Goal: Transaction & Acquisition: Purchase product/service

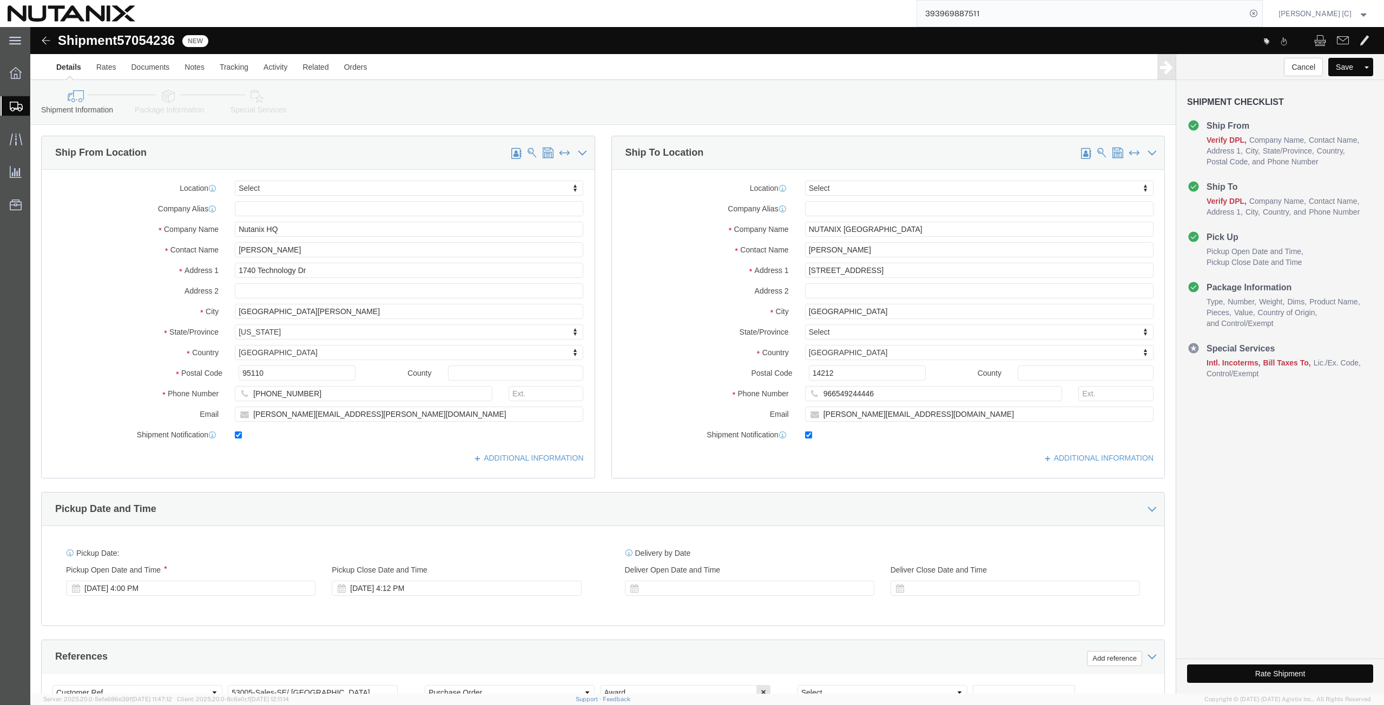
click at [0, 0] on span "Create from Template" at bounding box center [0, 0] width 0 height 0
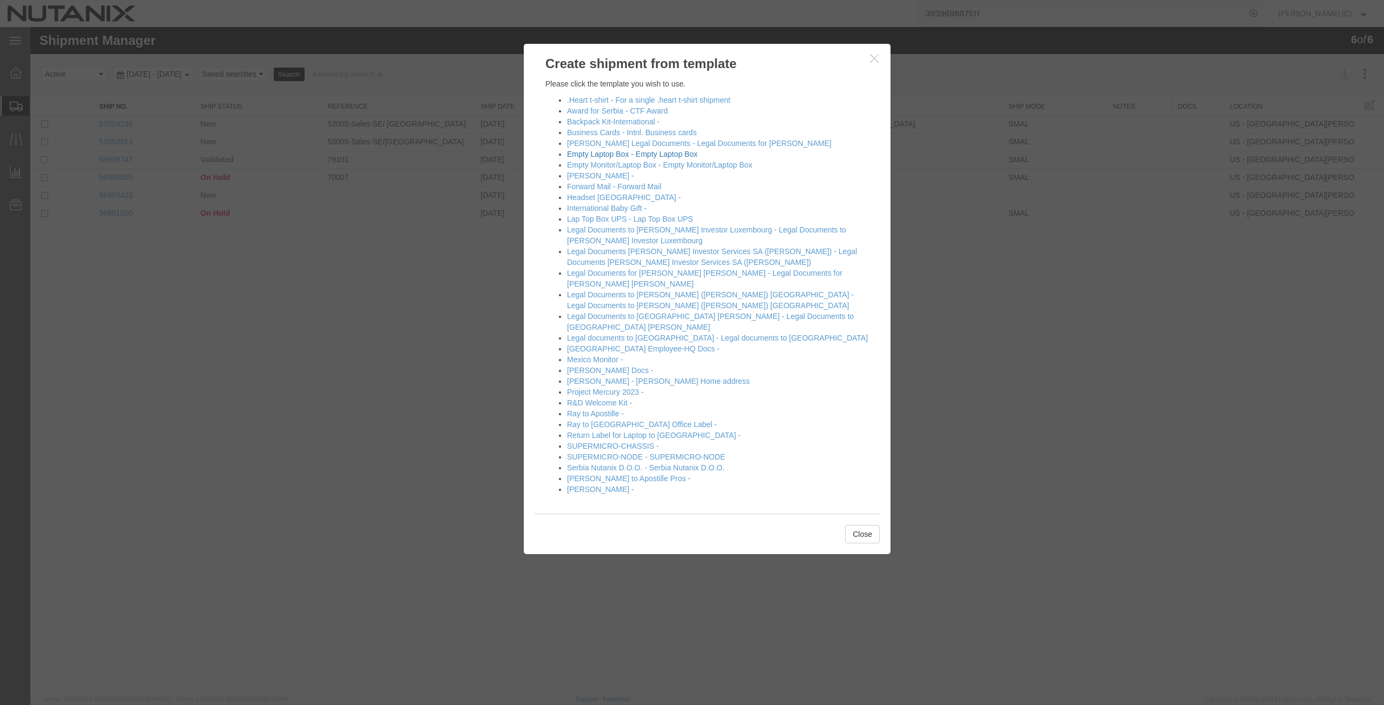
click at [598, 153] on link "Empty Laptop Box - Empty Laptop Box" at bounding box center [632, 154] width 130 height 9
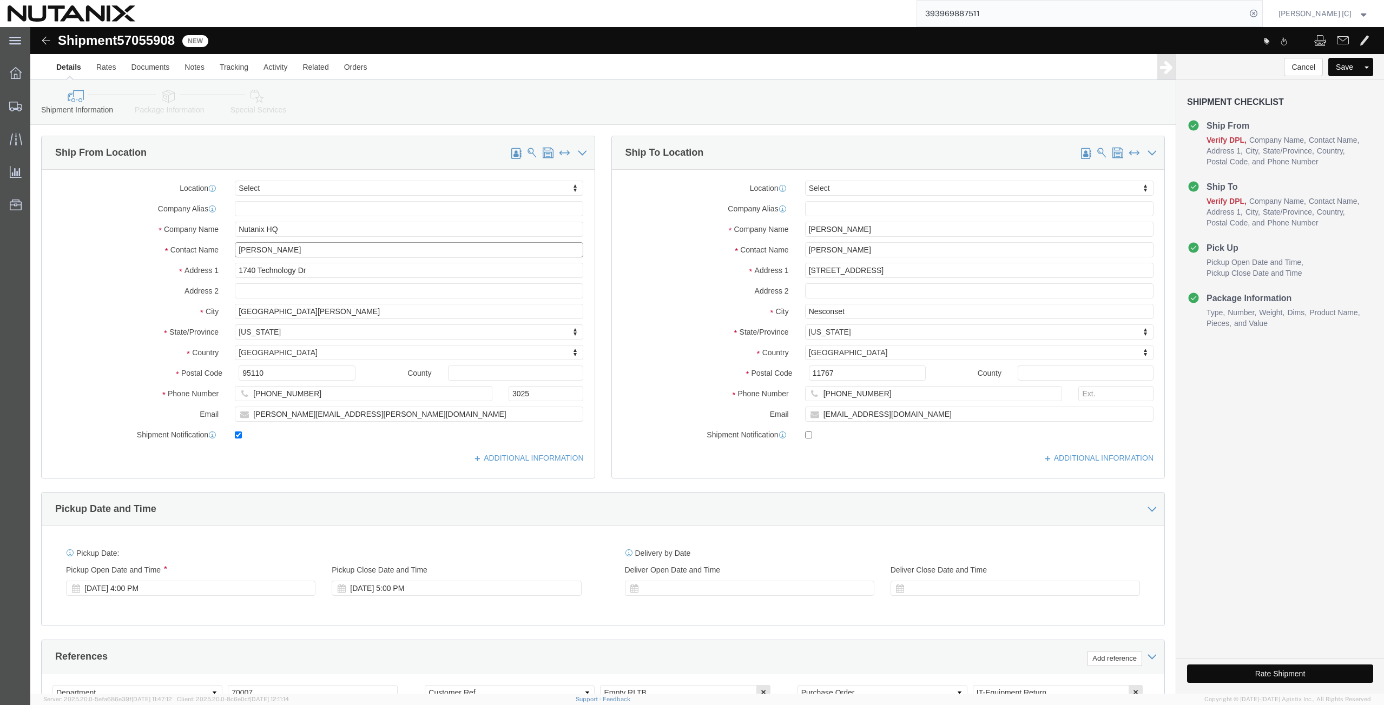
drag, startPoint x: 284, startPoint y: 227, endPoint x: -3, endPoint y: 232, distance: 287.3
click html "Shipment 57055908 New Details Rates Documents Notes Tracking Activity Related O…"
click p "- Nutanix HQ - ([PERSON_NAME]) [STREET_ADDRESS]"
type input "[PERSON_NAME]"
select select "CA"
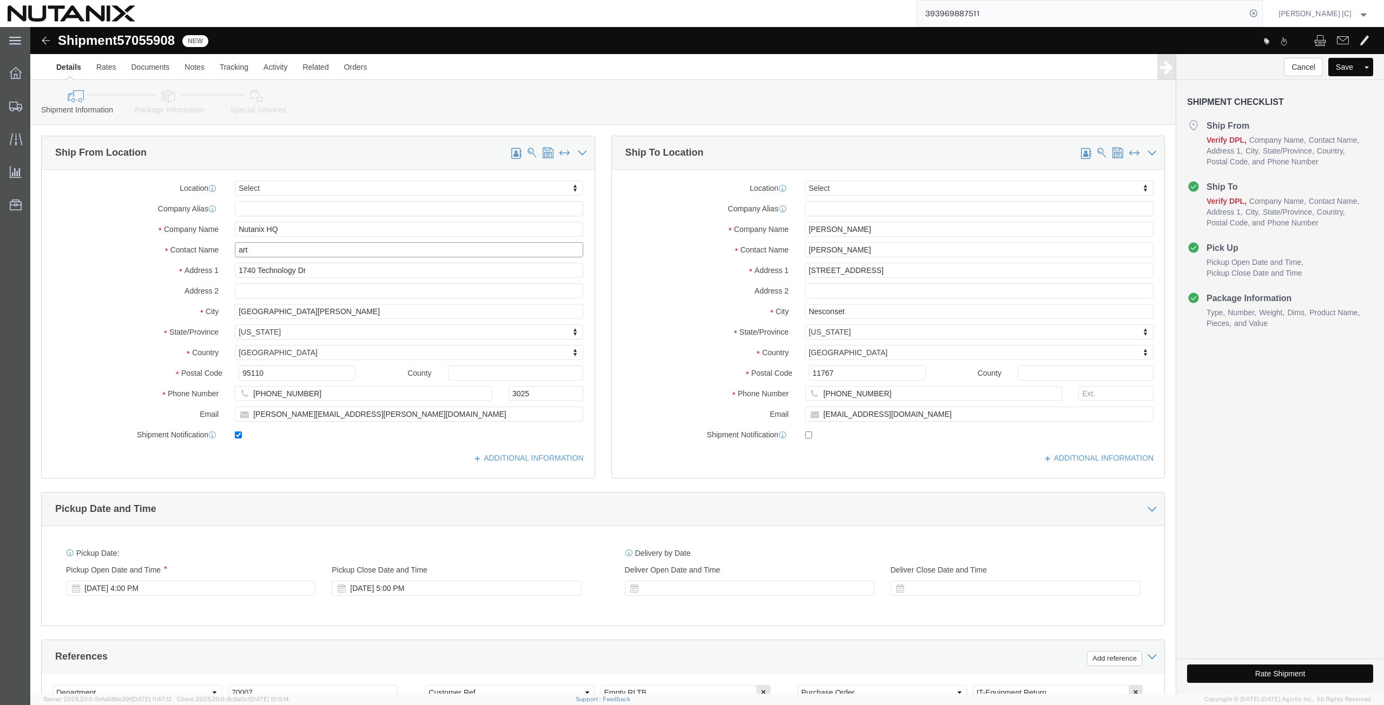
type input "[PHONE_NUMBER]"
type input "[PERSON_NAME][EMAIL_ADDRESS][PERSON_NAME][DOMAIN_NAME]"
type input "[PERSON_NAME]"
drag, startPoint x: 840, startPoint y: 199, endPoint x: 529, endPoint y: 226, distance: 312.2
click div "Ship From Location Location Select Select My Profile Location [GEOGRAPHIC_DATA]…"
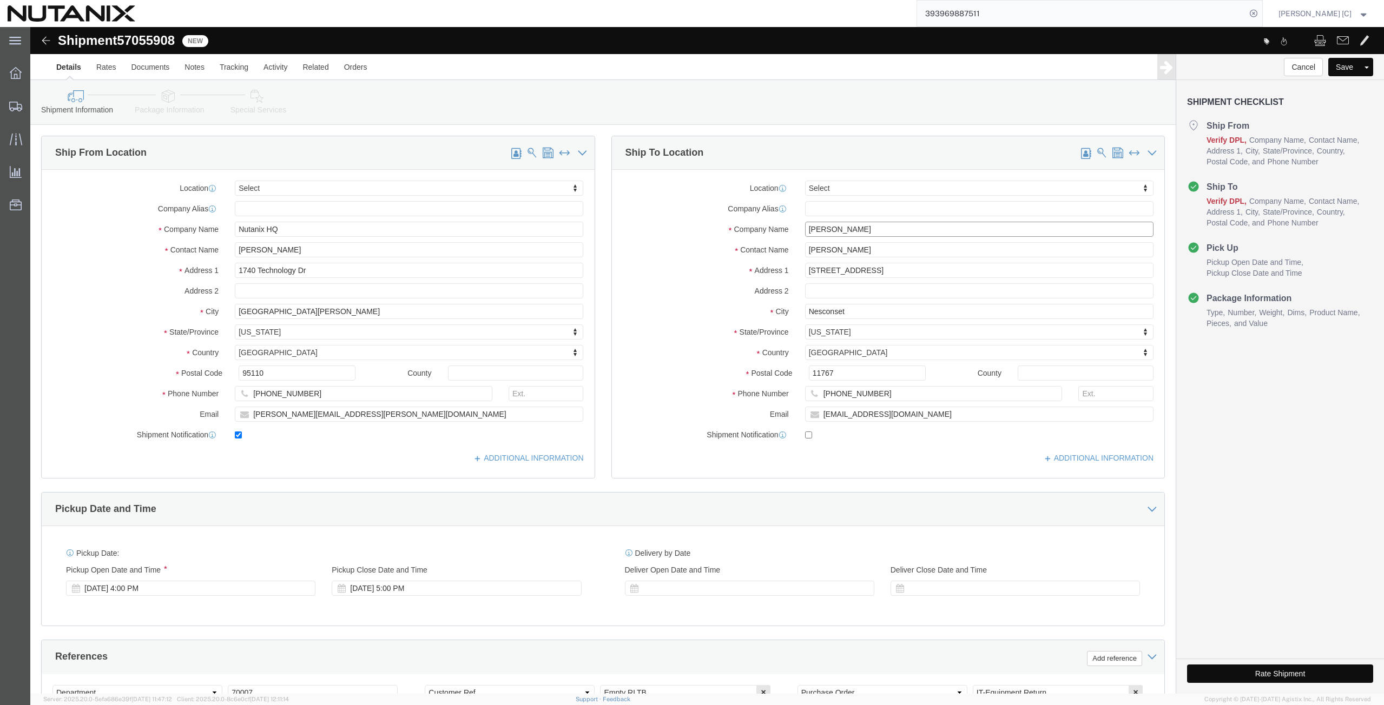
paste input ""[PERSON_NAME]""
click input ""[PERSON_NAME]""
click input "[PERSON_NAME]""
drag, startPoint x: 813, startPoint y: 199, endPoint x: 674, endPoint y: 197, distance: 139.0
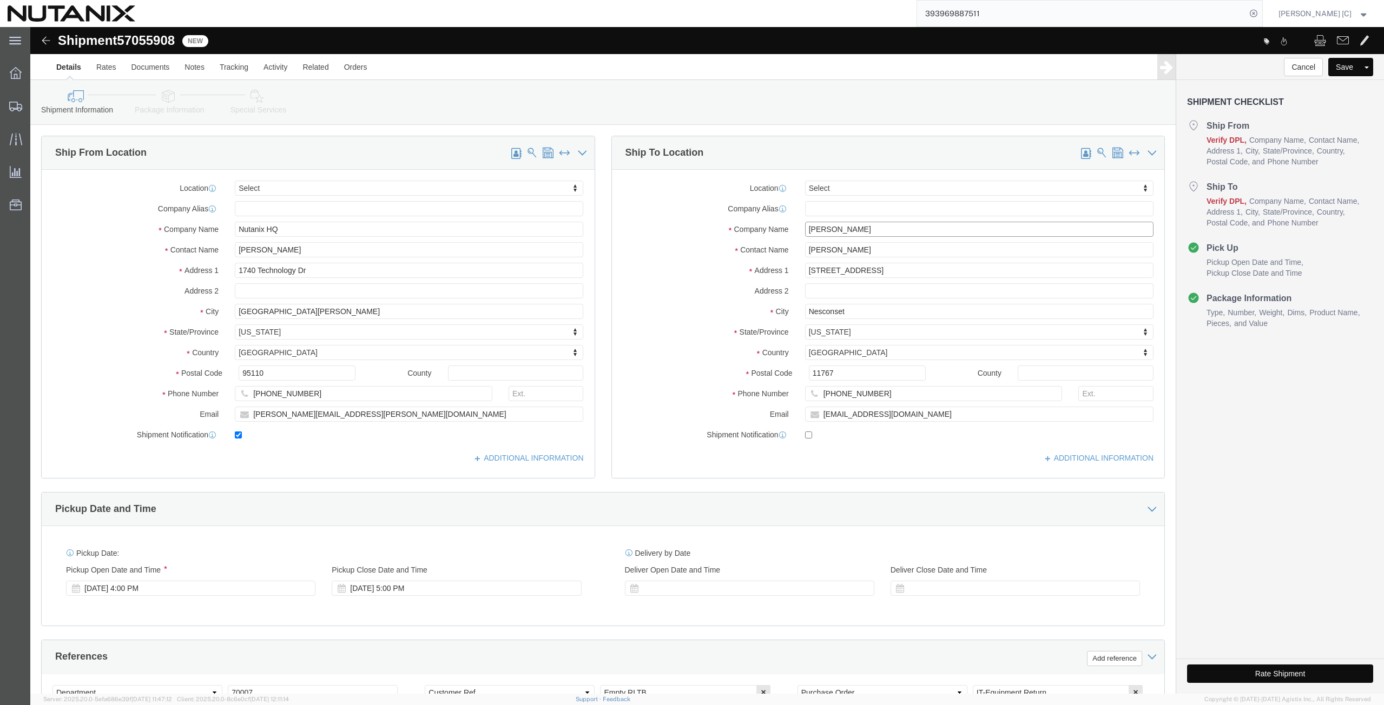
click div "Company Name [PERSON_NAME]"
type input "[PERSON_NAME]"
drag, startPoint x: 837, startPoint y: 220, endPoint x: 730, endPoint y: 240, distance: 109.0
click div "Location Select Select My Profile Location [GEOGRAPHIC_DATA] - [GEOGRAPHIC_DATA…"
paste input "[PERSON_NAME]"
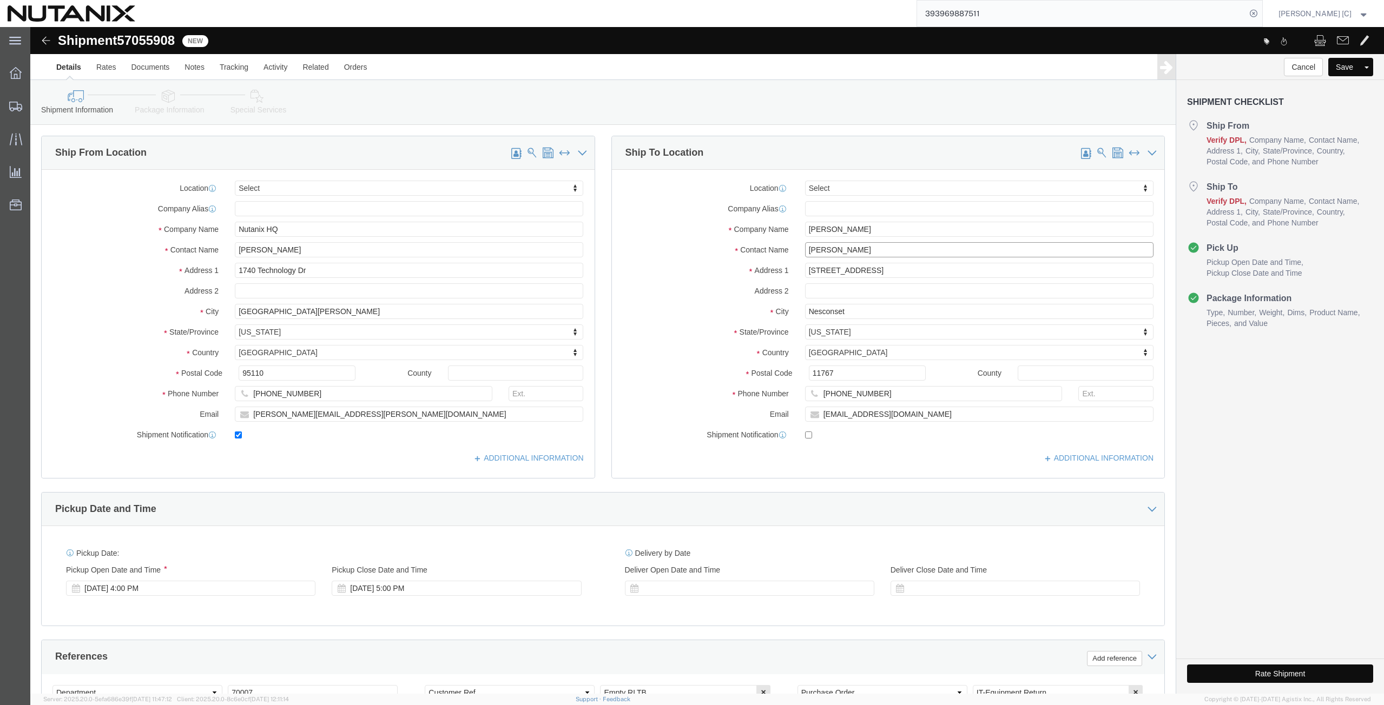
type input "[PERSON_NAME]"
drag, startPoint x: 846, startPoint y: 242, endPoint x: 615, endPoint y: 242, distance: 231.5
click div "Address [STREET_ADDRESS]"
paste input "[STREET_ADDRESS]"
type input "[STREET_ADDRESS]"
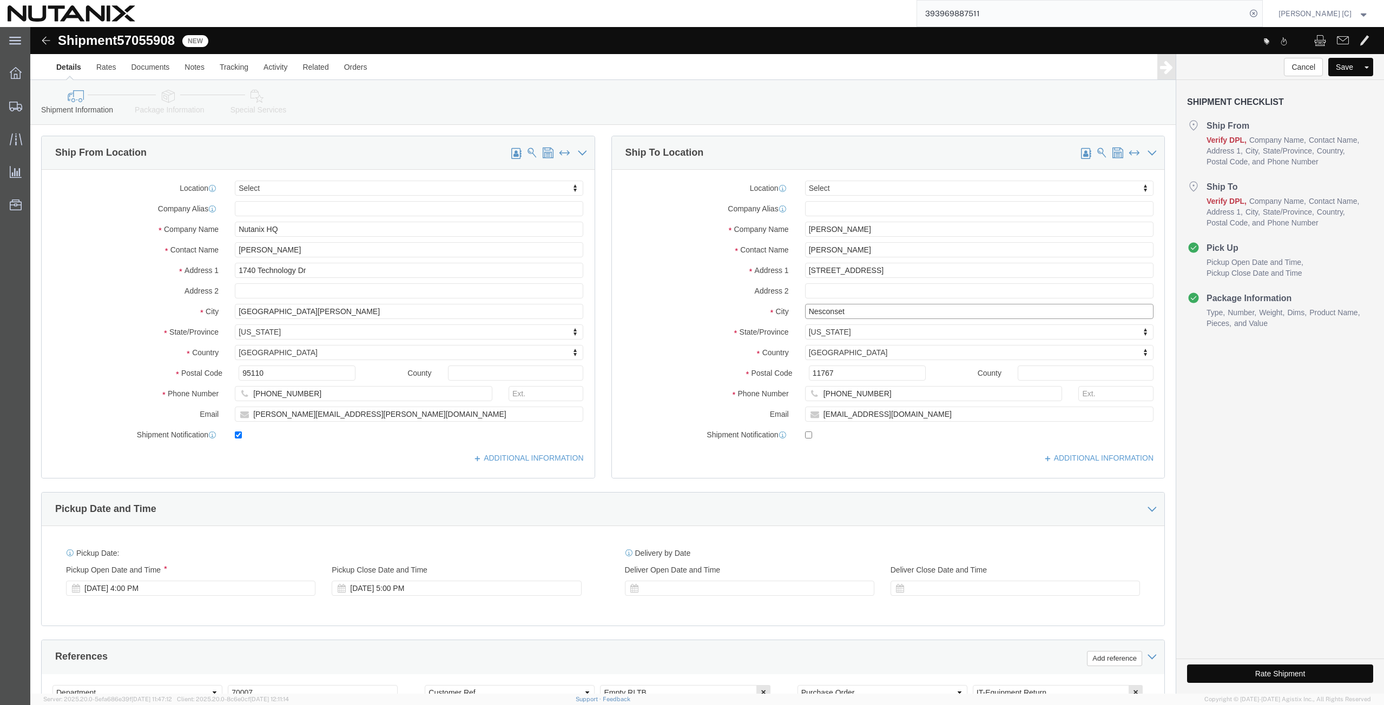
drag, startPoint x: 818, startPoint y: 285, endPoint x: 727, endPoint y: 300, distance: 92.1
click div "Location Select Select My Profile Location [GEOGRAPHIC_DATA] - [GEOGRAPHIC_DATA…"
paste input "Gilber"
type input "[PERSON_NAME]"
type input "ari"
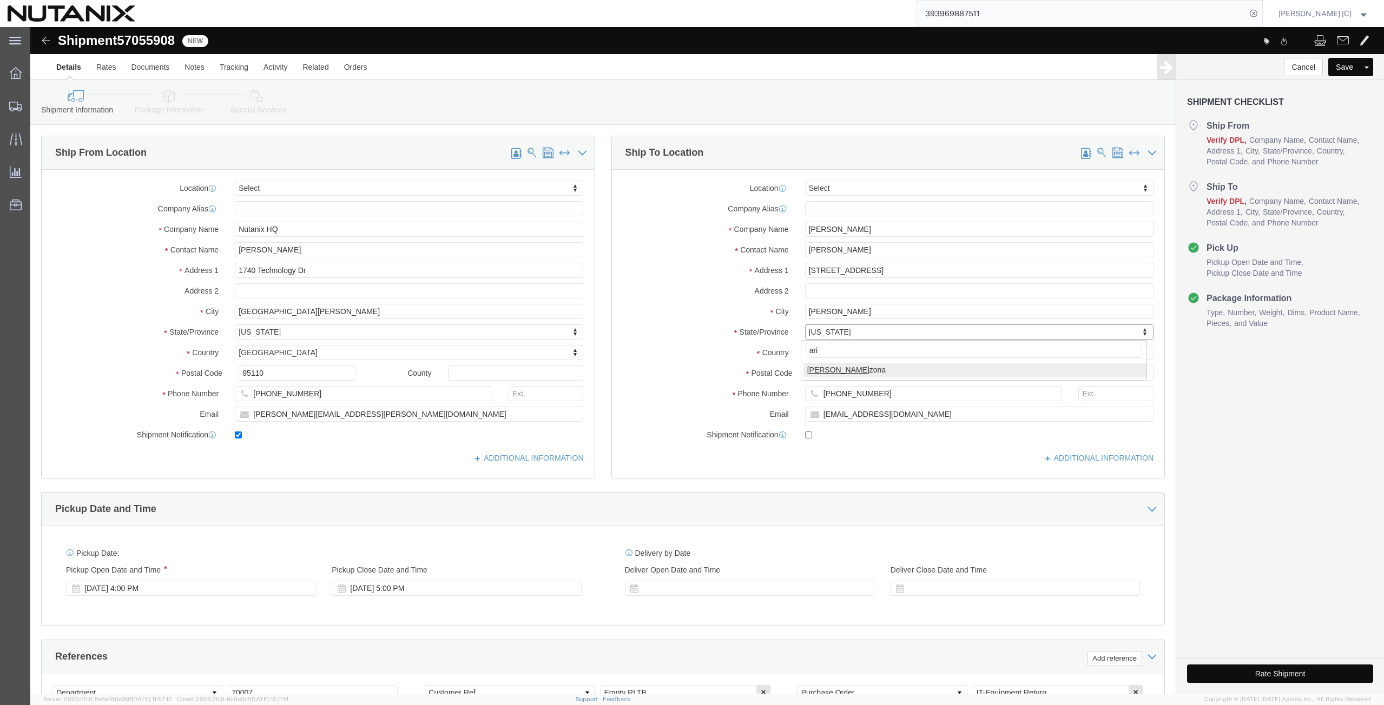
select select "AZ"
drag, startPoint x: 808, startPoint y: 347, endPoint x: 553, endPoint y: 331, distance: 254.8
click div "Ship From Location Location Select Select My Profile Location [GEOGRAPHIC_DATA]…"
paste input "85298"
type input "85298"
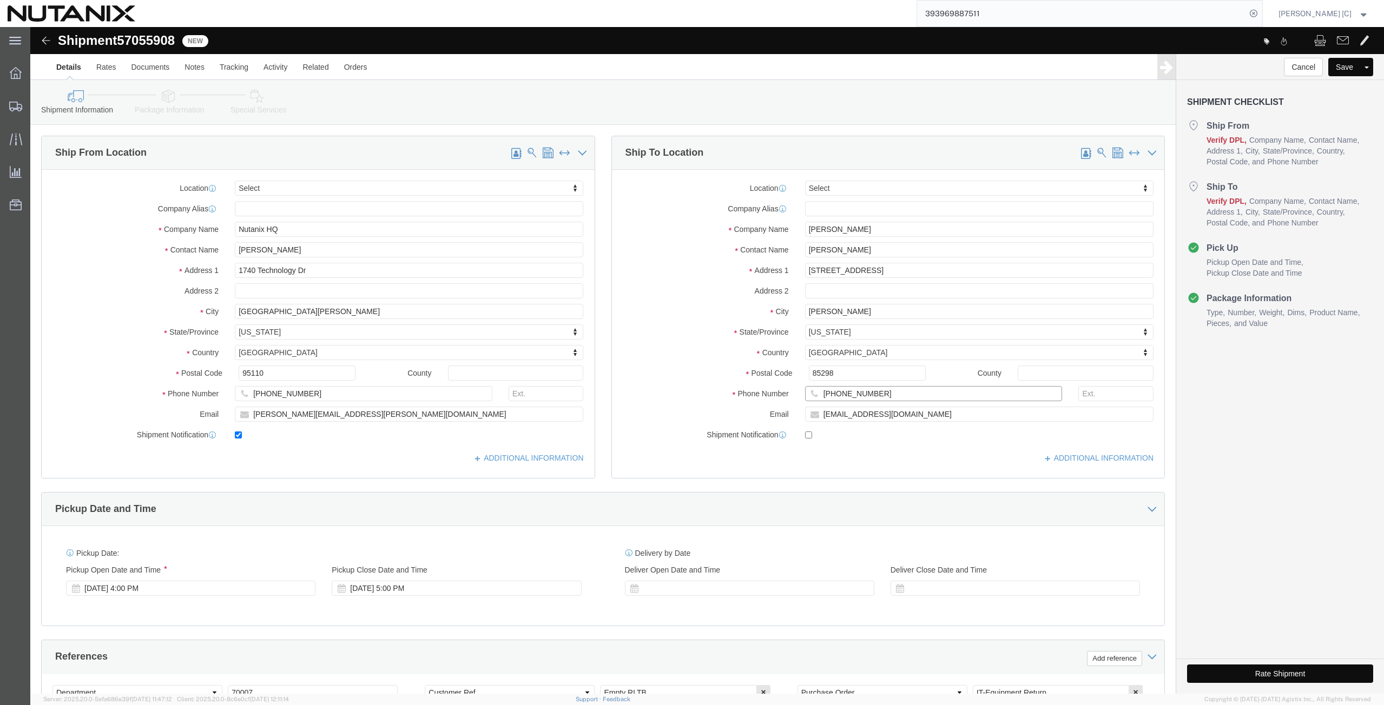
drag, startPoint x: 843, startPoint y: 367, endPoint x: 544, endPoint y: 398, distance: 300.8
click div "Ship From Location Location Select Select My Profile Location [GEOGRAPHIC_DATA]…"
paste input "[PHONE_NUMBER]"
type input "[PHONE_NUMBER]"
drag, startPoint x: 876, startPoint y: 391, endPoint x: 786, endPoint y: 392, distance: 90.4
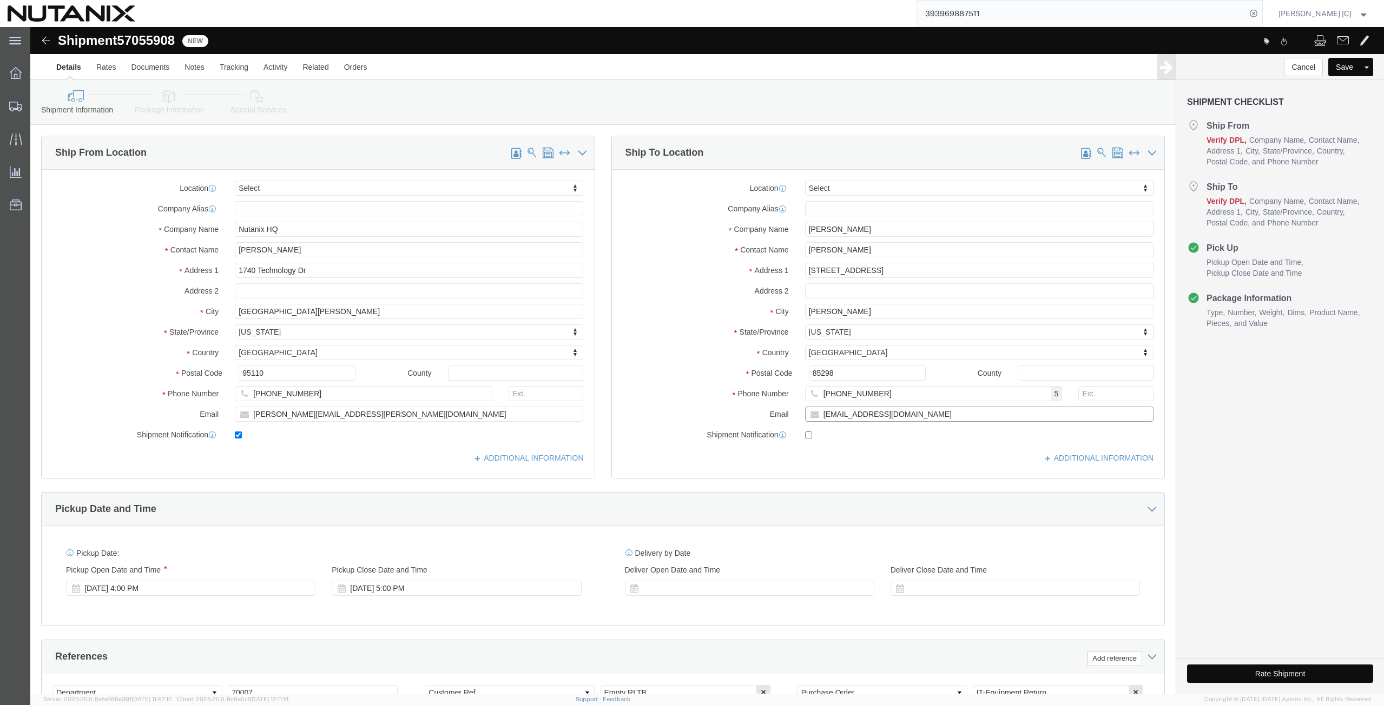
click input "[EMAIL_ADDRESS][DOMAIN_NAME]"
drag, startPoint x: 894, startPoint y: 388, endPoint x: 621, endPoint y: 392, distance: 273.2
click div "Email [EMAIL_ADDRESS][DOMAIN_NAME]"
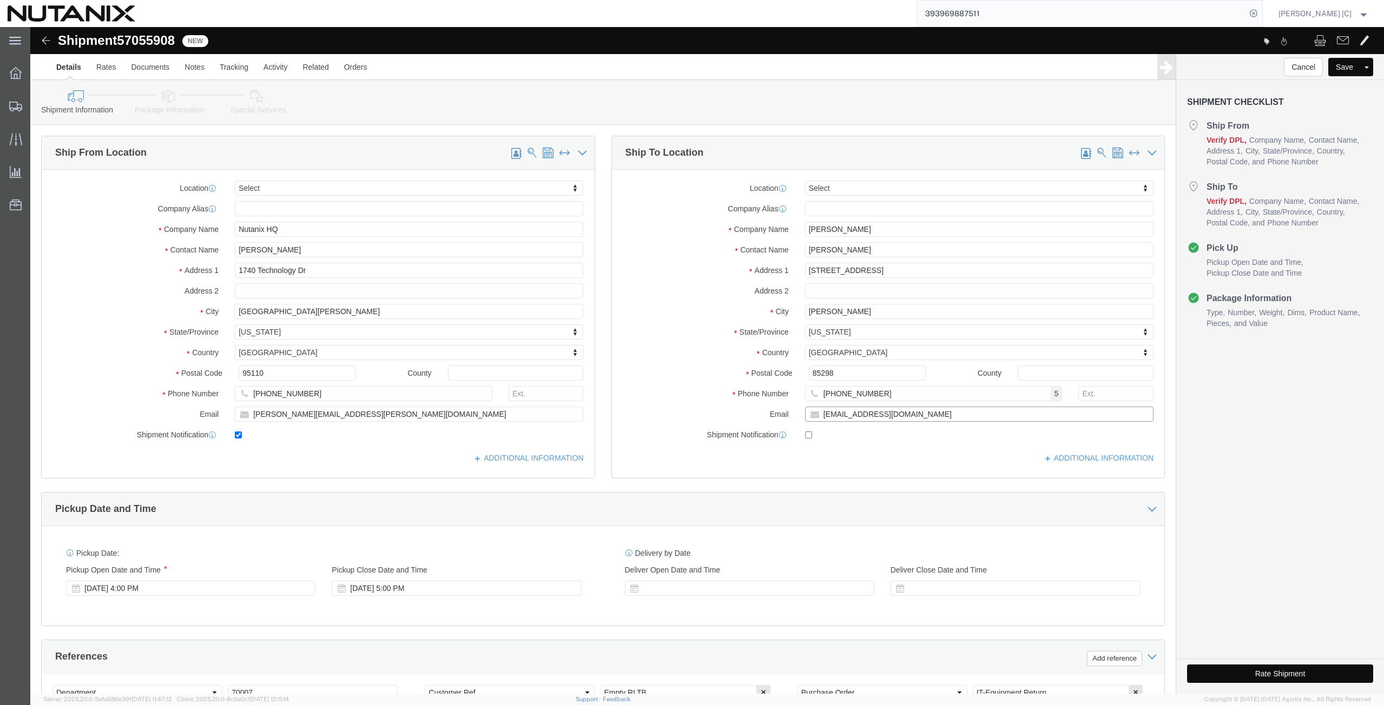
paste input "[EMAIL_ADDRESS]"
type input "[EMAIL_ADDRESS][DOMAIN_NAME]"
click input "checkbox"
checkbox input "true"
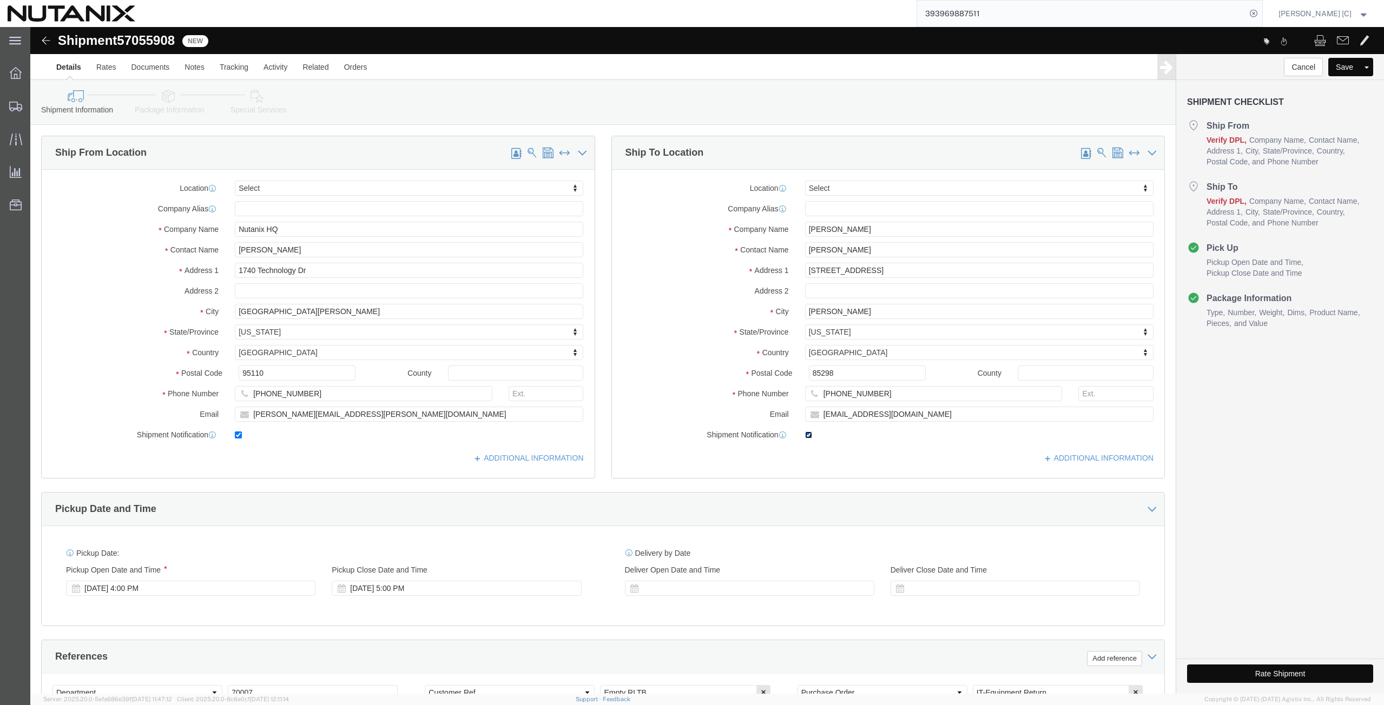
scroll to position [262, 0]
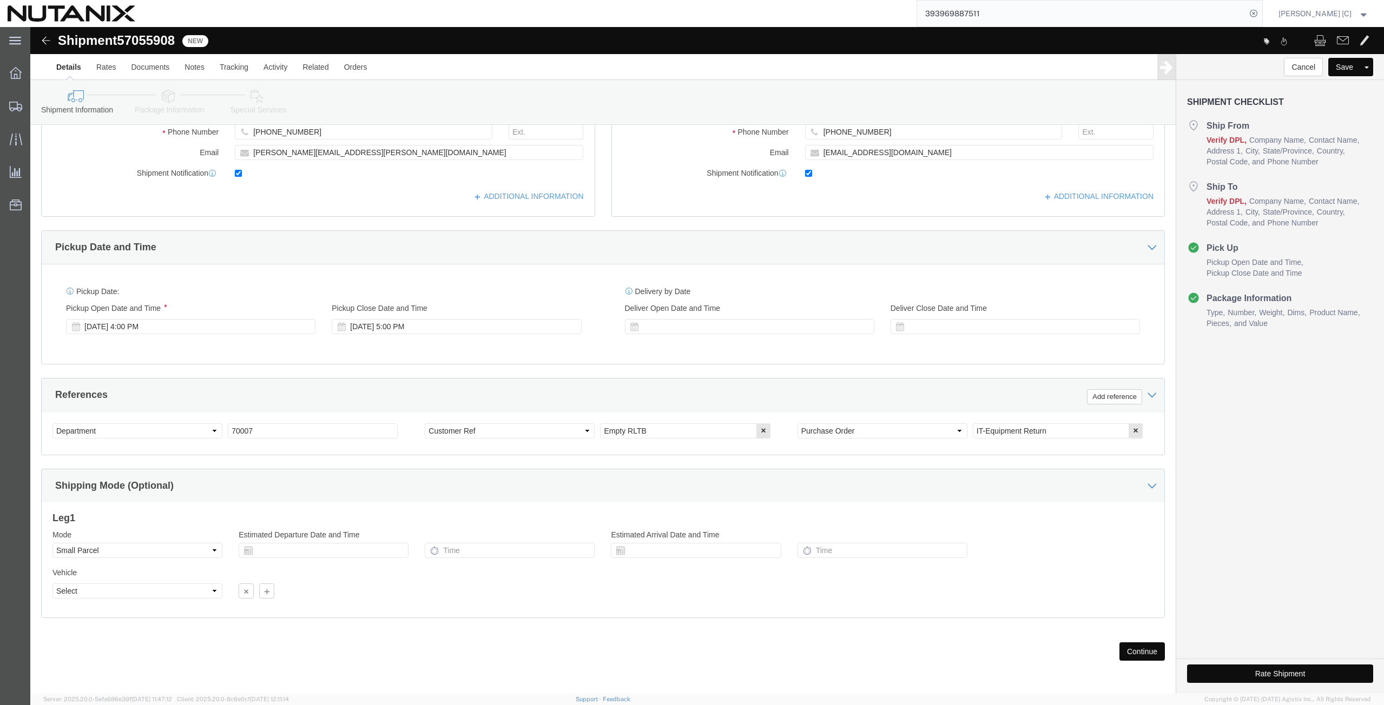
click button "Continue"
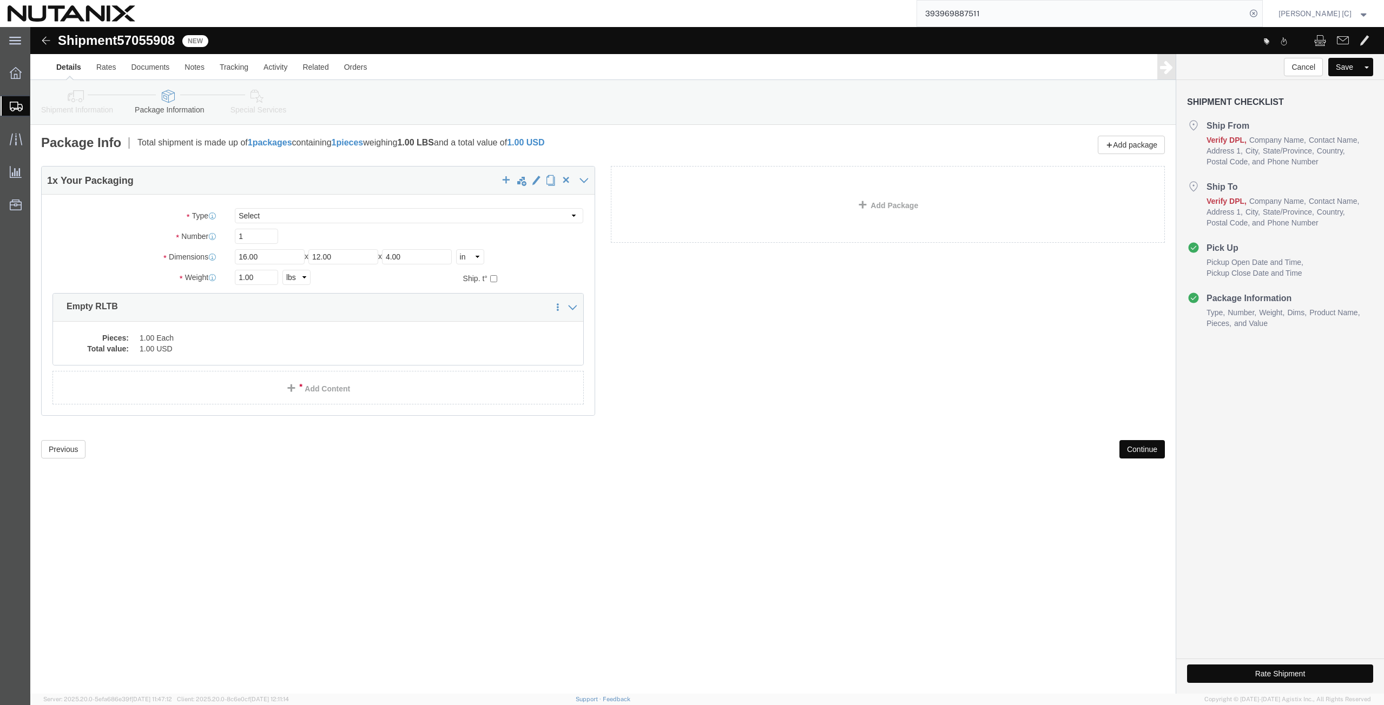
click button "Continue"
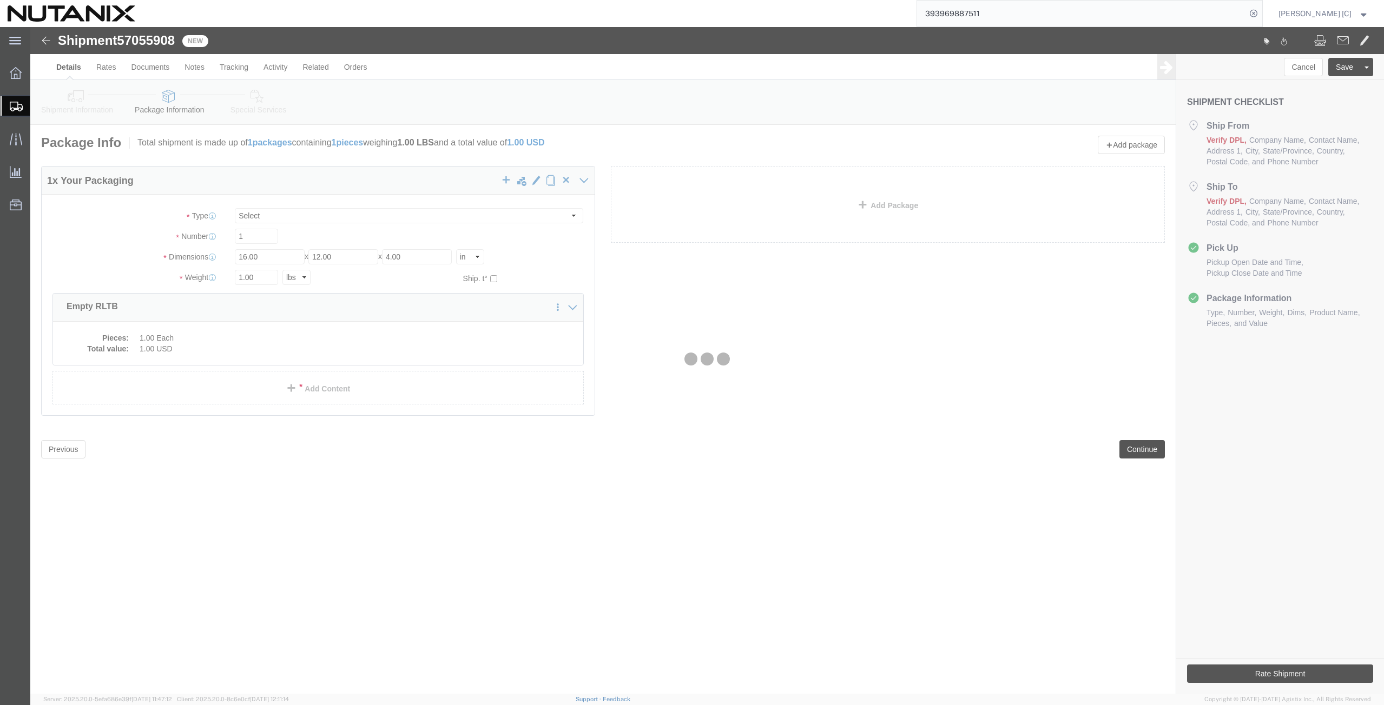
select select
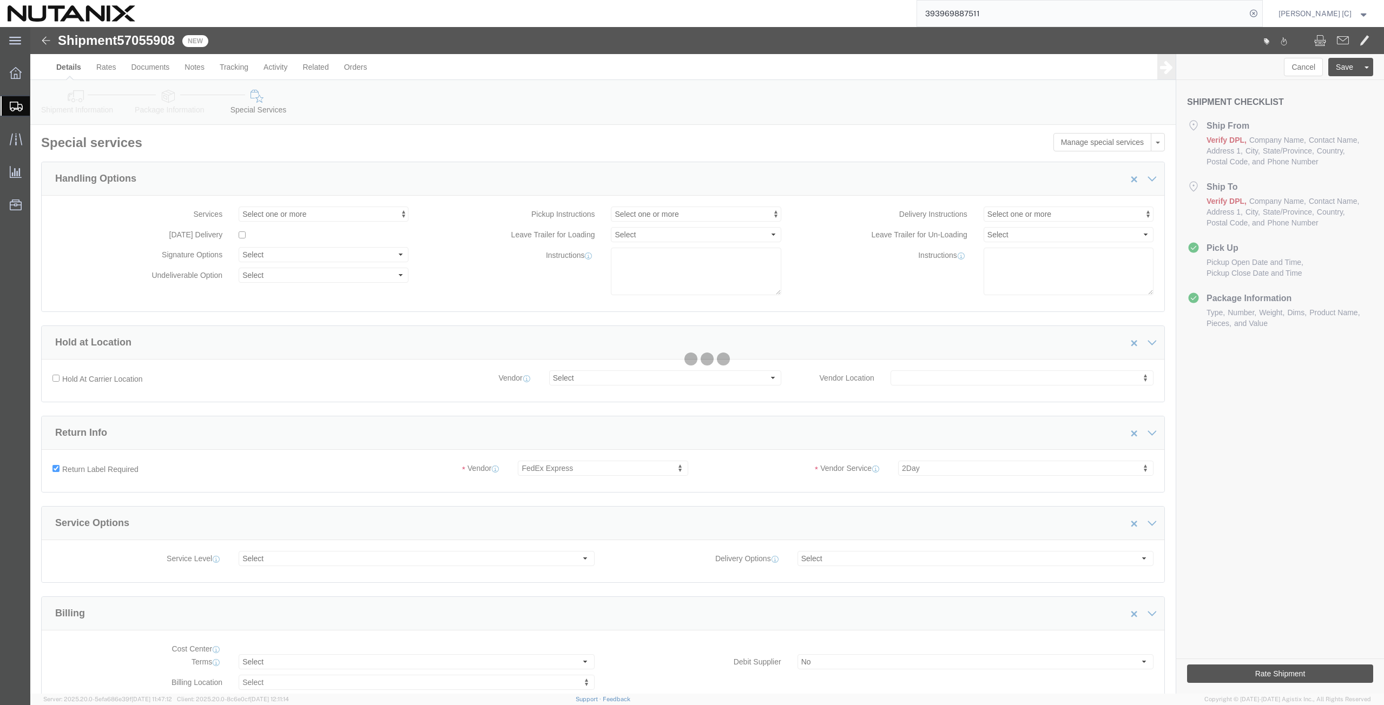
select select "COSTCENTER"
select select "59656"
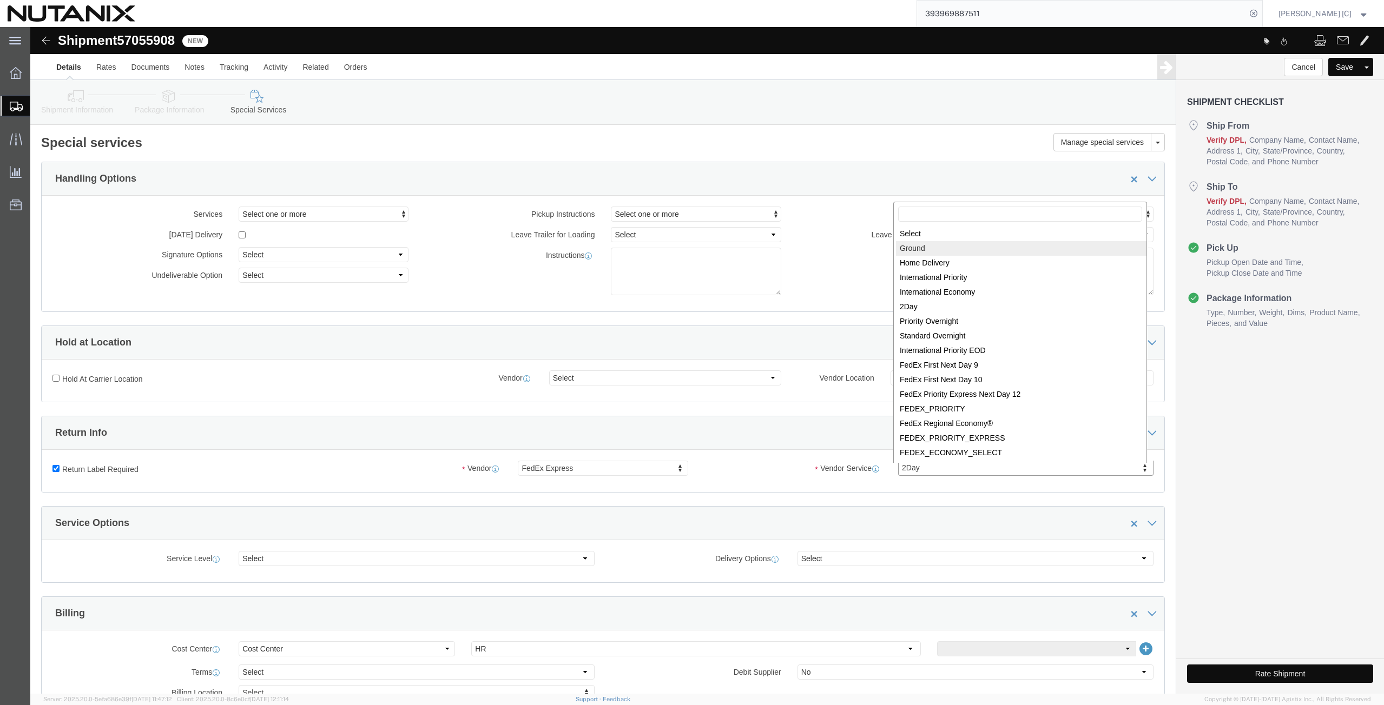
select select "12"
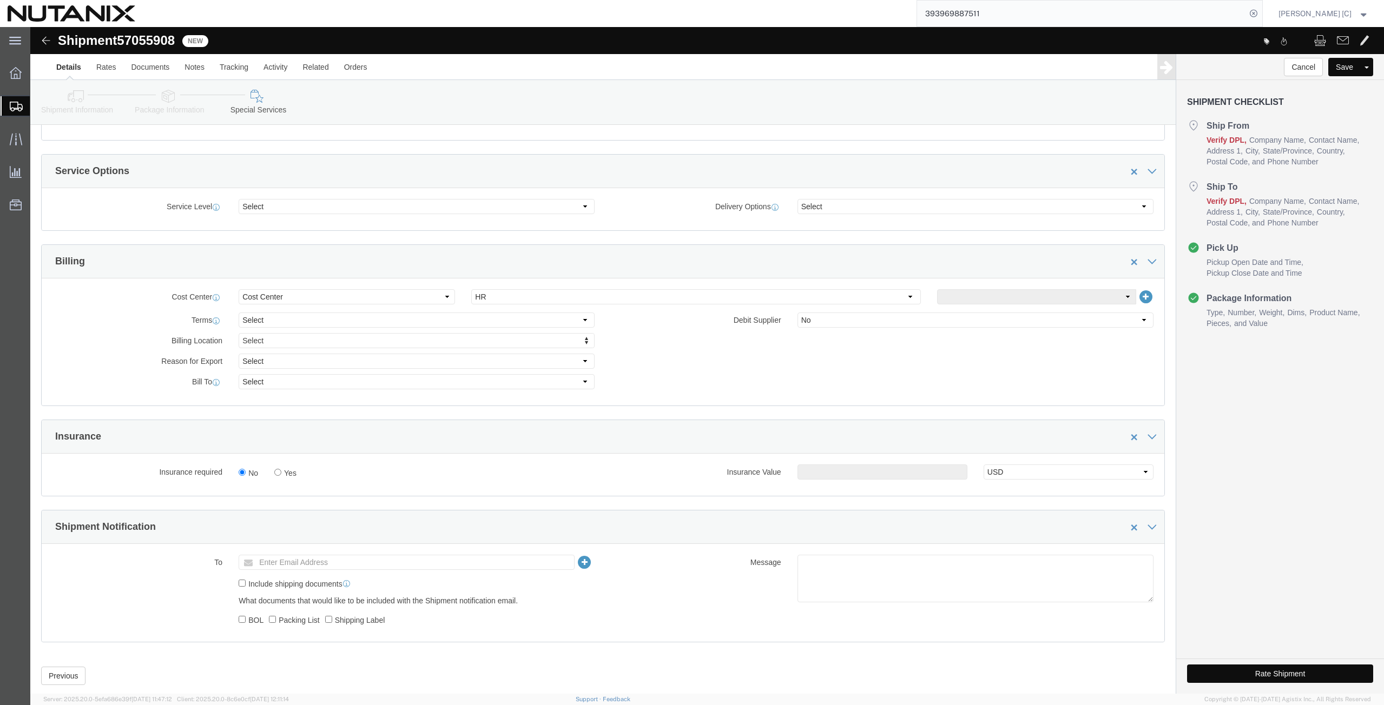
scroll to position [377, 0]
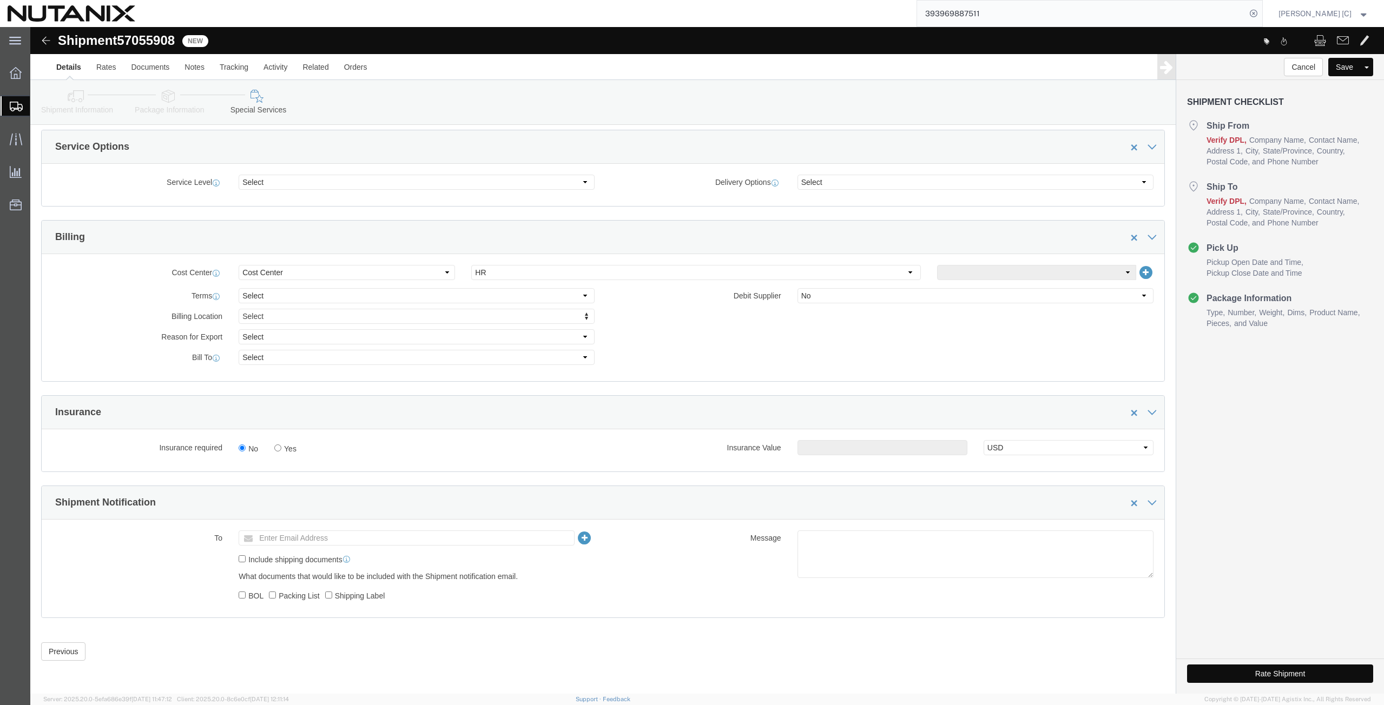
click button "Rate Shipment"
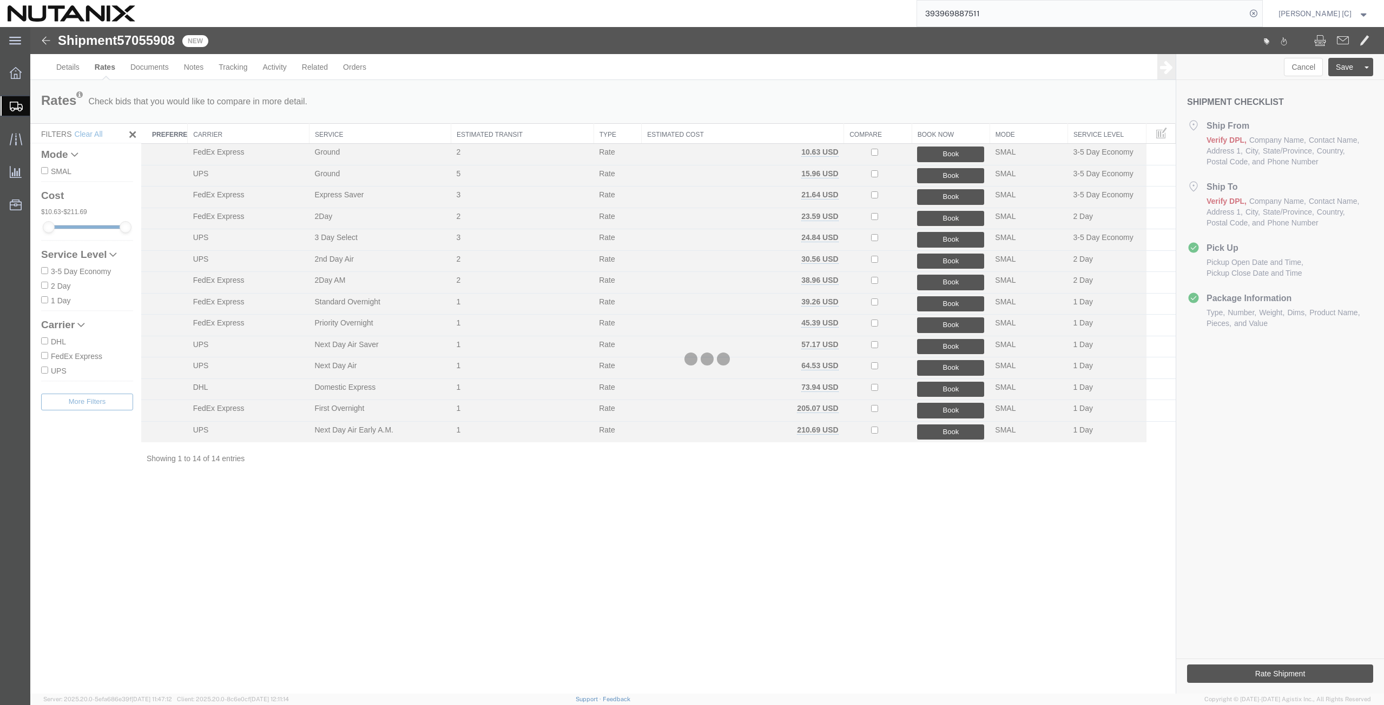
scroll to position [0, 0]
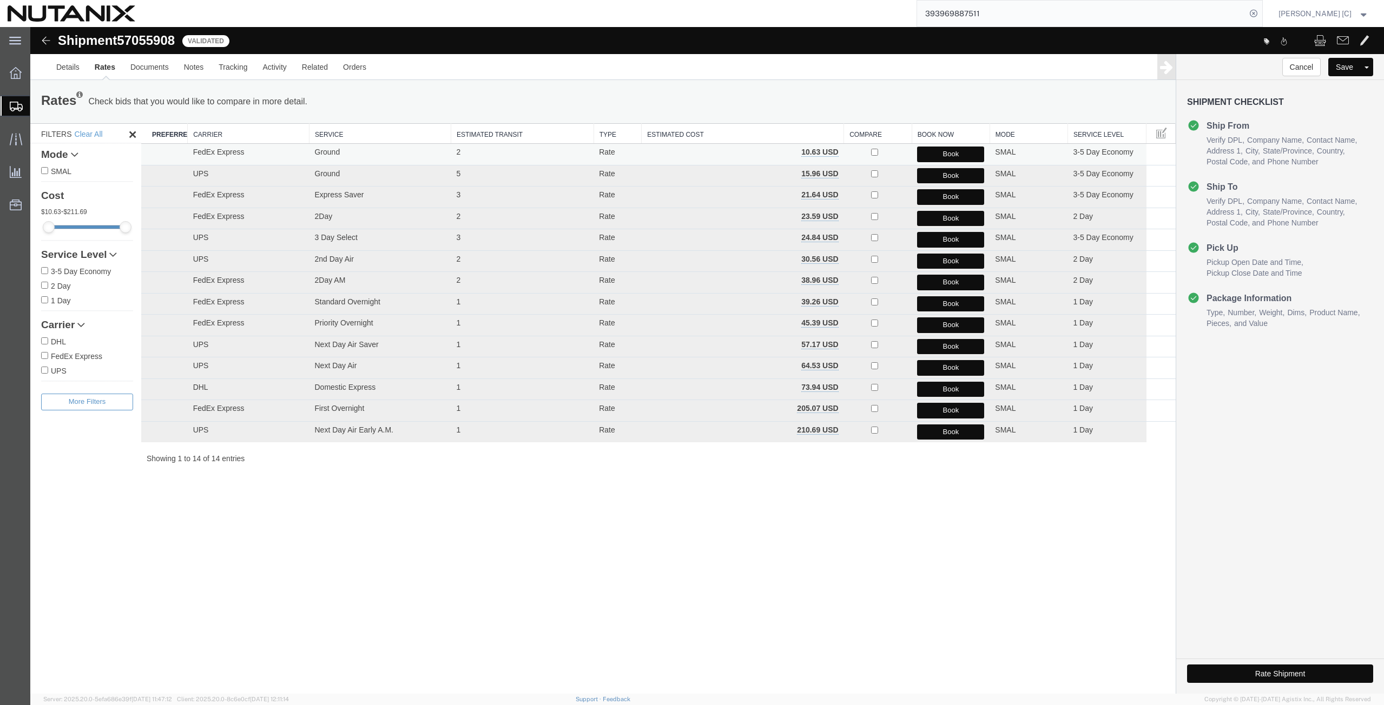
click at [956, 150] on button "Book" at bounding box center [950, 155] width 67 height 16
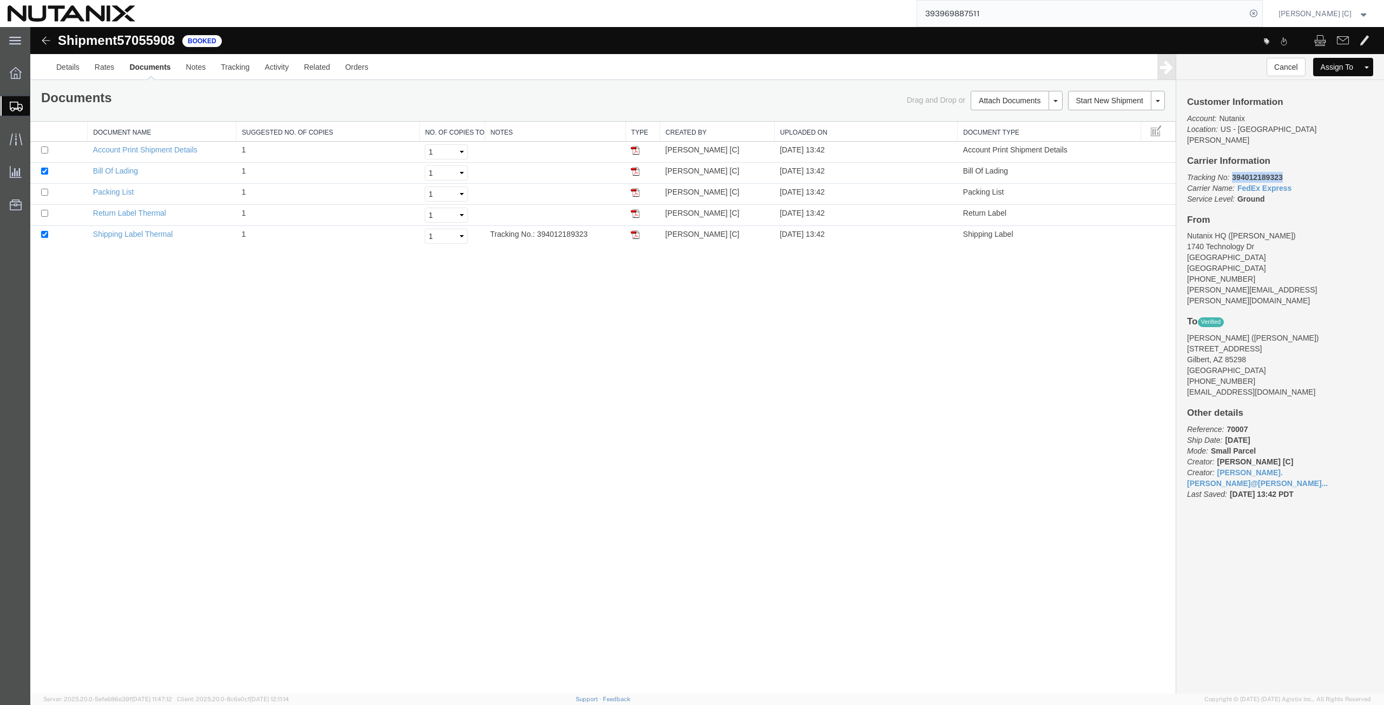
drag, startPoint x: 1288, startPoint y: 167, endPoint x: 1231, endPoint y: 170, distance: 56.9
click at [1231, 172] on p "Tracking No: 394012189323 Carrier Name: FedEx Express FedEx Express Service Lev…" at bounding box center [1280, 188] width 186 height 32
copy b "394012189323"
click at [638, 239] on img at bounding box center [635, 234] width 9 height 9
click at [639, 213] on img at bounding box center [635, 213] width 9 height 9
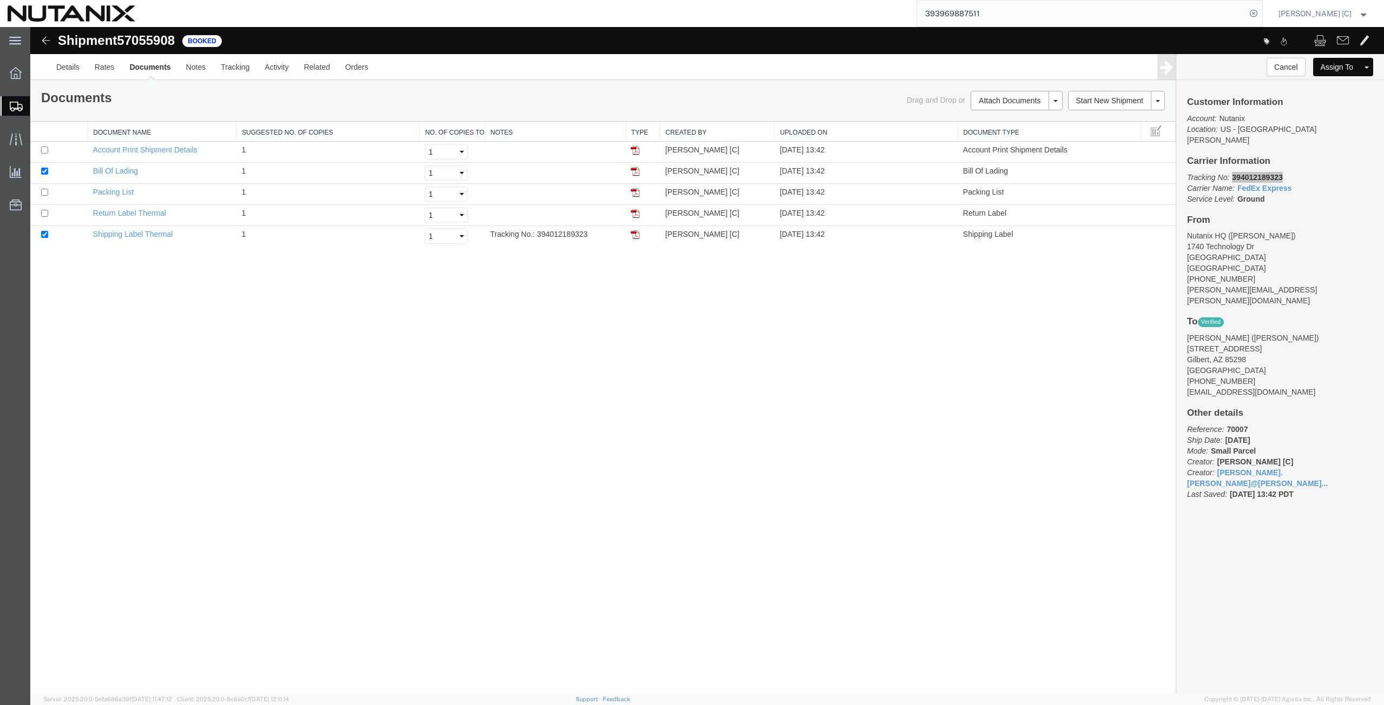
click at [0, 0] on span "Create from Template" at bounding box center [0, 0] width 0 height 0
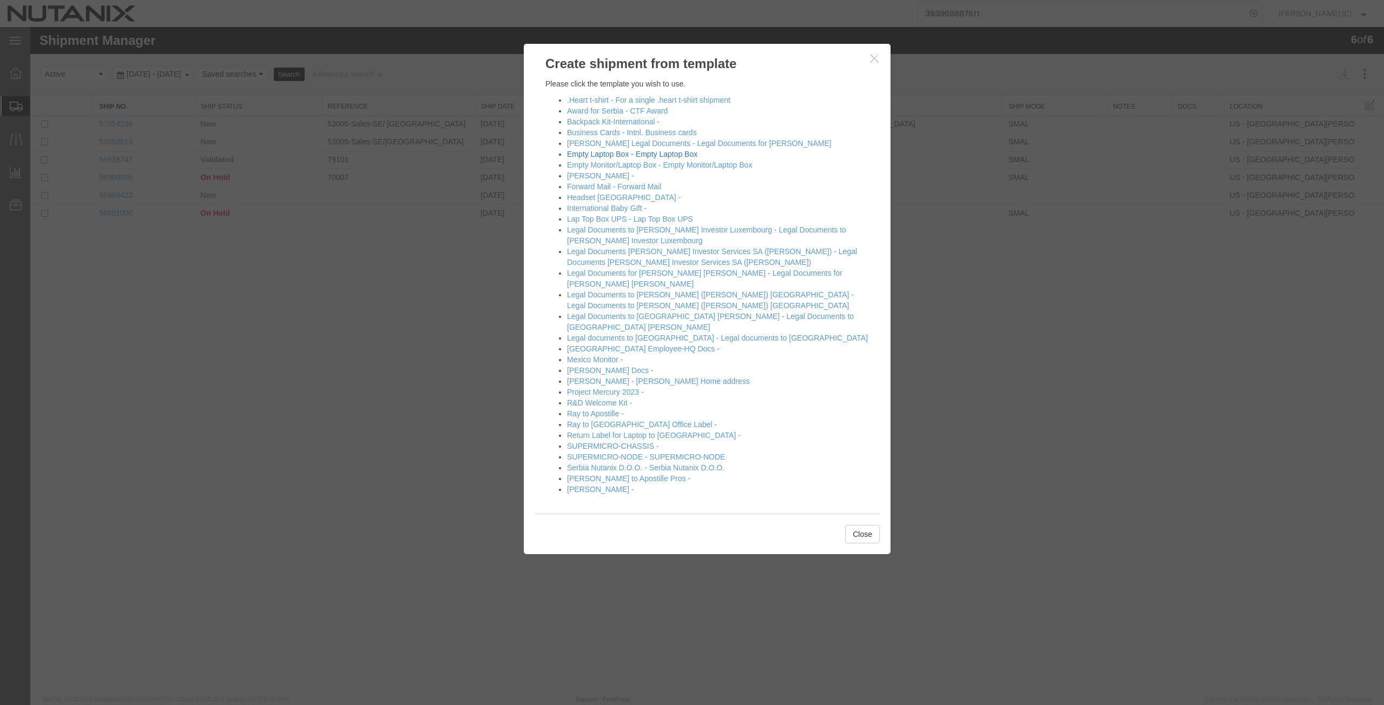
click at [601, 154] on link "Empty Laptop Box - Empty Laptop Box" at bounding box center [632, 154] width 130 height 9
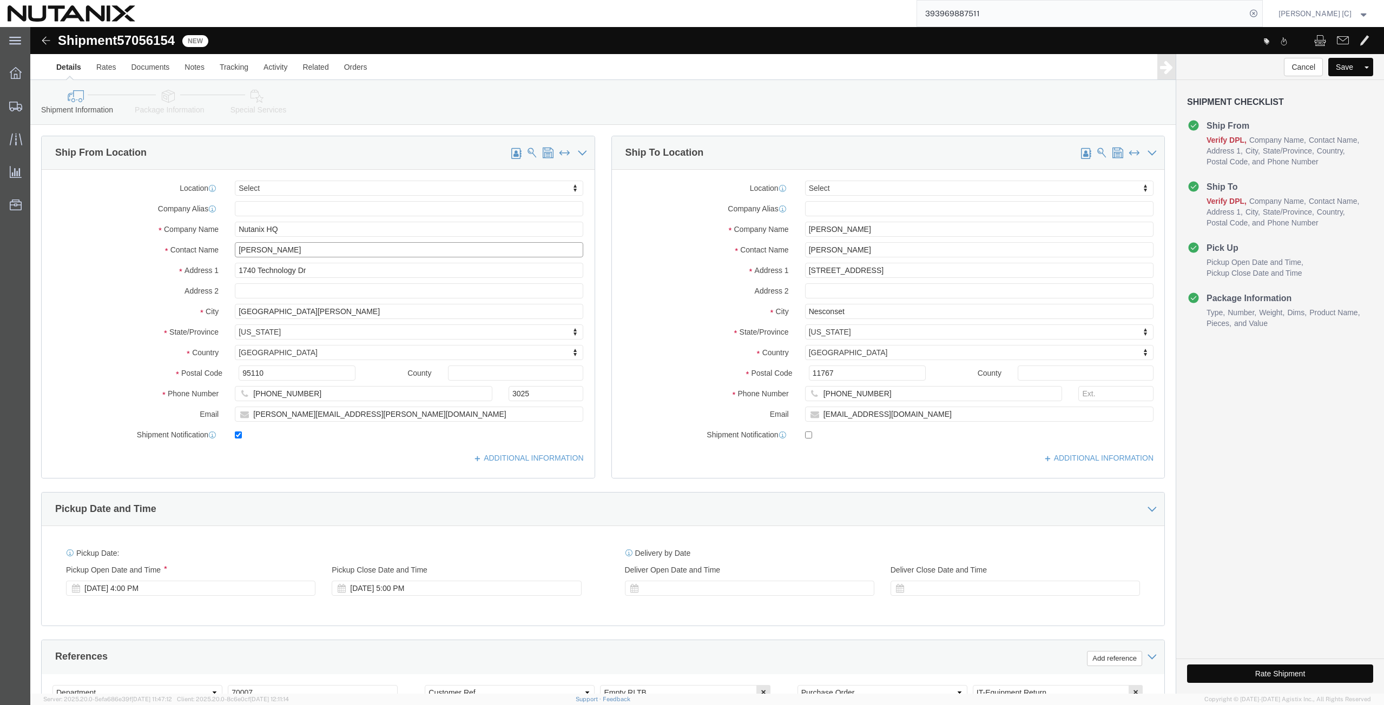
click div "Location Select Select My Profile Location [GEOGRAPHIC_DATA] - [GEOGRAPHIC_DATA…"
click input "art"
click p "- Nutanix HQ - ([PERSON_NAME]) [STREET_ADDRESS]"
type input "[PERSON_NAME]"
type input "[PHONE_NUMBER]"
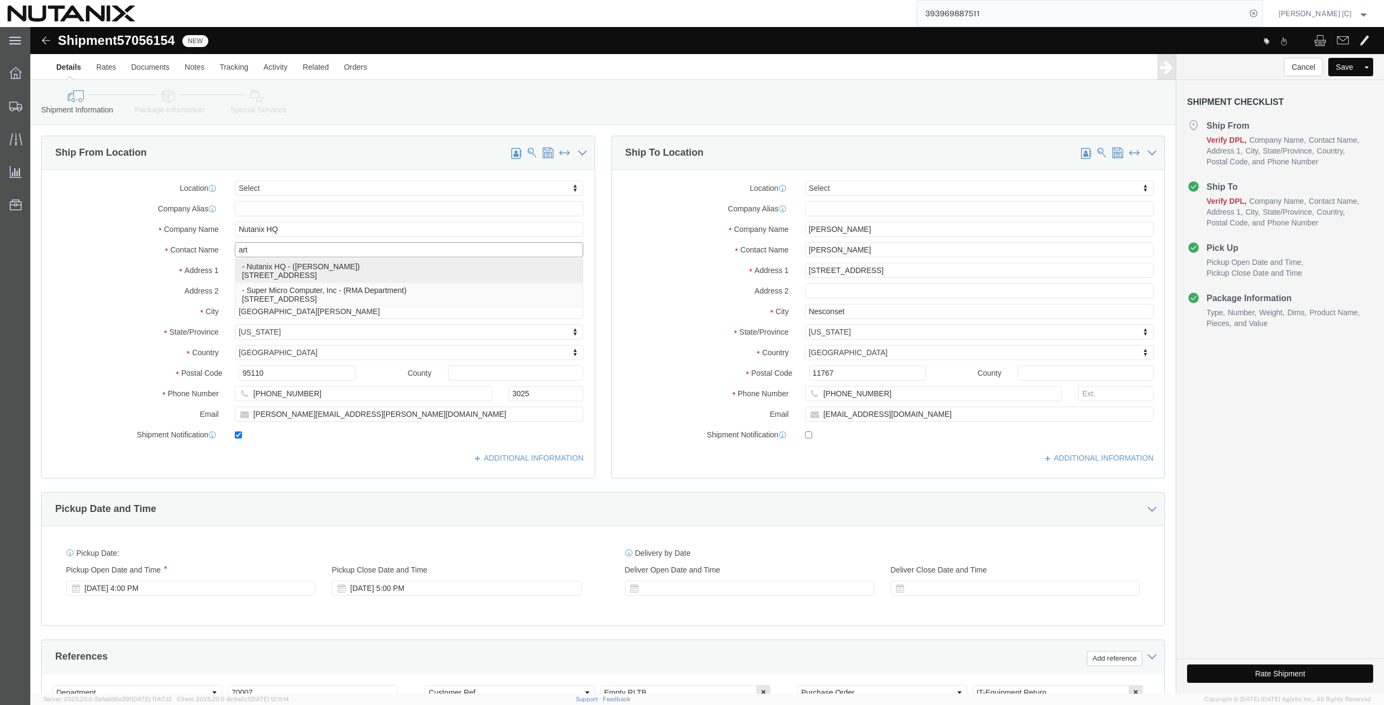
type input "[PERSON_NAME][EMAIL_ADDRESS][PERSON_NAME][DOMAIN_NAME]"
select select "CA"
type input "[PERSON_NAME]"
drag, startPoint x: 841, startPoint y: 202, endPoint x: 687, endPoint y: 216, distance: 154.8
click div "Location Select Select My Profile Location [GEOGRAPHIC_DATA] - [GEOGRAPHIC_DATA…"
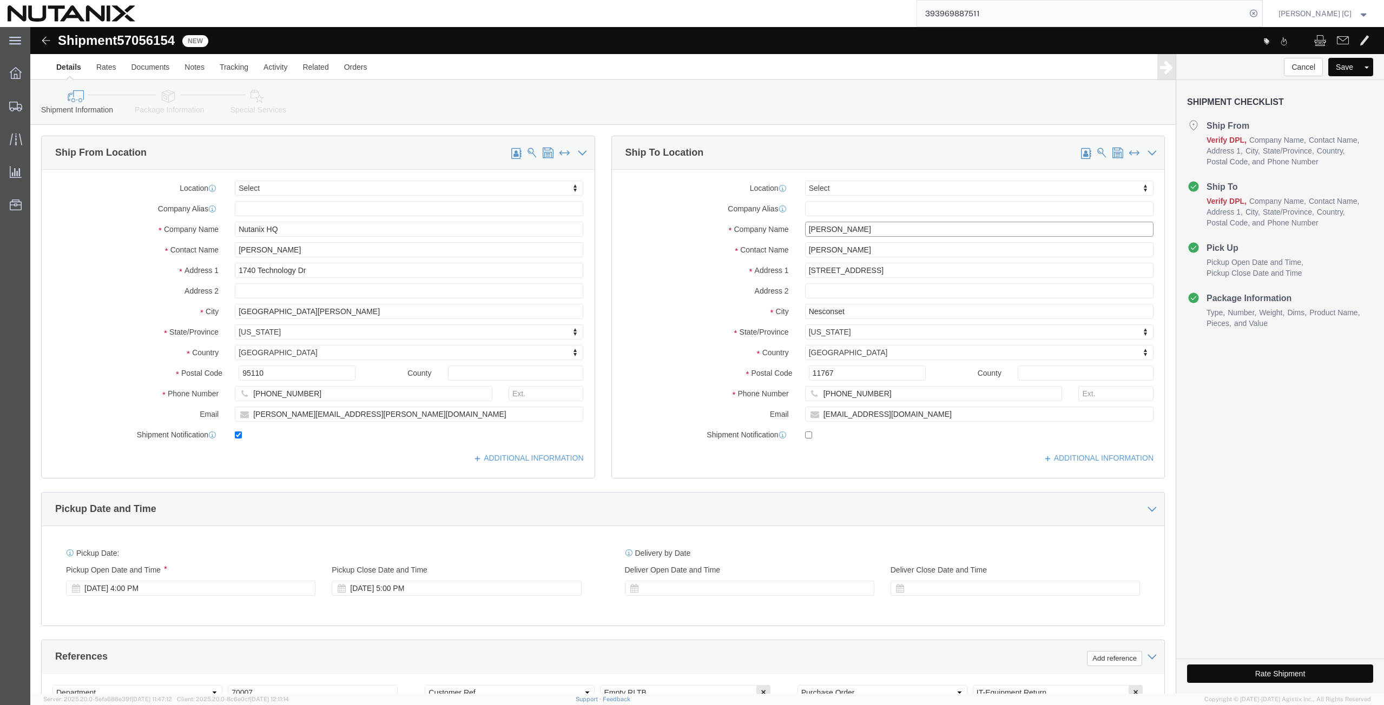
paste input ""[PERSON_NAME]""
click input ""[PERSON_NAME]""
click input "[PERSON_NAME]""
click input "VinayBadhiwala""
click input "VinayBadhiwala"
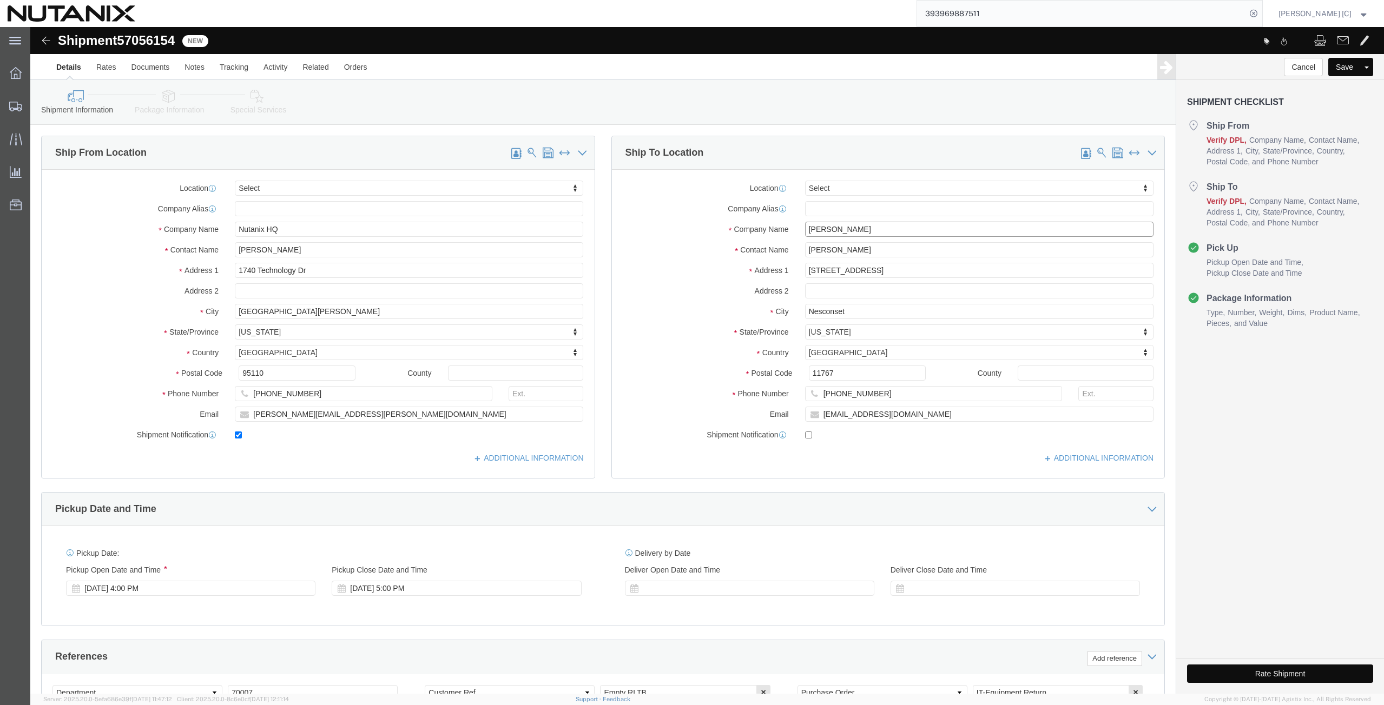
drag, startPoint x: 835, startPoint y: 202, endPoint x: 632, endPoint y: 219, distance: 203.5
click div "Location Select Select My Profile Location [GEOGRAPHIC_DATA] - [GEOGRAPHIC_DATA…"
type input "[PERSON_NAME]"
drag, startPoint x: 839, startPoint y: 222, endPoint x: 628, endPoint y: 223, distance: 211.5
click div "Contact Name [PERSON_NAME]"
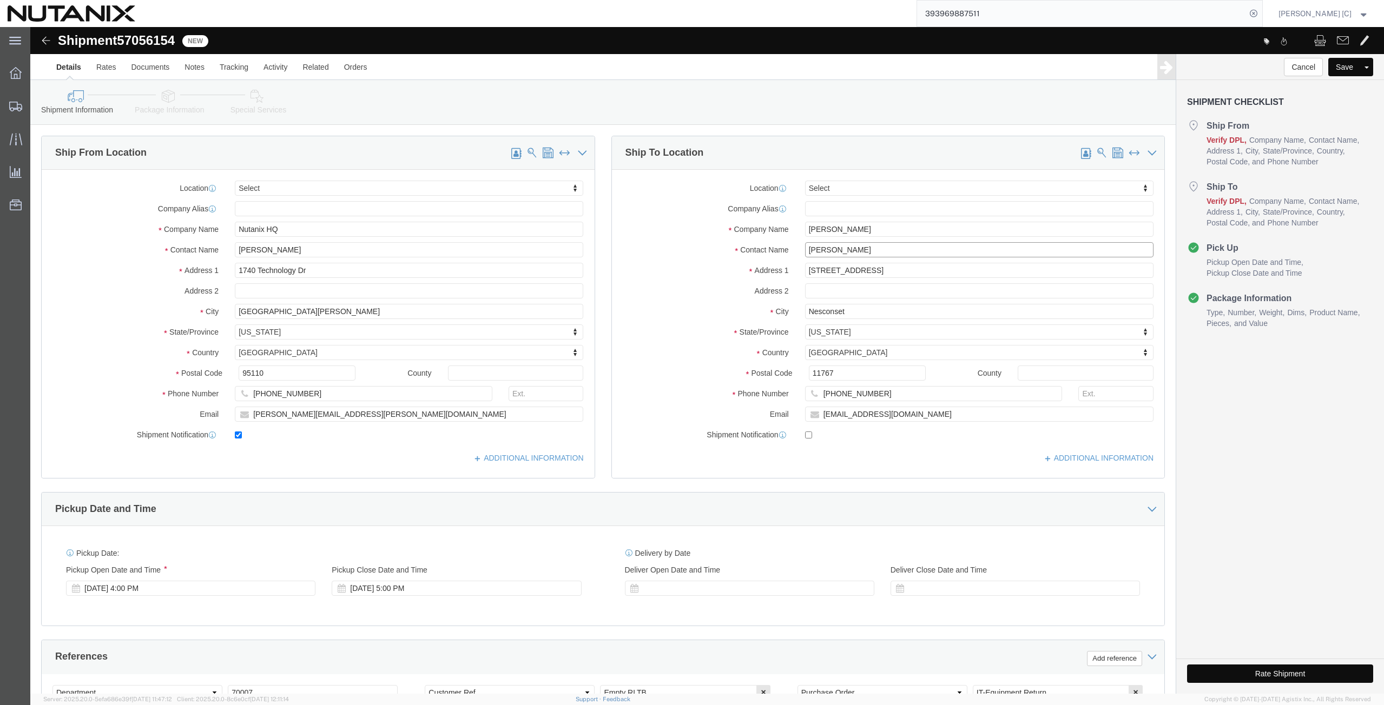
paste input "[PERSON_NAME]"
type input "[PERSON_NAME]"
click div "Ship From Location Location Select Select My Profile Location [GEOGRAPHIC_DATA]…"
paste input "[STREET_ADDRESS][PERSON_NAME]"
type input "[STREET_ADDRESS][PERSON_NAME]"
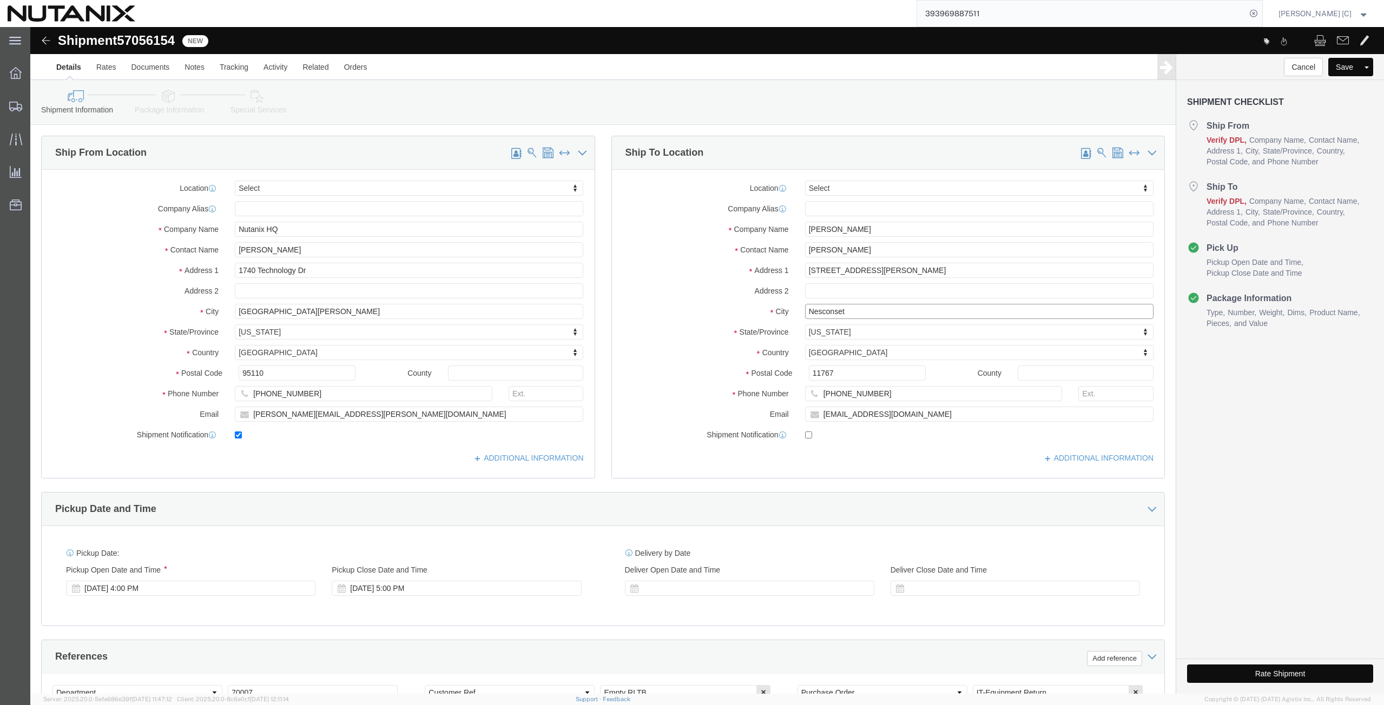
drag, startPoint x: 815, startPoint y: 285, endPoint x: 623, endPoint y: 313, distance: 194.6
click div "Location Select Select My Profile Location [GEOGRAPHIC_DATA] - [GEOGRAPHIC_DATA…"
click input "text"
paste input "APT 220"
type input "APT 220"
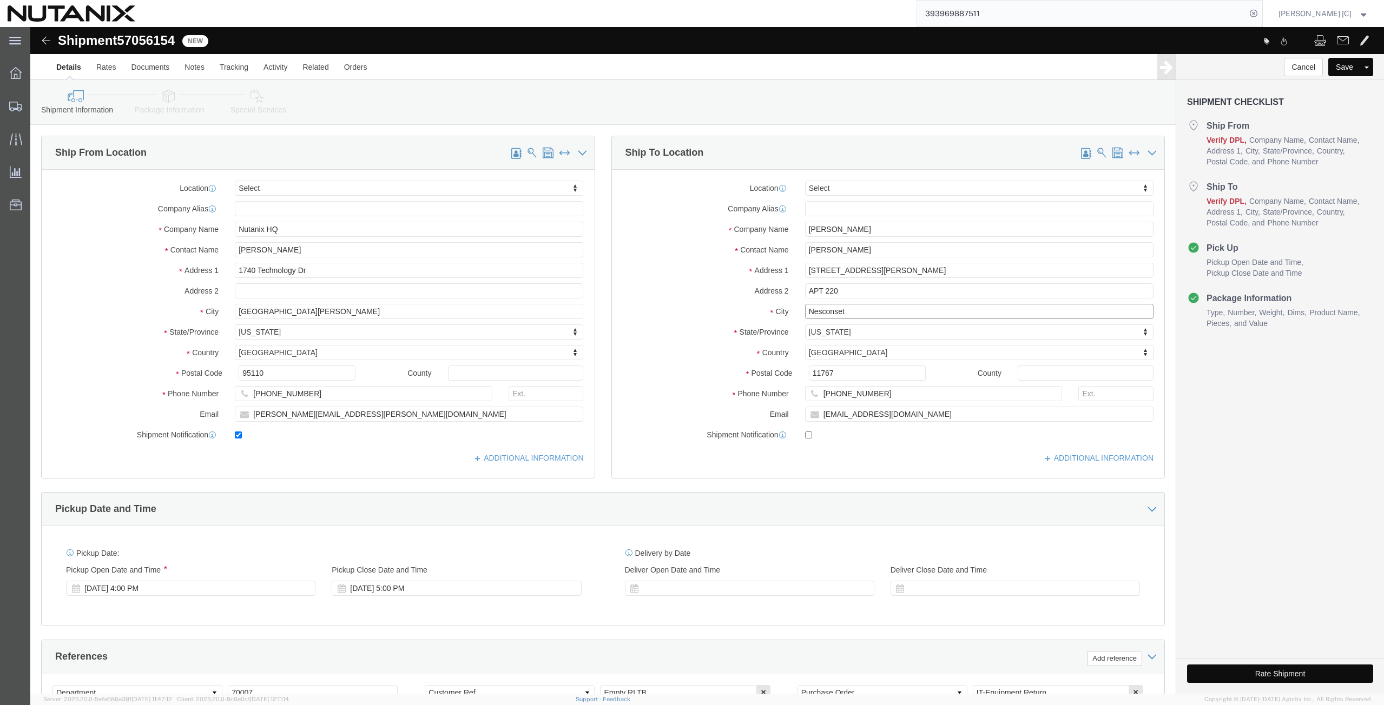
drag, startPoint x: 820, startPoint y: 287, endPoint x: 627, endPoint y: 302, distance: 193.7
click div "Location Select Select My Profile Location [GEOGRAPHIC_DATA] - [GEOGRAPHIC_DATA…"
paste input "[GEOGRAPHIC_DATA]"
type input "[GEOGRAPHIC_DATA]"
click label "State/Province"
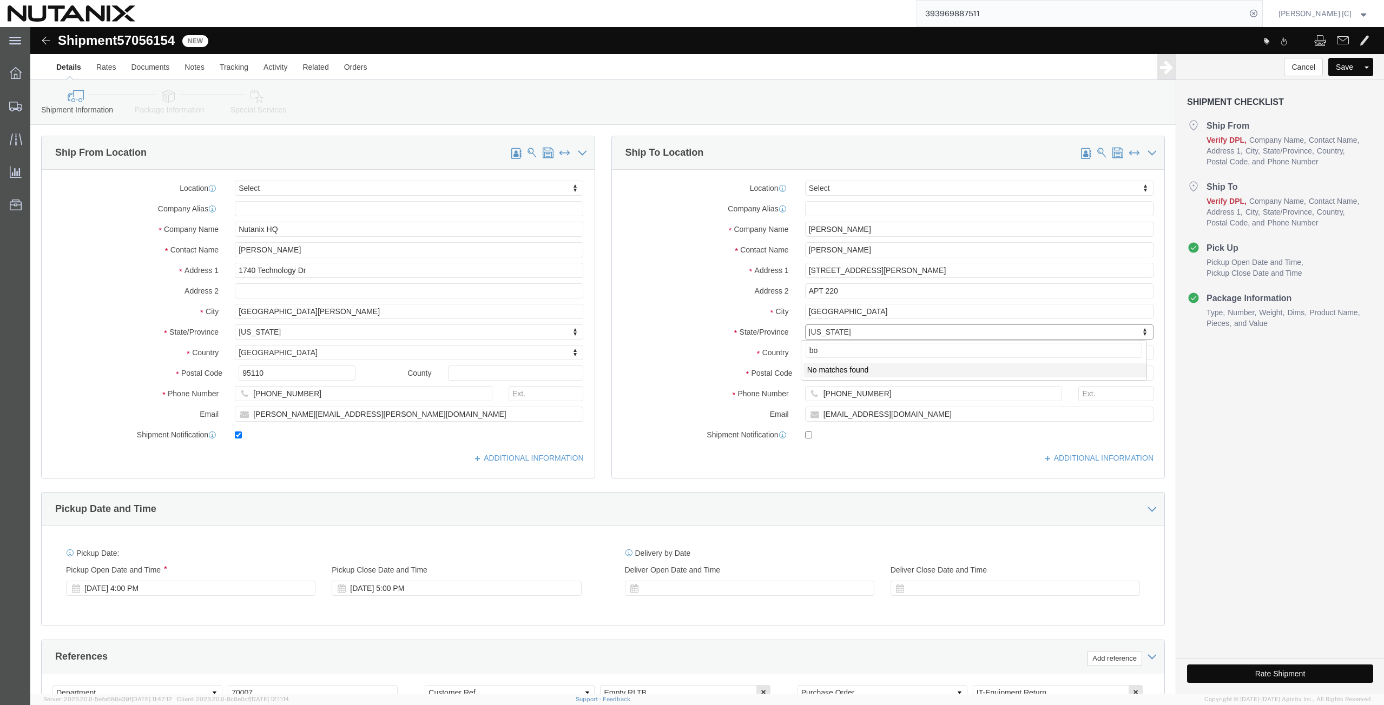
type input "b"
type input "north"
select select "NC"
drag, startPoint x: 813, startPoint y: 343, endPoint x: 730, endPoint y: 344, distance: 83.3
click div "Postal Code 11767"
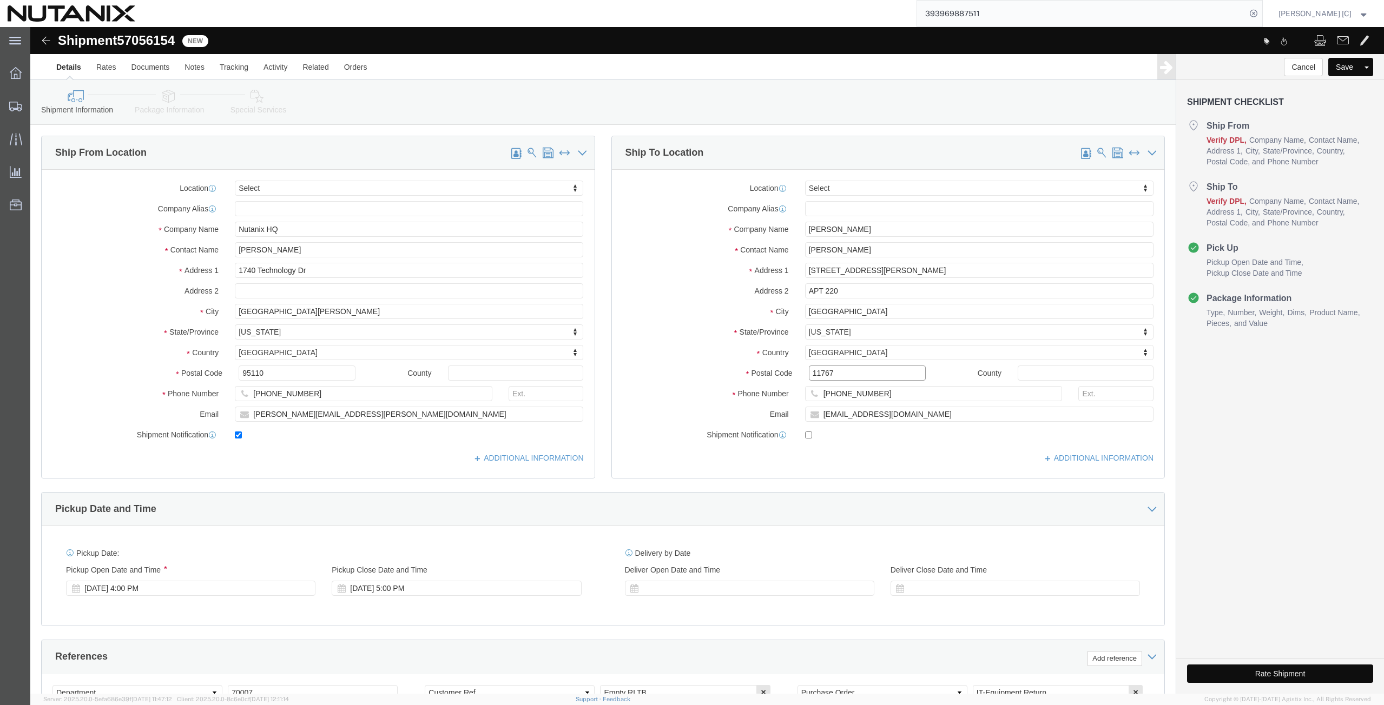
paste input "27703"
type input "27703"
drag, startPoint x: 854, startPoint y: 368, endPoint x: 672, endPoint y: 374, distance: 181.4
click div "Phone Number [PHONE_NUMBER]"
paste input "1 (214) 364146"
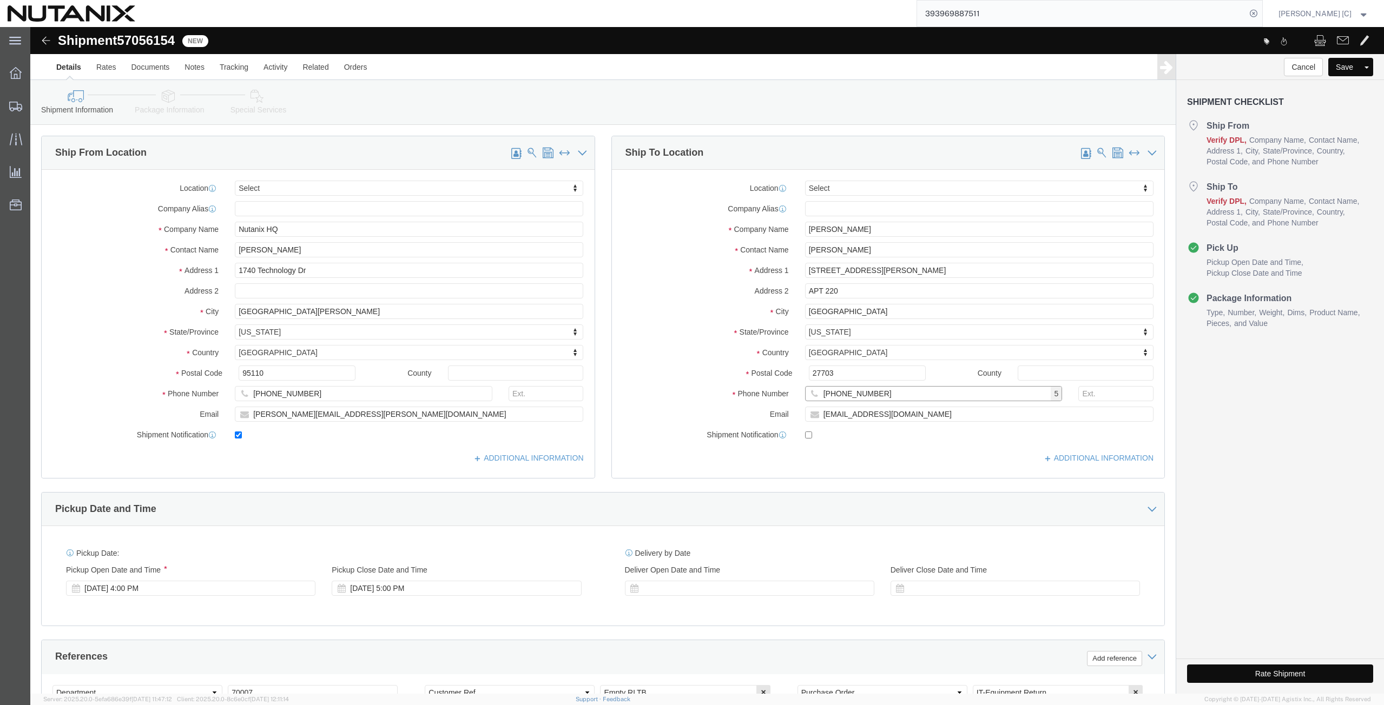
type input "[PHONE_NUMBER]"
drag, startPoint x: 872, startPoint y: 388, endPoint x: 572, endPoint y: 399, distance: 299.9
click div "Ship To Location Location Select Select My Profile Location [GEOGRAPHIC_DATA] -…"
paste input "vinaybadhiwala88"
type input "[EMAIL_ADDRESS][DOMAIN_NAME]"
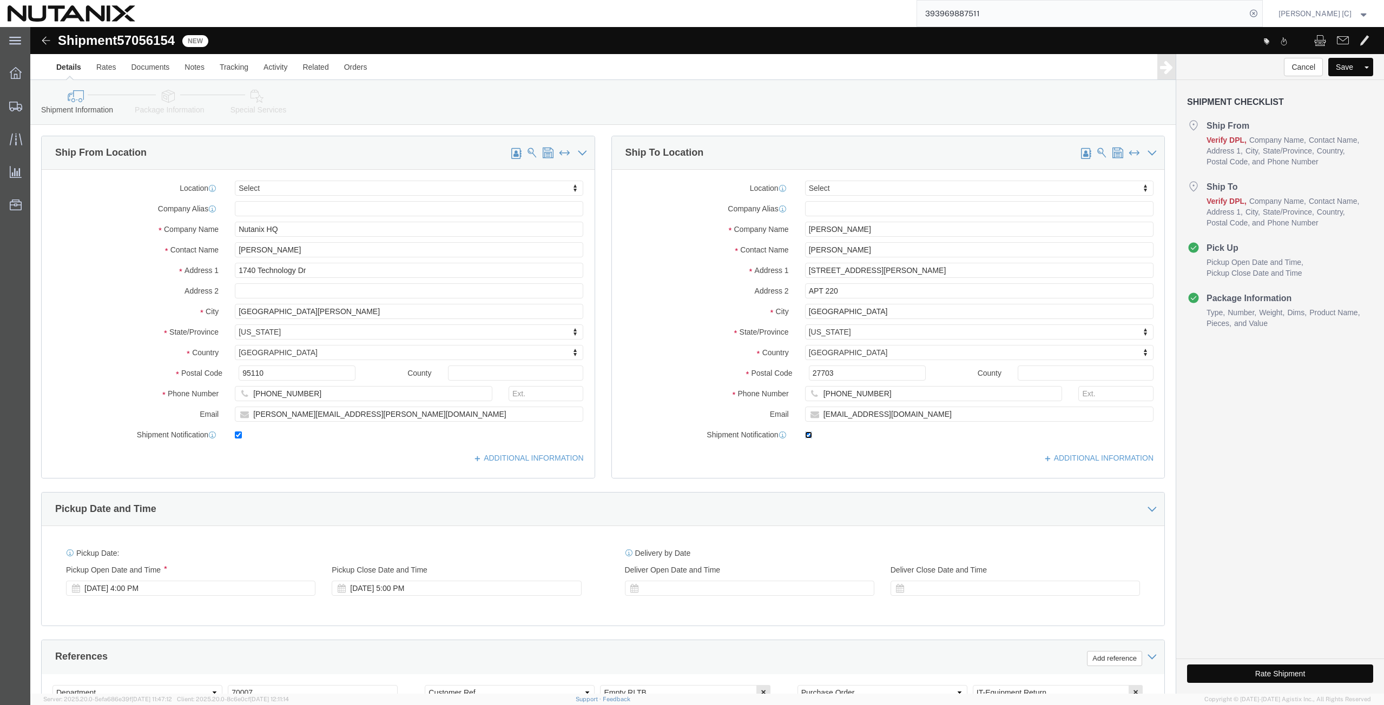
click input "checkbox"
checkbox input "true"
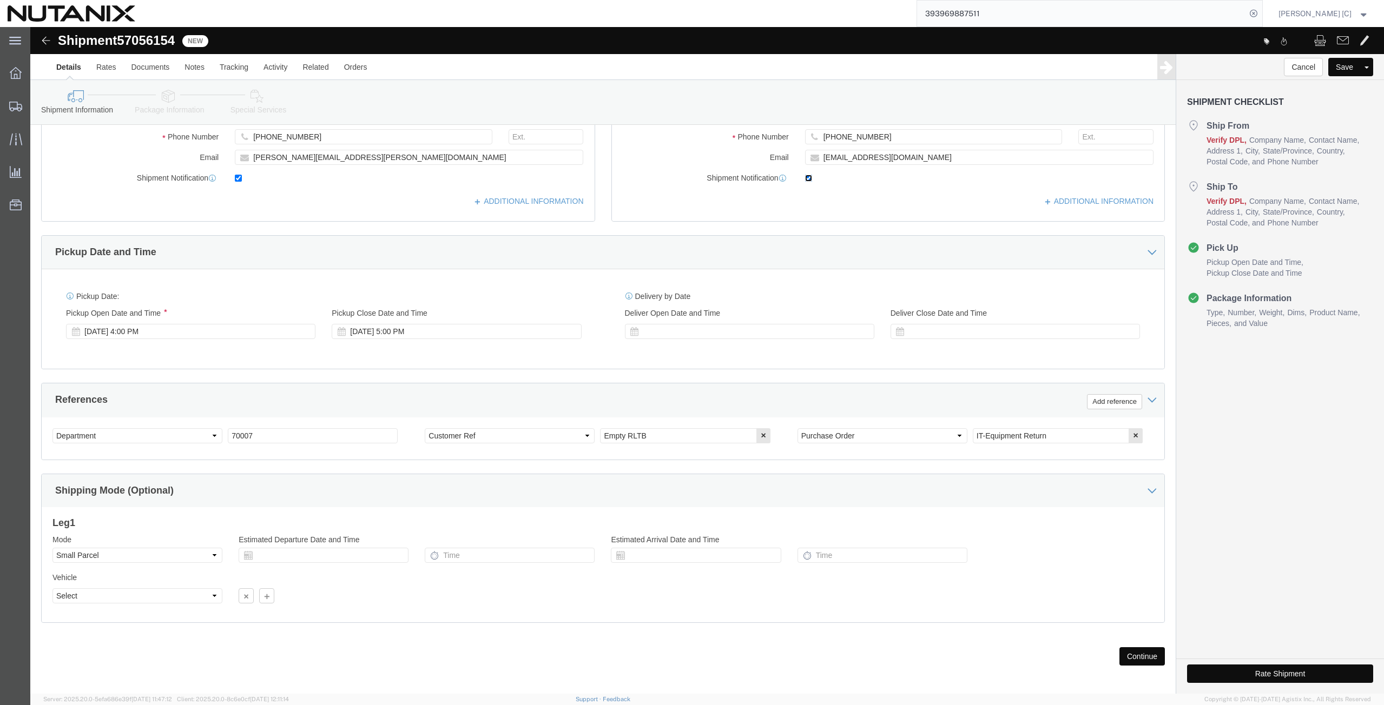
scroll to position [262, 0]
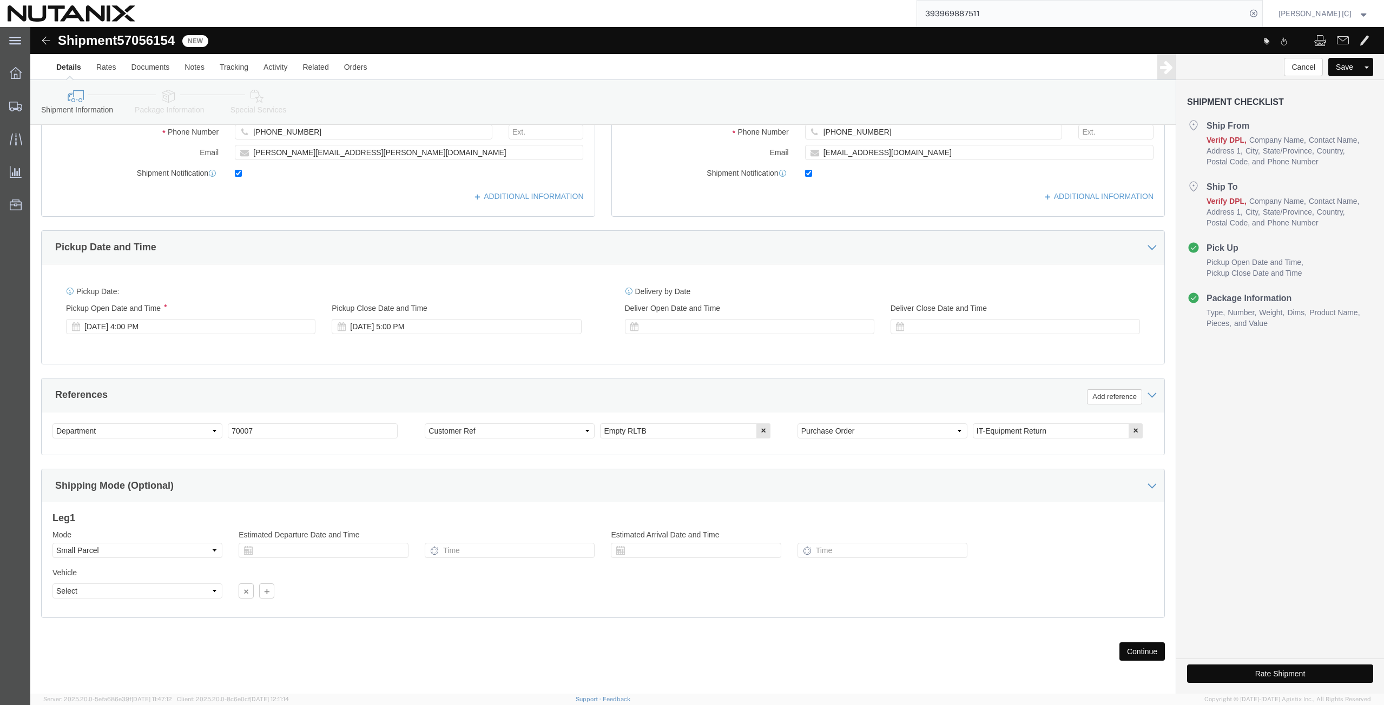
click button "Continue"
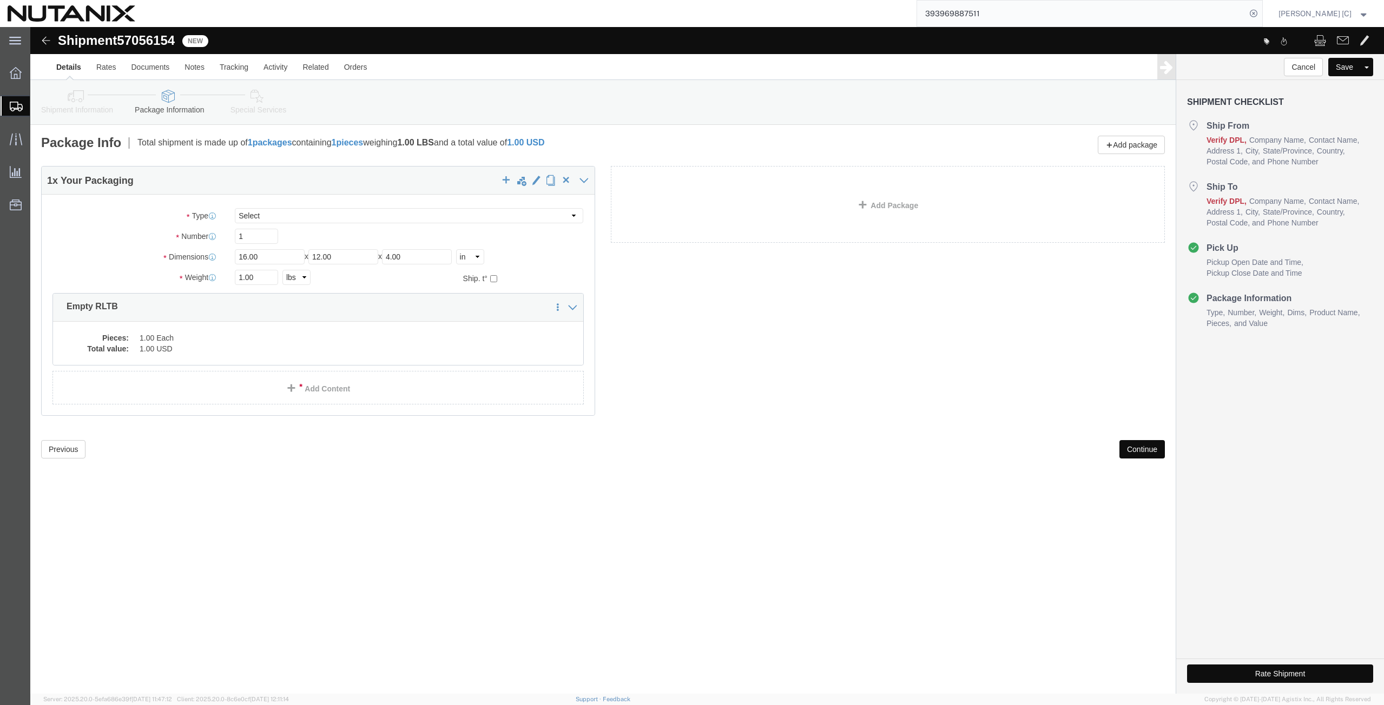
click button "Continue"
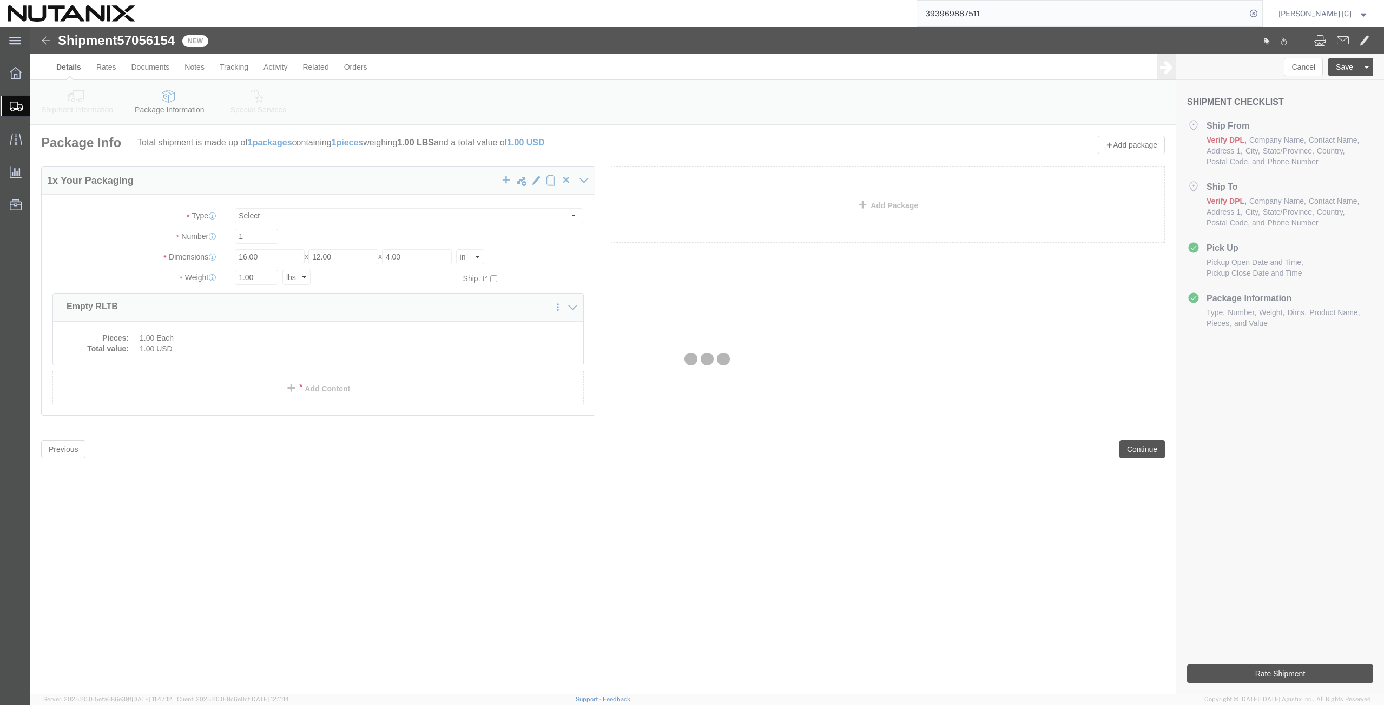
select select
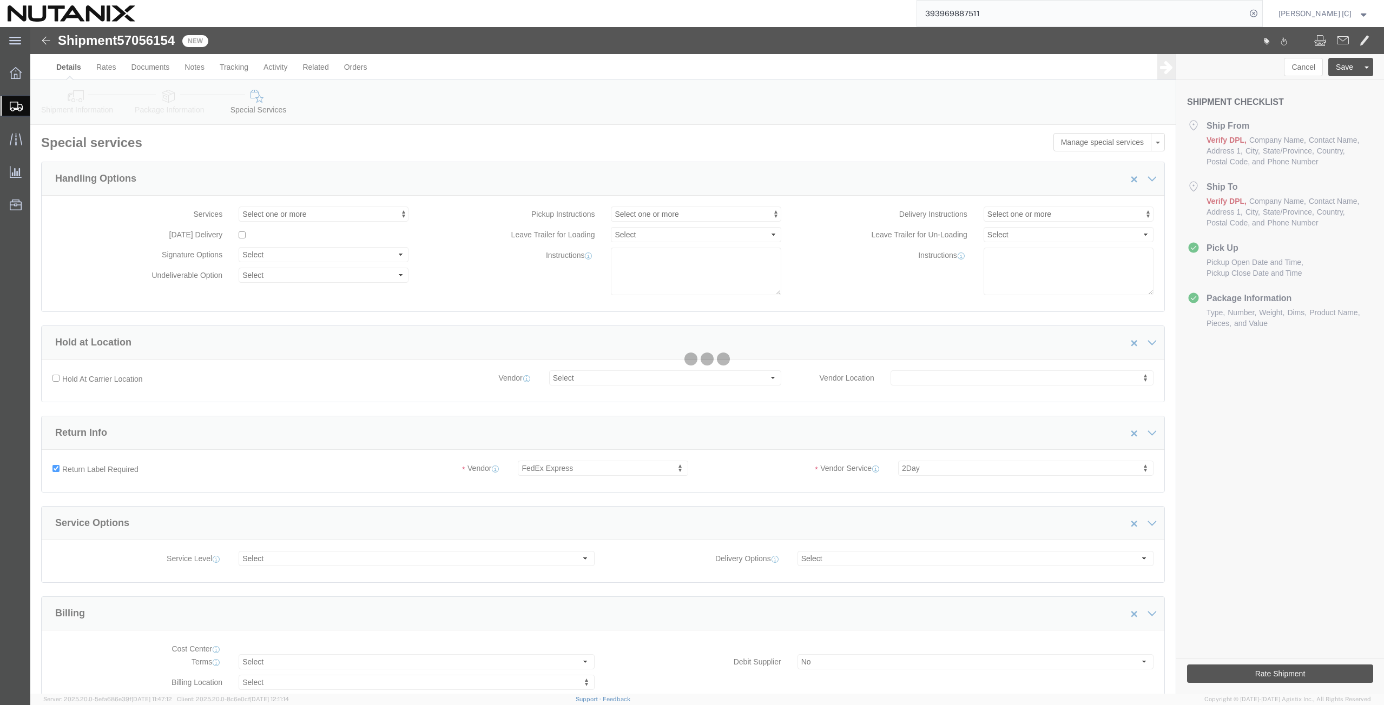
select select "COSTCENTER"
select select "59656"
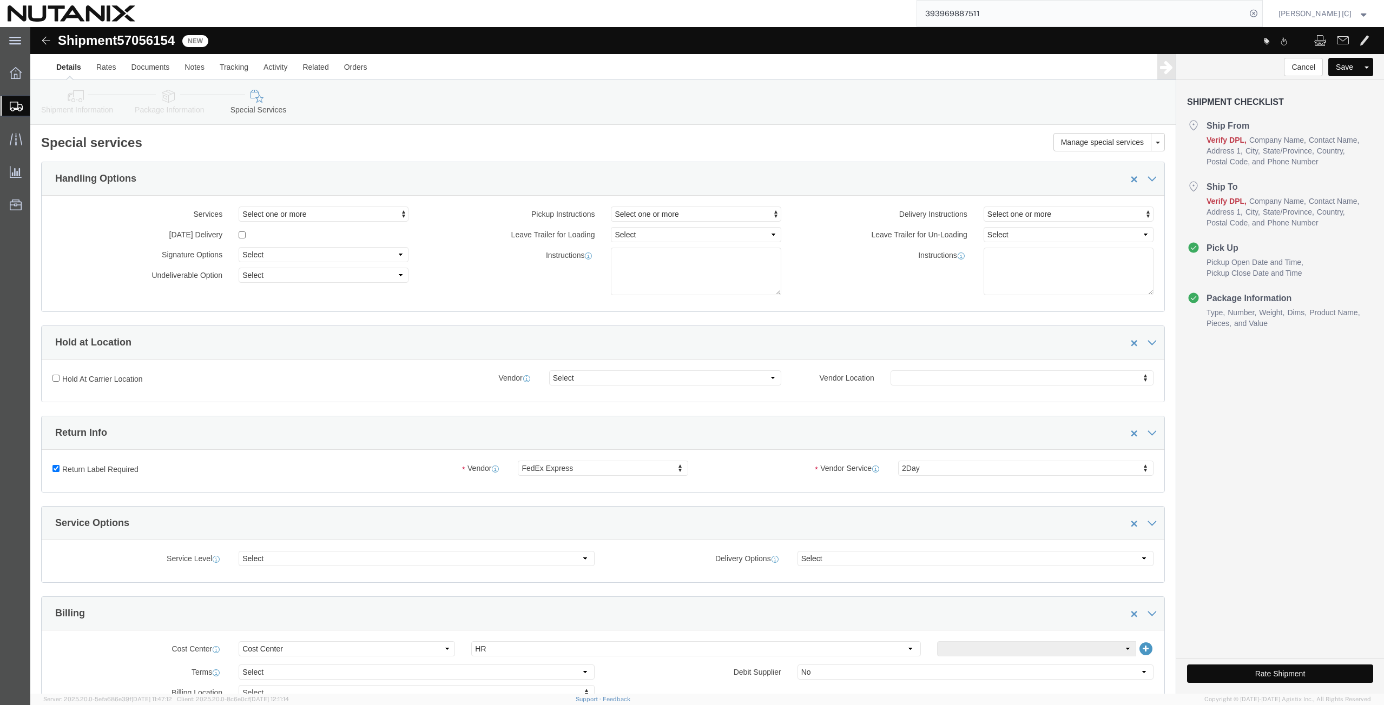
click label "Return Label Required"
click input "Return Label Required"
checkbox input "false"
select select
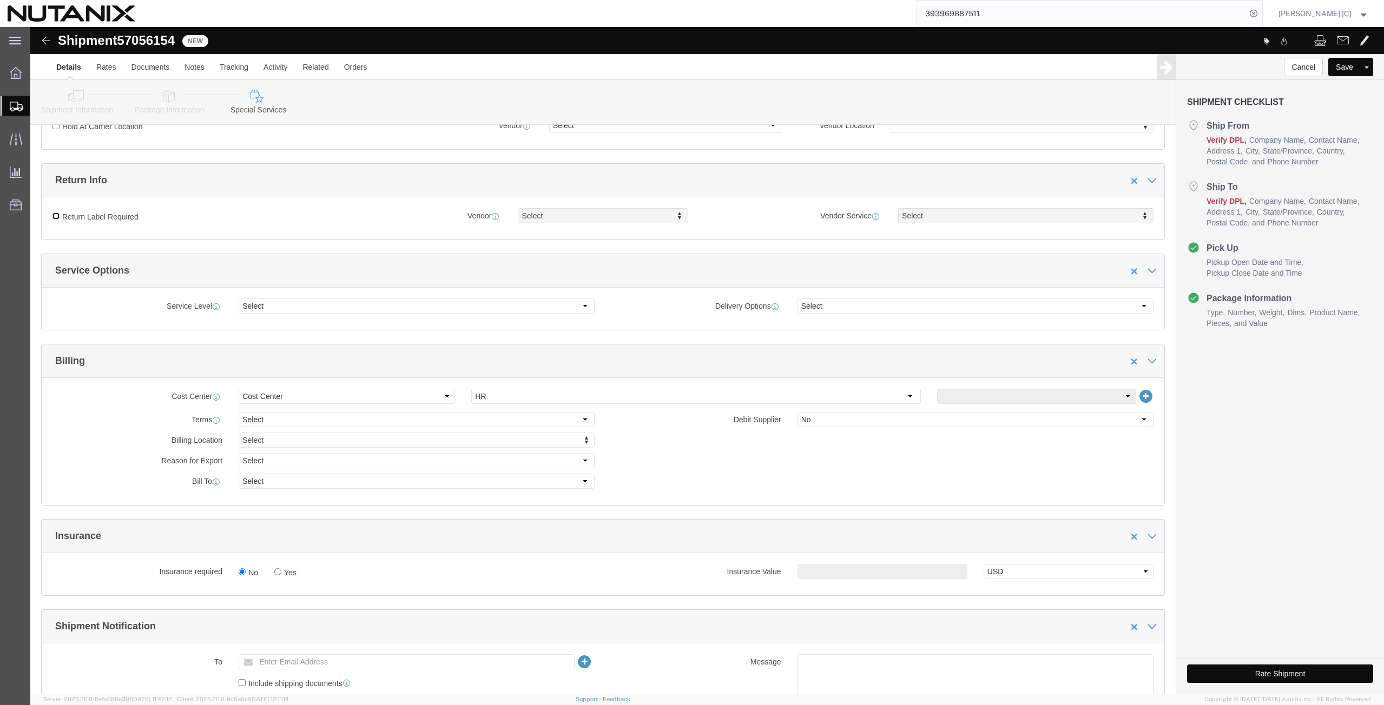
scroll to position [377, 0]
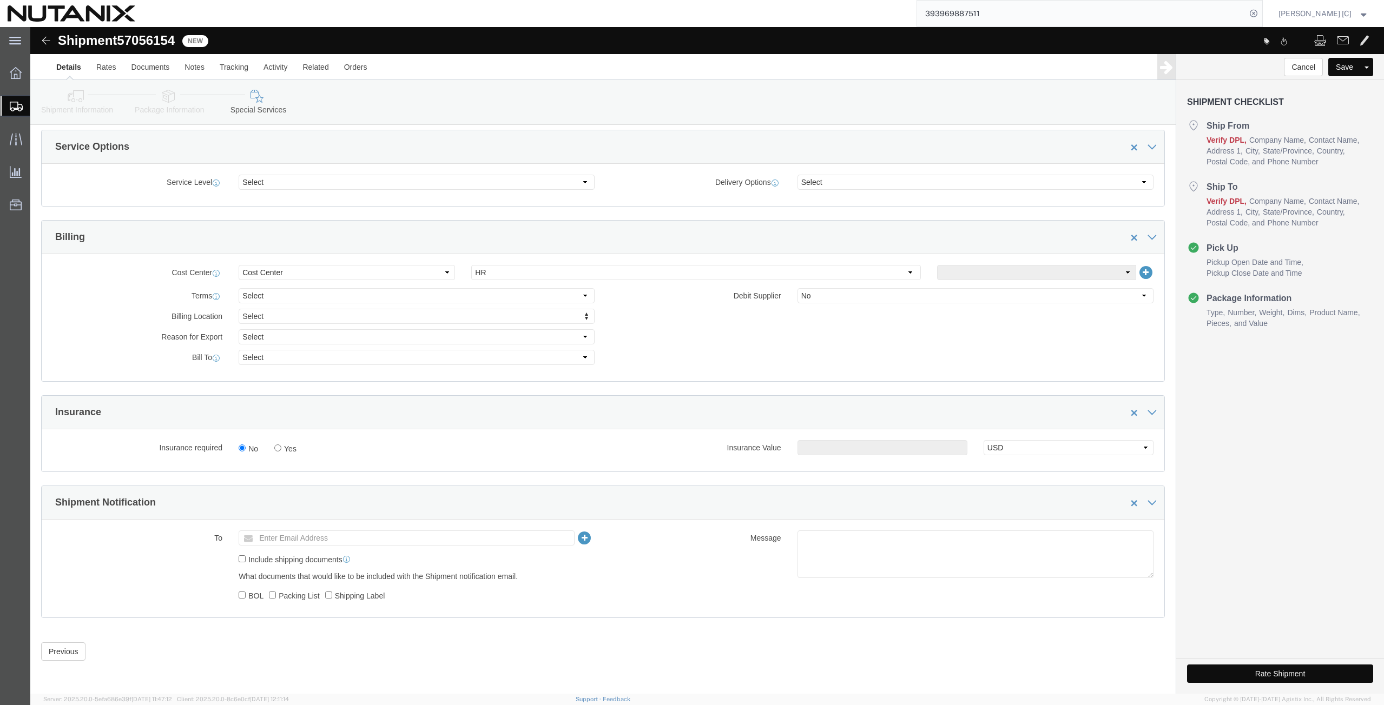
click button "Rate Shipment"
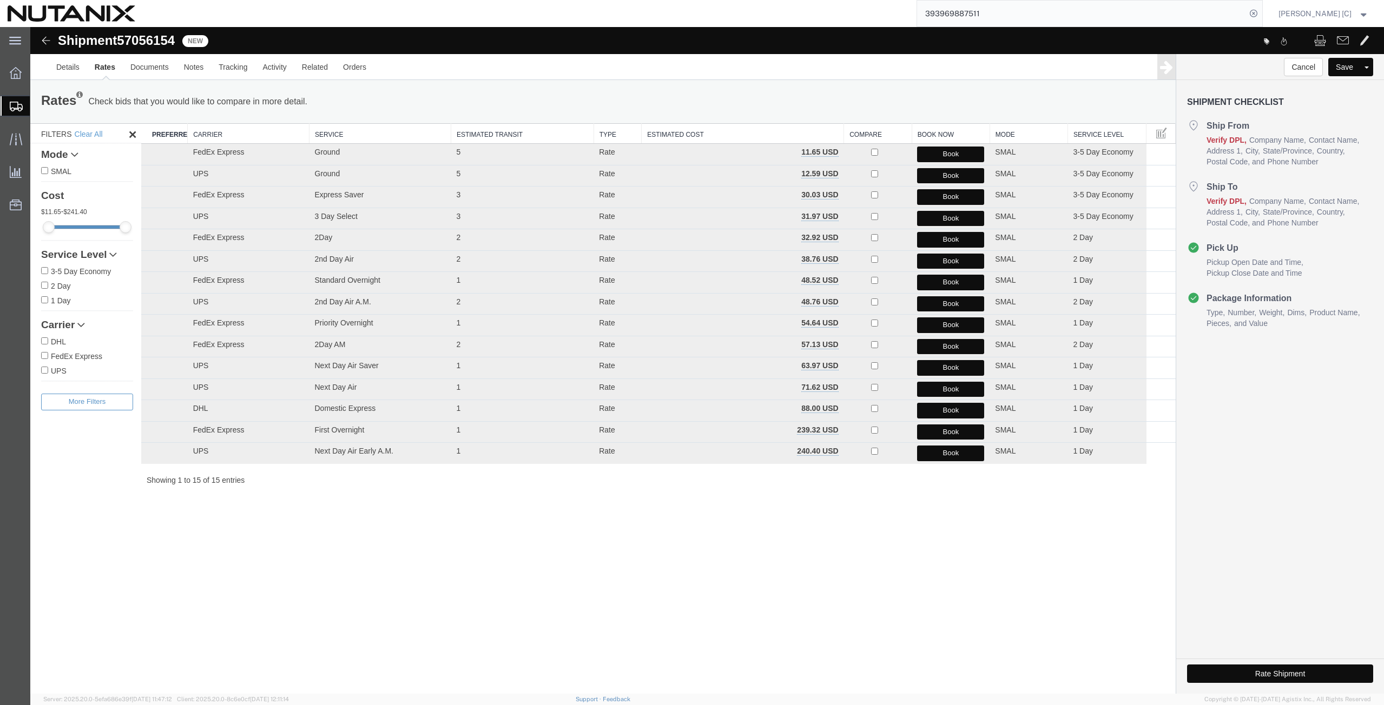
scroll to position [0, 0]
click at [946, 239] on button "Book" at bounding box center [950, 240] width 67 height 16
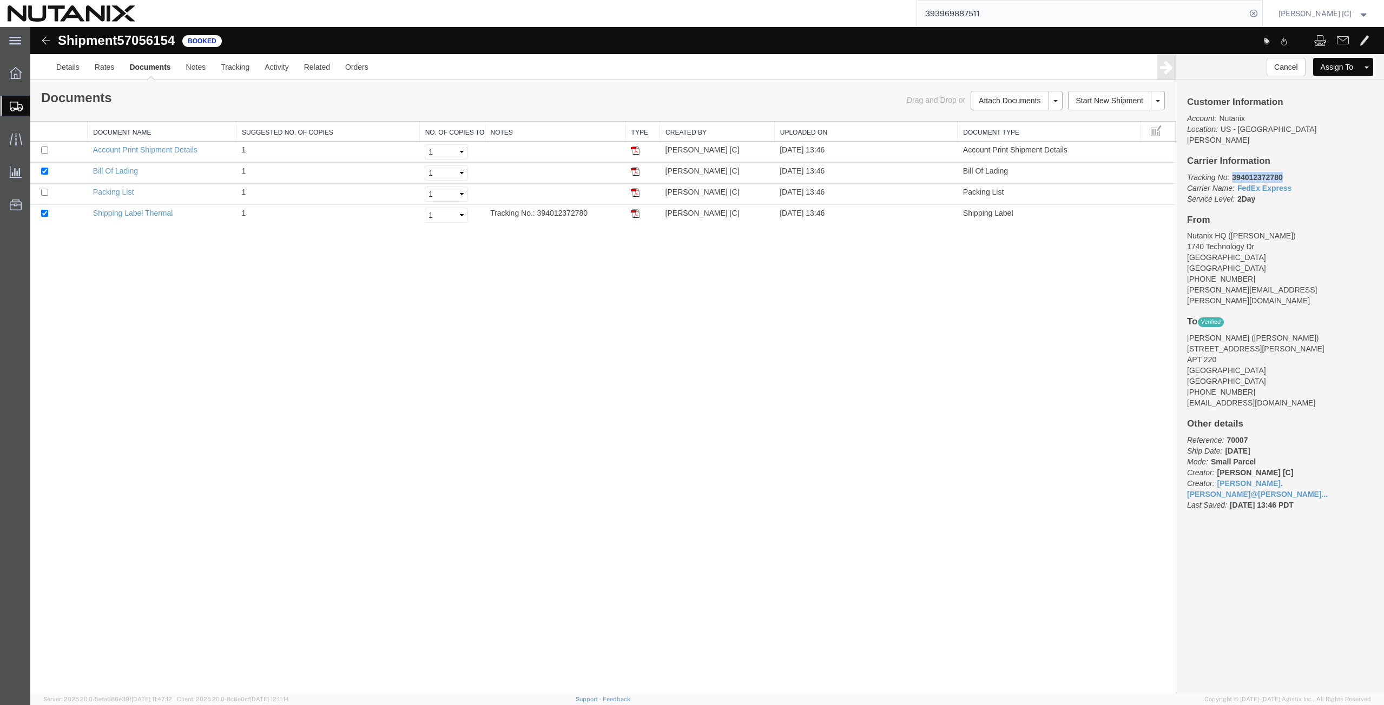
drag, startPoint x: 1288, startPoint y: 166, endPoint x: 1234, endPoint y: 164, distance: 53.6
click at [1234, 172] on p "Tracking No: 394012372780 Carrier Name: FedEx Express FedEx Express Service Lev…" at bounding box center [1280, 188] width 186 height 32
copy b "394012372780"
click at [0, 0] on span "Create from Template" at bounding box center [0, 0] width 0 height 0
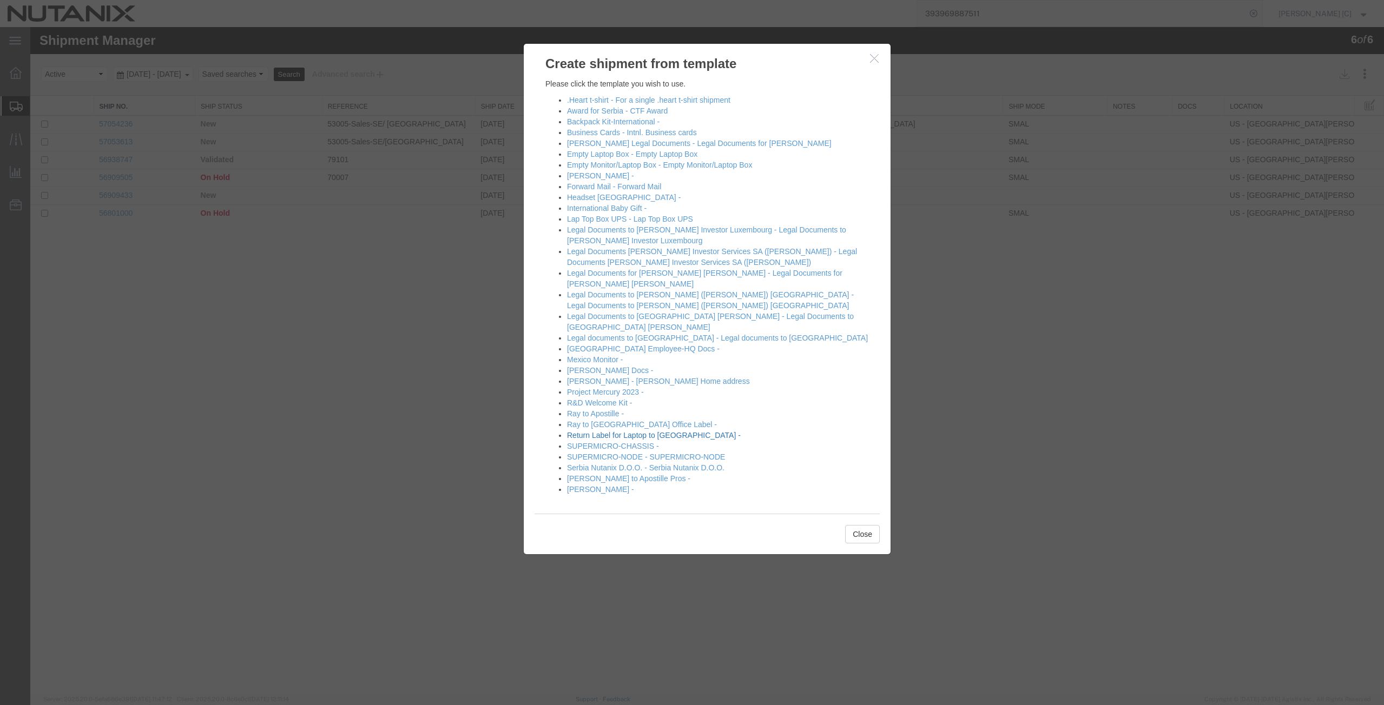
click at [581, 431] on link "Return Label for Laptop to [GEOGRAPHIC_DATA] -" at bounding box center [654, 435] width 174 height 9
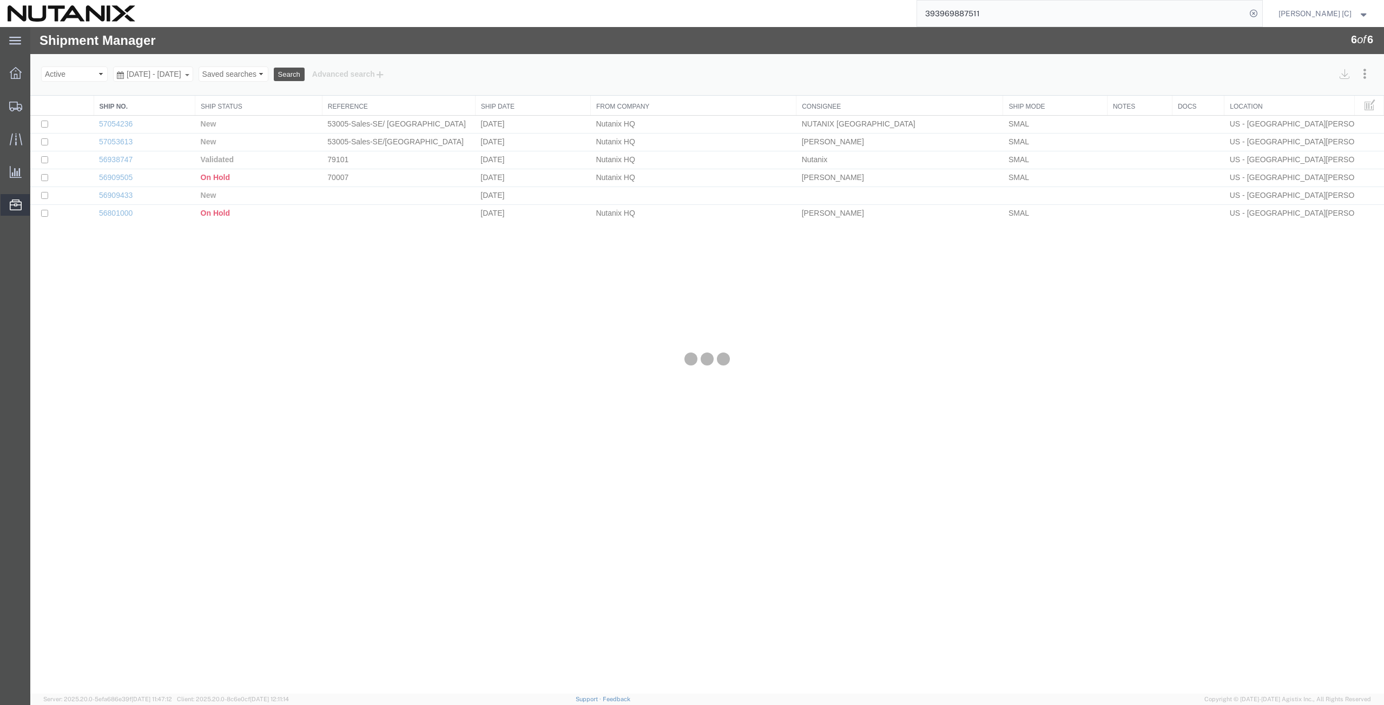
select select "46554"
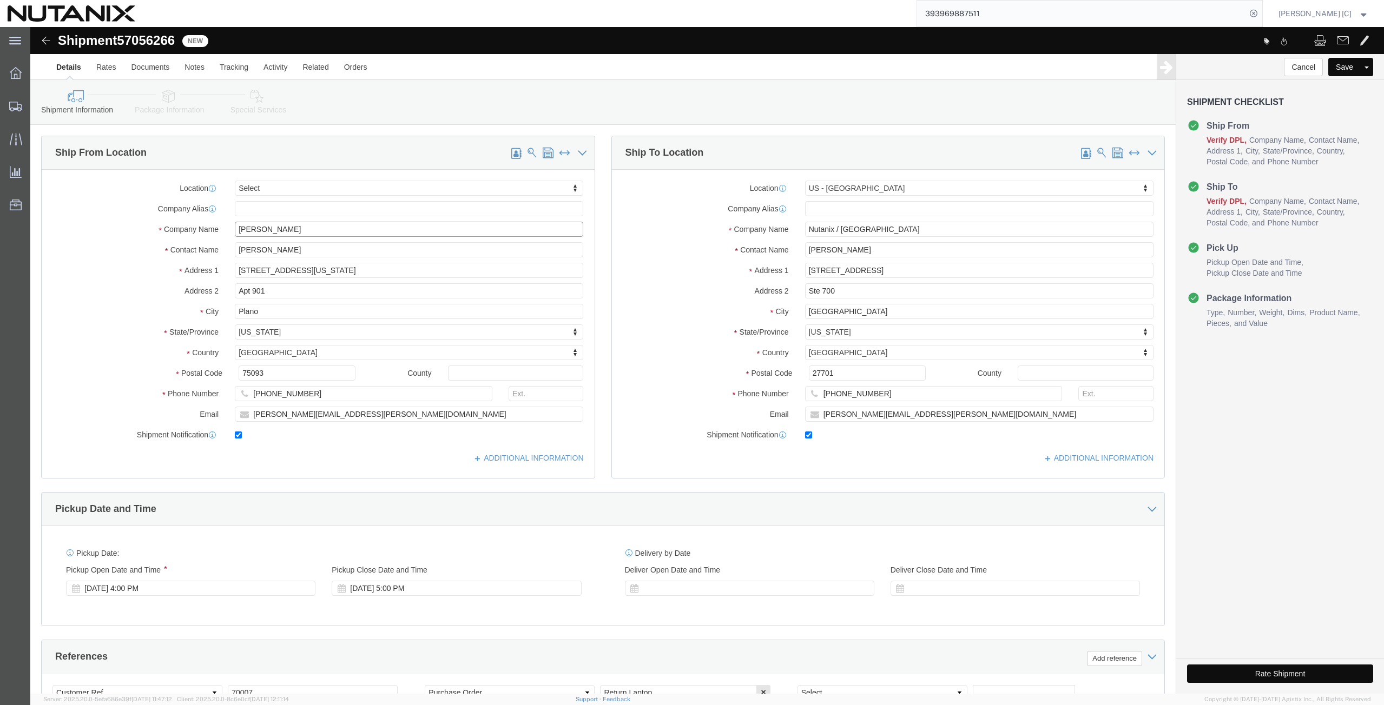
drag, startPoint x: 266, startPoint y: 200, endPoint x: 117, endPoint y: 216, distance: 149.6
click div "Location Select Select My Profile Location [GEOGRAPHIC_DATA] - [GEOGRAPHIC_DATA…"
paste input ""[PERSON_NAME]""
click input ""[PERSON_NAME]""
click input "[PERSON_NAME]""
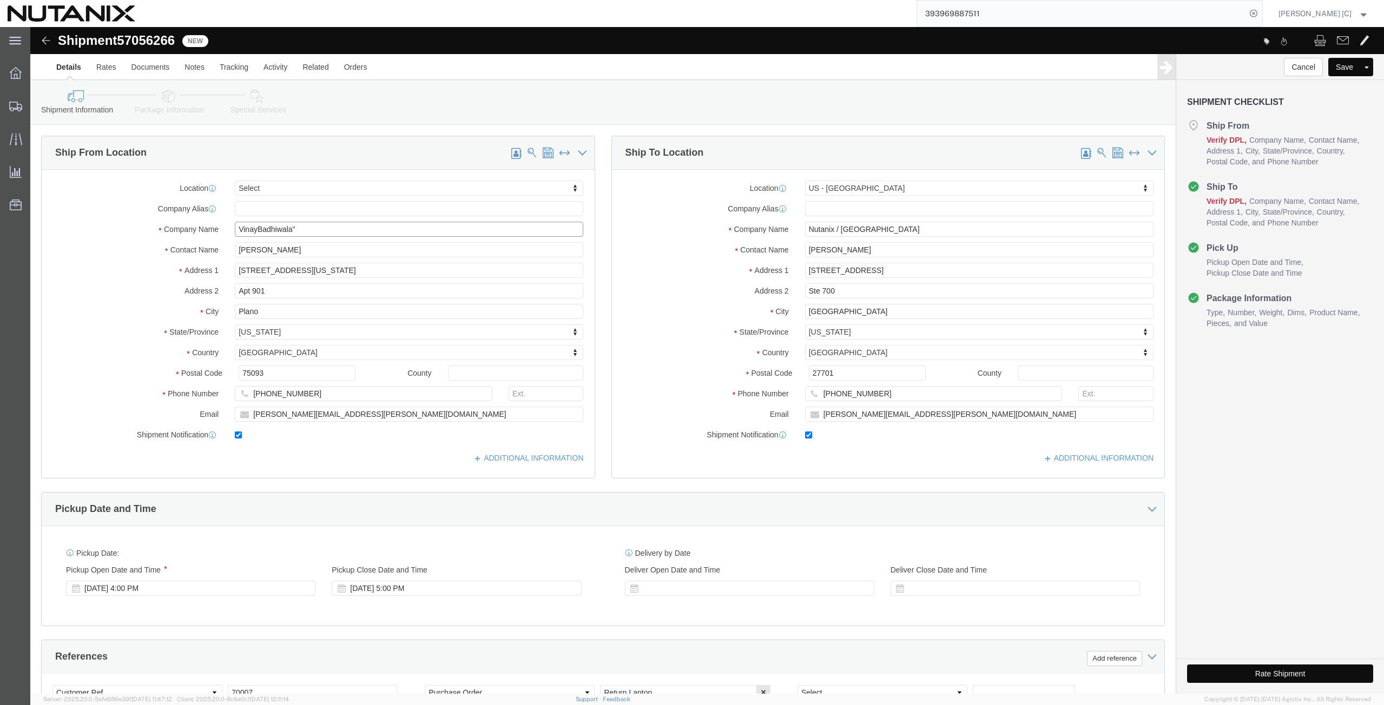
click input "VinayBadhiwala""
click input "VinayBadhiwala"
drag, startPoint x: 271, startPoint y: 202, endPoint x: 193, endPoint y: 211, distance: 78.4
click div "Location Select Select My Profile Location [GEOGRAPHIC_DATA] - [GEOGRAPHIC_DATA…"
type input "[PERSON_NAME]"
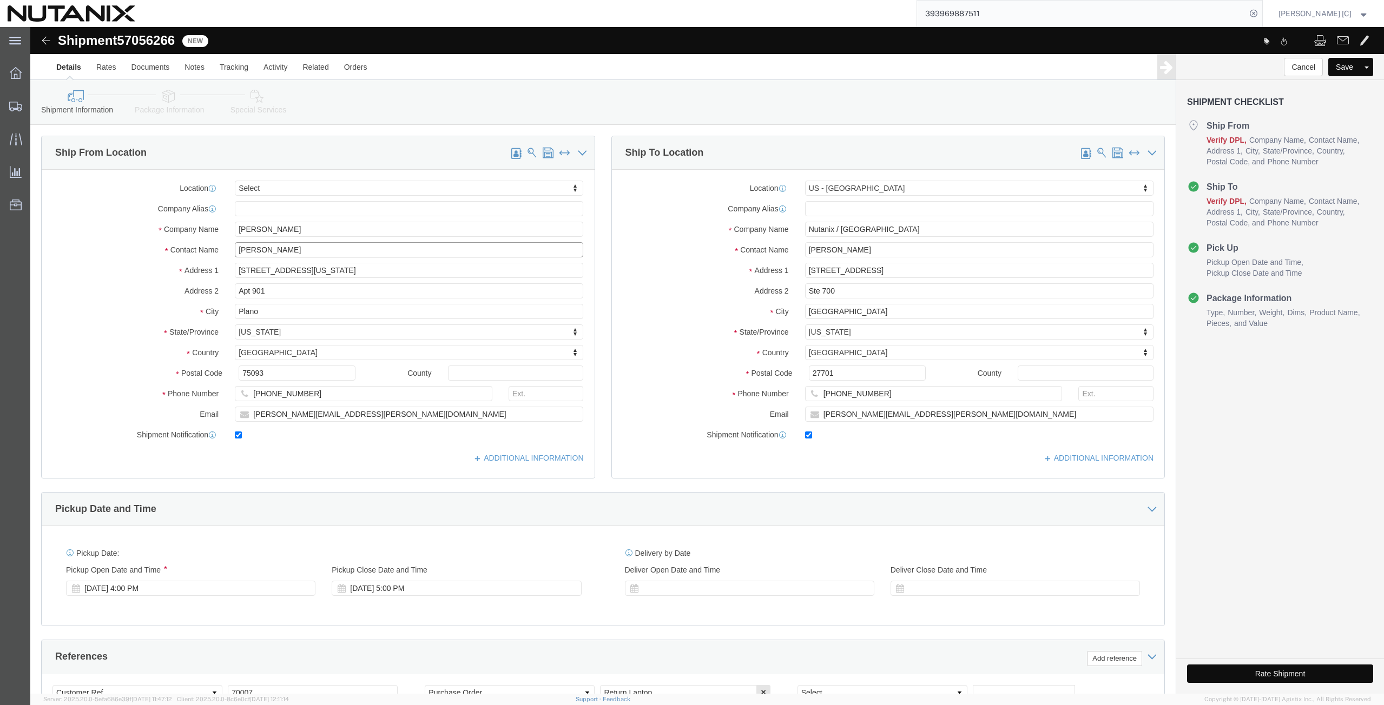
drag, startPoint x: 260, startPoint y: 224, endPoint x: 156, endPoint y: 221, distance: 103.4
click div "Contact Name [PERSON_NAME]"
paste input "[PERSON_NAME]"
type input "[PERSON_NAME]"
drag, startPoint x: 258, startPoint y: 248, endPoint x: 55, endPoint y: 270, distance: 204.6
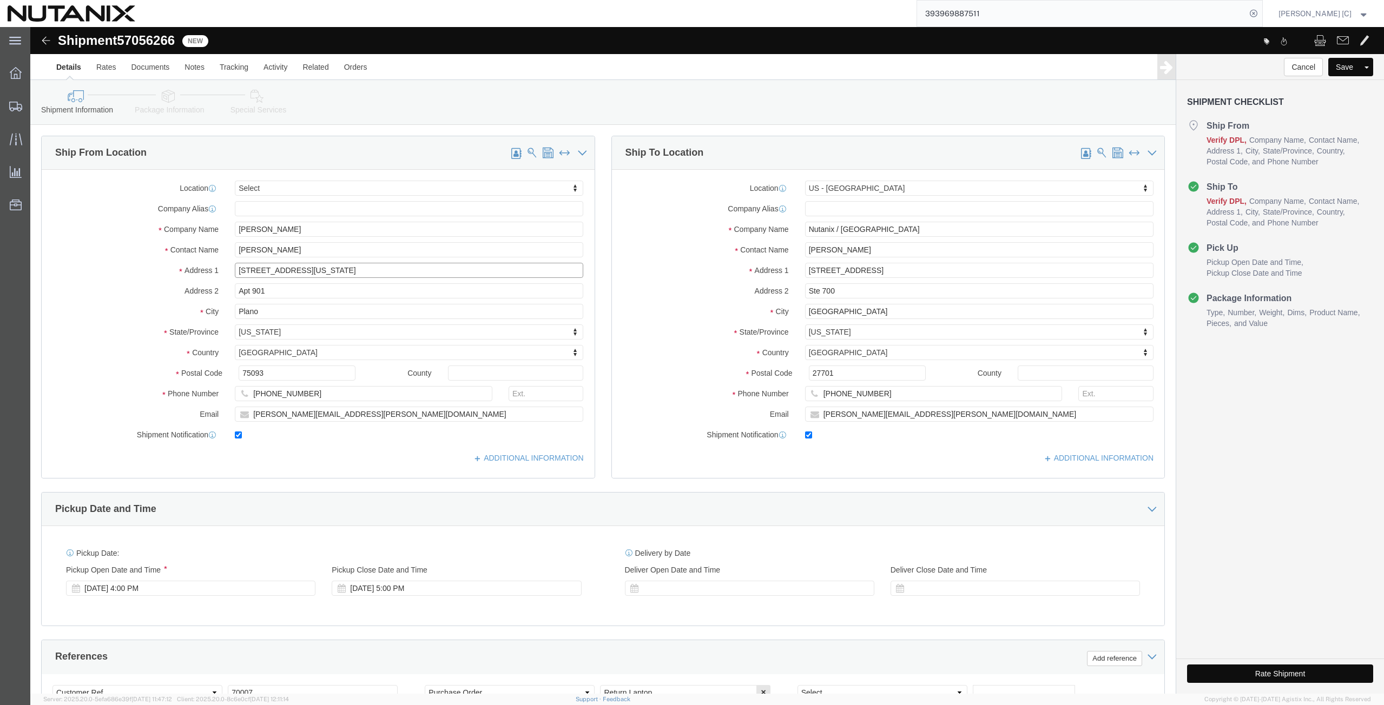
click div "Location Select Select My Profile Location [GEOGRAPHIC_DATA] - [GEOGRAPHIC_DATA…"
paste input "[STREET_ADDRESS][PERSON_NAME]"
type input "[STREET_ADDRESS][PERSON_NAME]"
drag, startPoint x: 245, startPoint y: 263, endPoint x: 102, endPoint y: 284, distance: 144.9
click div "Location Select Select My Profile Location [GEOGRAPHIC_DATA] - [GEOGRAPHIC_DATA…"
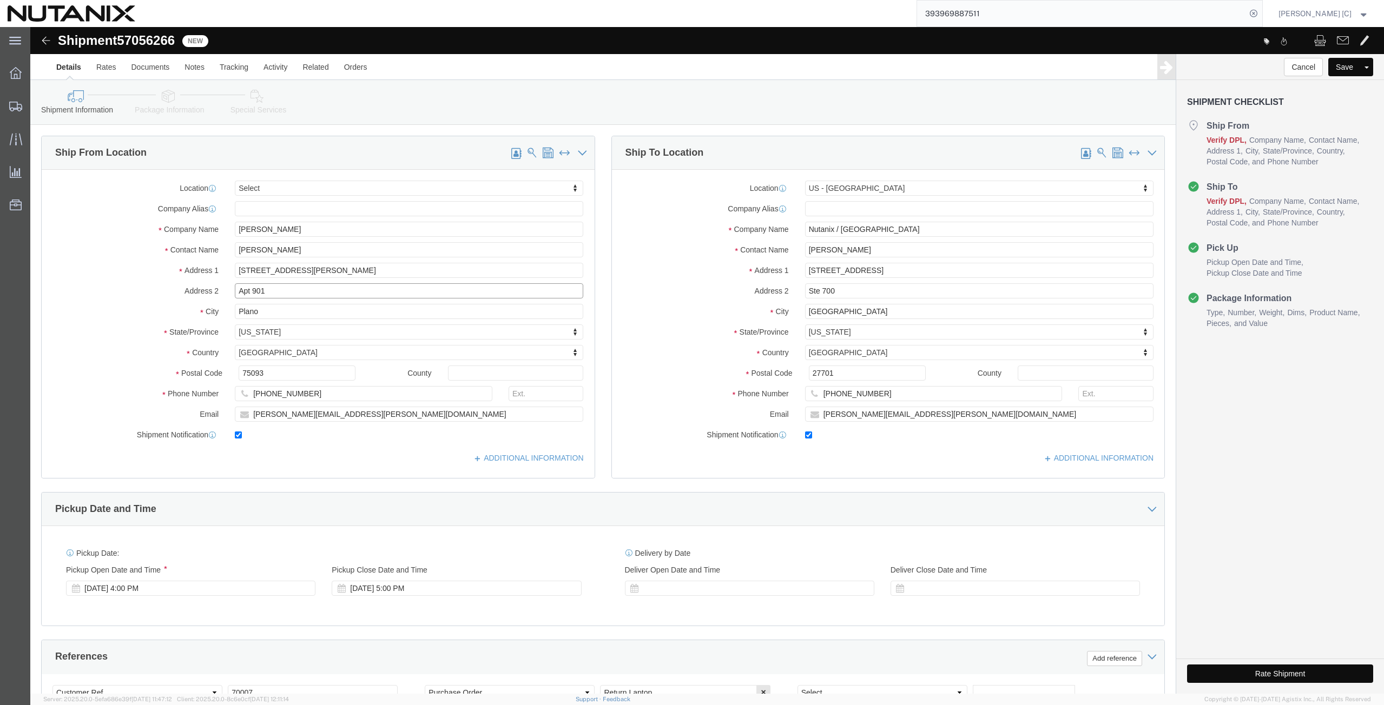
paste input "PT 220"
type input "APT 220"
drag, startPoint x: 180, startPoint y: 272, endPoint x: 163, endPoint y: 282, distance: 19.7
click div "City Plano"
paste input "[GEOGRAPHIC_DATA]"
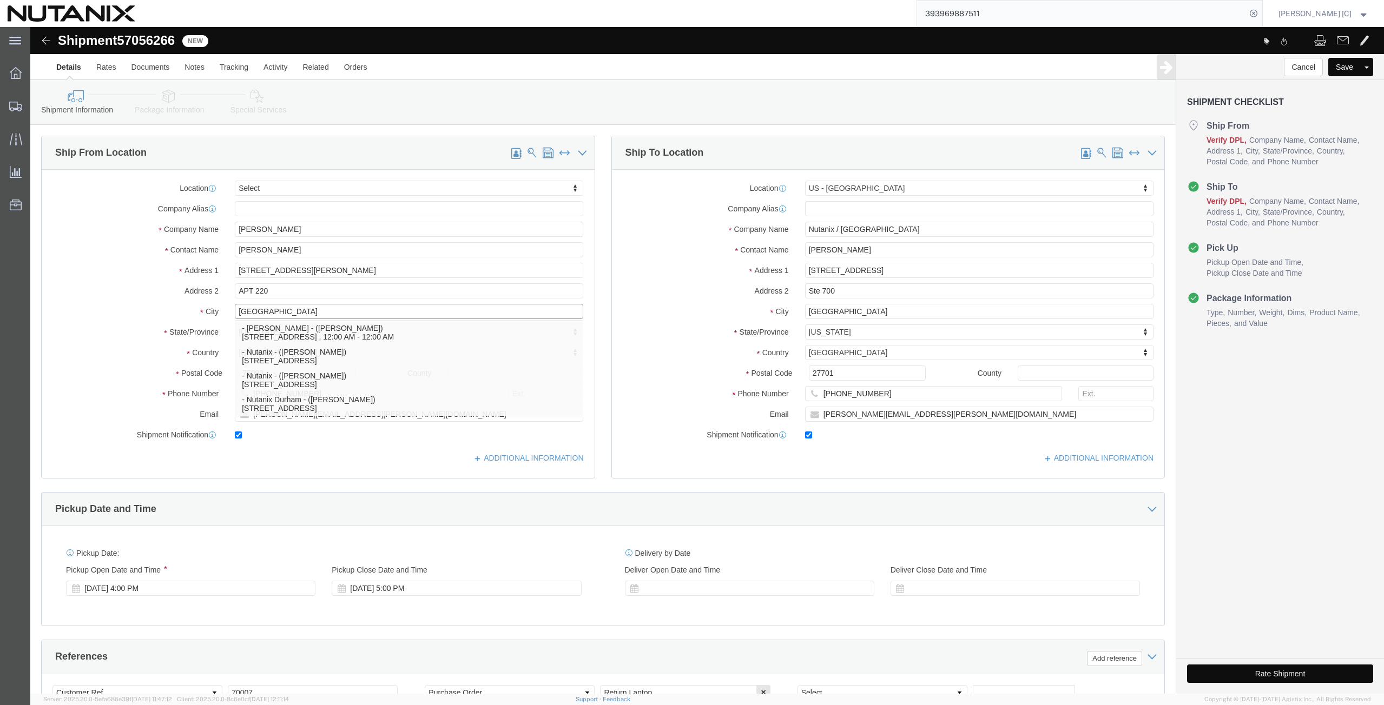
type input "[GEOGRAPHIC_DATA]"
click div "Location Select Select My Profile Location [GEOGRAPHIC_DATA] - [GEOGRAPHIC_DATA…"
type input "north"
select select "NC"
click input "[GEOGRAPHIC_DATA]"
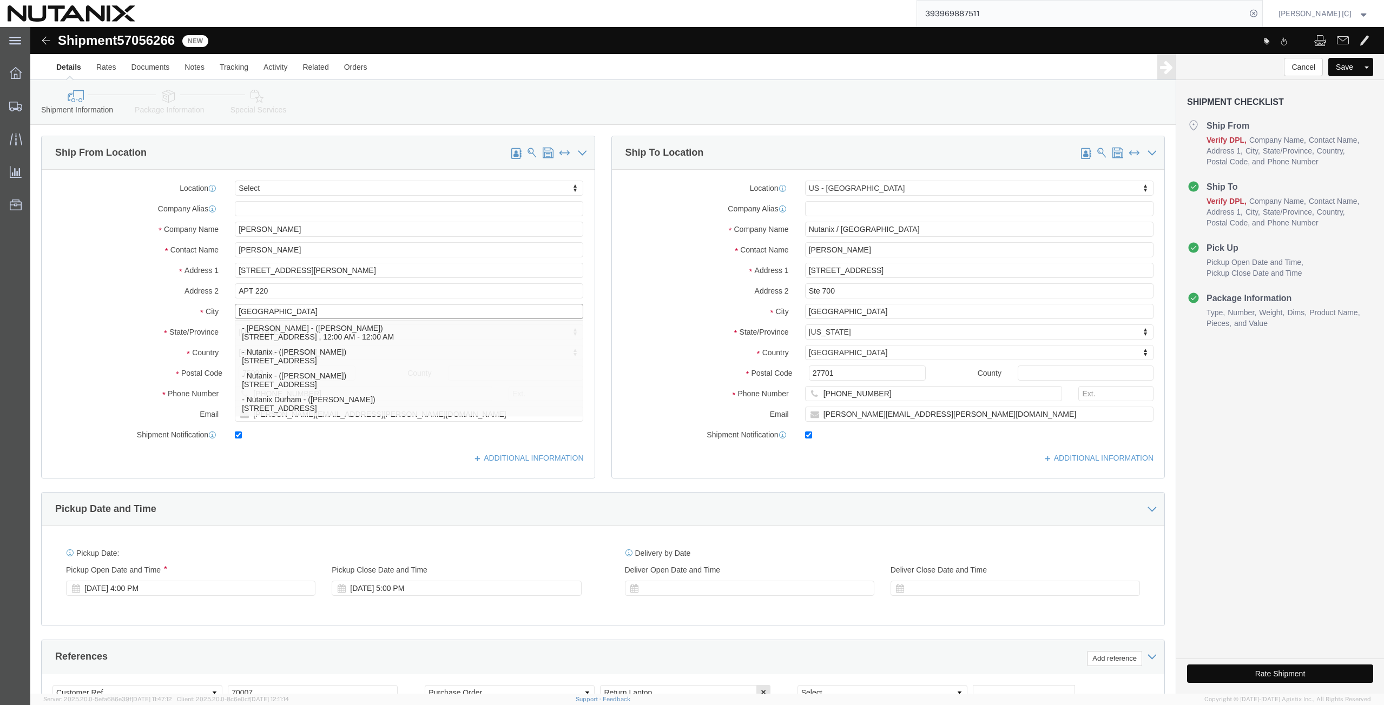
type input "[GEOGRAPHIC_DATA]"
click label "City"
drag, startPoint x: 254, startPoint y: 341, endPoint x: 186, endPoint y: 346, distance: 67.8
click div "Postal Code 75093"
paste input "2770"
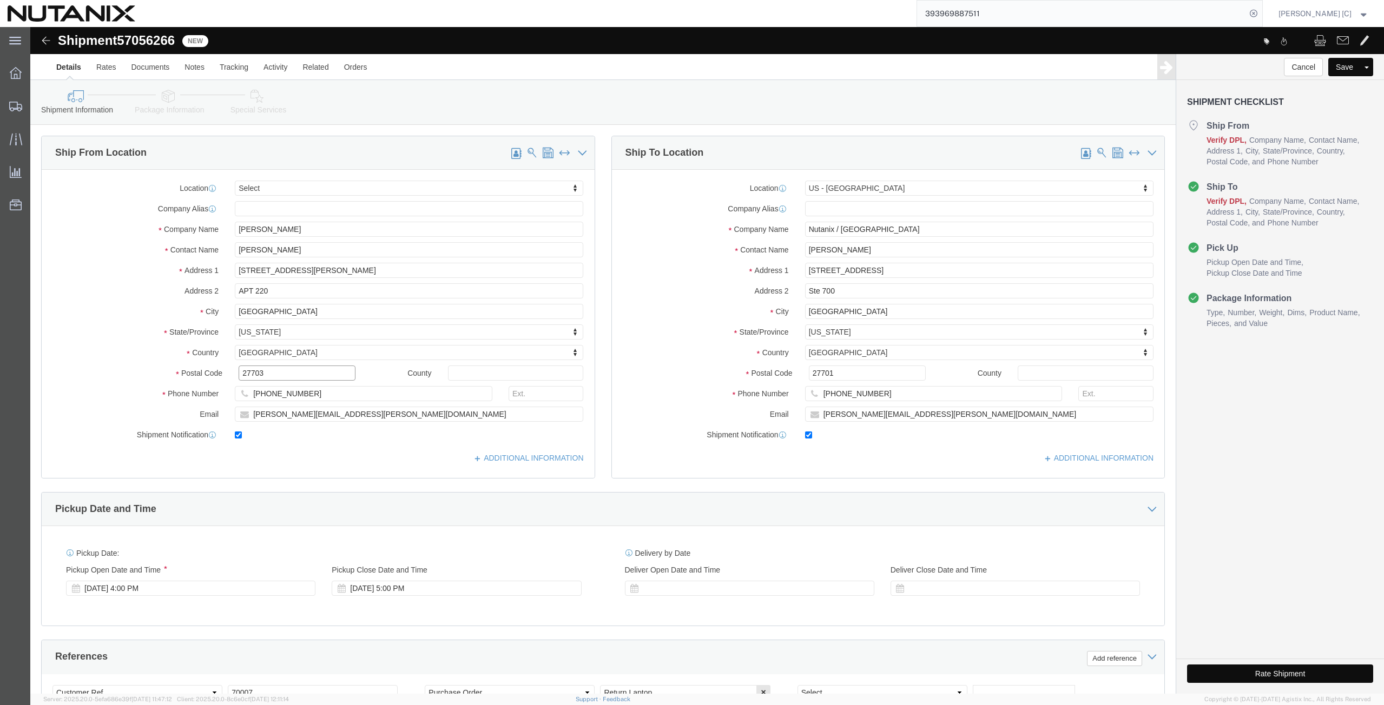
type input "27703"
drag, startPoint x: 276, startPoint y: 368, endPoint x: -15, endPoint y: 399, distance: 292.7
click html "Shipment 57056266 New Details Rates Documents Notes Tracking Activity Related O…"
paste input "[PHONE_NUMBER]"
type input "[PHONE_NUMBER]"
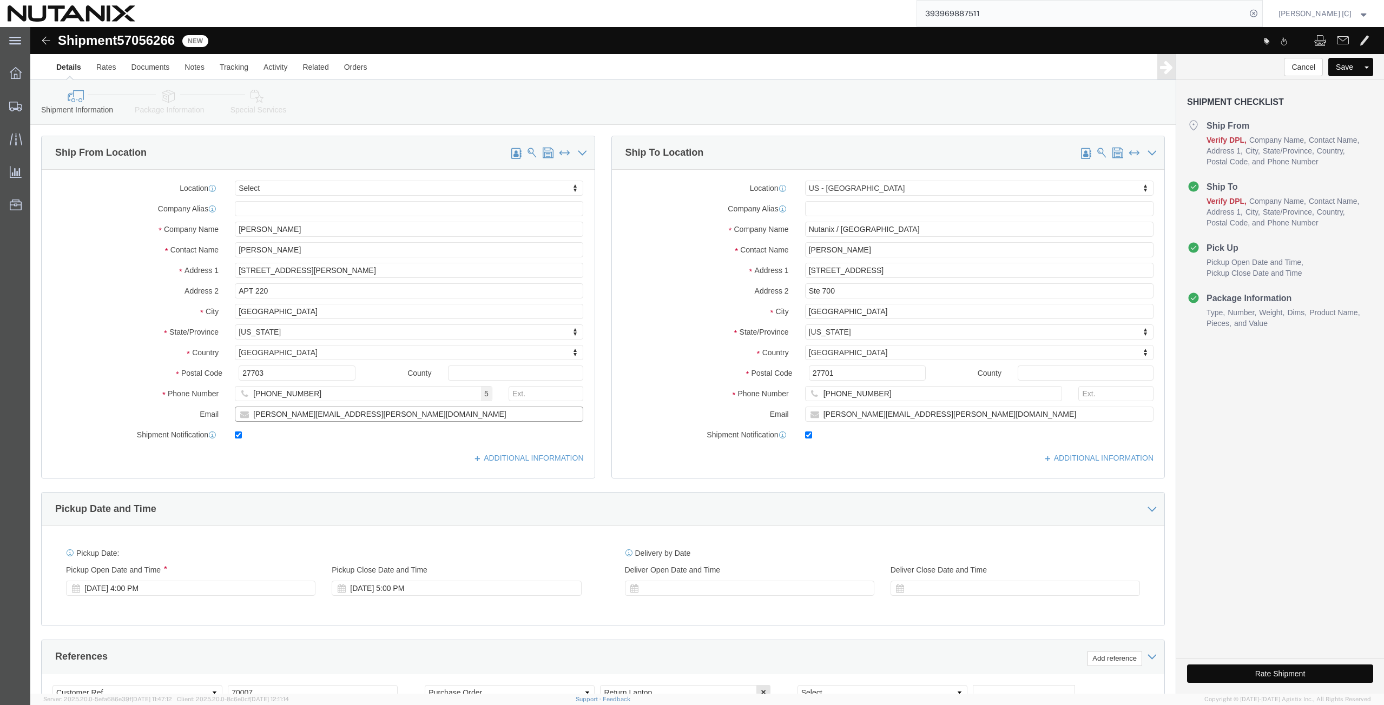
drag, startPoint x: 326, startPoint y: 385, endPoint x: -17, endPoint y: 398, distance: 343.3
click html "Shipment 57056266 New Details Rates Documents Notes Tracking Activity Related O…"
paste input "[EMAIL_ADDRESS]"
type input "[EMAIL_ADDRESS][DOMAIN_NAME]"
click div "Location Select Select My Profile Location [GEOGRAPHIC_DATA] - [GEOGRAPHIC_DATA…"
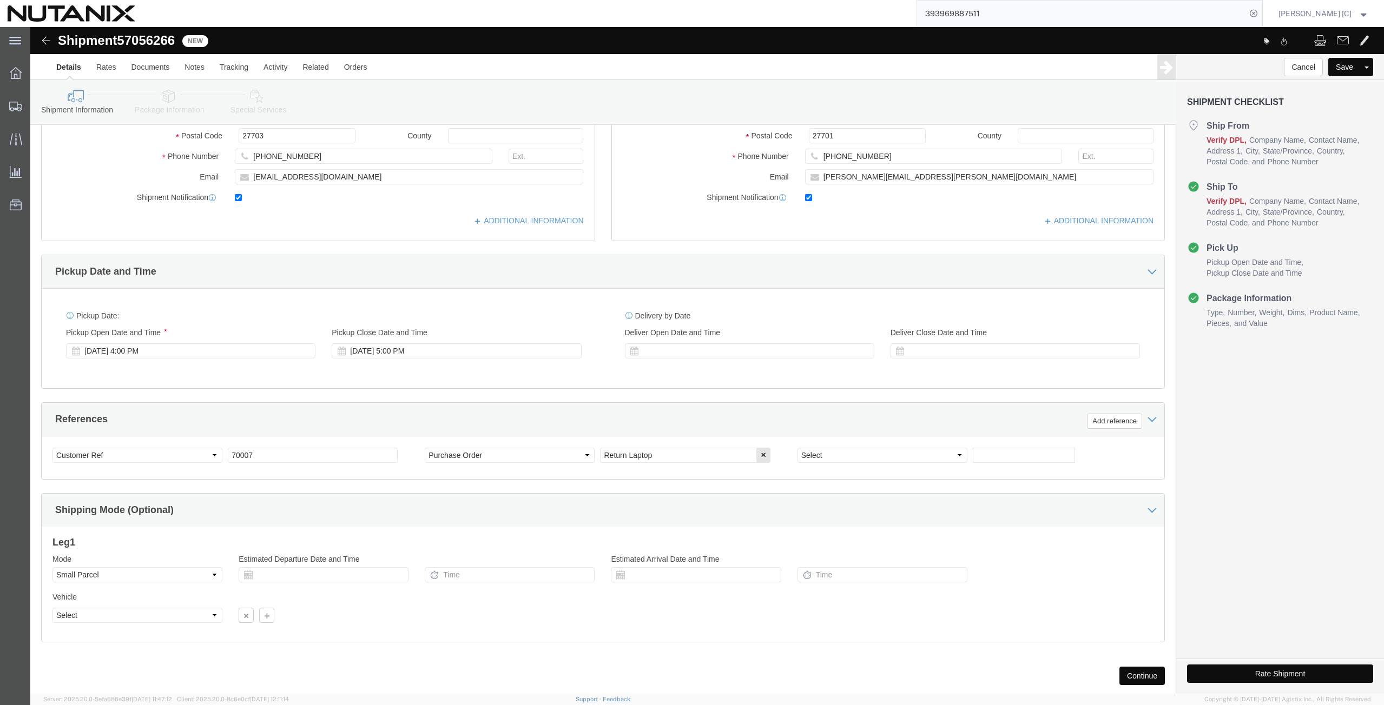
scroll to position [262, 0]
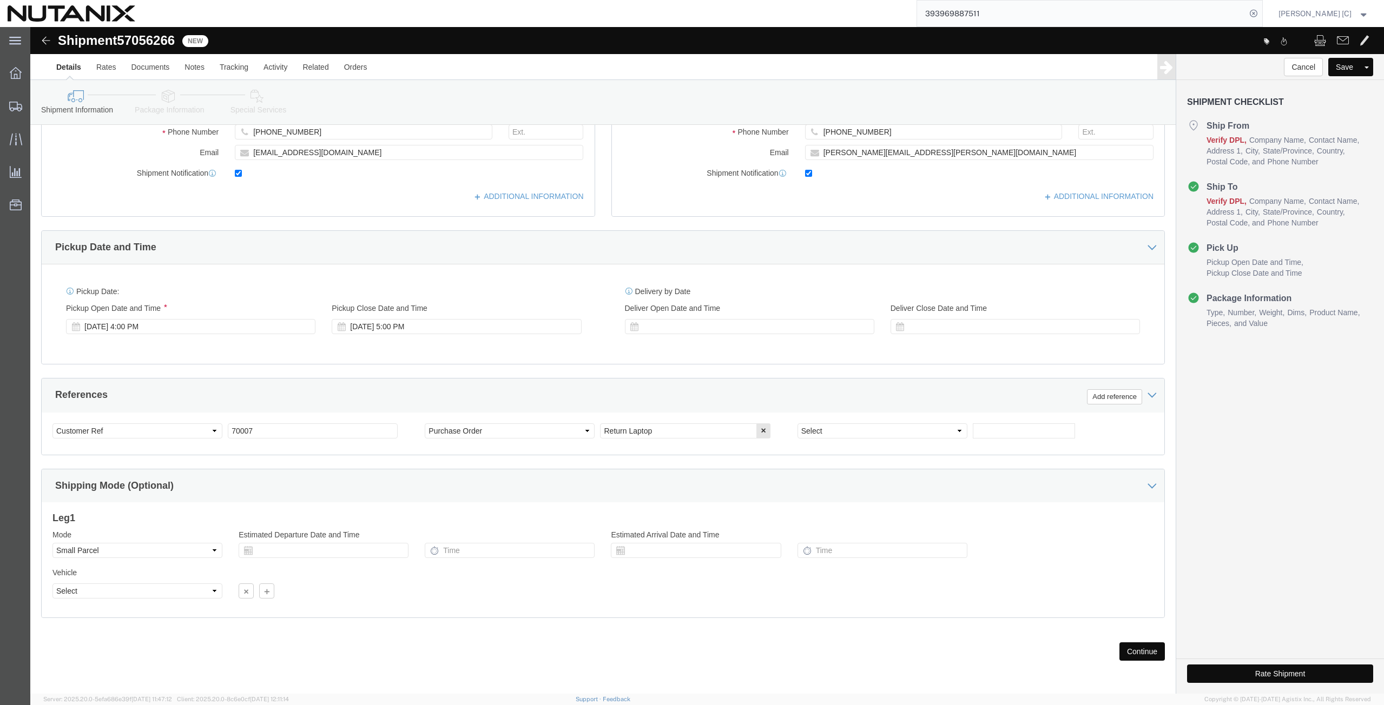
click div "Previous Continue"
click button "Continue"
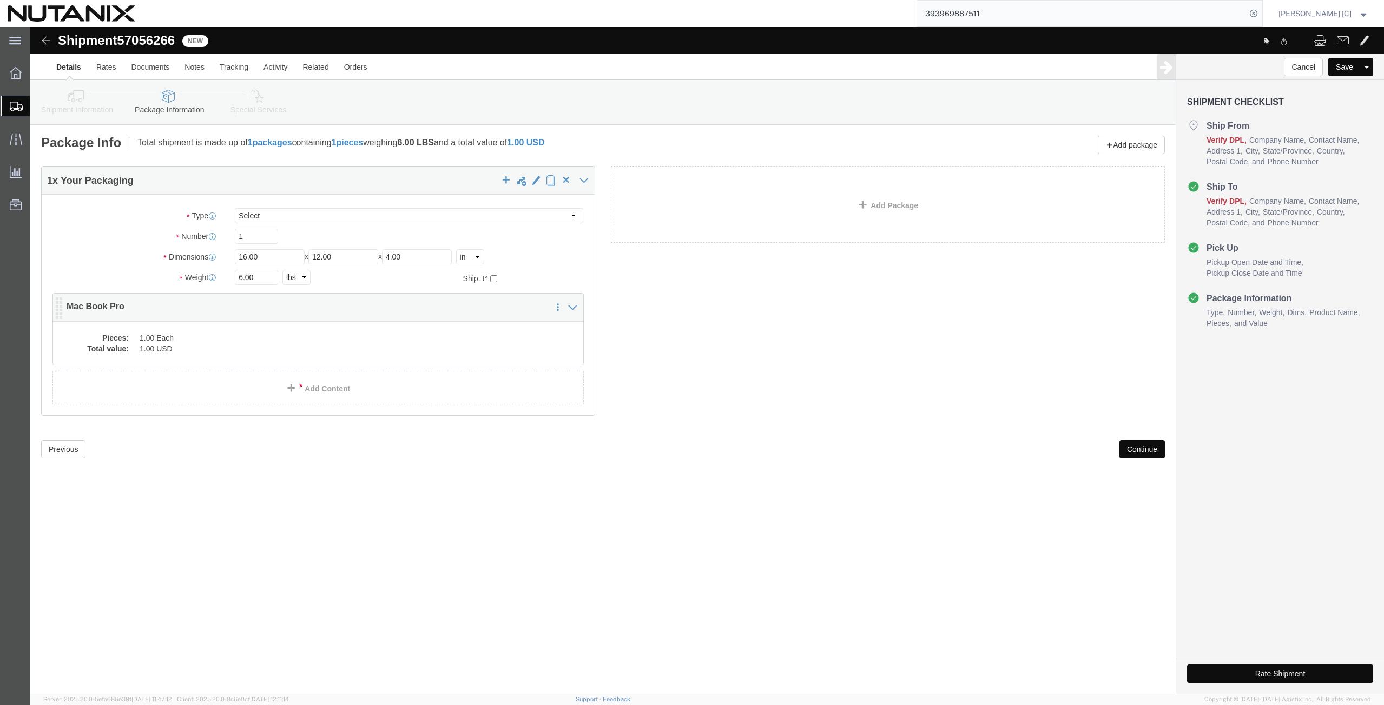
click dd "1.00 USD"
click div
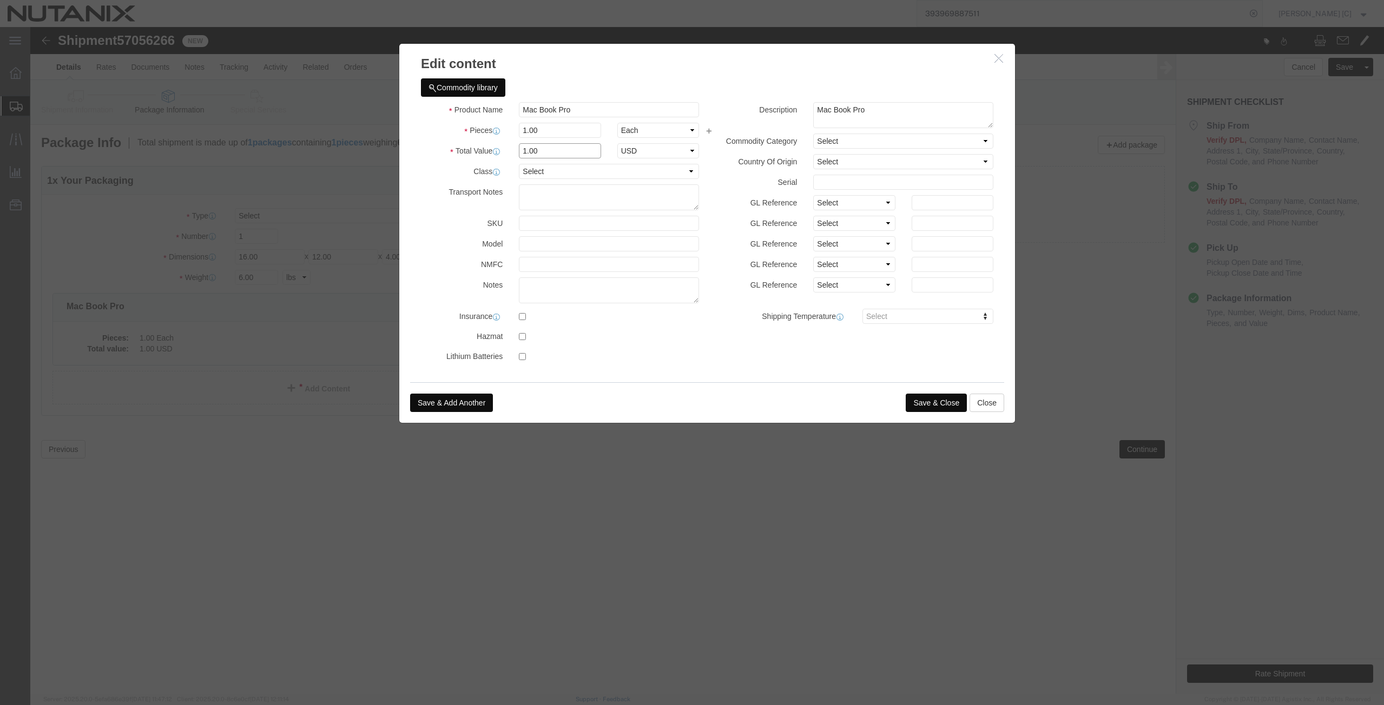
drag, startPoint x: 518, startPoint y: 124, endPoint x: 399, endPoint y: 149, distance: 121.6
click div "Product Name Mac Book Pro Pieces 1.00 Select Bag Barrels 100Board Feet Bottle B…"
type input "1000"
click button "Save & Close"
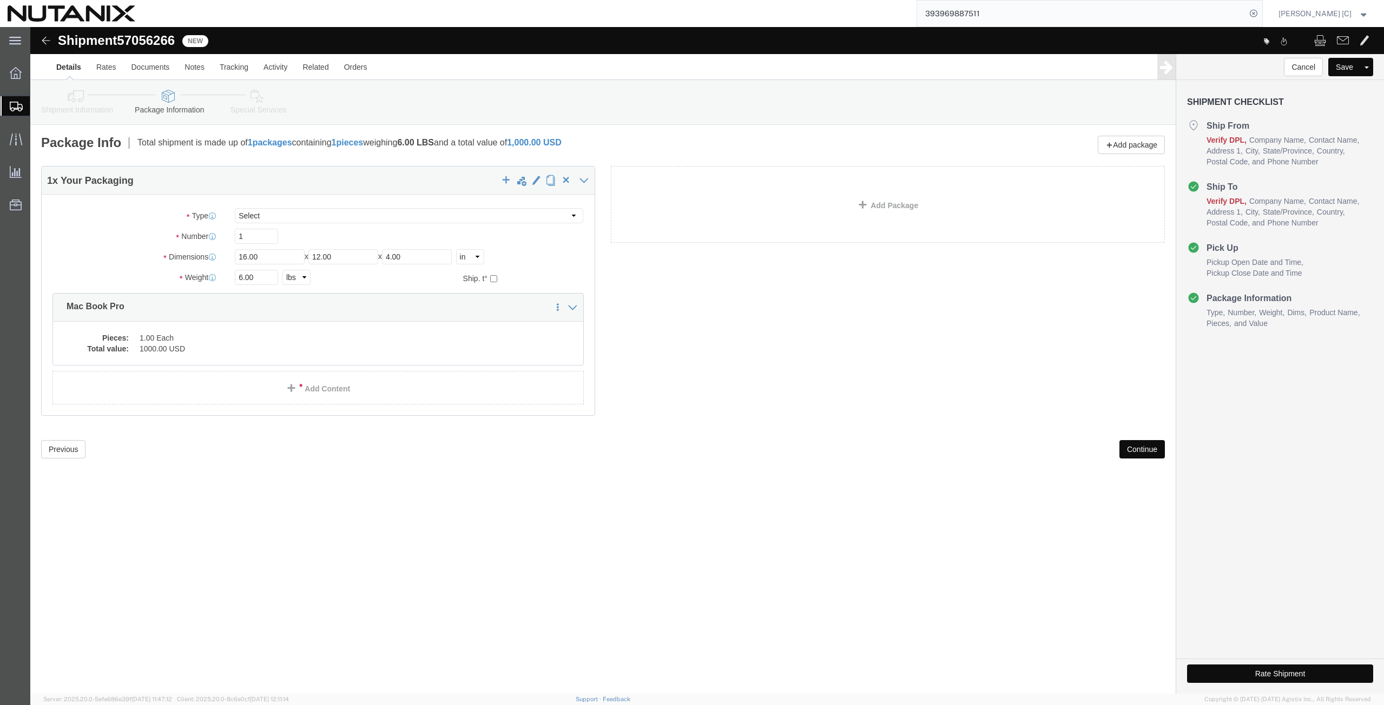
click button "Continue"
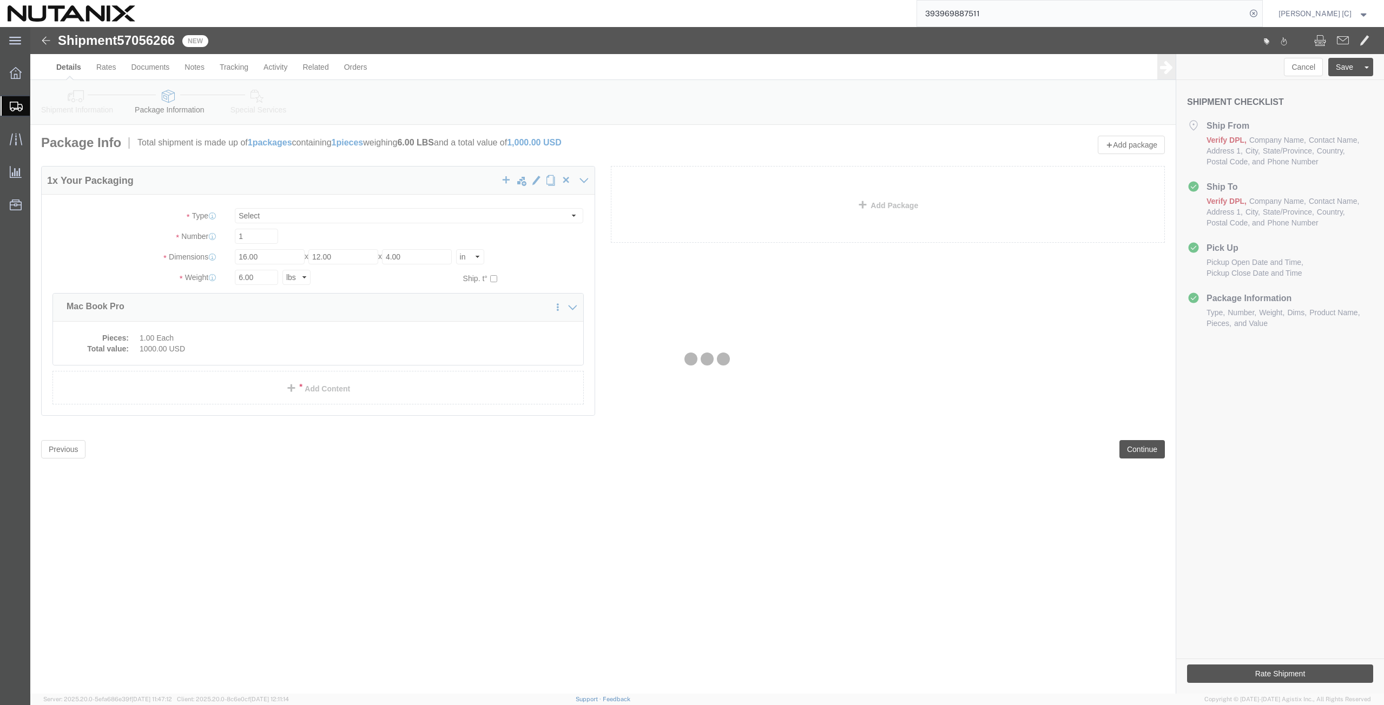
select select
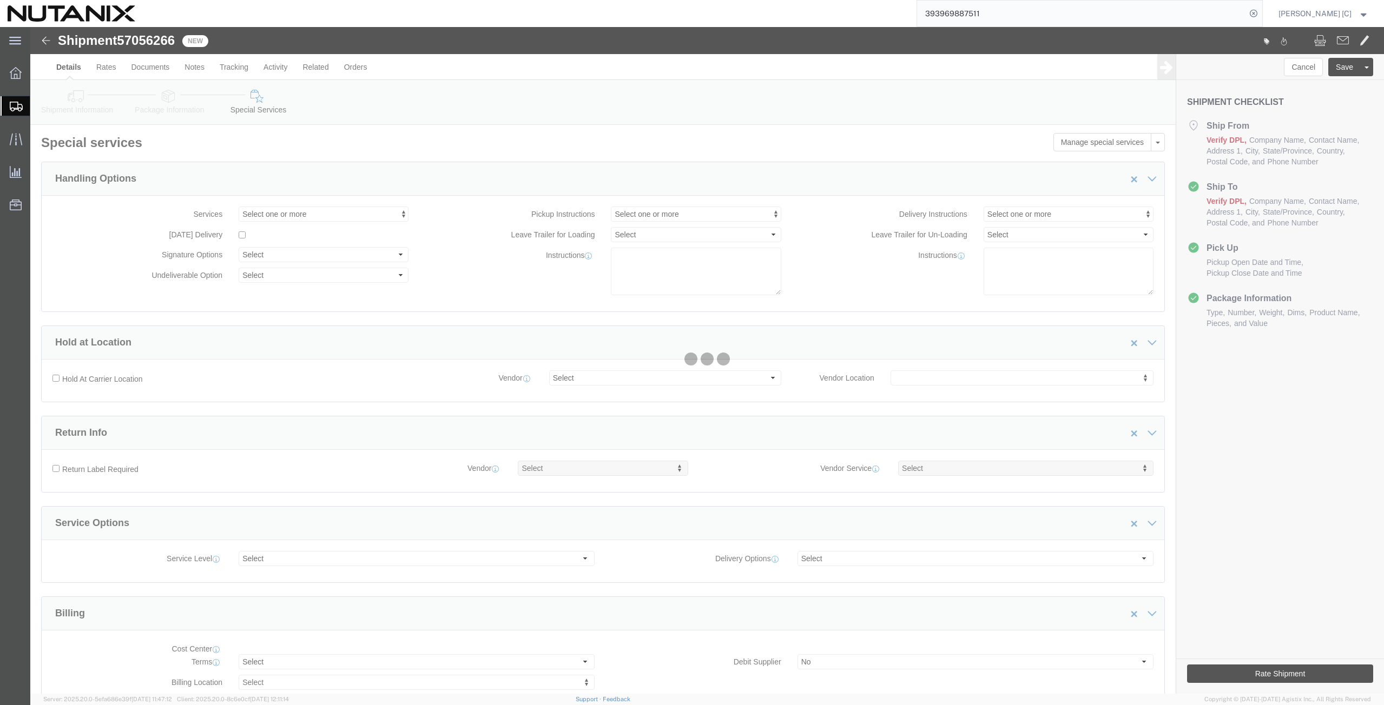
select select "COSTCENTER"
select select "48694"
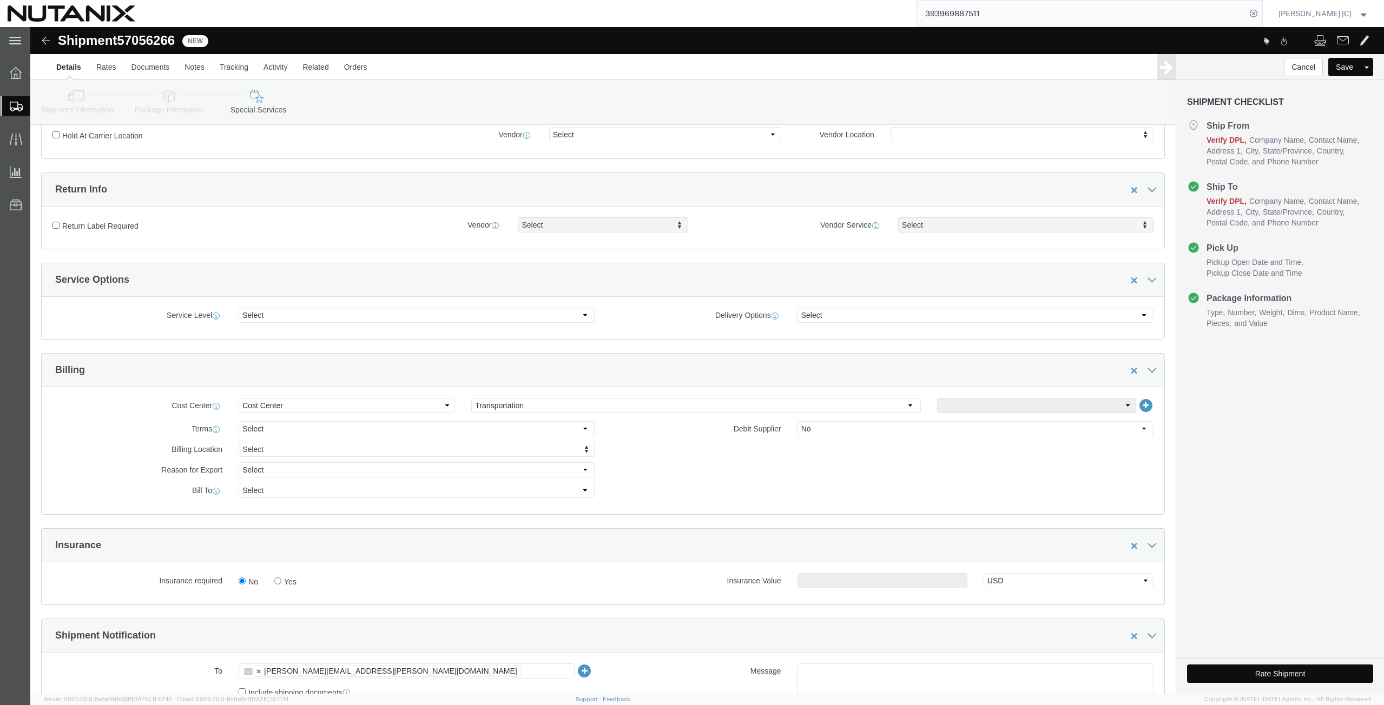
scroll to position [377, 0]
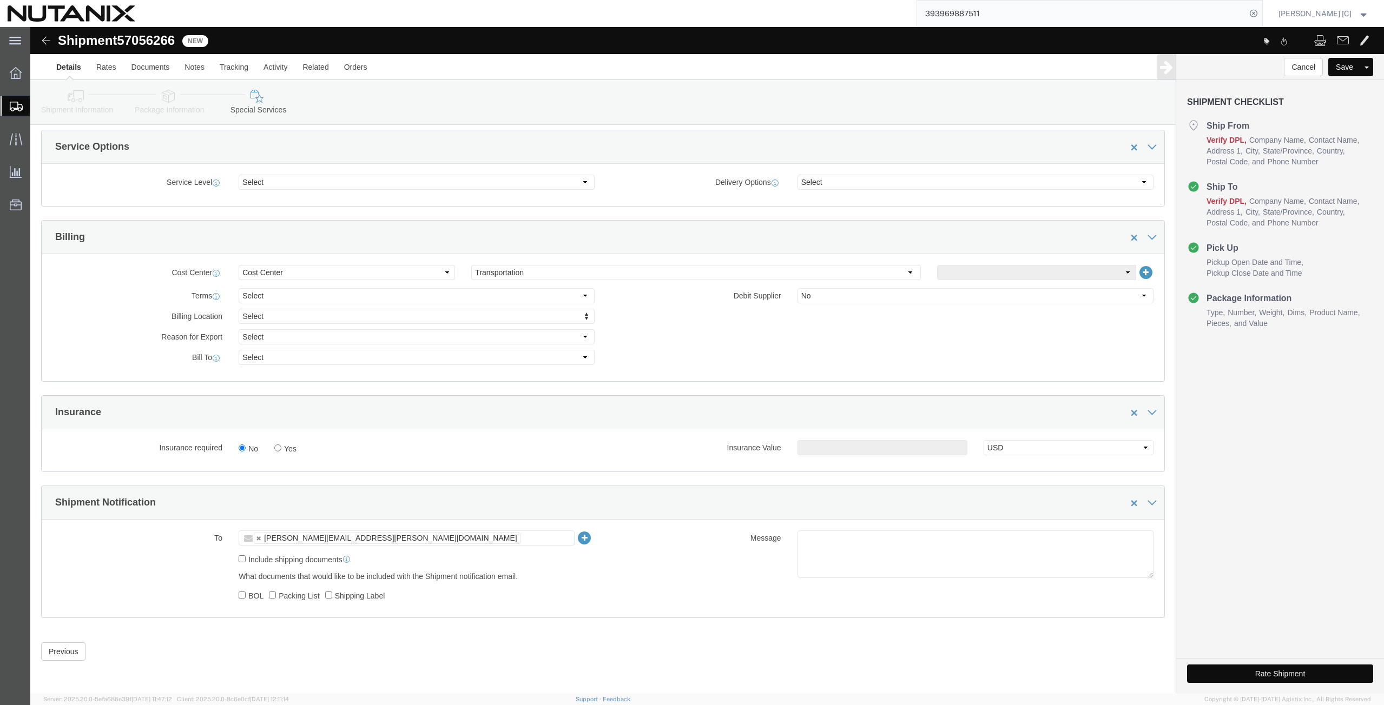
click button "Rate Shipment"
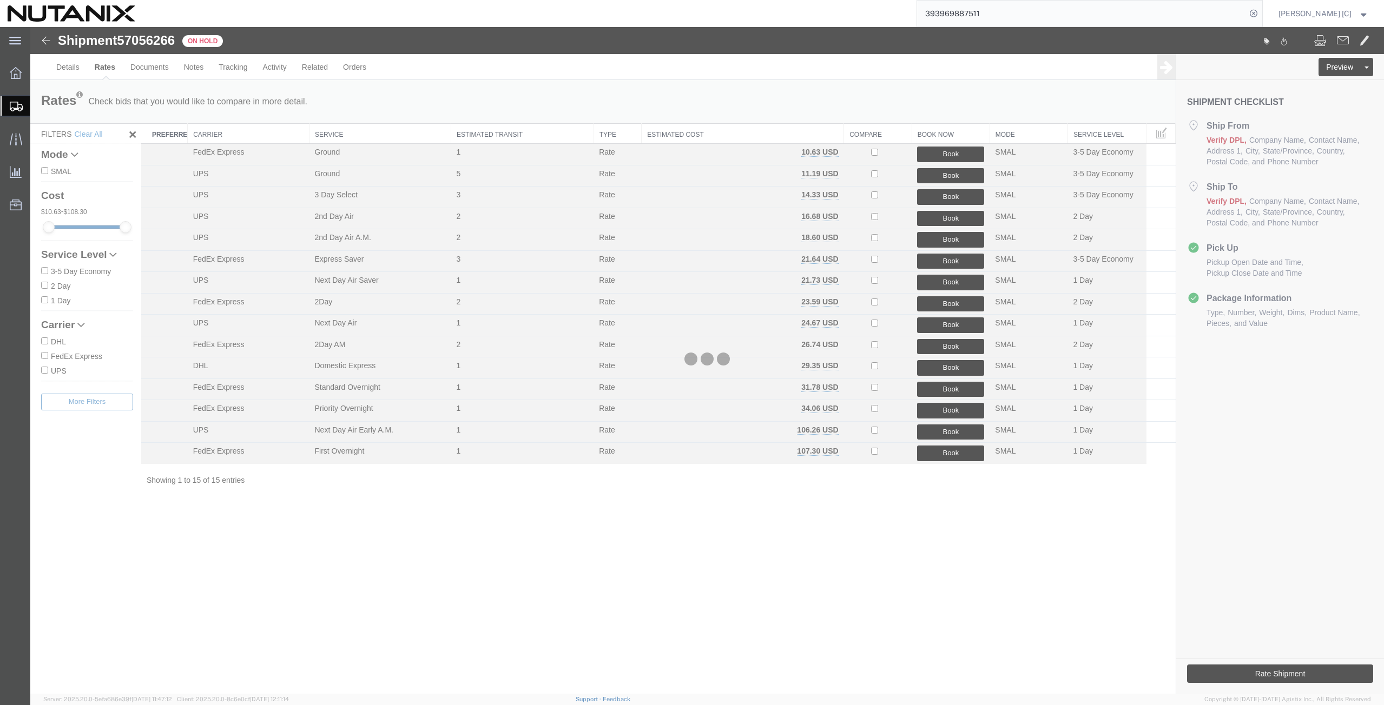
scroll to position [0, 0]
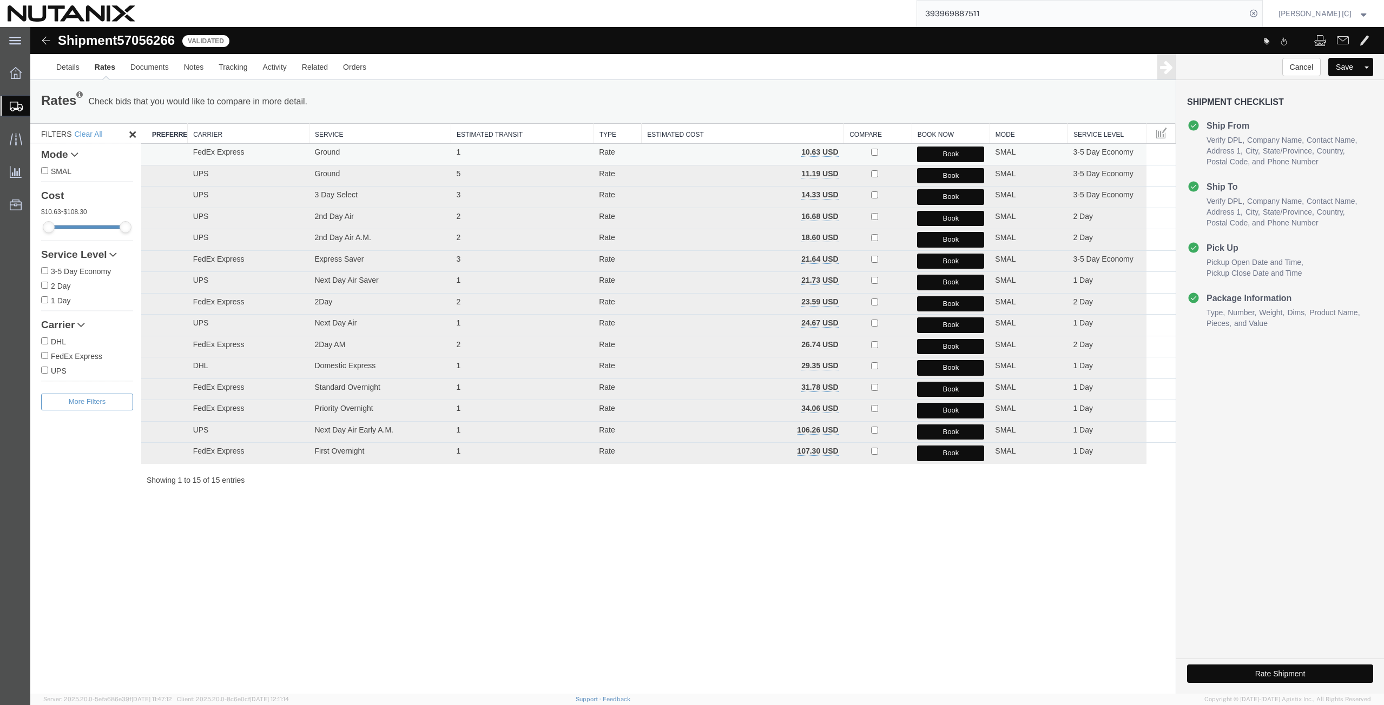
click at [939, 155] on button "Book" at bounding box center [950, 155] width 67 height 16
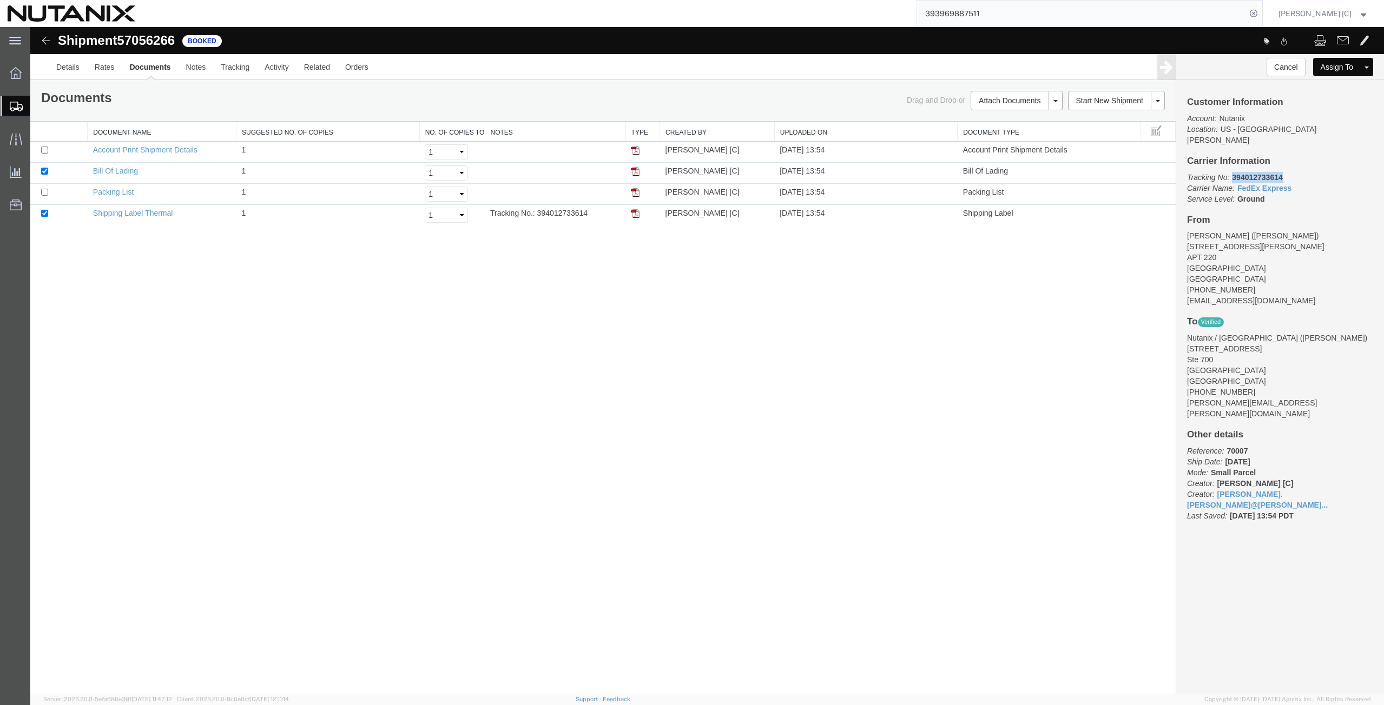
drag, startPoint x: 1284, startPoint y: 165, endPoint x: 1231, endPoint y: 171, distance: 54.0
click at [1231, 172] on p "Tracking No: 394012733614 Carrier Name: FedEx Express FedEx Express Service Lev…" at bounding box center [1280, 188] width 186 height 32
copy b "394012733614"
click at [50, 494] on div "Shipment 57056266 4 of 4 Booked Details Rates Documents Notes Tracking Activity…" at bounding box center [707, 360] width 1354 height 667
drag, startPoint x: 944, startPoint y: 53, endPoint x: 830, endPoint y: 40, distance: 114.9
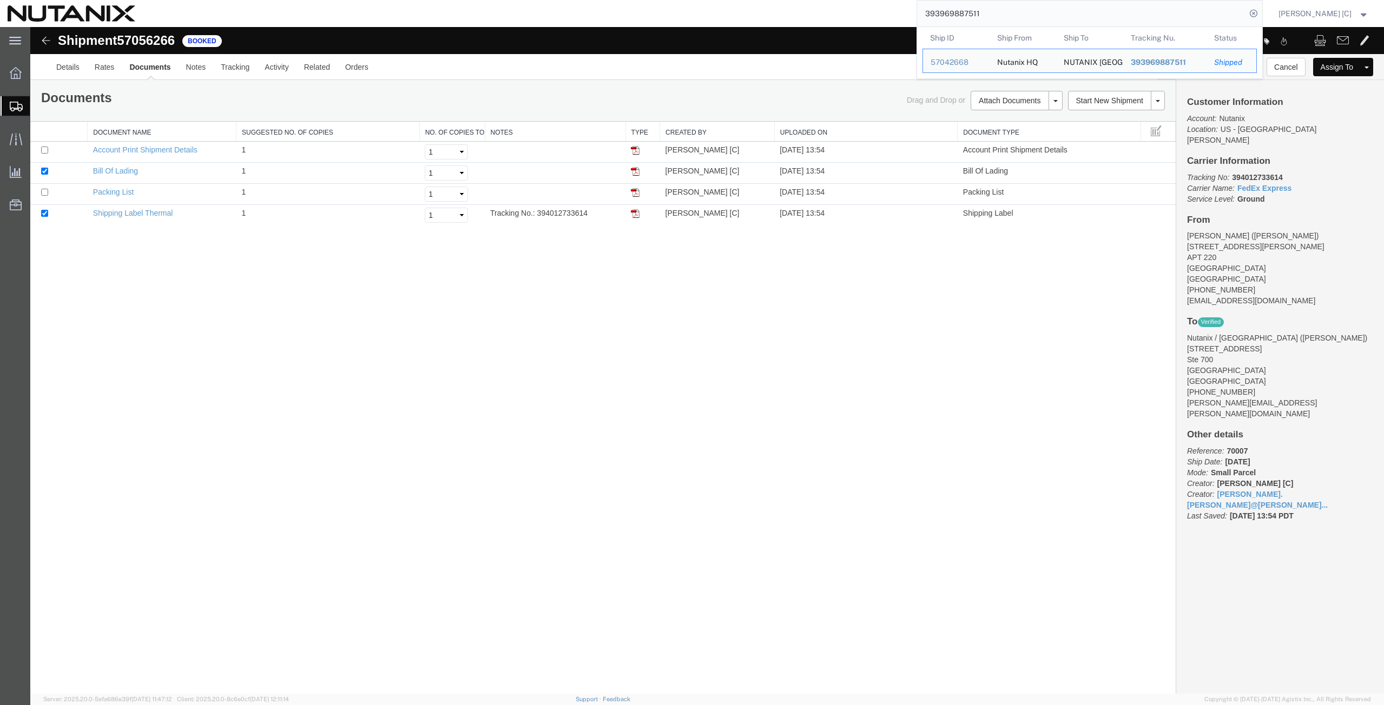
paste input "4012372780"
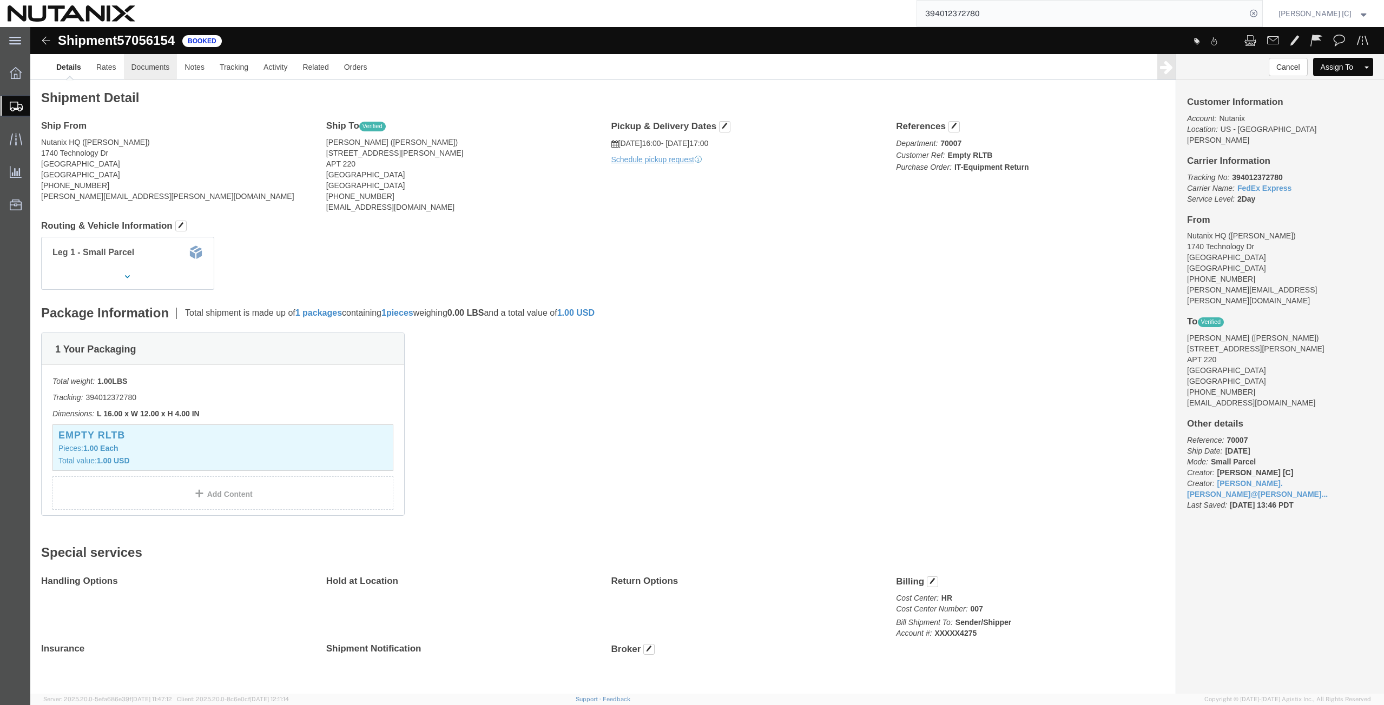
click link "Documents"
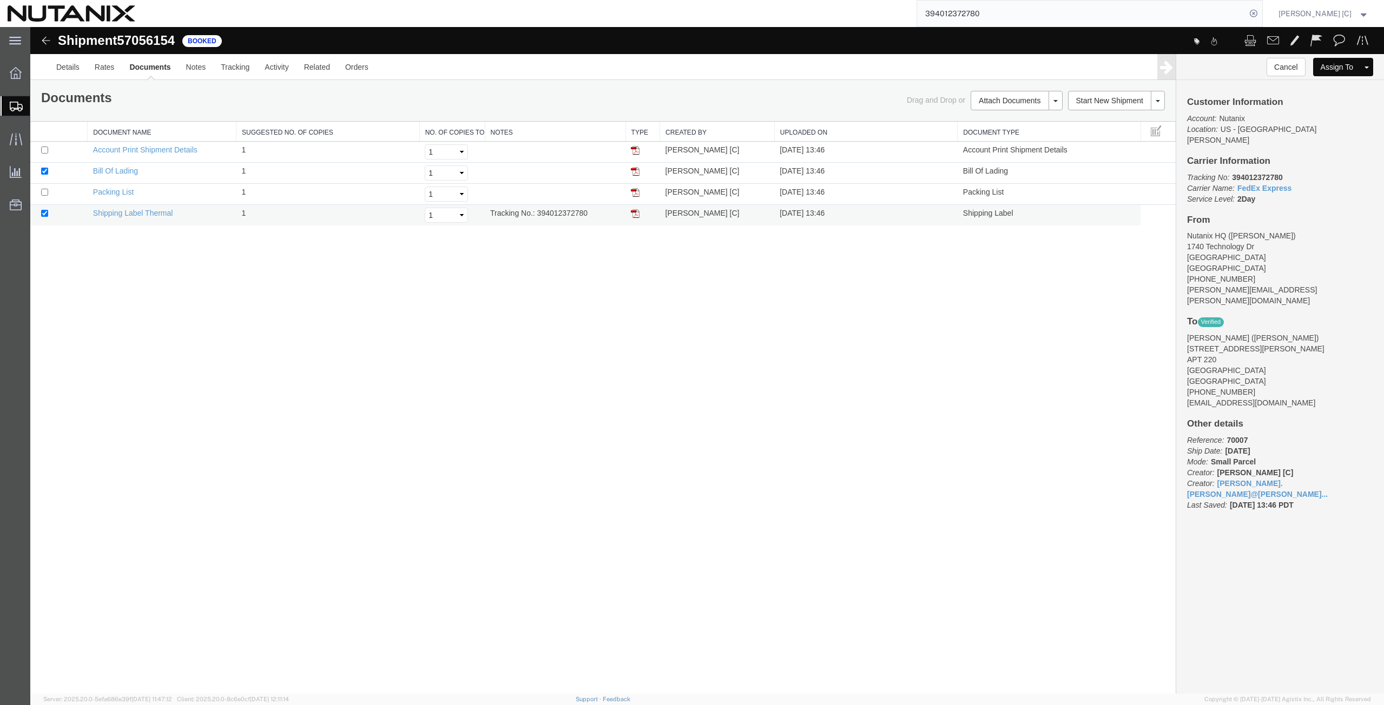
click at [637, 212] on img at bounding box center [635, 213] width 9 height 9
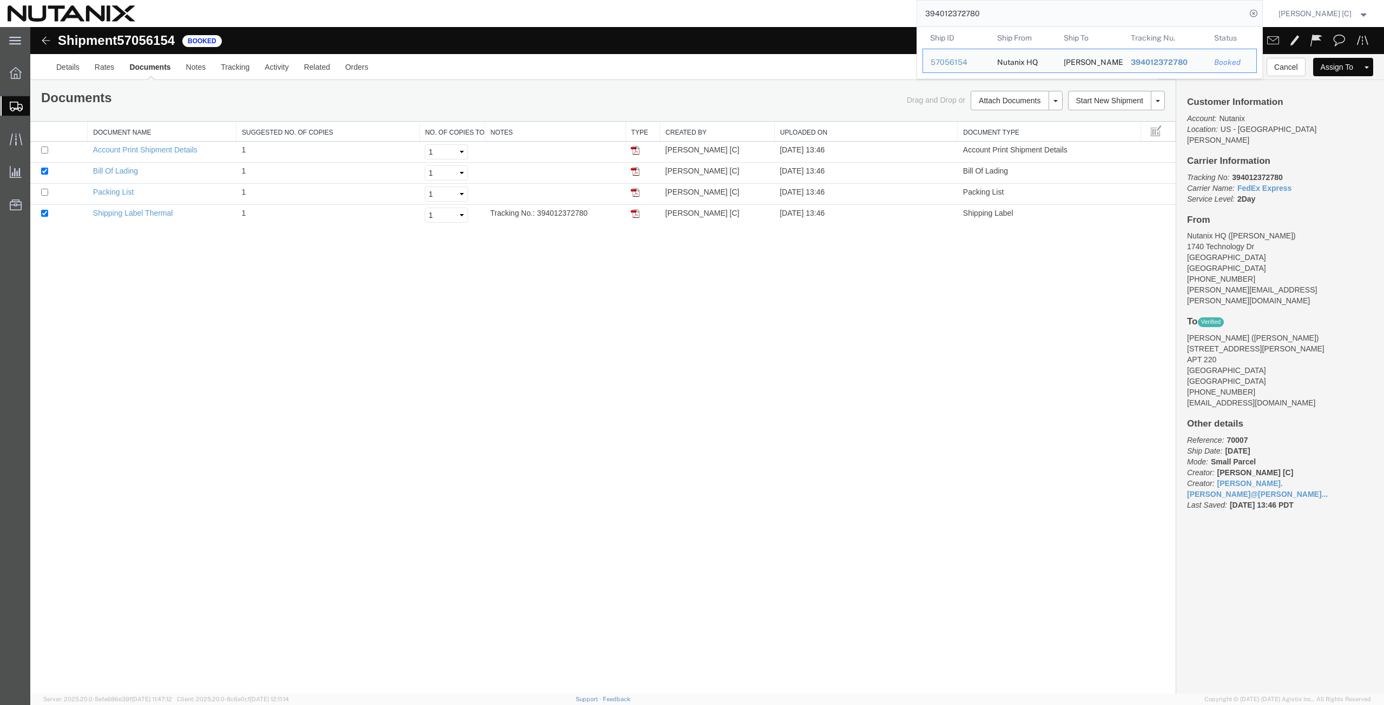
drag, startPoint x: 1029, startPoint y: 44, endPoint x: 767, endPoint y: 31, distance: 262.1
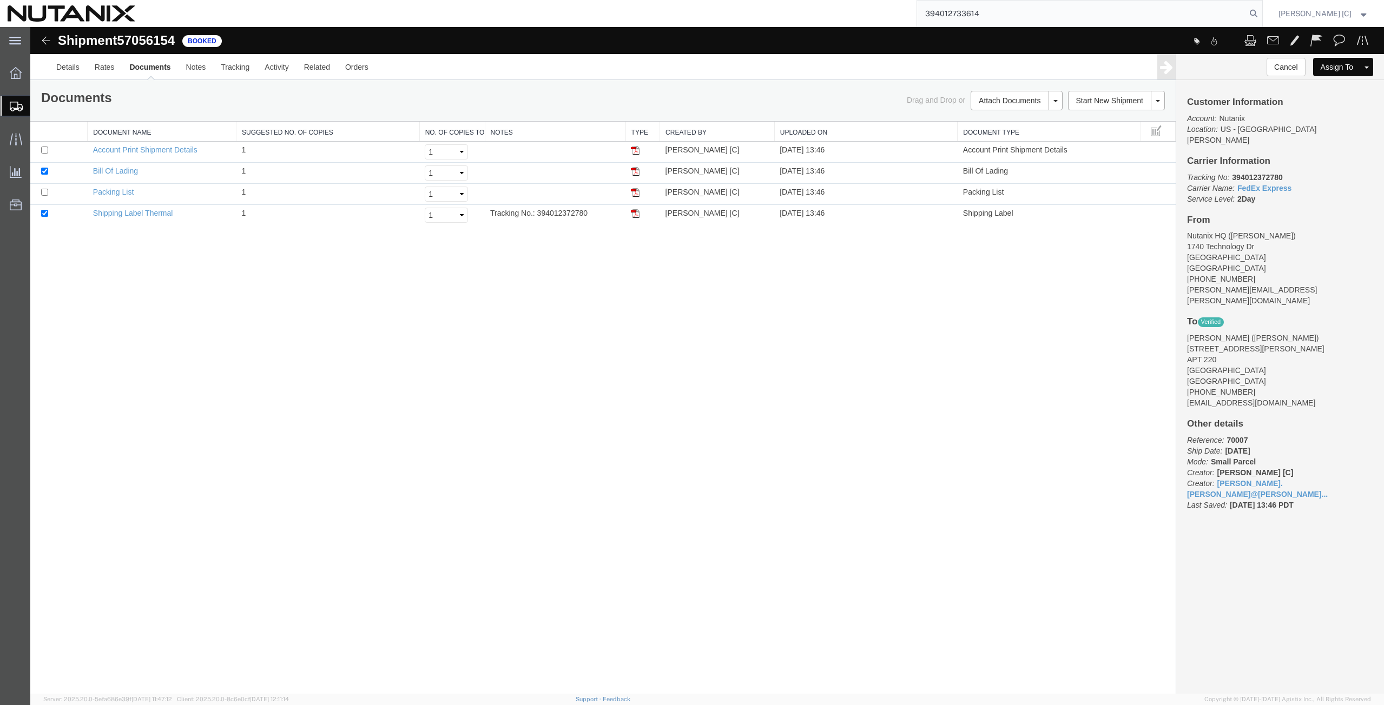
type input "394012733614"
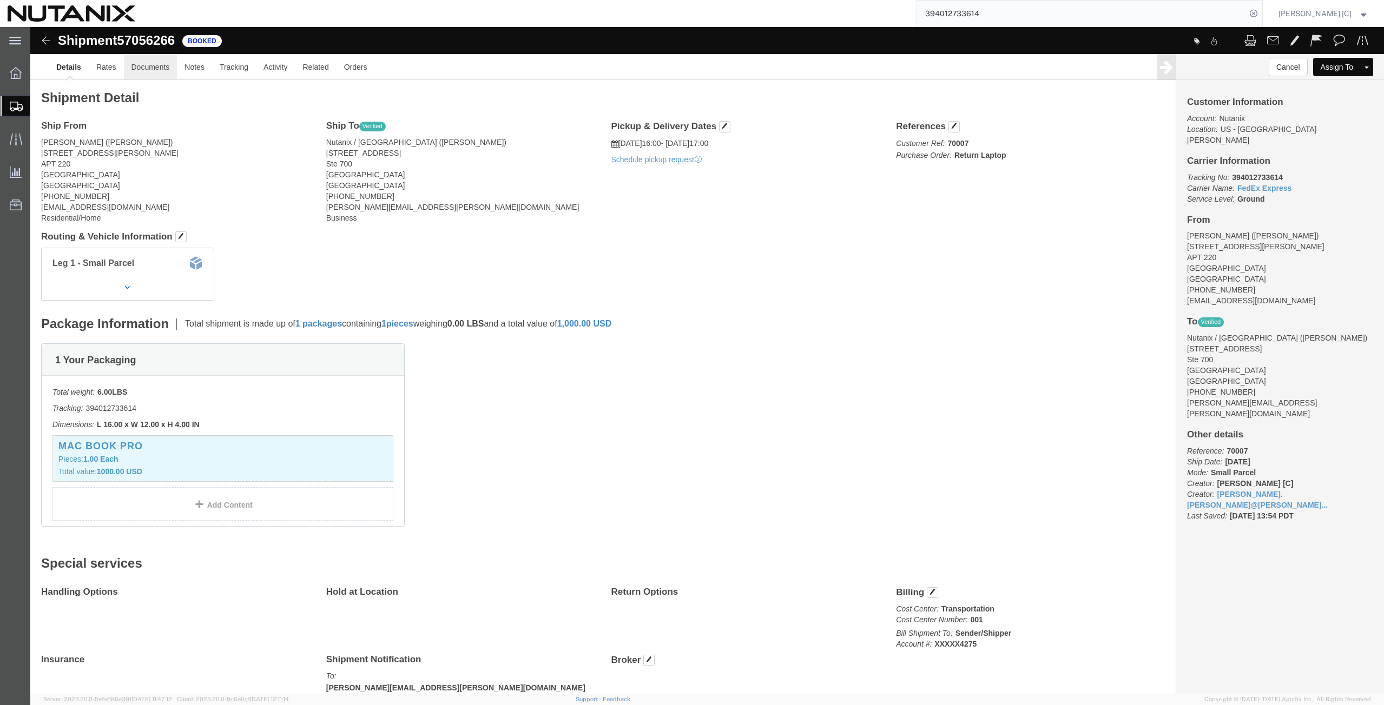
click link "Documents"
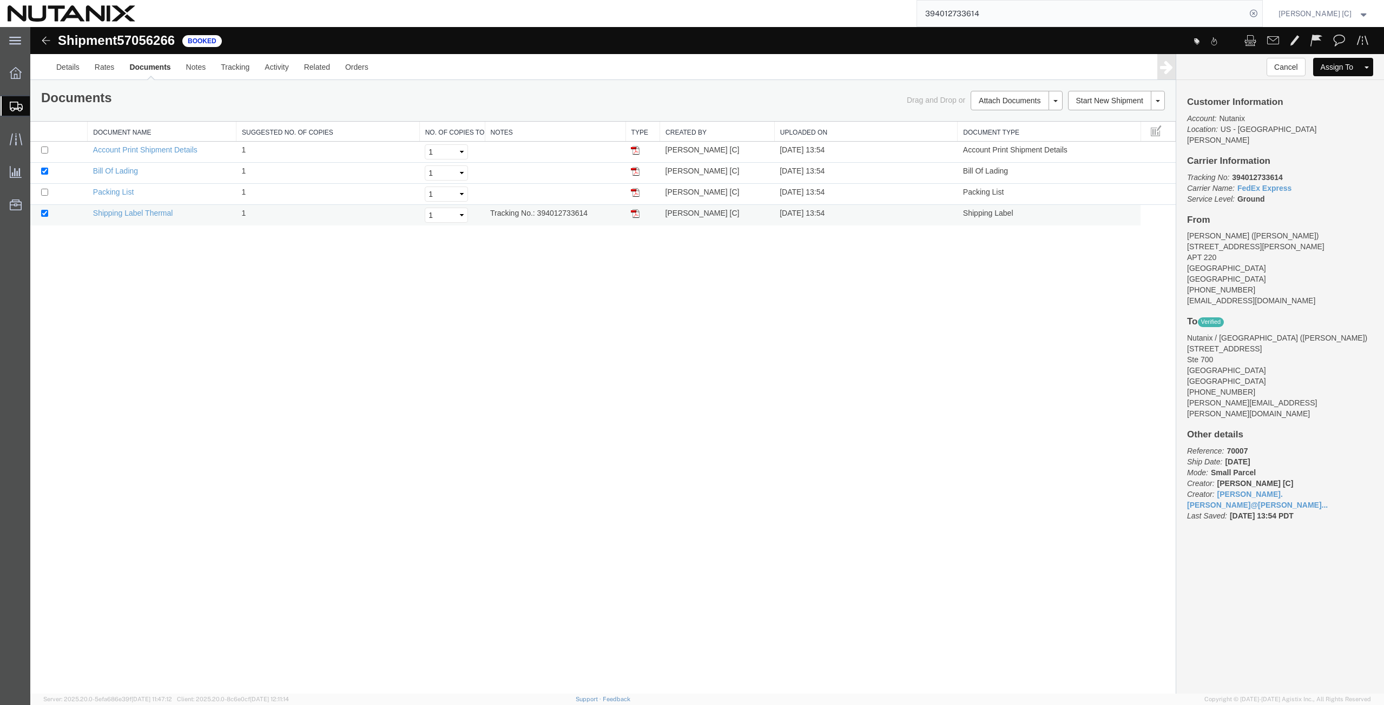
click at [637, 213] on img at bounding box center [635, 213] width 9 height 9
click at [0, 0] on span "Create from Template" at bounding box center [0, 0] width 0 height 0
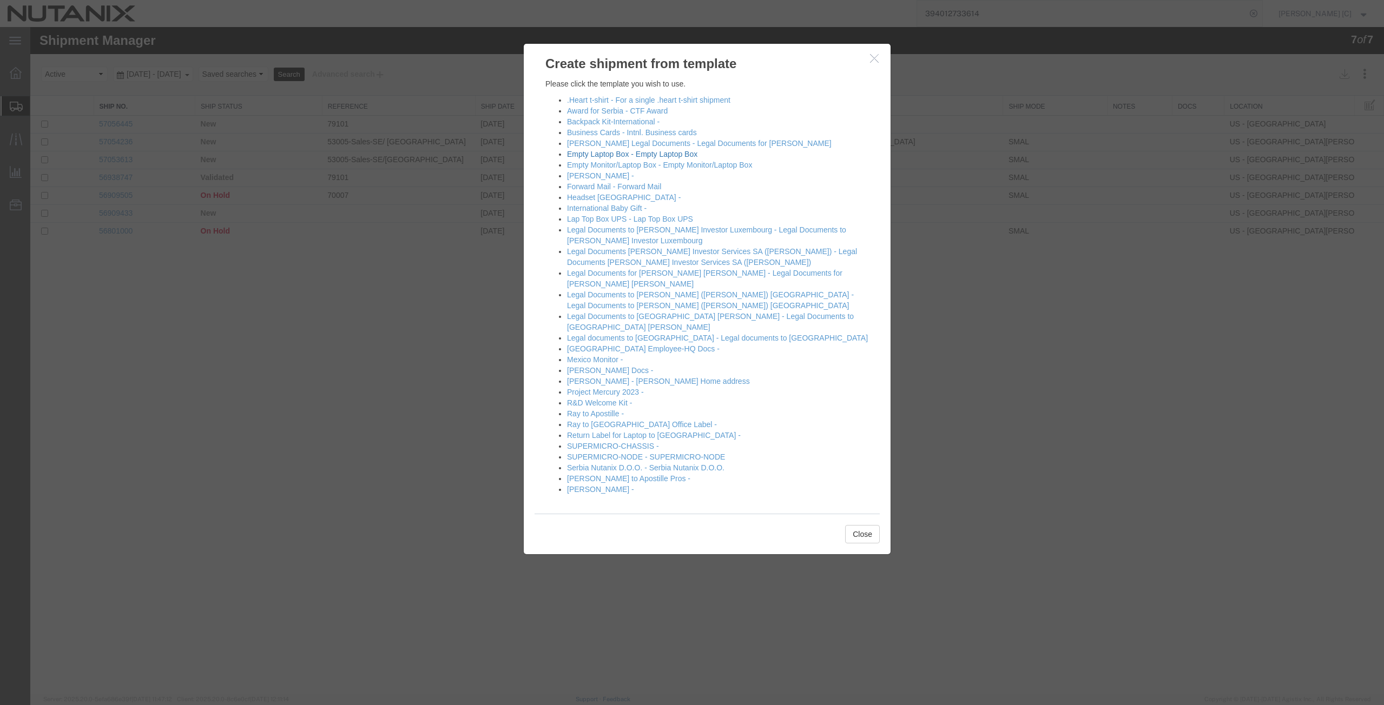
click at [593, 156] on link "Empty Laptop Box - Empty Laptop Box" at bounding box center [632, 154] width 130 height 9
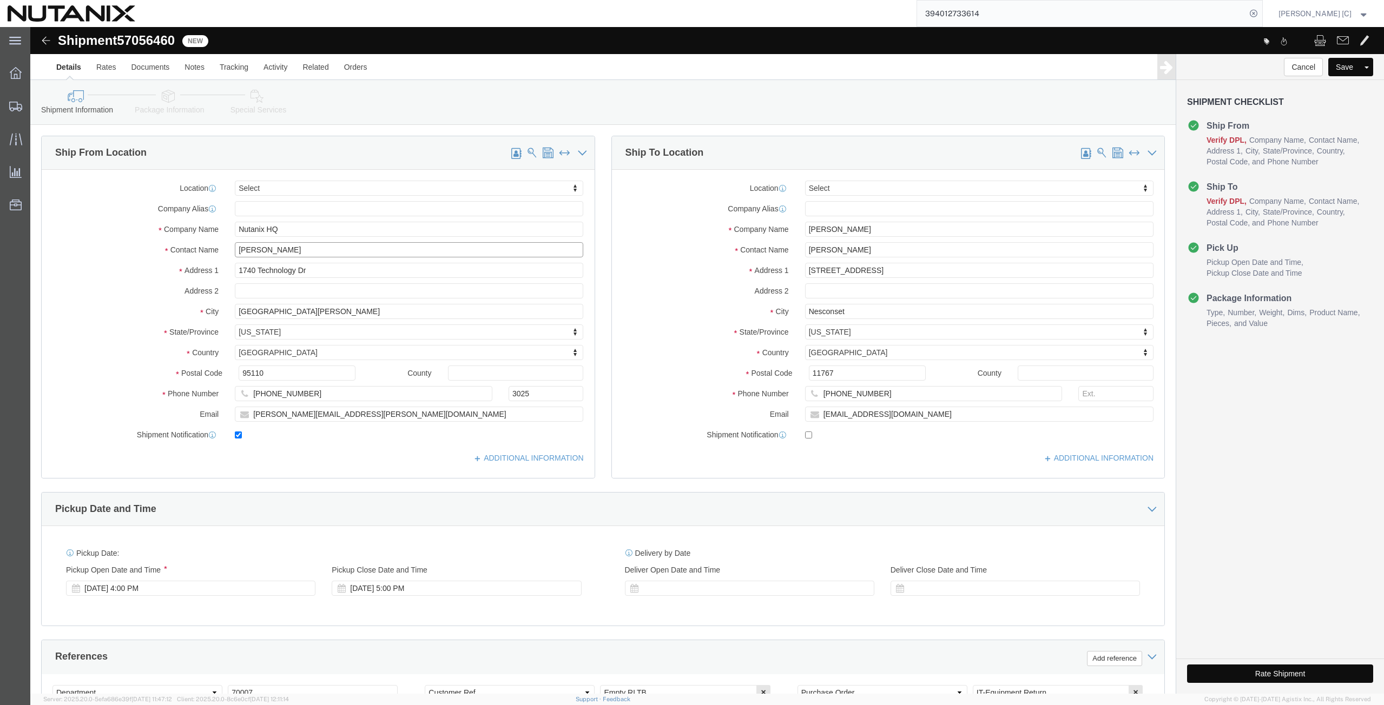
drag, startPoint x: 287, startPoint y: 224, endPoint x: 32, endPoint y: 239, distance: 255.8
click div "Location Select Select My Profile Location [GEOGRAPHIC_DATA] - [GEOGRAPHIC_DATA…"
click p "- Nutanix HQ - ([PERSON_NAME]) [STREET_ADDRESS]"
type input "[PERSON_NAME]"
type input "[PHONE_NUMBER]"
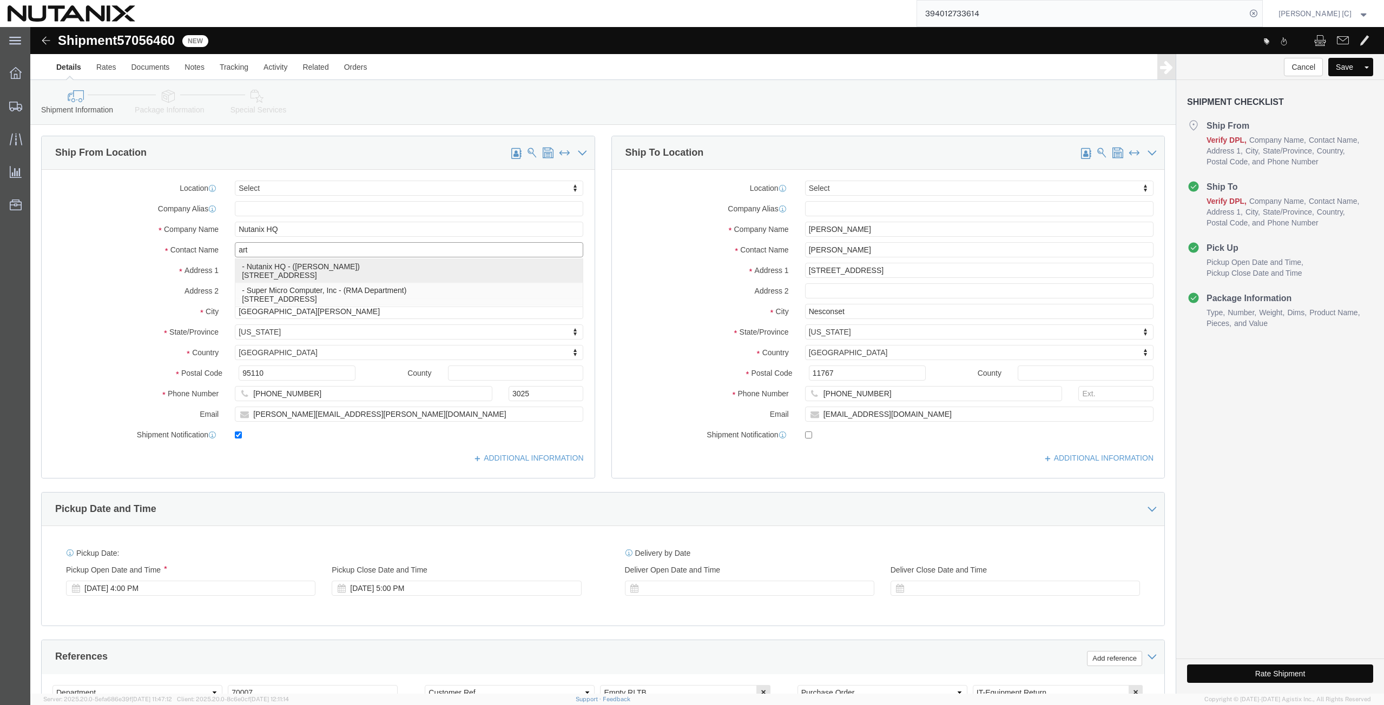
type input "[PERSON_NAME][EMAIL_ADDRESS][PERSON_NAME][DOMAIN_NAME]"
select select "CA"
type input "[PERSON_NAME]"
drag, startPoint x: 842, startPoint y: 205, endPoint x: 579, endPoint y: 222, distance: 263.5
click div "Location Select Select My Profile Location [GEOGRAPHIC_DATA] - [GEOGRAPHIC_DATA…"
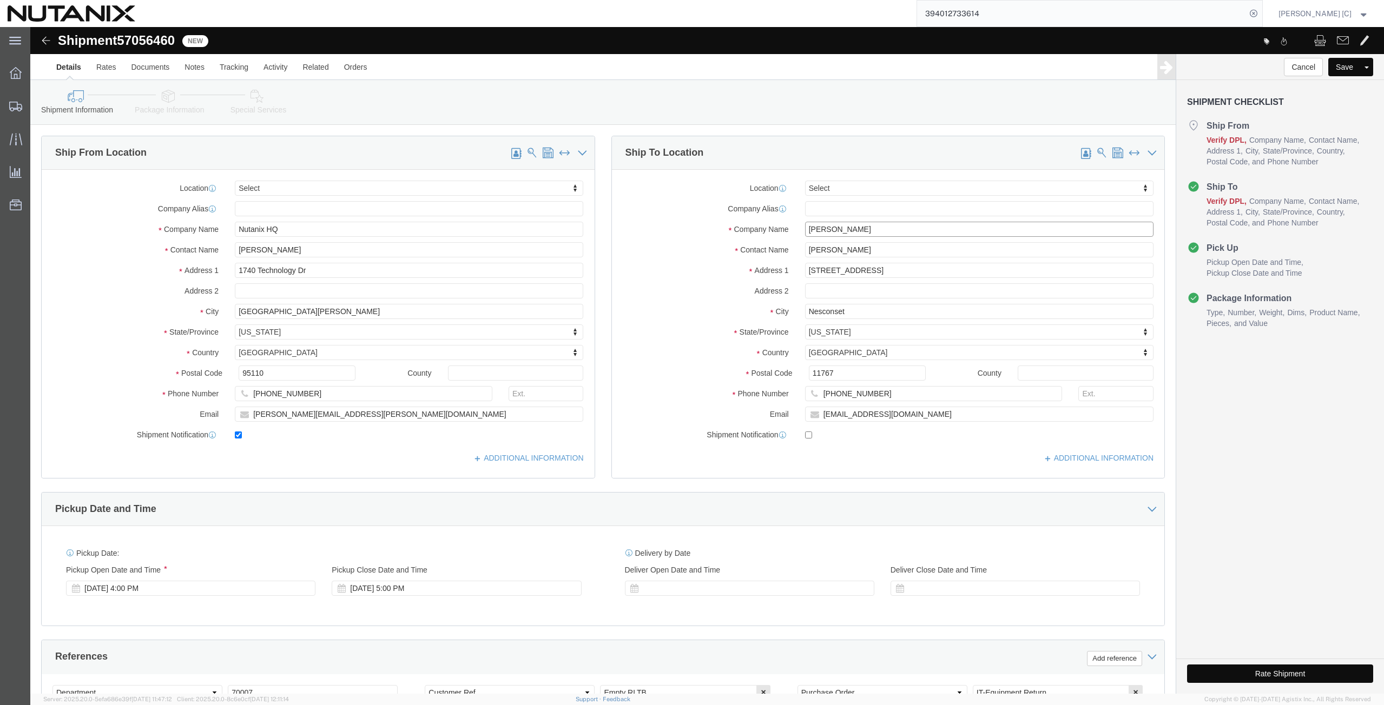
paste input ""[PERSON_NAME]""
type input ""[PERSON_NAME]""
drag, startPoint x: 840, startPoint y: 223, endPoint x: 456, endPoint y: 213, distance: 384.8
click div "Ship From Location Location Select Select My Profile Location [GEOGRAPHIC_DATA]…"
paste input ""[PERSON_NAME]""
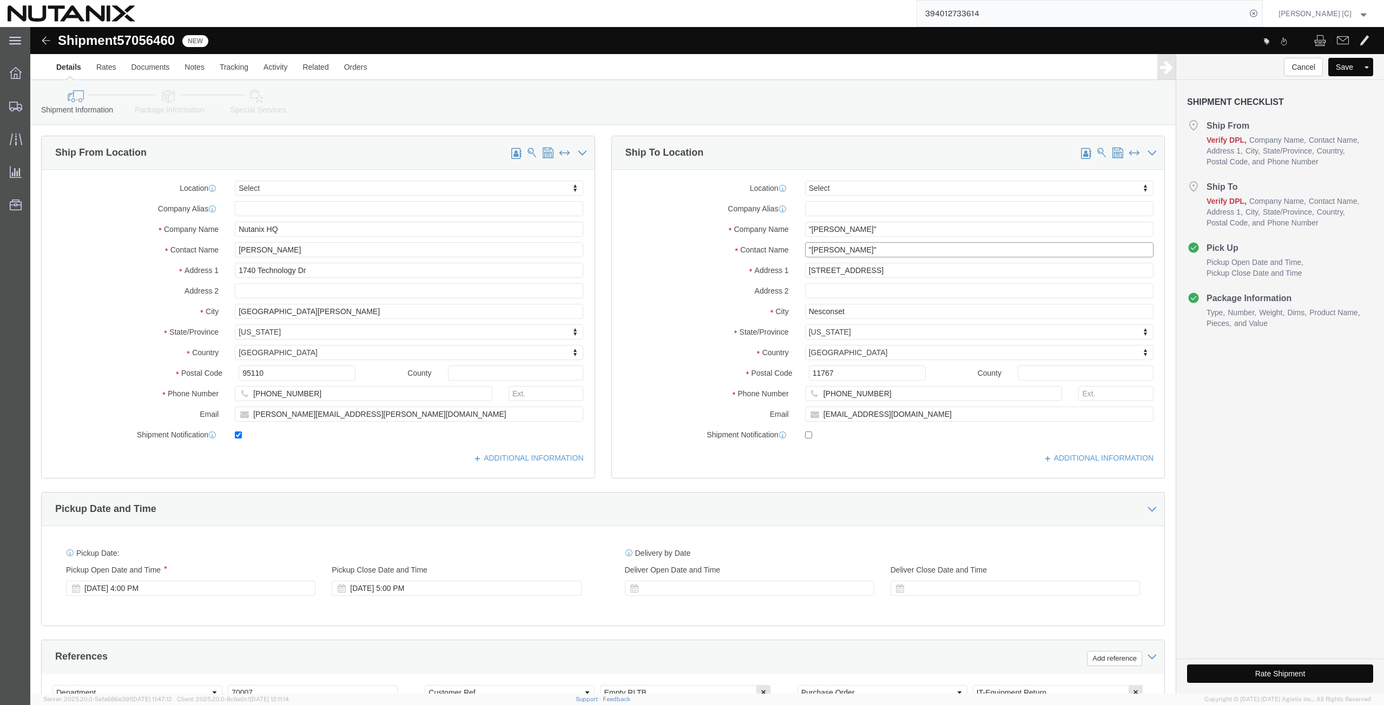
type input ""[PERSON_NAME]""
click input ""[PERSON_NAME]""
click input "[PERSON_NAME]""
type input "[PERSON_NAME]"
click input ""[PERSON_NAME]""
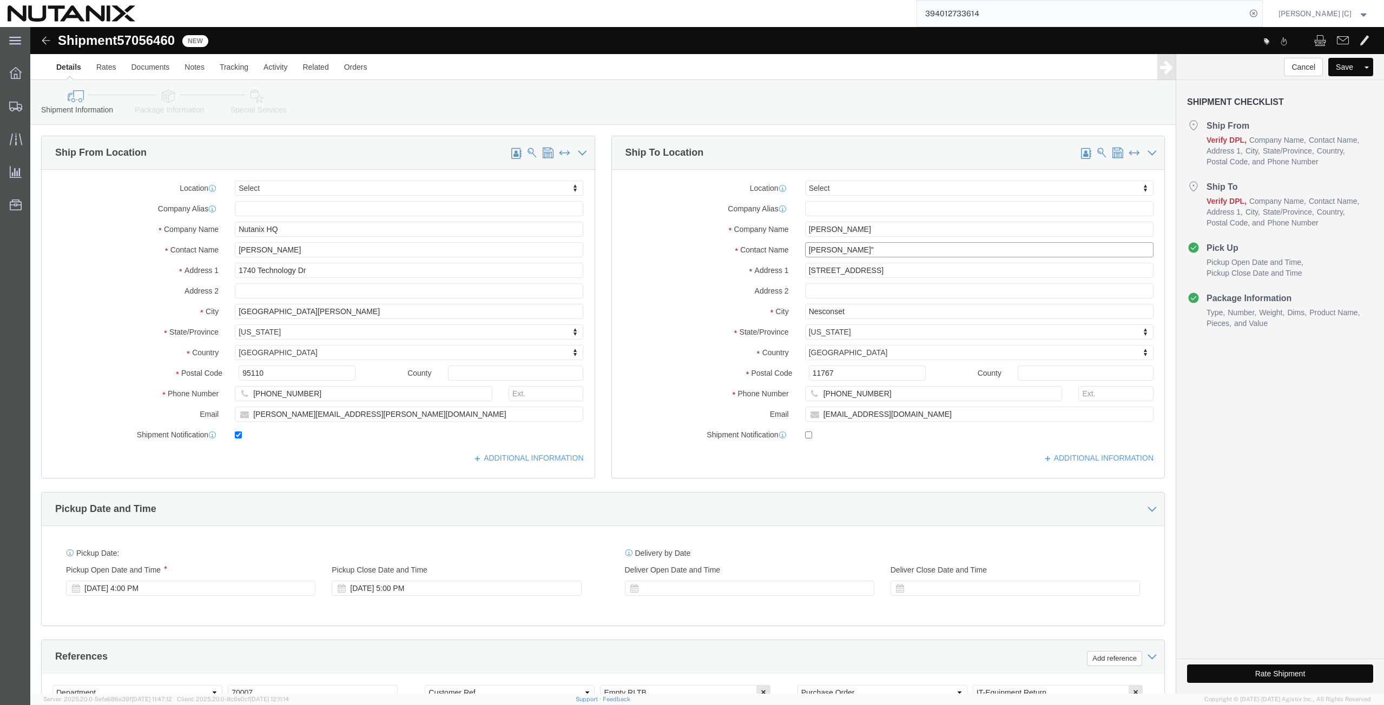
click input "[PERSON_NAME]""
click input "[PERSON_NAME]"
type input "[PERSON_NAME]"
click input "[PERSON_NAME]"
type input "[PERSON_NAME]"
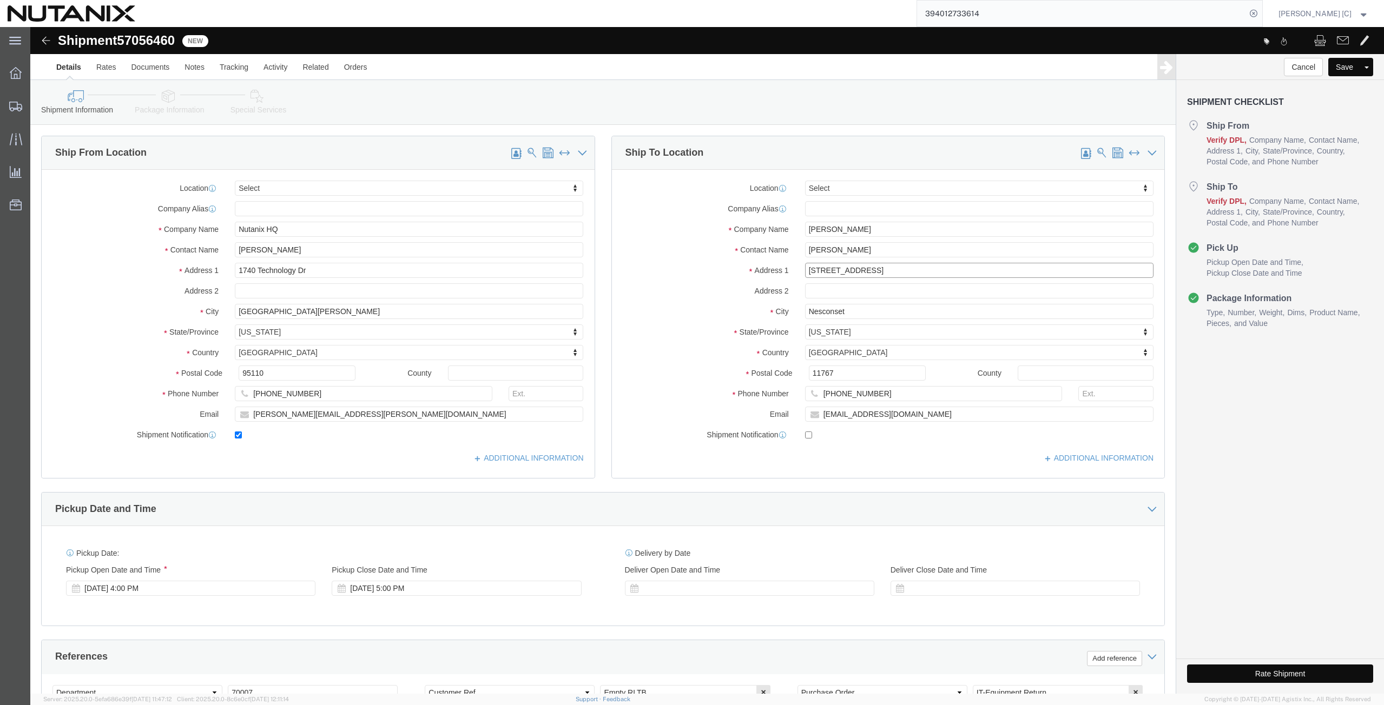
drag, startPoint x: 842, startPoint y: 243, endPoint x: 582, endPoint y: 262, distance: 260.4
click div "Location Select Select My Profile Location [GEOGRAPHIC_DATA] - [GEOGRAPHIC_DATA…"
paste input "[STREET_ADDRESS]"
type input "[STREET_ADDRESS]"
drag, startPoint x: 822, startPoint y: 286, endPoint x: 727, endPoint y: 291, distance: 94.8
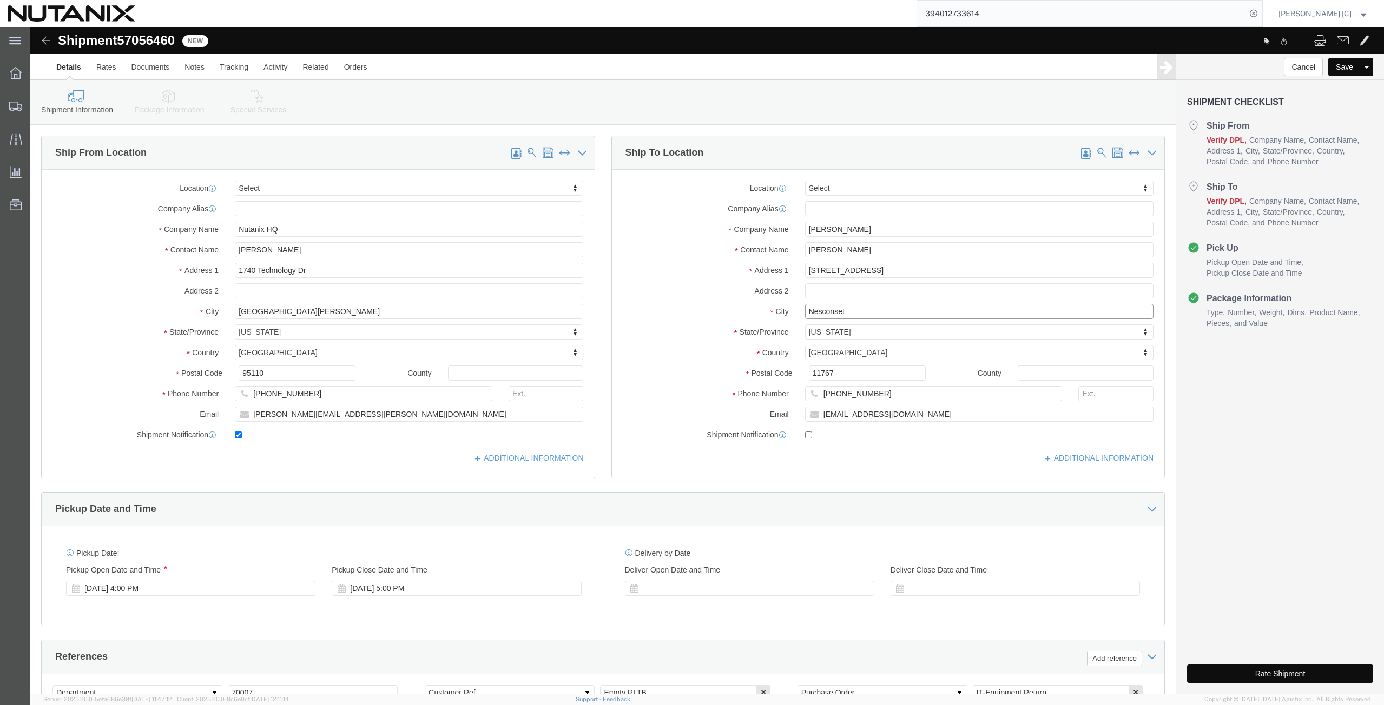
click div "City Nesconset"
paste input "Mount Airy"
type input "Mount Airy"
type input "[PERSON_NAME]"
select select "MD"
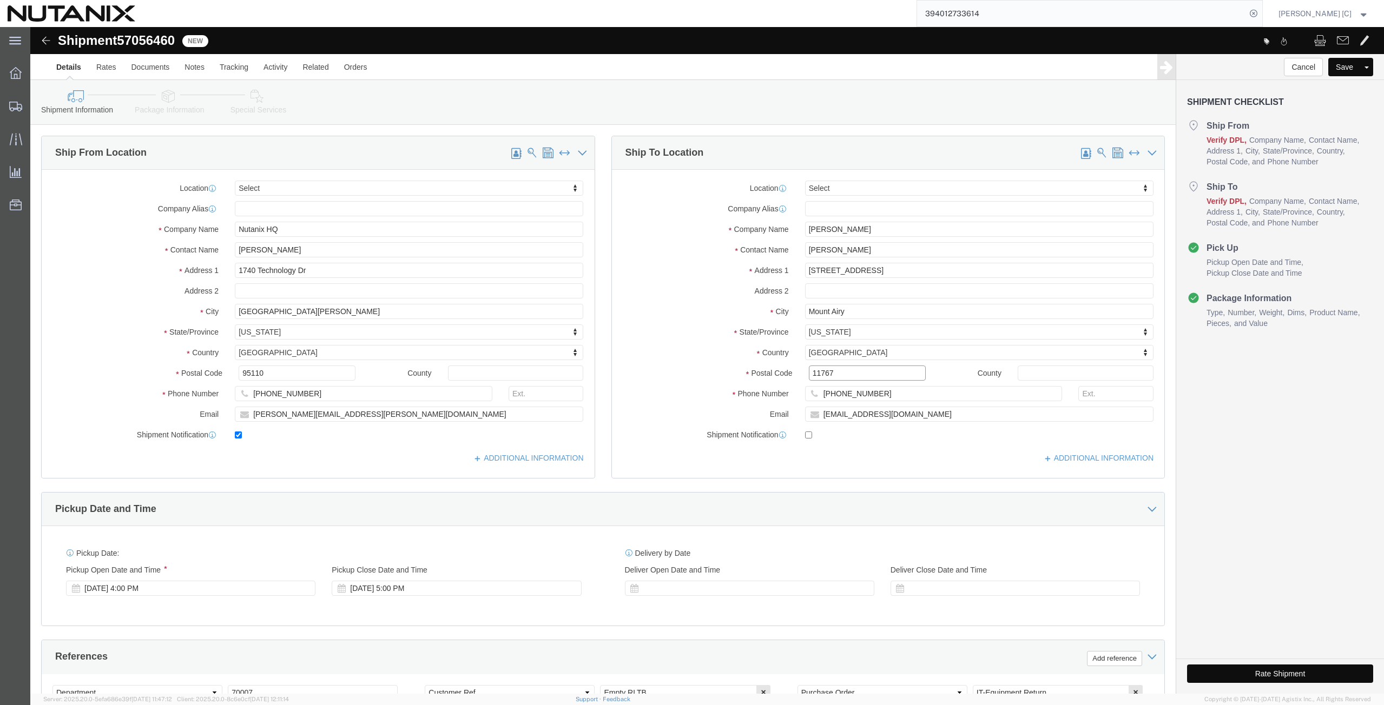
drag, startPoint x: 797, startPoint y: 347, endPoint x: 704, endPoint y: 344, distance: 93.1
click div "Postal Code 11767"
paste input "21771"
type input "21771"
drag, startPoint x: 852, startPoint y: 360, endPoint x: 782, endPoint y: 371, distance: 70.5
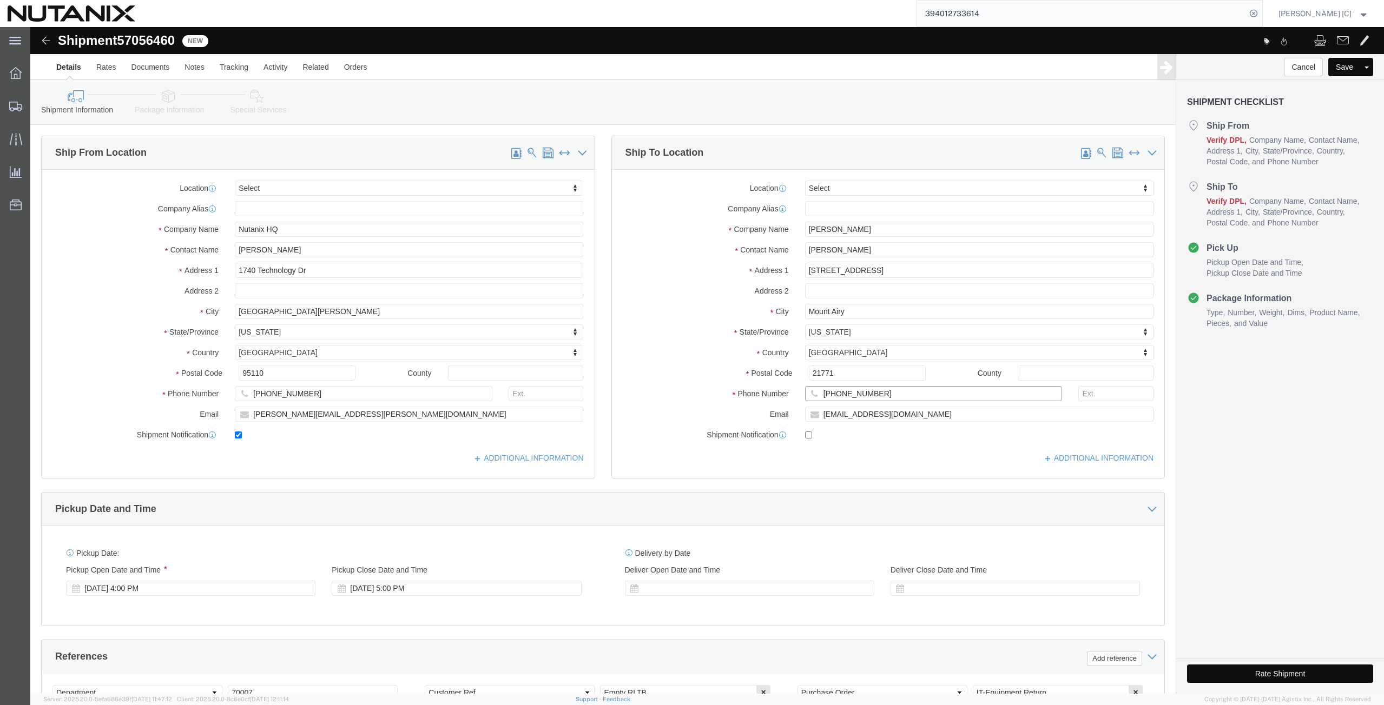
click div "[PHONE_NUMBER]"
paste input "[PHONE_NUMBER]"
type input "[PHONE_NUMBER]"
drag, startPoint x: 877, startPoint y: 391, endPoint x: 715, endPoint y: 420, distance: 164.4
click div "Location Select Select My Profile Location [GEOGRAPHIC_DATA] - [GEOGRAPHIC_DATA…"
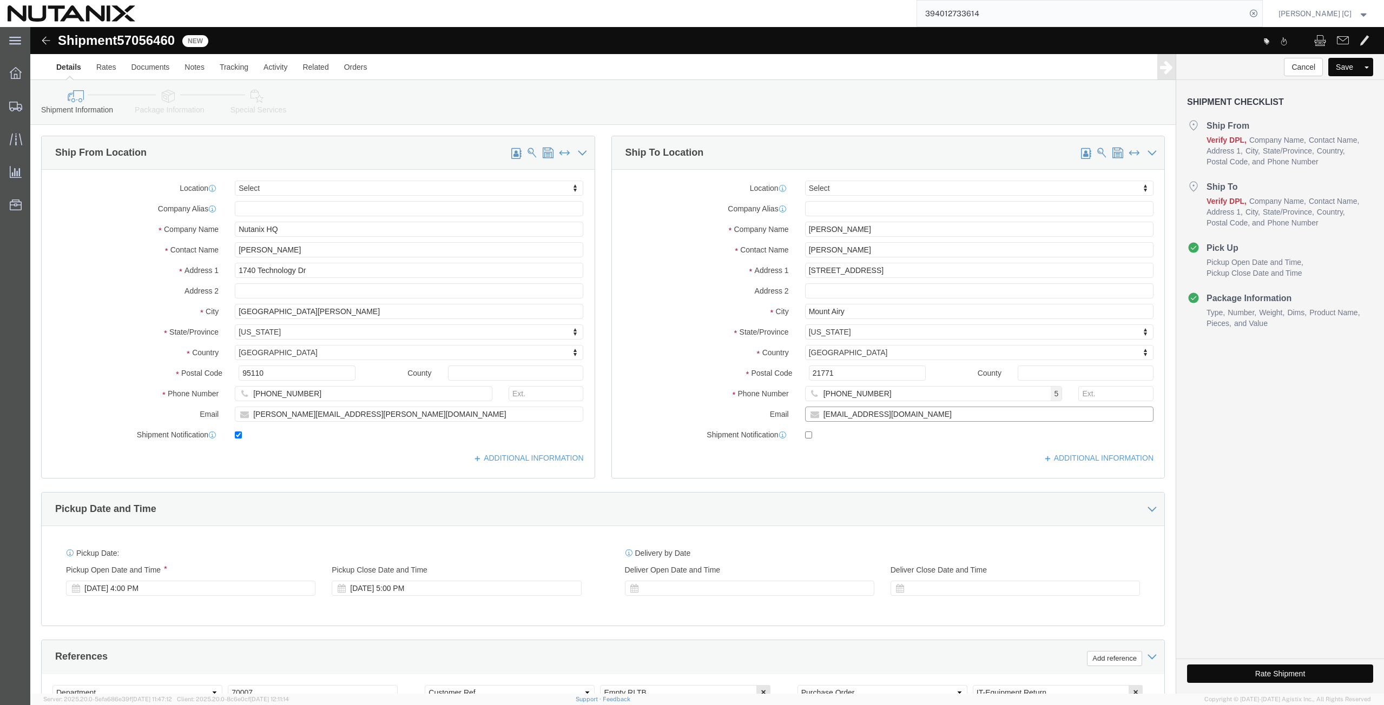
paste input "mes.[PERSON_NAME]"
type input "[PERSON_NAME][EMAIL_ADDRESS][PERSON_NAME][DOMAIN_NAME]"
click input "checkbox"
checkbox input "true"
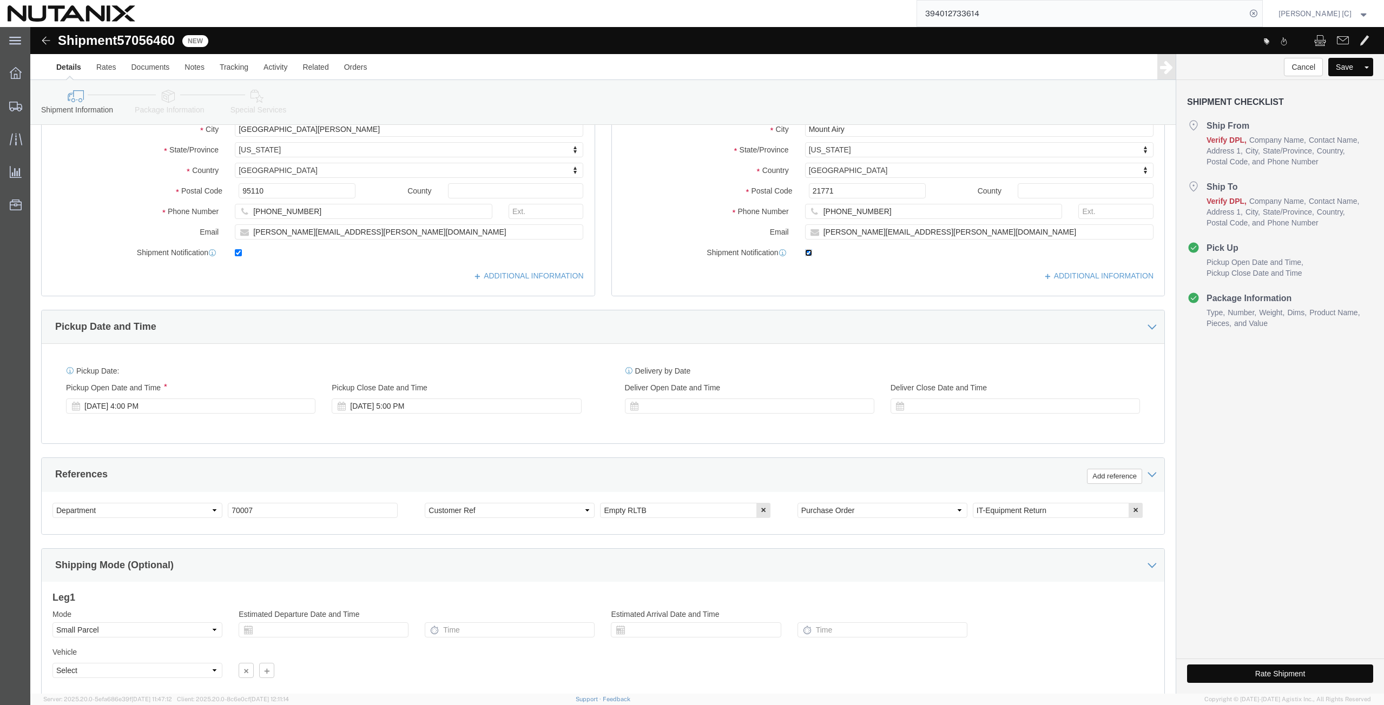
scroll to position [262, 0]
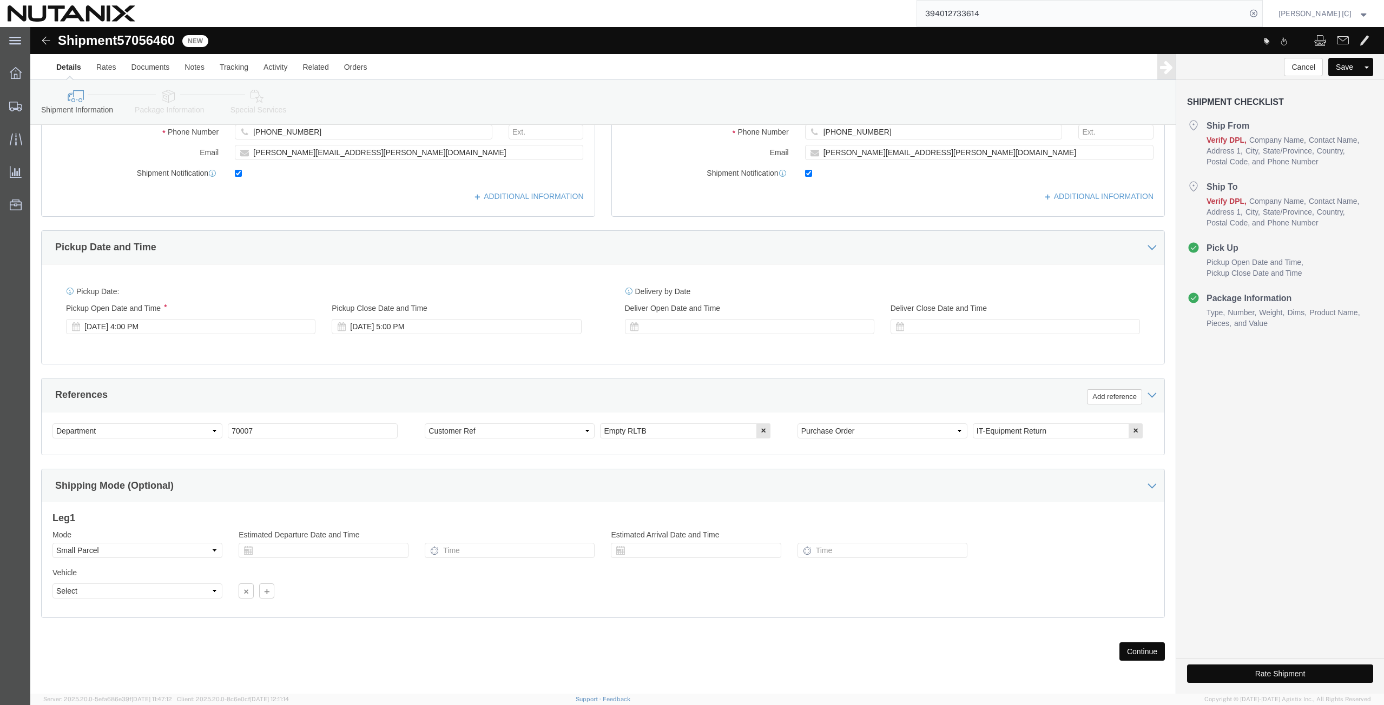
click button "Continue"
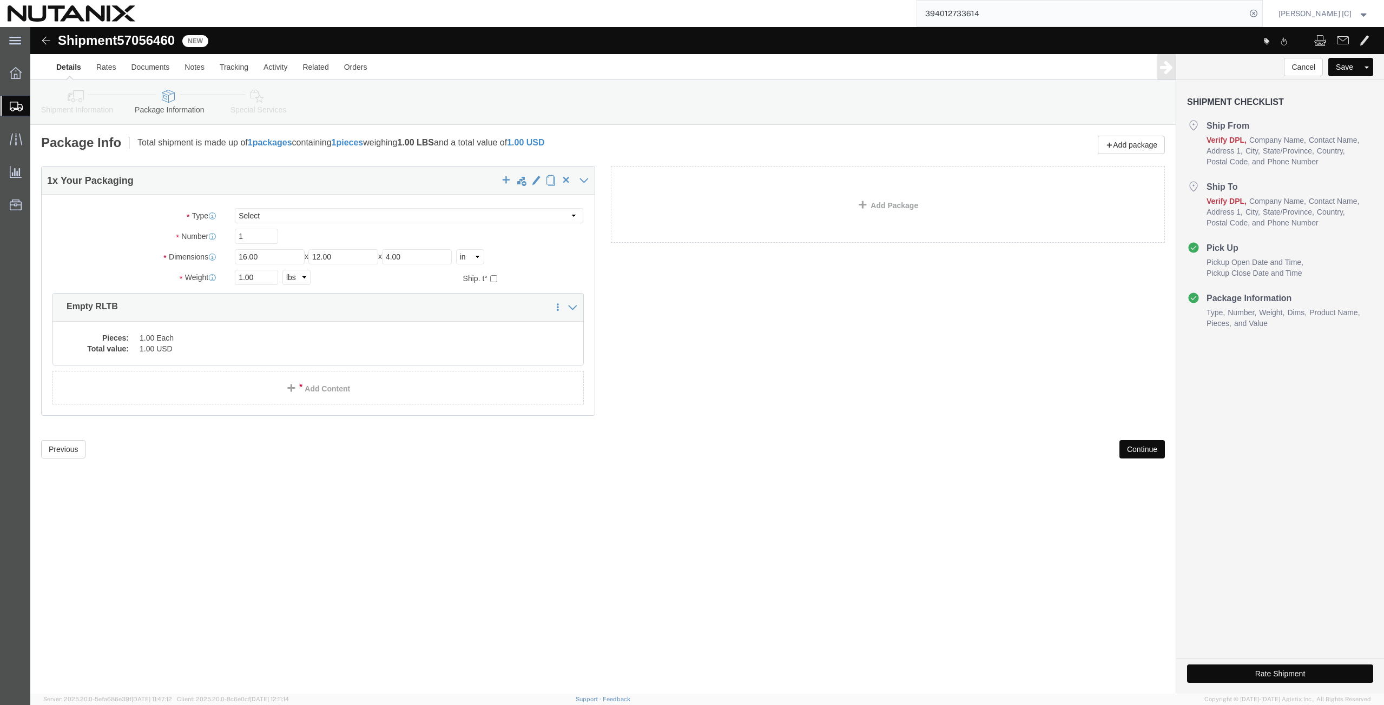
click button "Continue"
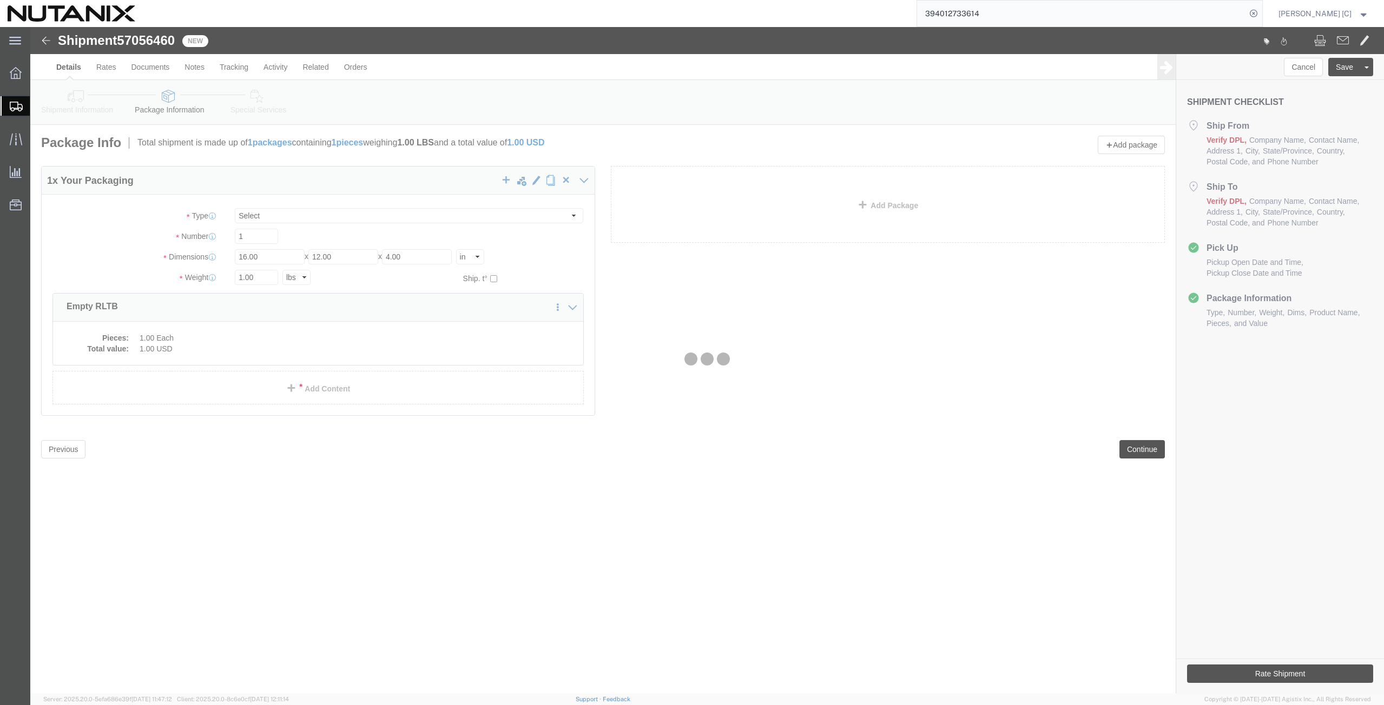
select select
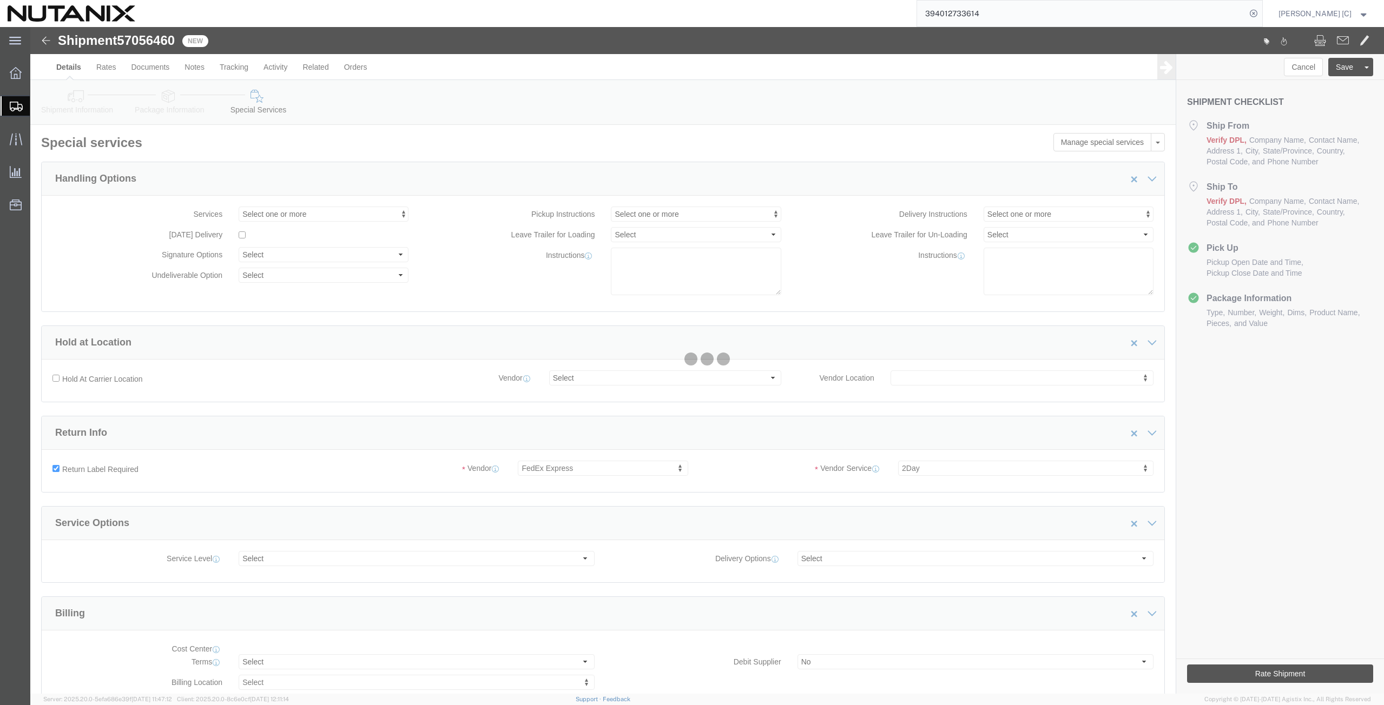
select select "COSTCENTER"
select select "59656"
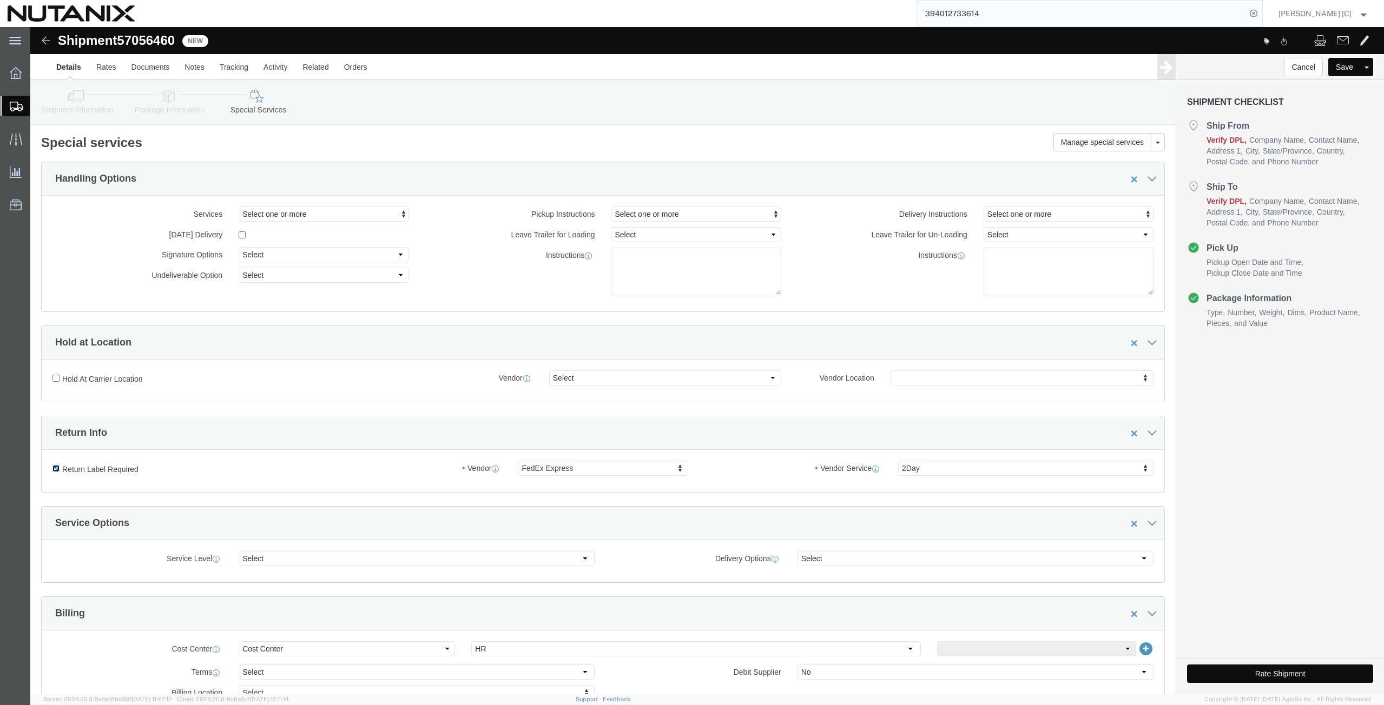
click input "Return Label Required"
checkbox input "false"
select select
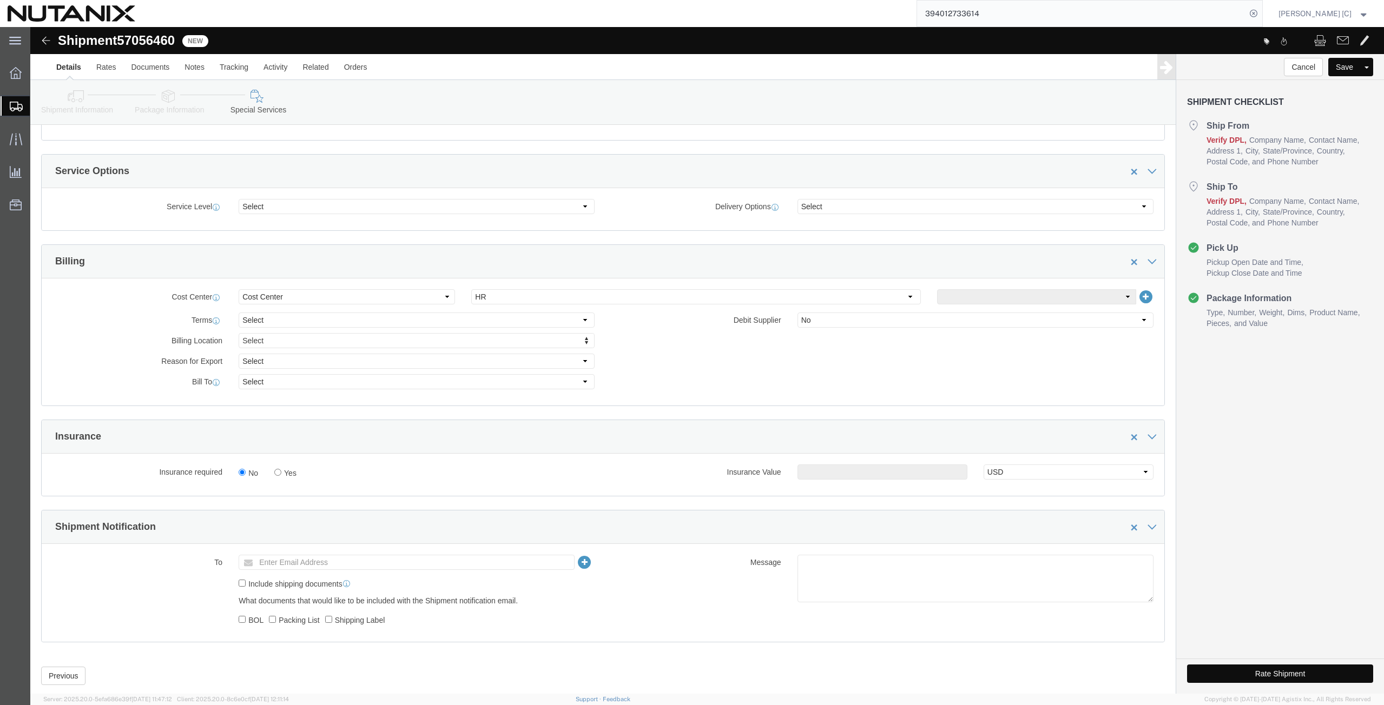
scroll to position [377, 0]
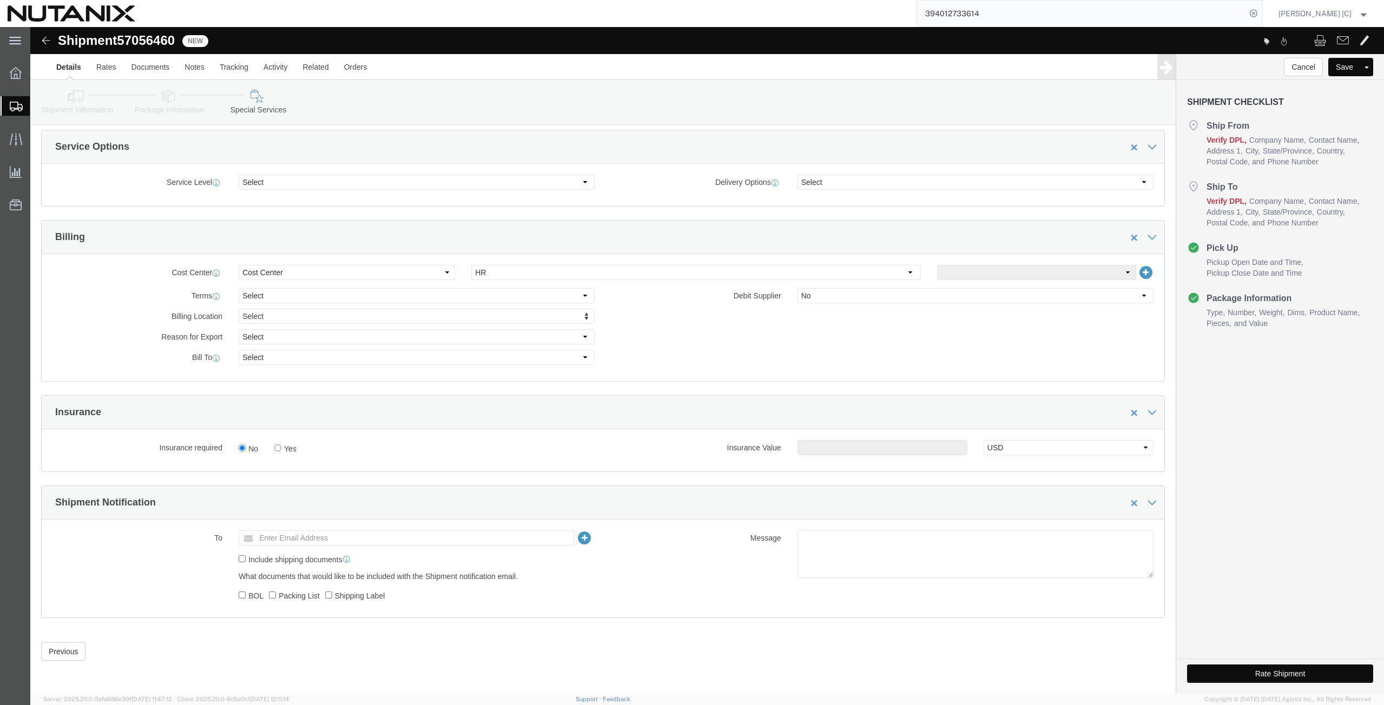
click icon
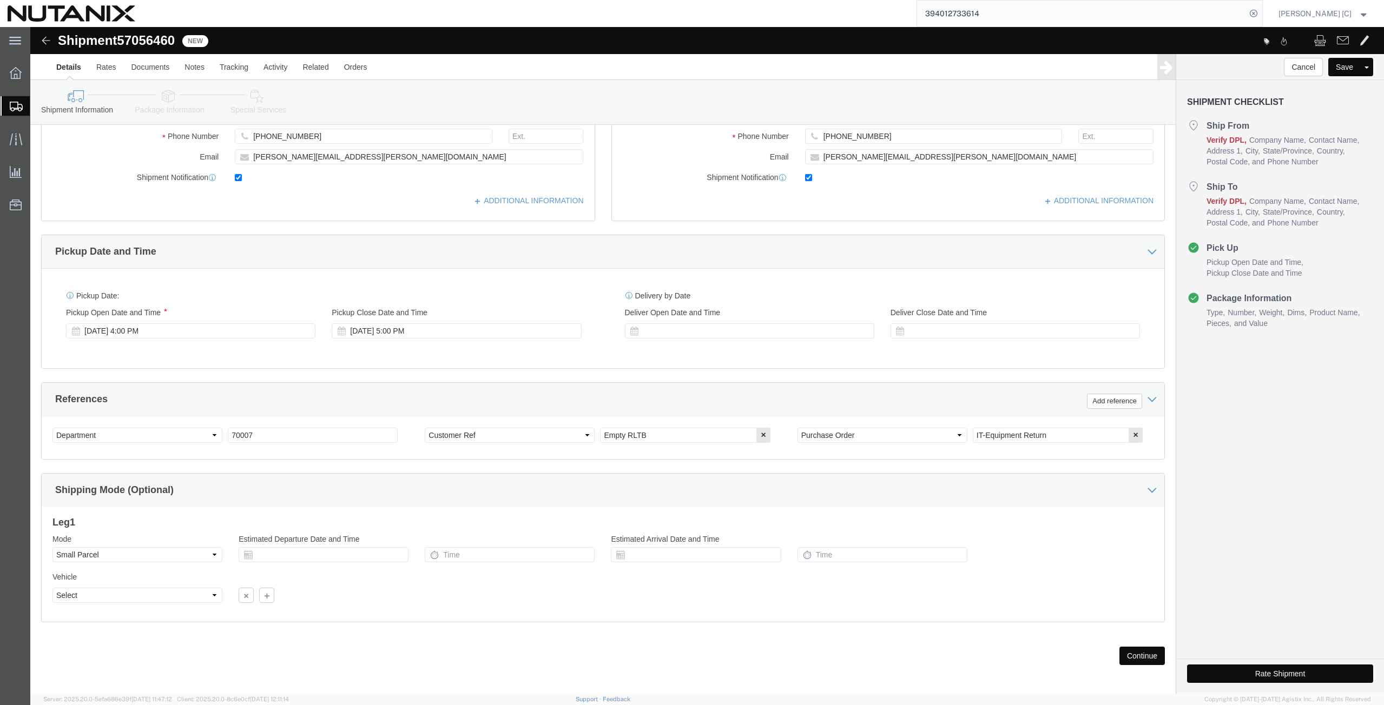
scroll to position [262, 0]
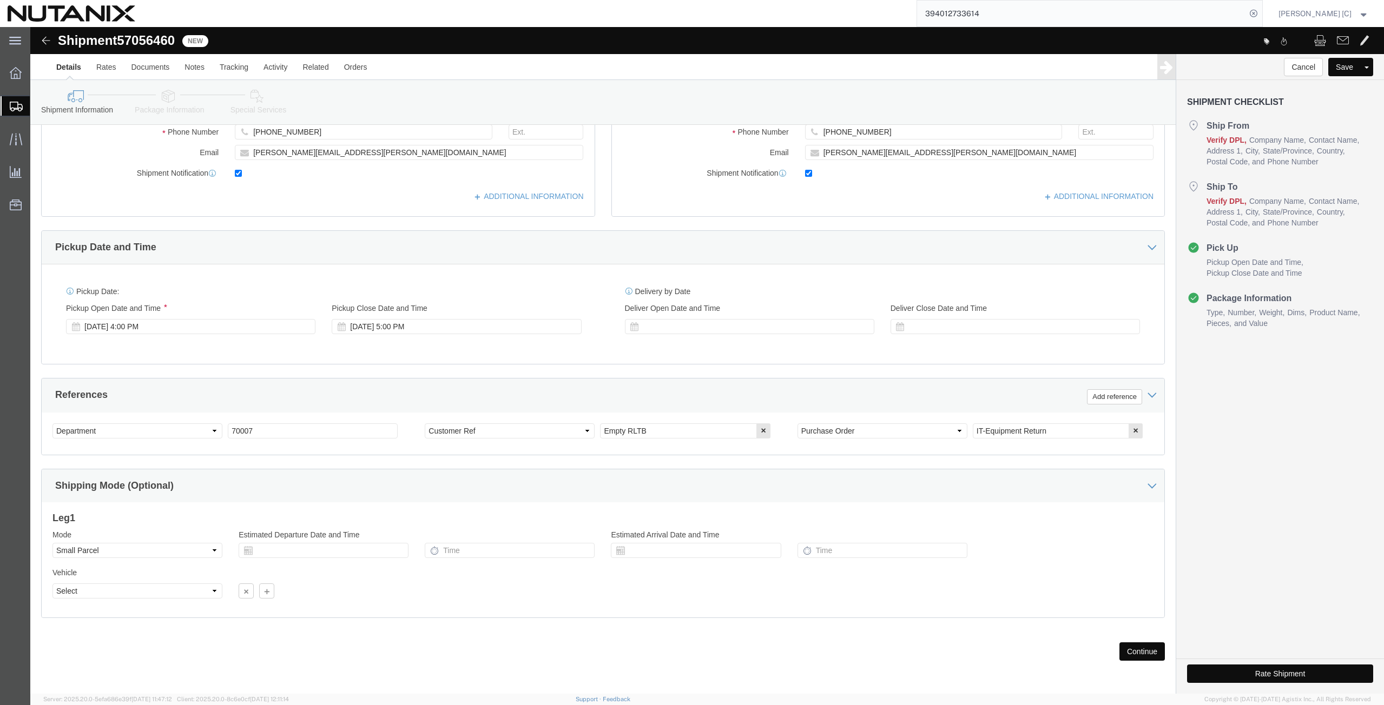
click button "Continue"
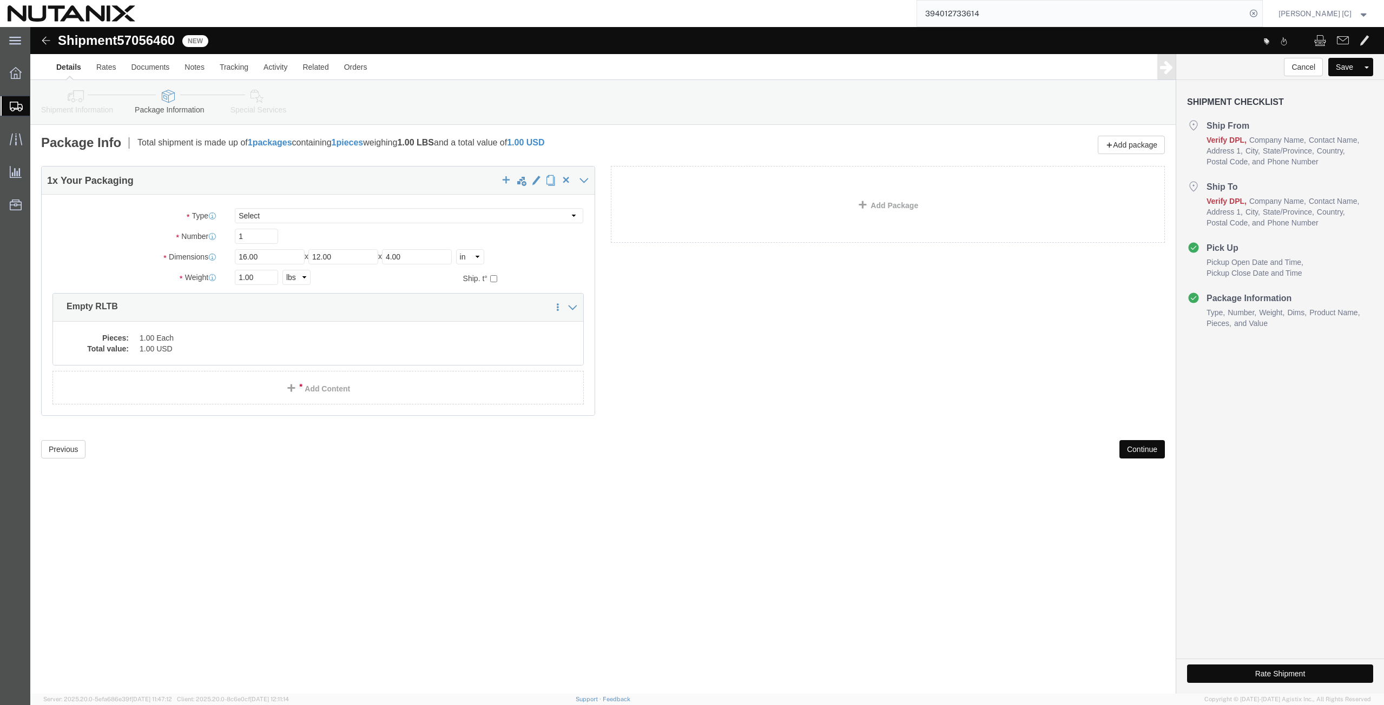
scroll to position [0, 0]
click button "Continue"
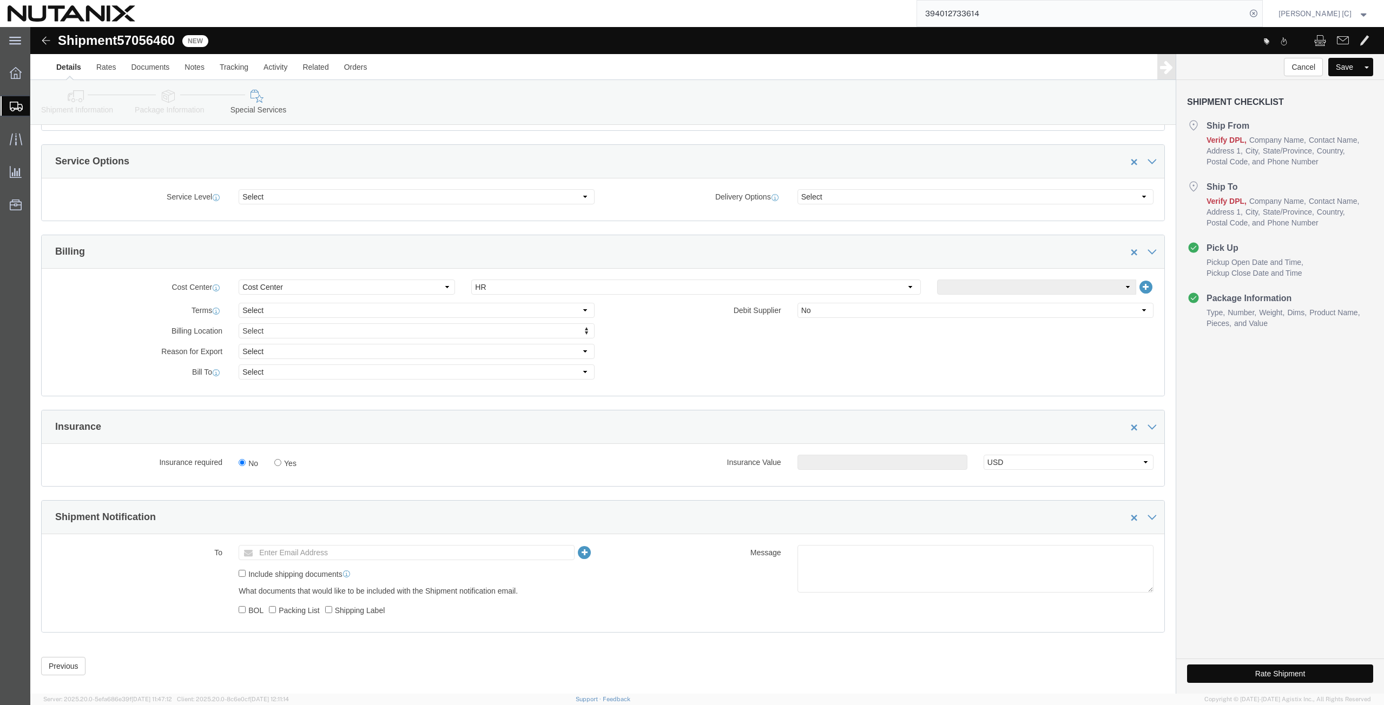
scroll to position [377, 0]
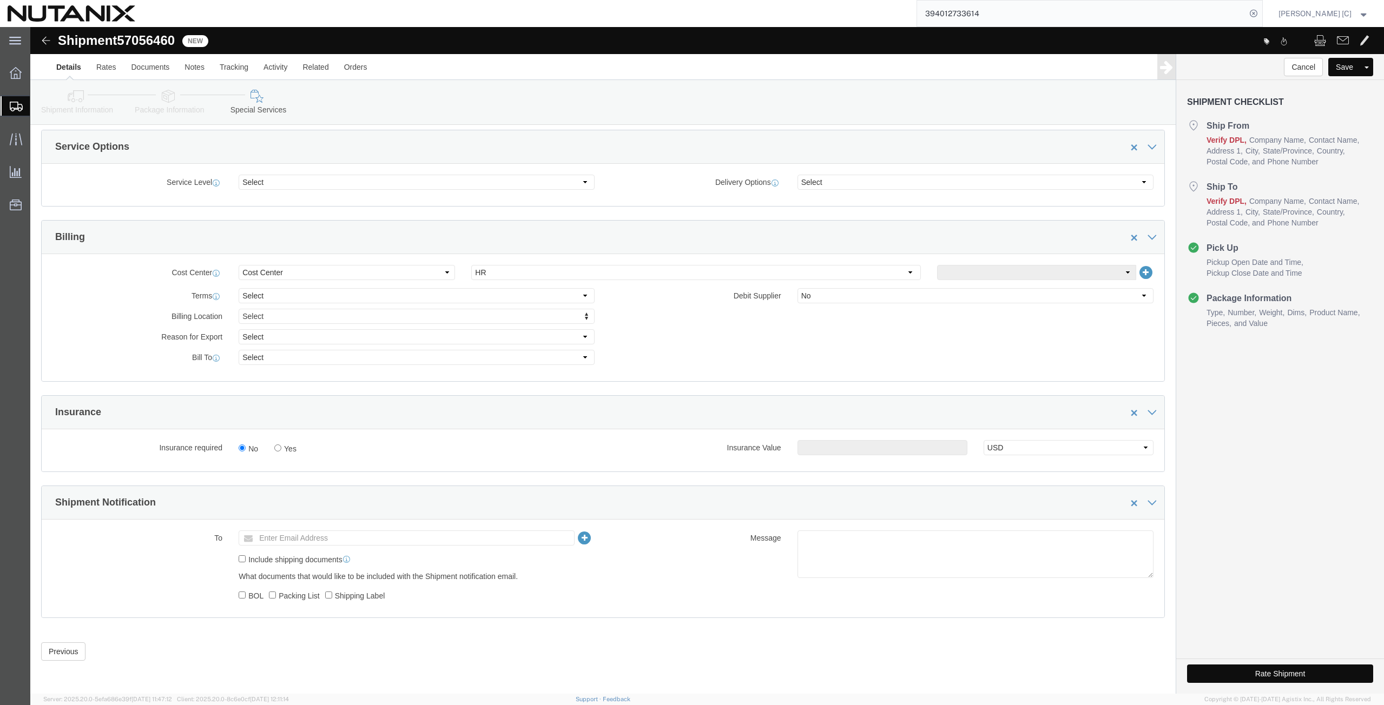
click button "Rate Shipment"
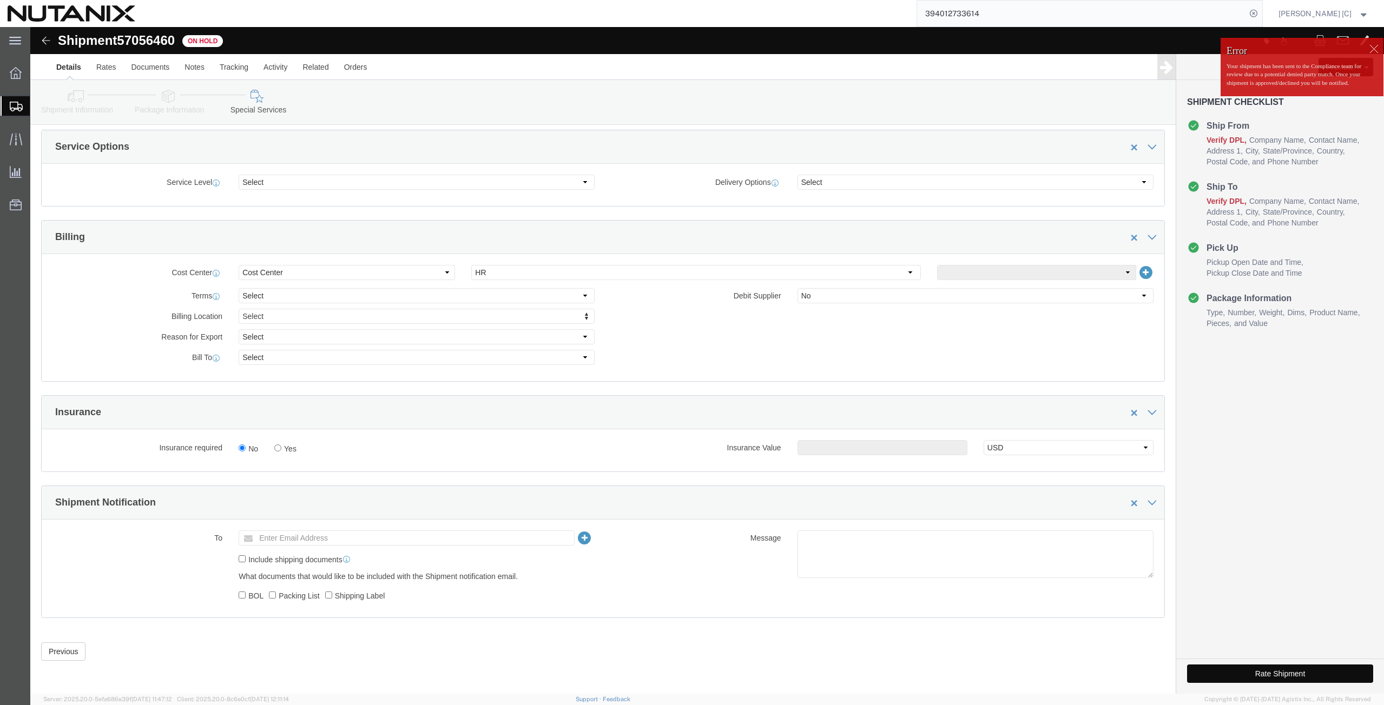
drag, startPoint x: 1221, startPoint y: 644, endPoint x: 1210, endPoint y: 636, distance: 14.0
click button "Rate Shipment"
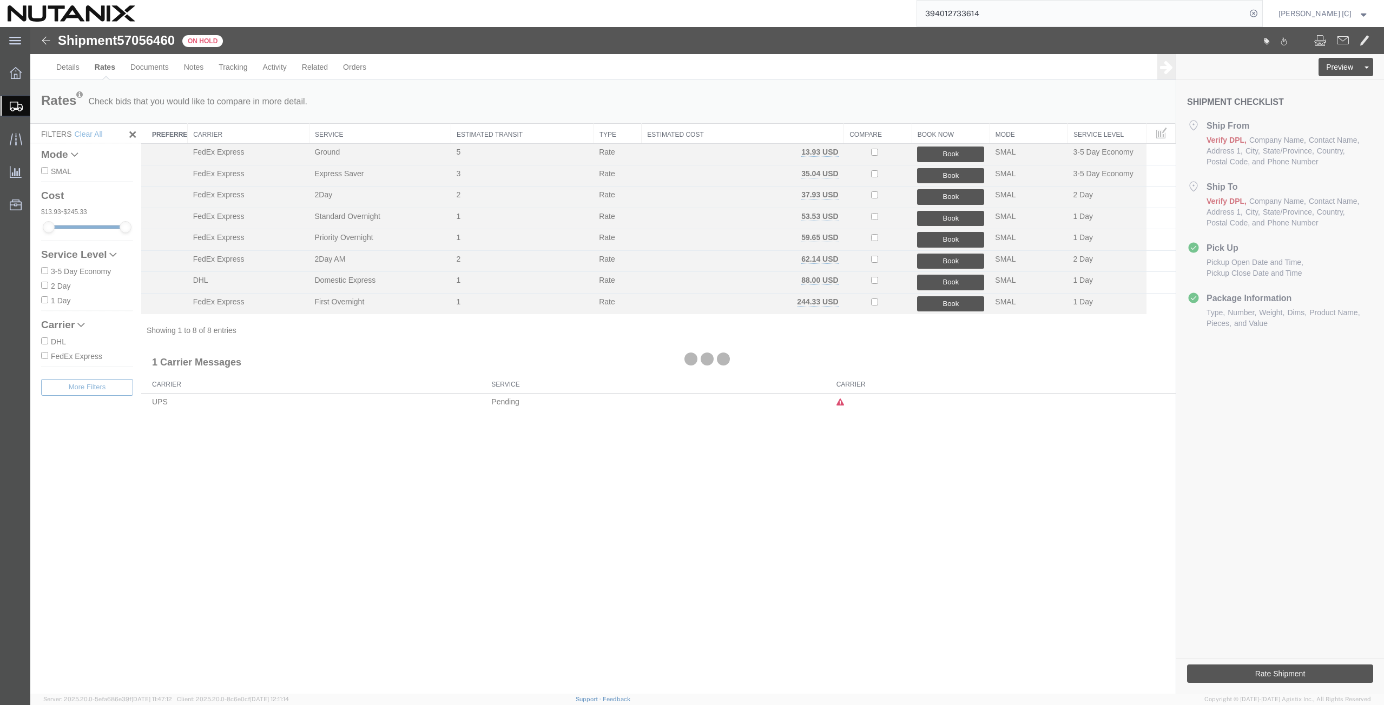
scroll to position [0, 0]
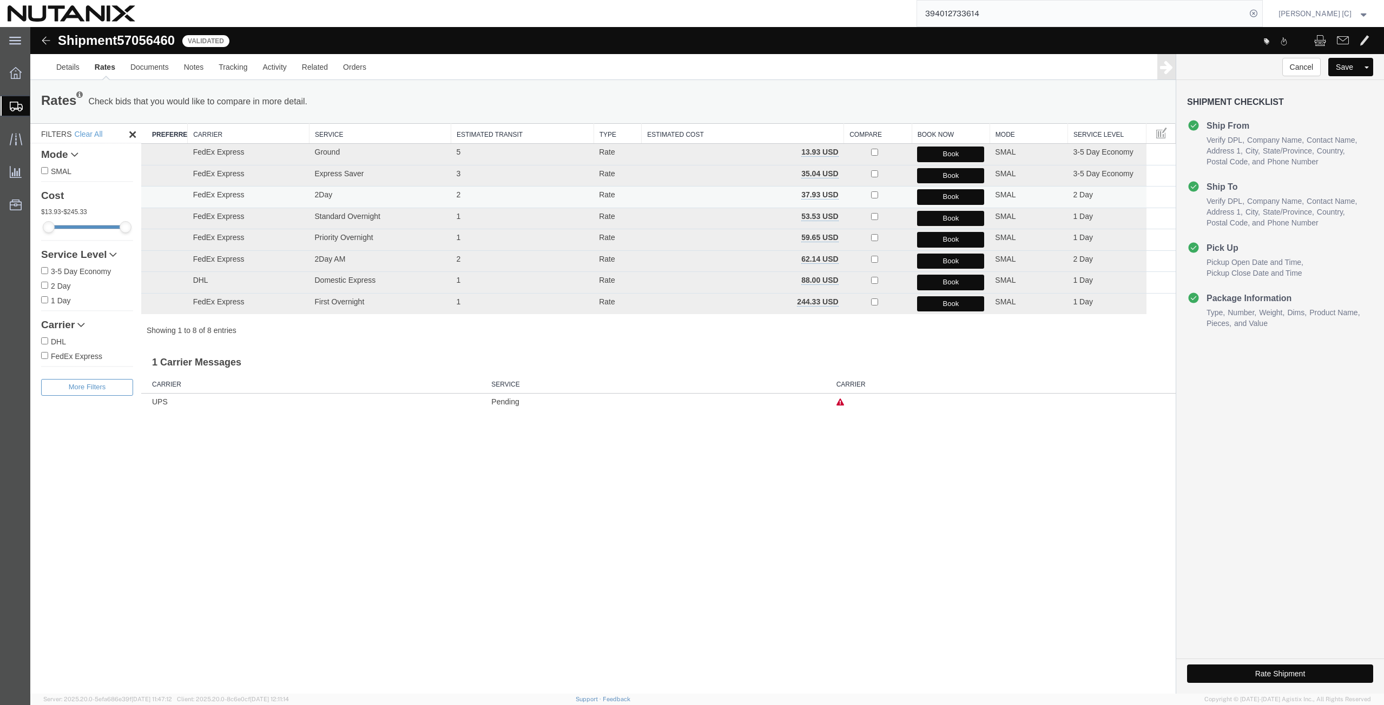
click at [944, 197] on button "Book" at bounding box center [950, 197] width 67 height 16
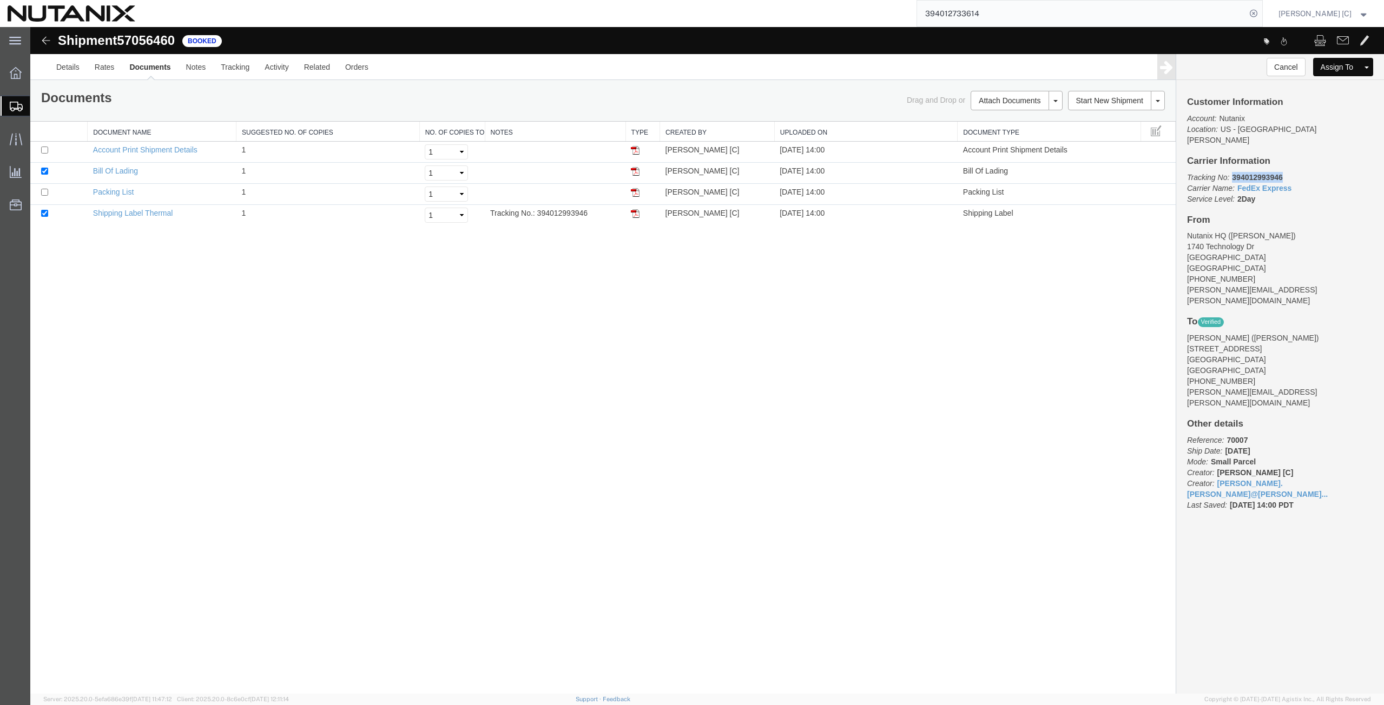
drag, startPoint x: 1284, startPoint y: 166, endPoint x: 1232, endPoint y: 160, distance: 52.3
click at [1232, 160] on div "Customer Information Account: Nutanix Location: [GEOGRAPHIC_DATA] - [GEOGRAPHIC…" at bounding box center [1280, 309] width 208 height 458
copy b "394012993946"
drag, startPoint x: 637, startPoint y: 215, endPoint x: 635, endPoint y: 223, distance: 8.4
click at [636, 215] on img at bounding box center [635, 213] width 9 height 9
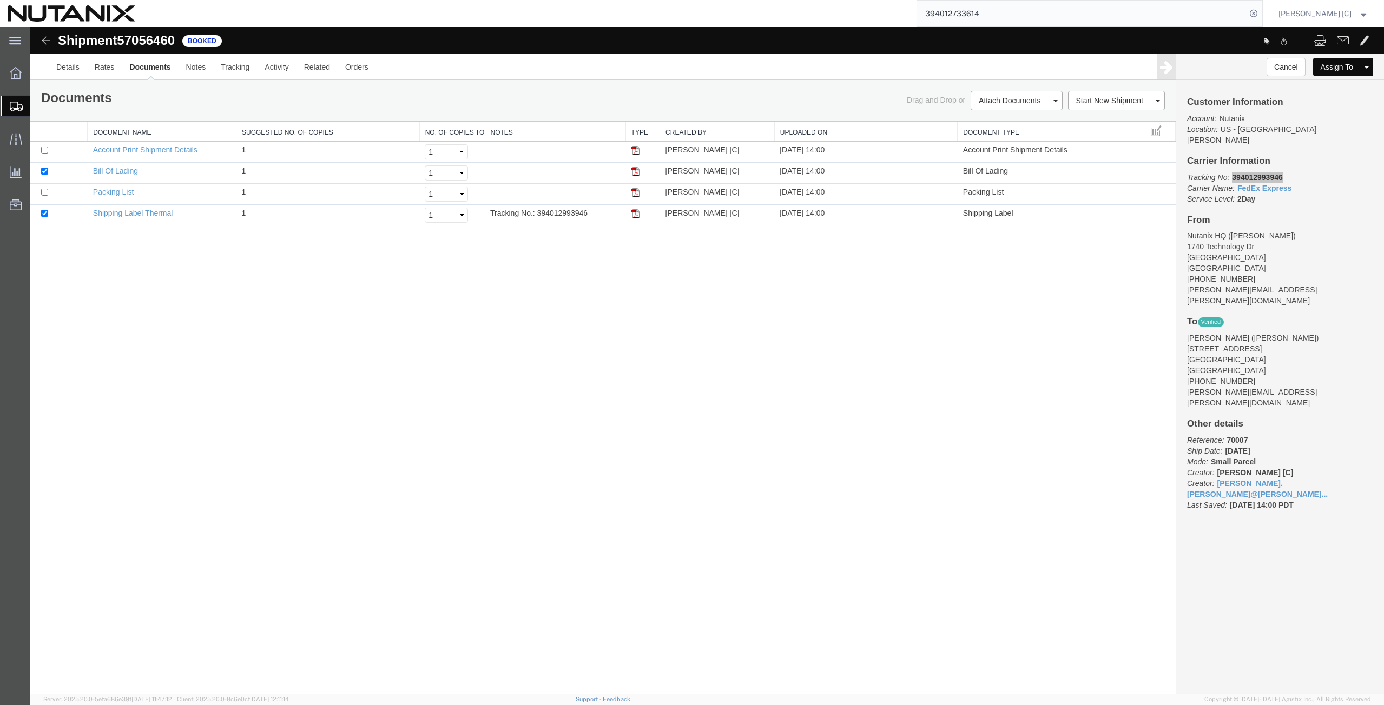
click at [0, 0] on span "Create from Template" at bounding box center [0, 0] width 0 height 0
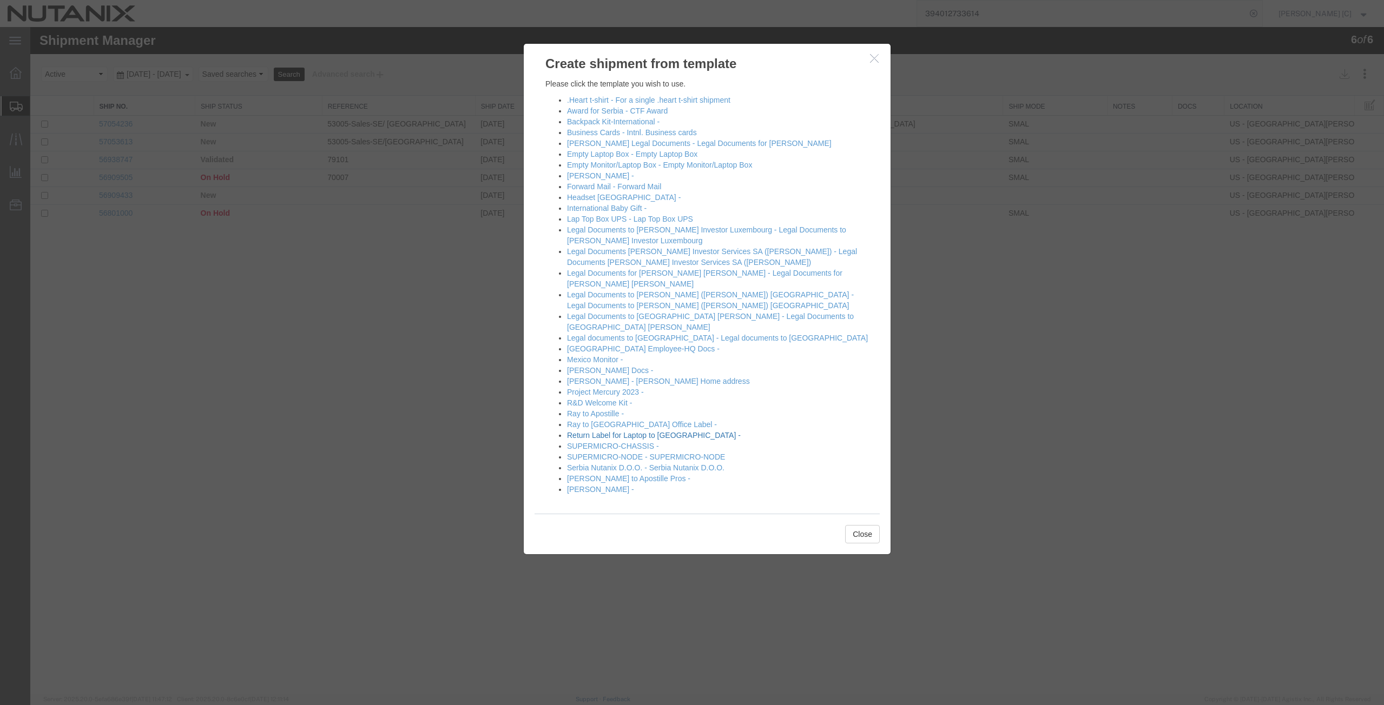
click at [596, 431] on link "Return Label for Laptop to [GEOGRAPHIC_DATA] -" at bounding box center [654, 435] width 174 height 9
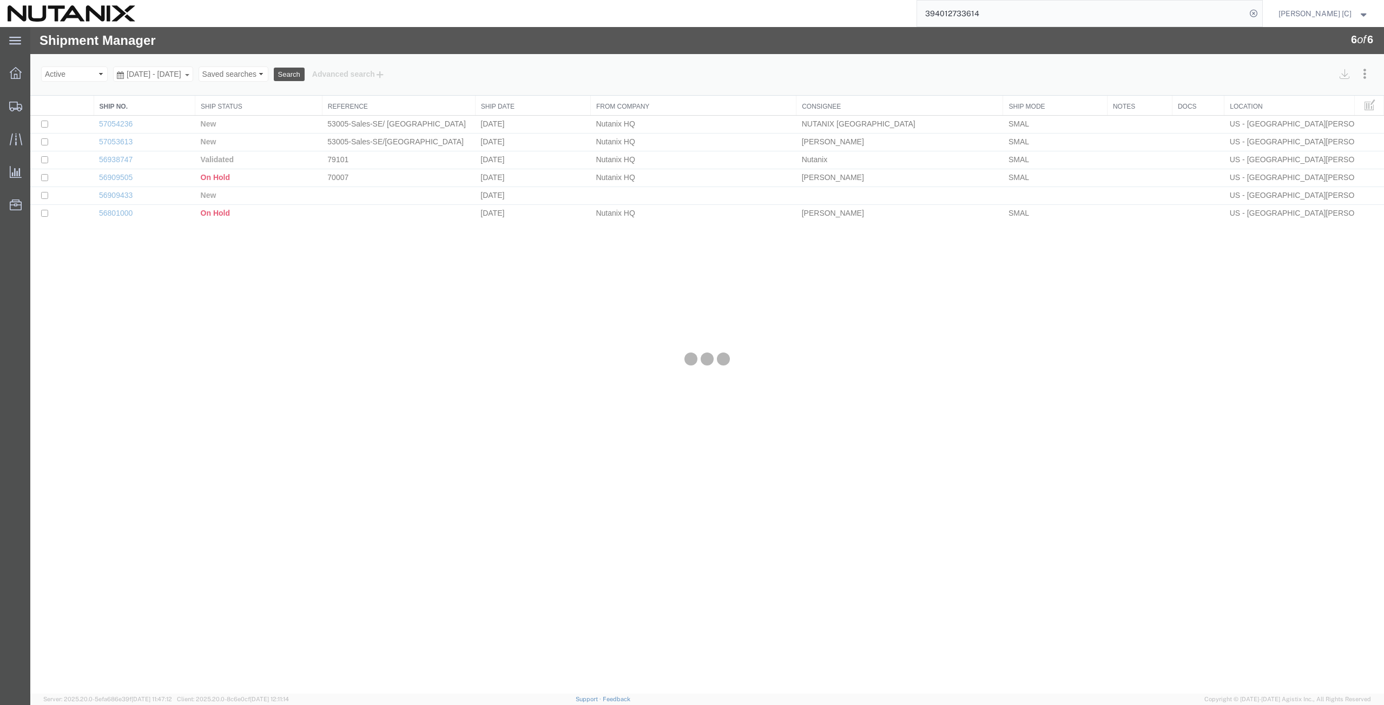
select select "46554"
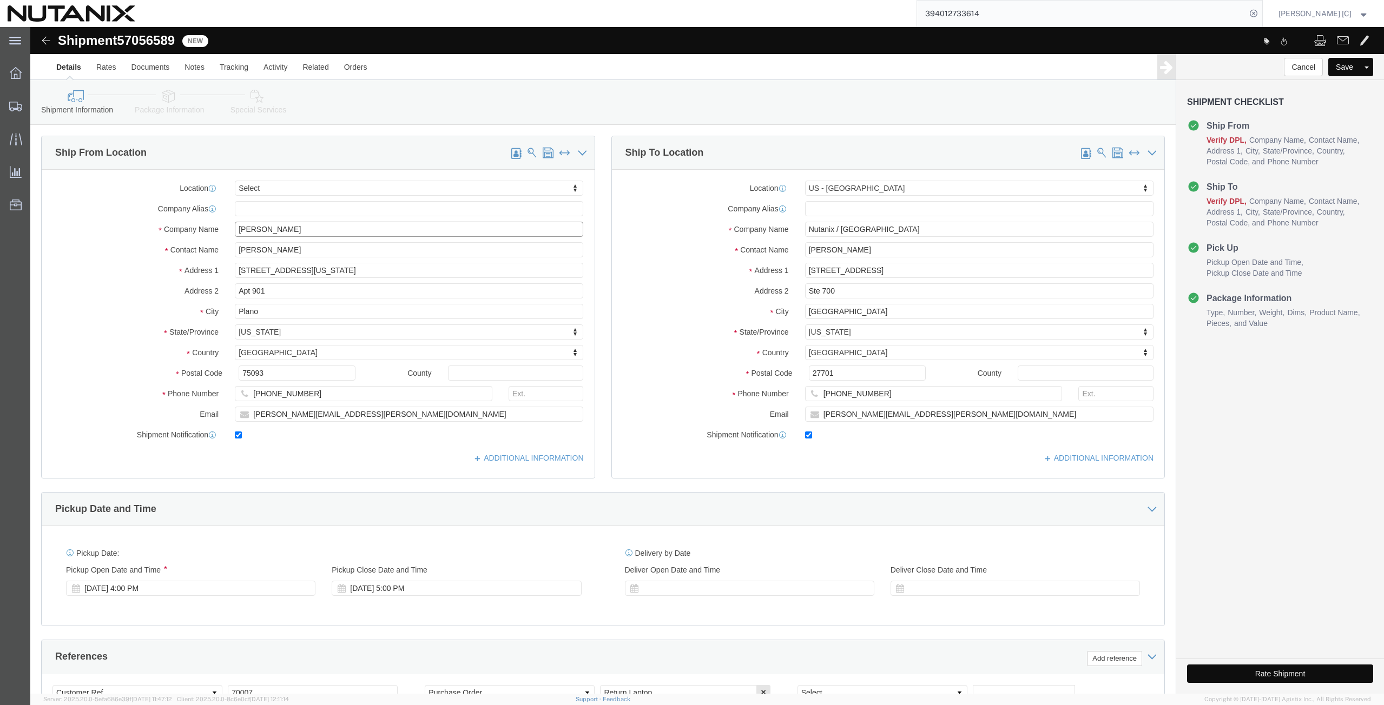
drag, startPoint x: 274, startPoint y: 199, endPoint x: 91, endPoint y: 210, distance: 183.8
click div "Location Select Select My Profile Location [GEOGRAPHIC_DATA] - [GEOGRAPHIC_DATA…"
paste input ""[PERSON_NAME]""
type input ""[PERSON_NAME]""
drag, startPoint x: 266, startPoint y: 224, endPoint x: -69, endPoint y: 240, distance: 334.7
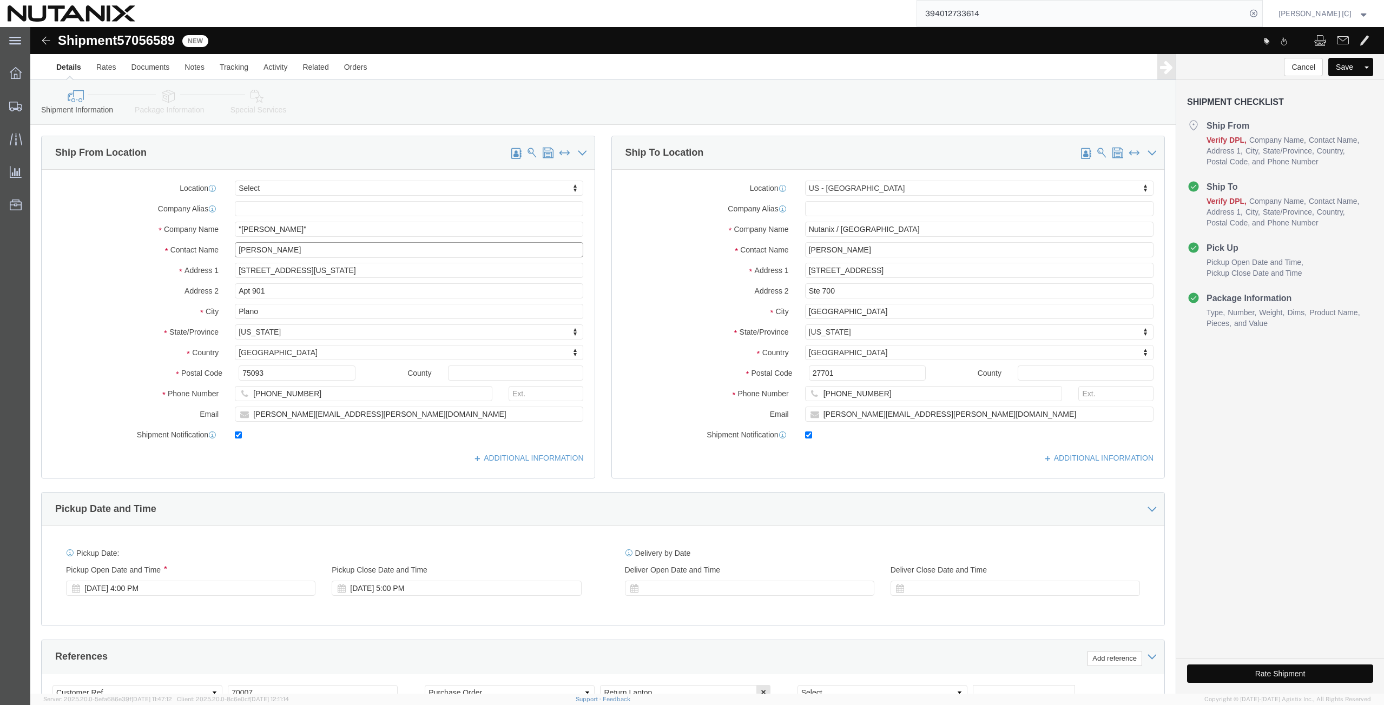
click html "Shipment 57056589 New Details Rates Documents Notes Tracking Activity Related O…"
paste input ""[PERSON_NAME]""
type input ""[PERSON_NAME]""
click input ""[PERSON_NAME]""
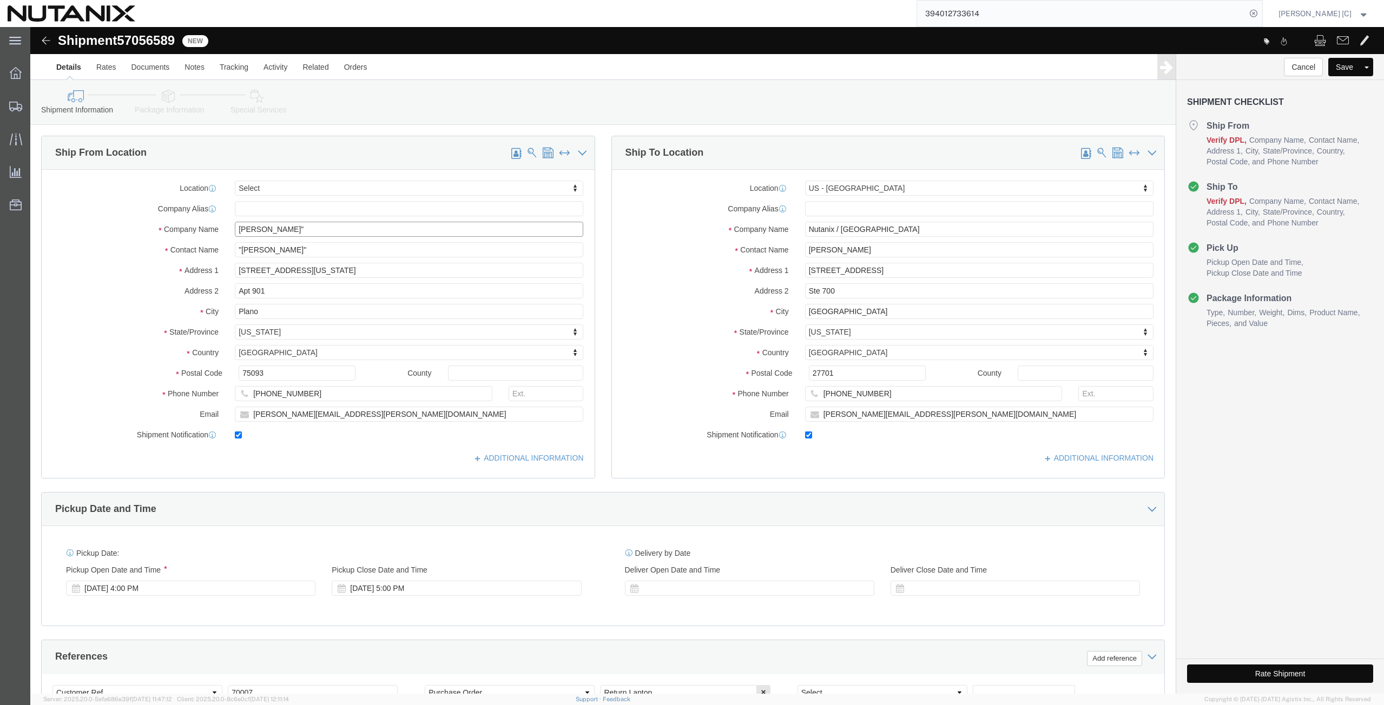
click input "[PERSON_NAME]""
type input "[PERSON_NAME]"
click input ""[PERSON_NAME]""
click input "[PERSON_NAME]""
click input "[PERSON_NAME]"
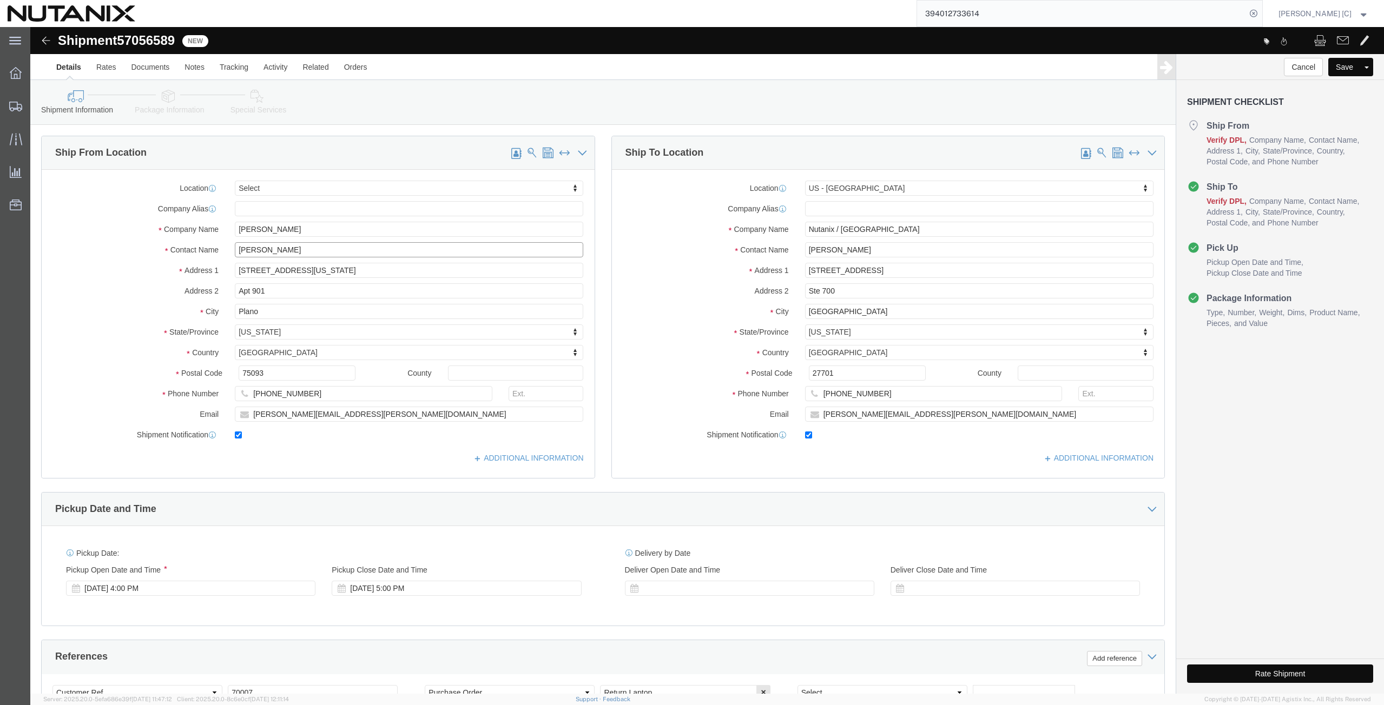
type input "[PERSON_NAME]"
click input "[PERSON_NAME]"
type input "[PERSON_NAME]"
drag, startPoint x: 266, startPoint y: 239, endPoint x: 85, endPoint y: 250, distance: 180.5
click div "Address [STREET_ADDRESS][US_STATE]"
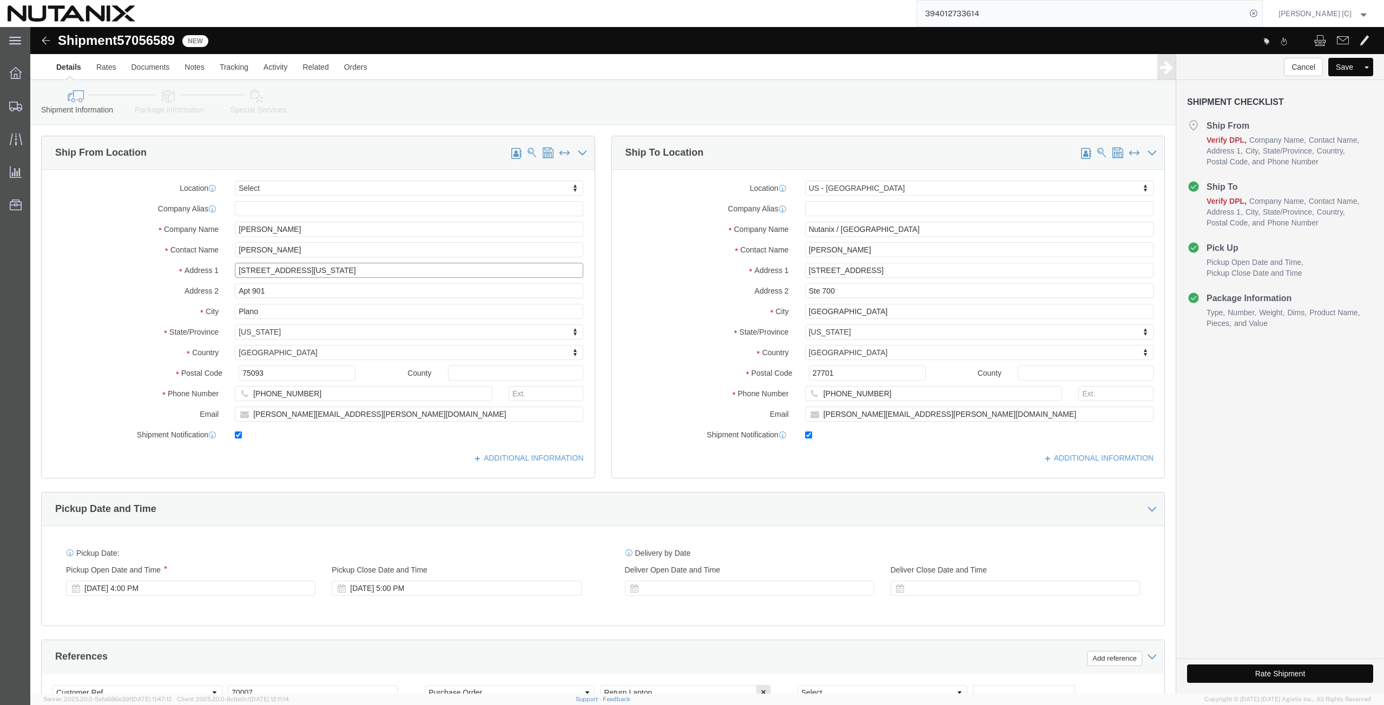
paste input "[STREET_ADDRESS]"
type input "[STREET_ADDRESS]"
drag, startPoint x: 246, startPoint y: 266, endPoint x: 10, endPoint y: 291, distance: 237.2
click div "Ship From Location Location Select Select My Profile Location [GEOGRAPHIC_DATA]…"
drag, startPoint x: 236, startPoint y: 282, endPoint x: 91, endPoint y: 280, distance: 145.0
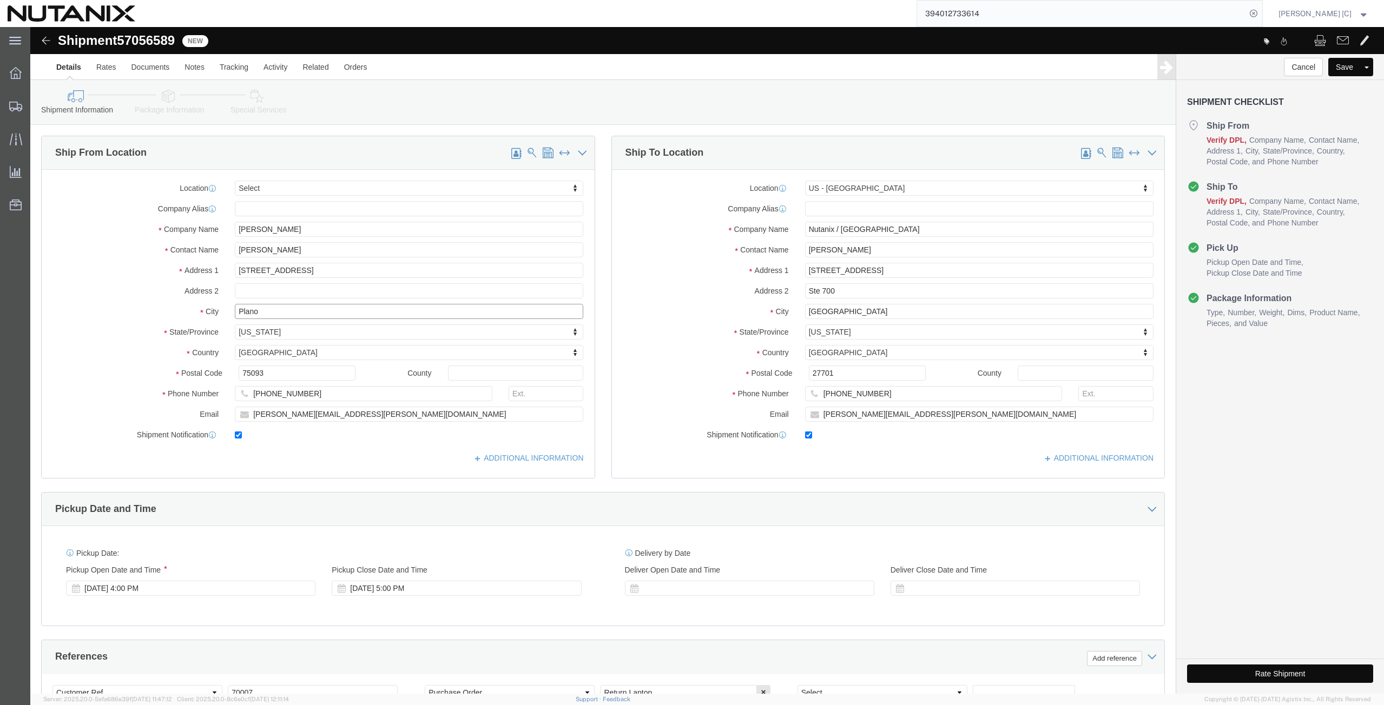
click div "City Plano"
paste input "Mount Airy"
type input "Mount Airy"
type input "[PERSON_NAME]"
select select "MD"
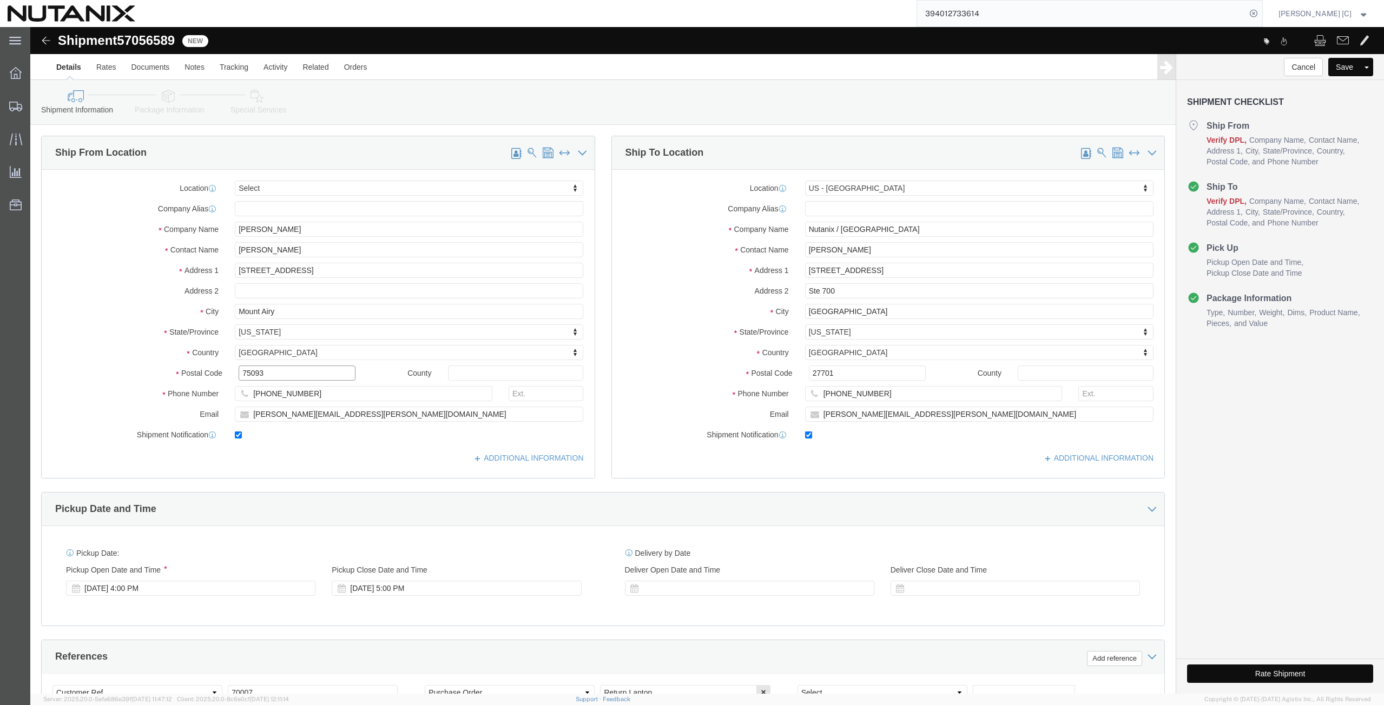
click div "Postal Code 75093"
paste input "21771"
type input "21771"
drag, startPoint x: 287, startPoint y: 370, endPoint x: 135, endPoint y: 388, distance: 153.1
click div "Location Select Select My Profile Location [GEOGRAPHIC_DATA] - [GEOGRAPHIC_DATA…"
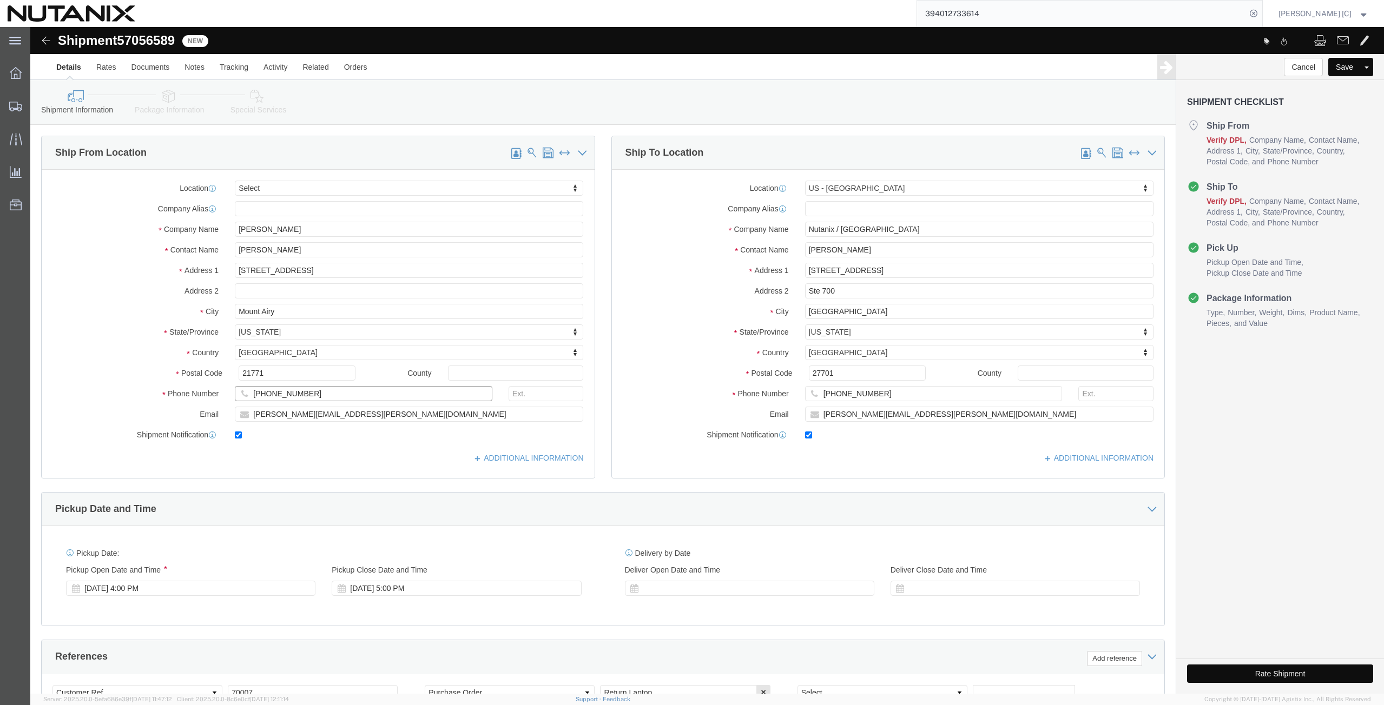
paste input "[PHONE_NUMBER]"
type input "[PHONE_NUMBER]"
drag, startPoint x: 348, startPoint y: 393, endPoint x: 27, endPoint y: 412, distance: 322.5
click div "Location Select Select My Profile Location [GEOGRAPHIC_DATA] - [GEOGRAPHIC_DATA…"
paste input "[PERSON_NAME][EMAIL_ADDRESS][PERSON_NAME]"
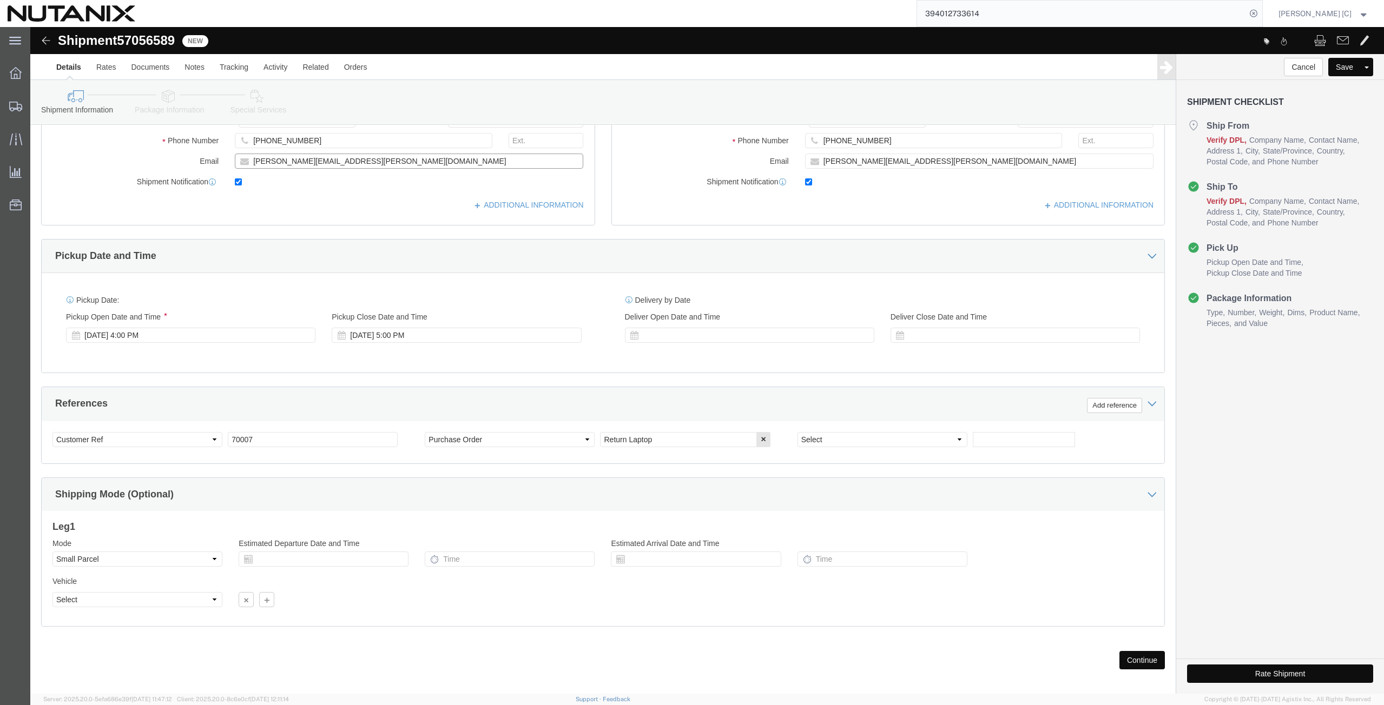
scroll to position [262, 0]
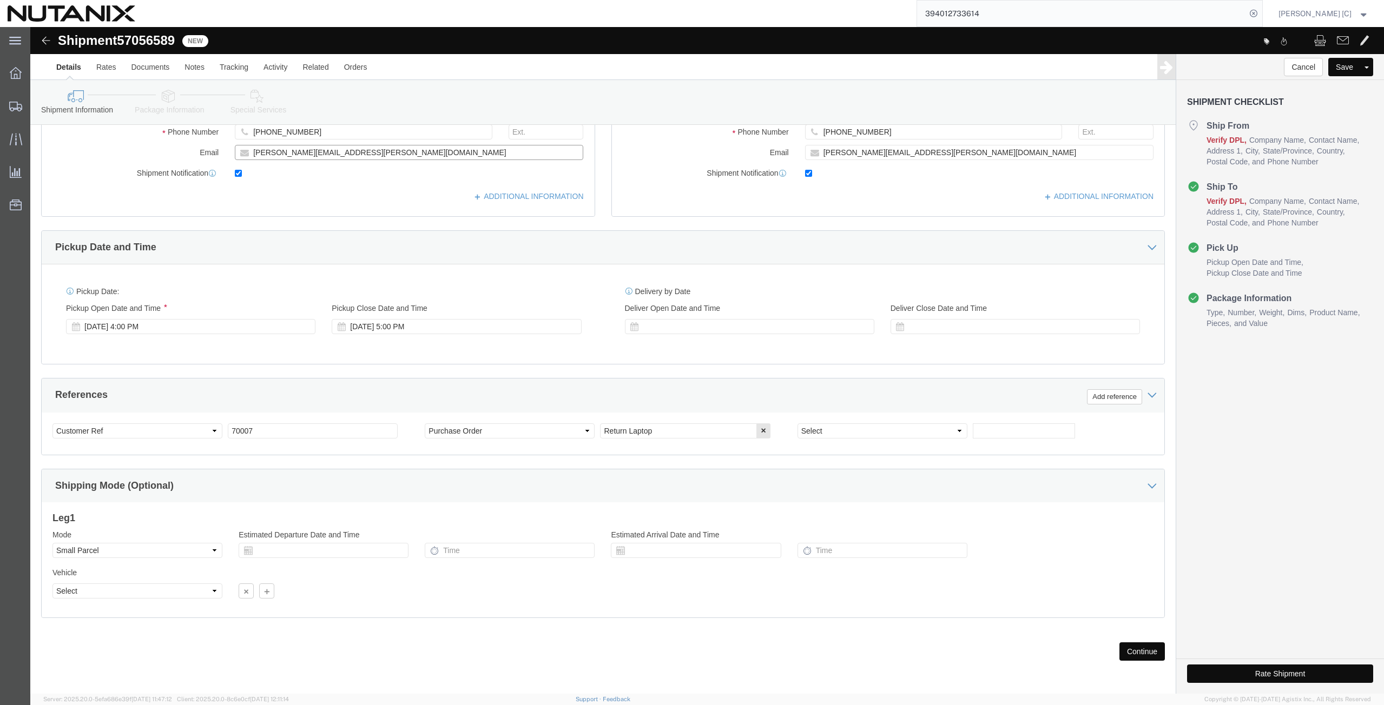
type input "[PERSON_NAME][EMAIL_ADDRESS][PERSON_NAME][DOMAIN_NAME]"
click button "Continue"
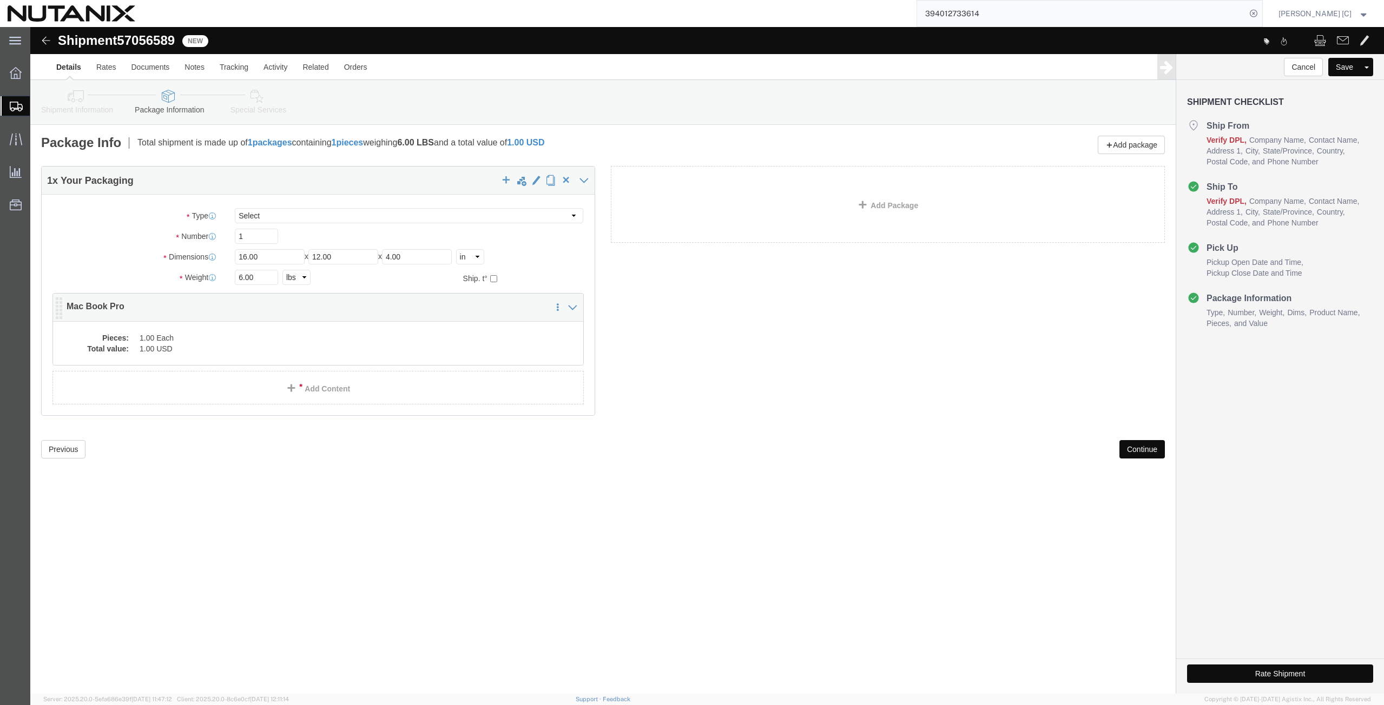
click dd "1.00 Each"
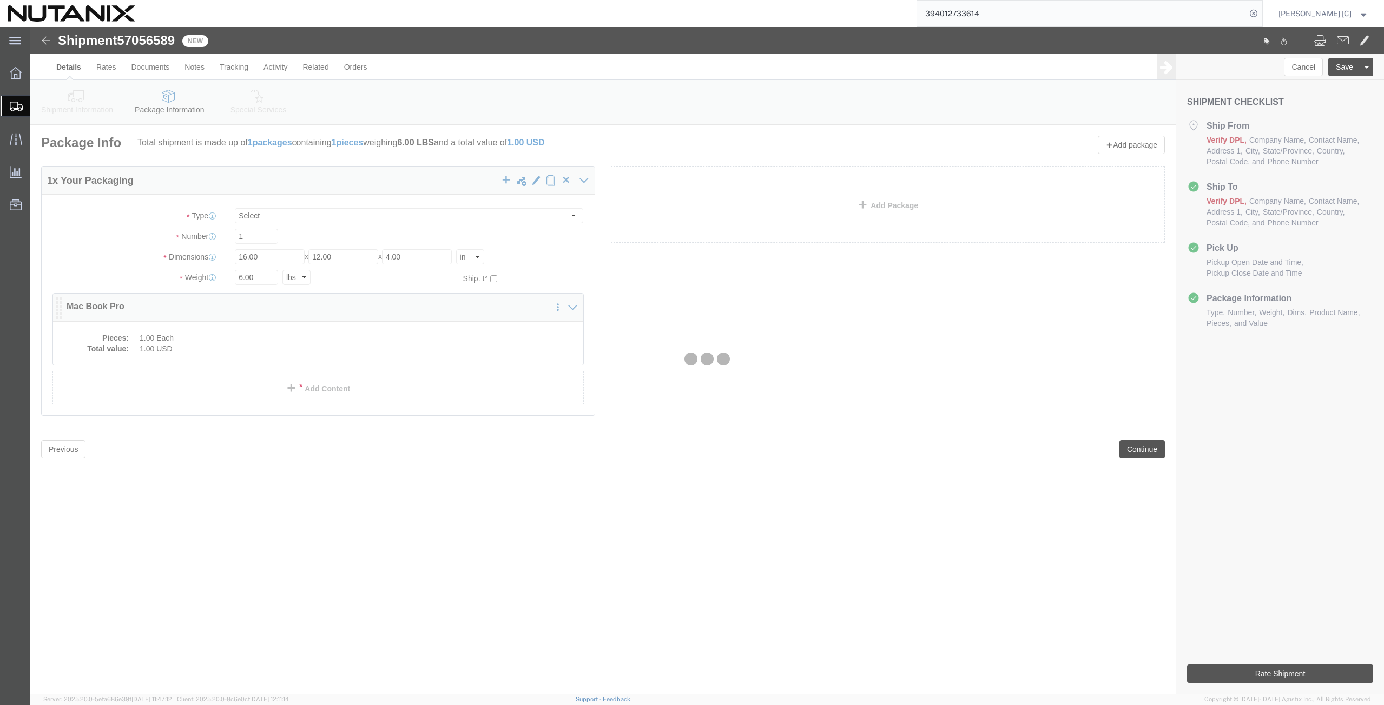
click at [264, 342] on div at bounding box center [707, 360] width 1354 height 667
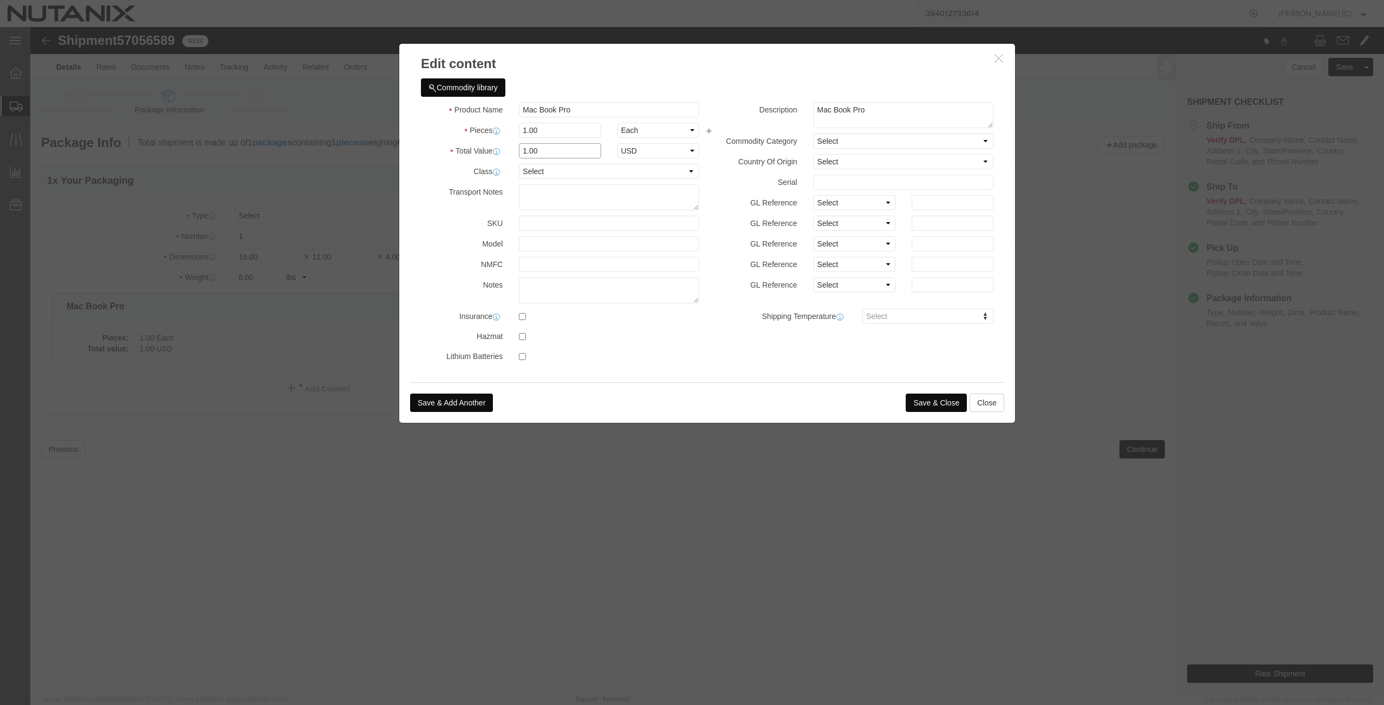
click div "Total Value 1.00 Select ADP AED AFN ALL AMD AOA ARS ATS AUD AWG AZN BAM BBD BDT…"
type input "1000"
click button "Save & Close"
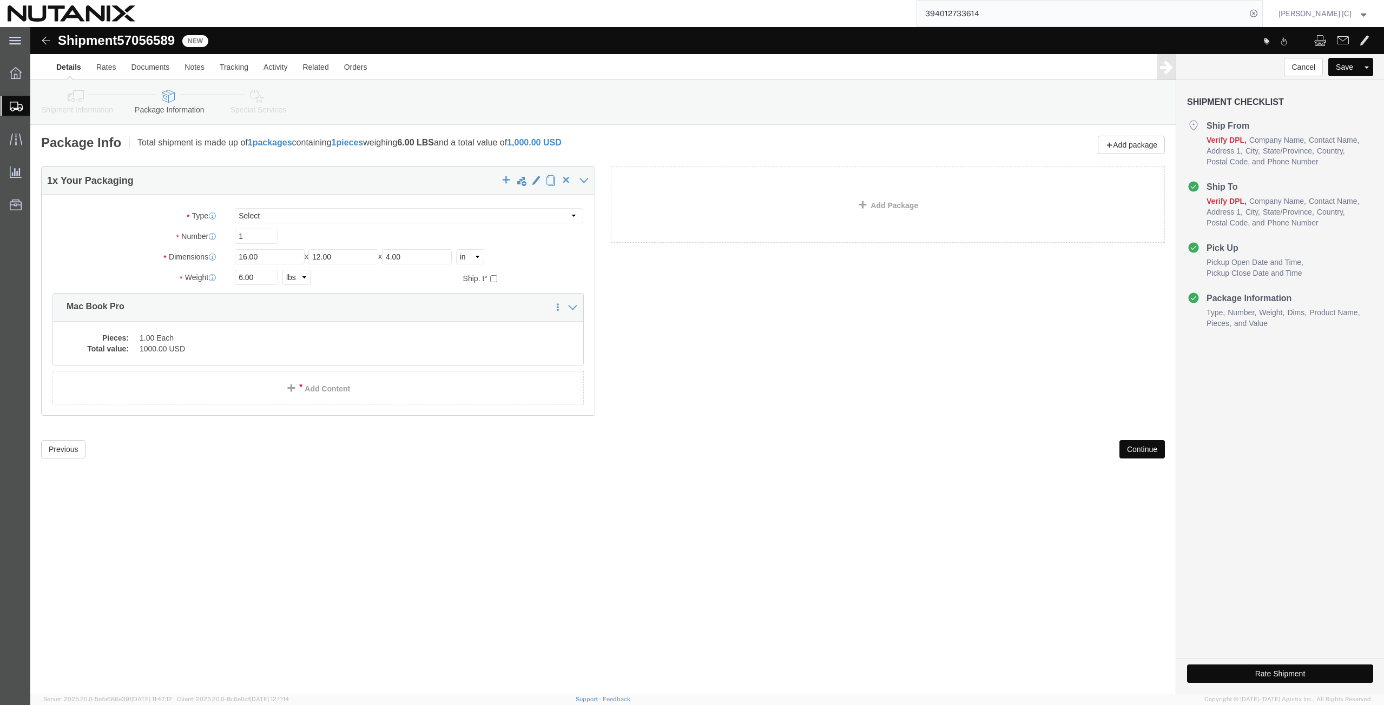
click button "Continue"
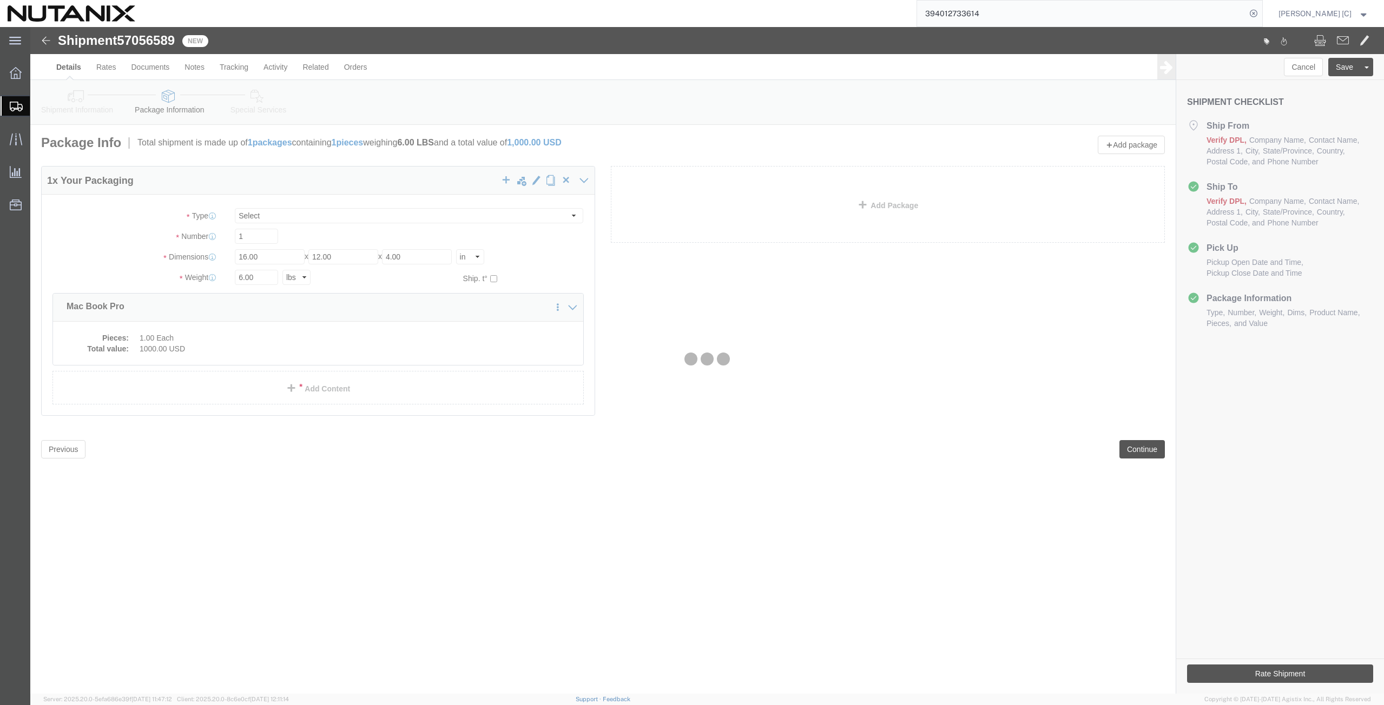
select select
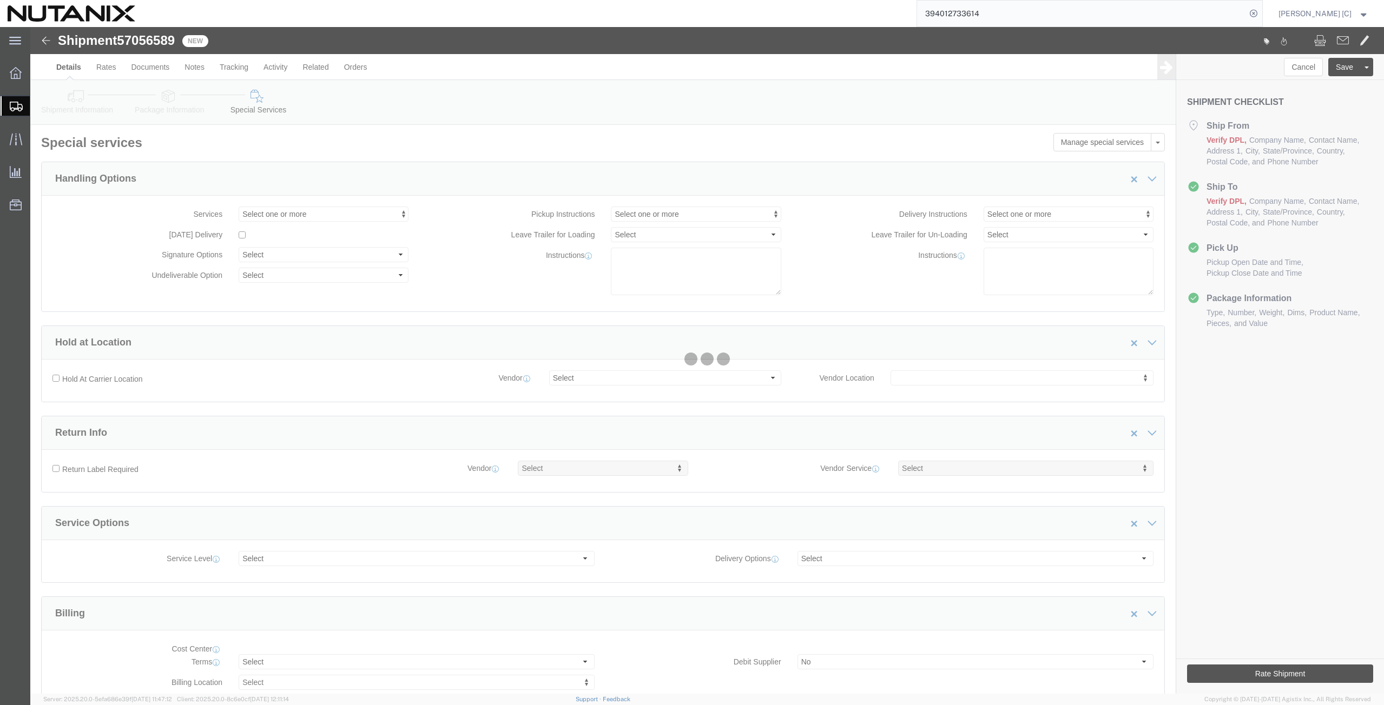
select select "COSTCENTER"
select select "48694"
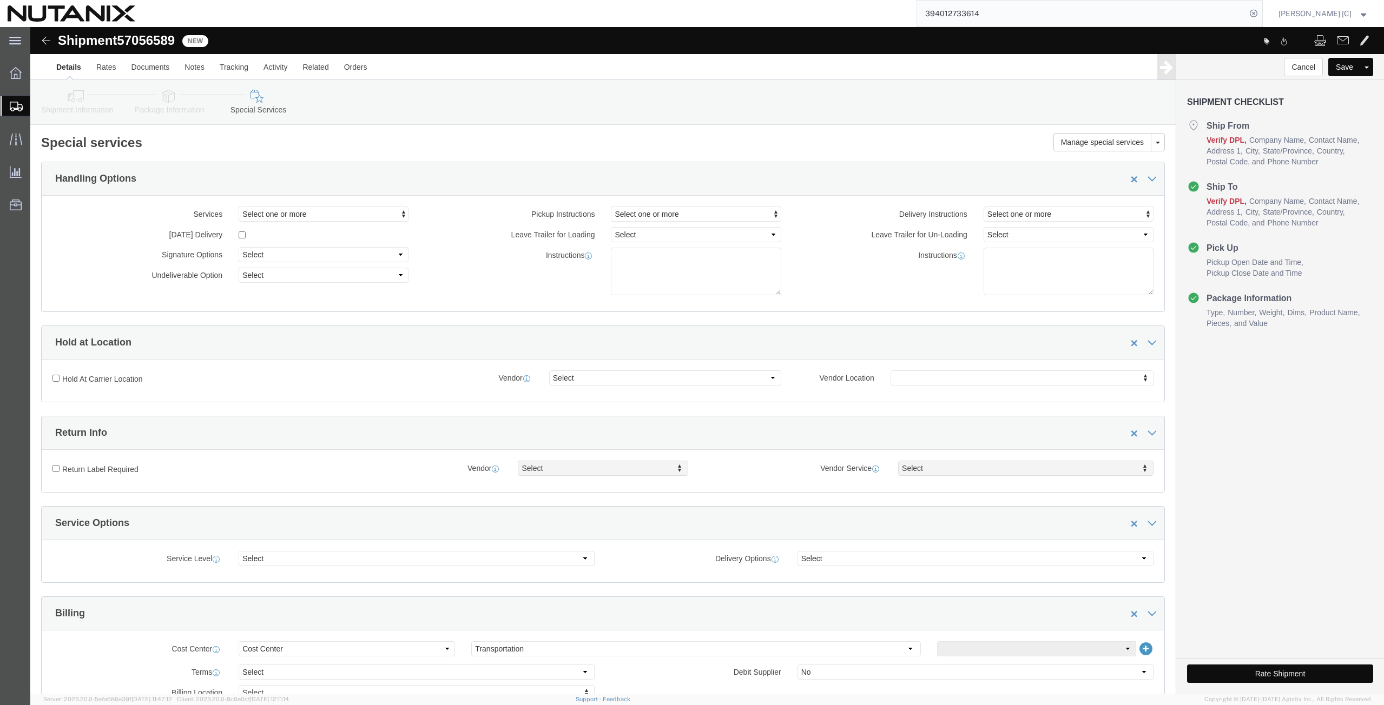
click link "Package Information"
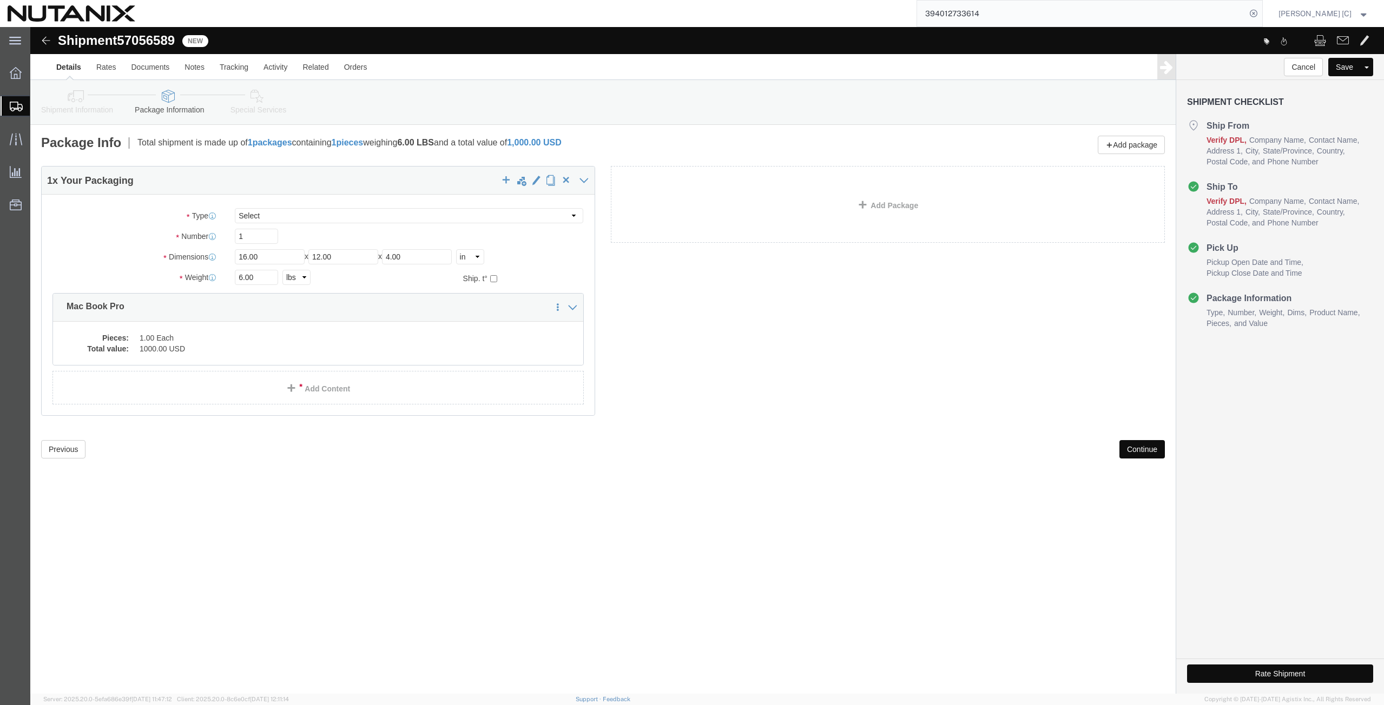
click icon
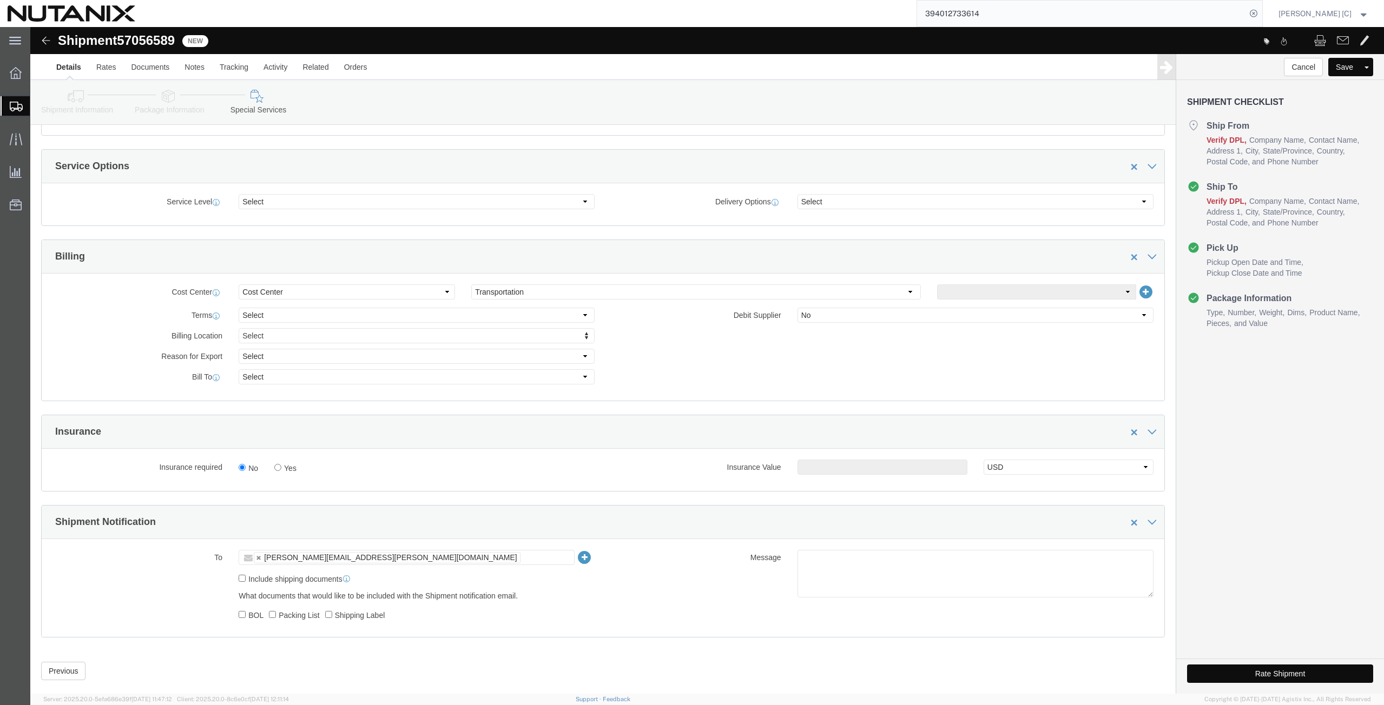
scroll to position [377, 0]
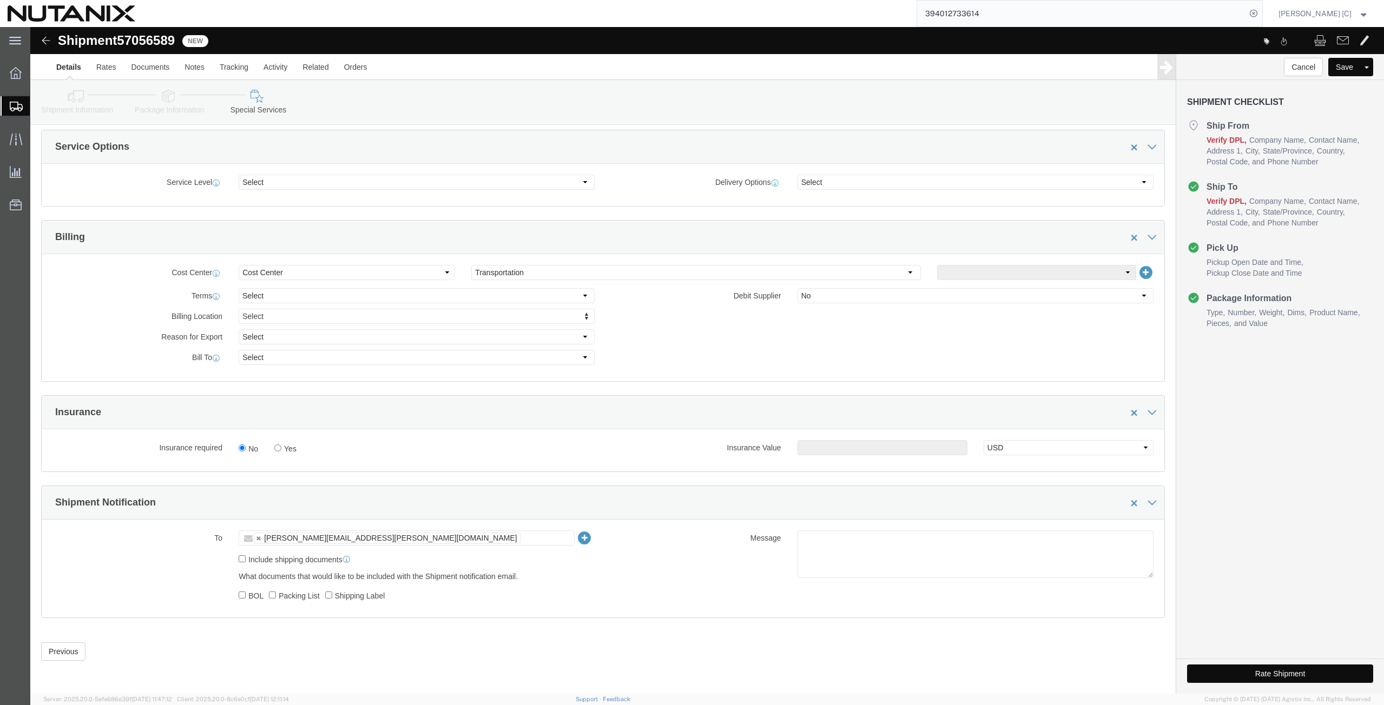
click button "Rate Shipment"
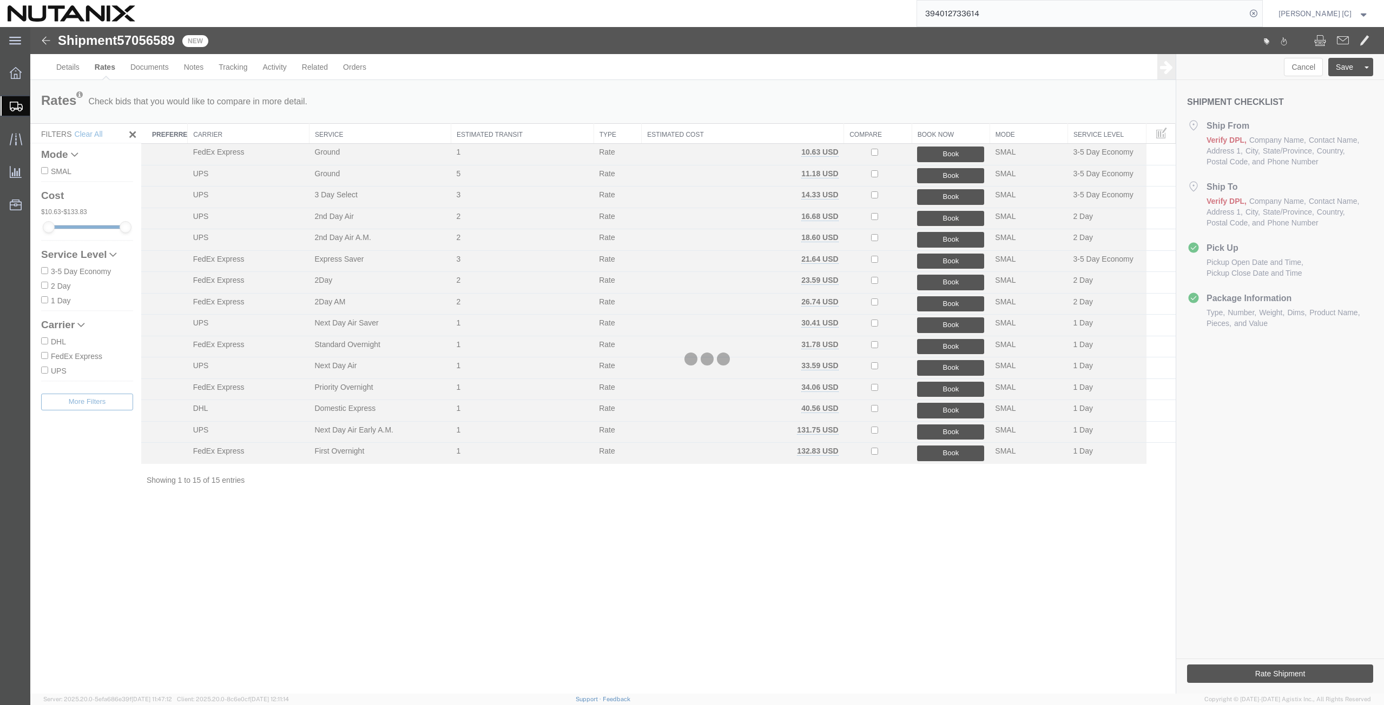
scroll to position [0, 0]
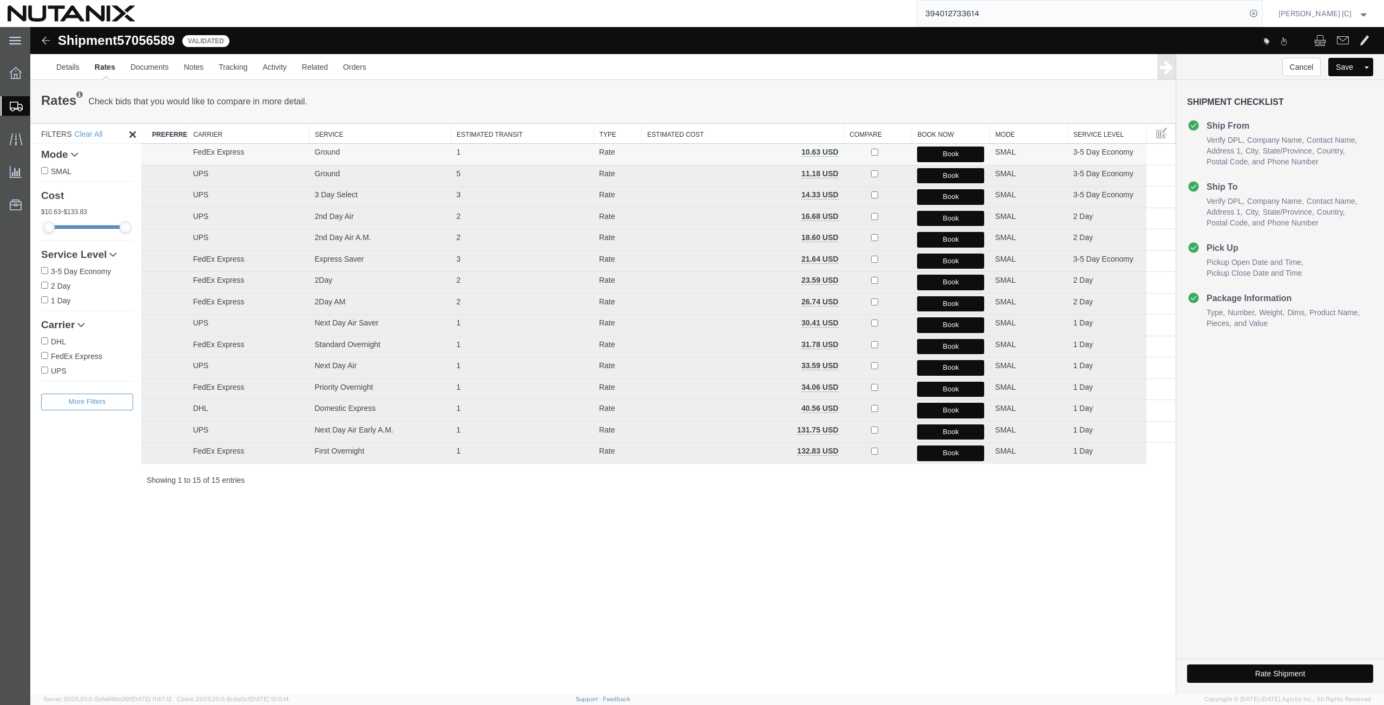
click at [951, 154] on button "Book" at bounding box center [950, 155] width 67 height 16
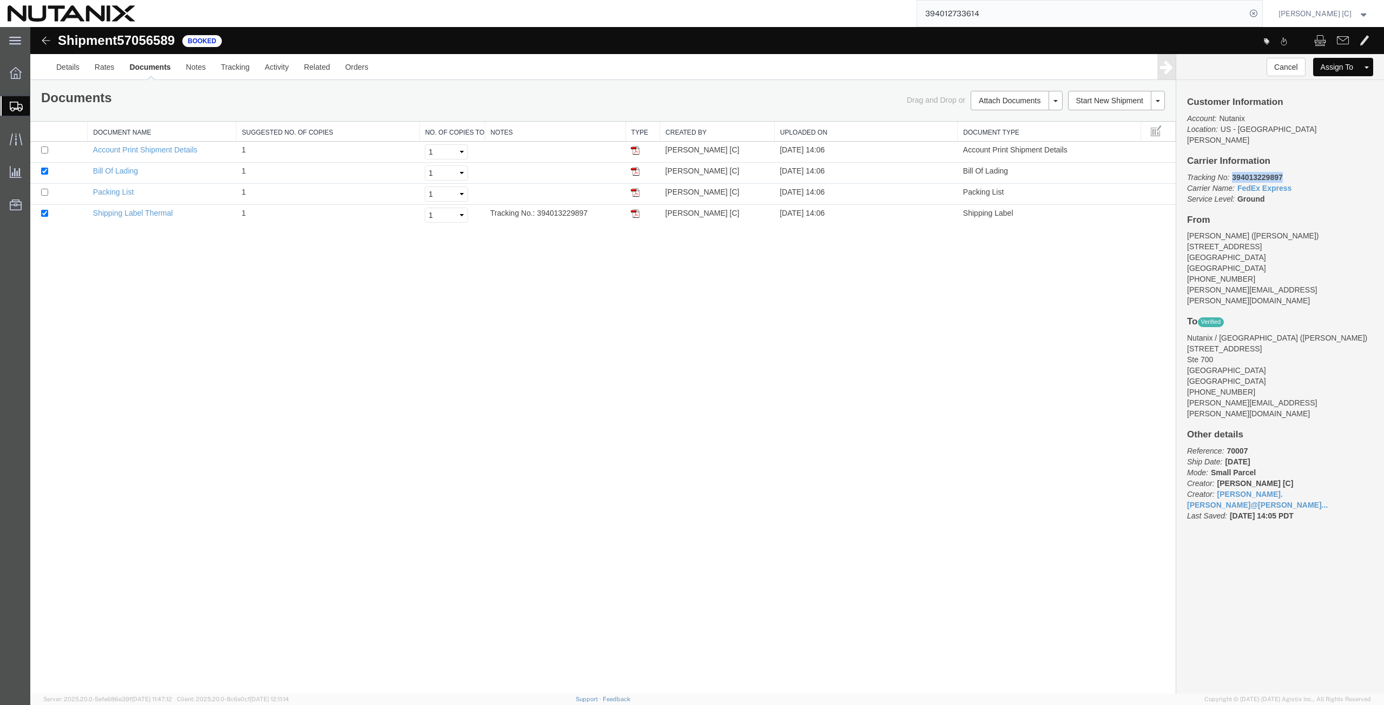
drag, startPoint x: 1286, startPoint y: 167, endPoint x: 1234, endPoint y: 161, distance: 52.9
click at [1234, 172] on p "Tracking No: 394013229897 Carrier Name: FedEx Express FedEx Express Service Lev…" at bounding box center [1280, 188] width 186 height 32
copy b "394013229897"
click at [635, 215] on img at bounding box center [635, 213] width 9 height 9
click at [0, 0] on span "Create from Template" at bounding box center [0, 0] width 0 height 0
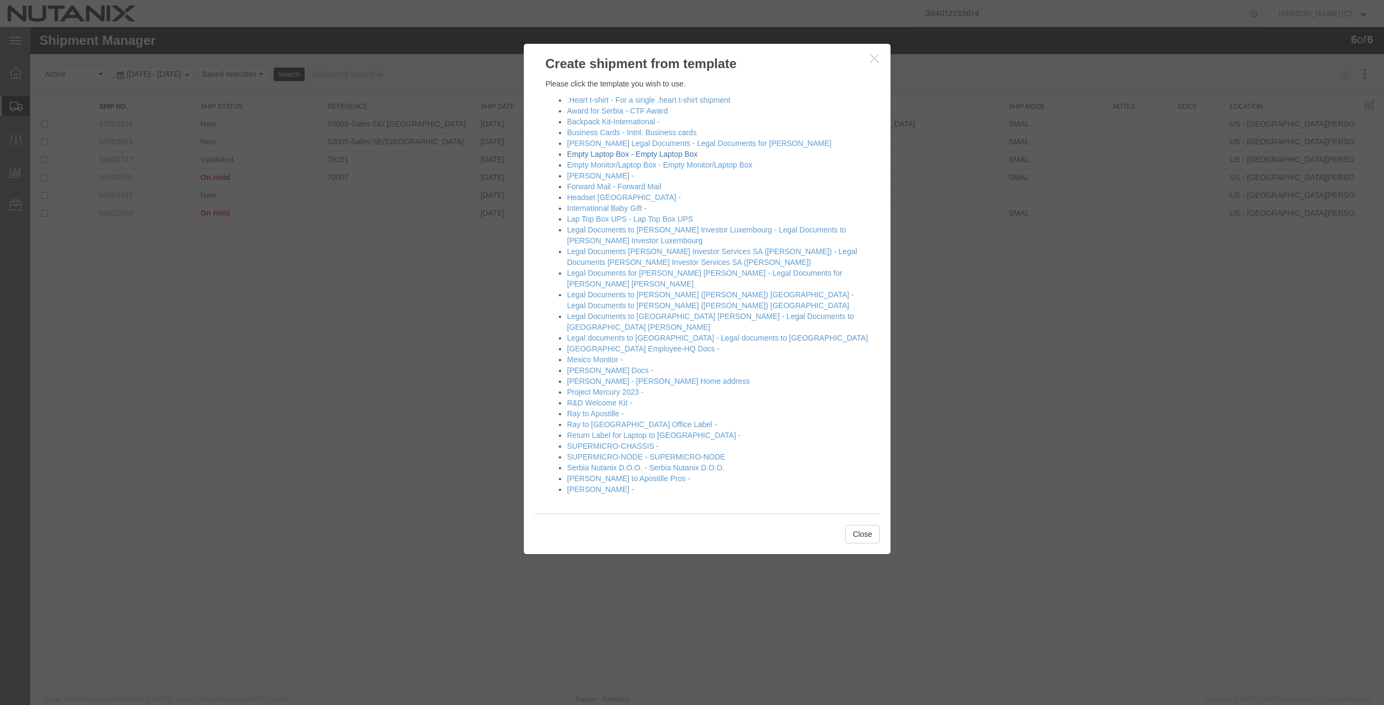
click at [596, 153] on link "Empty Laptop Box - Empty Laptop Box" at bounding box center [632, 154] width 130 height 9
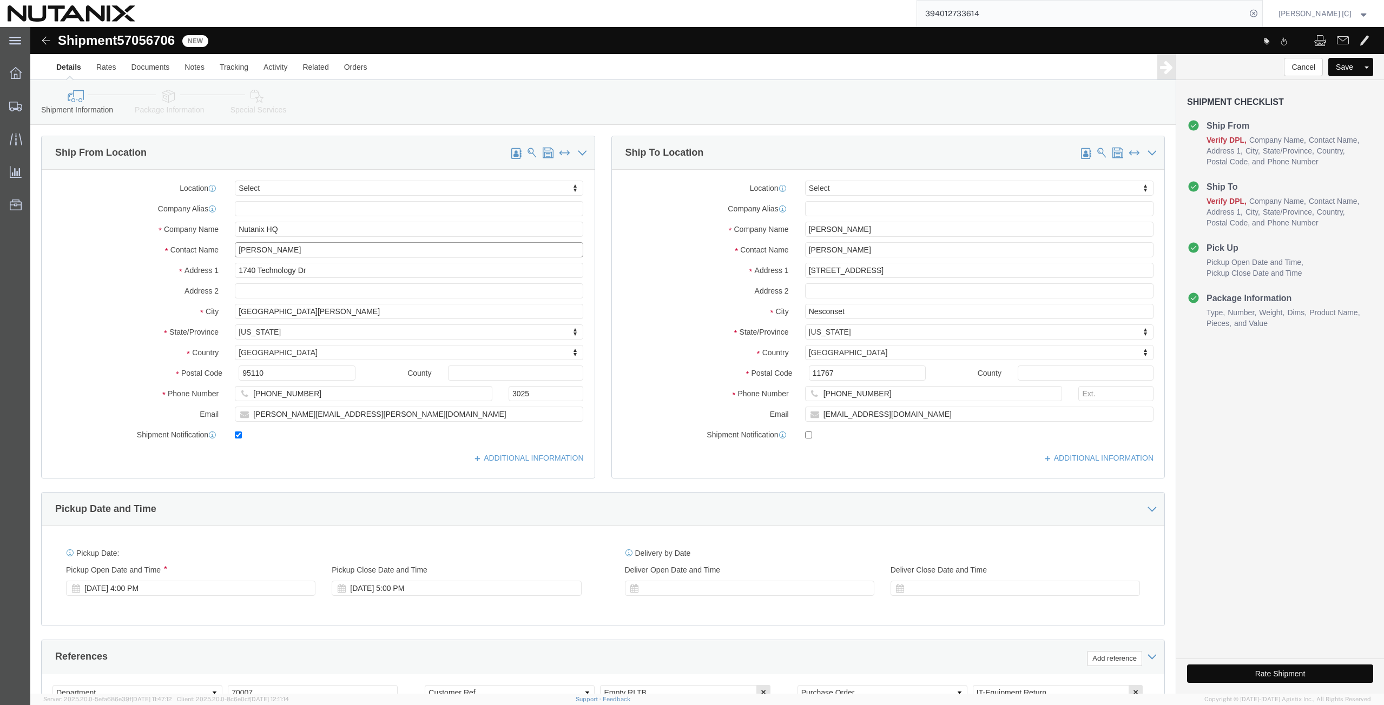
drag, startPoint x: 286, startPoint y: 225, endPoint x: 155, endPoint y: 217, distance: 130.6
click div "Location Select Select My Profile Location [GEOGRAPHIC_DATA] - [GEOGRAPHIC_DATA…"
click p "- Nutanix HQ - ([PERSON_NAME]) [STREET_ADDRESS]"
type input "[PERSON_NAME]"
type input "[PHONE_NUMBER]"
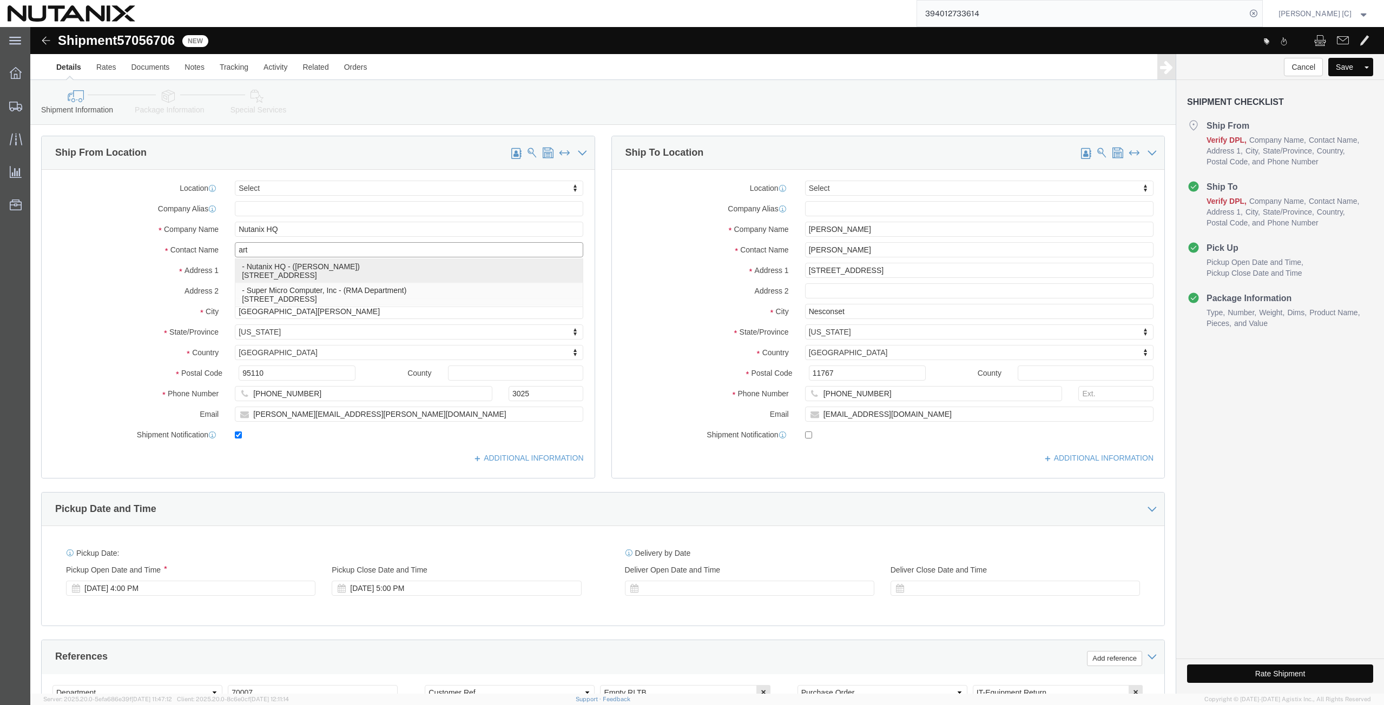
type input "[PERSON_NAME][EMAIL_ADDRESS][PERSON_NAME][DOMAIN_NAME]"
select select "CA"
type input "[PERSON_NAME]"
click div "Location Select Select My Profile Location [GEOGRAPHIC_DATA] - [GEOGRAPHIC_DATA…"
paste input ""[PERSON_NAME]""
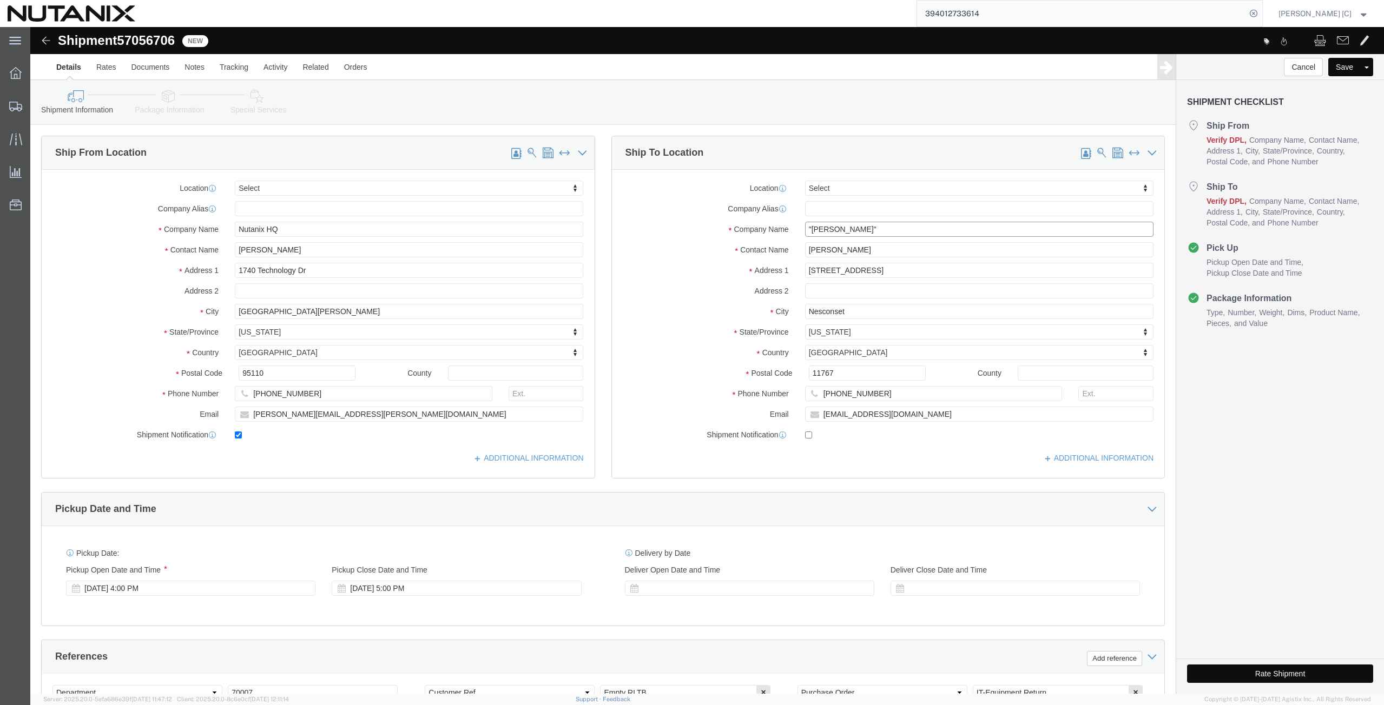
click input ""[PERSON_NAME]""
click input "[PERSON_NAME]""
drag, startPoint x: 837, startPoint y: 202, endPoint x: 662, endPoint y: 200, distance: 175.8
click div "Company Name [PERSON_NAME]"
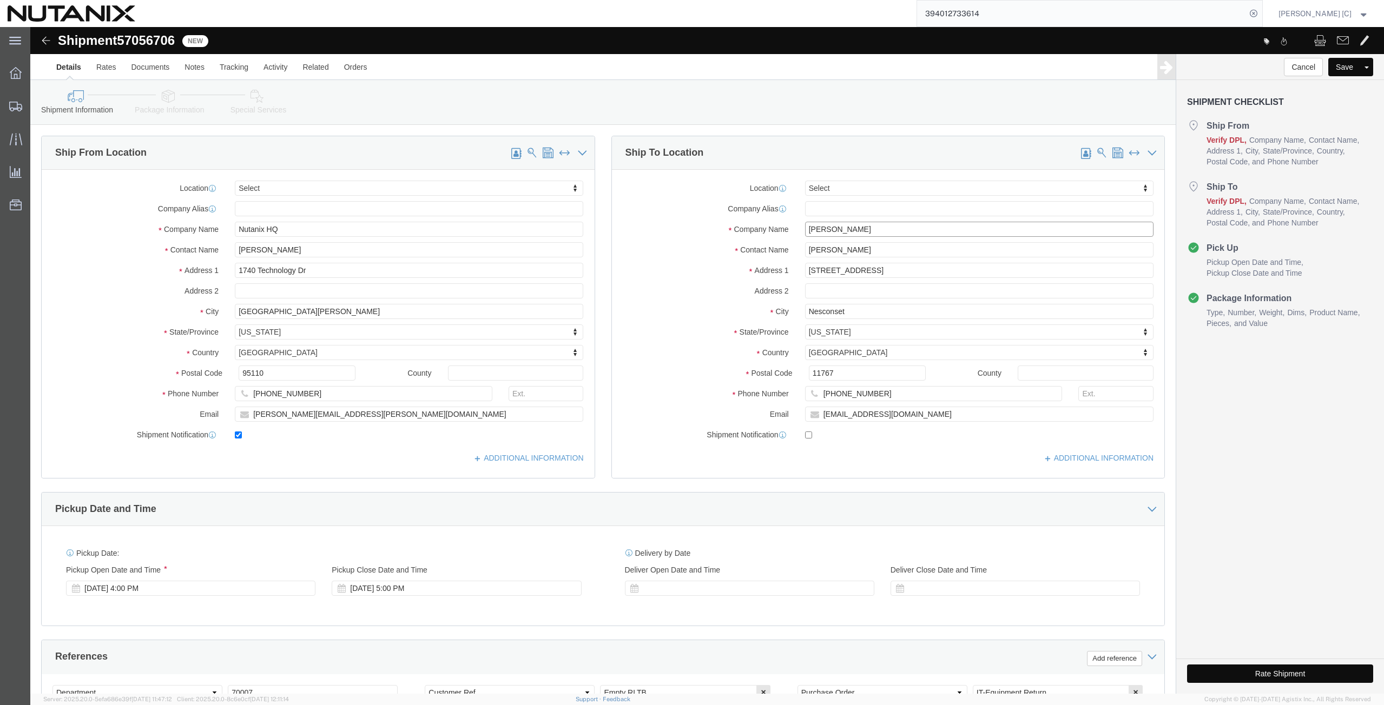
type input "[PERSON_NAME]"
drag, startPoint x: 840, startPoint y: 218, endPoint x: 657, endPoint y: 202, distance: 183.0
click div "Location Select Select My Profile Location [GEOGRAPHIC_DATA] - [GEOGRAPHIC_DATA…"
paste input "[PERSON_NAME]"
type input "[PERSON_NAME]"
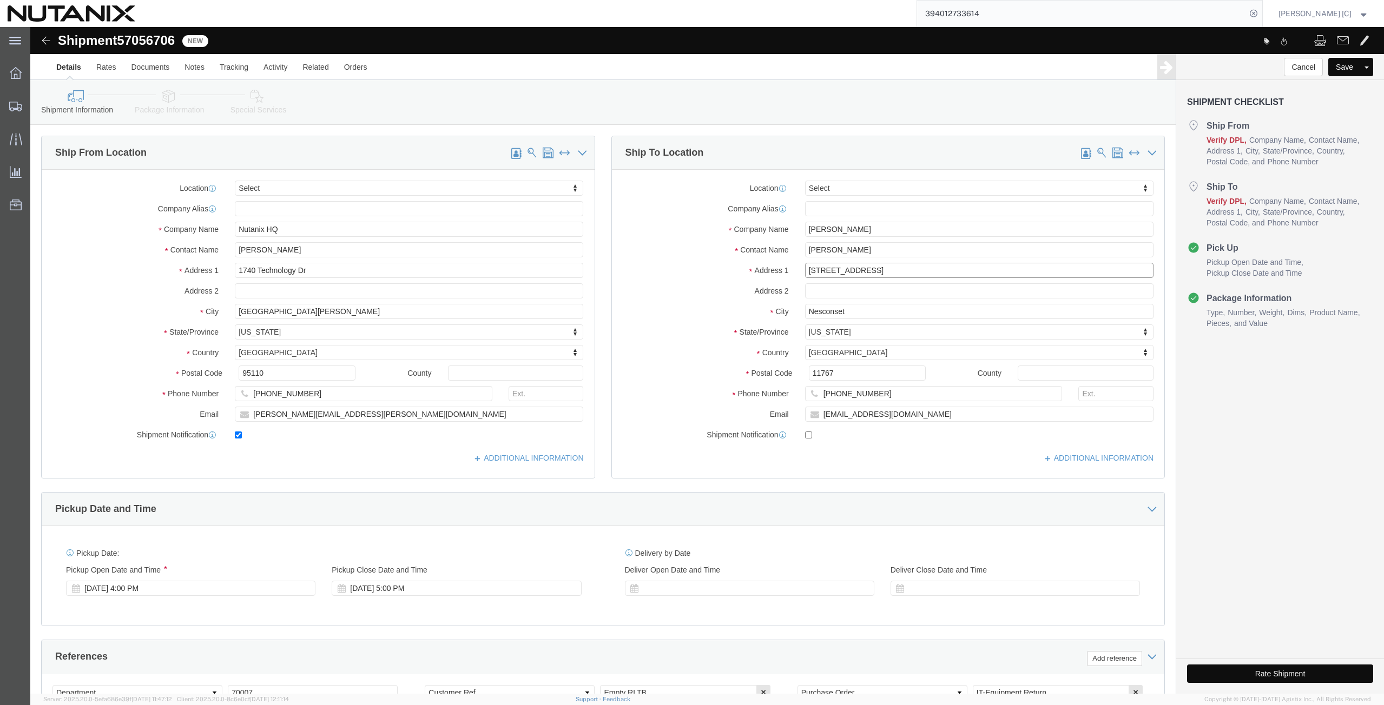
drag, startPoint x: 852, startPoint y: 245, endPoint x: 650, endPoint y: 266, distance: 202.8
click div "Location Select Select My Profile Location [GEOGRAPHIC_DATA] - [GEOGRAPHIC_DATA…"
paste input "[STREET_ADDRESS]"
type input "[STREET_ADDRESS]"
drag, startPoint x: 825, startPoint y: 286, endPoint x: 591, endPoint y: 311, distance: 235.5
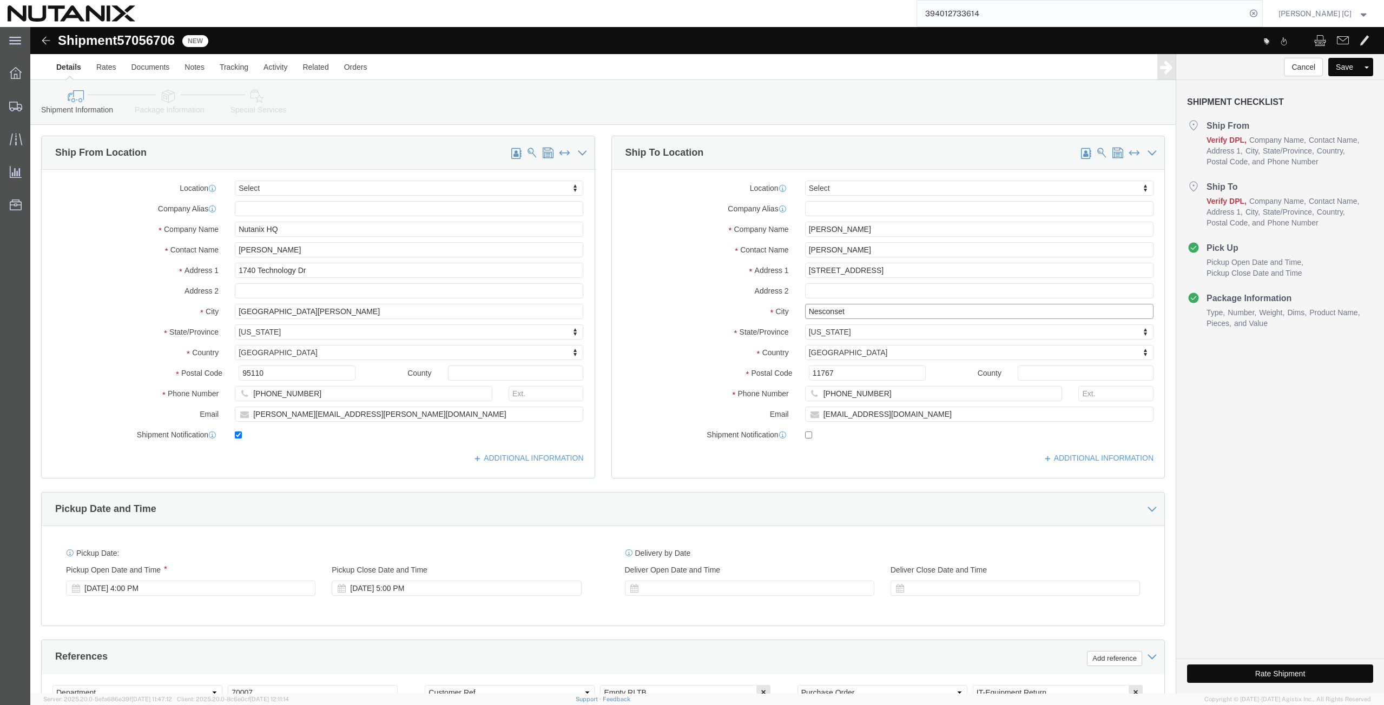
click div "Location Select Select My Profile Location [GEOGRAPHIC_DATA] - [GEOGRAPHIC_DATA…"
paste input "San [PERSON_NAME]"
type input "San [PERSON_NAME]"
type input "cal"
select select "CA"
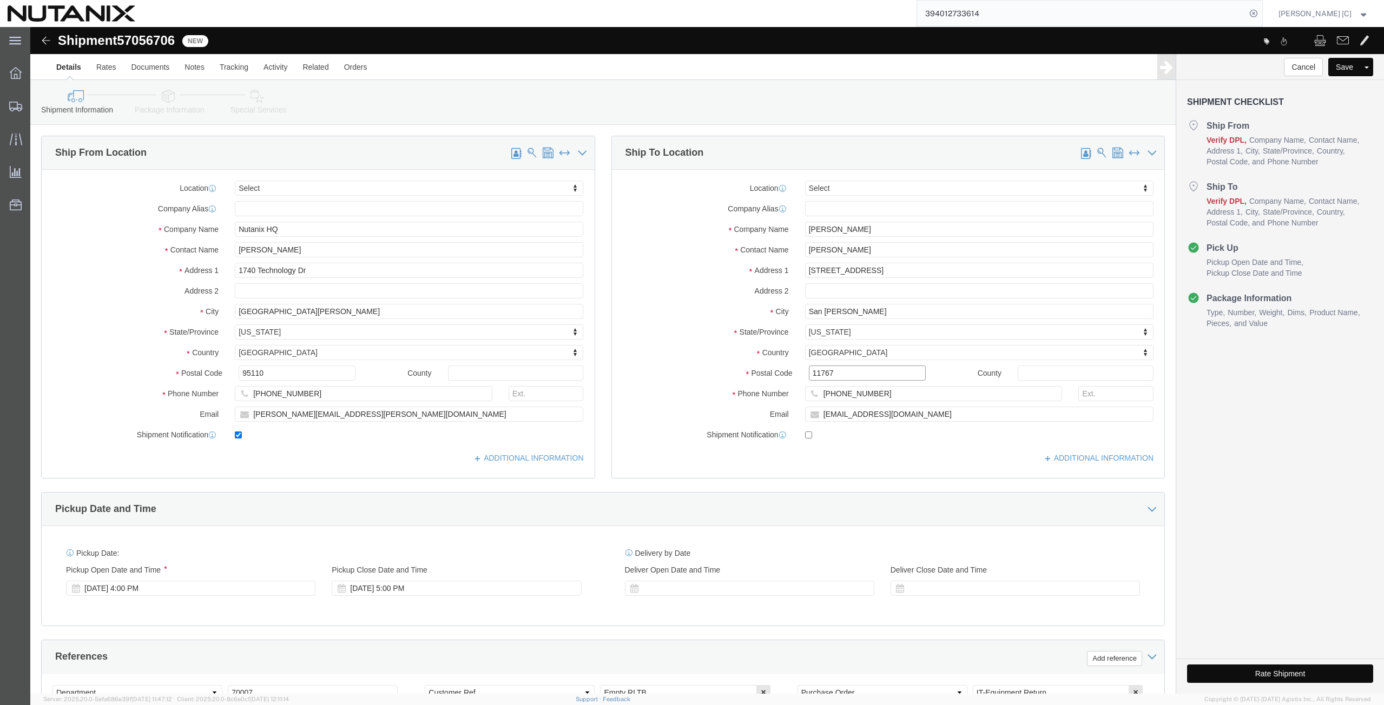
drag, startPoint x: 808, startPoint y: 347, endPoint x: 710, endPoint y: 366, distance: 99.3
click div "Location Select Select My Profile Location [GEOGRAPHIC_DATA] - [GEOGRAPHIC_DATA…"
paste input "94582"
type input "94582"
drag, startPoint x: 856, startPoint y: 363, endPoint x: 729, endPoint y: 375, distance: 128.3
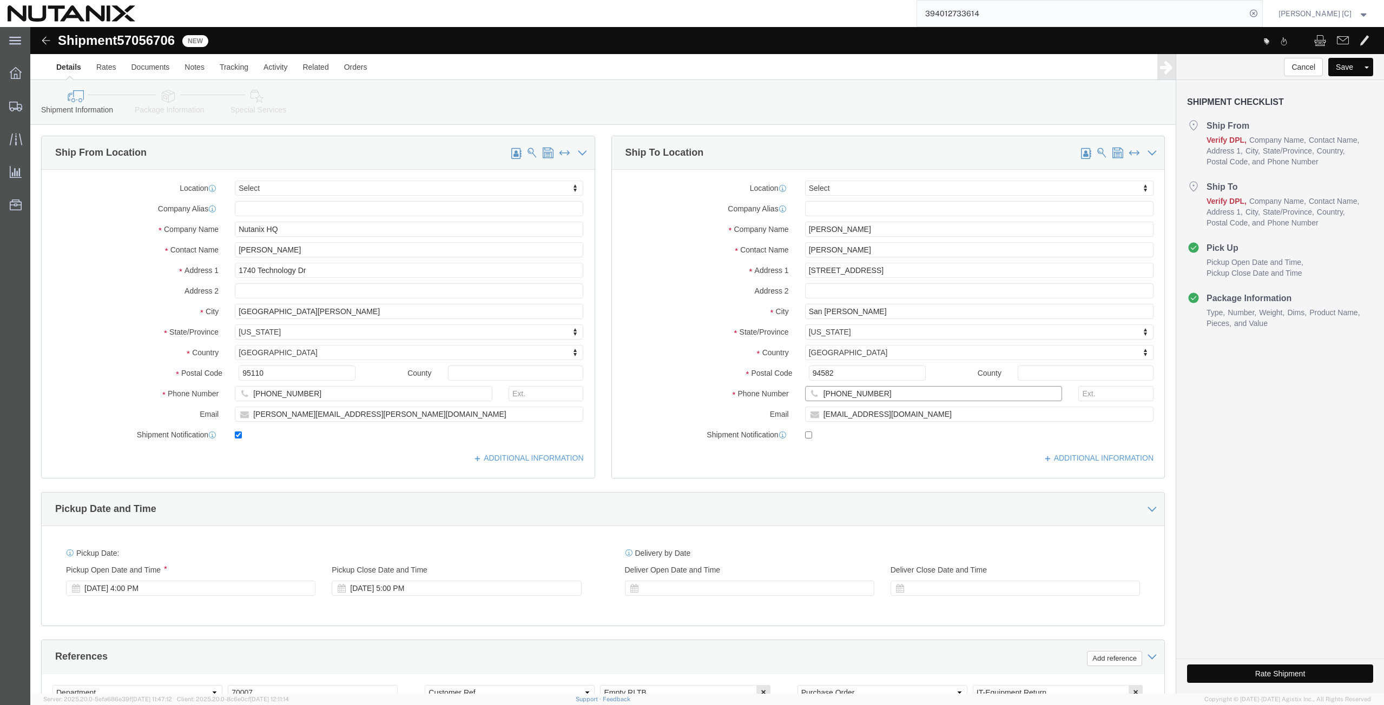
click div "Phone Number [PHONE_NUMBER]"
paste input "[PHONE_NUMBER]"
type input "[PHONE_NUMBER]"
drag, startPoint x: 873, startPoint y: 391, endPoint x: 780, endPoint y: 412, distance: 95.9
click div "Location Select Select My Profile Location [GEOGRAPHIC_DATA] - [GEOGRAPHIC_DATA…"
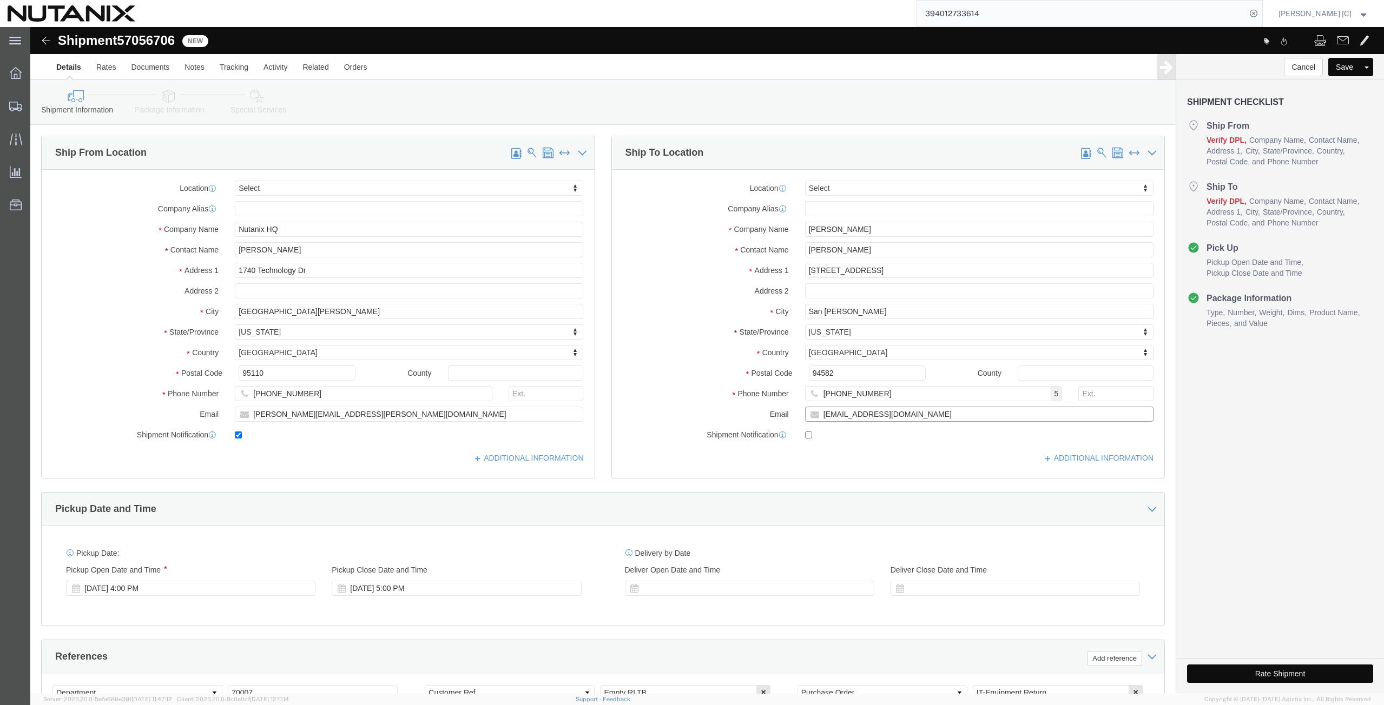
paste input "malhotra.manu"
type input "[EMAIL_ADDRESS][DOMAIN_NAME]"
click input "checkbox"
checkbox input "true"
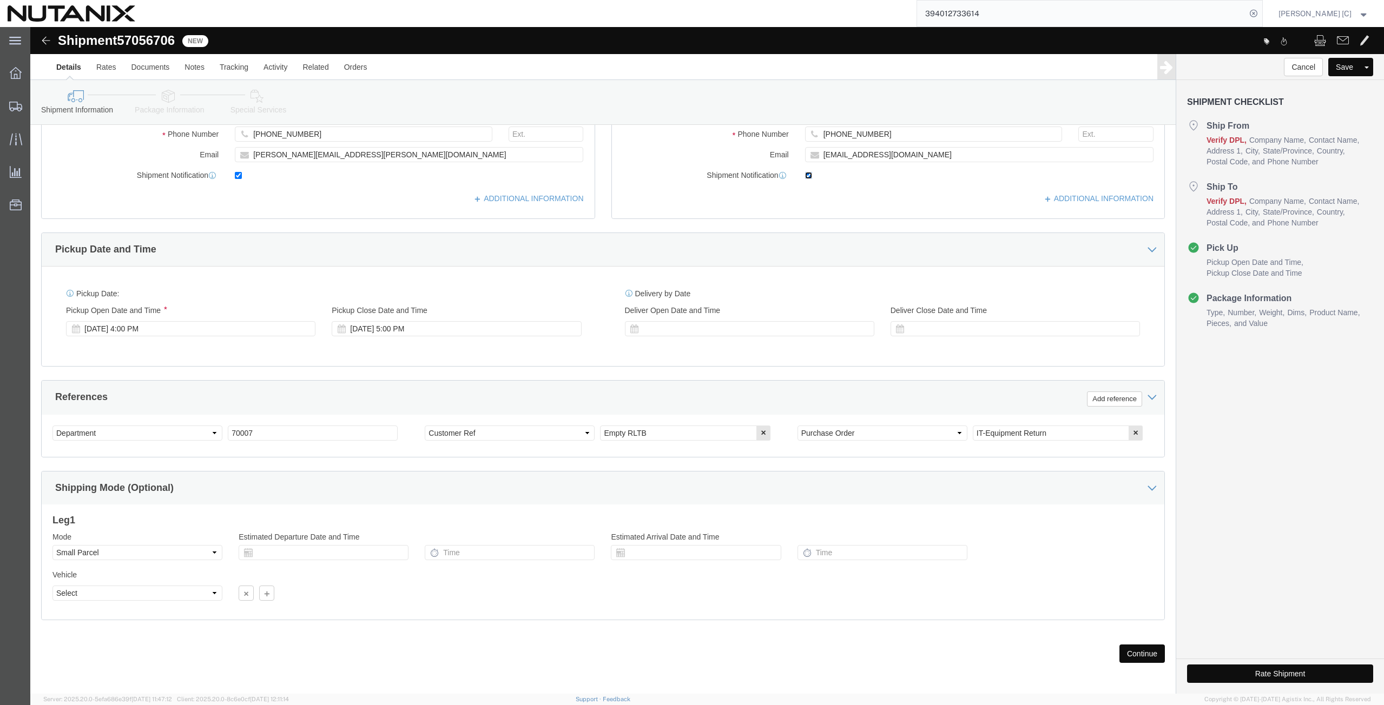
scroll to position [262, 0]
click button "Continue"
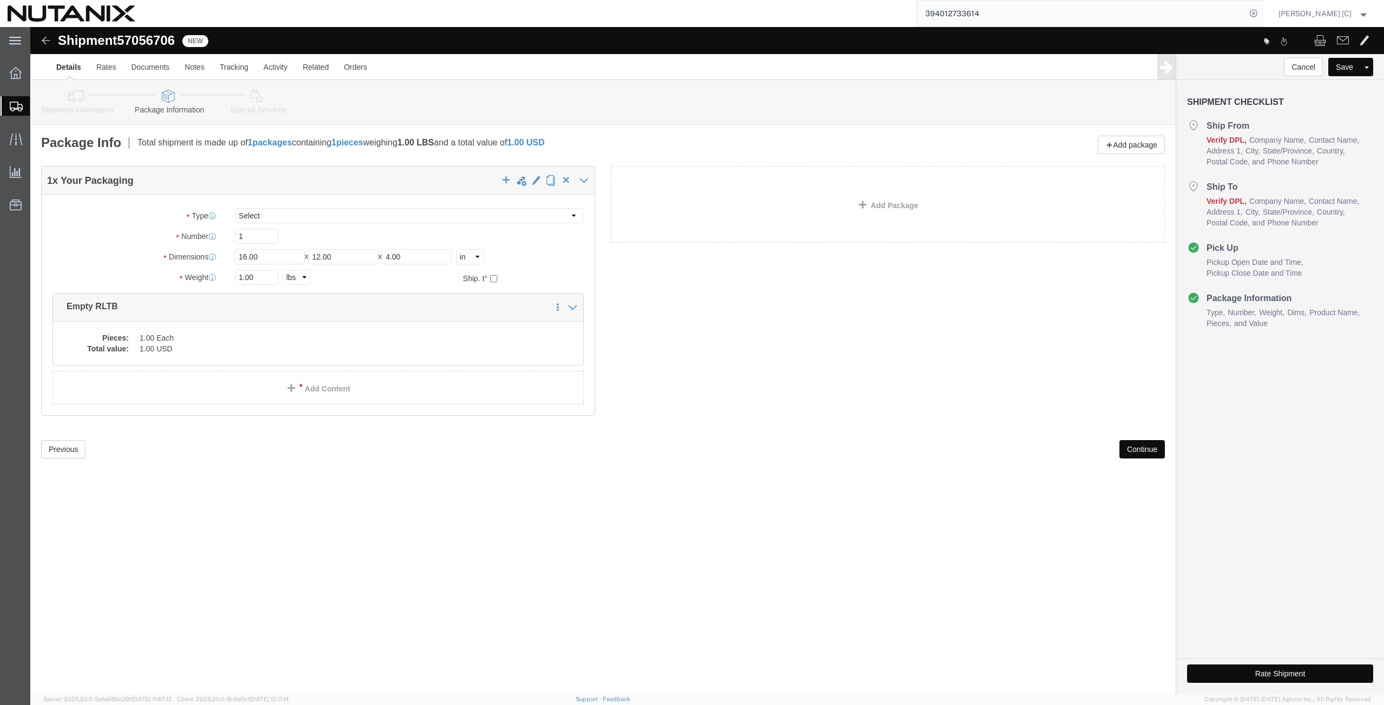
click button "Continue"
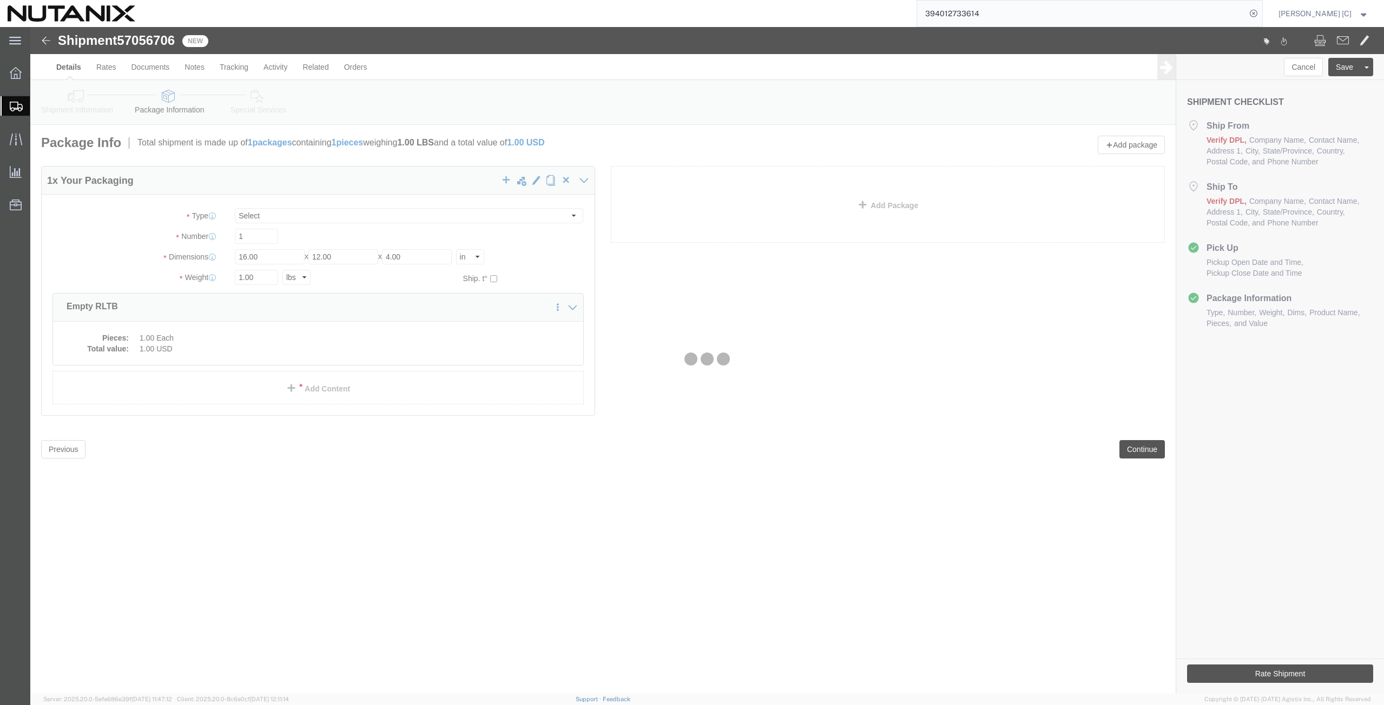
select select
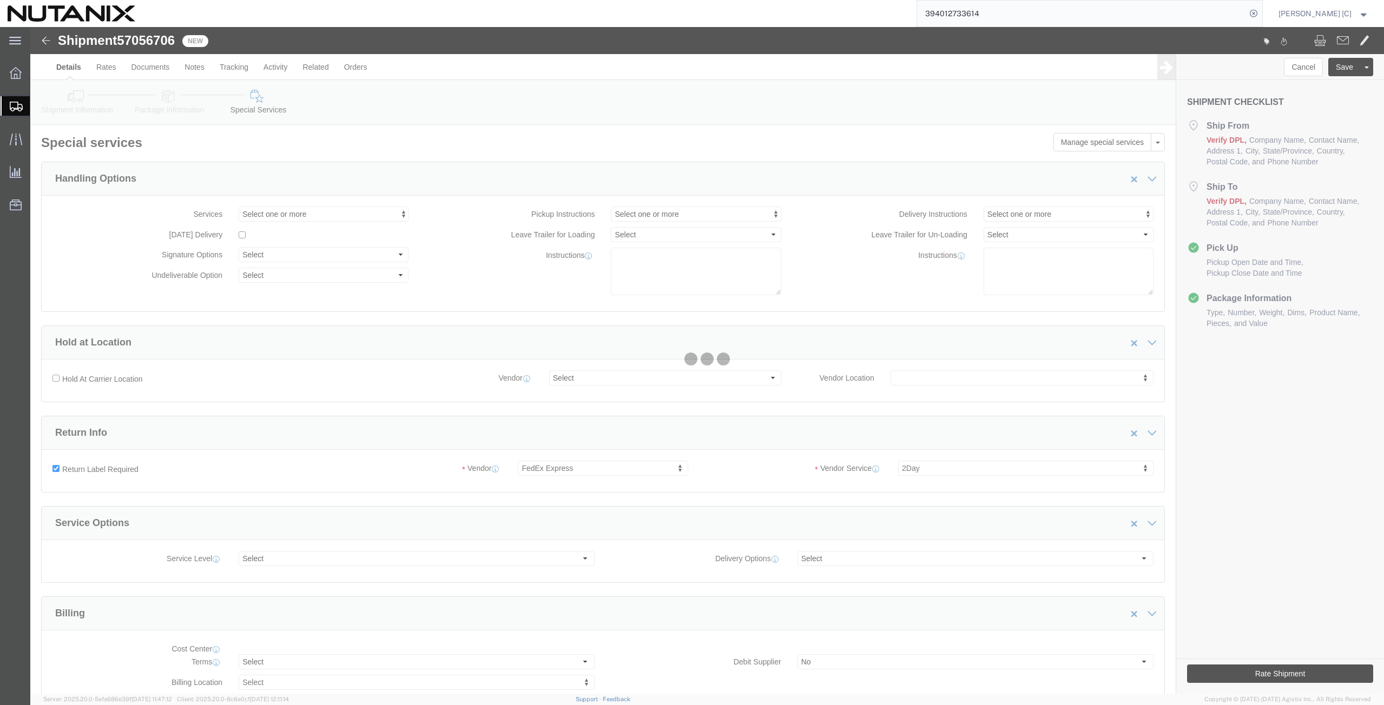
select select "COSTCENTER"
select select "59656"
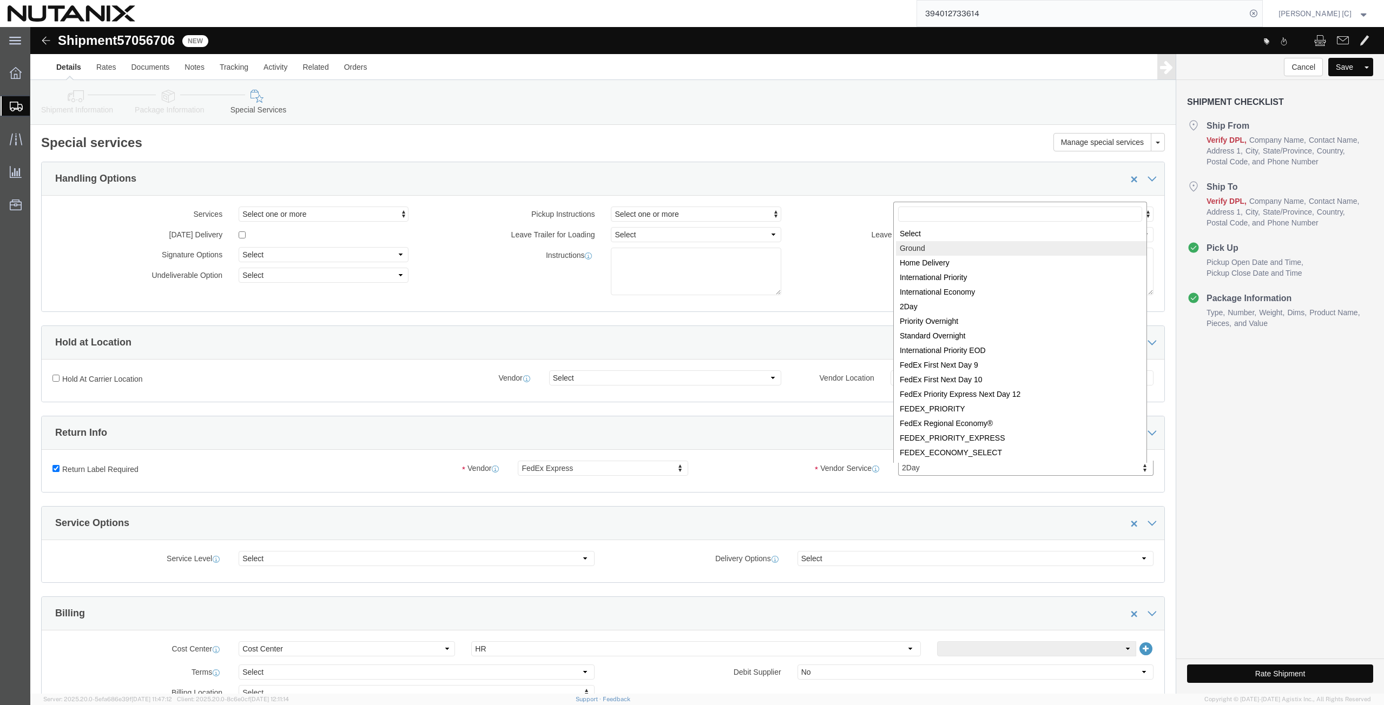
select select "12"
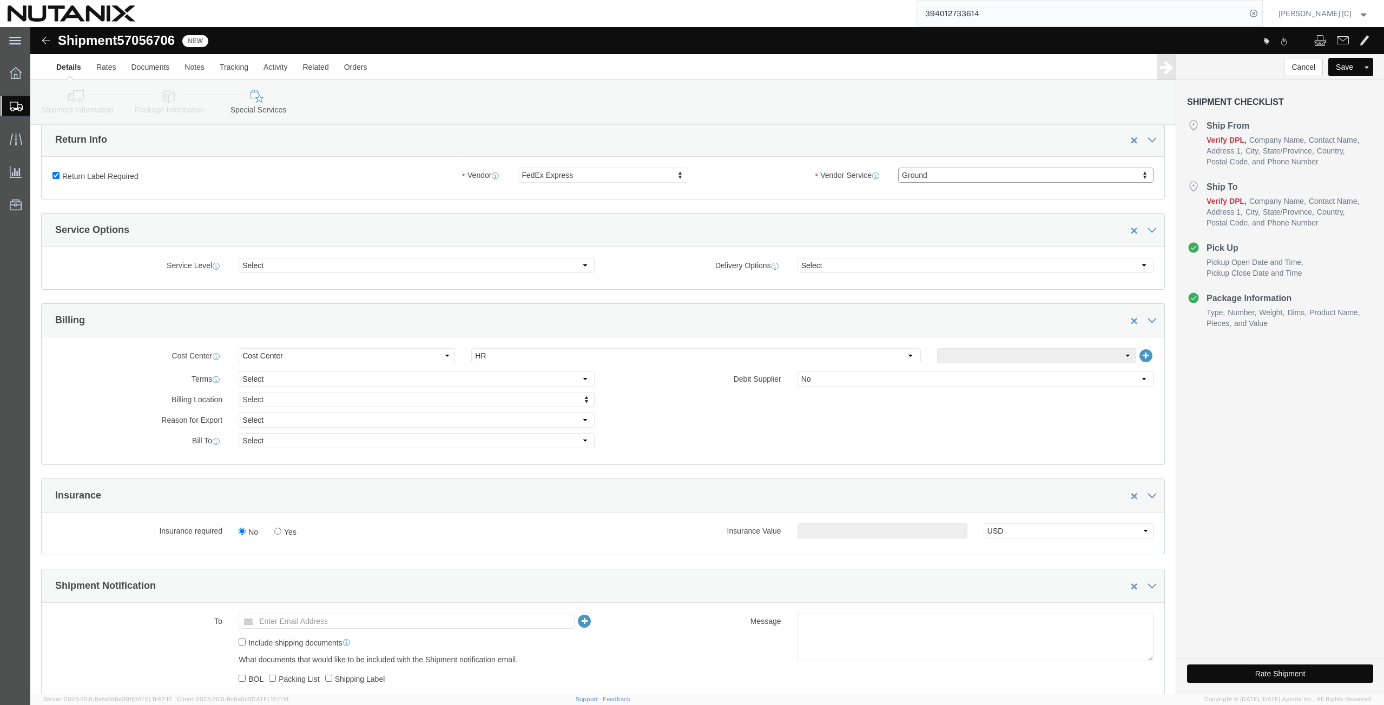
scroll to position [377, 0]
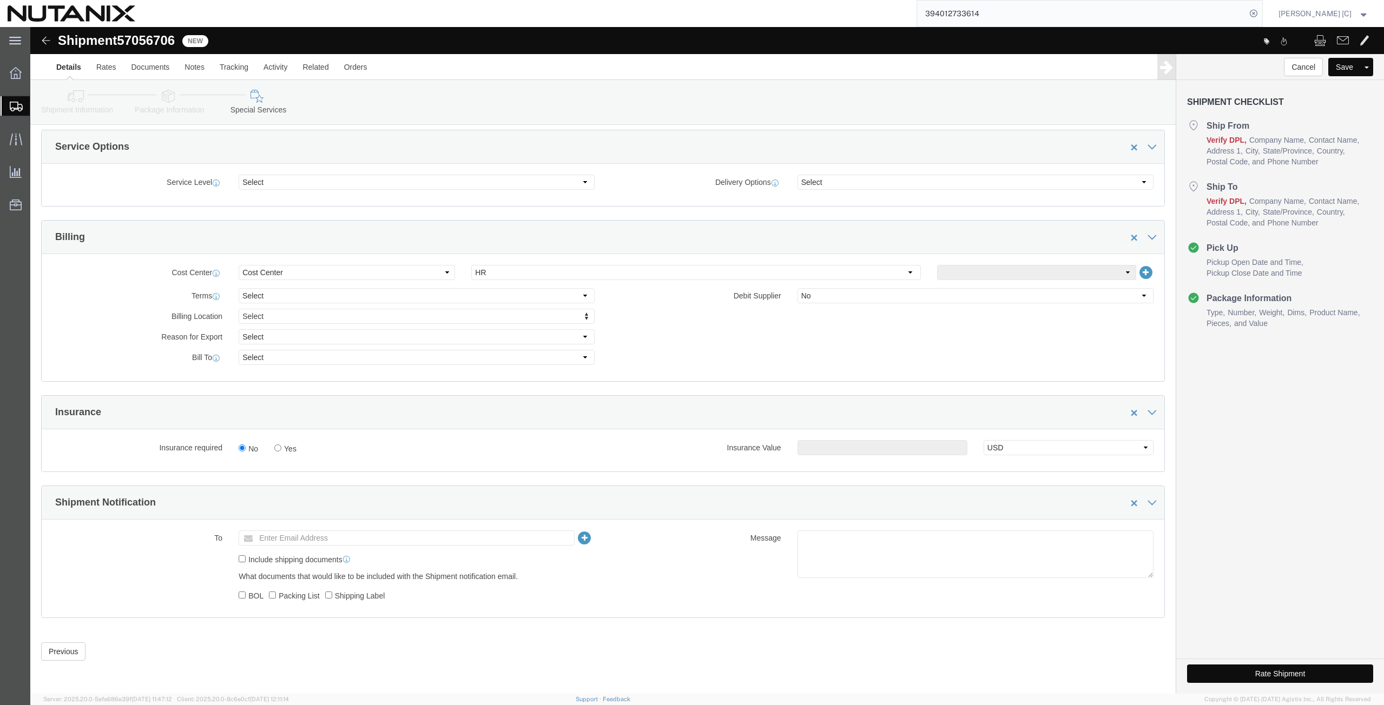
click button "Rate Shipment"
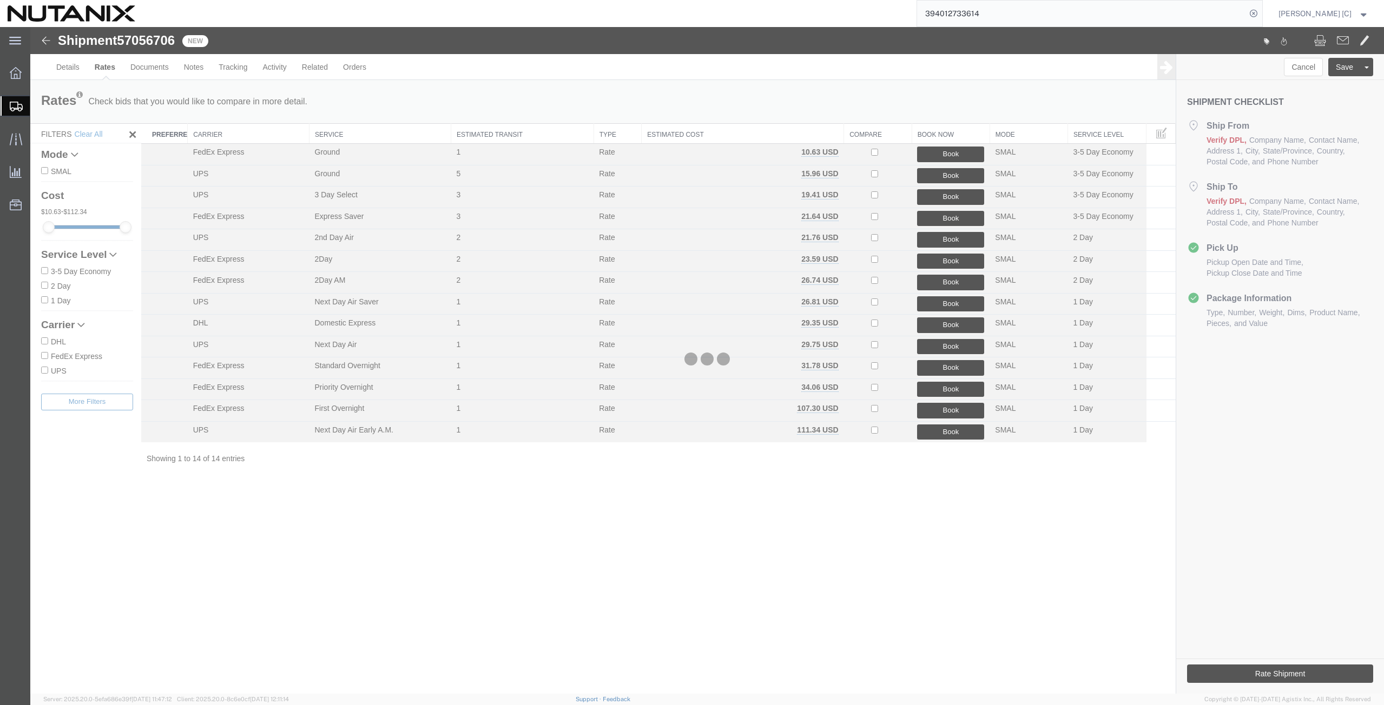
scroll to position [0, 0]
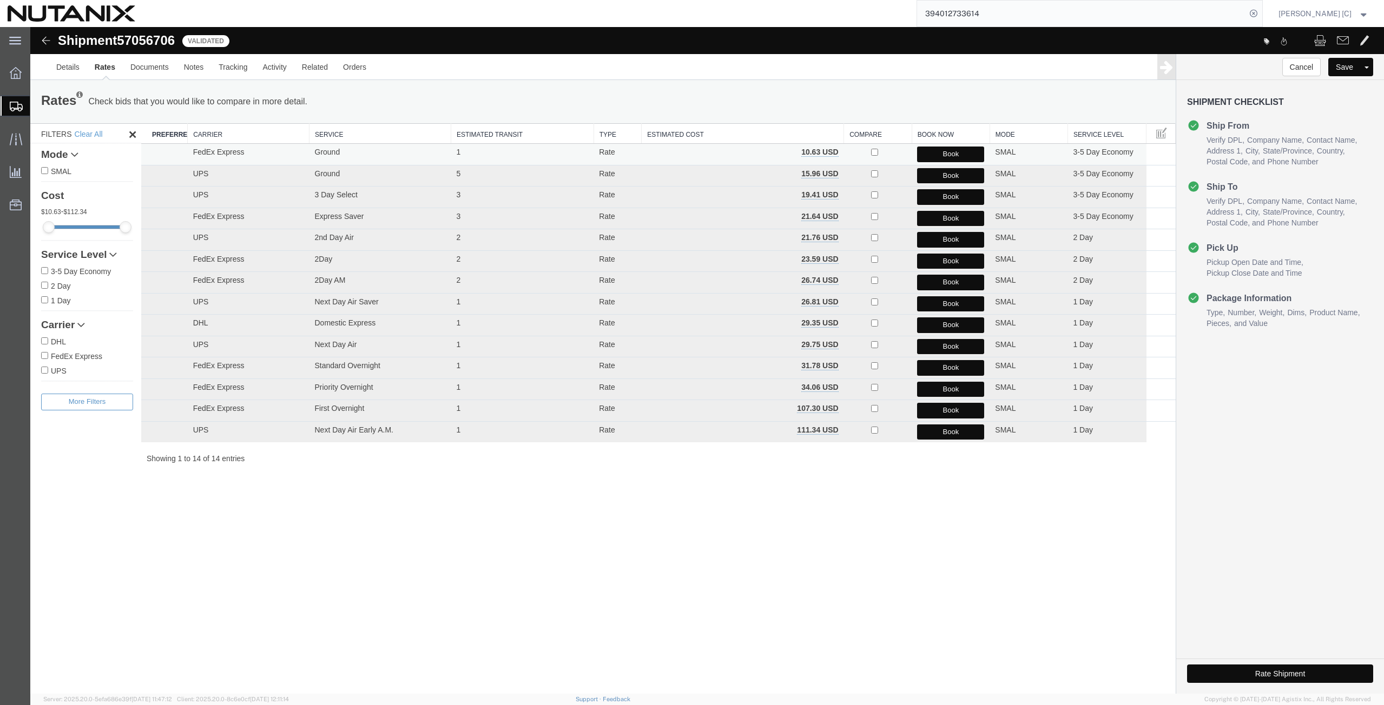
click at [943, 153] on button "Book" at bounding box center [950, 155] width 67 height 16
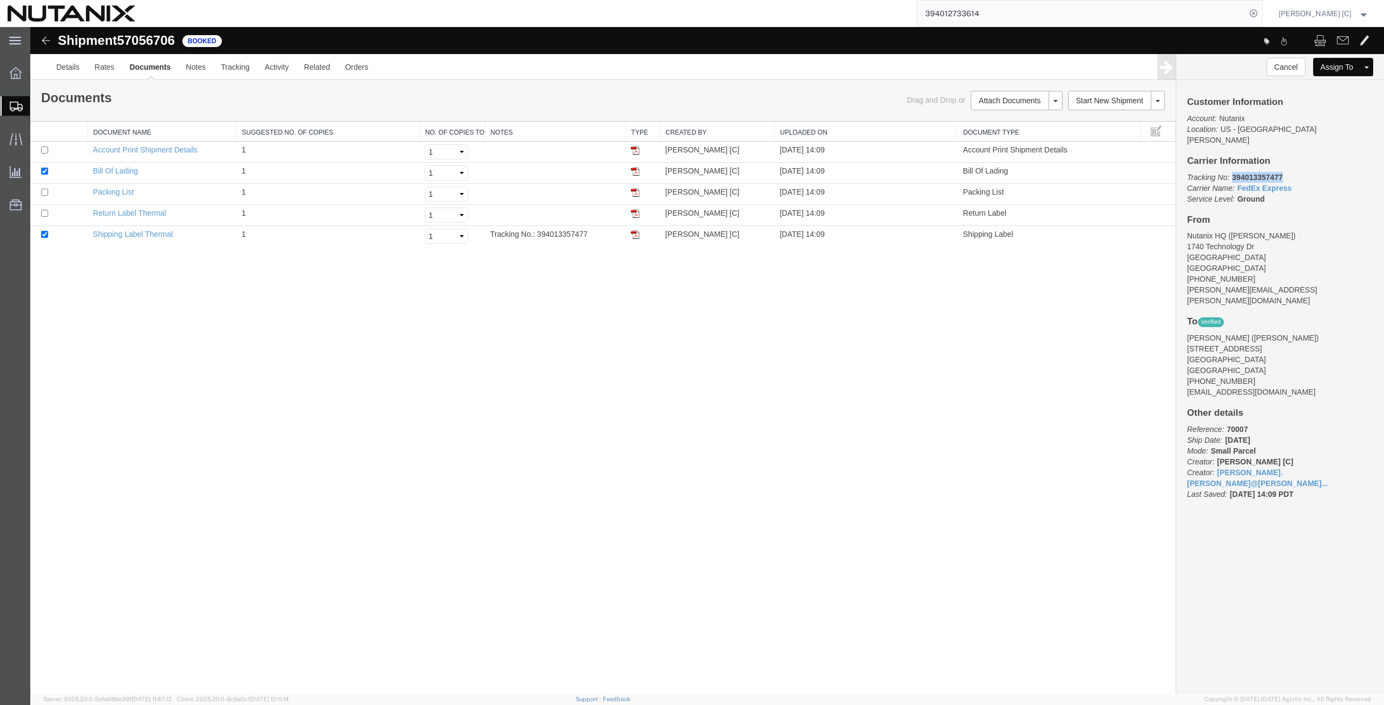
drag, startPoint x: 1286, startPoint y: 166, endPoint x: 1228, endPoint y: 156, distance: 59.3
click at [1233, 157] on div "Customer Information Account: Nutanix Location: [GEOGRAPHIC_DATA] - [GEOGRAPHIC…" at bounding box center [1280, 303] width 208 height 447
copy b "394013357477"
click at [636, 235] on img at bounding box center [635, 234] width 9 height 9
click at [637, 218] on img at bounding box center [635, 213] width 9 height 9
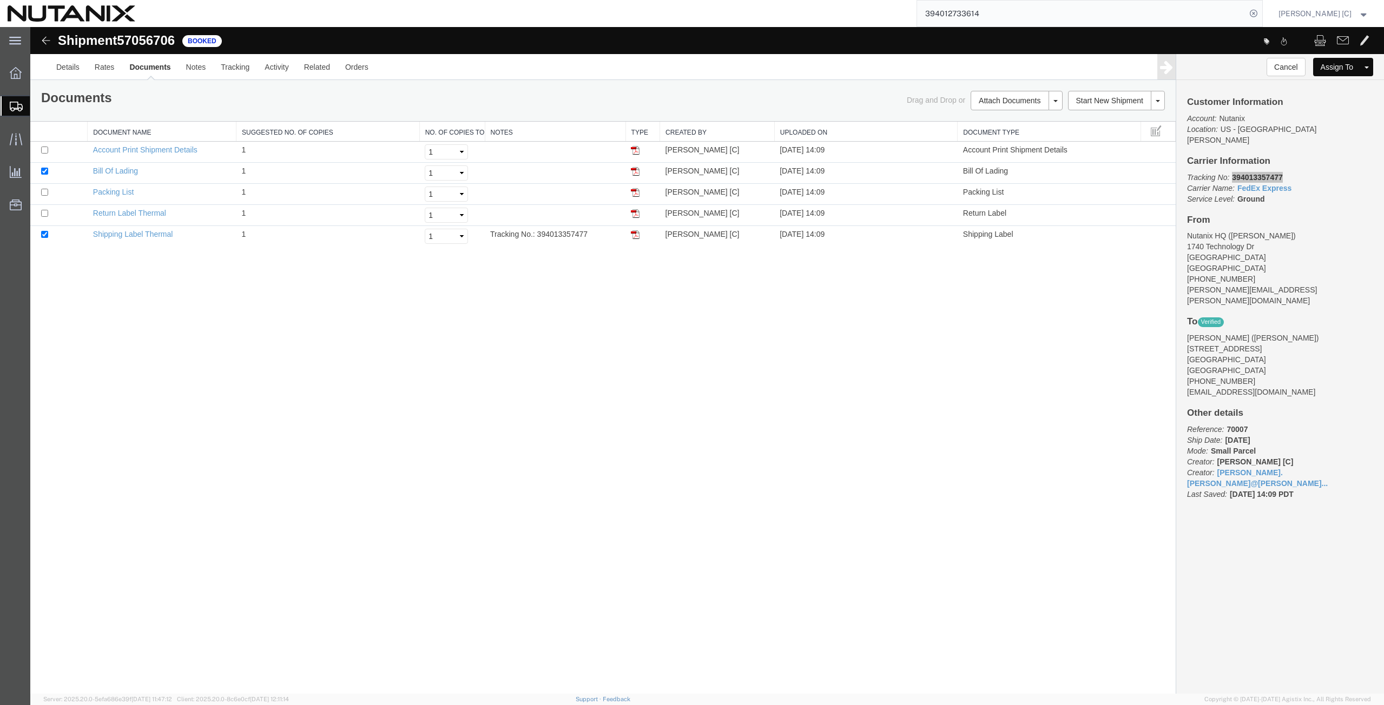
drag, startPoint x: 21, startPoint y: 104, endPoint x: 55, endPoint y: 114, distance: 35.6
click at [20, 104] on icon at bounding box center [16, 107] width 13 height 10
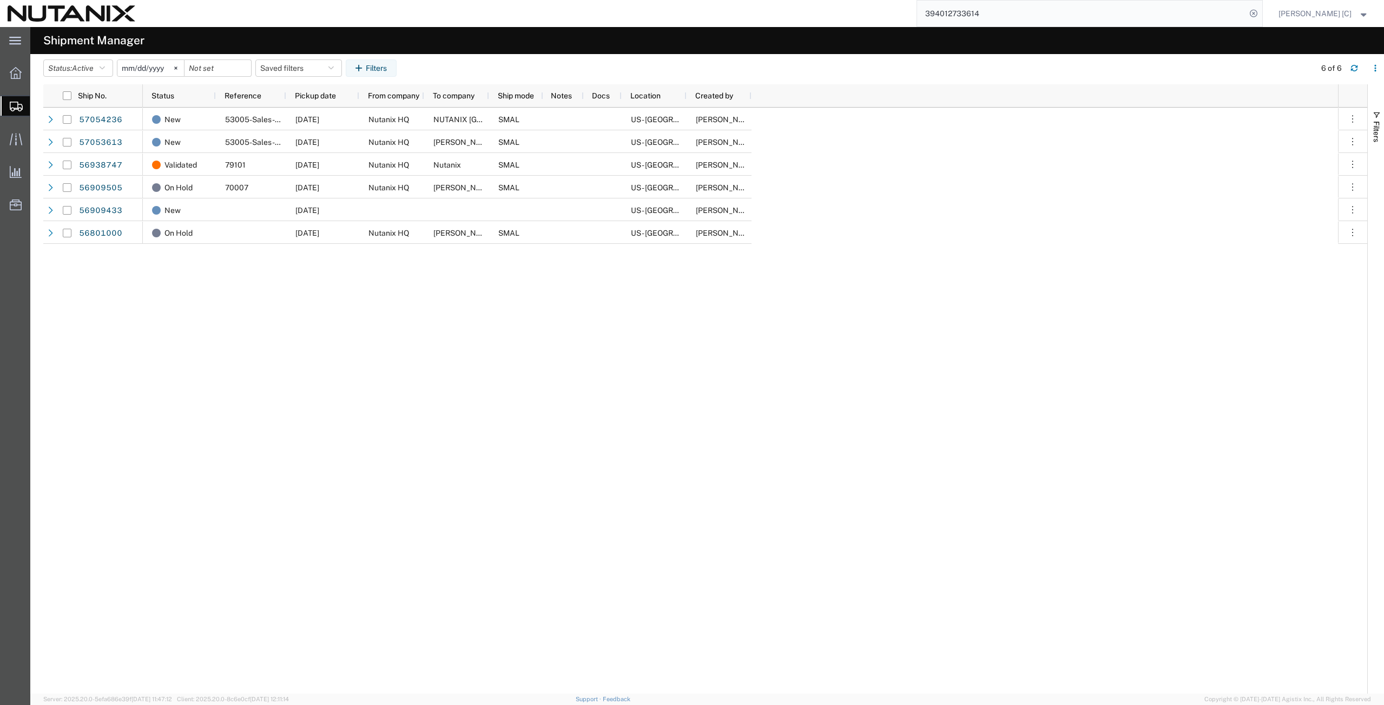
click at [0, 0] on span "Create from Template" at bounding box center [0, 0] width 0 height 0
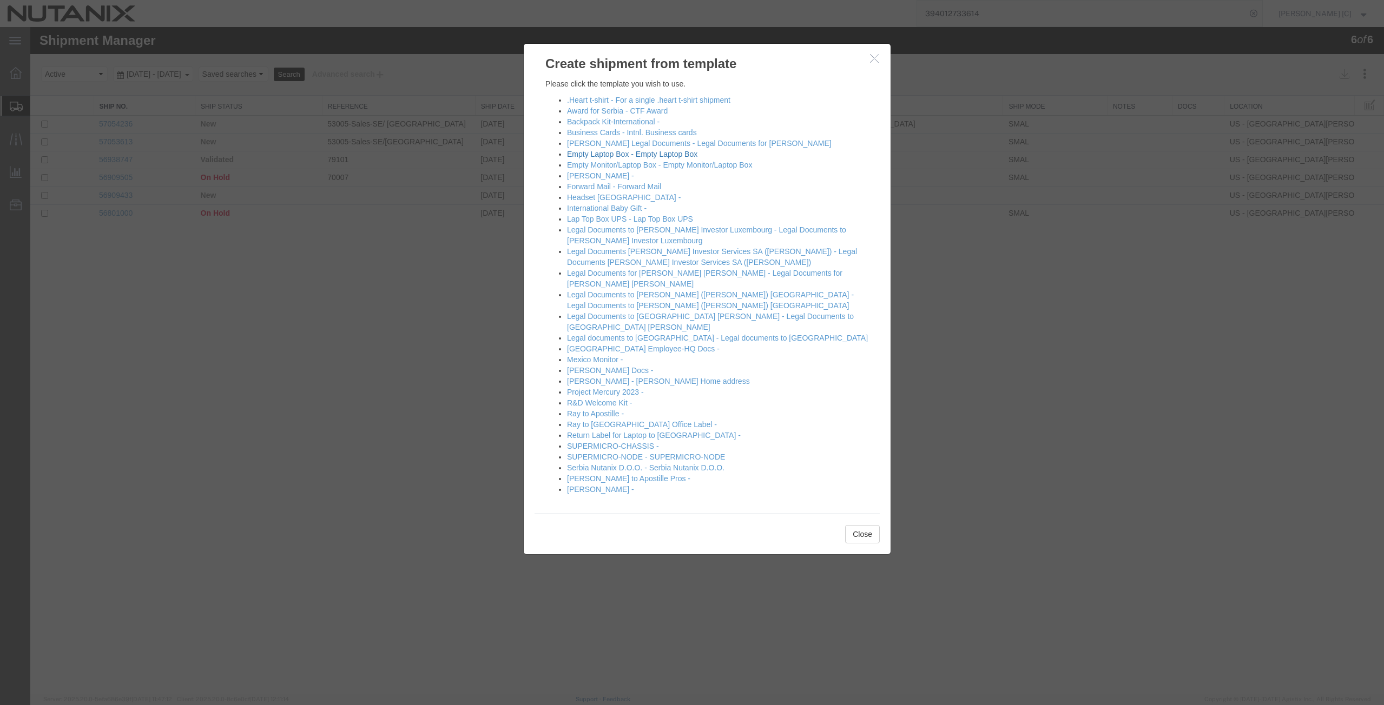
click at [585, 156] on link "Empty Laptop Box - Empty Laptop Box" at bounding box center [632, 154] width 130 height 9
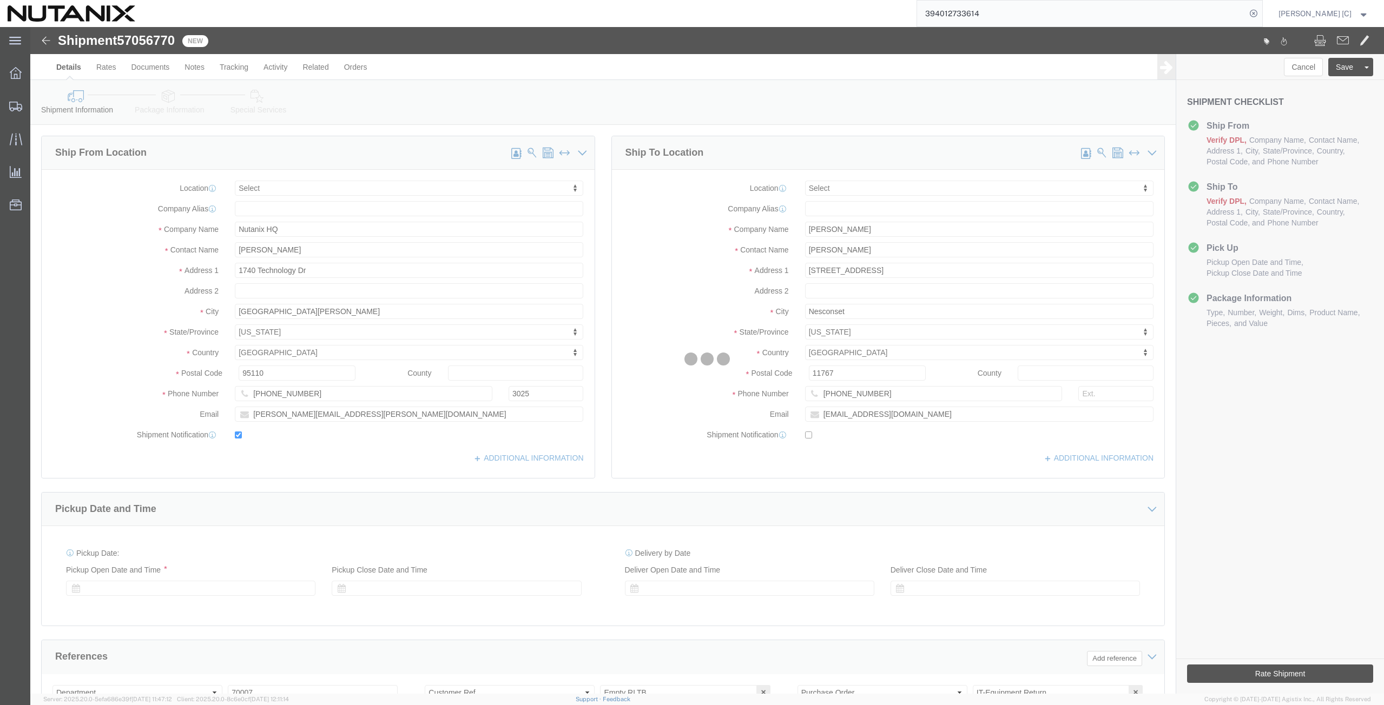
select select
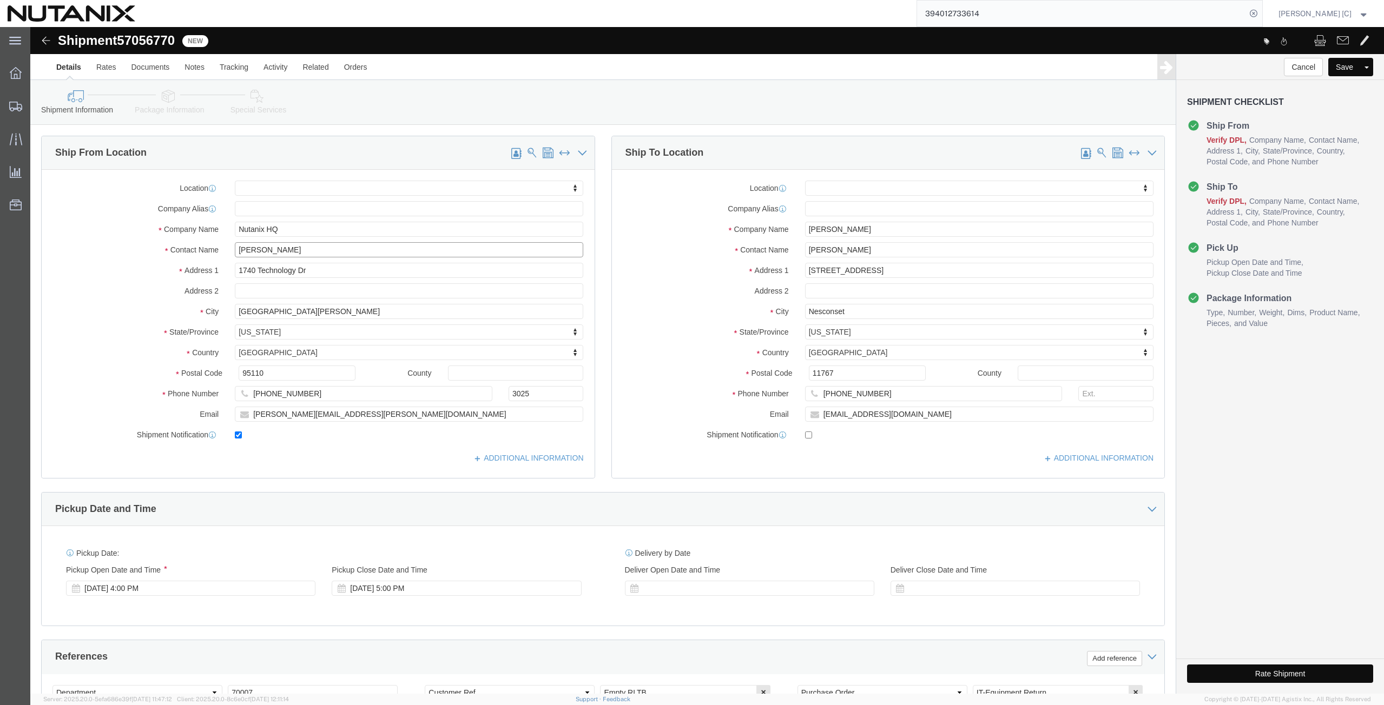
drag, startPoint x: 286, startPoint y: 222, endPoint x: 70, endPoint y: 238, distance: 217.0
click div "Location My Profile Location [GEOGRAPHIC_DATA] - [GEOGRAPHIC_DATA] [GEOGRAPHIC_…"
type input "art"
click p "- Nutanix HQ - ([PERSON_NAME]) [STREET_ADDRESS]"
select select
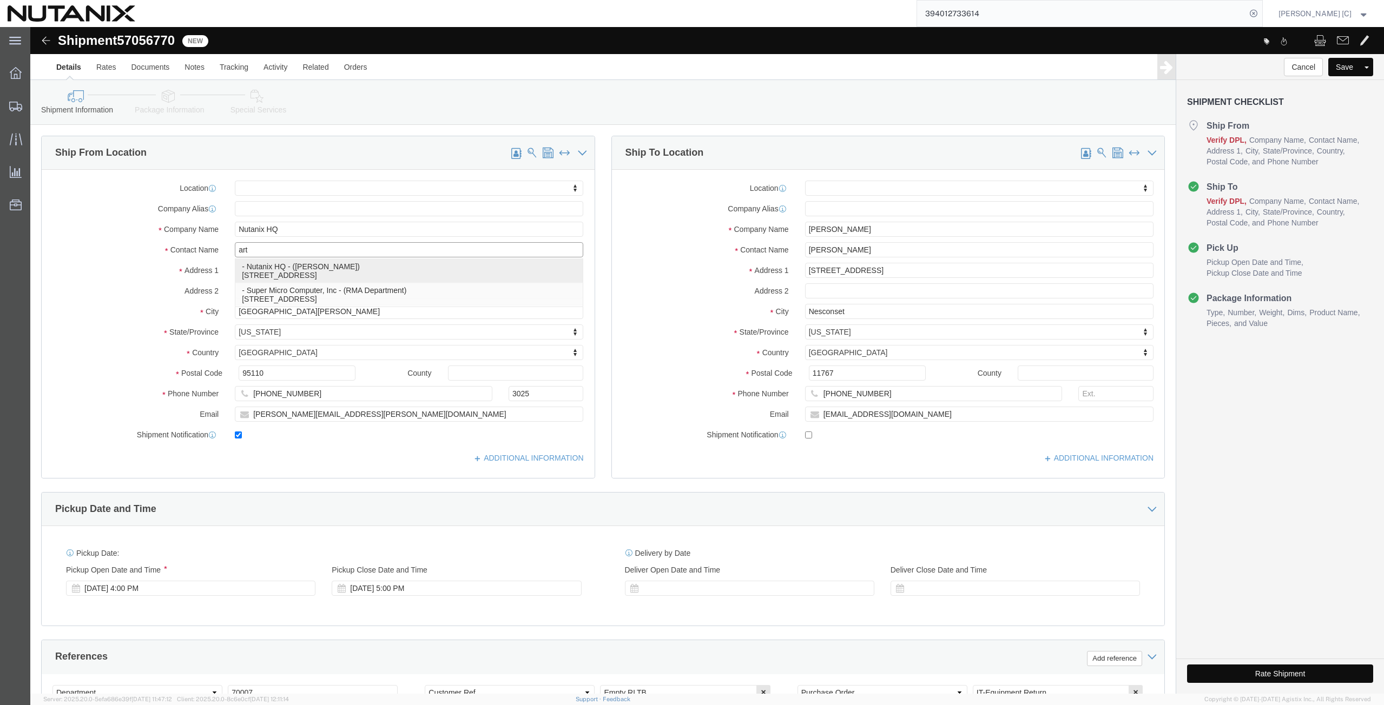
type input "[PERSON_NAME]"
type input "[PHONE_NUMBER]"
type input "[PERSON_NAME][EMAIL_ADDRESS][PERSON_NAME][DOMAIN_NAME]"
select select "CA"
type input "[PERSON_NAME]"
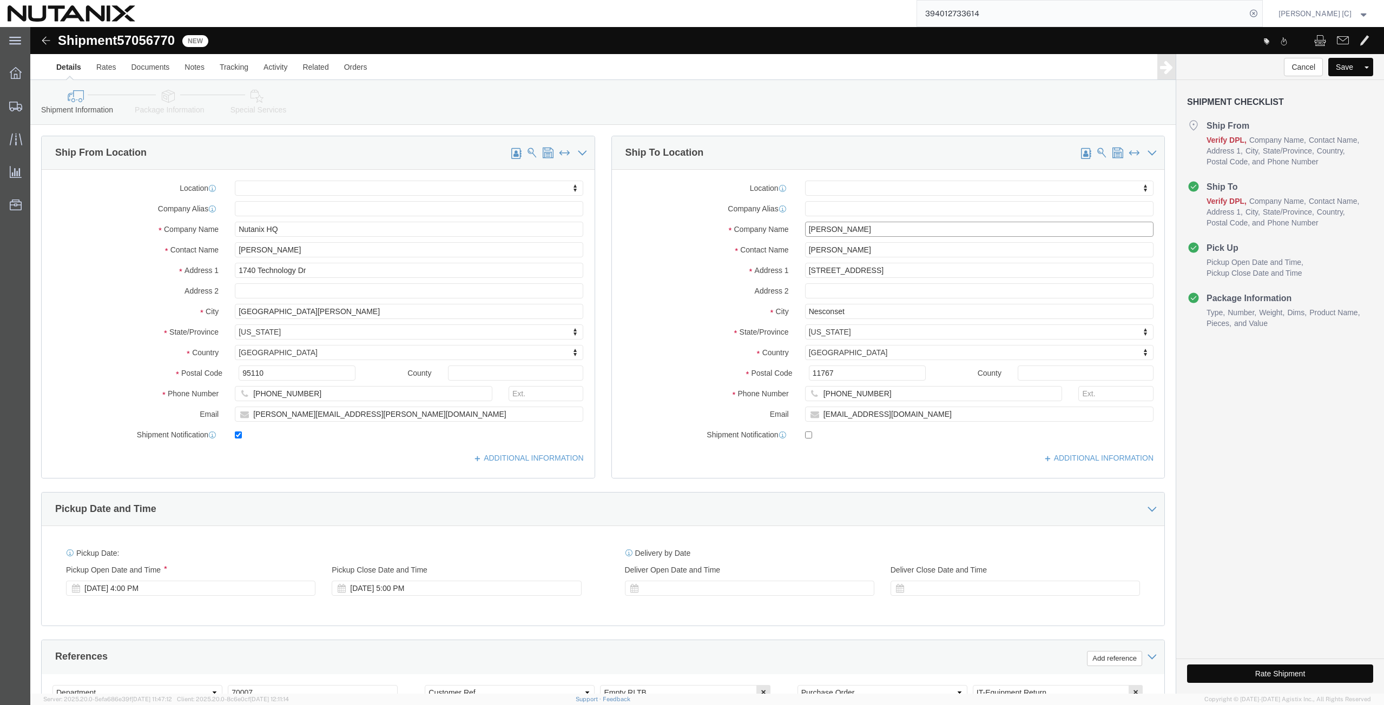
drag, startPoint x: 841, startPoint y: 204, endPoint x: 676, endPoint y: 230, distance: 167.0
click div "Location My Profile Location [GEOGRAPHIC_DATA] - [GEOGRAPHIC_DATA] [GEOGRAPHIC_…"
paste input ""[PERSON_NAME]""
click input ""[PERSON_NAME]""
click input "[PERSON_NAME]""
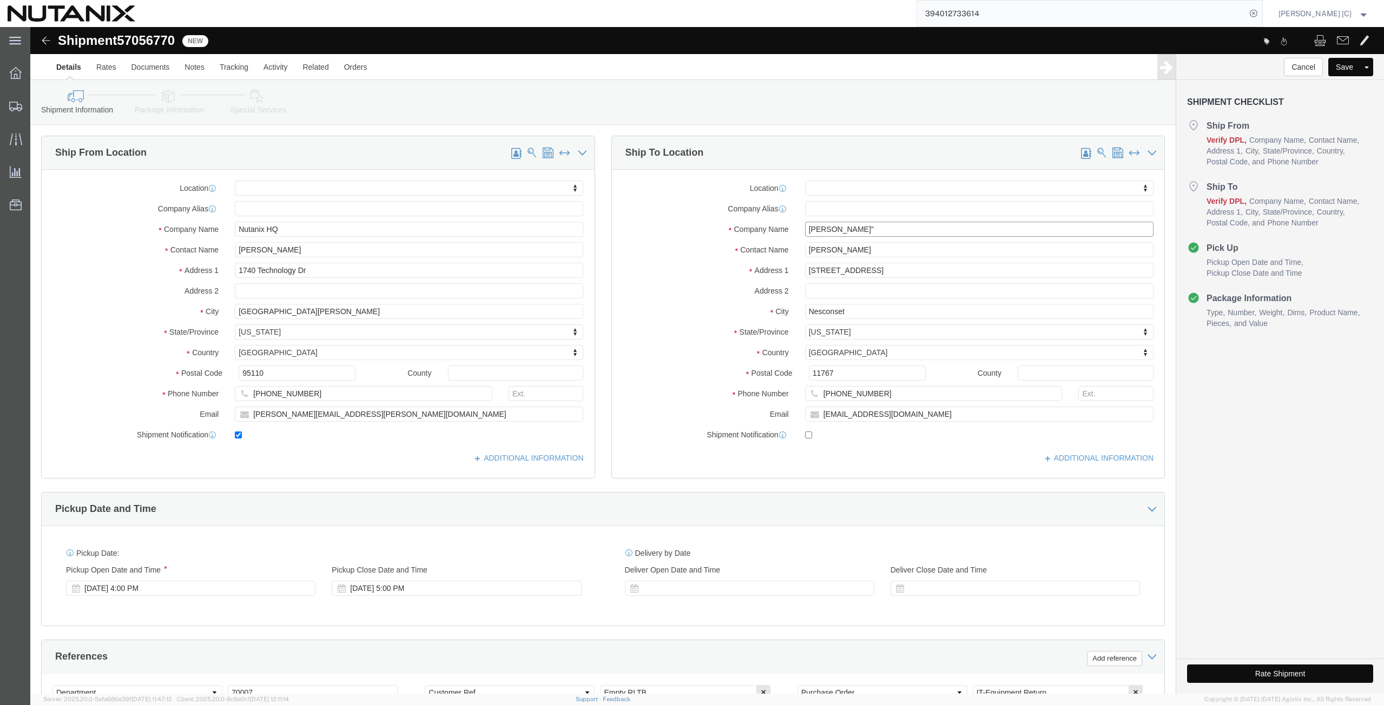
click input "[PERSON_NAME]""
drag, startPoint x: 841, startPoint y: 205, endPoint x: 625, endPoint y: 212, distance: 215.4
click div "Location My Profile Location [GEOGRAPHIC_DATA] - [GEOGRAPHIC_DATA] [GEOGRAPHIC_…"
type input "[PERSON_NAME]"
drag, startPoint x: 842, startPoint y: 225, endPoint x: 672, endPoint y: 245, distance: 170.4
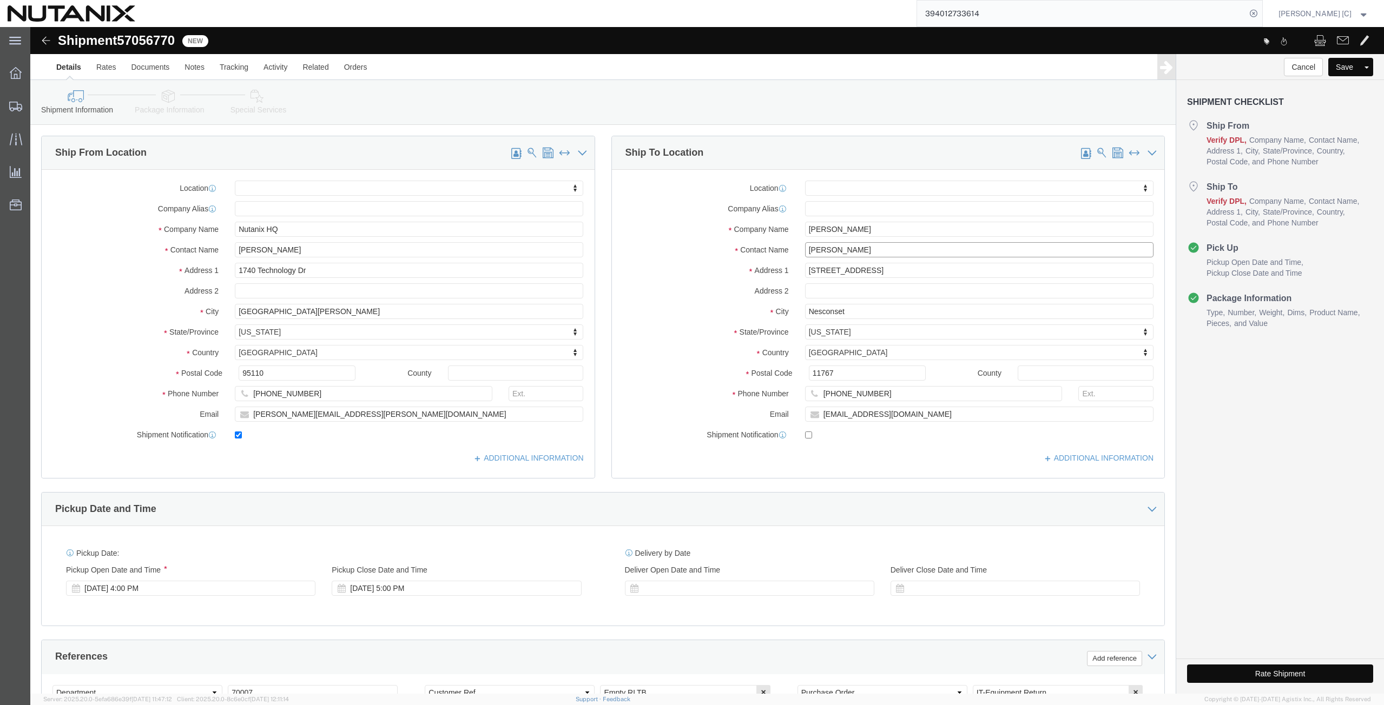
click div "Location My Profile Location [GEOGRAPHIC_DATA] - [GEOGRAPHIC_DATA] [GEOGRAPHIC_…"
paste input "[PERSON_NAME]"
type input "[PERSON_NAME]"
drag, startPoint x: 831, startPoint y: 245, endPoint x: 533, endPoint y: 272, distance: 299.4
click div "Ship From Location Location My Profile Location [GEOGRAPHIC_DATA] - [GEOGRAPHIC…"
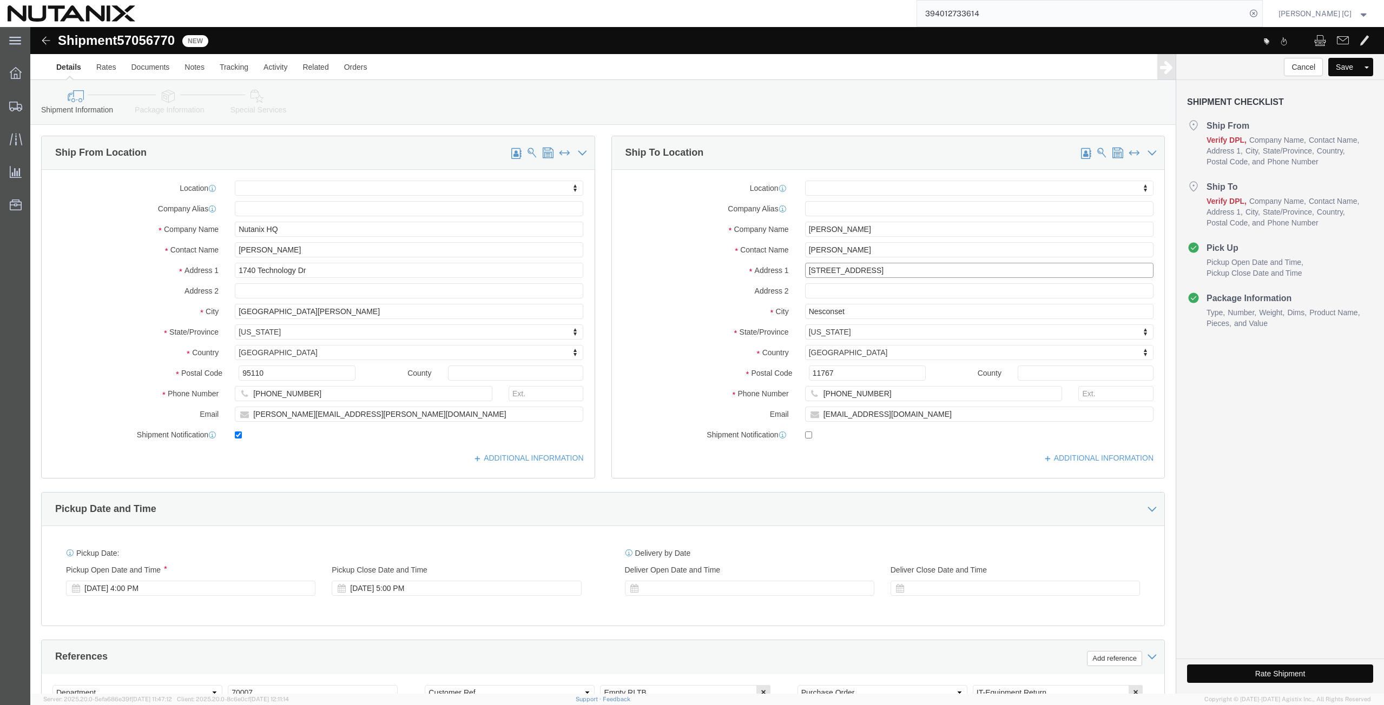
click input "[STREET_ADDRESS]"
drag, startPoint x: 851, startPoint y: 241, endPoint x: 692, endPoint y: 232, distance: 159.3
click div "Location My Profile Location [GEOGRAPHIC_DATA] - [GEOGRAPHIC_DATA] [GEOGRAPHIC_…"
paste input "[STREET_ADDRESS]"
type input "[STREET_ADDRESS]"
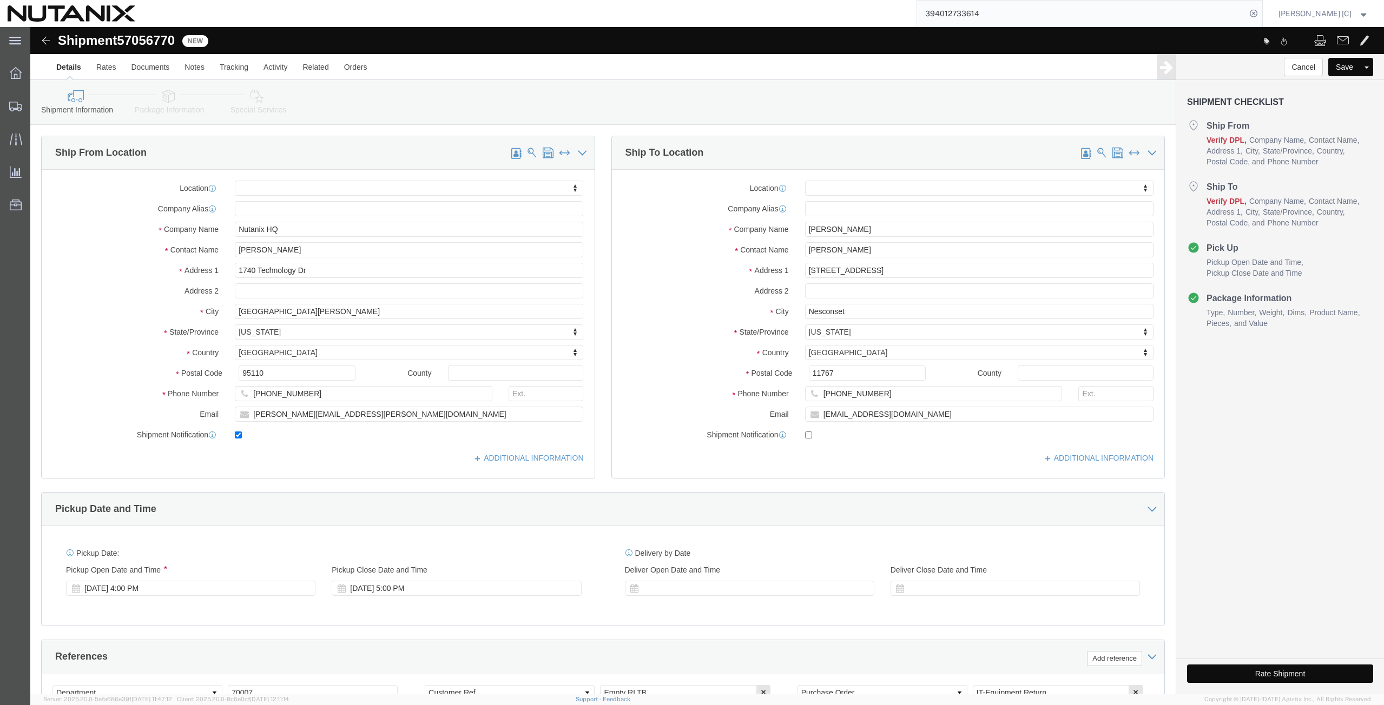
select select
click input "text"
paste input "Anahuac I Sección"
type input "Anahuac I Sección"
click div "City Nesconset"
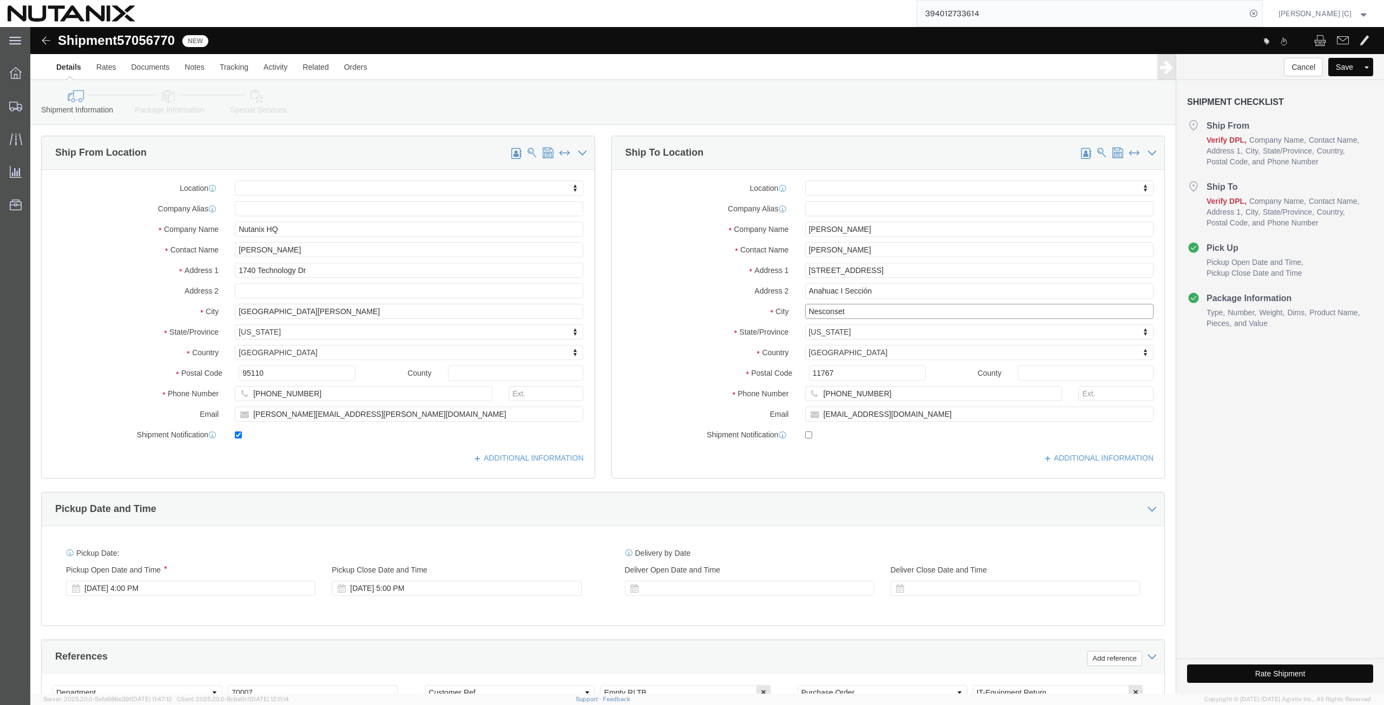
paste input "[PERSON_NAME]"
type input "[PERSON_NAME]"
select select
type input "mex"
select select
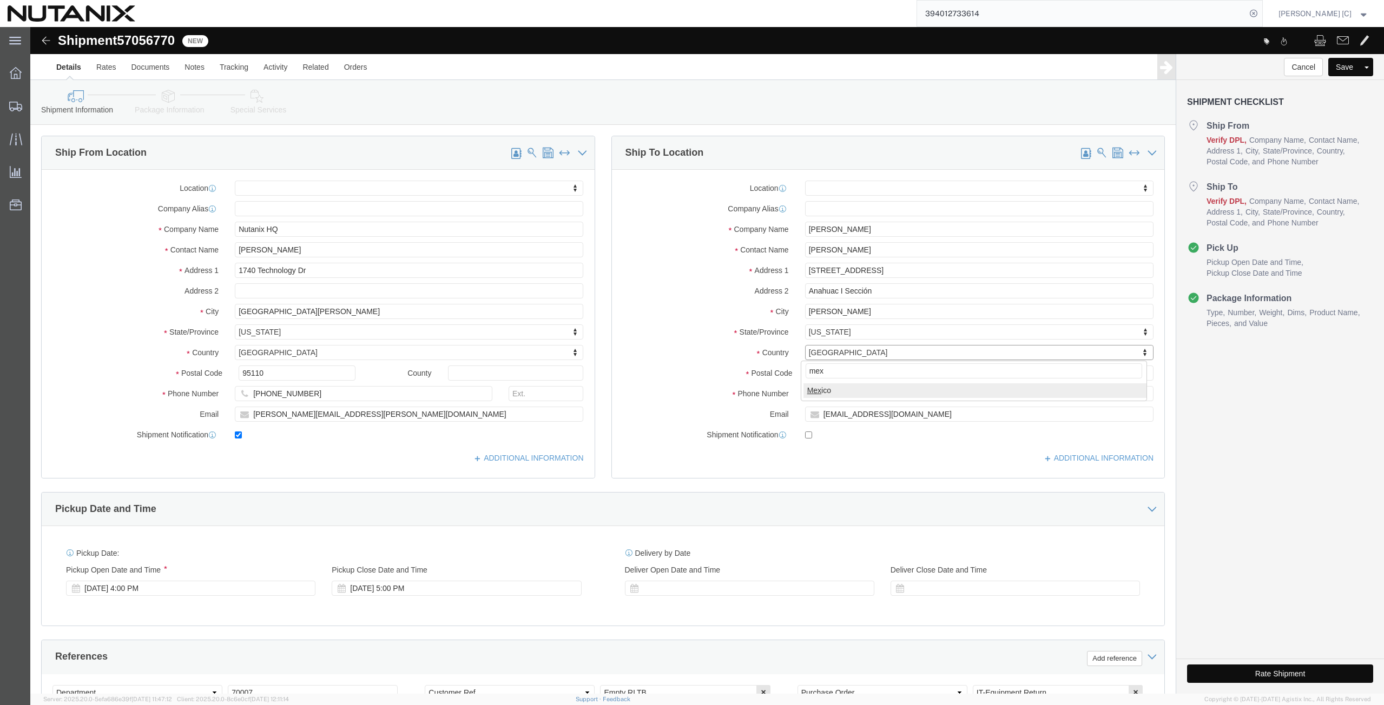
select select "MX"
select select
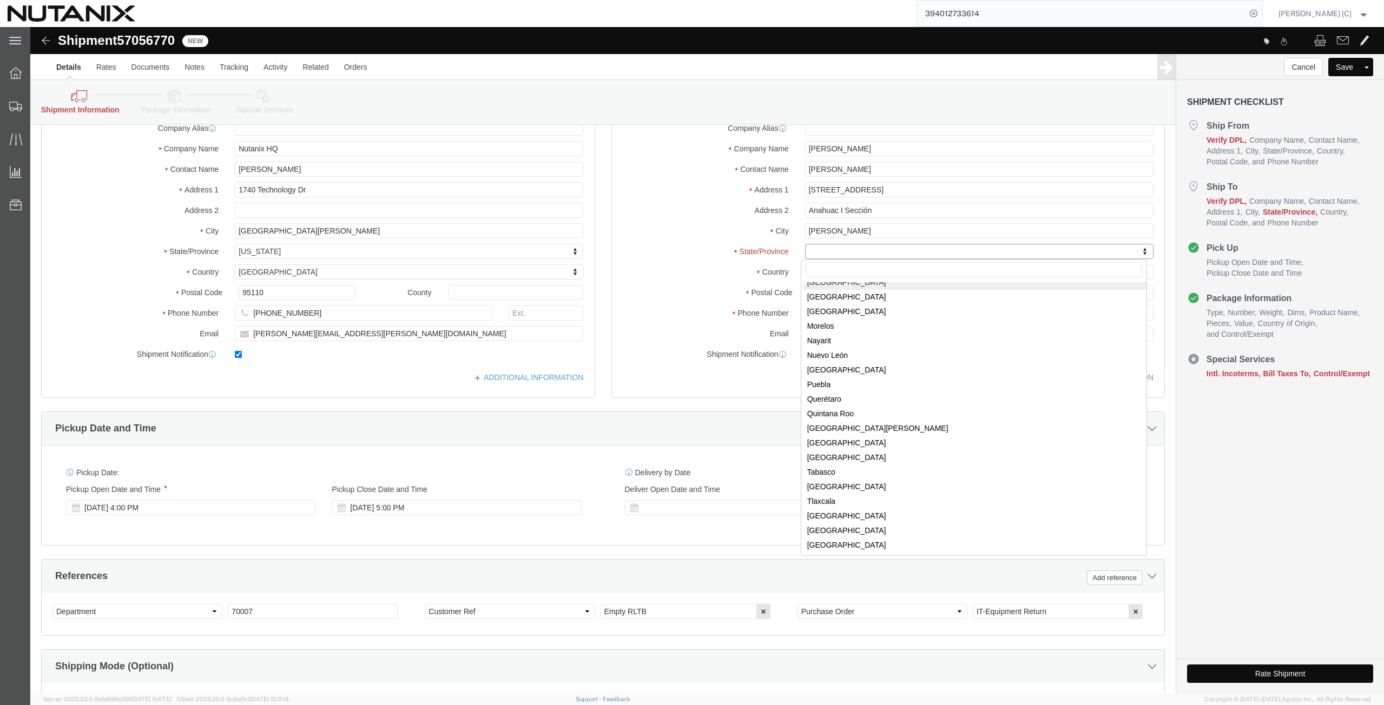
scroll to position [204, 0]
select select
select select "MX"
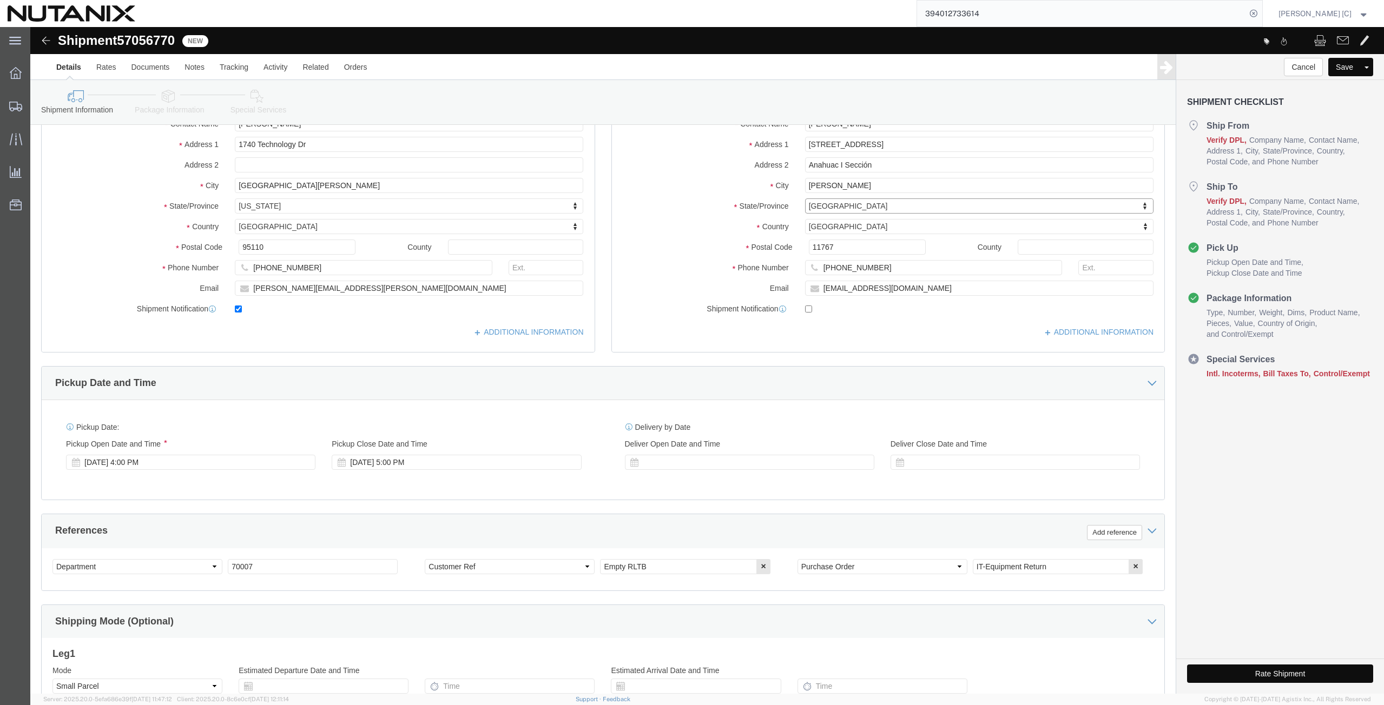
scroll to position [81, 0]
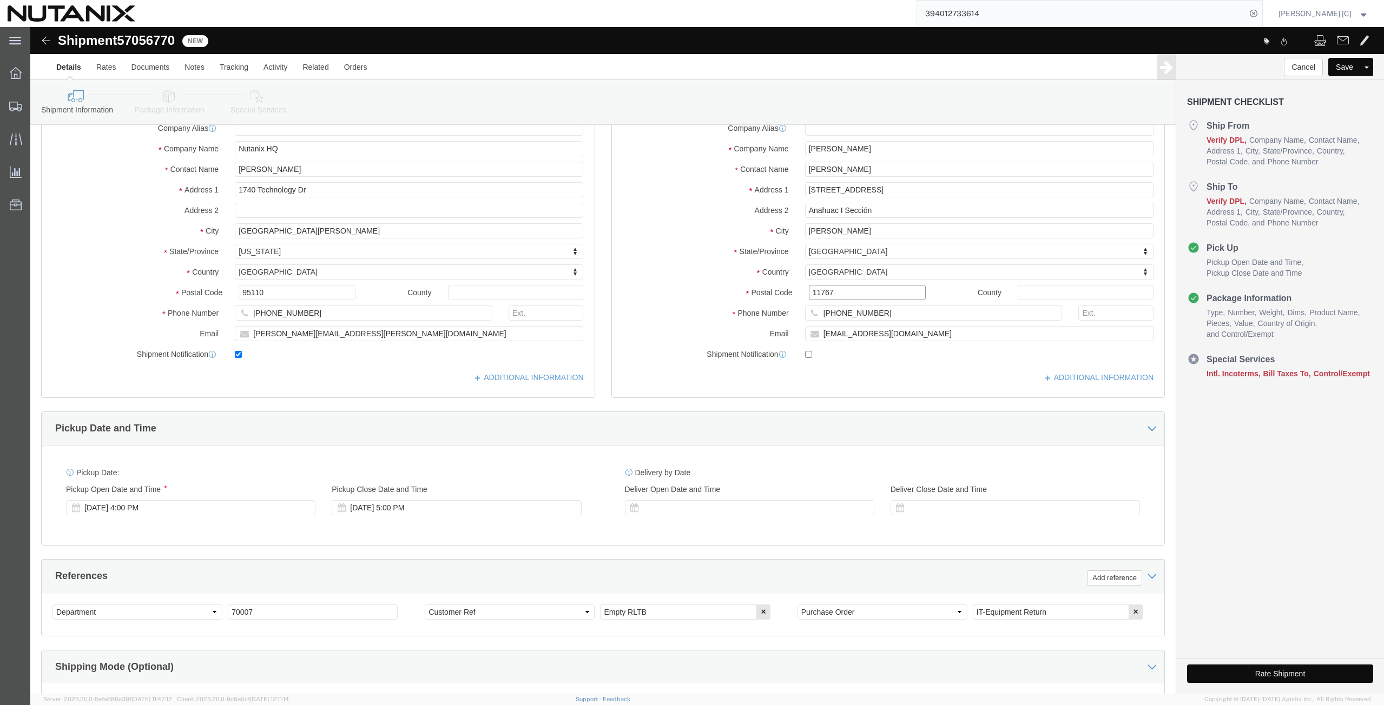
drag, startPoint x: 801, startPoint y: 264, endPoint x: 720, endPoint y: 279, distance: 81.9
click div "Location My Profile Location [GEOGRAPHIC_DATA] - [GEOGRAPHIC_DATA] [GEOGRAPHIC_…"
paste input "320"
type input "11320"
select select
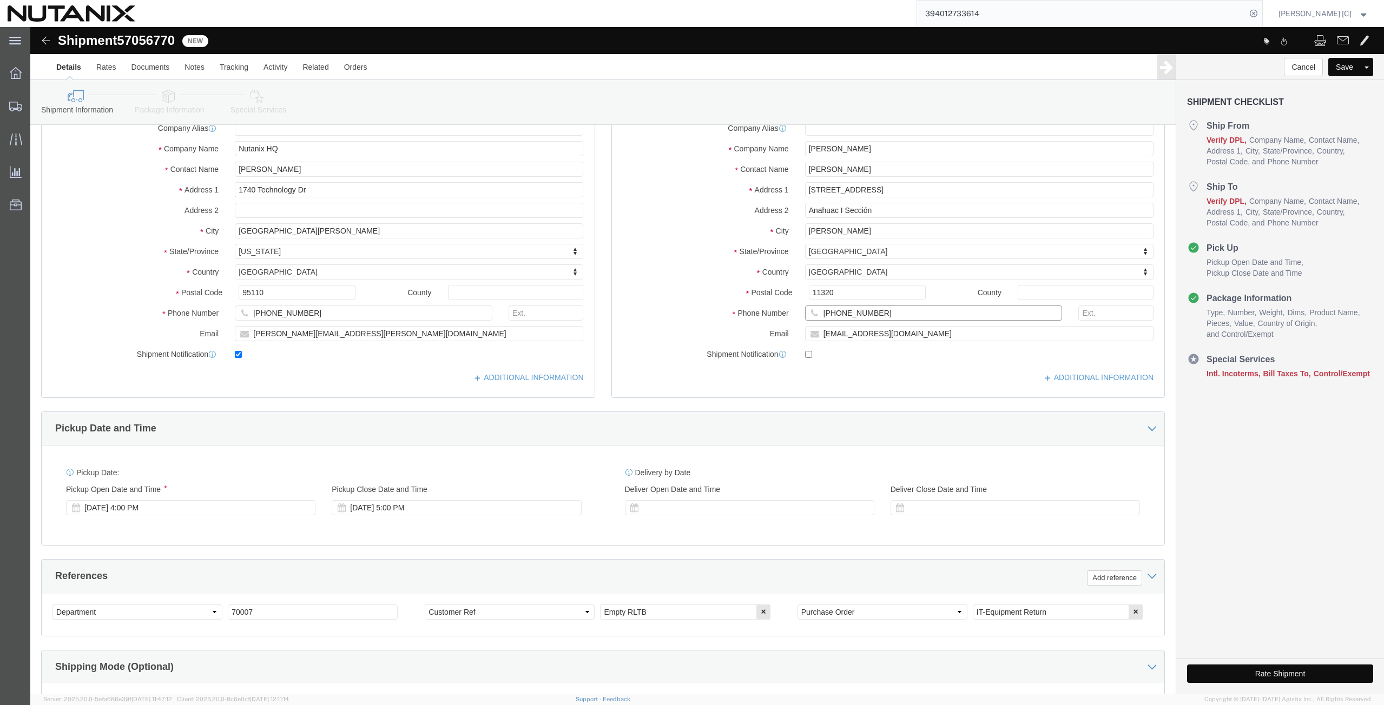
drag, startPoint x: 845, startPoint y: 286, endPoint x: 668, endPoint y: 300, distance: 177.5
click div "Location My Profile Location [GEOGRAPHIC_DATA] - [GEOGRAPHIC_DATA] [GEOGRAPHIC_…"
paste input "[PHONE_NUMBER]"
type input "[PHONE_NUMBER]"
drag, startPoint x: 877, startPoint y: 313, endPoint x: 636, endPoint y: 320, distance: 240.8
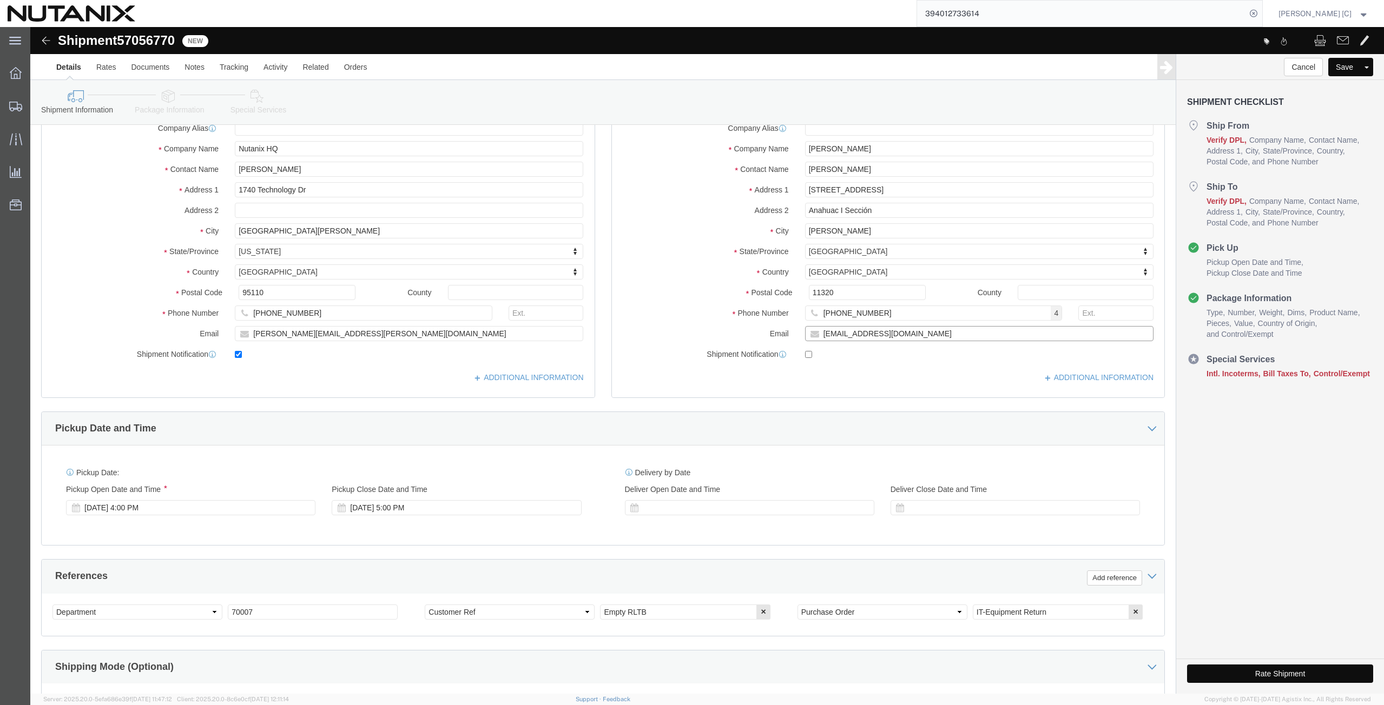
click div "Location My Profile Location [GEOGRAPHIC_DATA] - [GEOGRAPHIC_DATA] [GEOGRAPHIC_…"
paste input "analaura.benitez1796"
type input "[EMAIL_ADDRESS][DOMAIN_NAME]"
click input "checkbox"
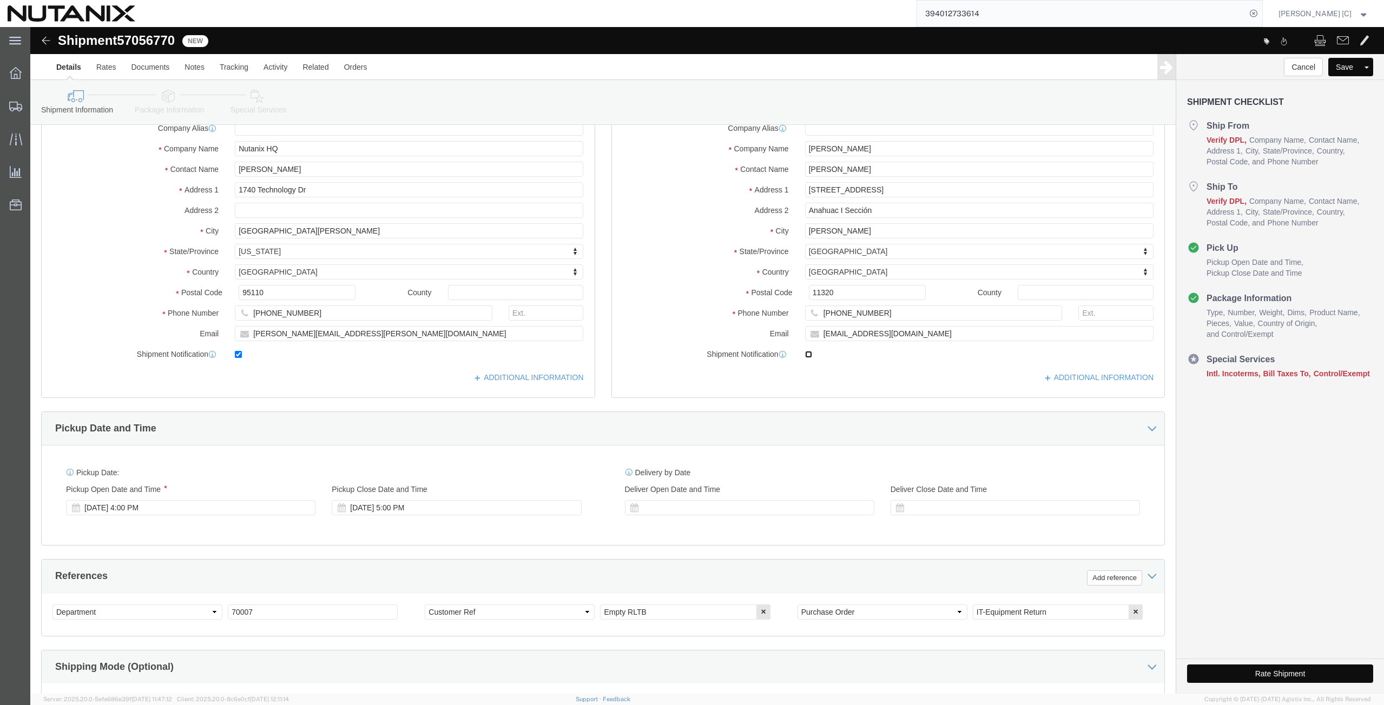
checkbox input "true"
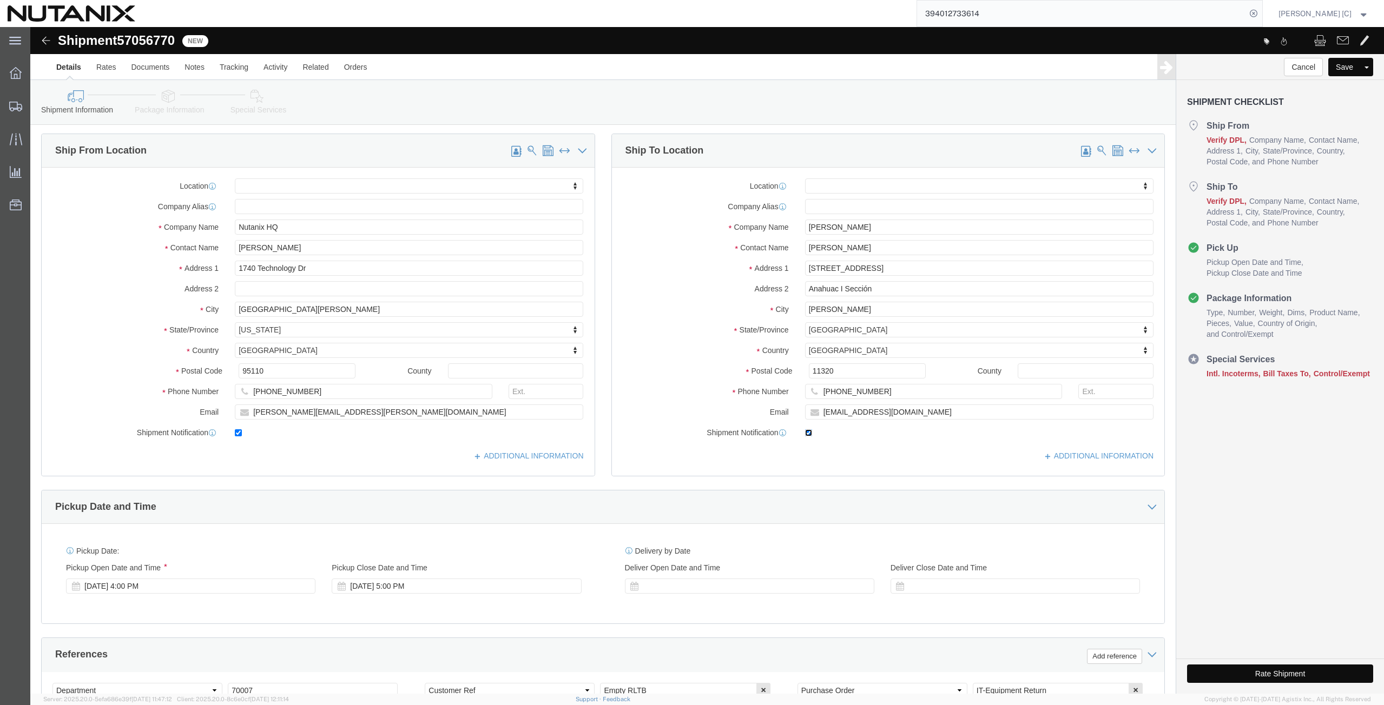
scroll to position [0, 0]
click icon
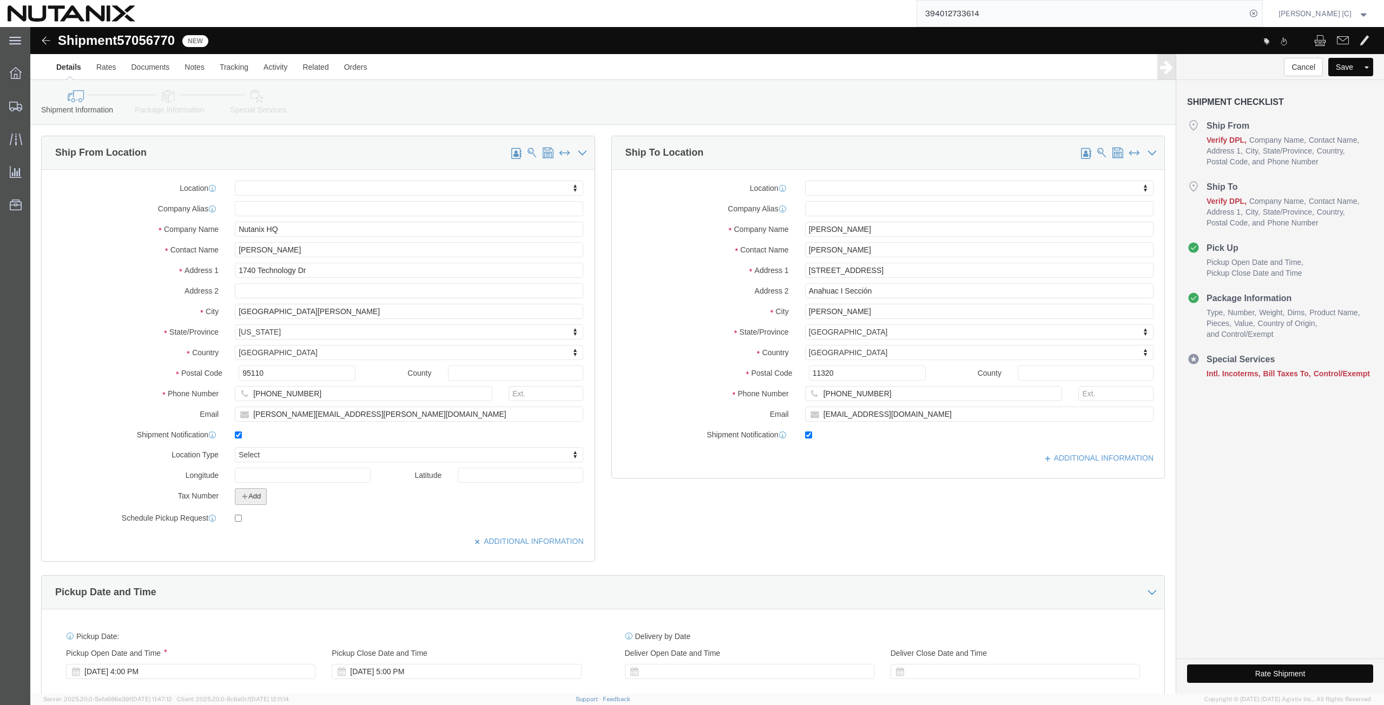
click button "Add"
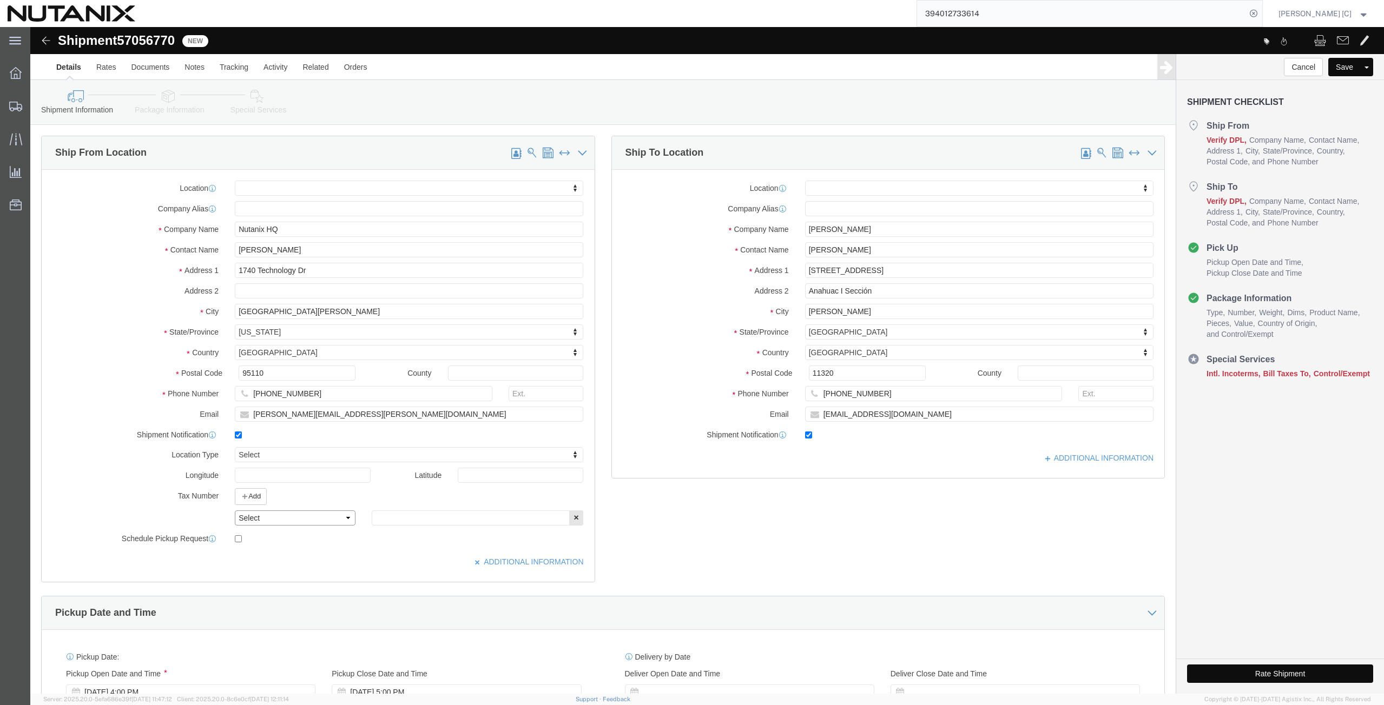
click select "Select EIN EORI TIN VAT Other"
select select "EIN"
click select "Select EIN EORI TIN VAT Other"
click input "text"
paste input "270989767"
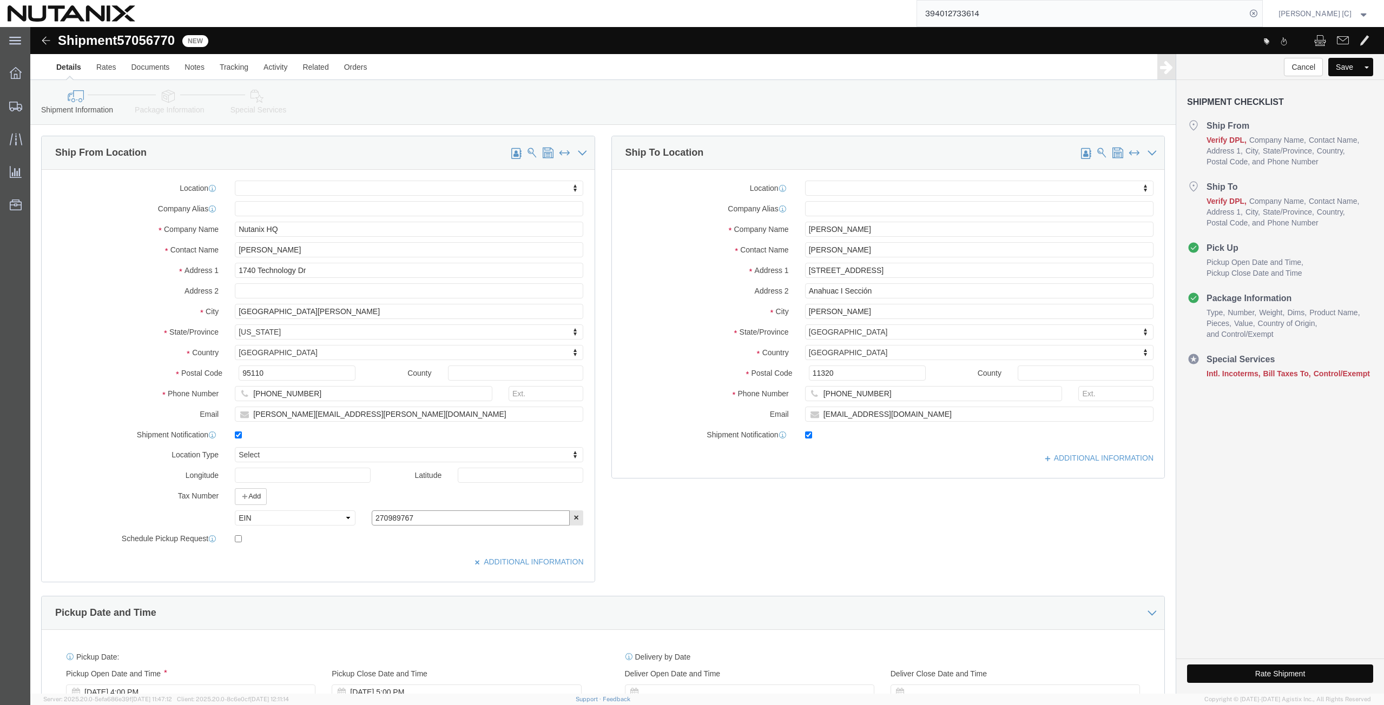
type input "270989767"
click icon
click button "Add"
click select "Select EIN EORI TIN VAT Other"
select select "VAT"
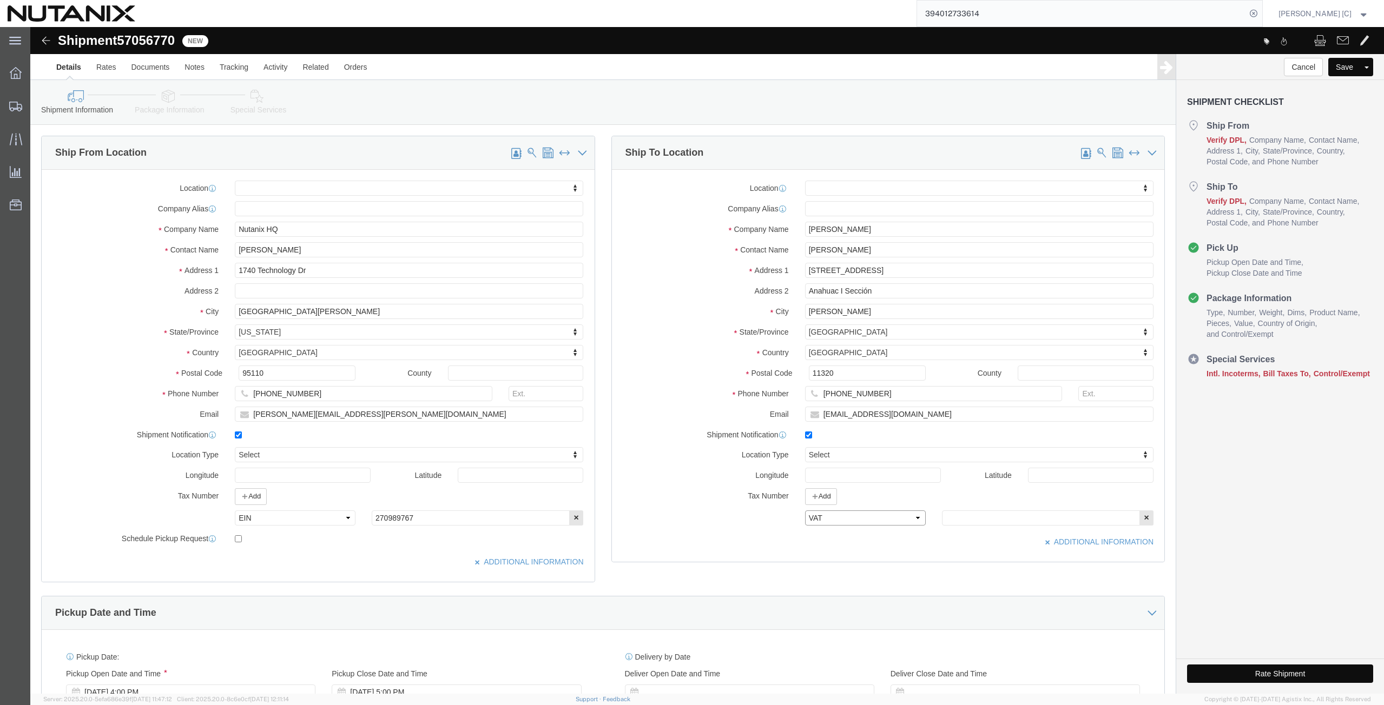
click select "Select EIN EORI TIN VAT Other"
click input "text"
drag, startPoint x: 951, startPoint y: 492, endPoint x: 876, endPoint y: 493, distance: 74.1
click div "Select EIN EORI TIN VAT Other 140207QE2"
paste input "NME"
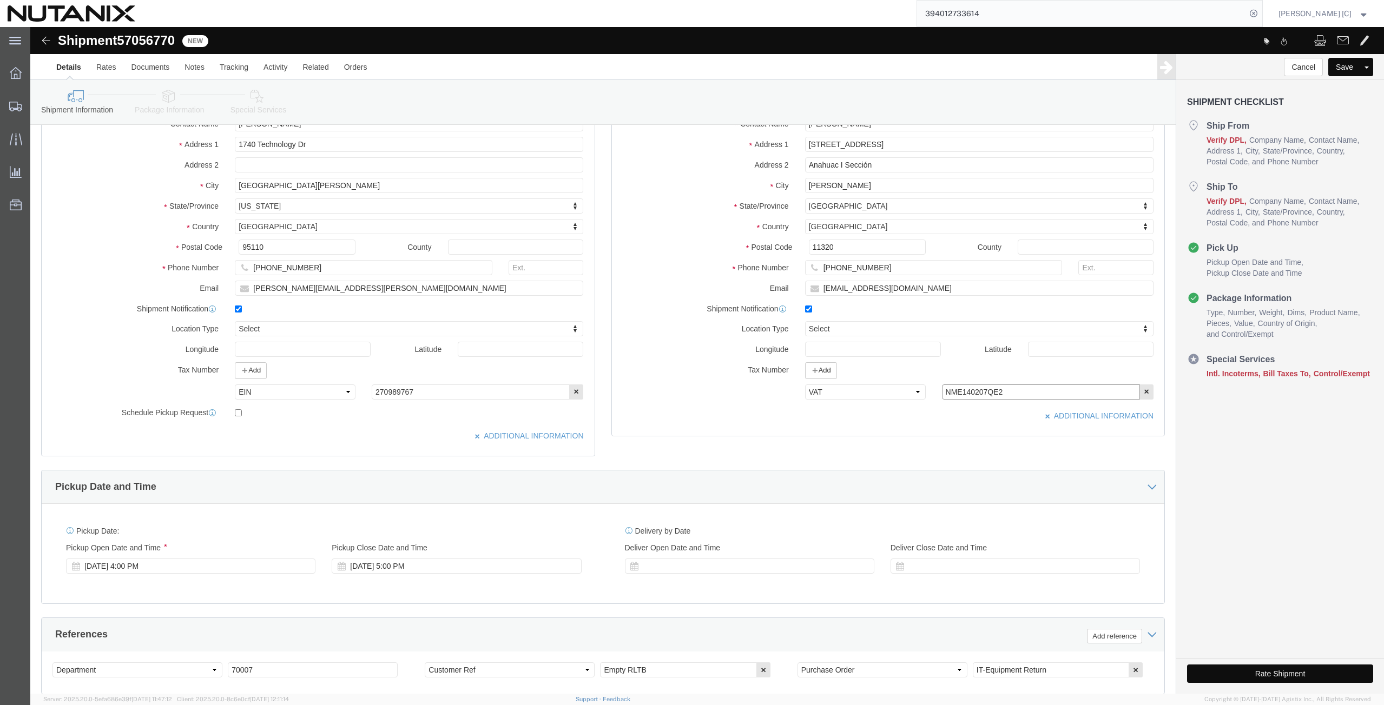
scroll to position [366, 0]
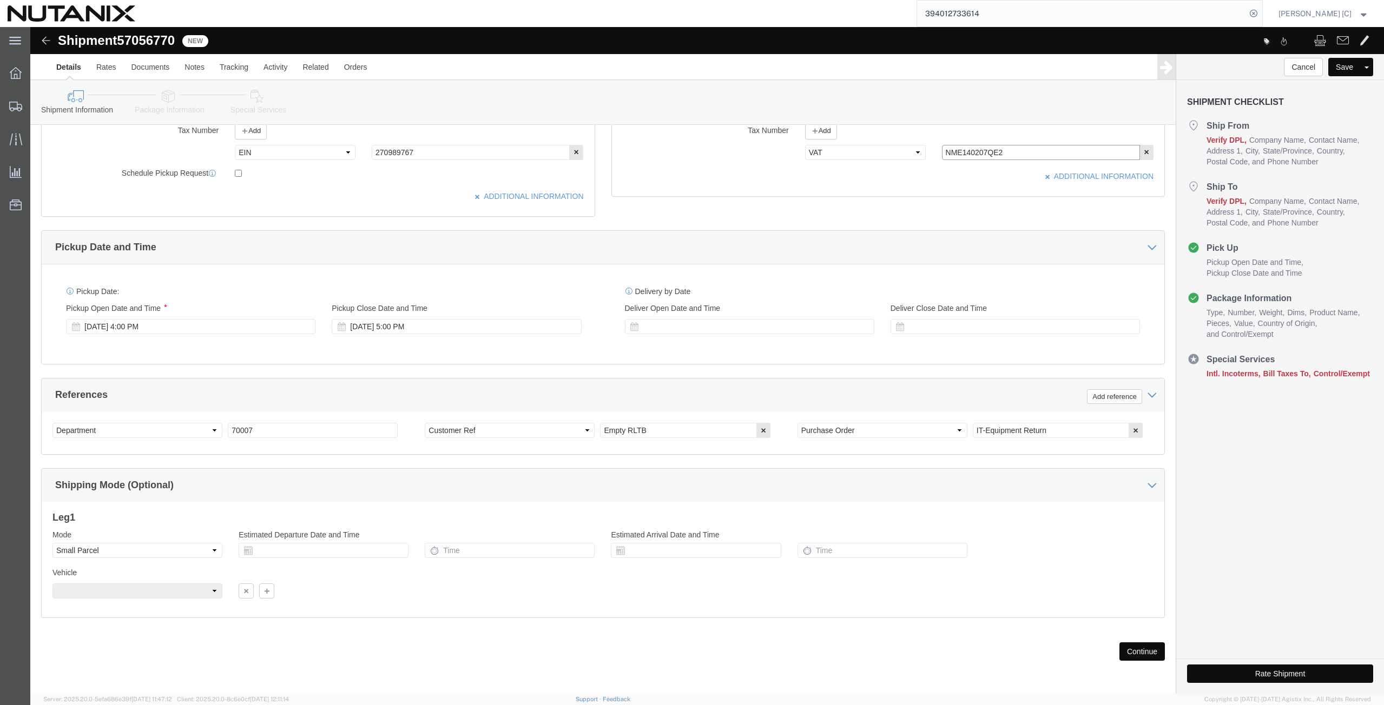
type input "NME140207QE2"
click button "Continue"
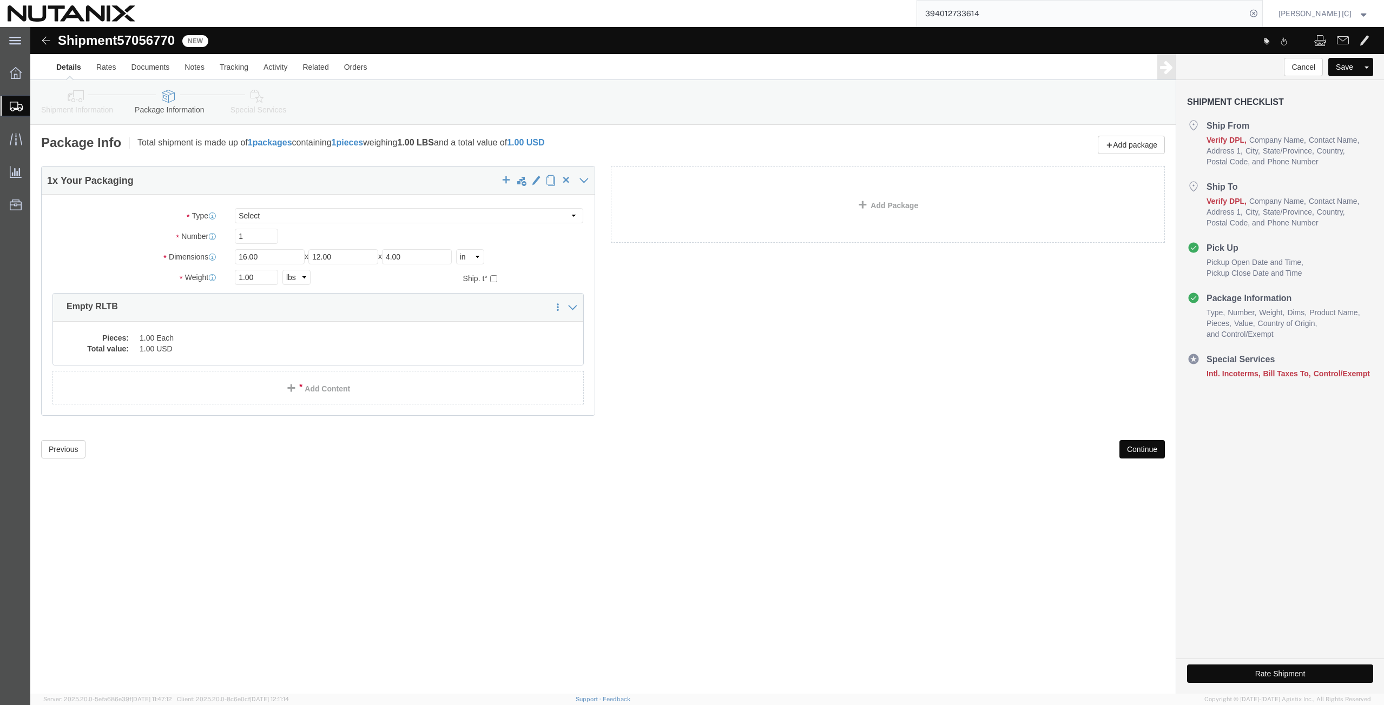
drag, startPoint x: 1108, startPoint y: 421, endPoint x: 1107, endPoint y: 427, distance: 5.4
click button "Continue"
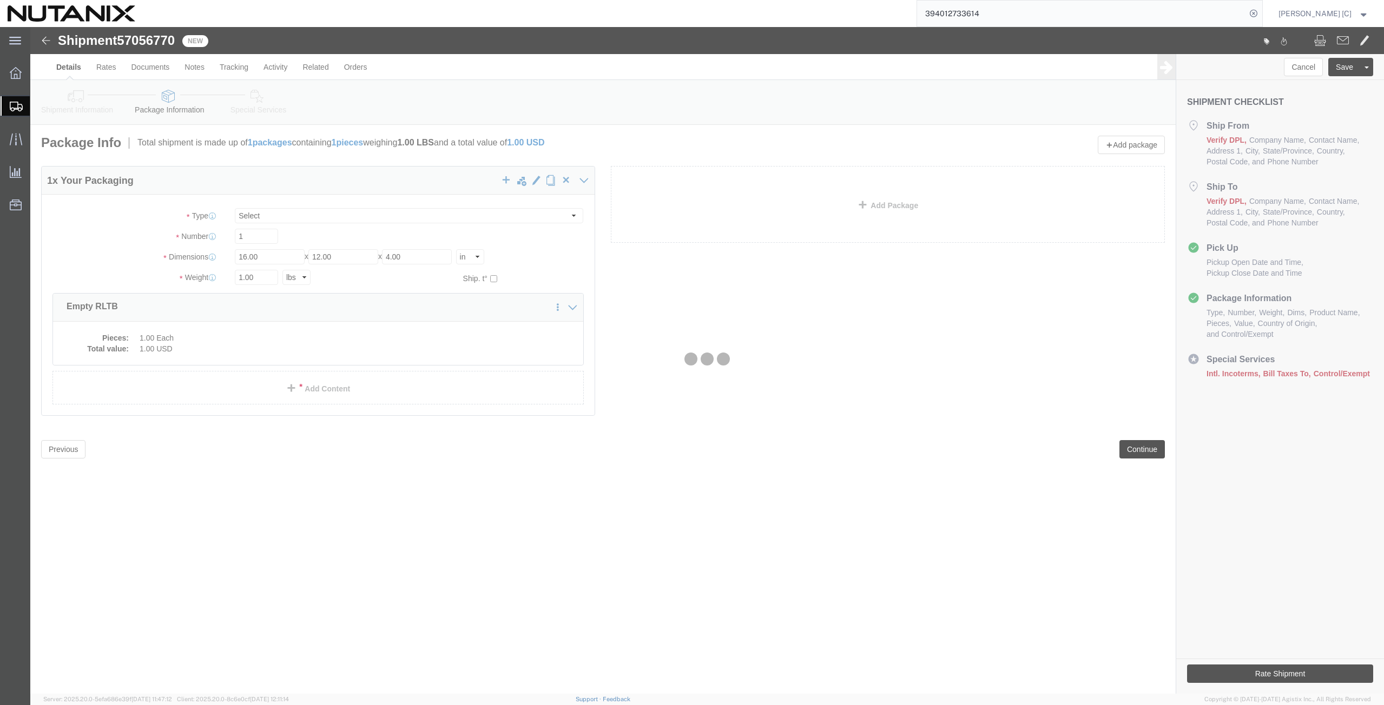
select select
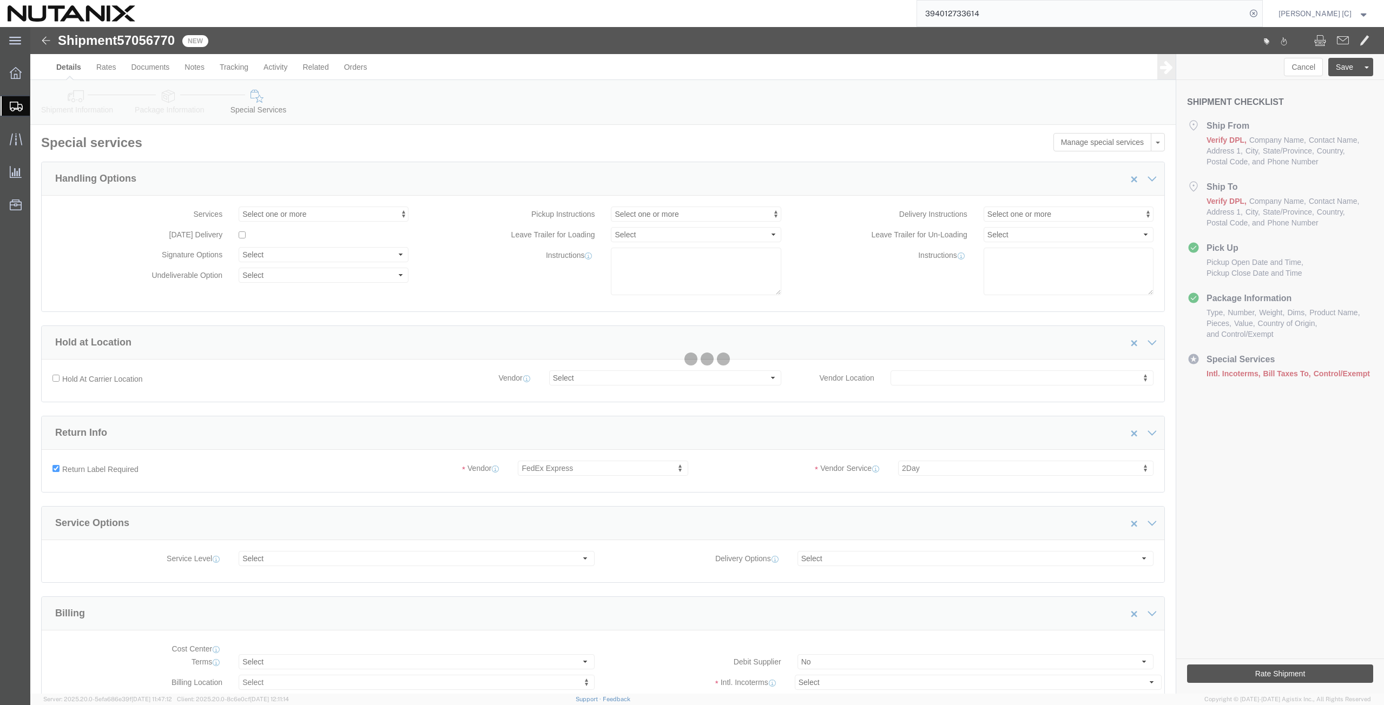
select select "COSTCENTER"
select select "59656"
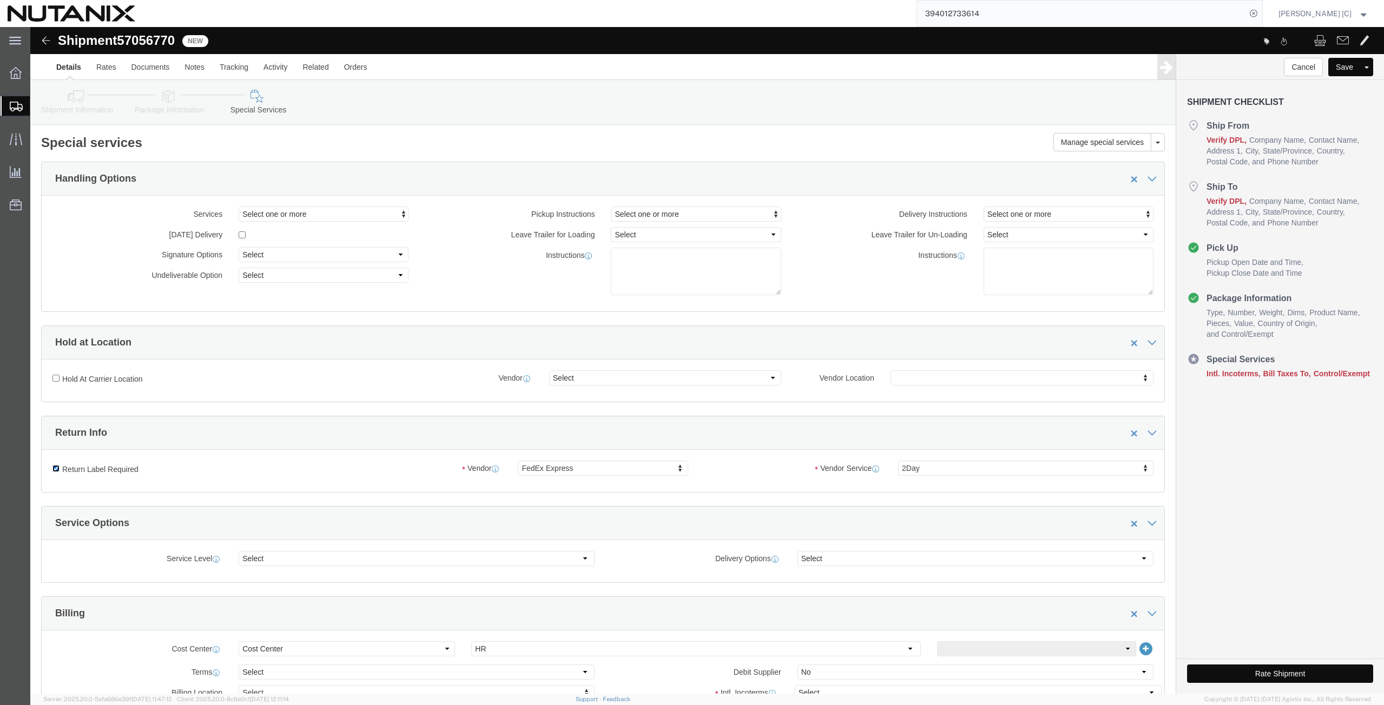
drag, startPoint x: 27, startPoint y: 442, endPoint x: 22, endPoint y: 449, distance: 8.9
click input "Return Label Required"
checkbox input "false"
select select
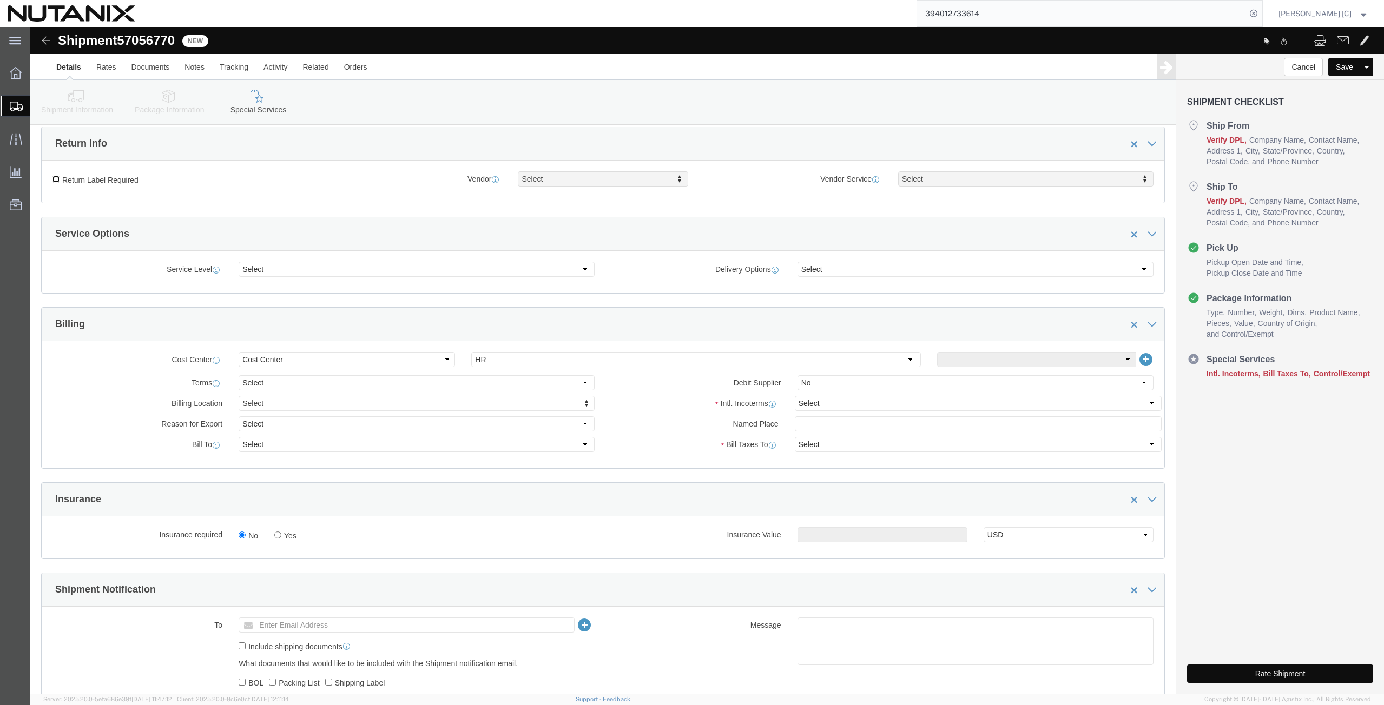
scroll to position [379, 0]
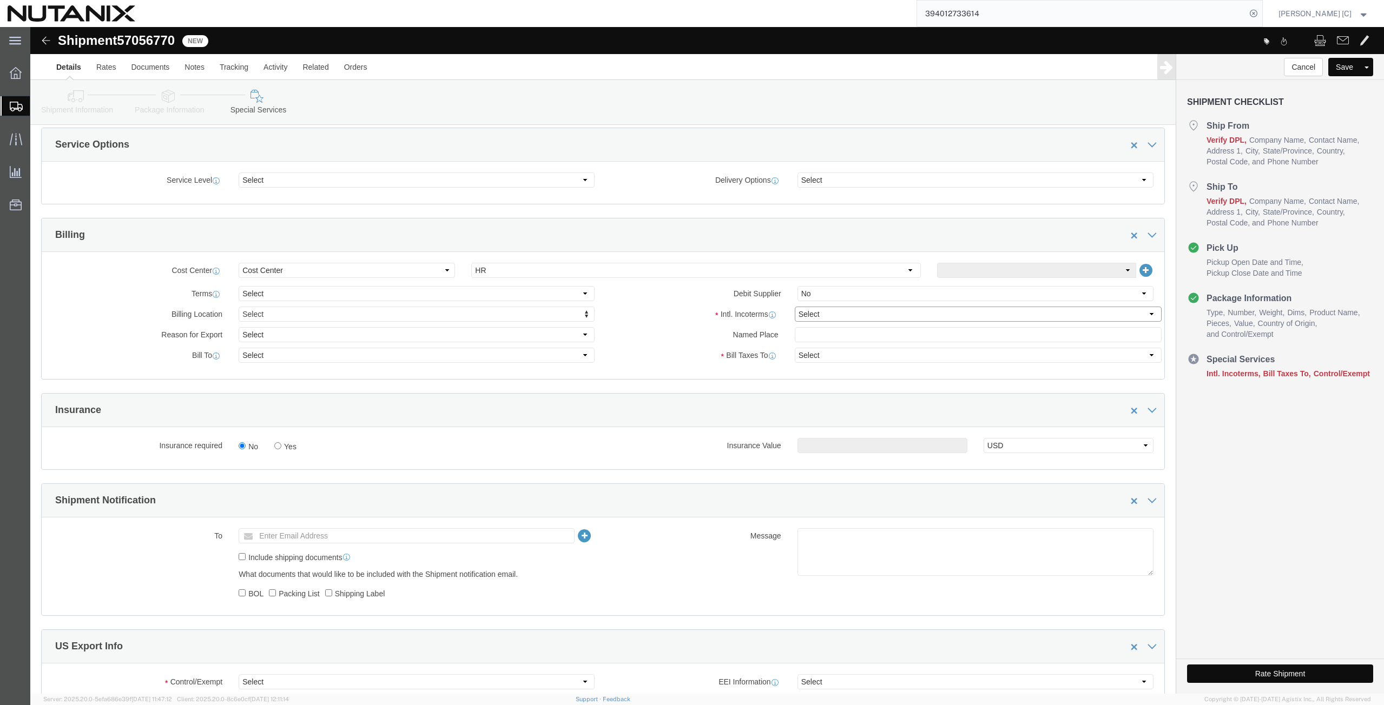
click select "Select Carriage Insurance Paid Carriage Paid To Cost and Freight Cost Insurance…"
select select "DDP"
click select "Select Carriage Insurance Paid Carriage Paid To Cost and Freight Cost Insurance…"
select select "SHIP"
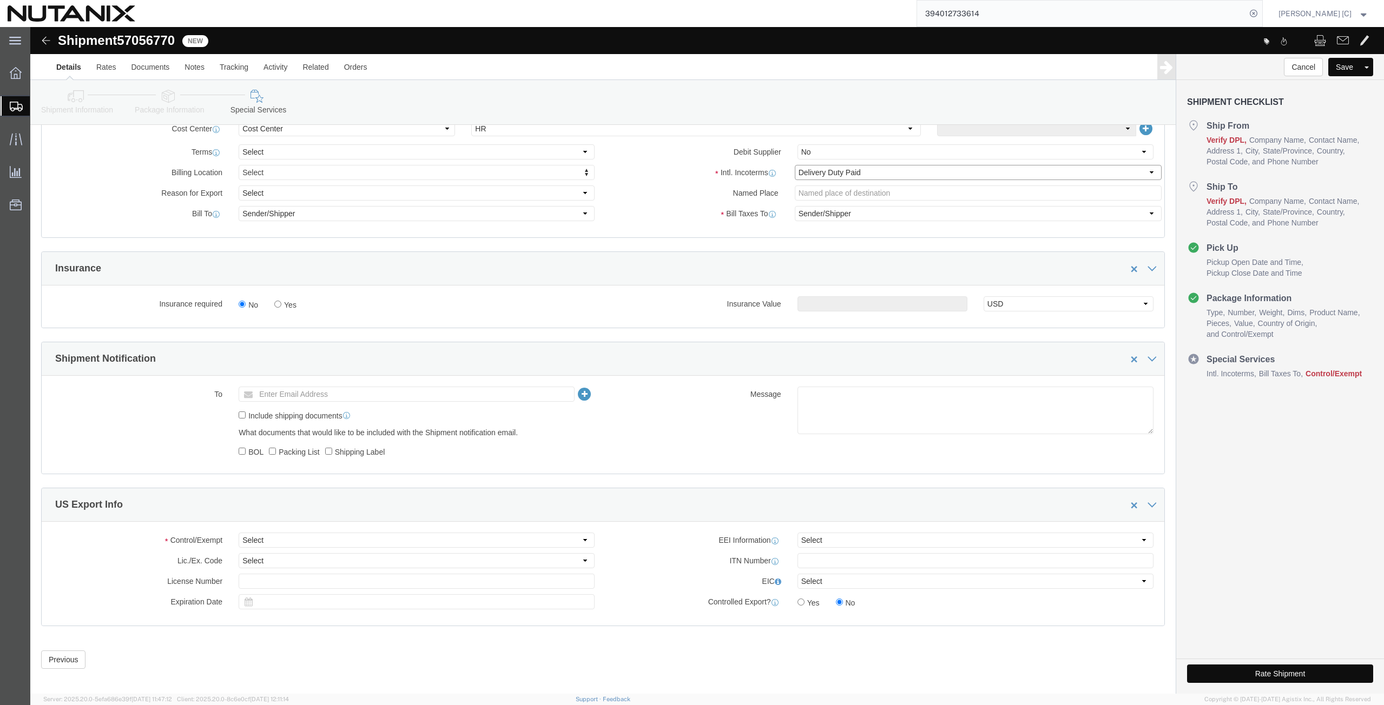
scroll to position [529, 0]
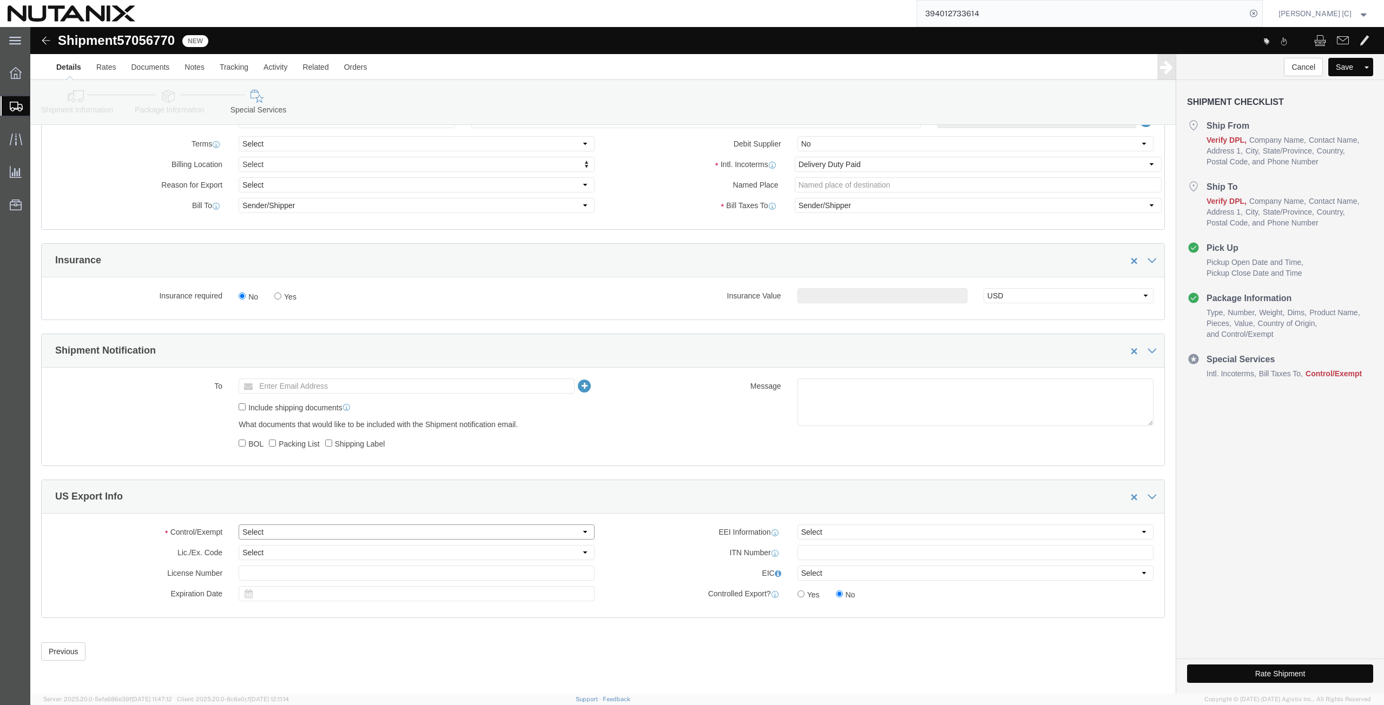
click select "Select ATF BIS DEA EPA FDA FTR ITAR OFAC Other (OPA)"
select select "FTR"
click select "Select ATF BIS DEA EPA FDA FTR ITAR OFAC Other (OPA)"
click select "Select 30.2(d)(2) 30.36 30.37(a) 30.37(f) 30.37(g) 30.37(h) 30.37(i) 30.37(j) 3…"
select select "30.37(a)"
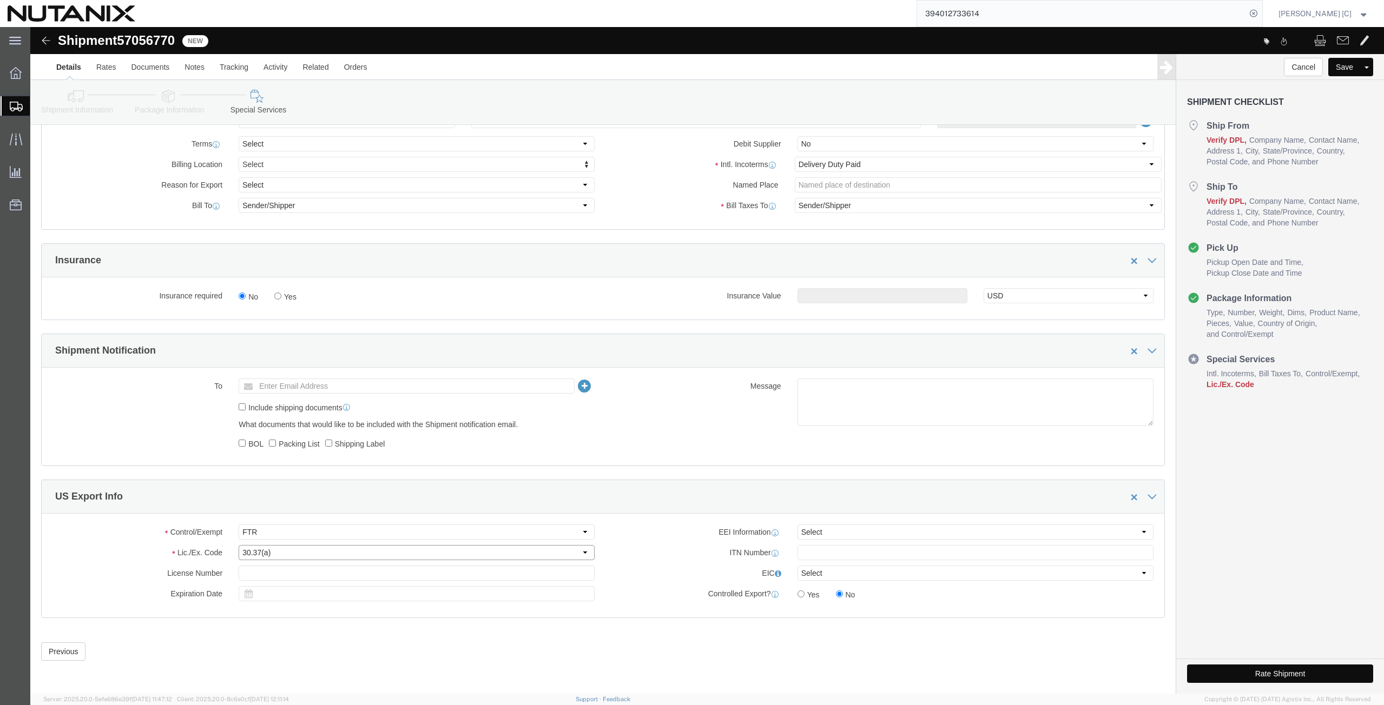
click select "Select 30.2(d)(2) 30.36 30.37(a) 30.37(f) 30.37(g) 30.37(h) 30.37(i) 30.37(j) 3…"
click icon
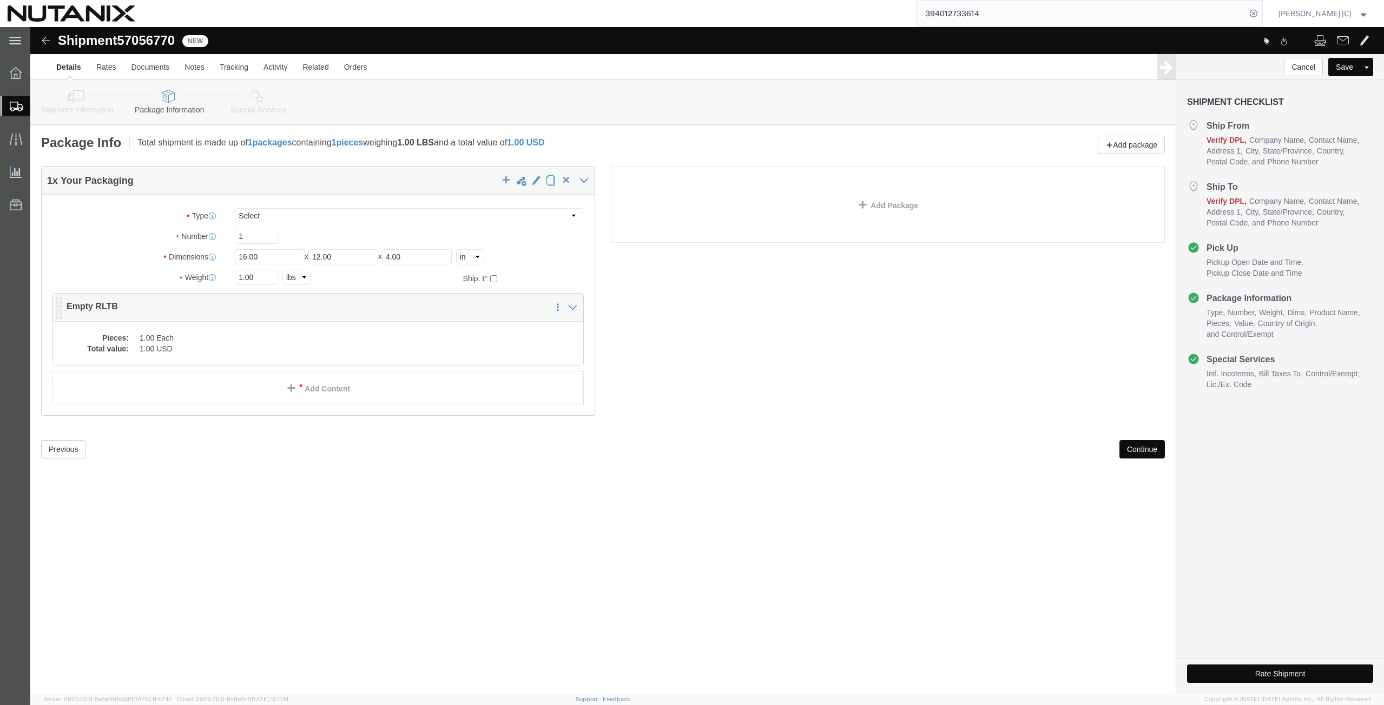
click dd "1.00 USD"
click div
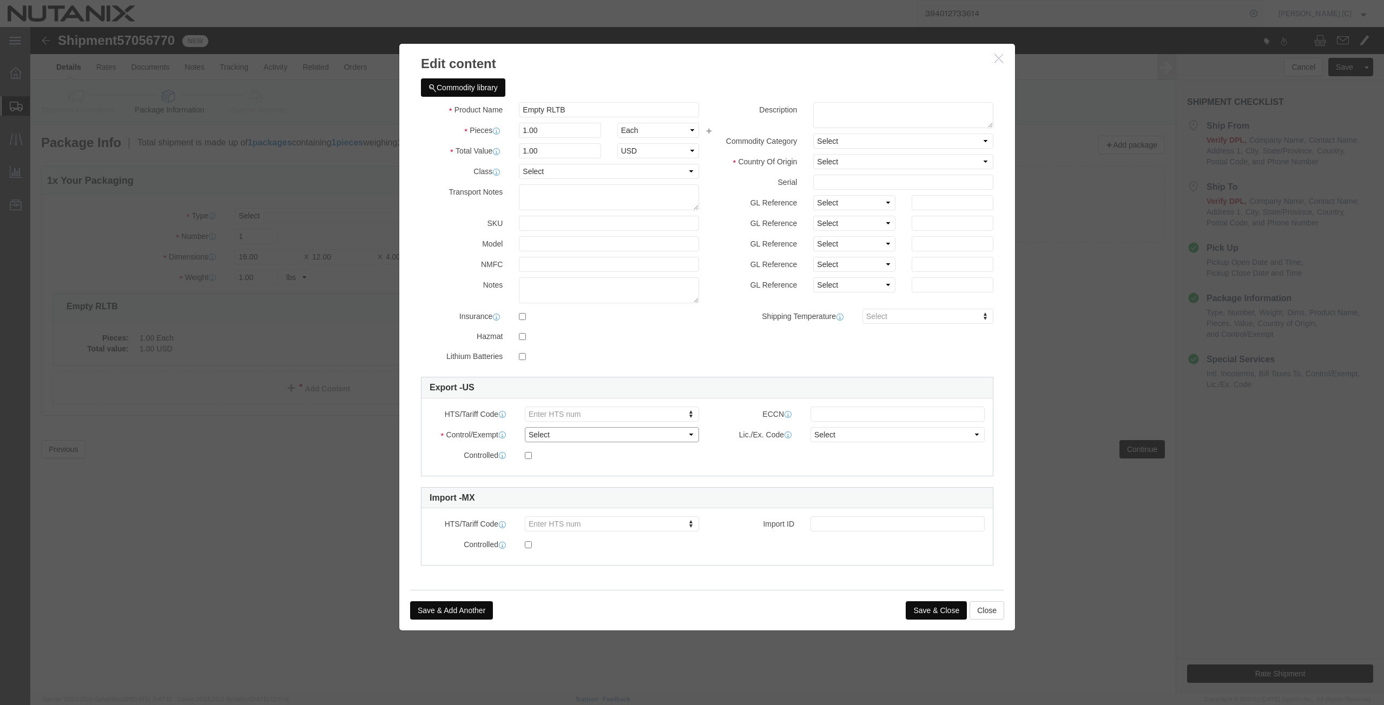
click select "Select ATF BIS DEA EPA FDA FTR ITAR OFAC Other (OPA)"
select select "FTR"
click select "Select ATF BIS DEA EPA FDA FTR ITAR OFAC Other (OPA)"
click select "Select 30.2(d)(2) 30.36 30.37(a) 30.37(f) 30.37(g) 30.37(h) 30.37(i) 30.37(j) 3…"
select select "30.37(a)"
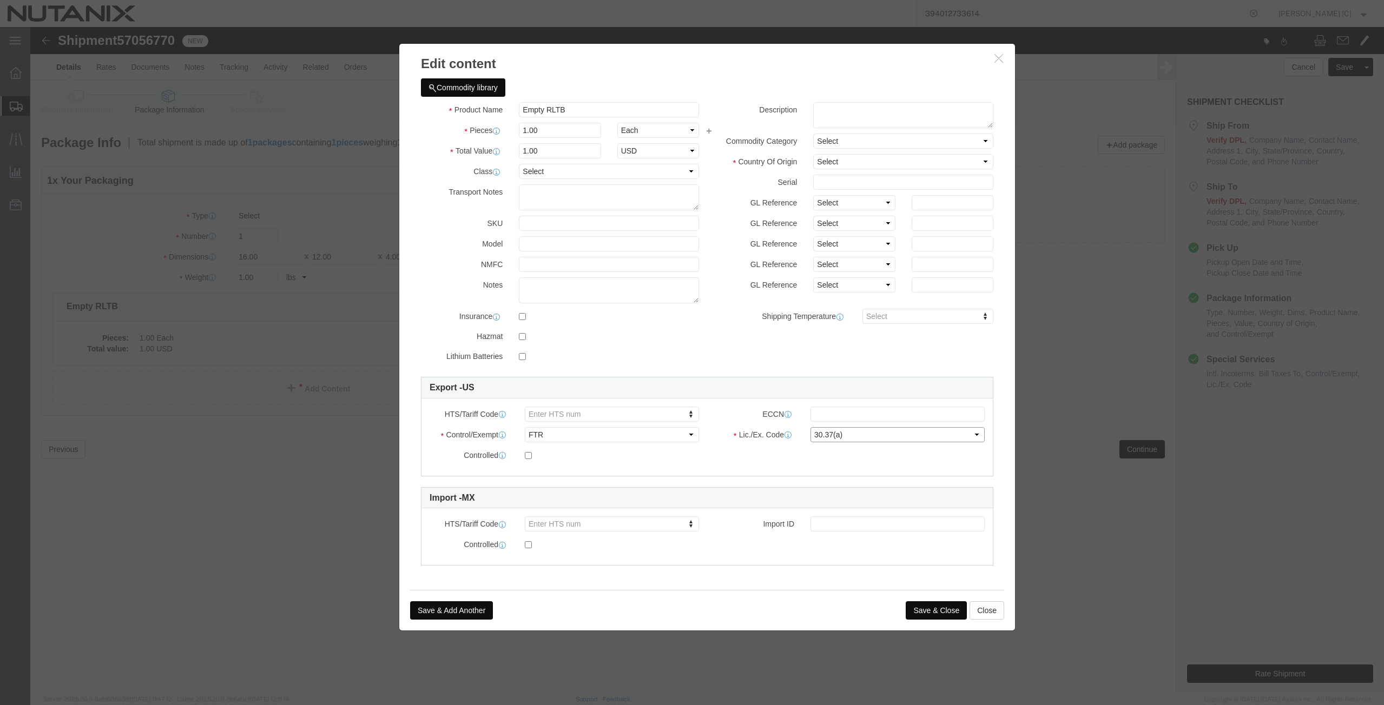
click select "Select 30.2(d)(2) 30.36 30.37(a) 30.37(f) 30.37(g) 30.37(h) 30.37(i) 30.37(j) 3…"
click select "Select [GEOGRAPHIC_DATA] [GEOGRAPHIC_DATA] [GEOGRAPHIC_DATA] [GEOGRAPHIC_DATA] …"
select select "US"
click select "Select [GEOGRAPHIC_DATA] [GEOGRAPHIC_DATA] [GEOGRAPHIC_DATA] [GEOGRAPHIC_DATA] …"
click textarea
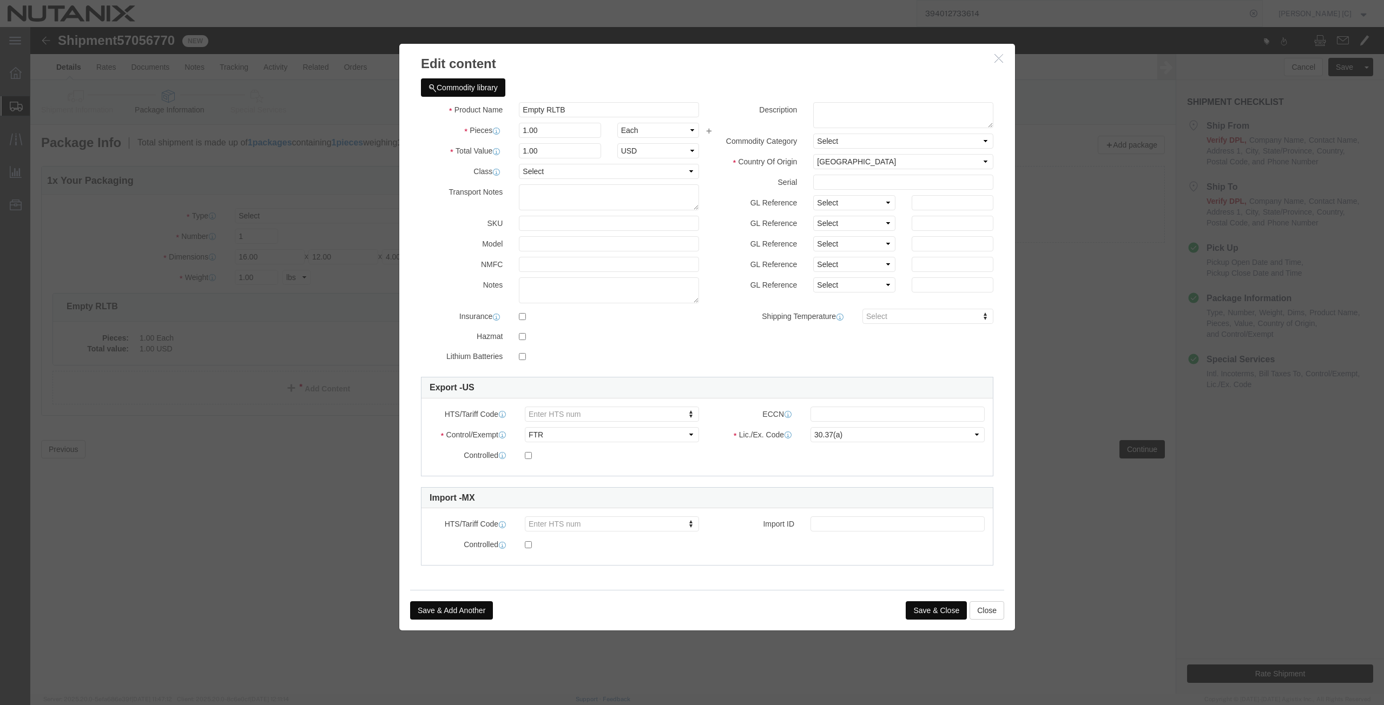
click button "Save & Close"
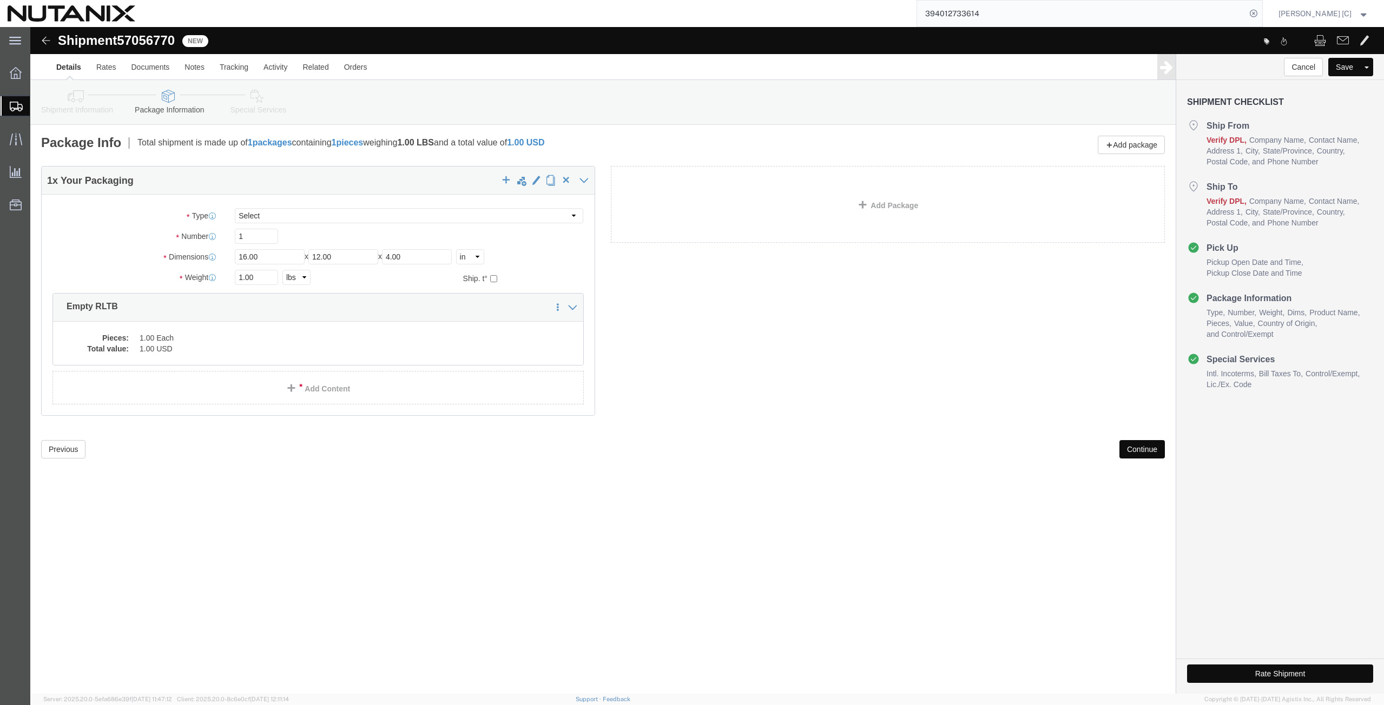
click button "Continue"
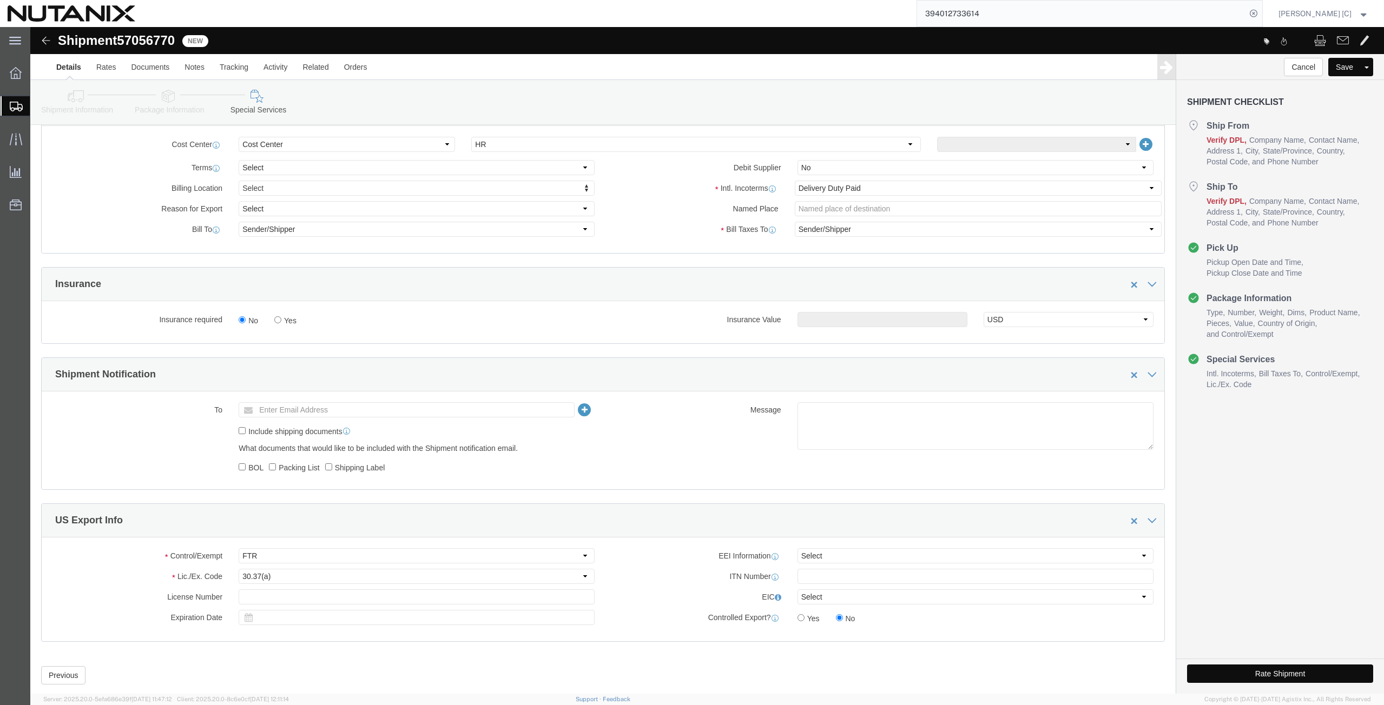
scroll to position [529, 0]
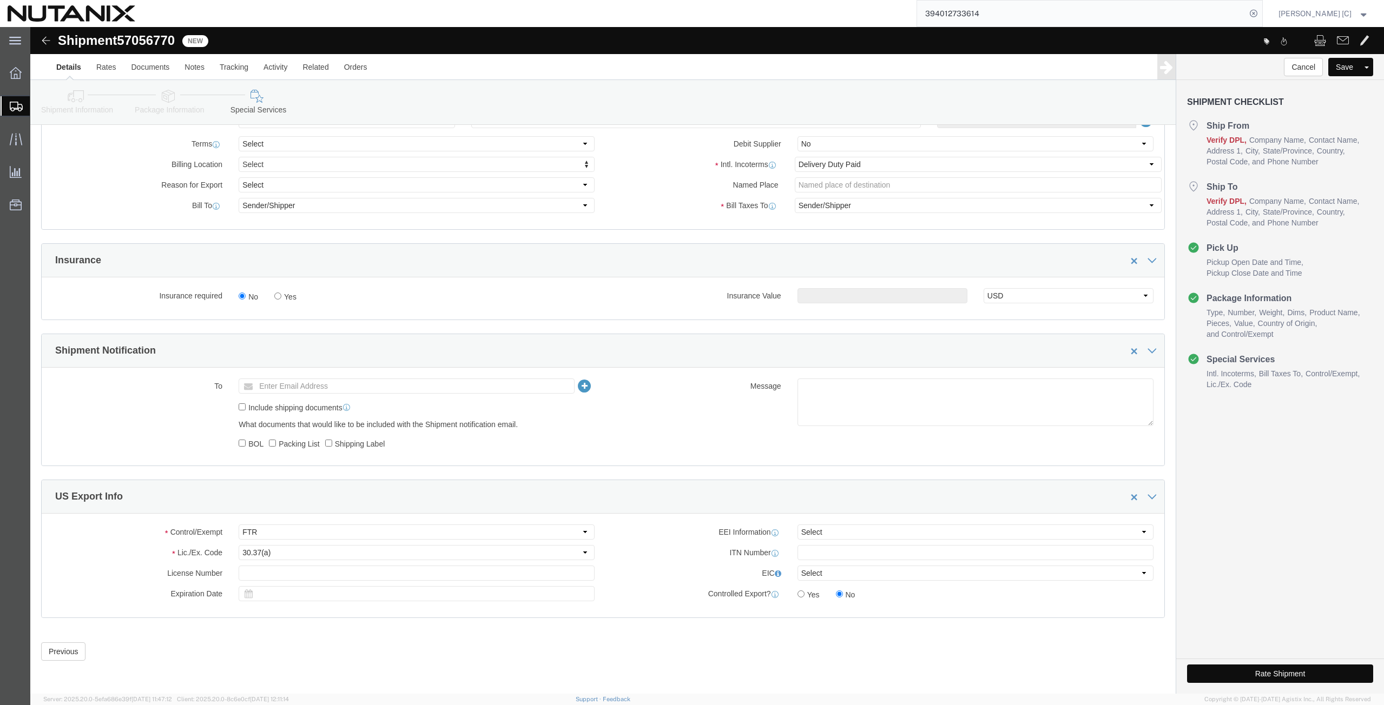
click button "Rate Shipment"
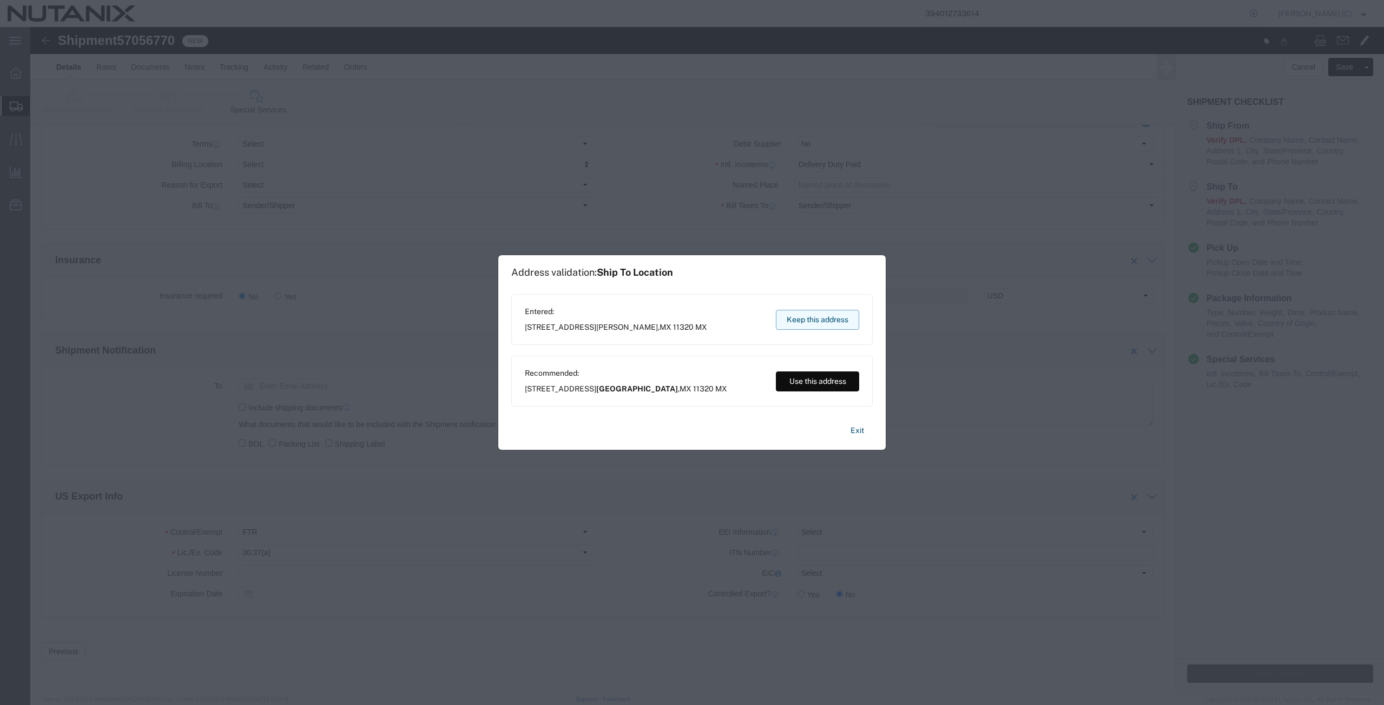
click at [808, 319] on button "Keep this address" at bounding box center [817, 320] width 83 height 20
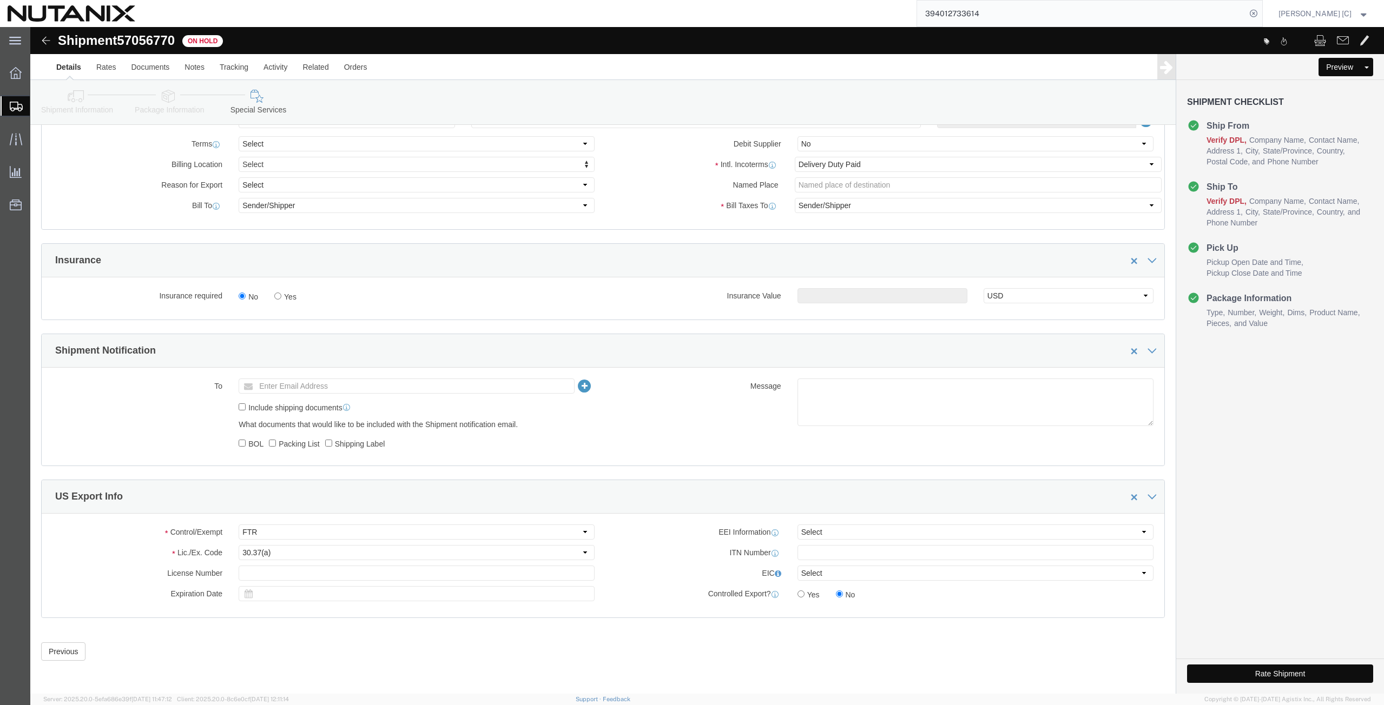
click button "Rate Shipment"
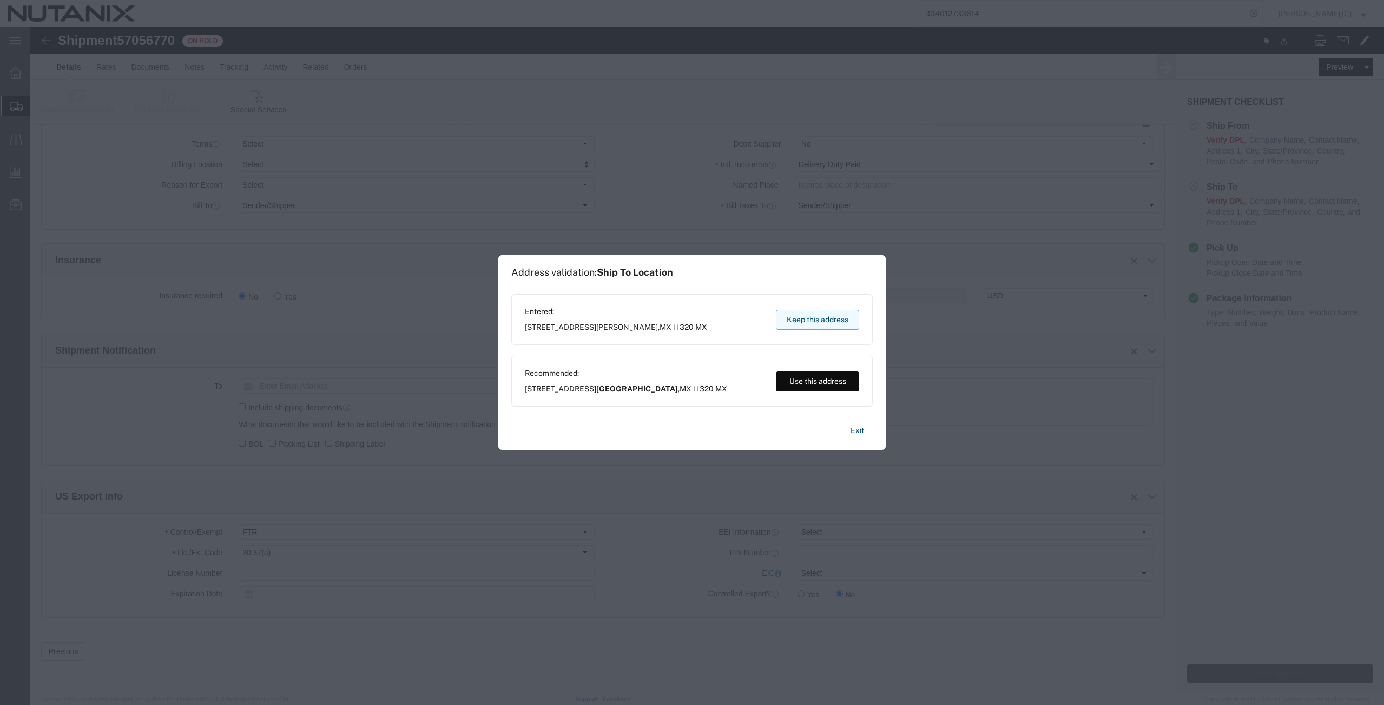
click at [786, 322] on button "Keep this address" at bounding box center [817, 320] width 83 height 20
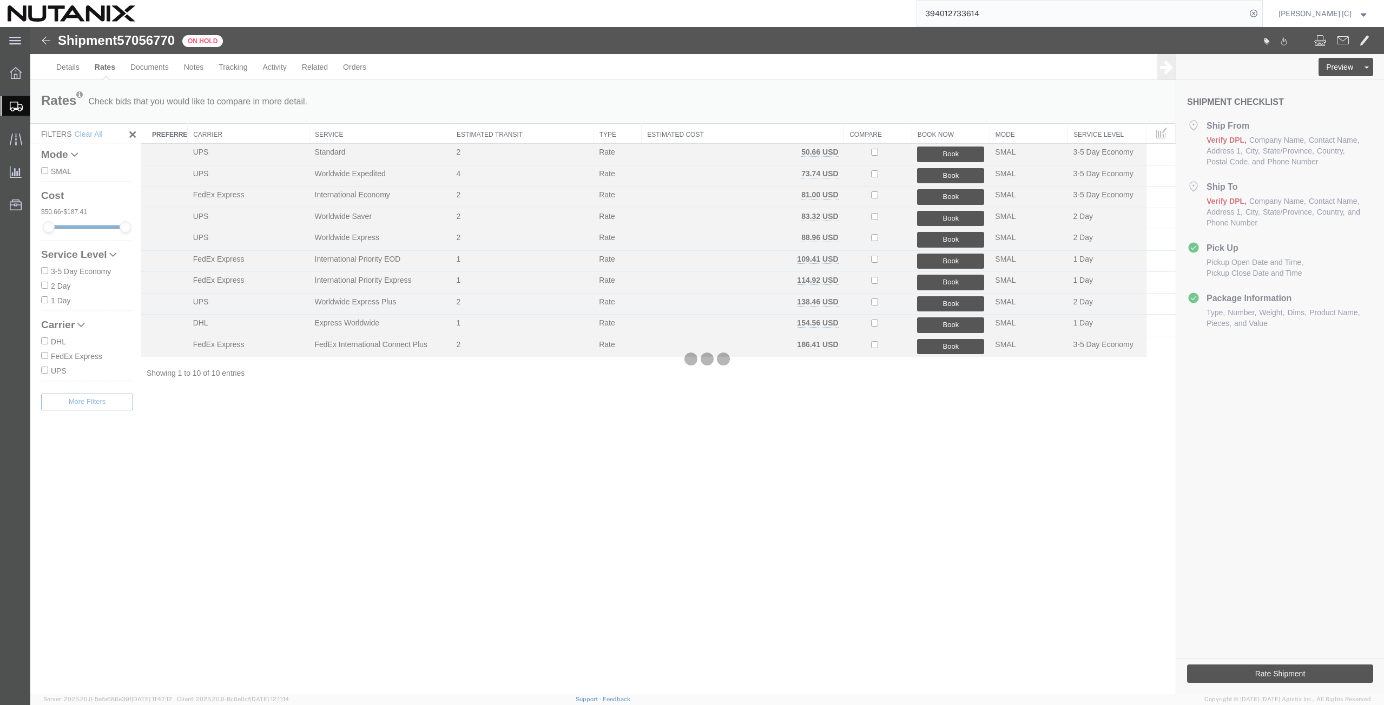
scroll to position [0, 0]
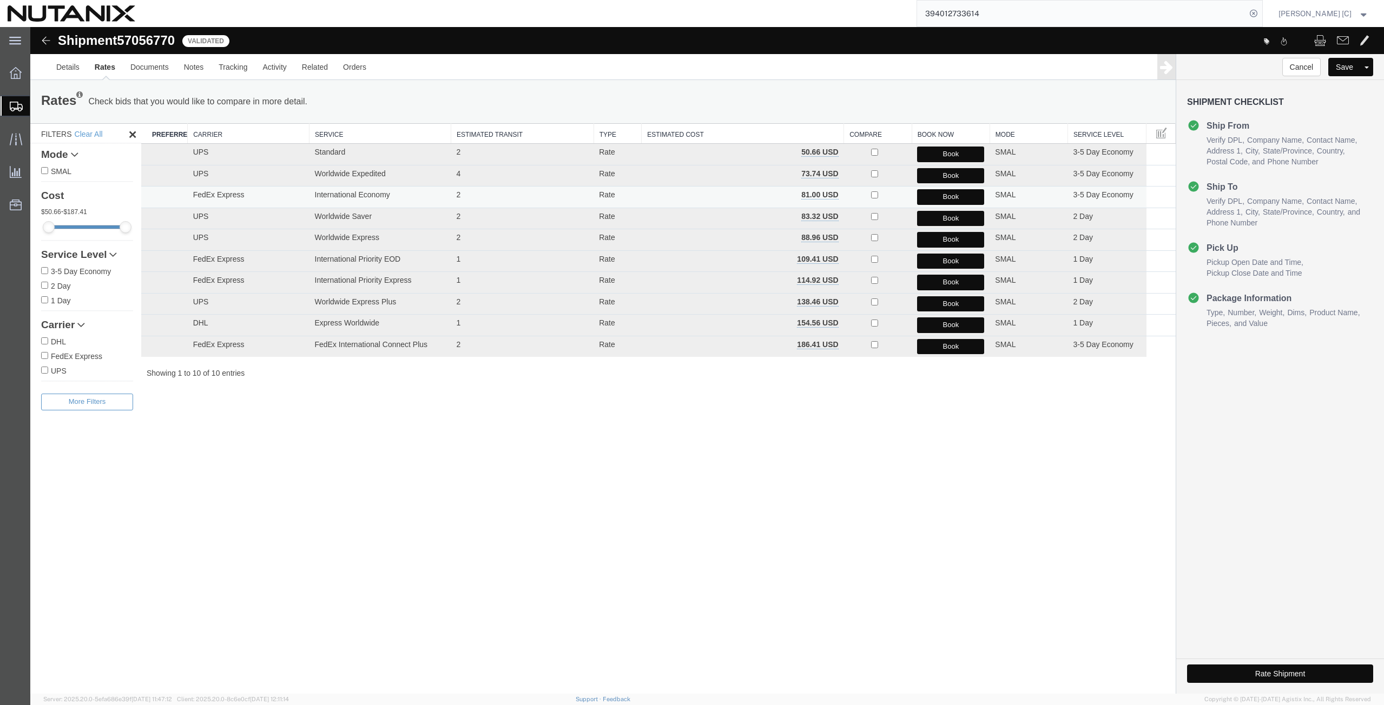
click at [931, 197] on button "Book" at bounding box center [950, 197] width 67 height 16
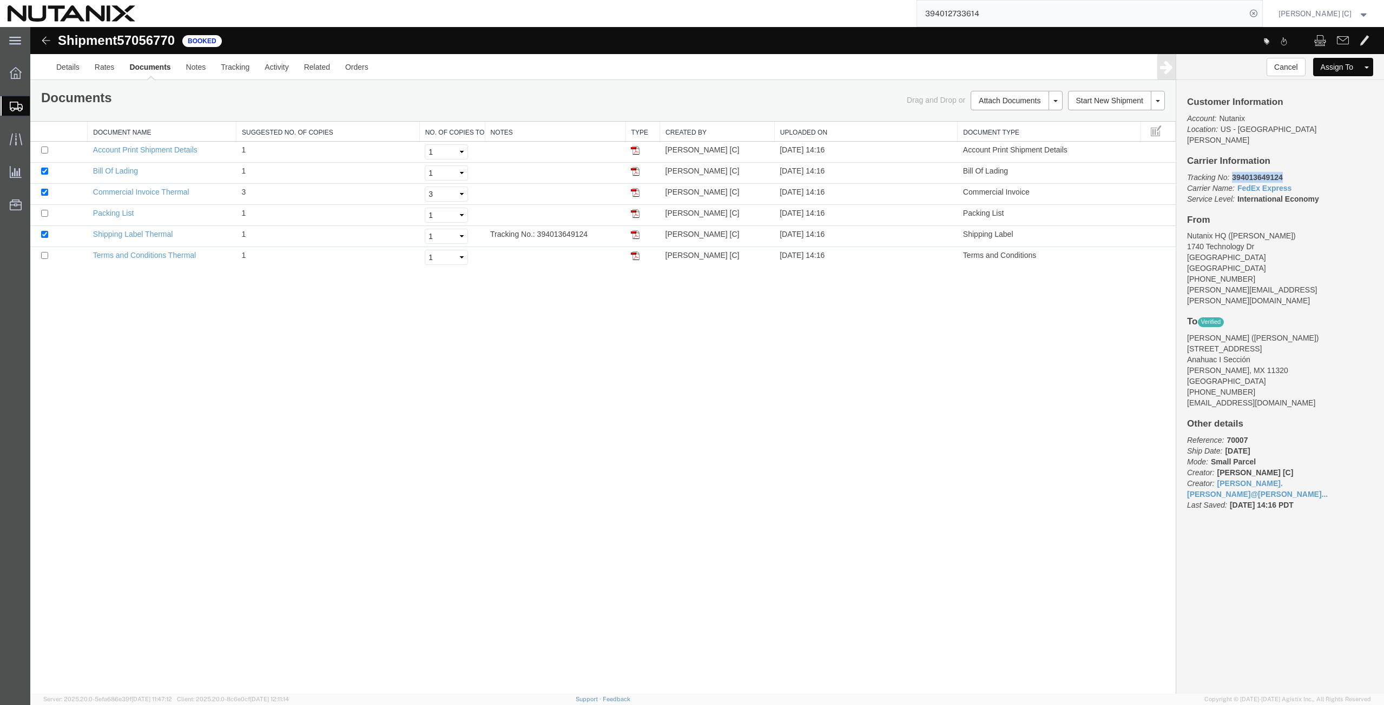
drag, startPoint x: 1287, startPoint y: 166, endPoint x: 1232, endPoint y: 162, distance: 54.7
click at [1232, 172] on p "Tracking No: 394013649124 Carrier Name: FedEx Express FedEx Express Service Lev…" at bounding box center [1280, 188] width 186 height 32
copy b "394013649124"
click at [636, 235] on img at bounding box center [635, 234] width 9 height 9
click at [1311, 89] on link "Clone Shipment" at bounding box center [1326, 85] width 94 height 16
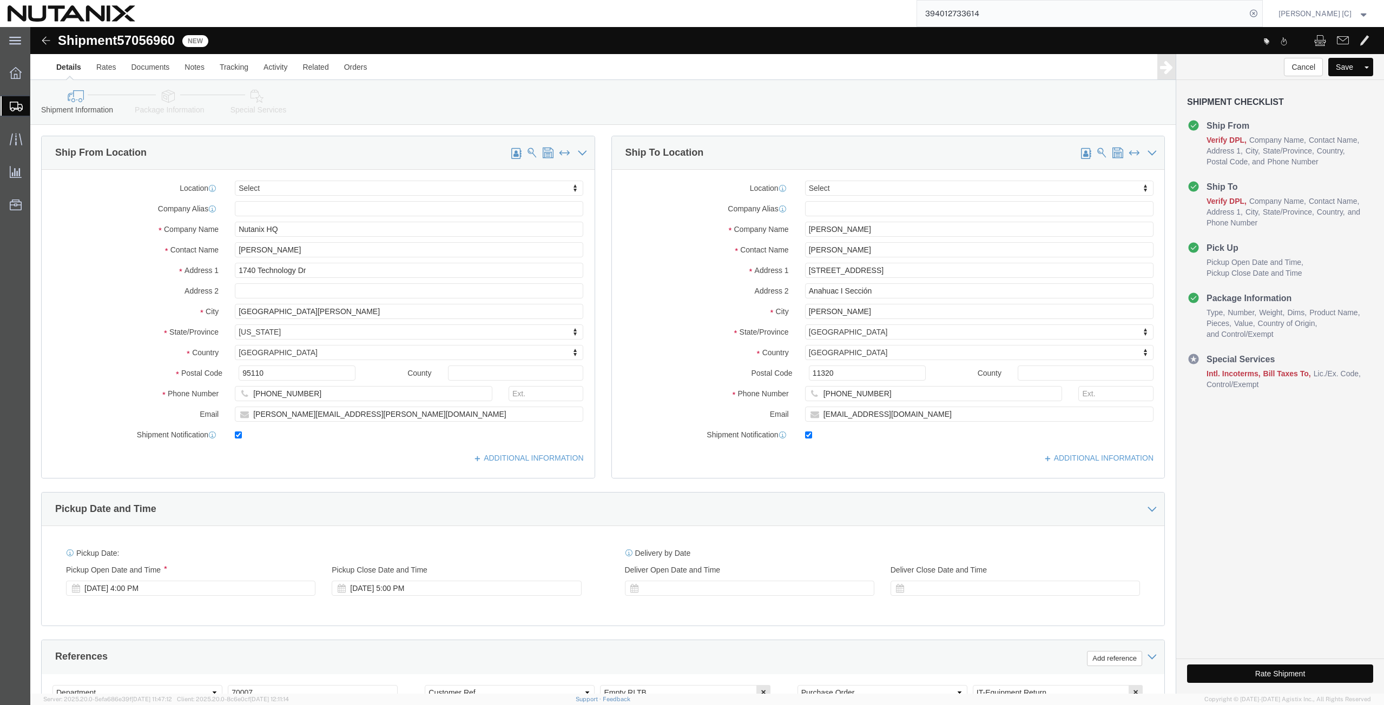
click span
type input "[PERSON_NAME]"
type input "[STREET_ADDRESS]"
type input "Anahuac I Sección"
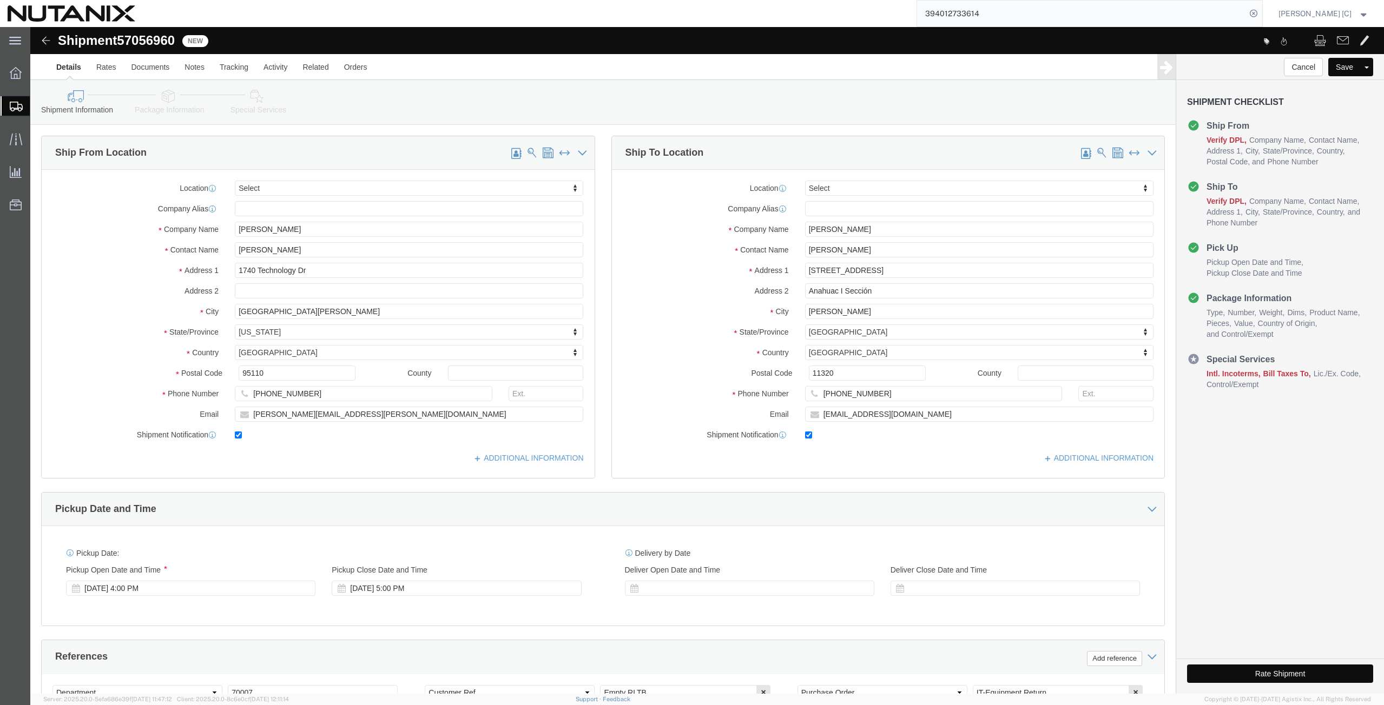
type input "[PERSON_NAME]"
select select "MX"
type input "11320"
type input "[PHONE_NUMBER]"
type input "[EMAIL_ADDRESS][DOMAIN_NAME]"
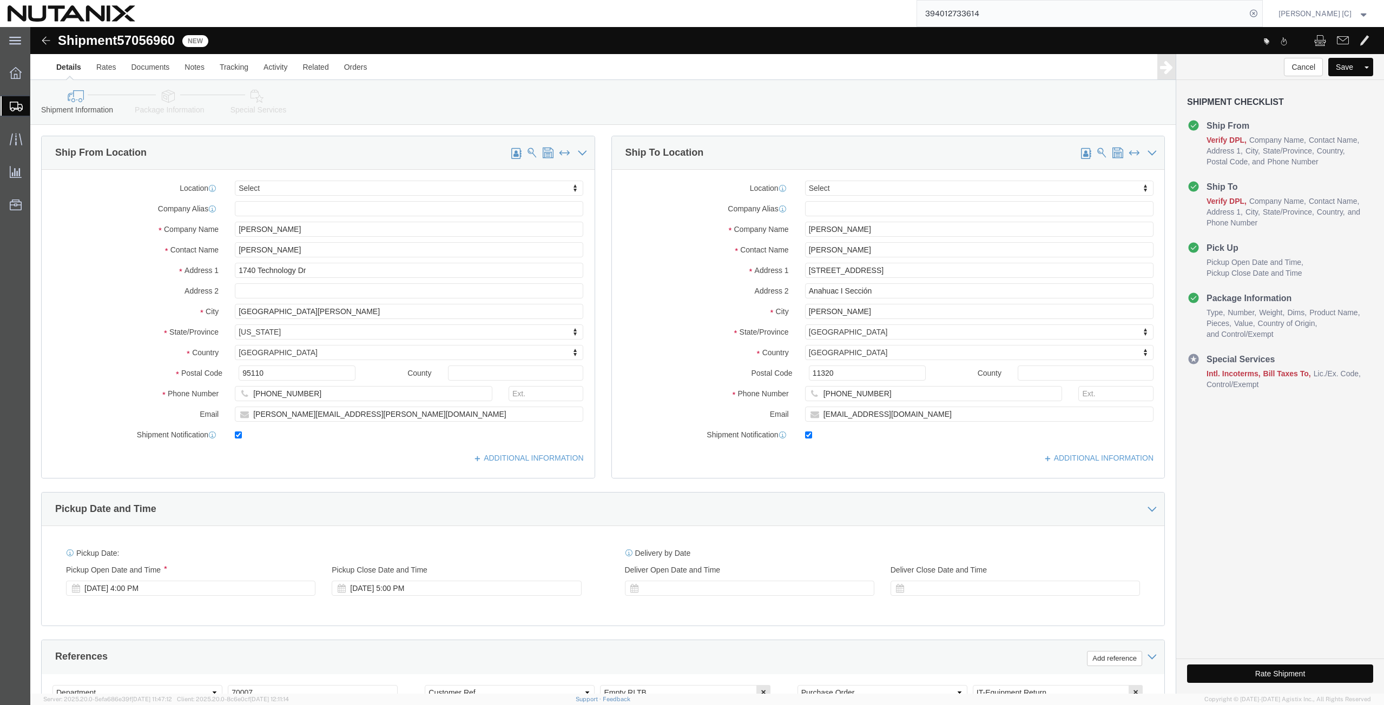
type input "Nutanix HQ"
type input "[PERSON_NAME]"
type input "1740 Technology Dr"
type input "[GEOGRAPHIC_DATA][PERSON_NAME]"
select select "US"
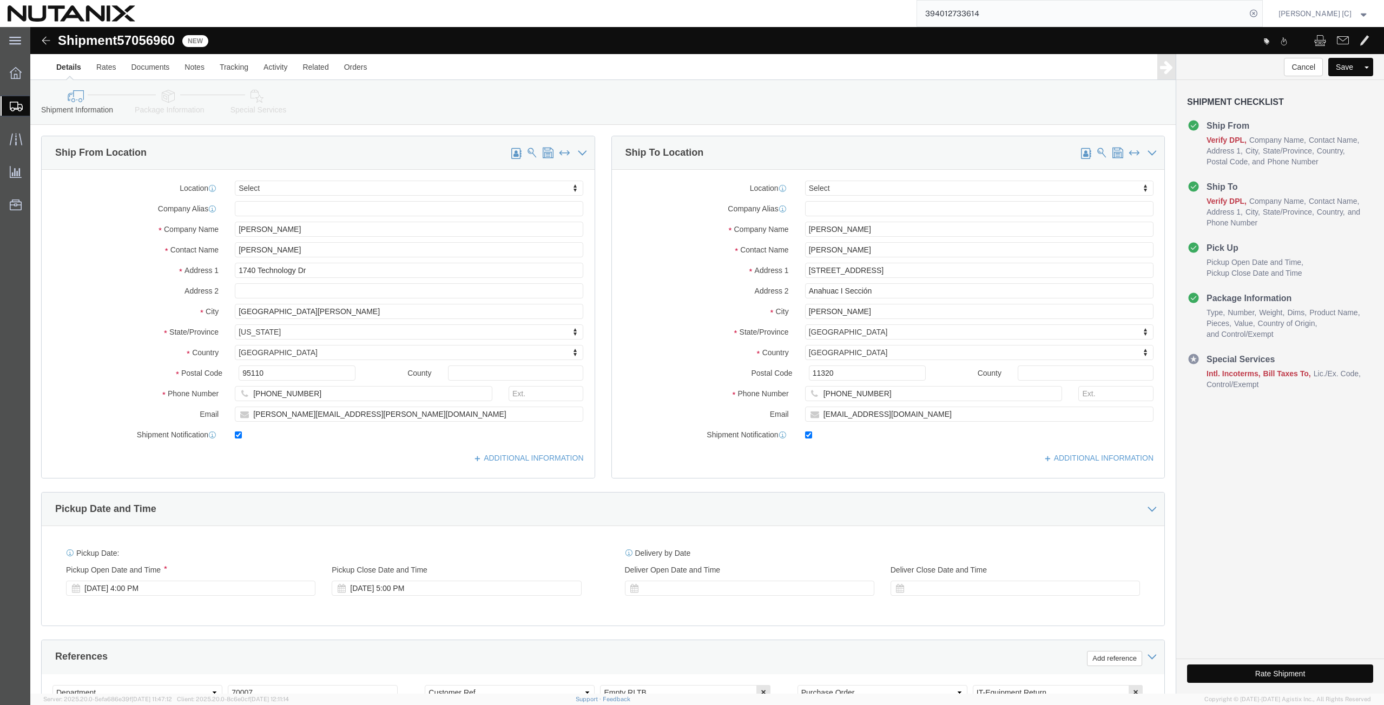
type input "95110"
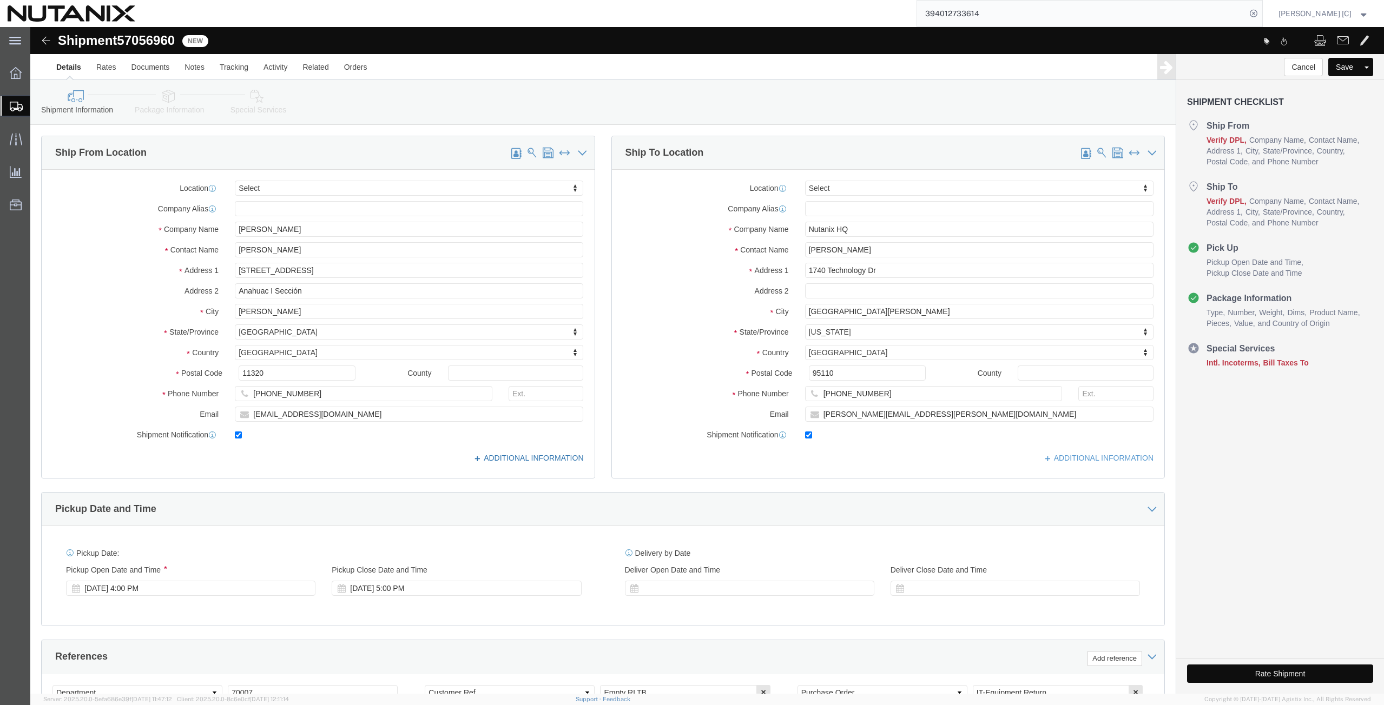
click icon
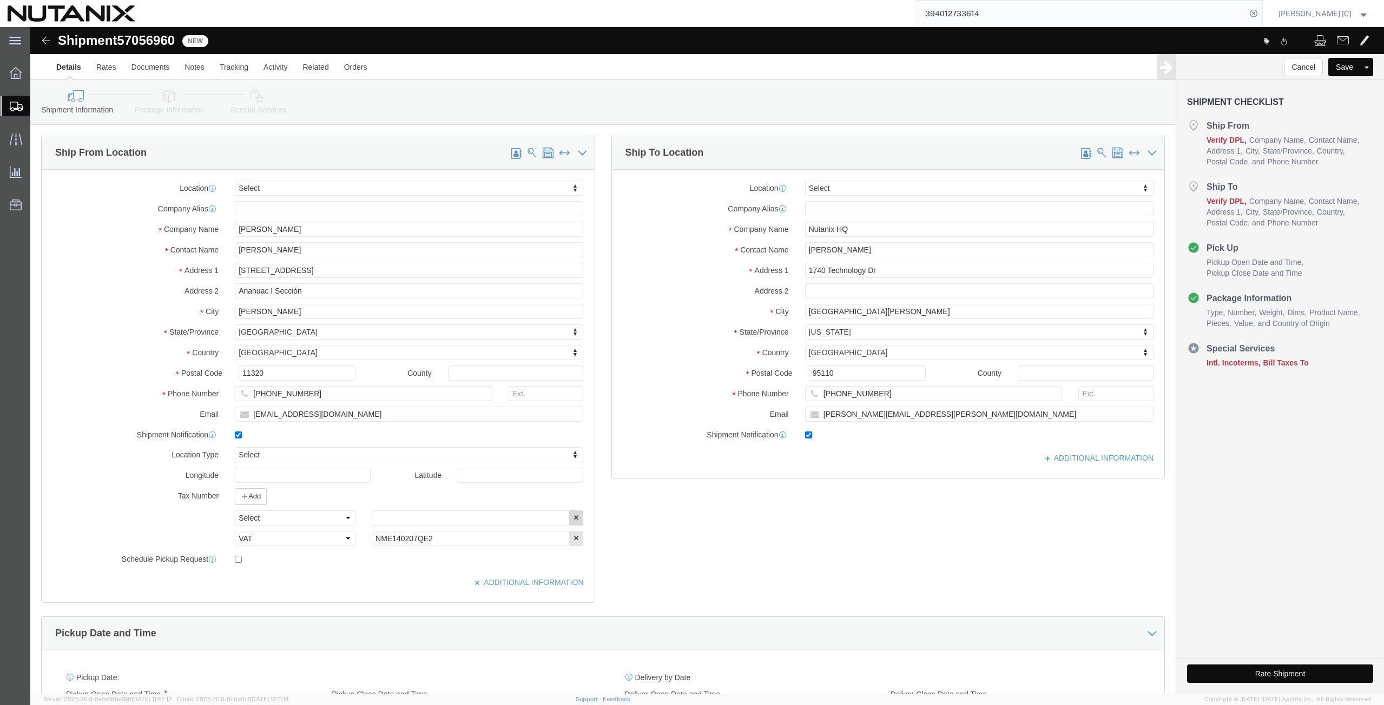
click icon "button"
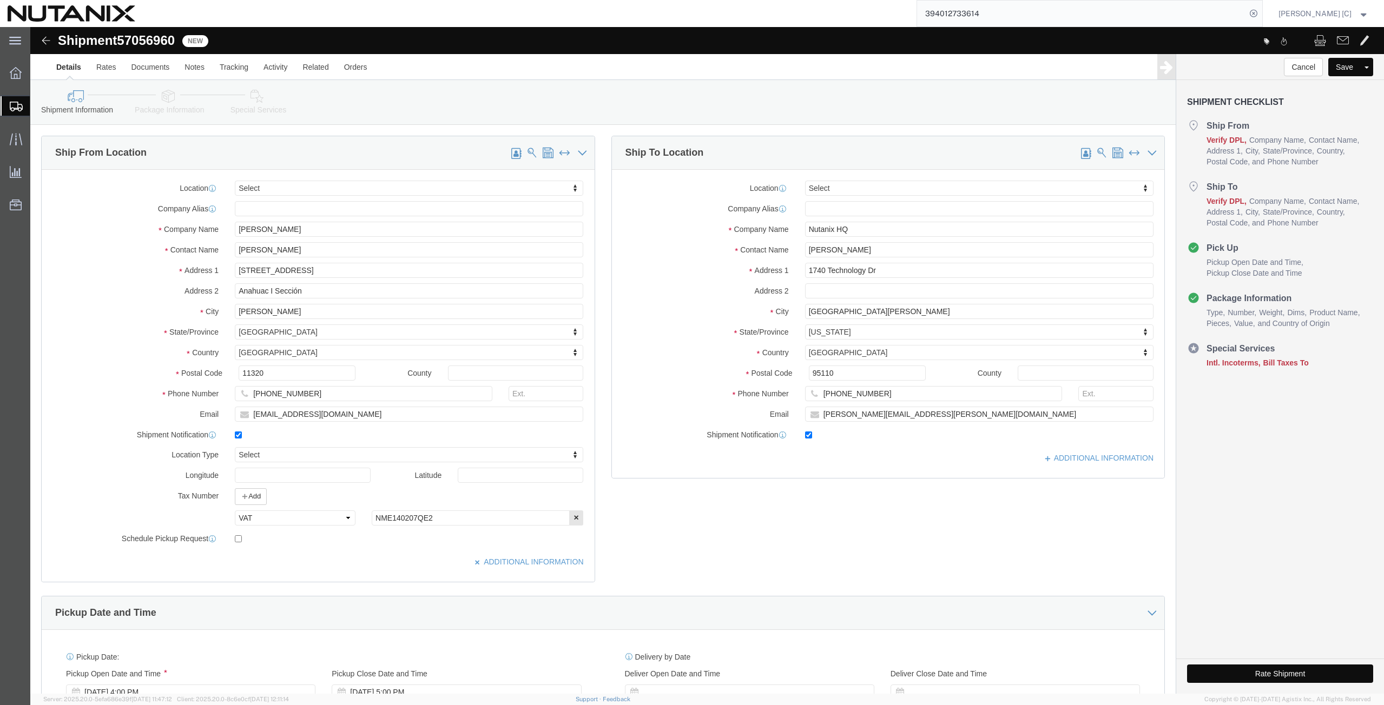
click icon
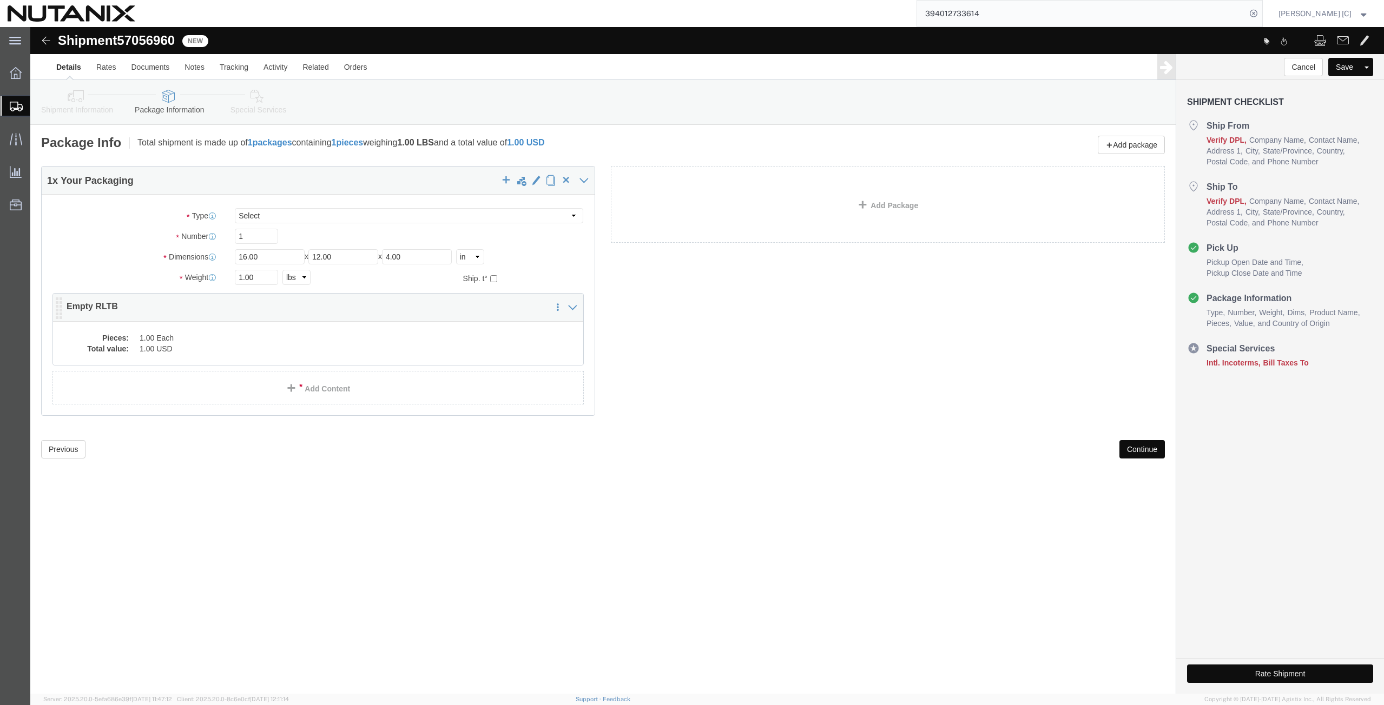
click dd "1.00 USD"
click div
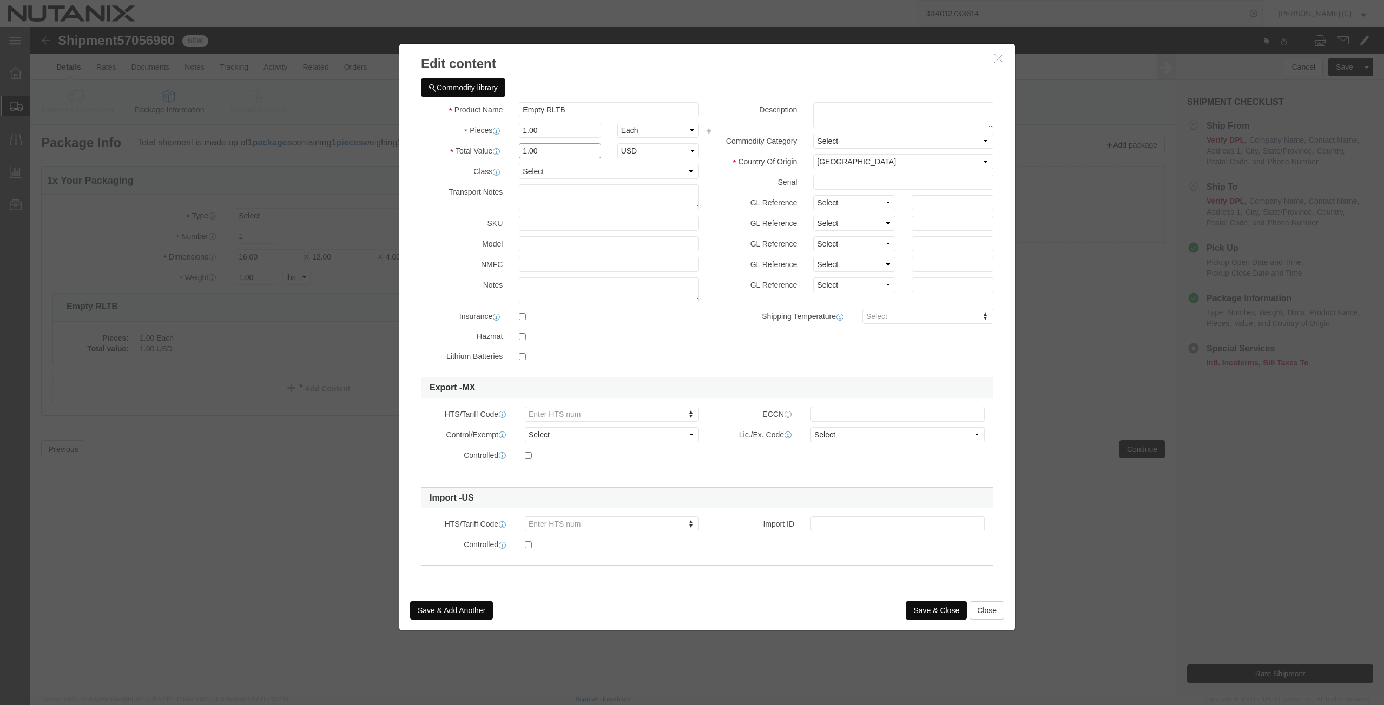
drag, startPoint x: 526, startPoint y: 117, endPoint x: 415, endPoint y: 150, distance: 115.3
click div "Product Name Empty RLTB Pieces 1.00 Select Bag Barrels 100Board Feet Bottle Box…"
drag, startPoint x: 538, startPoint y: 83, endPoint x: 261, endPoint y: 125, distance: 280.2
click div "Edit content Commodity library Product Name Empty RLTB Pieces 1.00 Select Bag B…"
click span "Name:"
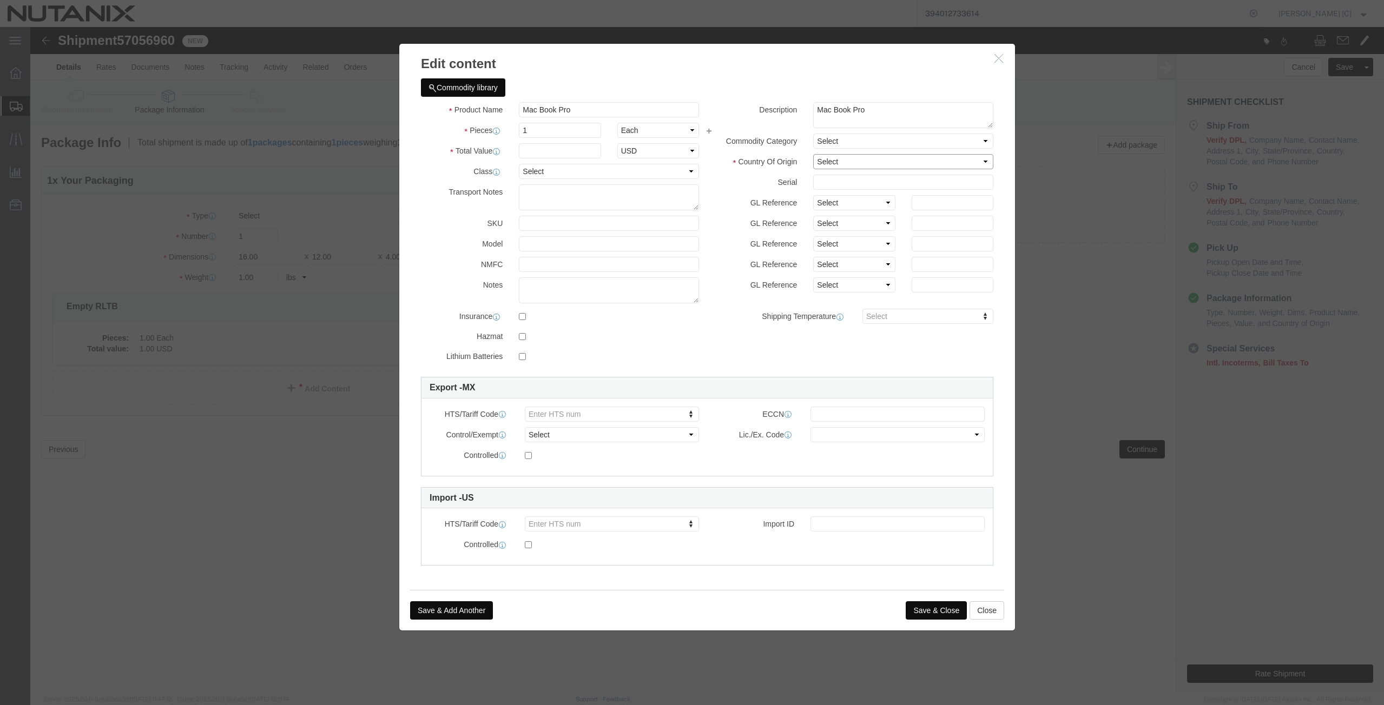
click select "Select [GEOGRAPHIC_DATA] [GEOGRAPHIC_DATA] [GEOGRAPHIC_DATA] [GEOGRAPHIC_DATA] …"
click input "text"
click div "Transport Notes"
click button "Save & Close"
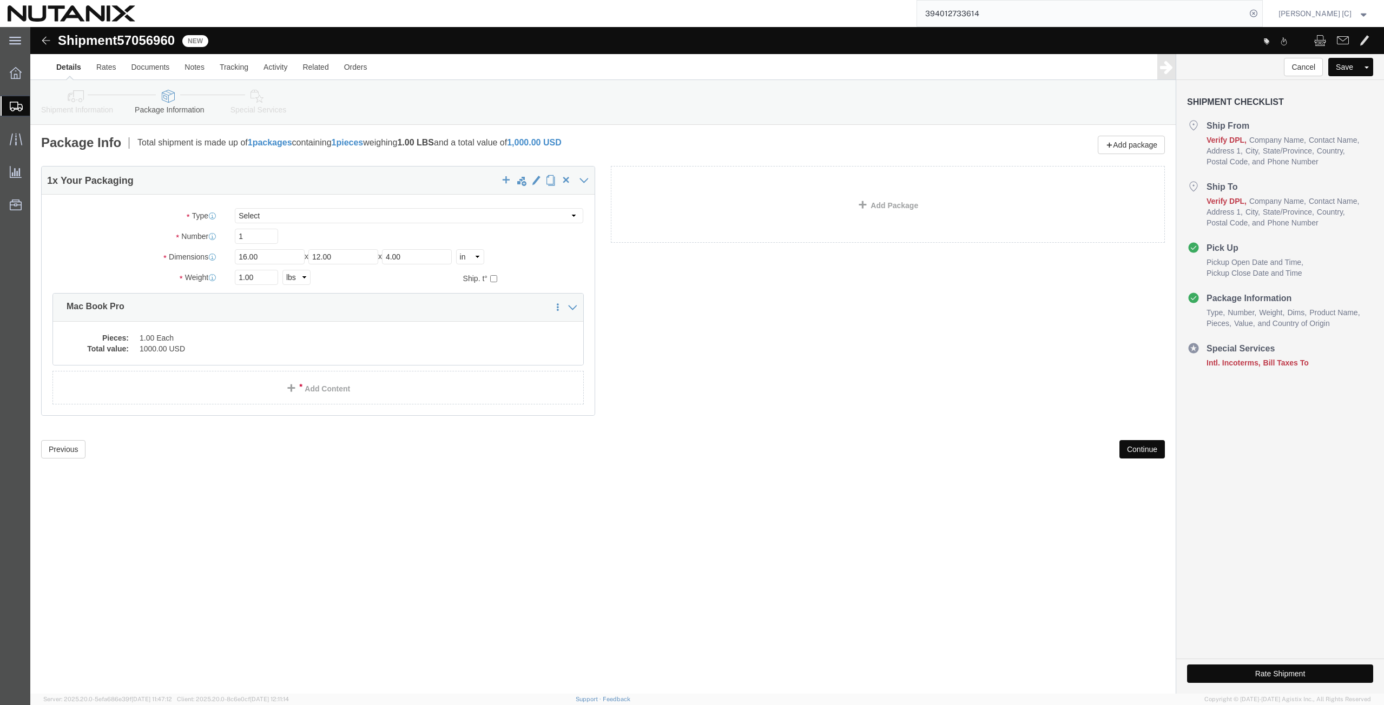
click button "Continue"
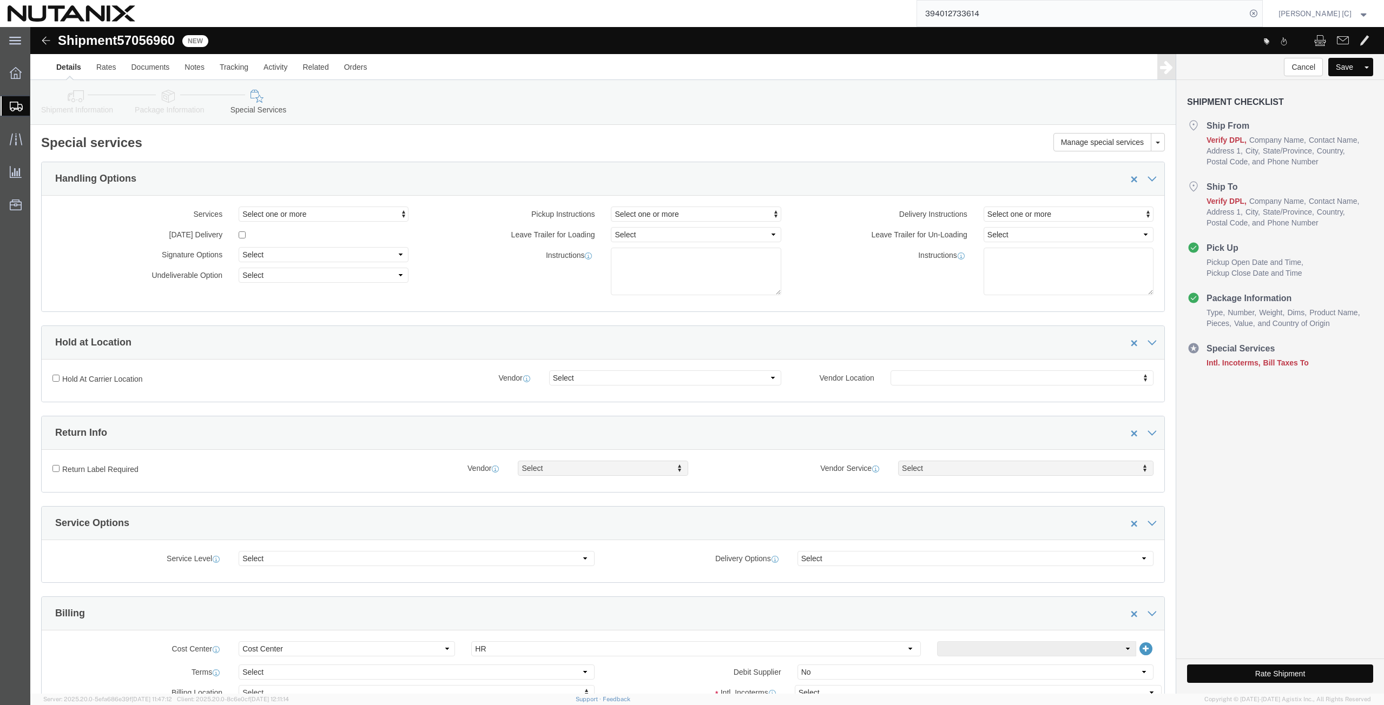
scroll to position [253, 0]
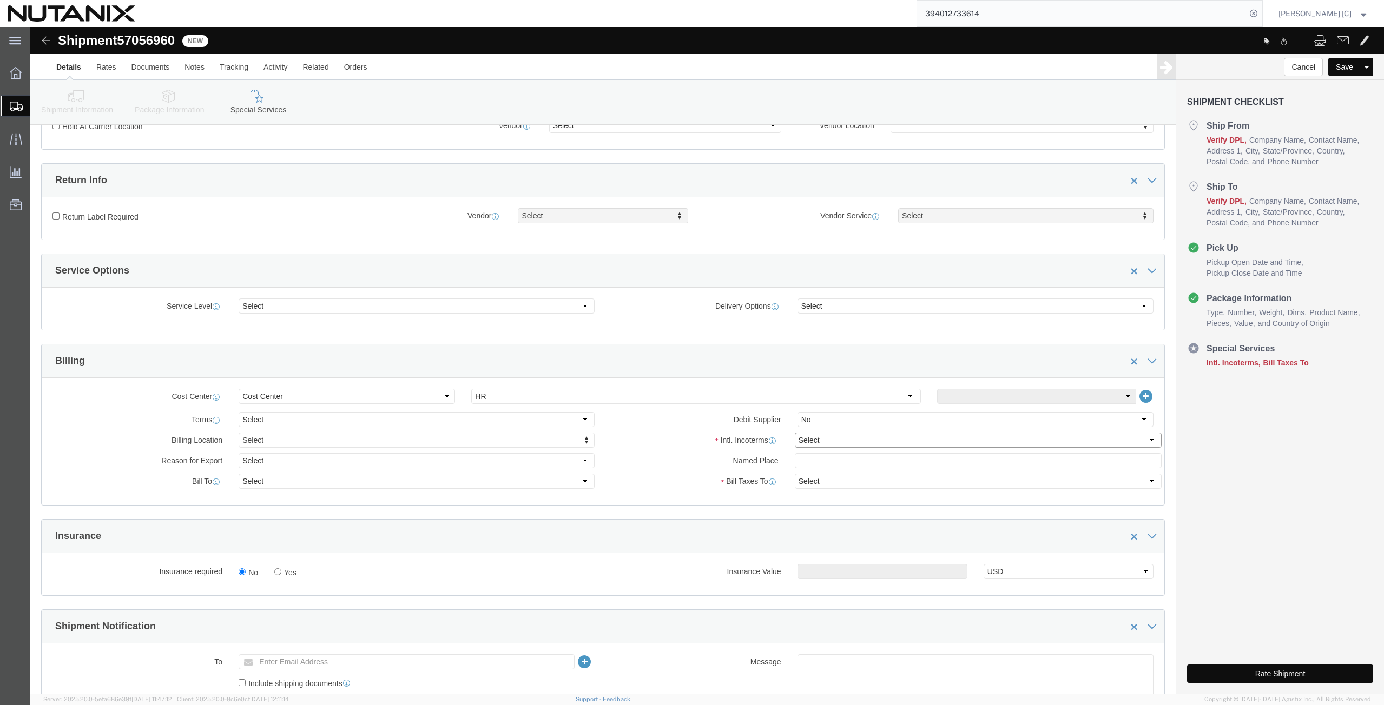
click select "Select Carriage Insurance Paid Carriage Paid To Cost and Freight Cost Insurance…"
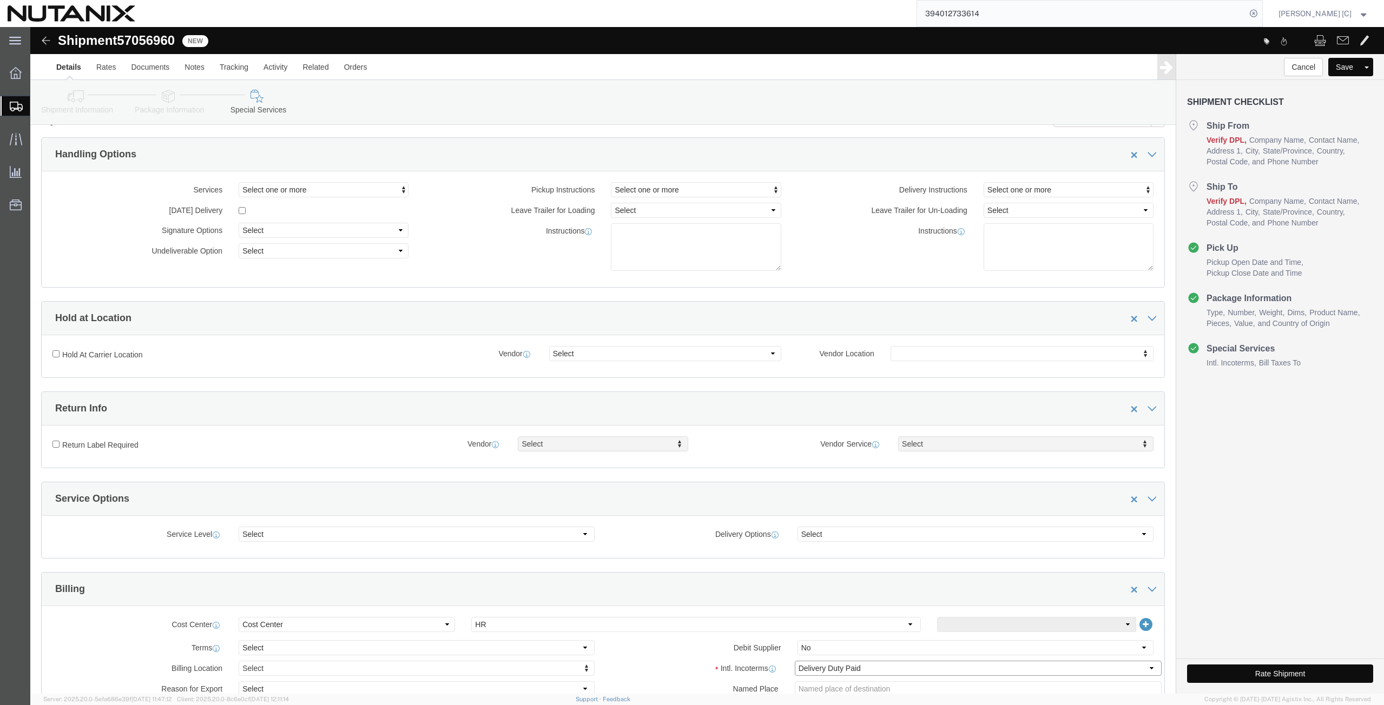
scroll to position [0, 0]
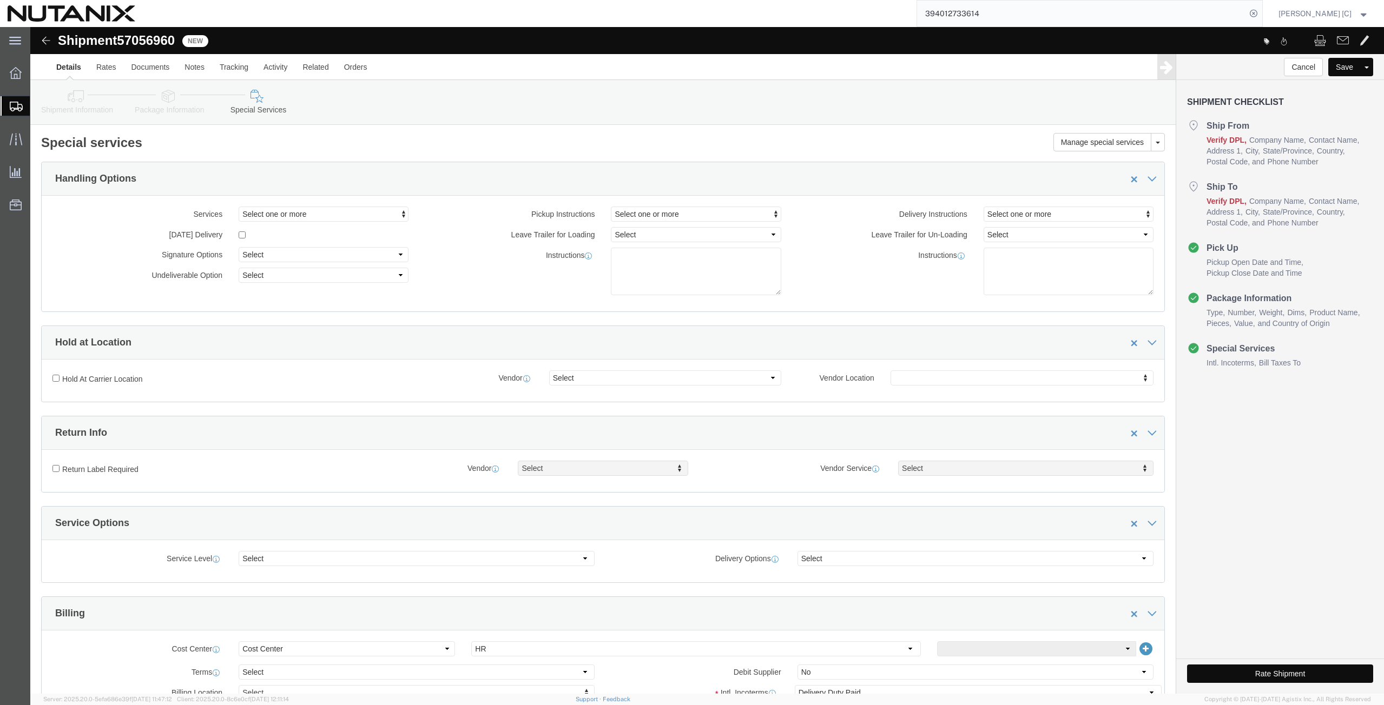
click icon
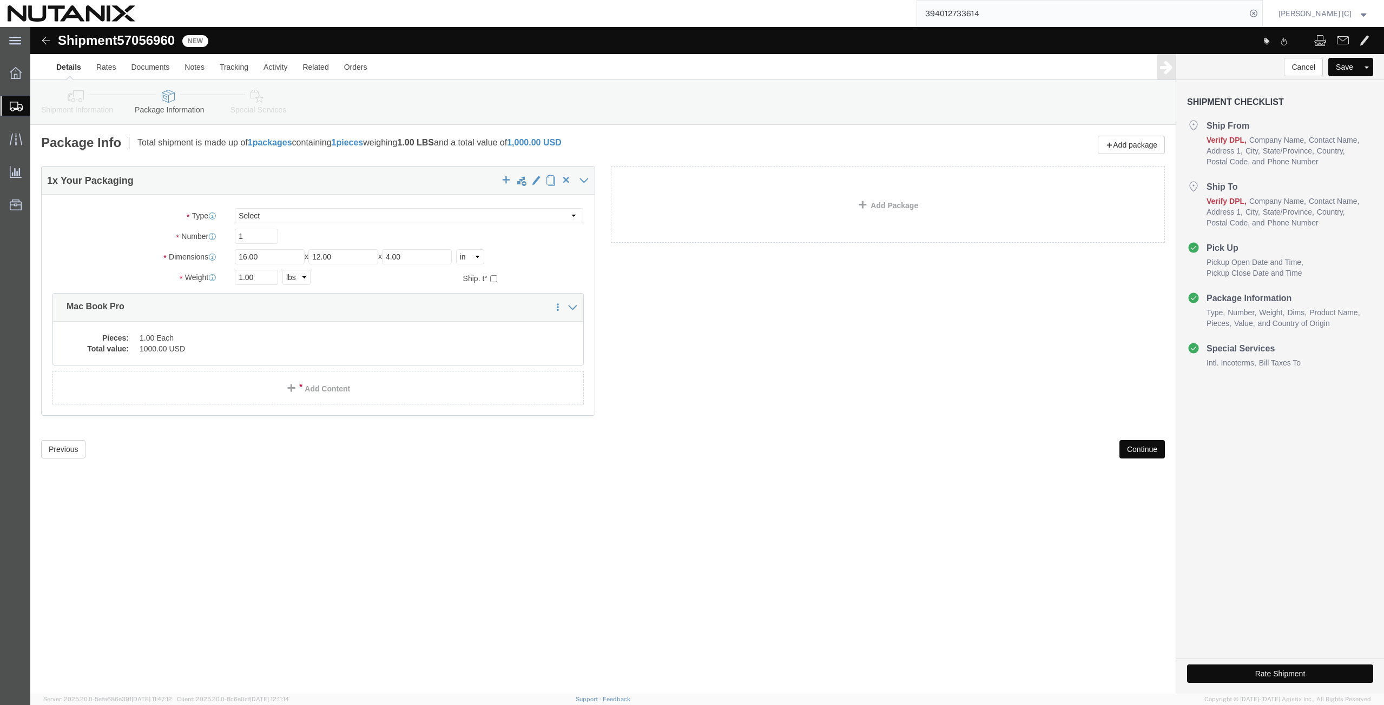
click icon
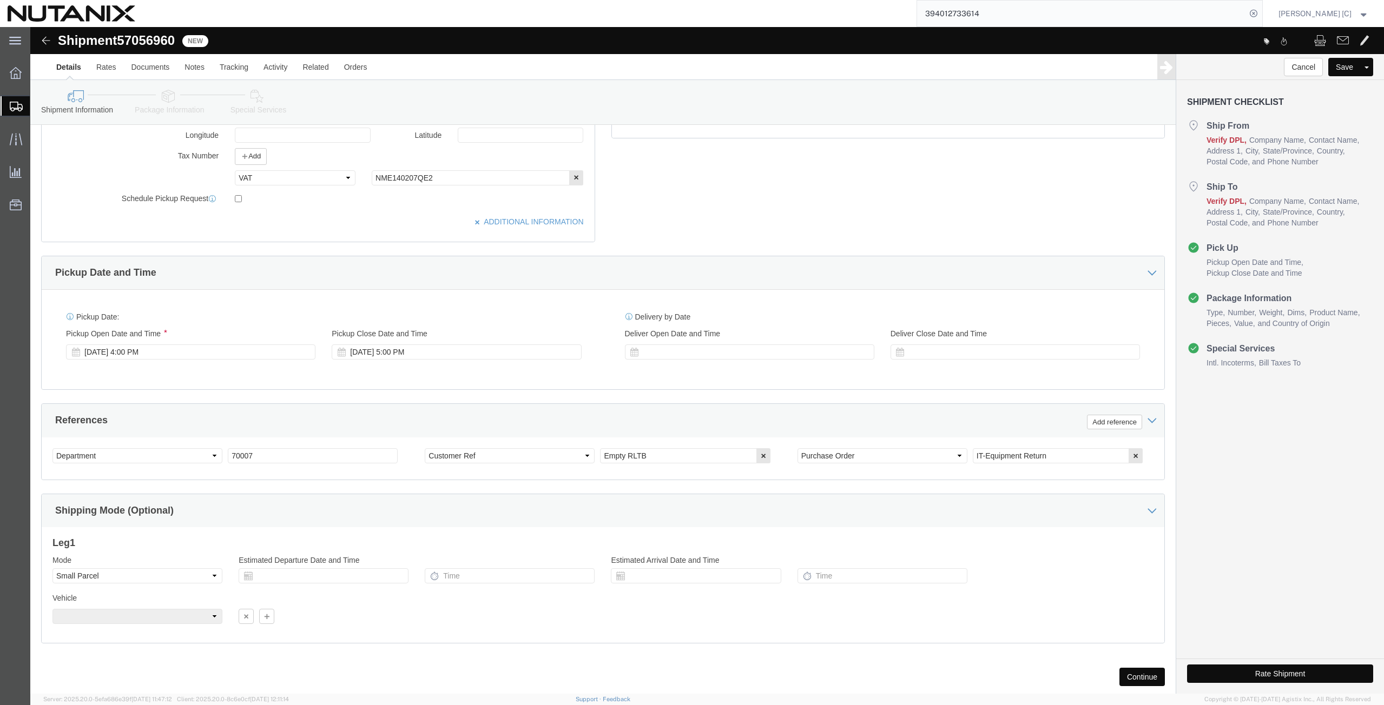
scroll to position [366, 0]
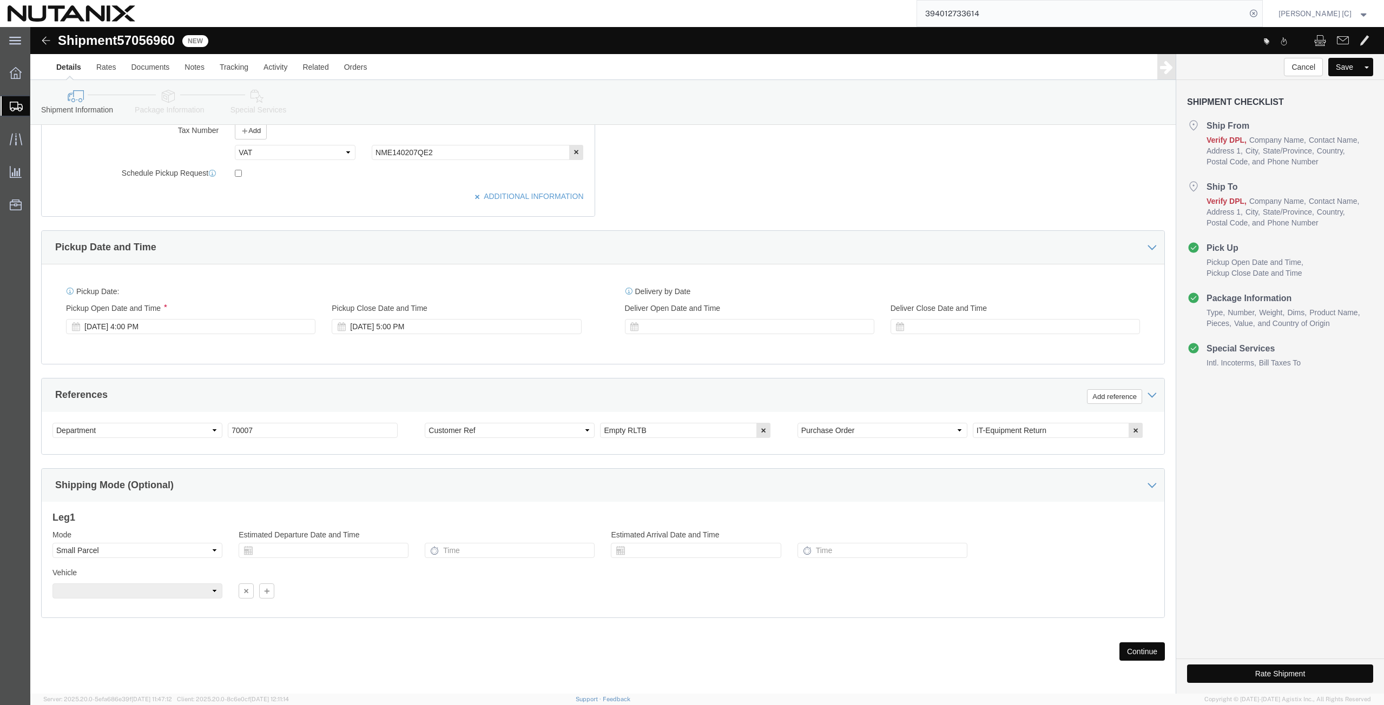
click button "Continue"
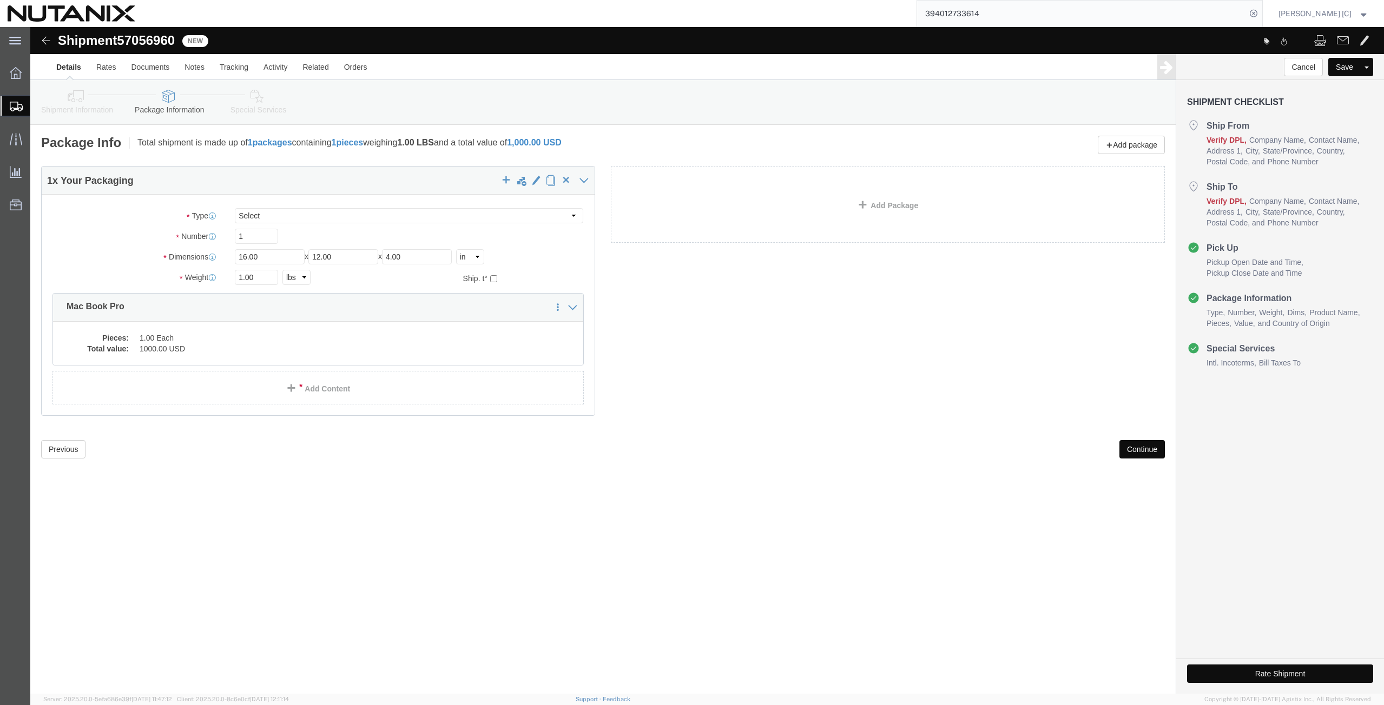
scroll to position [0, 0]
click button "Continue"
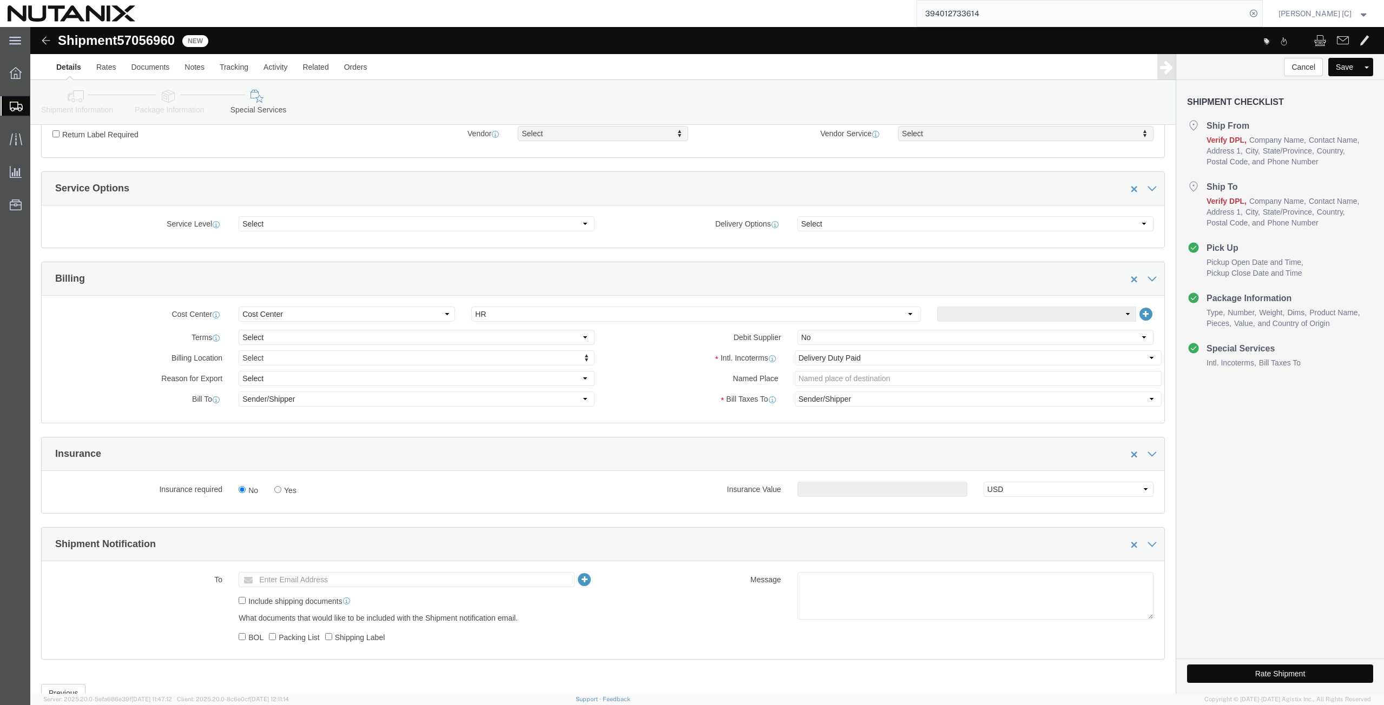
scroll to position [377, 0]
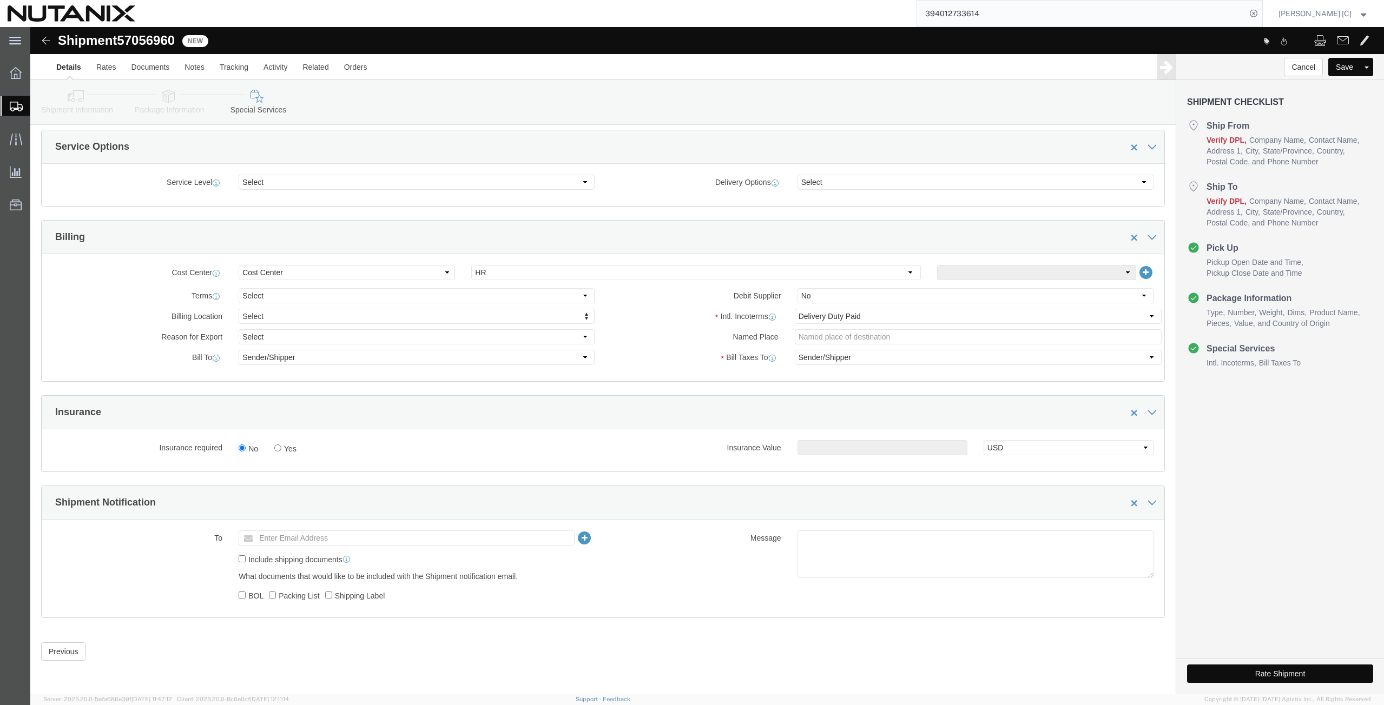
click icon
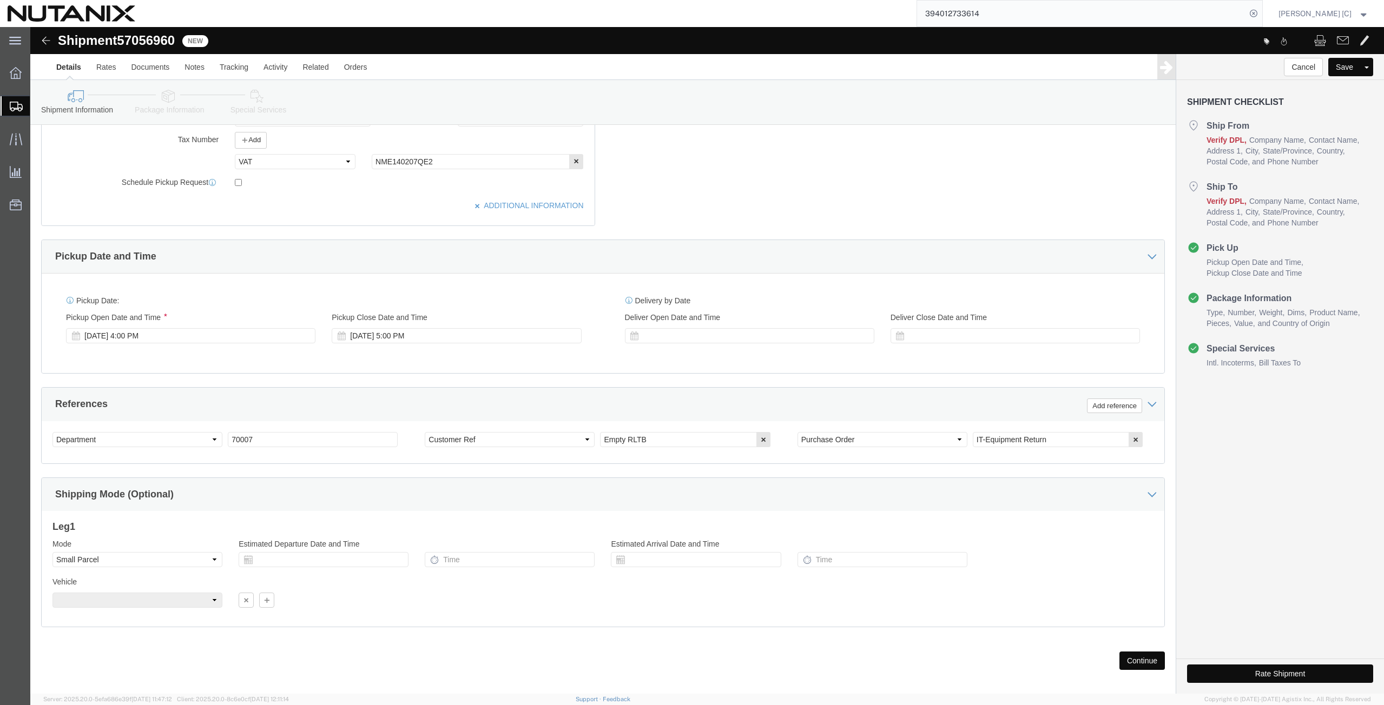
scroll to position [366, 0]
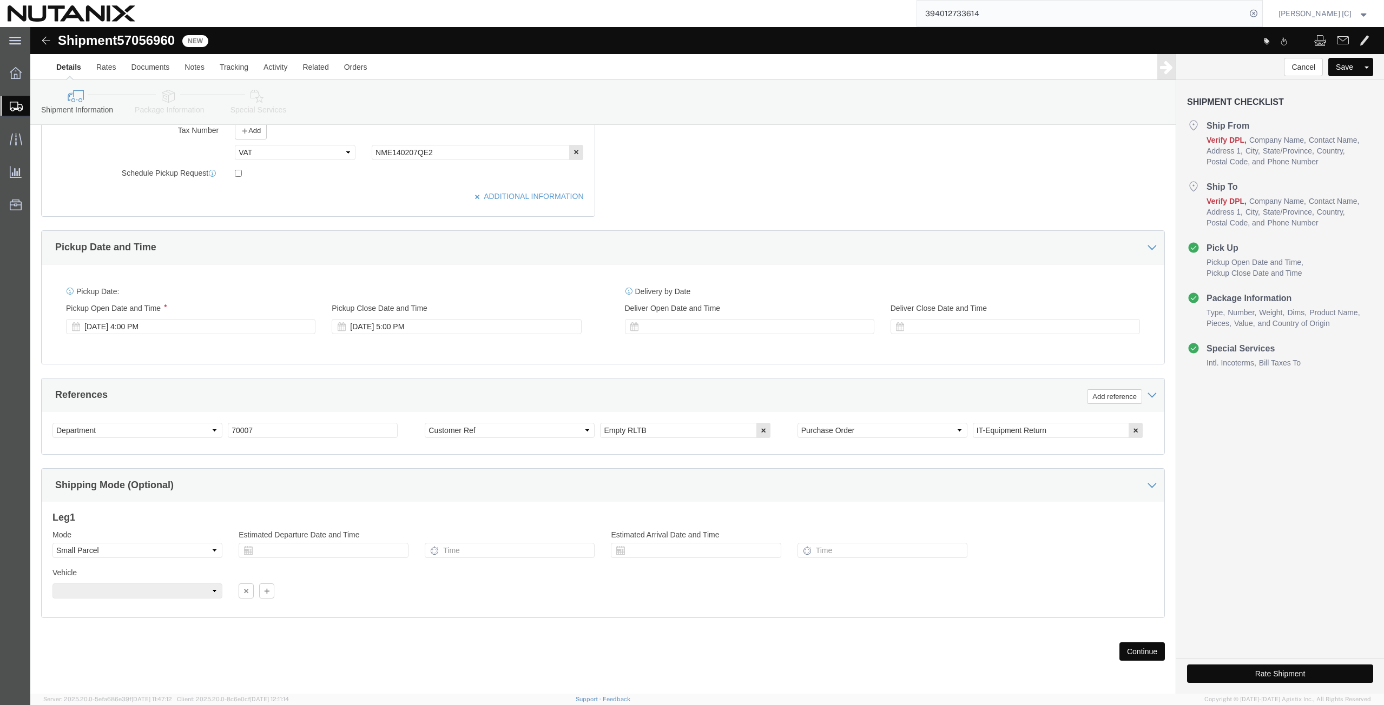
click icon
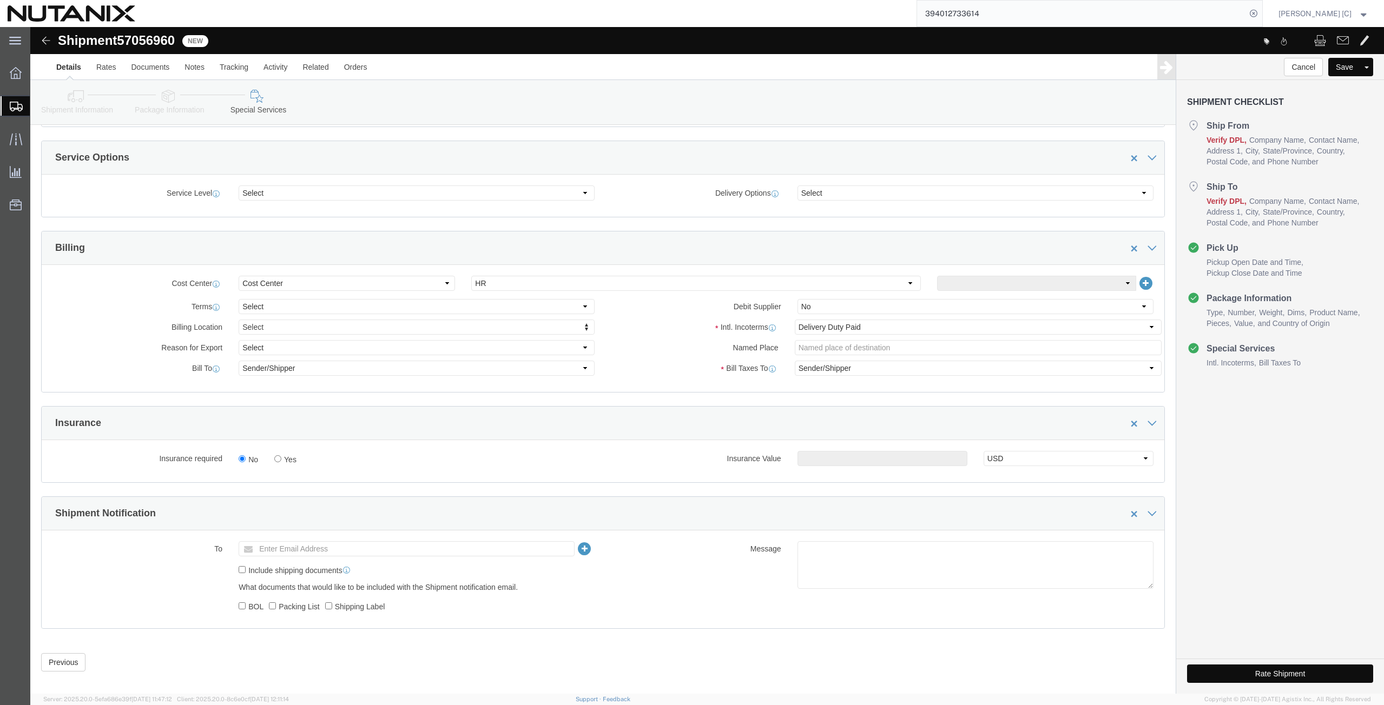
scroll to position [377, 0]
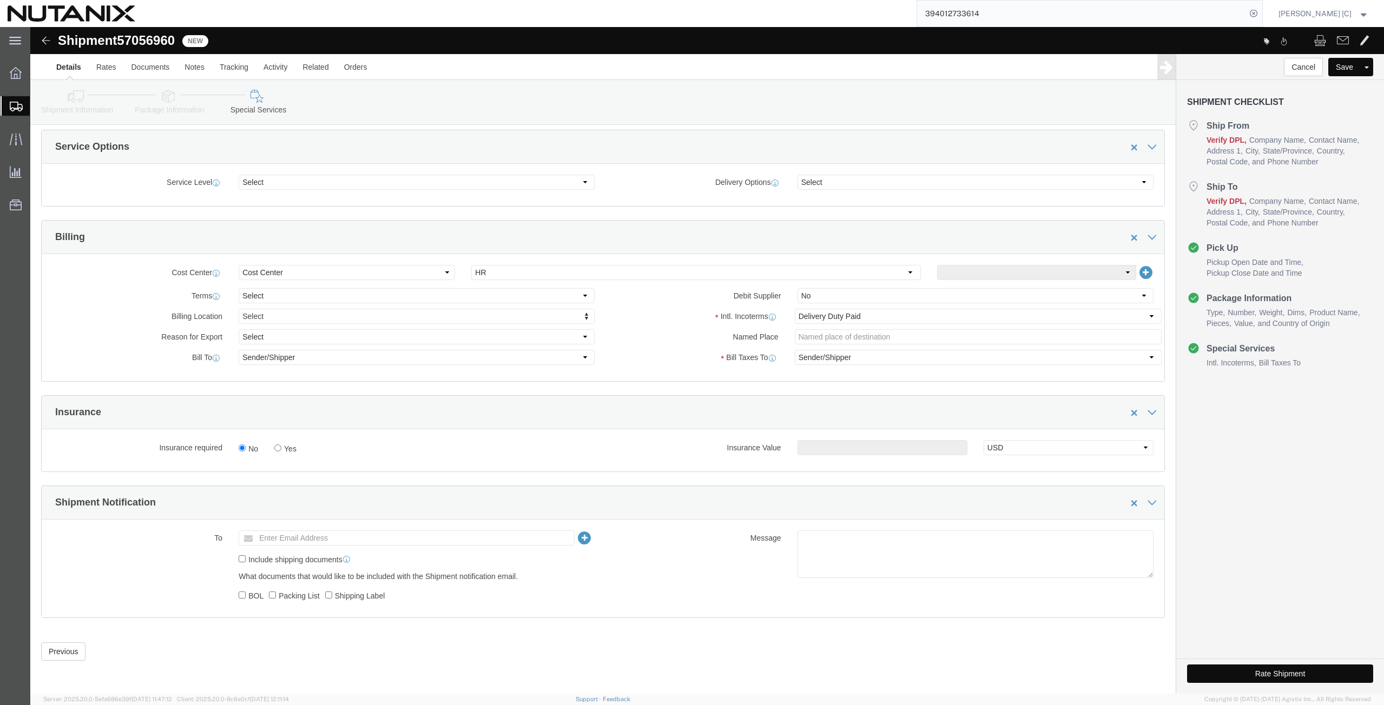
click button "Rate Shipment"
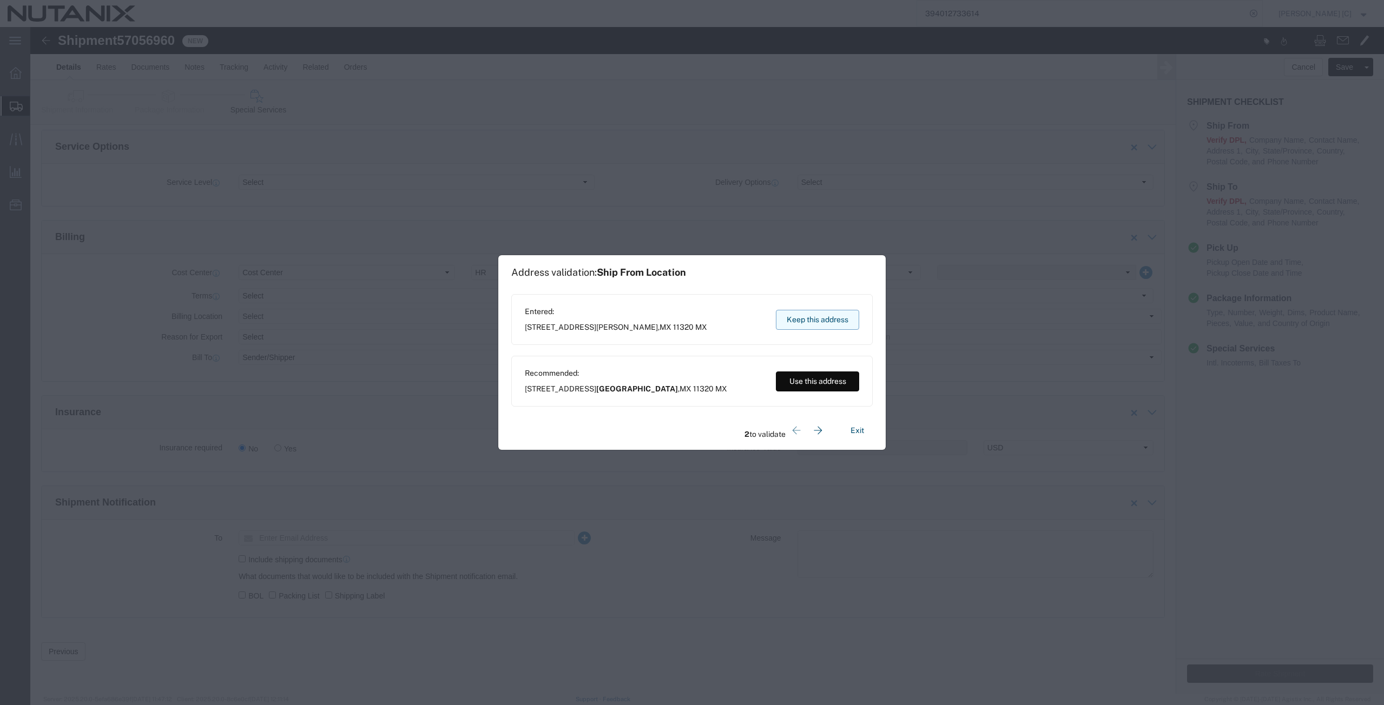
click at [806, 319] on button "Keep this address" at bounding box center [817, 320] width 83 height 20
click at [807, 324] on button "Keep this address" at bounding box center [817, 320] width 83 height 20
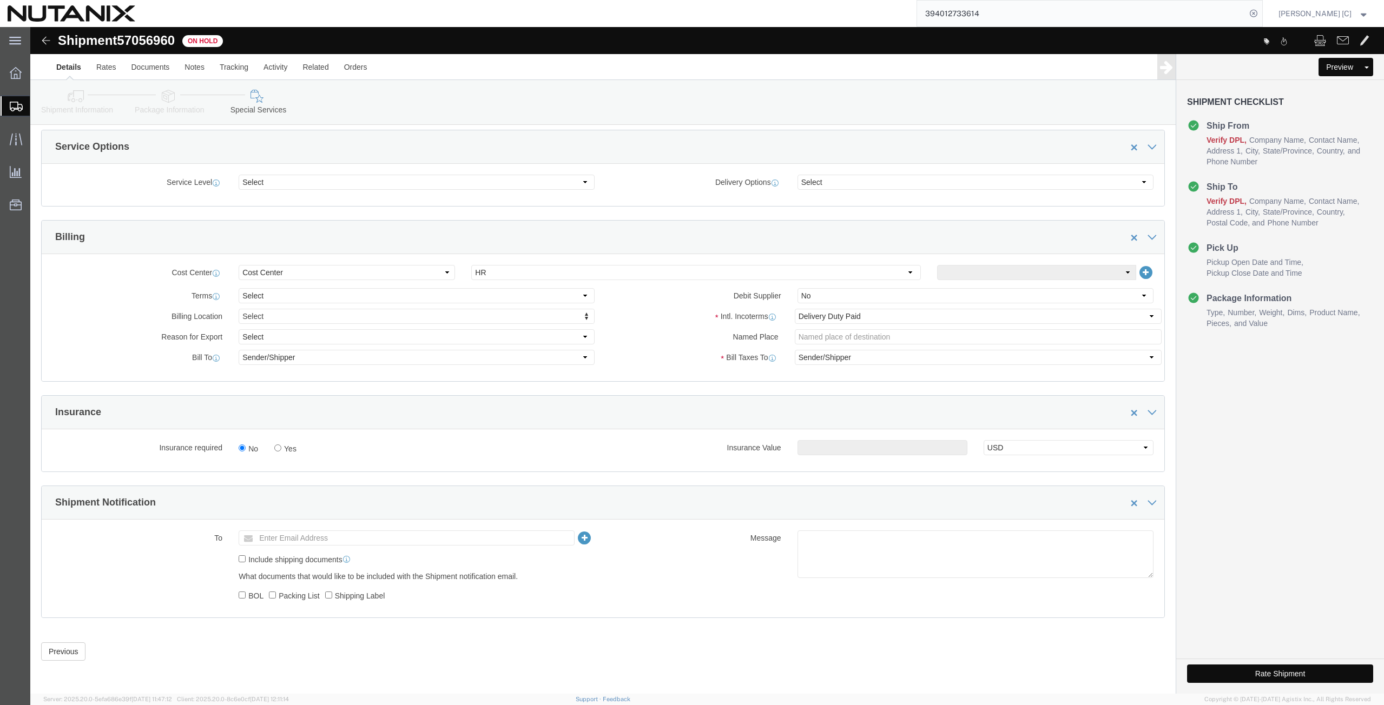
click button "Rate Shipment"
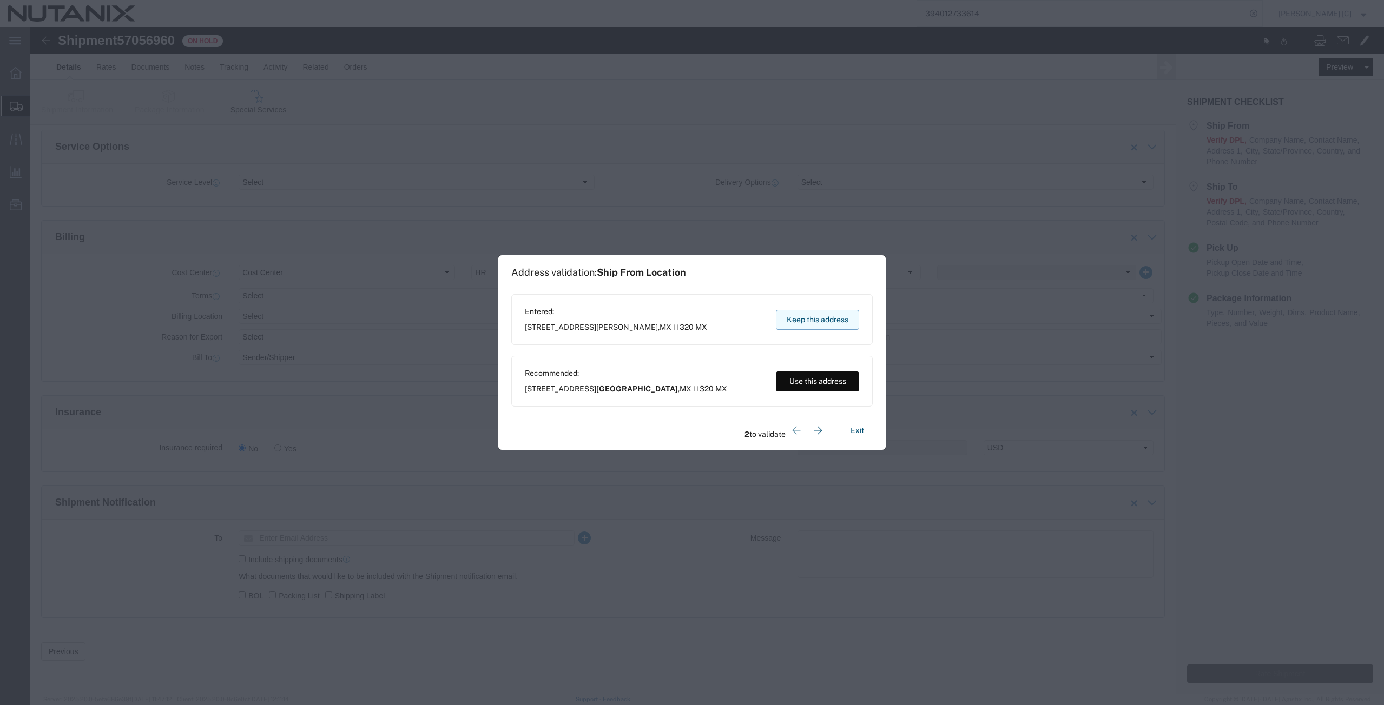
click at [797, 322] on button "Keep this address" at bounding box center [817, 320] width 83 height 20
click at [799, 325] on button "Keep this address" at bounding box center [817, 320] width 83 height 20
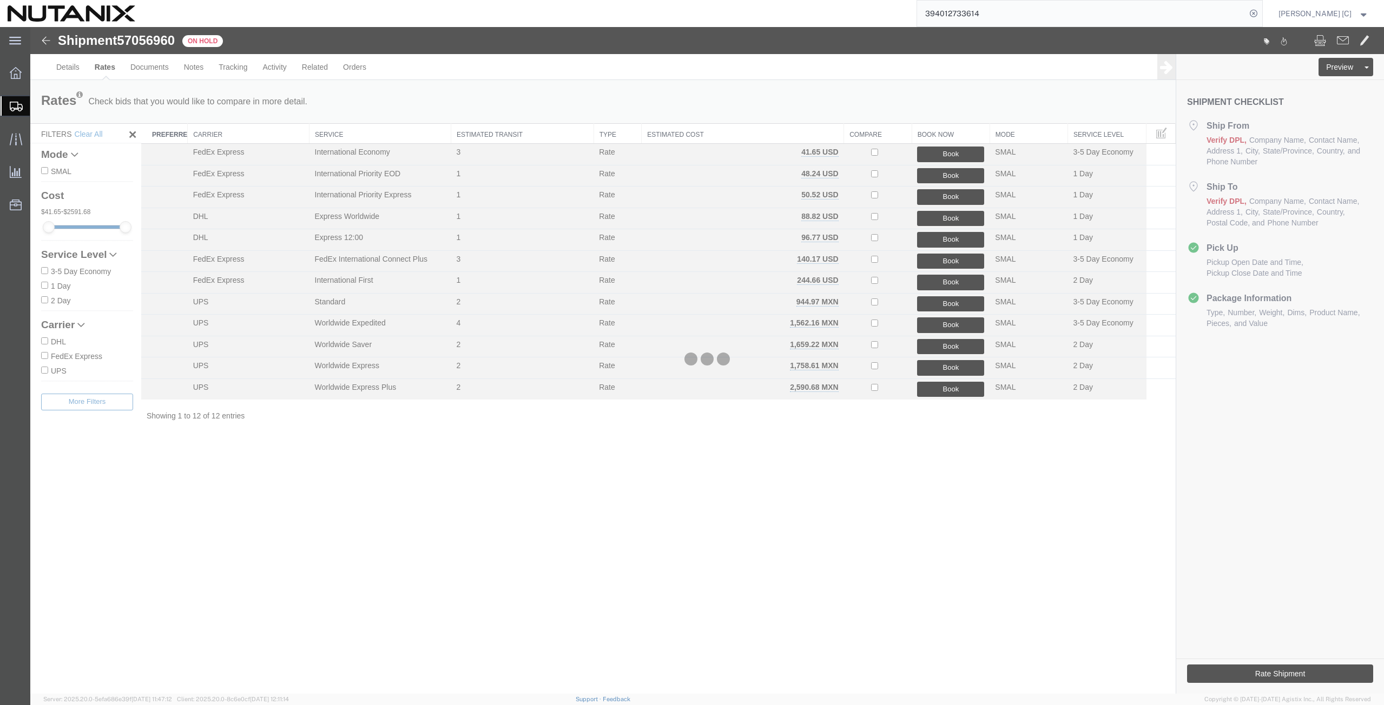
scroll to position [0, 0]
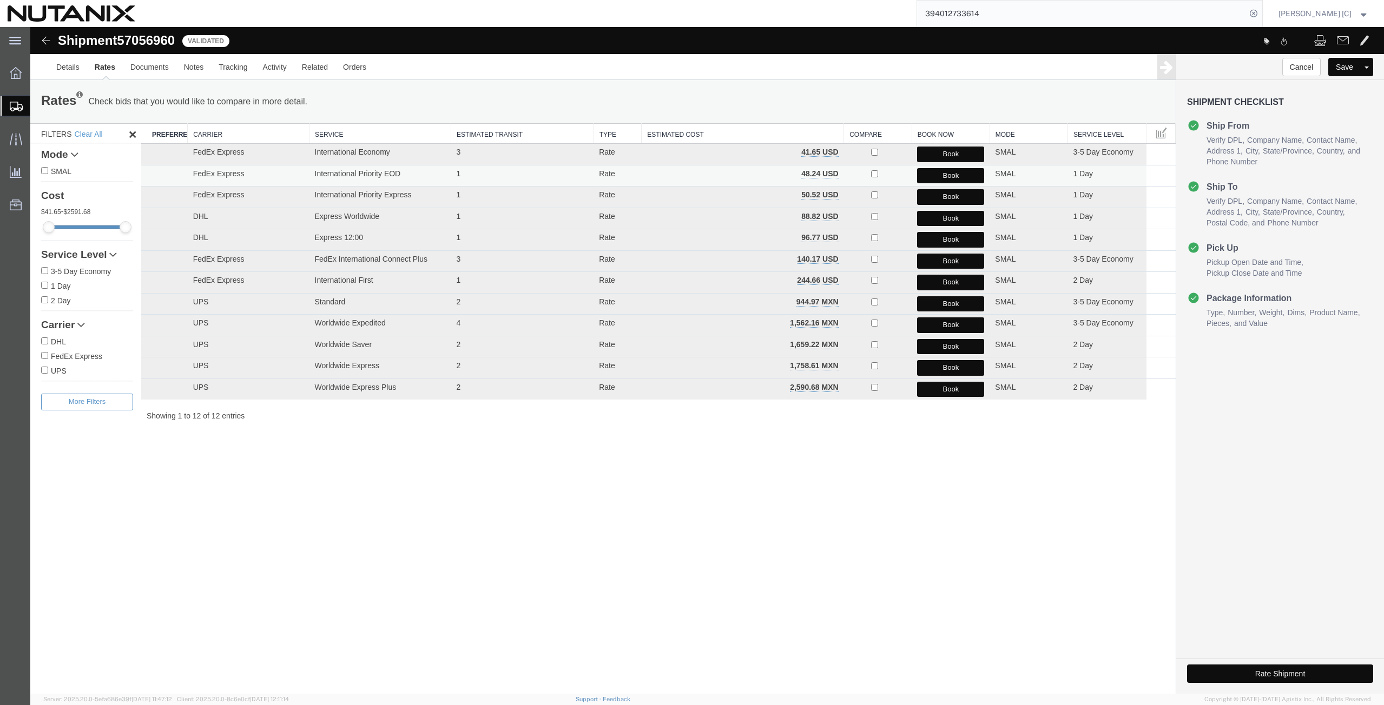
click at [934, 175] on button "Book" at bounding box center [950, 176] width 67 height 16
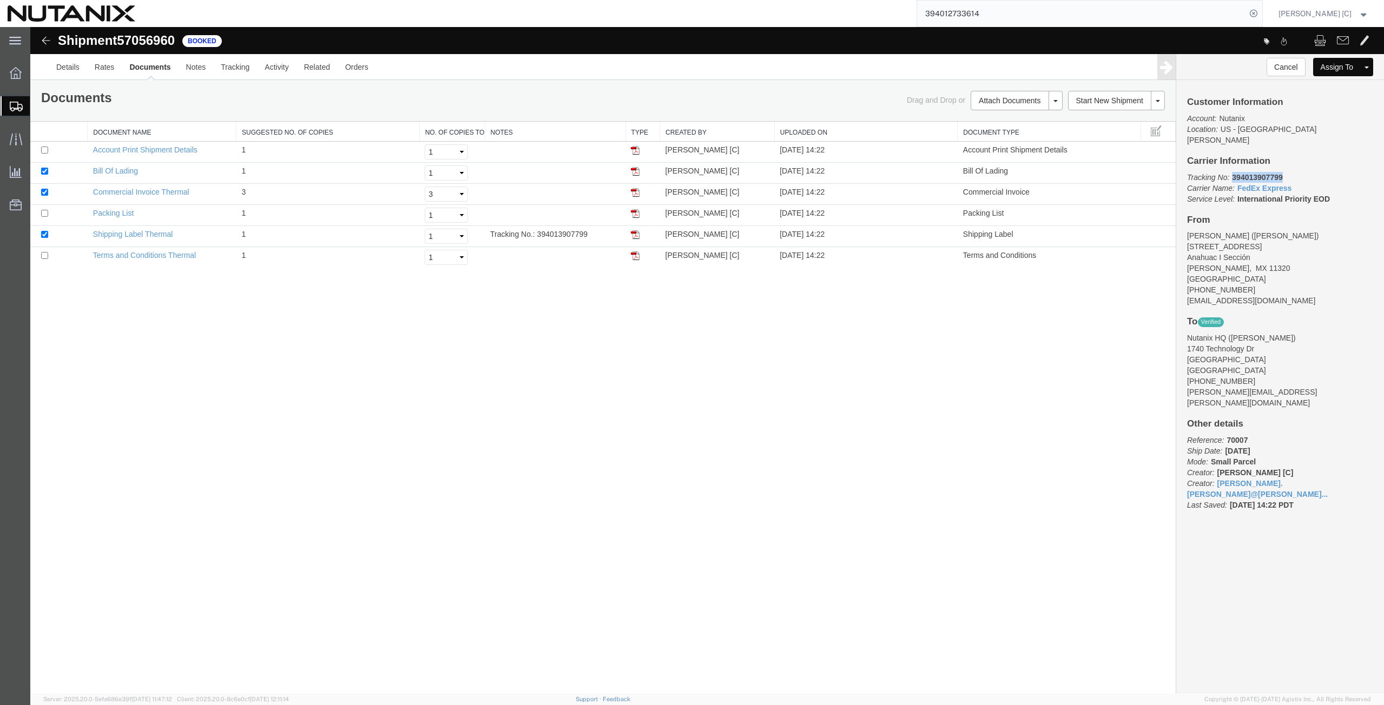
drag, startPoint x: 1290, startPoint y: 169, endPoint x: 1229, endPoint y: 166, distance: 61.8
click at [1232, 172] on p "Tracking No: 394013907799 Carrier Name: FedEx Express FedEx Express Service Lev…" at bounding box center [1280, 188] width 186 height 32
copy b "394013907799"
click at [633, 234] on img at bounding box center [635, 234] width 9 height 9
click at [0, 0] on span "Create from Template" at bounding box center [0, 0] width 0 height 0
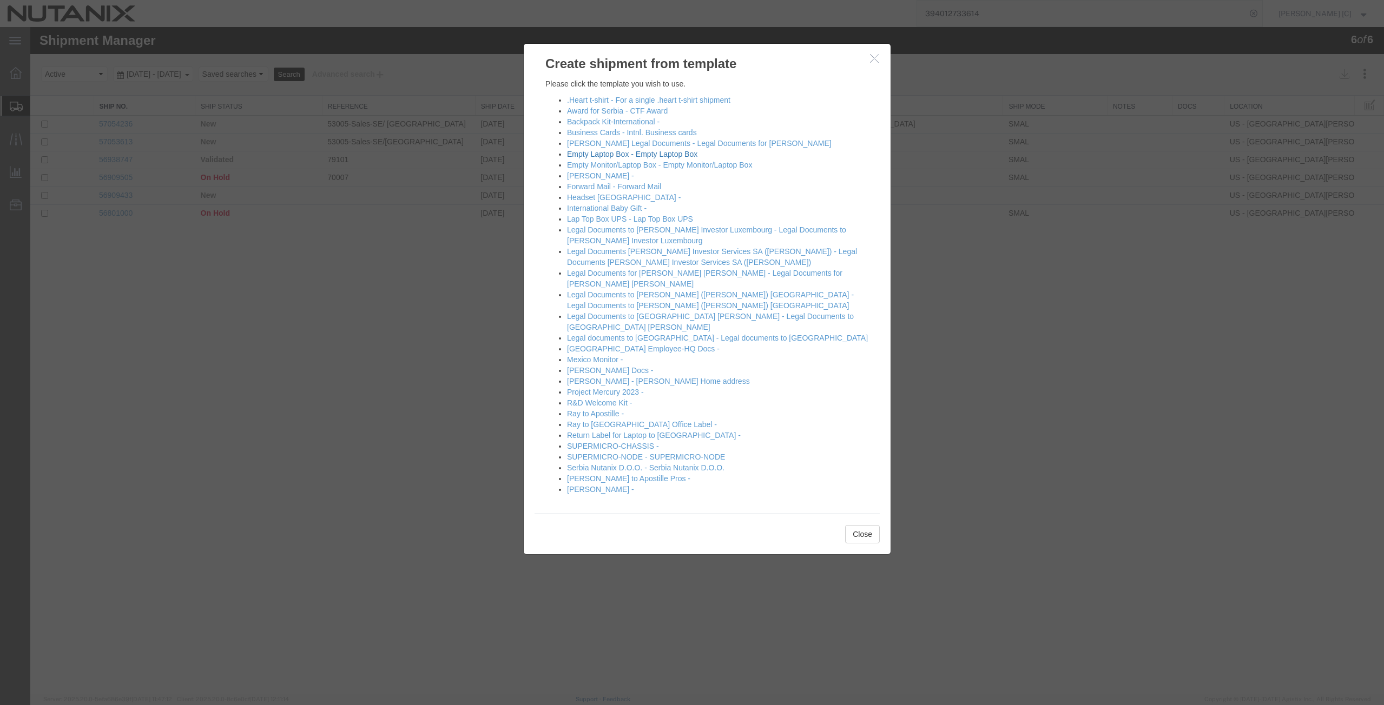
click at [609, 155] on link "Empty Laptop Box - Empty Laptop Box" at bounding box center [632, 154] width 130 height 9
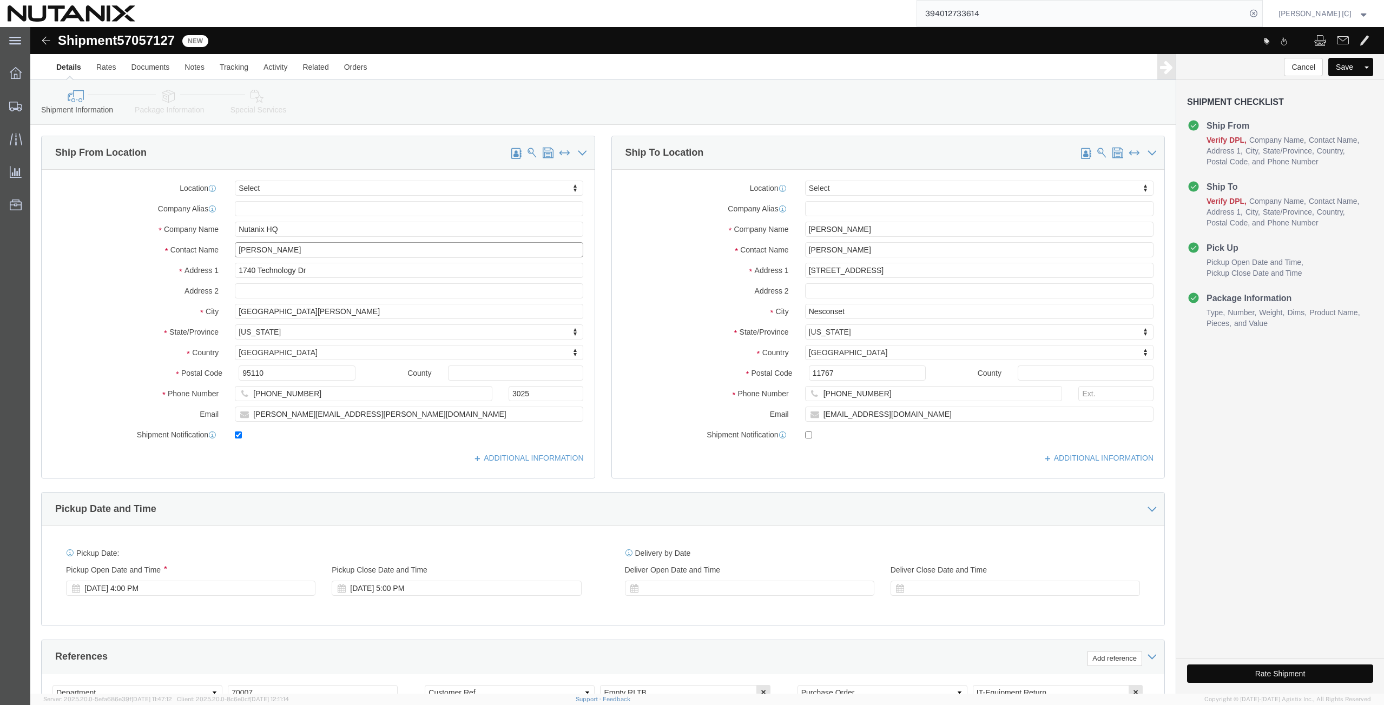
drag, startPoint x: 280, startPoint y: 224, endPoint x: -23, endPoint y: 232, distance: 303.6
click html "Shipment 57057127 New Details Rates Documents Notes Tracking Activity Related O…"
click p "- Nutanix HQ - ([PERSON_NAME]) [STREET_ADDRESS]"
drag, startPoint x: 841, startPoint y: 199, endPoint x: 679, endPoint y: 217, distance: 162.8
click div "Location Select Select My Profile Location [GEOGRAPHIC_DATA] - [GEOGRAPHIC_DATA…"
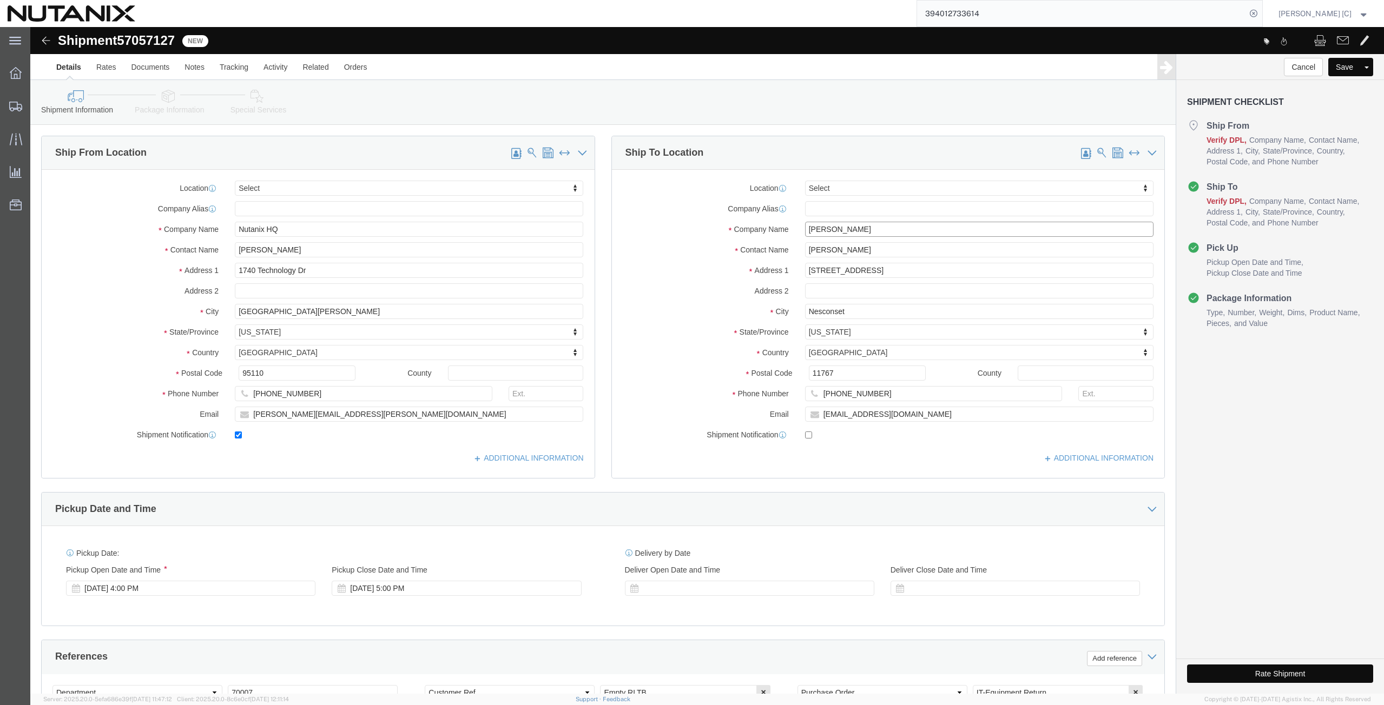
paste input "e [PERSON_NAME]"
drag, startPoint x: 847, startPoint y: 215, endPoint x: 737, endPoint y: 239, distance: 113.0
click div "Location Select Select My Profile Location [GEOGRAPHIC_DATA] - [GEOGRAPHIC_DATA…"
click input "[STREET_ADDRESS]"
drag, startPoint x: 851, startPoint y: 237, endPoint x: 746, endPoint y: 261, distance: 107.7
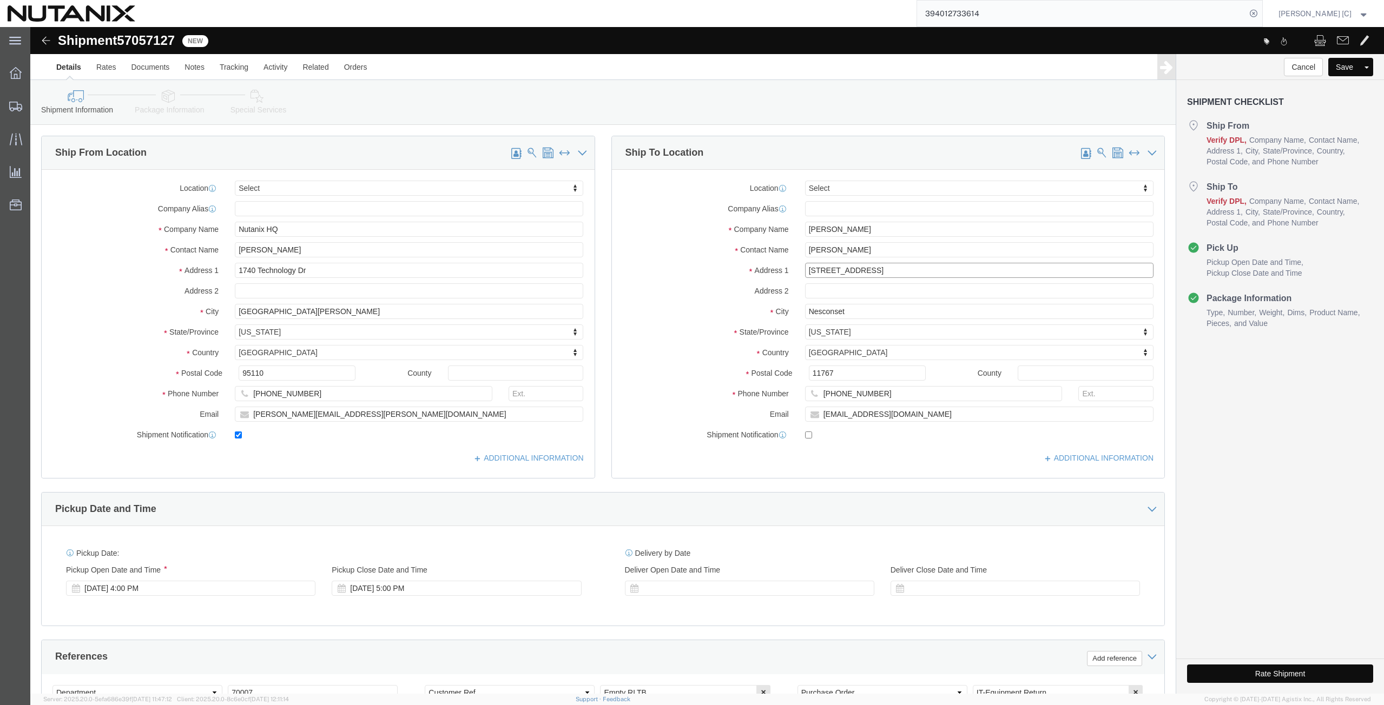
click div "Location Select Select My Profile Location [GEOGRAPHIC_DATA] - [GEOGRAPHIC_DATA…"
paste input "[PERSON_NAME]"
click input "[PERSON_NAME]"
drag, startPoint x: 841, startPoint y: 222, endPoint x: 719, endPoint y: 233, distance: 122.7
click div "Location Select Select My Profile Location [GEOGRAPHIC_DATA] - [GEOGRAPHIC_DATA…"
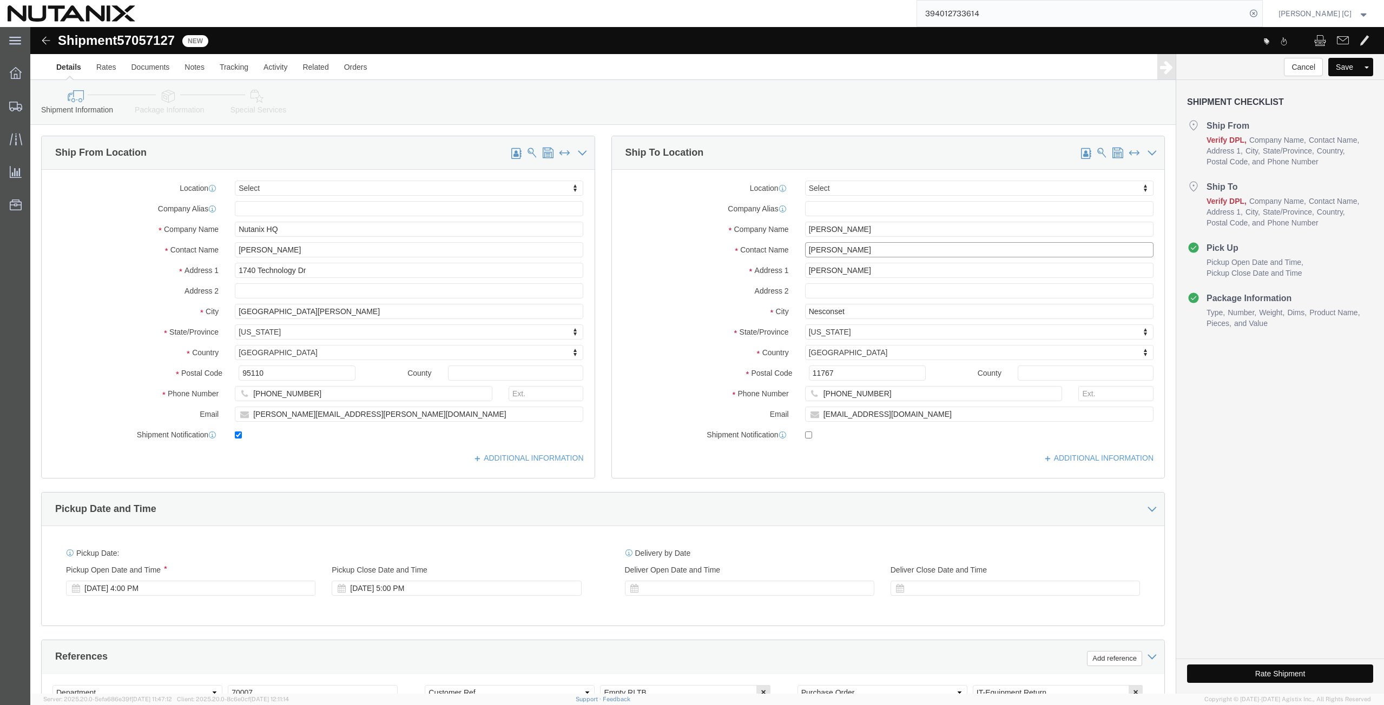
paste input "e [PERSON_NAME]"
drag, startPoint x: 826, startPoint y: 244, endPoint x: 663, endPoint y: 251, distance: 163.0
click div "Address 1 [PERSON_NAME]"
paste input "[STREET_ADDRESS][PERSON_NAME] phone is [PHONE_NUMBER]"
click input "[STREET_ADDRESS][PERSON_NAME] phone is [PHONE_NUMBER]"
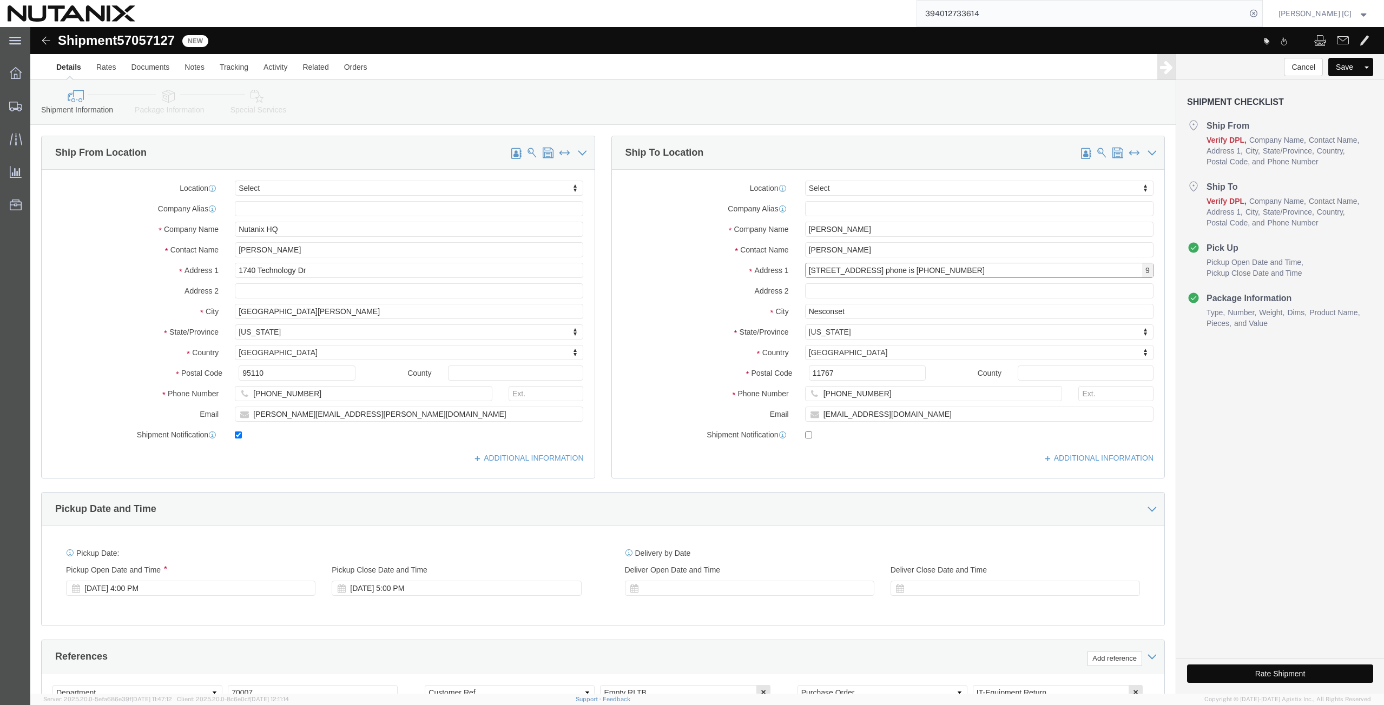
click input "[STREET_ADDRESS] phone is [PHONE_NUMBER]"
click input "103 carriage run Dr.Cell phone is [PHONE_NUMBER]"
drag, startPoint x: 894, startPoint y: 240, endPoint x: 844, endPoint y: 252, distance: 51.1
click div "Location Select Select My Profile Location [GEOGRAPHIC_DATA] - [GEOGRAPHIC_DATA…"
drag, startPoint x: 851, startPoint y: 362, endPoint x: 744, endPoint y: 392, distance: 111.0
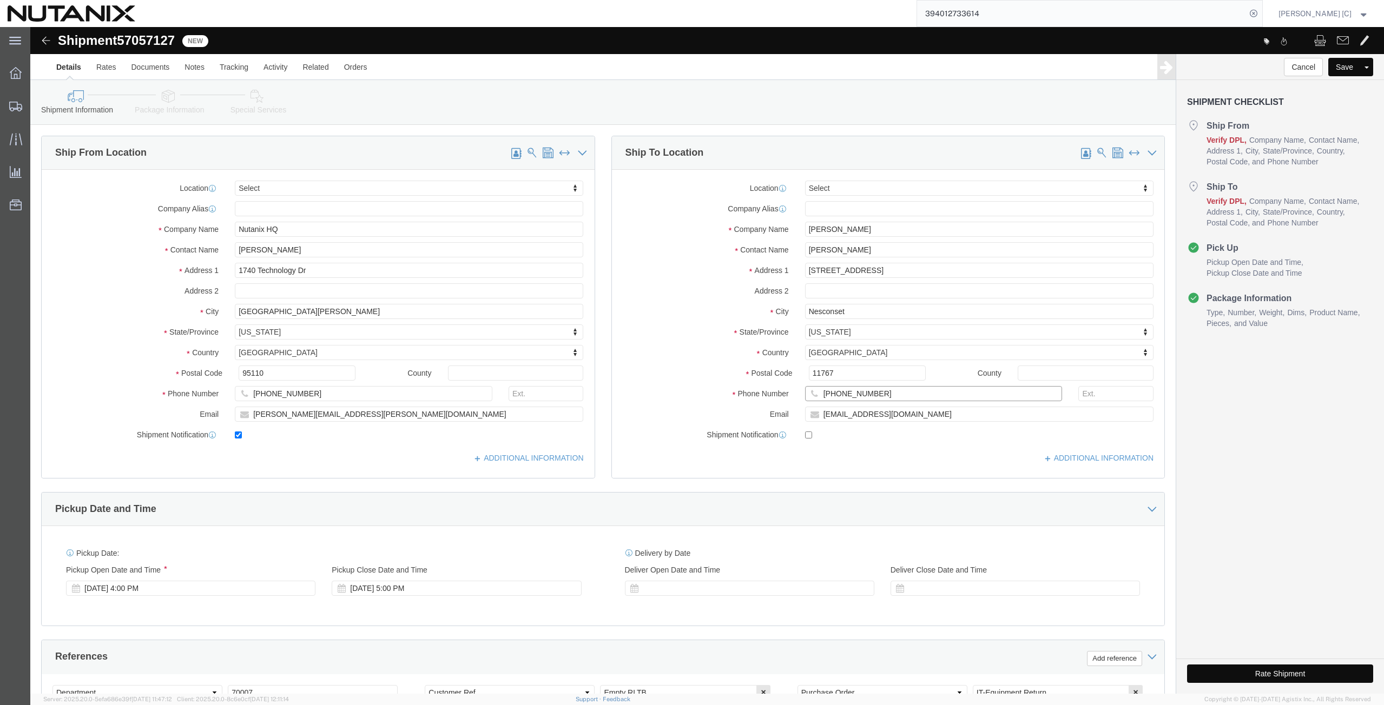
click div "Location Select Select My Profile Location [GEOGRAPHIC_DATA] - [GEOGRAPHIC_DATA…"
paste input "214.808.1830"
click input "214.808.1830"
click input "214-808.1830"
drag, startPoint x: 823, startPoint y: 288, endPoint x: 656, endPoint y: 318, distance: 169.9
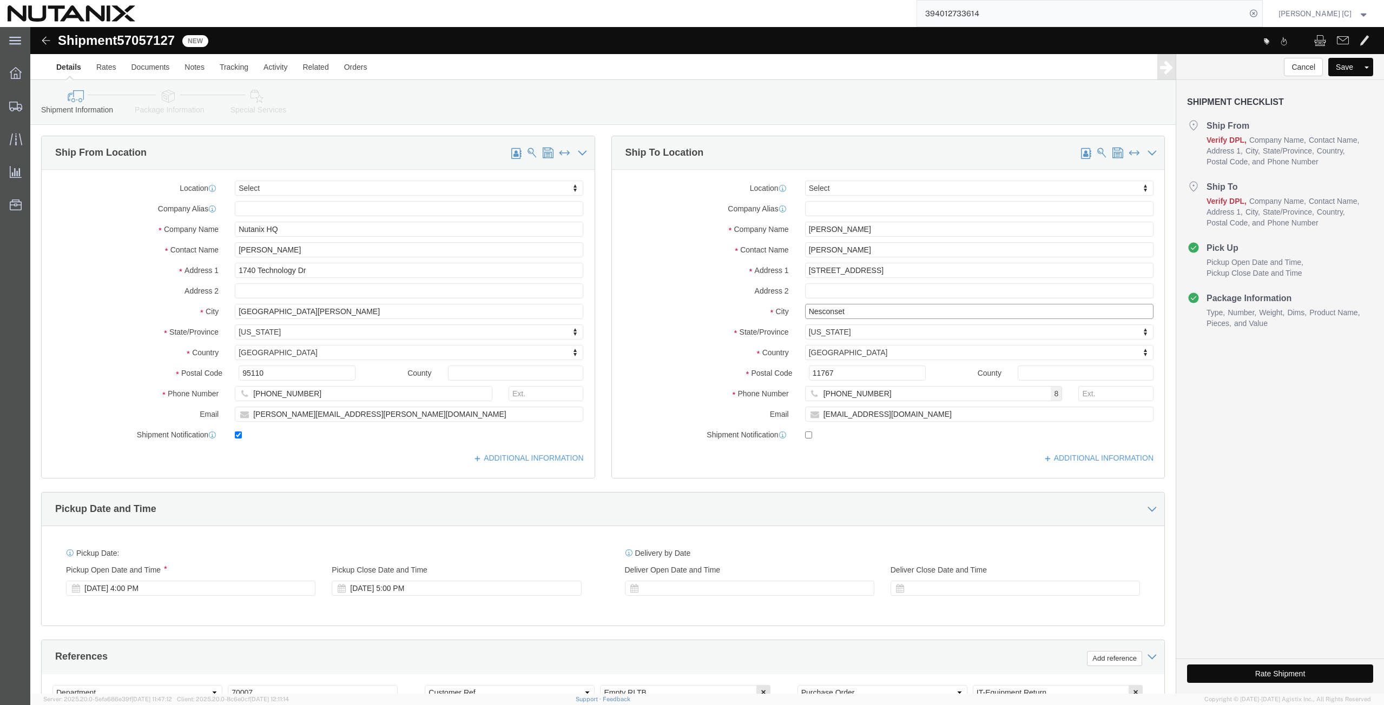
click div "Location Select Select My Profile Location [GEOGRAPHIC_DATA] - [GEOGRAPHIC_DATA…"
paste input "[PERSON_NAME]"
drag, startPoint x: 802, startPoint y: 349, endPoint x: 715, endPoint y: 364, distance: 88.4
click div "Location Select Select My Profile Location [GEOGRAPHIC_DATA] - [GEOGRAPHIC_DATA…"
paste input "75098"
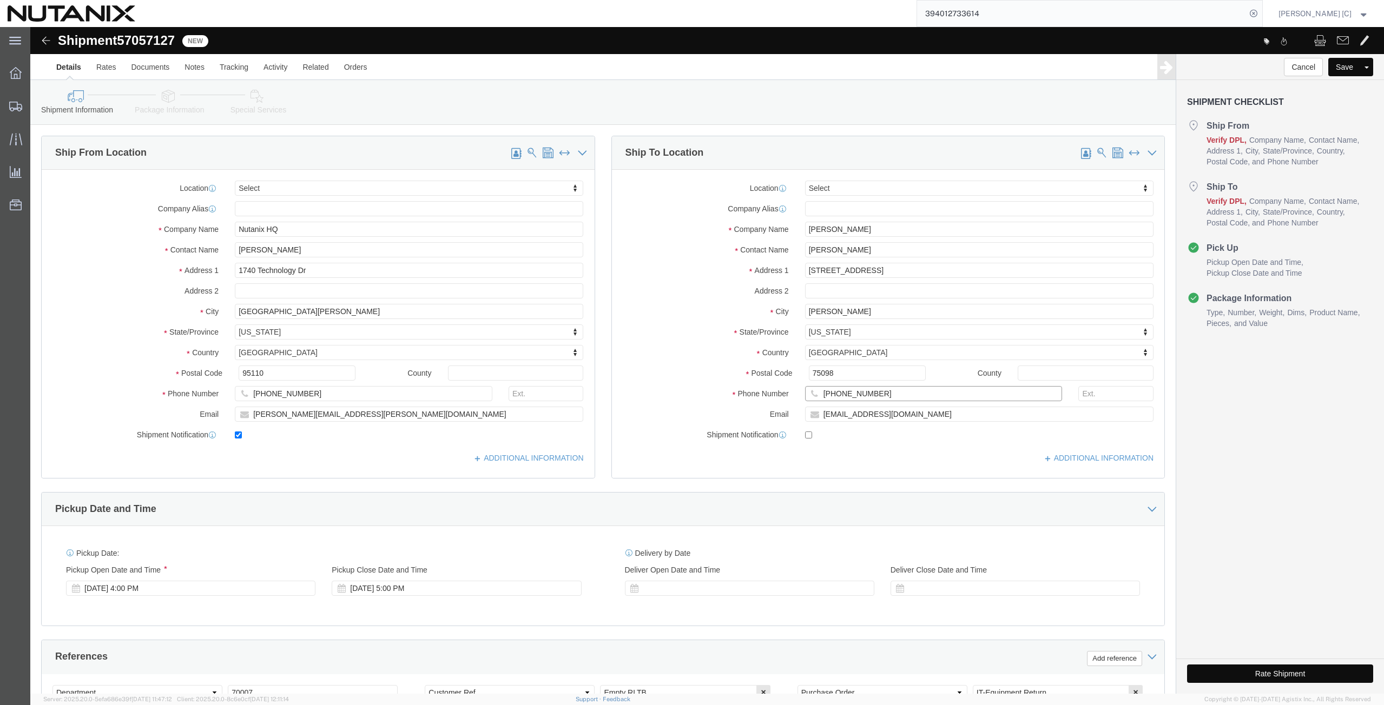
drag, startPoint x: 840, startPoint y: 365, endPoint x: 723, endPoint y: 377, distance: 117.5
click div "Phone Number [PHONE_NUMBER]"
drag, startPoint x: 876, startPoint y: 385, endPoint x: 589, endPoint y: 391, distance: 286.8
click div "Email [EMAIL_ADDRESS][DOMAIN_NAME]"
paste input "oe.[PERSON_NAME]@nutanix"
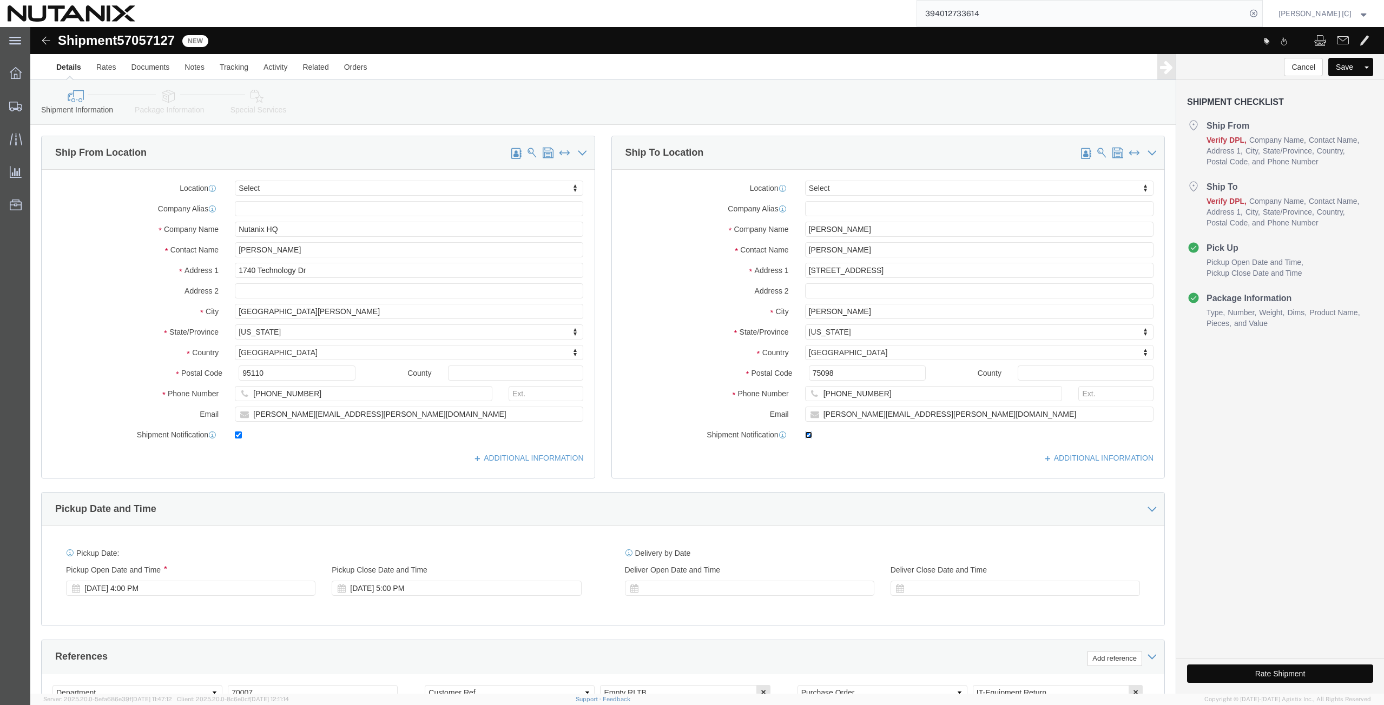
click input "checkbox"
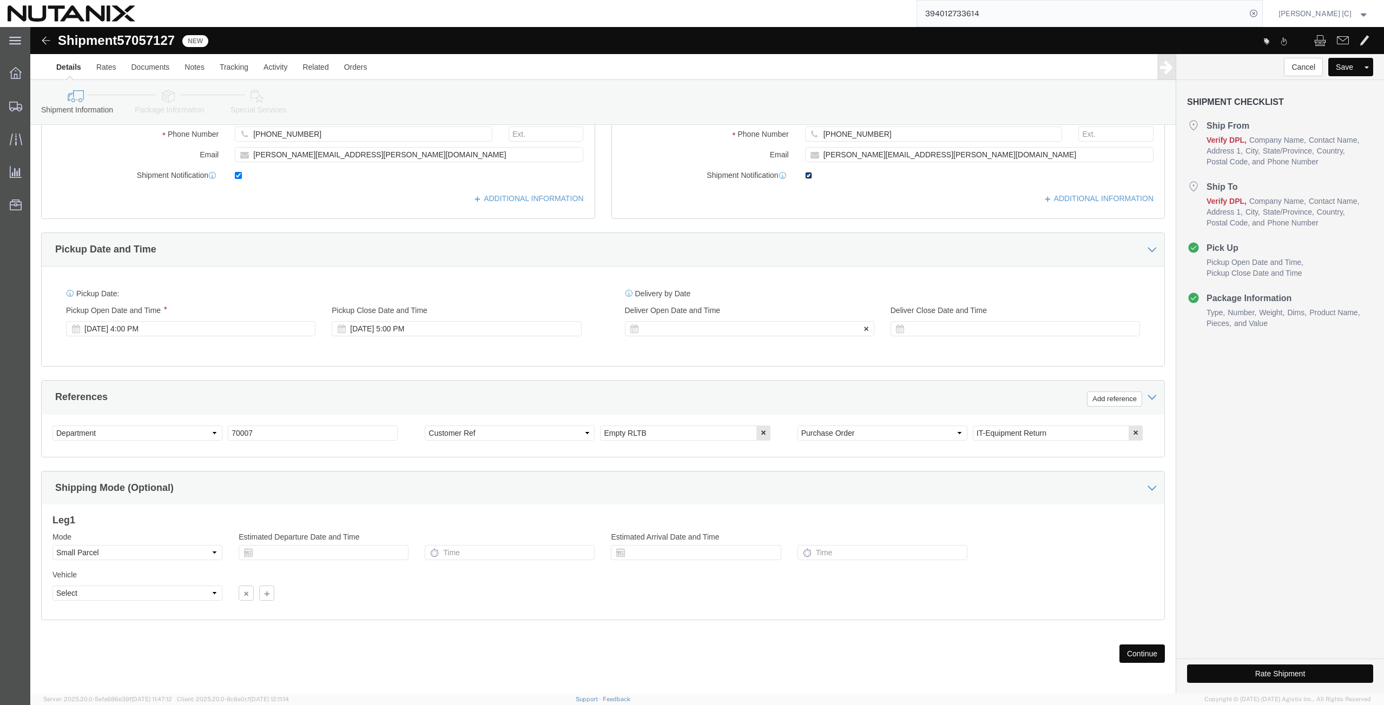
scroll to position [262, 0]
drag, startPoint x: 244, startPoint y: 406, endPoint x: 155, endPoint y: 421, distance: 90.5
click div "Select Account Type Activity ID Airline Appointment Number ASN Batch Request # …"
click input "79101"
drag, startPoint x: 1092, startPoint y: 619, endPoint x: 1088, endPoint y: 623, distance: 5.8
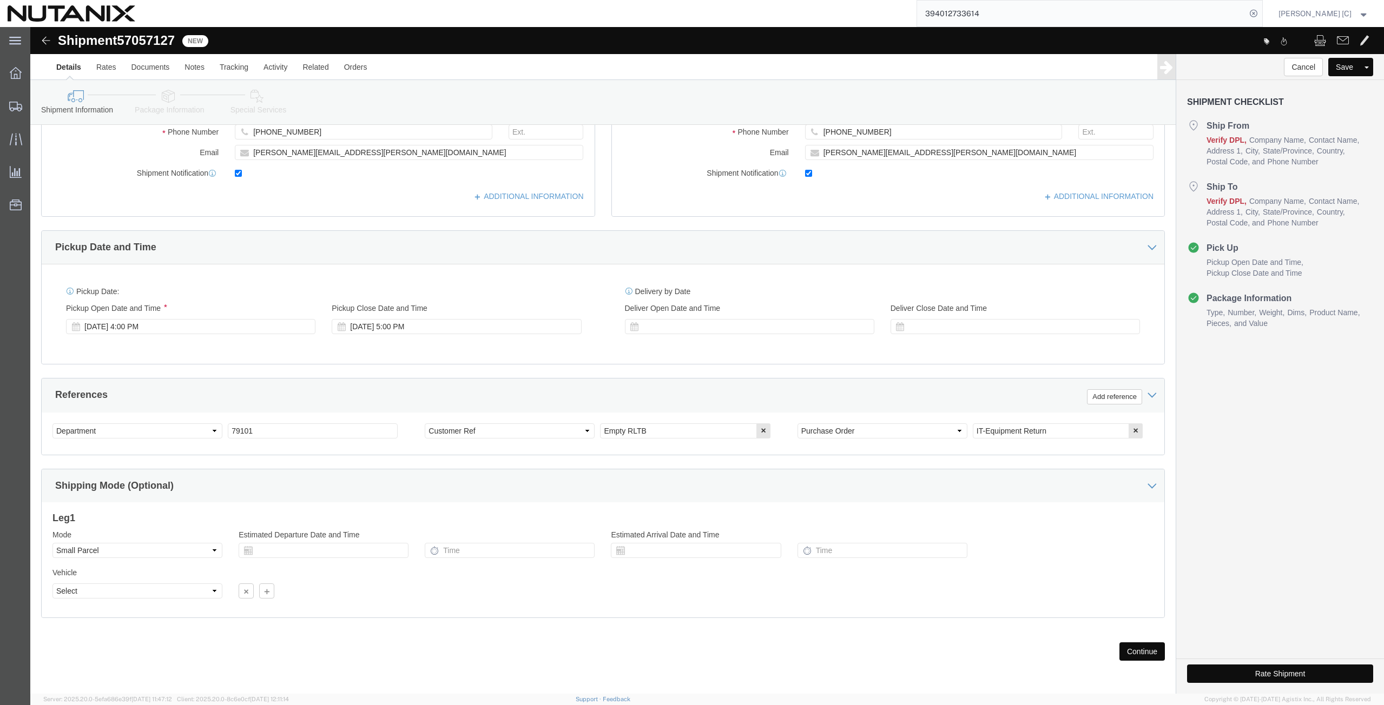
click button "Continue"
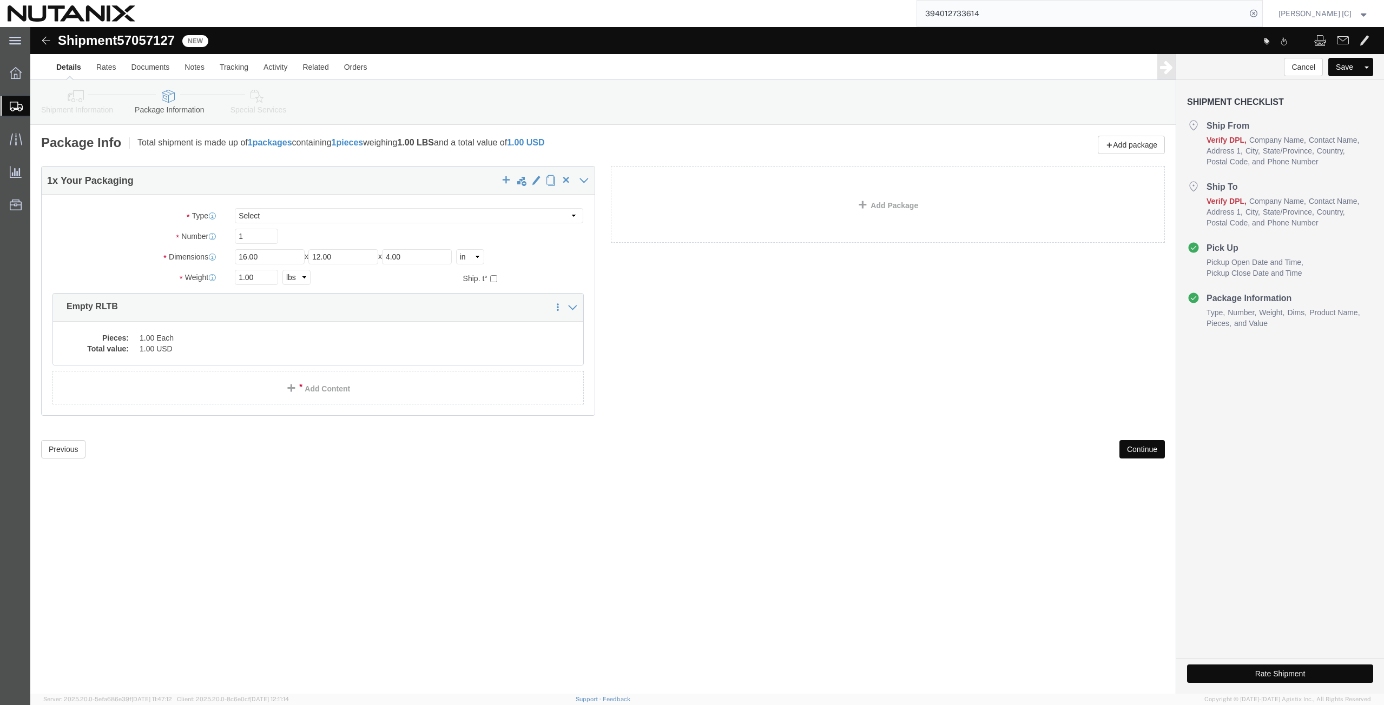
click button "Continue"
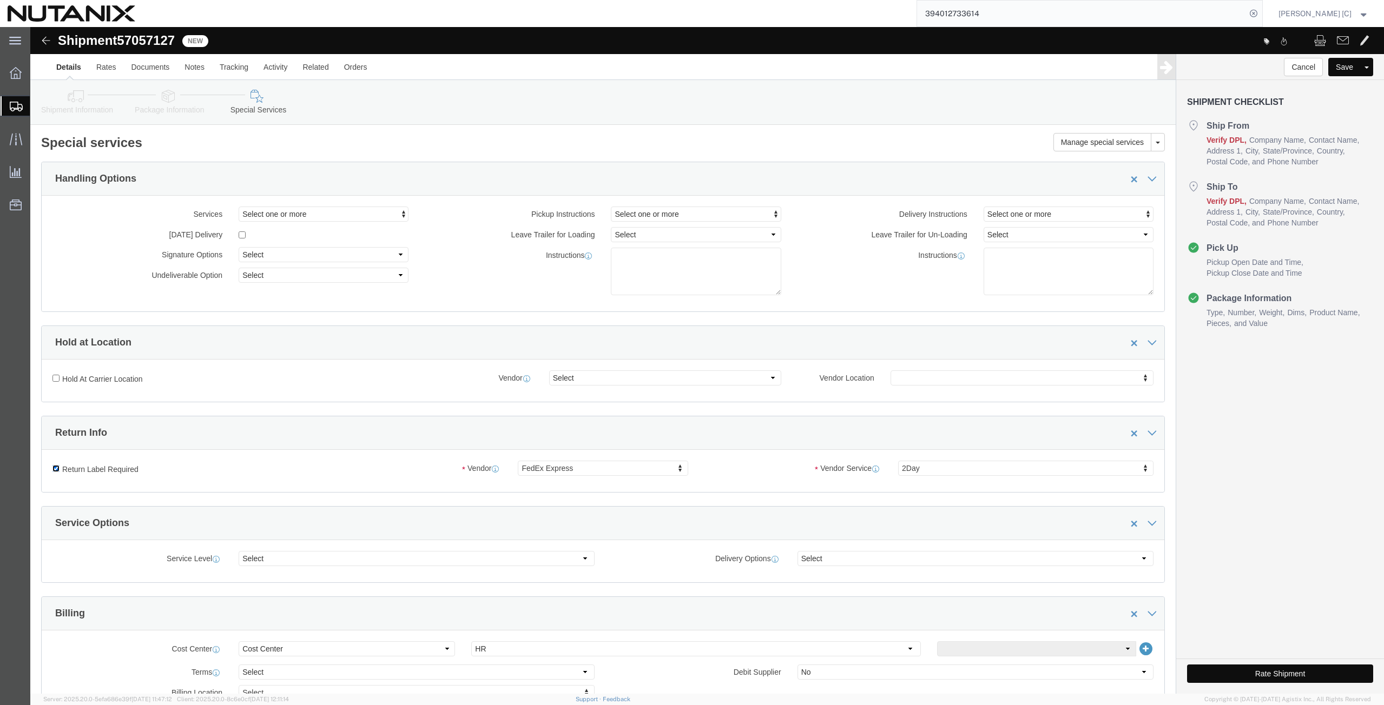
click input "Return Label Required"
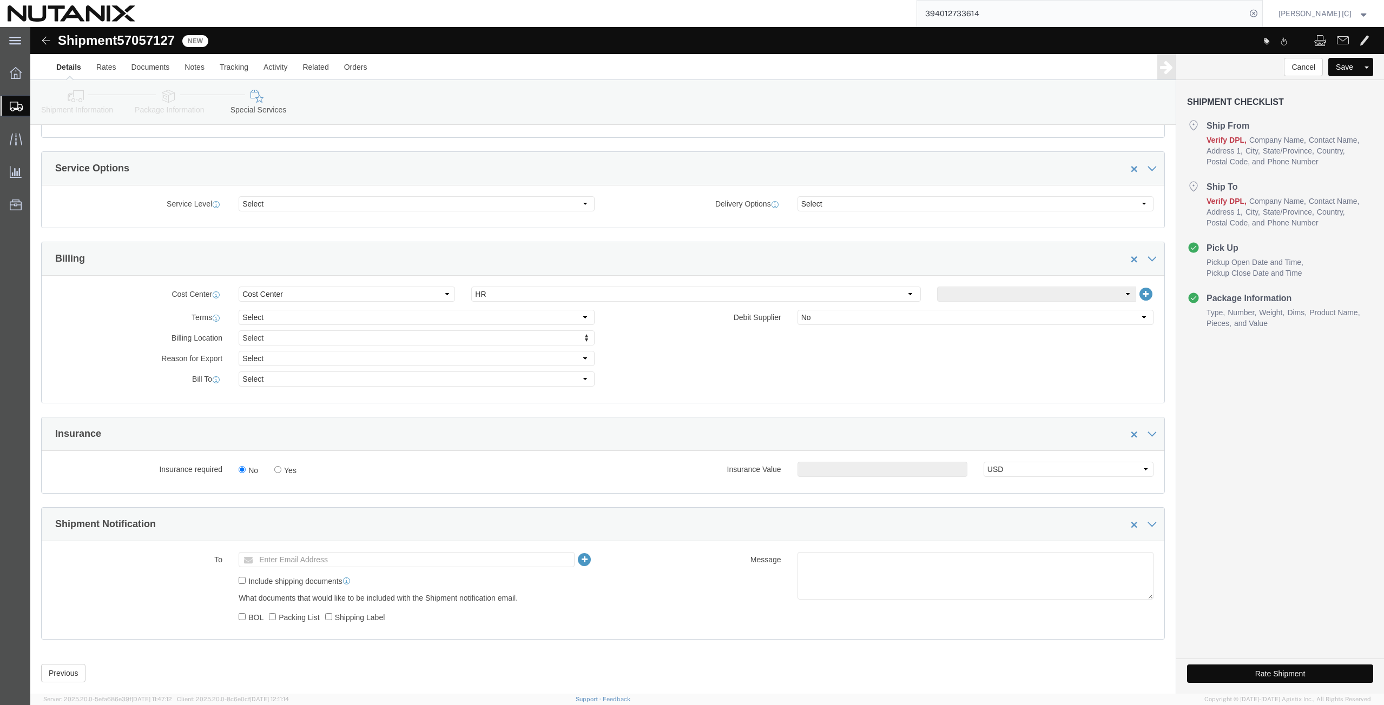
scroll to position [377, 0]
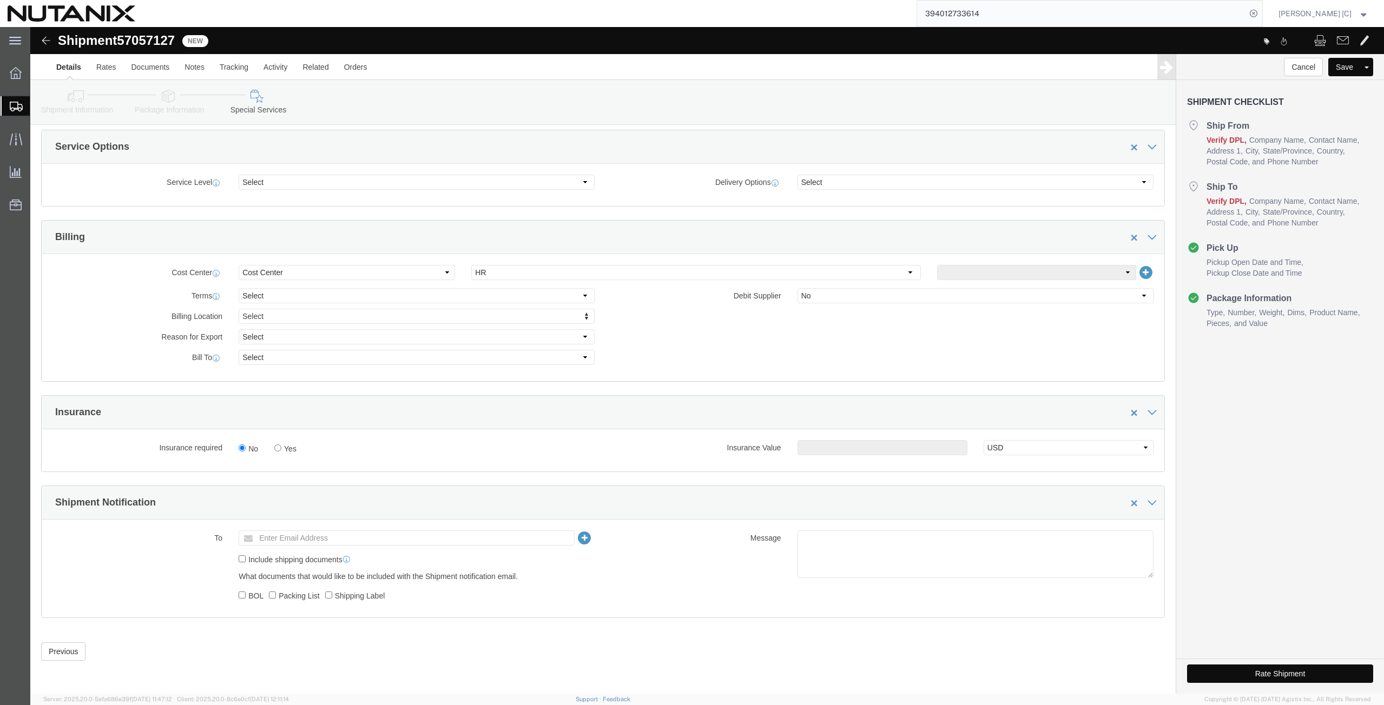
click button "Rate Shipment"
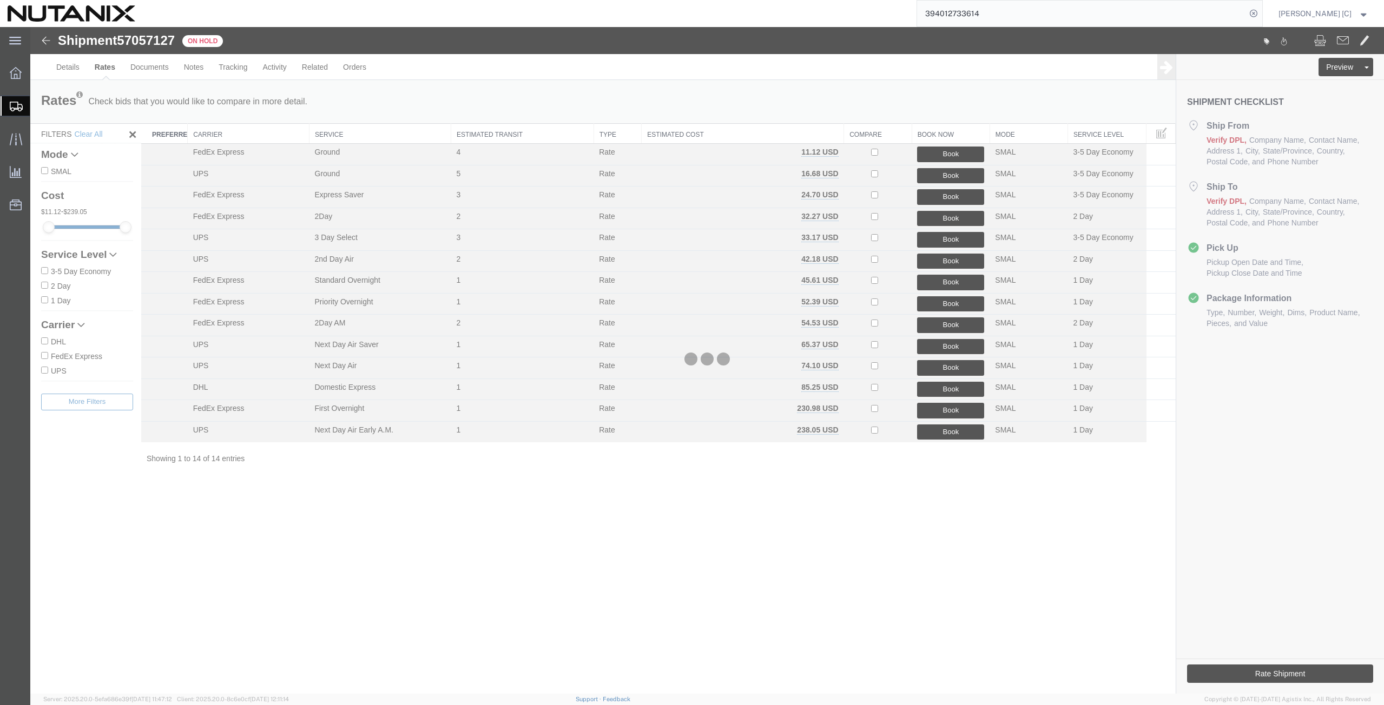
scroll to position [0, 0]
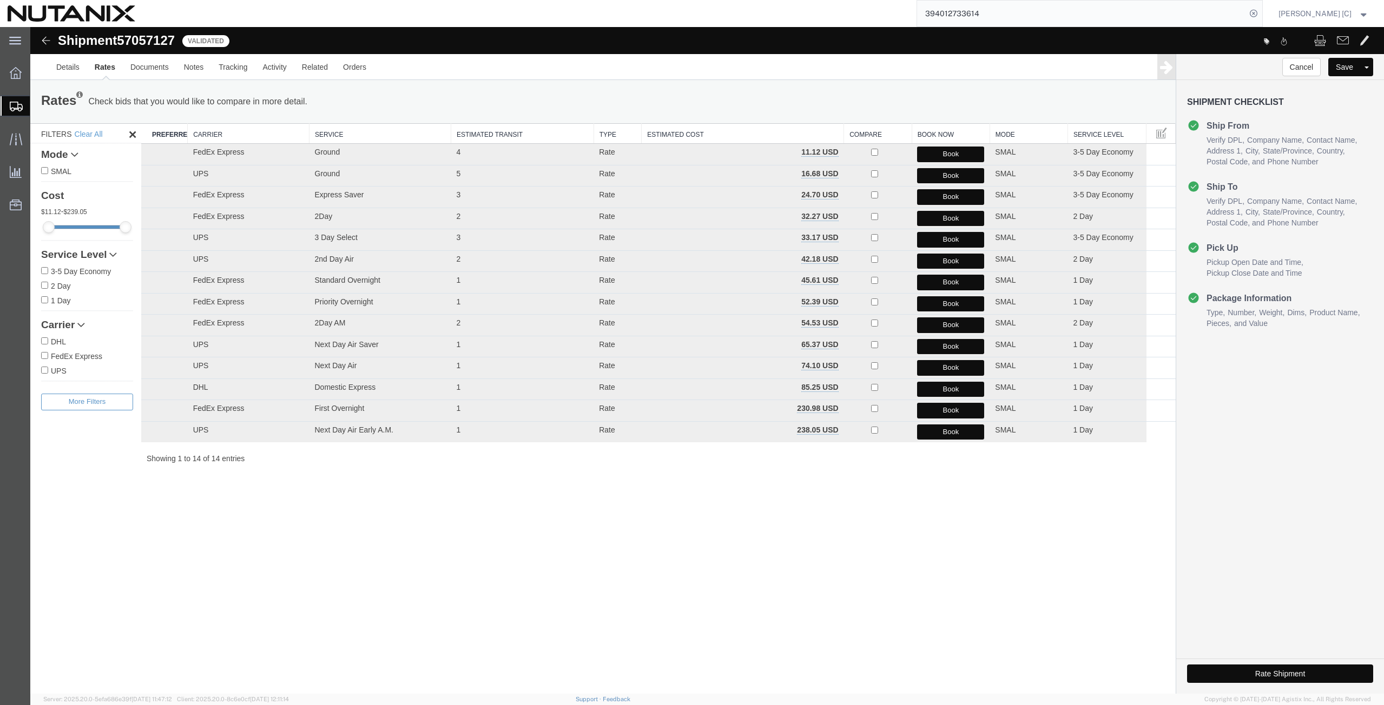
click at [937, 219] on button "Book" at bounding box center [950, 219] width 67 height 16
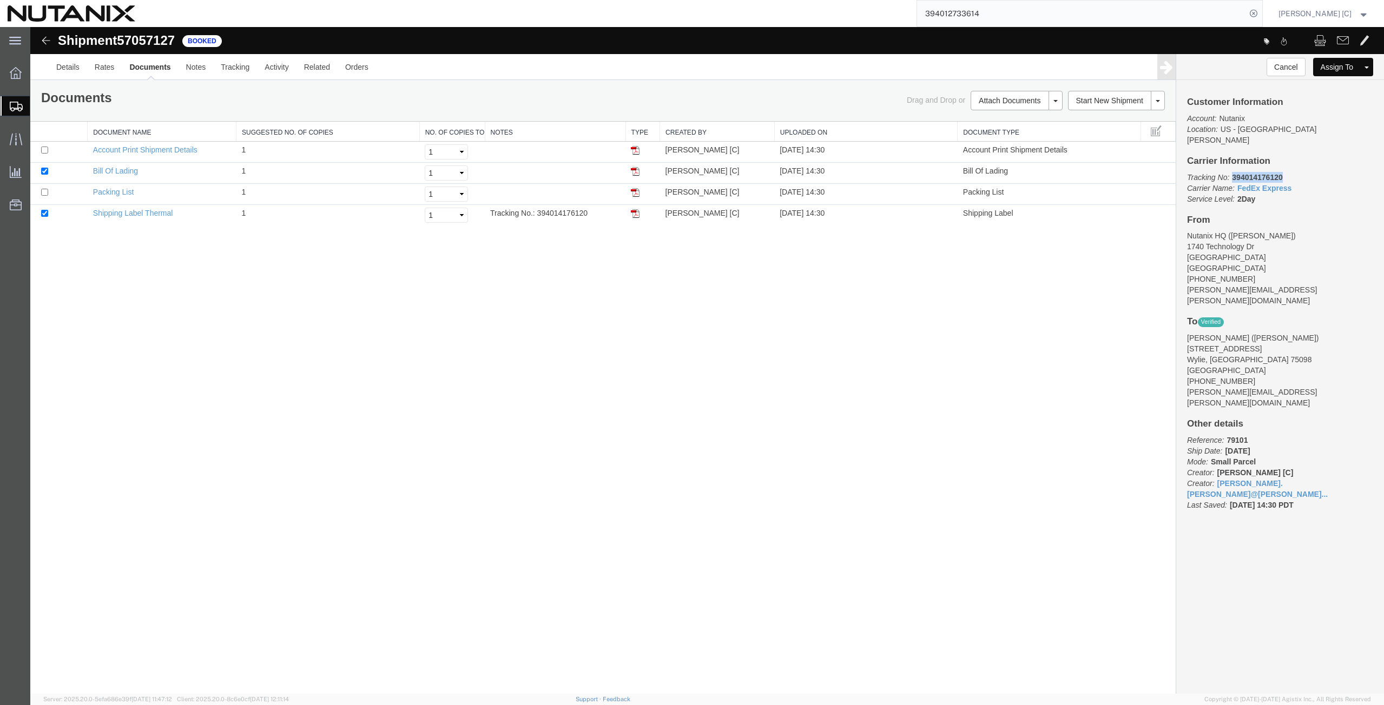
drag, startPoint x: 1288, startPoint y: 167, endPoint x: 1233, endPoint y: 171, distance: 55.3
click at [1233, 172] on p "Tracking No: 394014176120 Carrier Name: FedEx Express FedEx Express Service Lev…" at bounding box center [1280, 188] width 186 height 32
copy b "394014176120"
drag, startPoint x: 635, startPoint y: 213, endPoint x: 624, endPoint y: 235, distance: 25.4
click at [635, 213] on img at bounding box center [635, 213] width 9 height 9
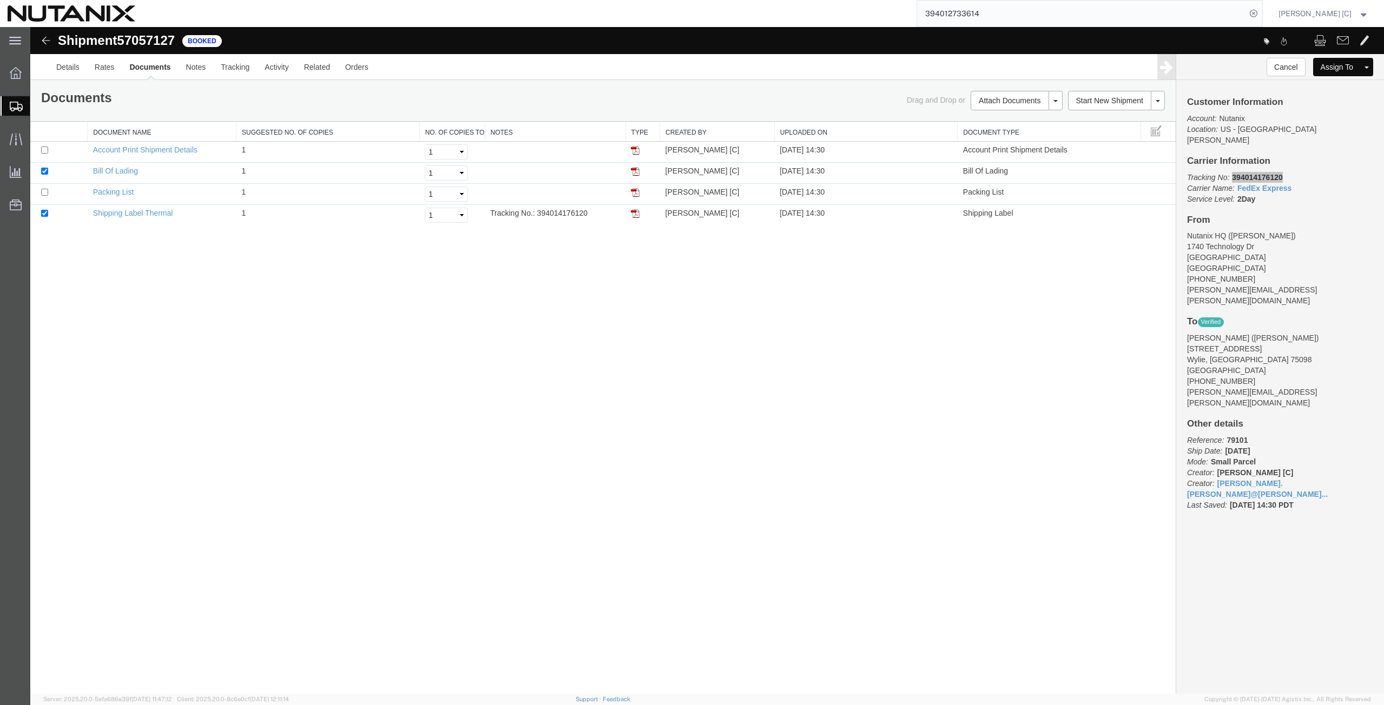
click at [0, 0] on span "Create from Template" at bounding box center [0, 0] width 0 height 0
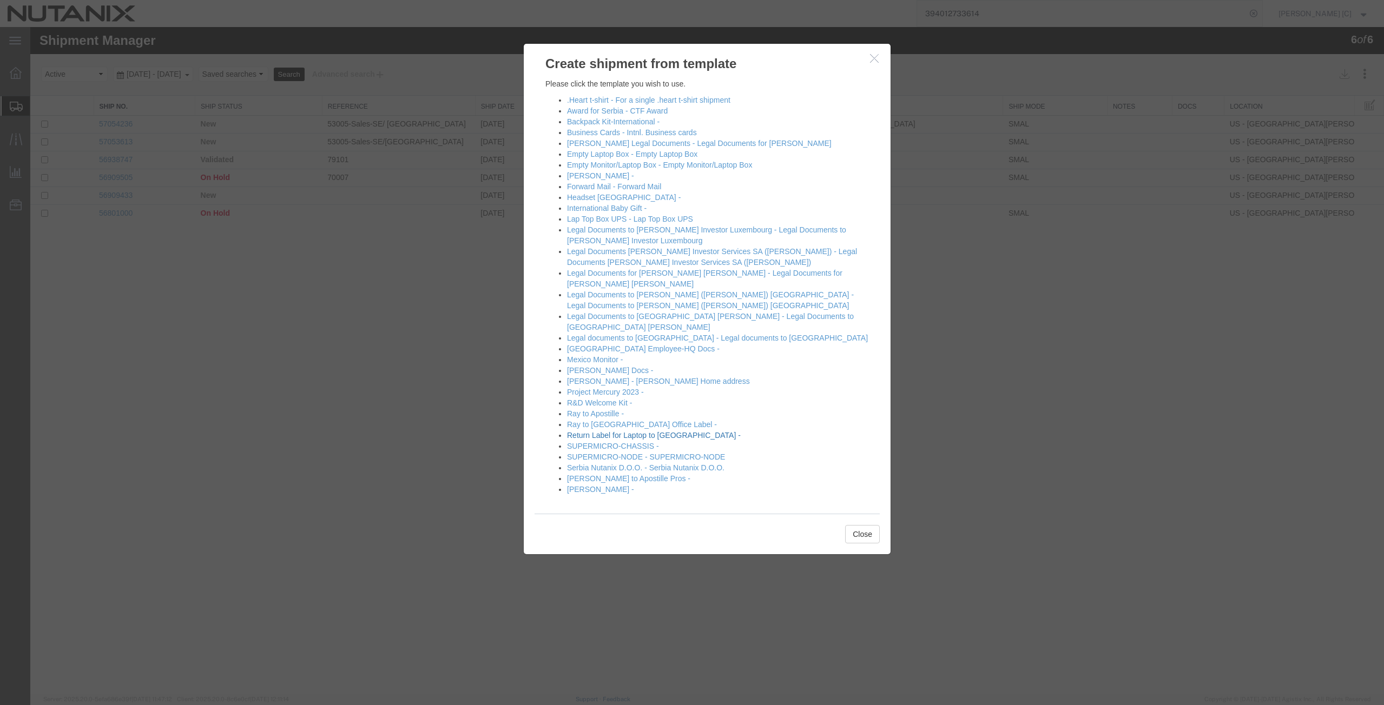
click at [586, 431] on link "Return Label for Laptop to [GEOGRAPHIC_DATA] -" at bounding box center [654, 435] width 174 height 9
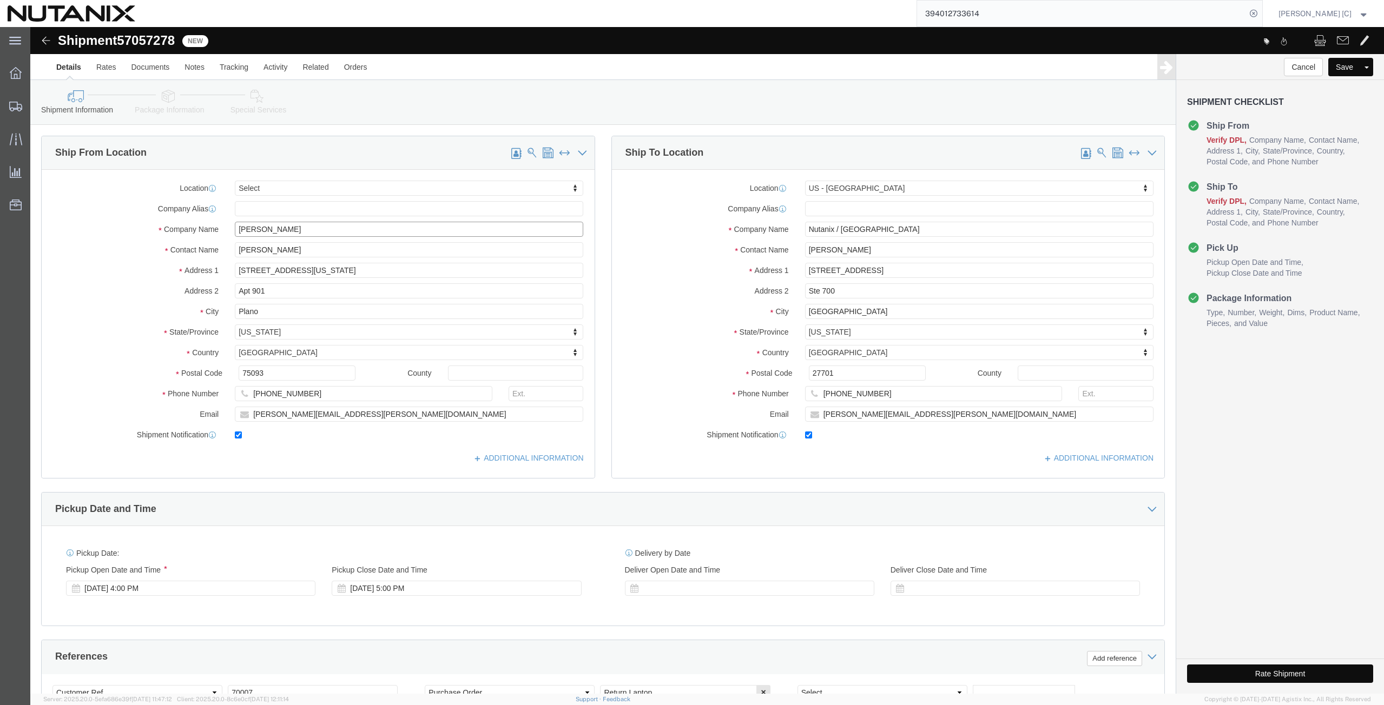
click div "Location Select Select My Profile Location [GEOGRAPHIC_DATA] - [GEOGRAPHIC_DATA…"
paste input "[PERSON_NAME]"
drag, startPoint x: 259, startPoint y: 222, endPoint x: 84, endPoint y: 242, distance: 176.4
click div "Location Select Select My Profile Location [GEOGRAPHIC_DATA] - [GEOGRAPHIC_DATA…"
paste input "[PERSON_NAME]"
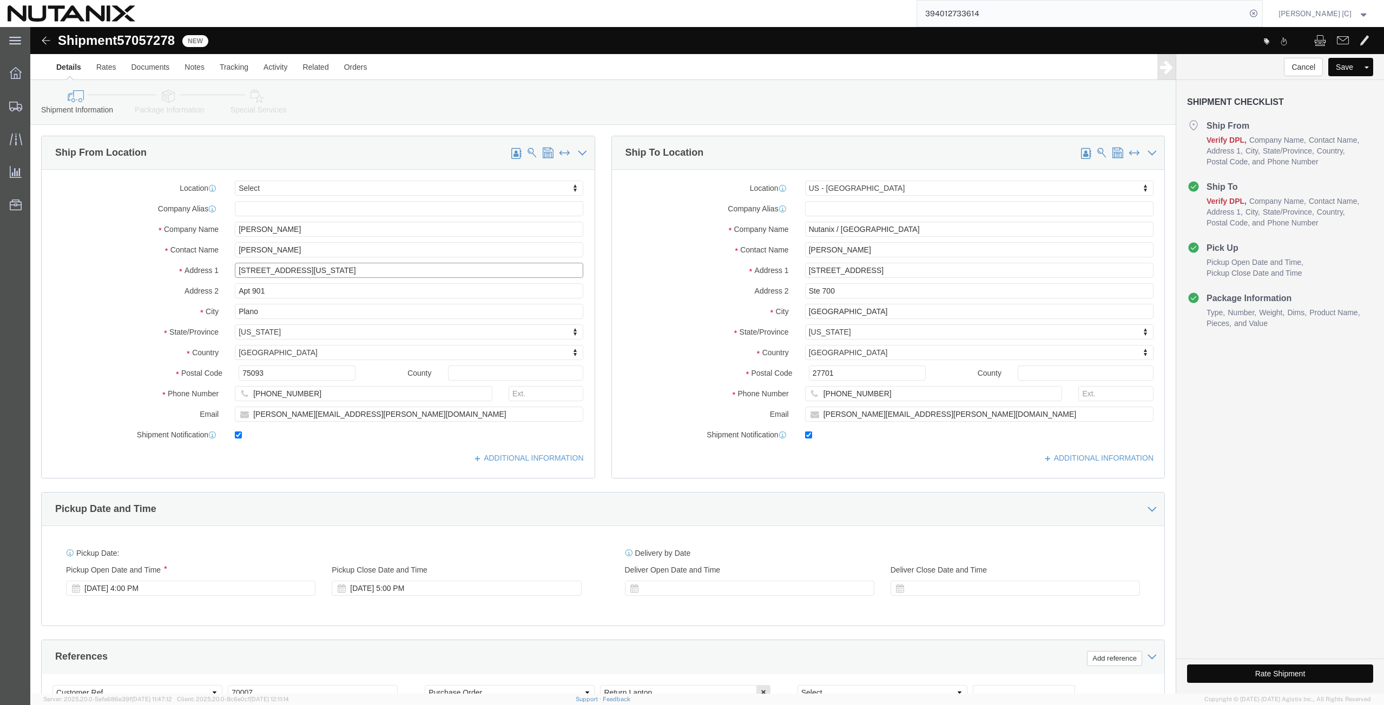
drag, startPoint x: 268, startPoint y: 245, endPoint x: 136, endPoint y: 271, distance: 135.1
click div "Location Select Select My Profile Location [GEOGRAPHIC_DATA] - [GEOGRAPHIC_DATA…"
paste input "103 carriage run D"
drag, startPoint x: 119, startPoint y: 281, endPoint x: 40, endPoint y: 287, distance: 79.2
click div "Location Select Select My Profile Location [GEOGRAPHIC_DATA] - [GEOGRAPHIC_DATA…"
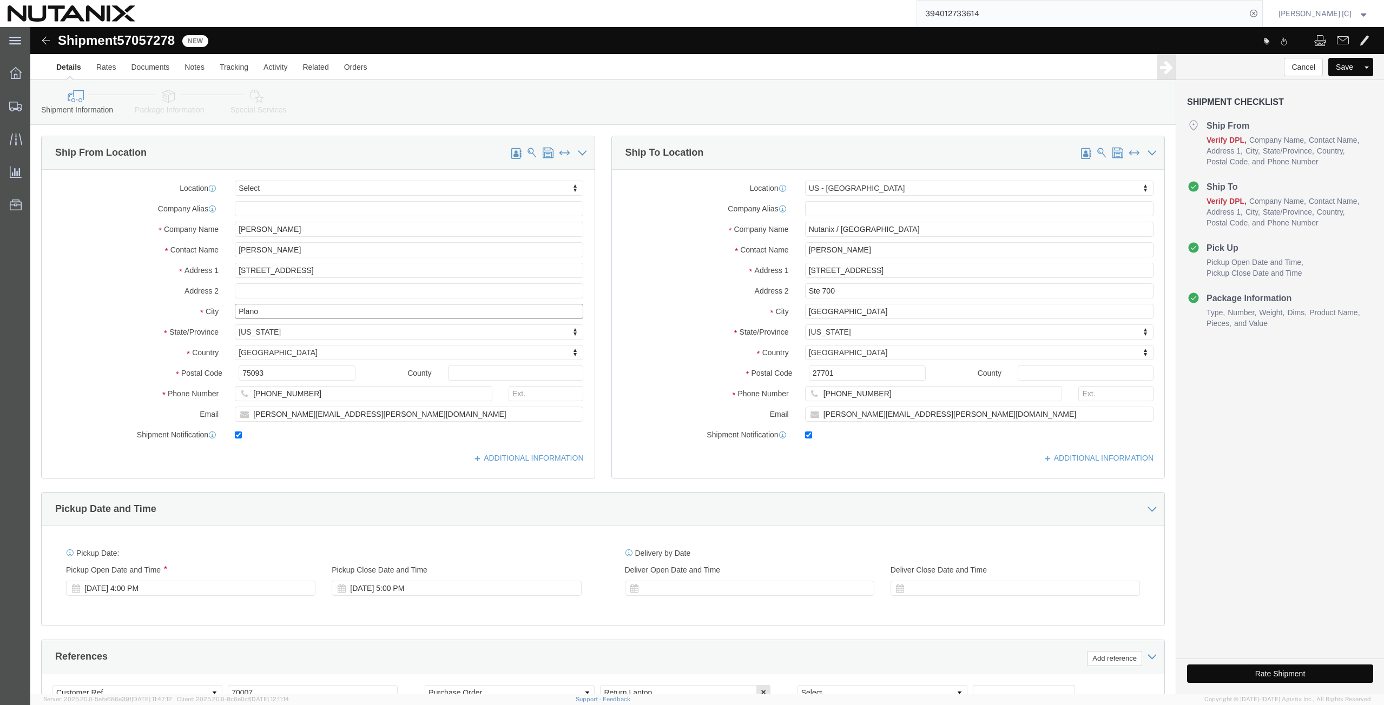
drag, startPoint x: 234, startPoint y: 285, endPoint x: 113, endPoint y: 289, distance: 121.3
click div "Location Select Select My Profile Location [GEOGRAPHIC_DATA] - [GEOGRAPHIC_DATA…"
paste input "[PERSON_NAME]"
drag, startPoint x: 283, startPoint y: 371, endPoint x: 131, endPoint y: 381, distance: 152.4
click div "Location Select Select My Profile Location [GEOGRAPHIC_DATA] - [GEOGRAPHIC_DATA…"
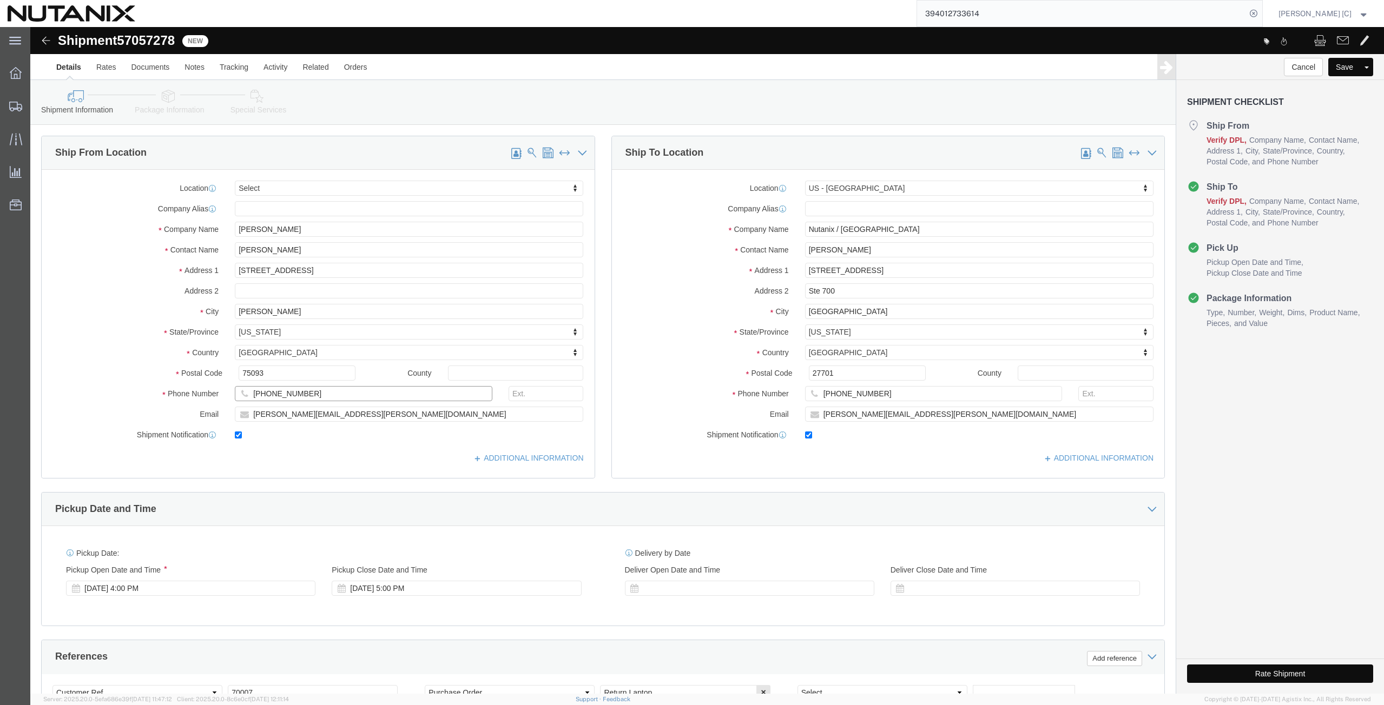
paste input "214.808.1830"
click input "214.808.1830"
click input "214-808.1830"
drag, startPoint x: 247, startPoint y: 342, endPoint x: 179, endPoint y: 338, distance: 68.8
click div "Location Select Select My Profile Location [GEOGRAPHIC_DATA] - [GEOGRAPHIC_DATA…"
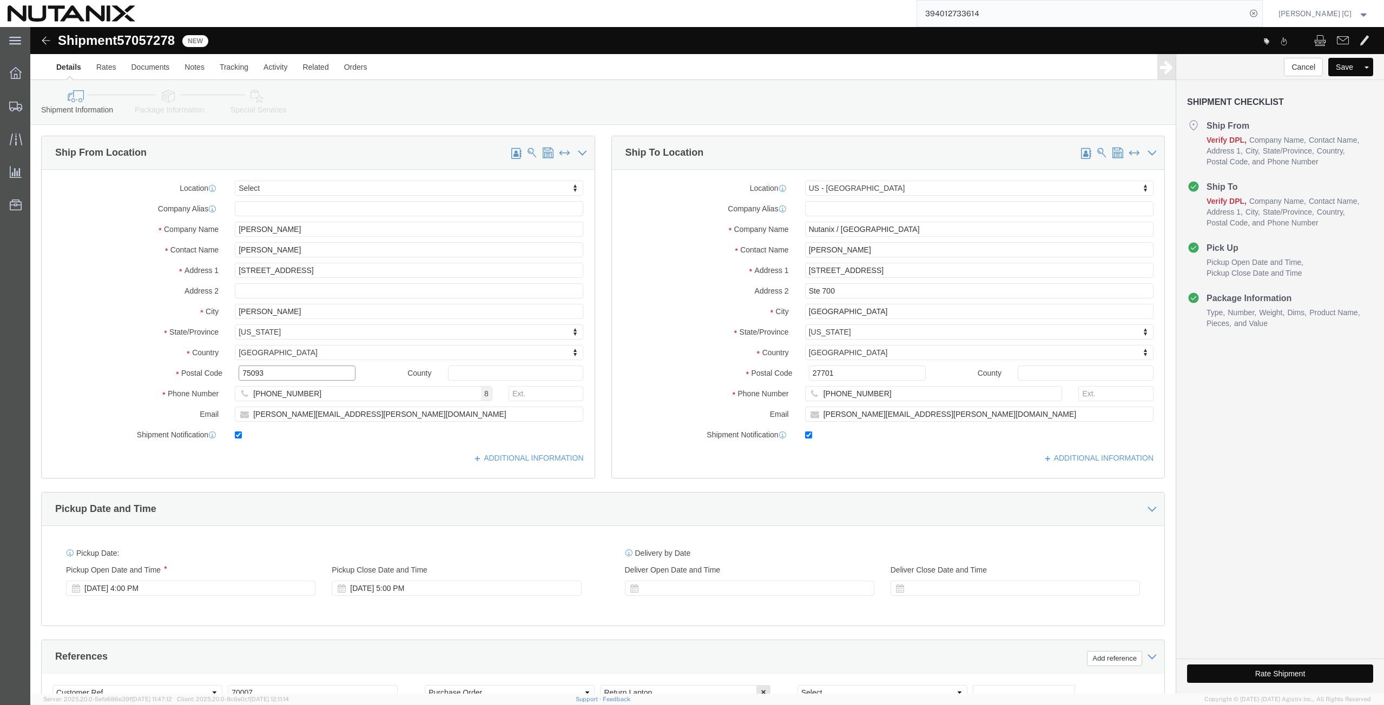
paste input "8"
drag, startPoint x: 324, startPoint y: 389, endPoint x: -3, endPoint y: 401, distance: 327.5
click html "Shipment 57057278 New Details Rates Documents Notes Tracking Activity Related O…"
paste input "[PERSON_NAME].[PERSON_NAME]"
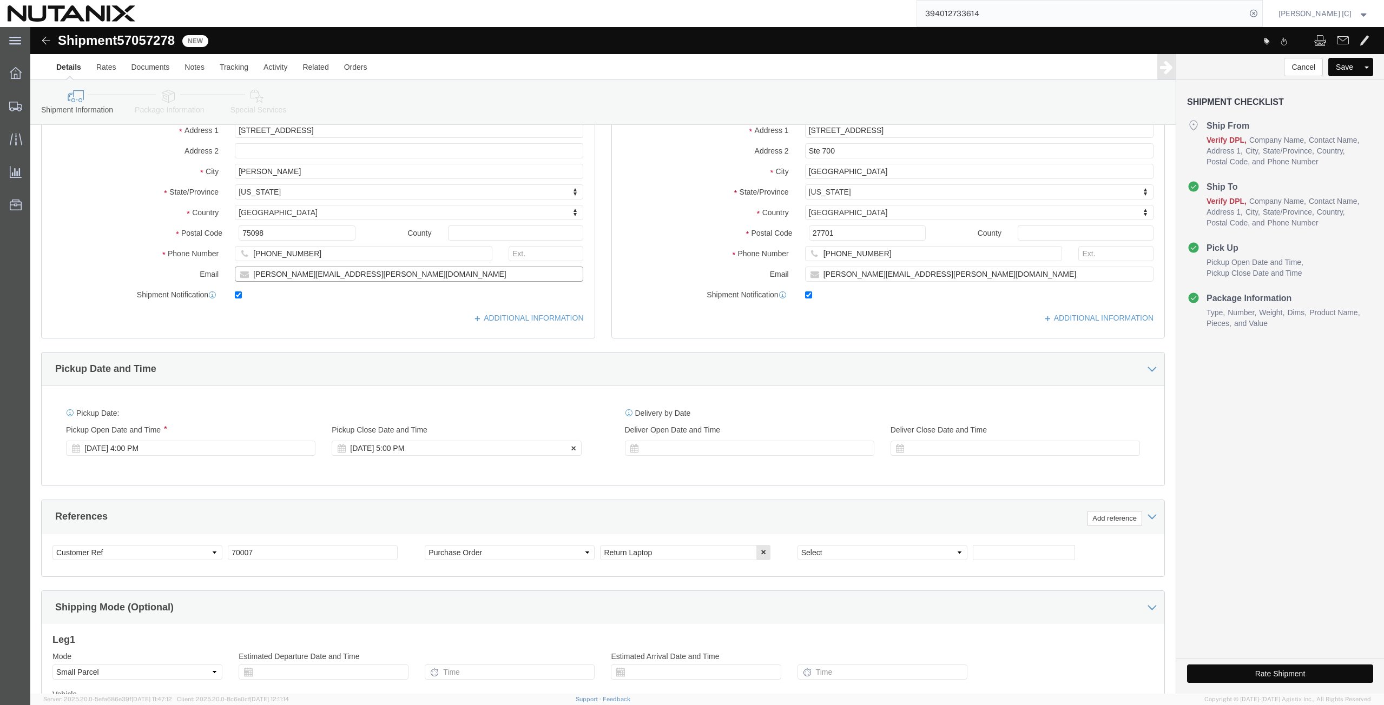
scroll to position [253, 0]
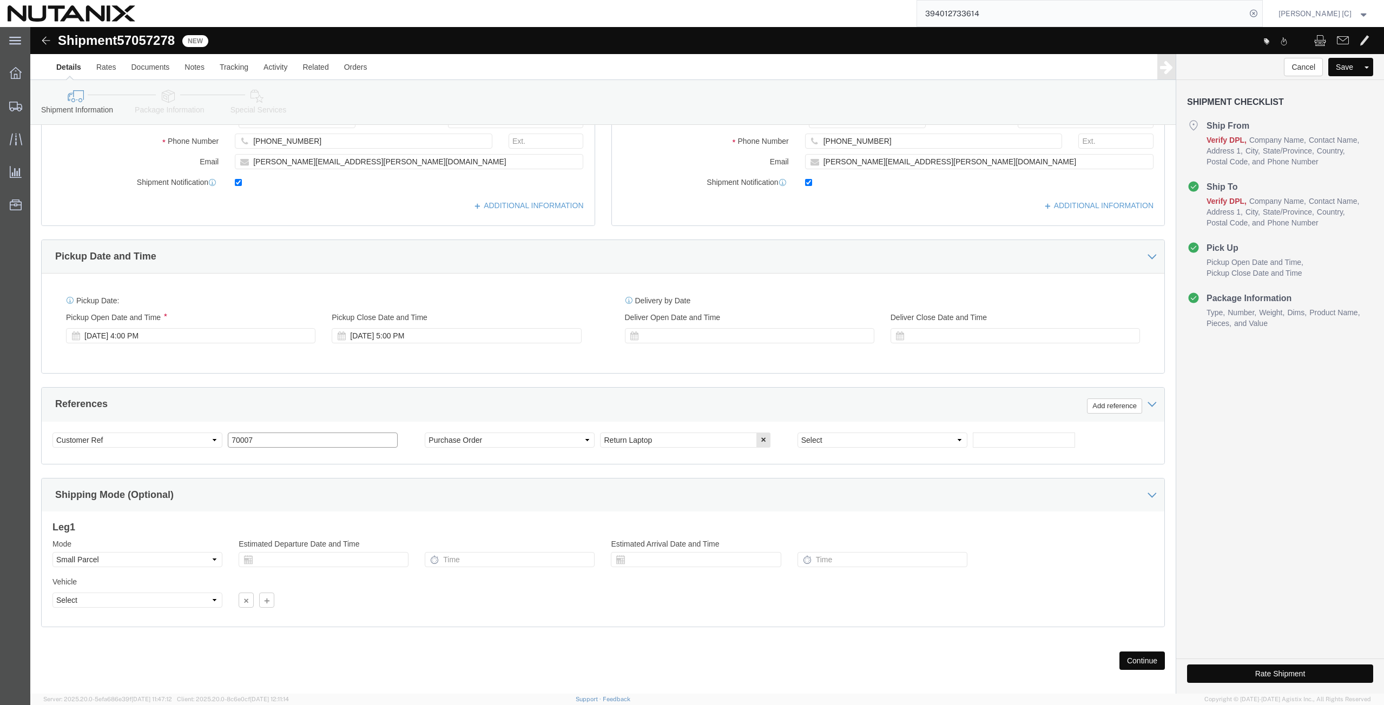
click div "Select Account Type Activity ID Airline Appointment Number ASN Batch Request # …"
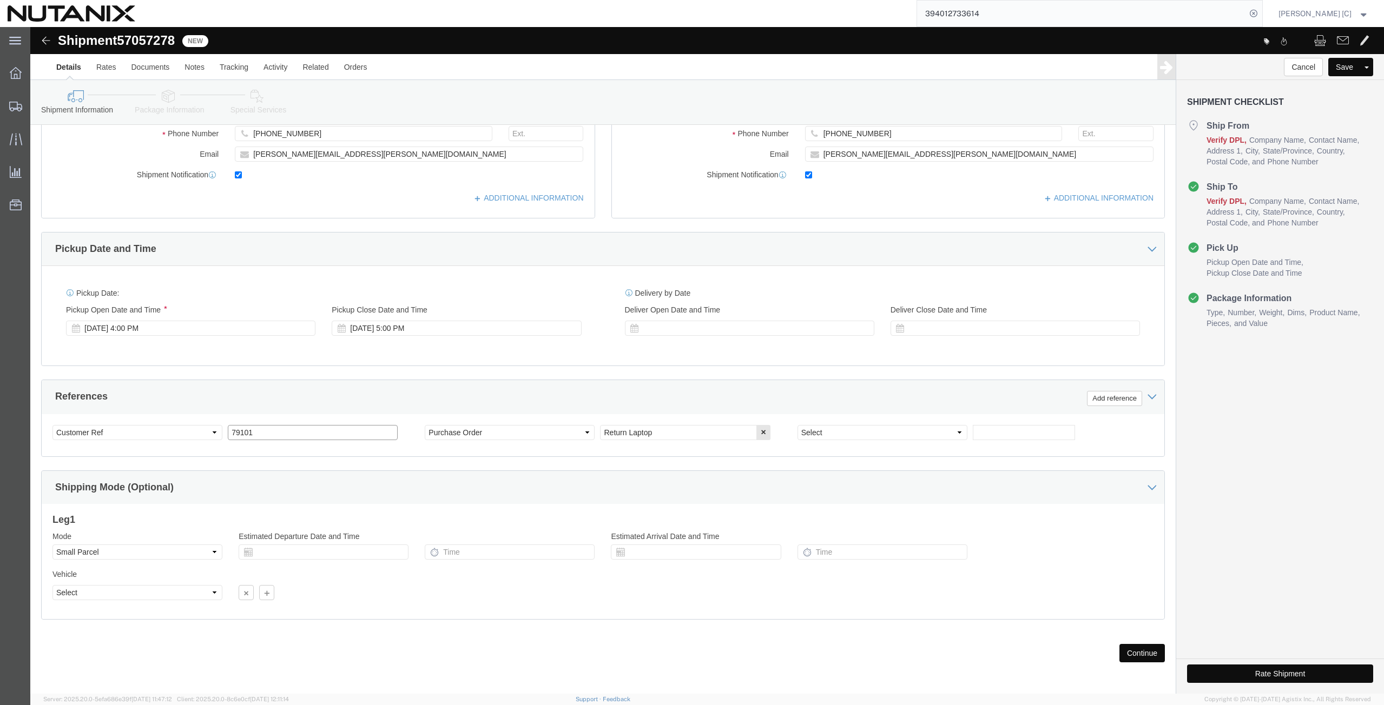
scroll to position [262, 0]
click button "Continue"
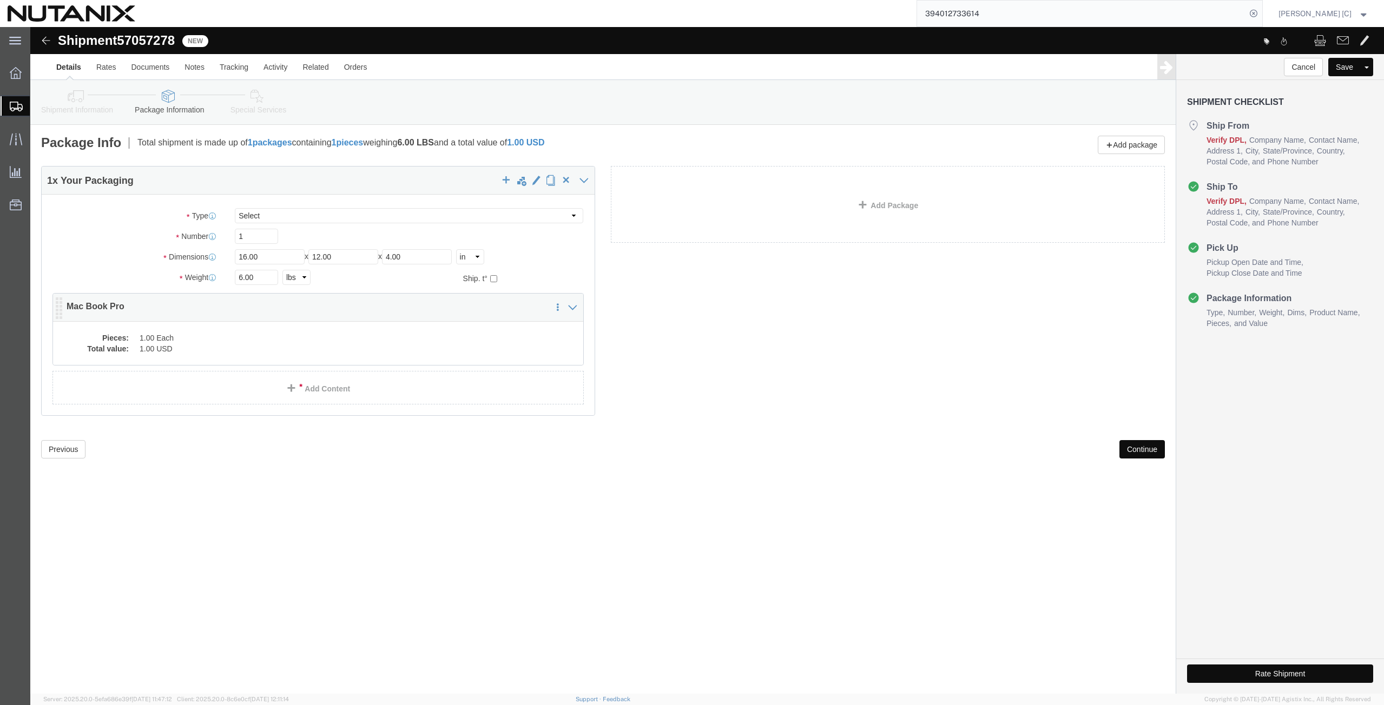
click dd "1.00 USD"
click div
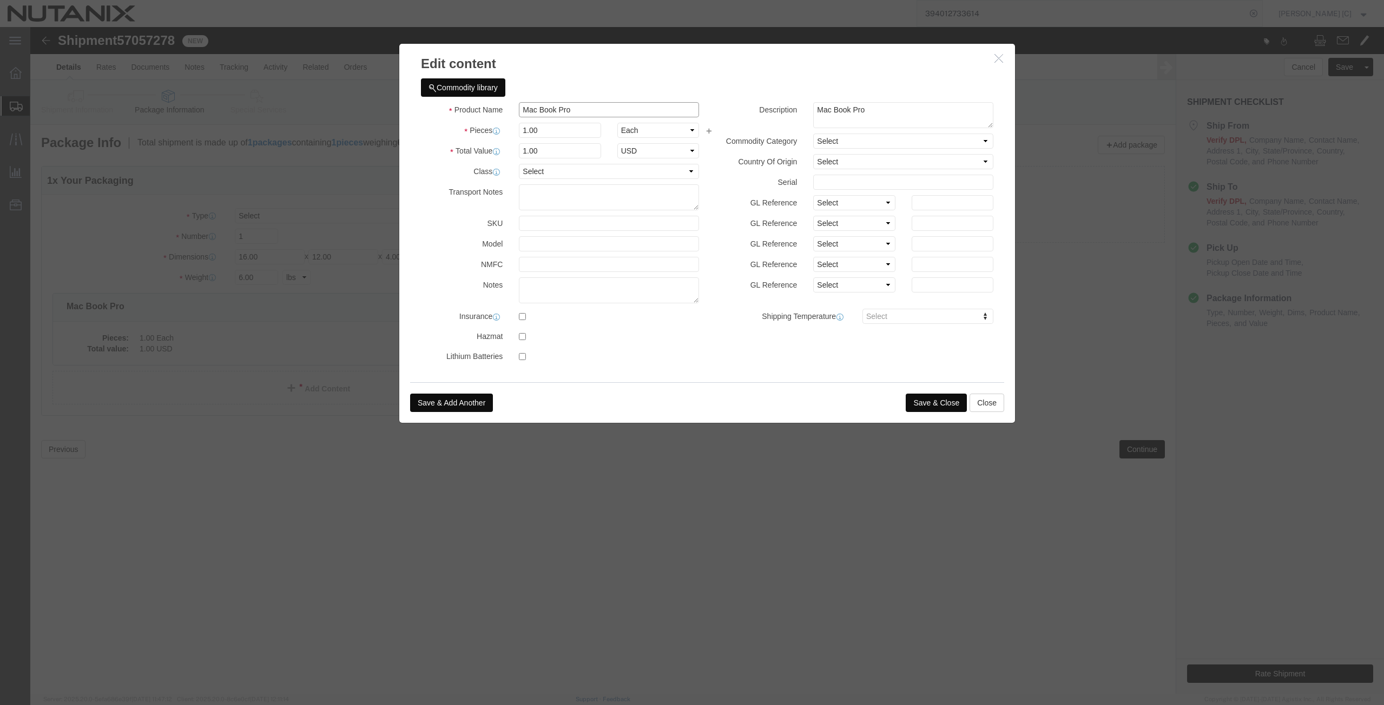
drag, startPoint x: 544, startPoint y: 82, endPoint x: 244, endPoint y: 92, distance: 300.4
click div "Edit content Commodity library Product Name Mac Book Pro Pieces 1.00 Select Bag…"
drag, startPoint x: 428, startPoint y: 94, endPoint x: 202, endPoint y: 136, distance: 230.5
click div "Edit content Commodity library Product Name Lenovo Laptop Lenovo Pieces 1.00 Se…"
drag, startPoint x: 857, startPoint y: 80, endPoint x: 629, endPoint y: 119, distance: 231.2
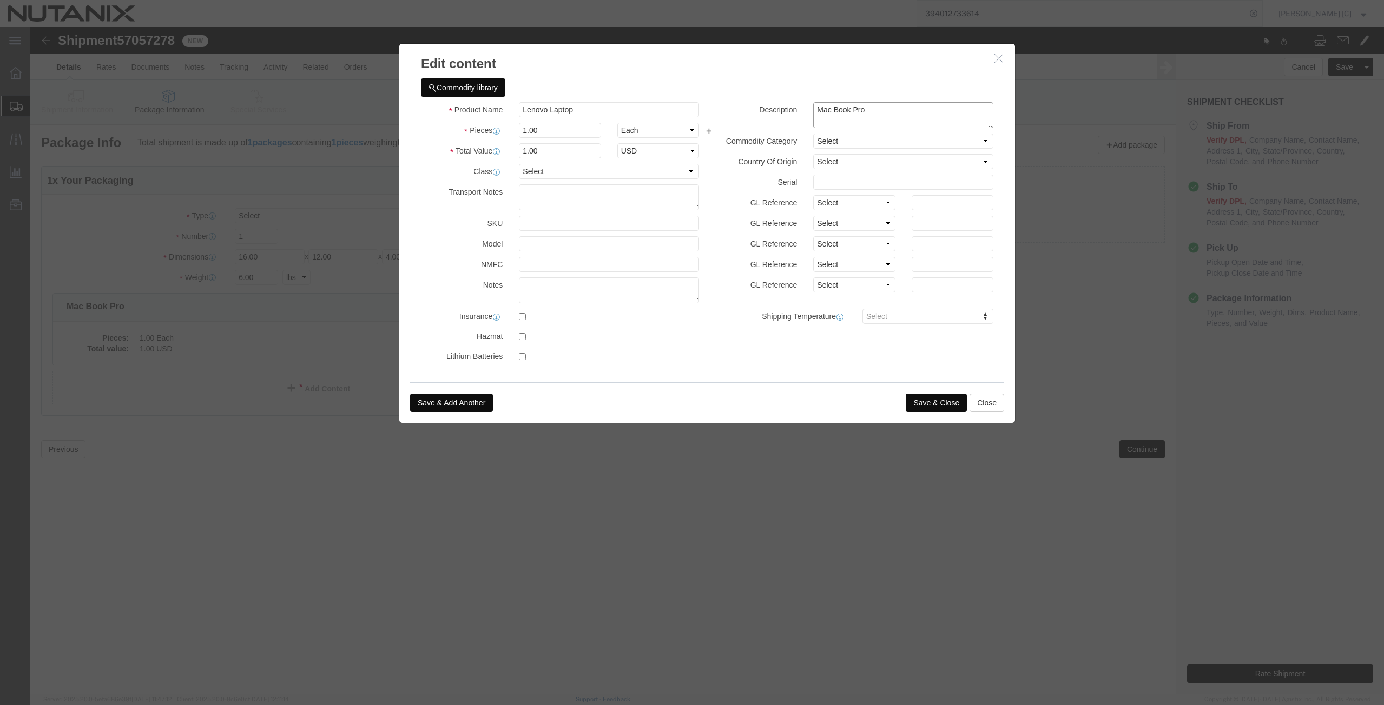
click div "Product Name Lenovo Laptop Lenovo Pieces 1.00 Select Bag Barrels 100Board Feet …"
paste textarea "Lenovo Laptop"
drag, startPoint x: 524, startPoint y: 123, endPoint x: 338, endPoint y: 142, distance: 187.1
click div "Edit content Commodity library Product Name Lenovo Laptop Lenovo Pieces 1.00 Se…"
click button "Save & Close"
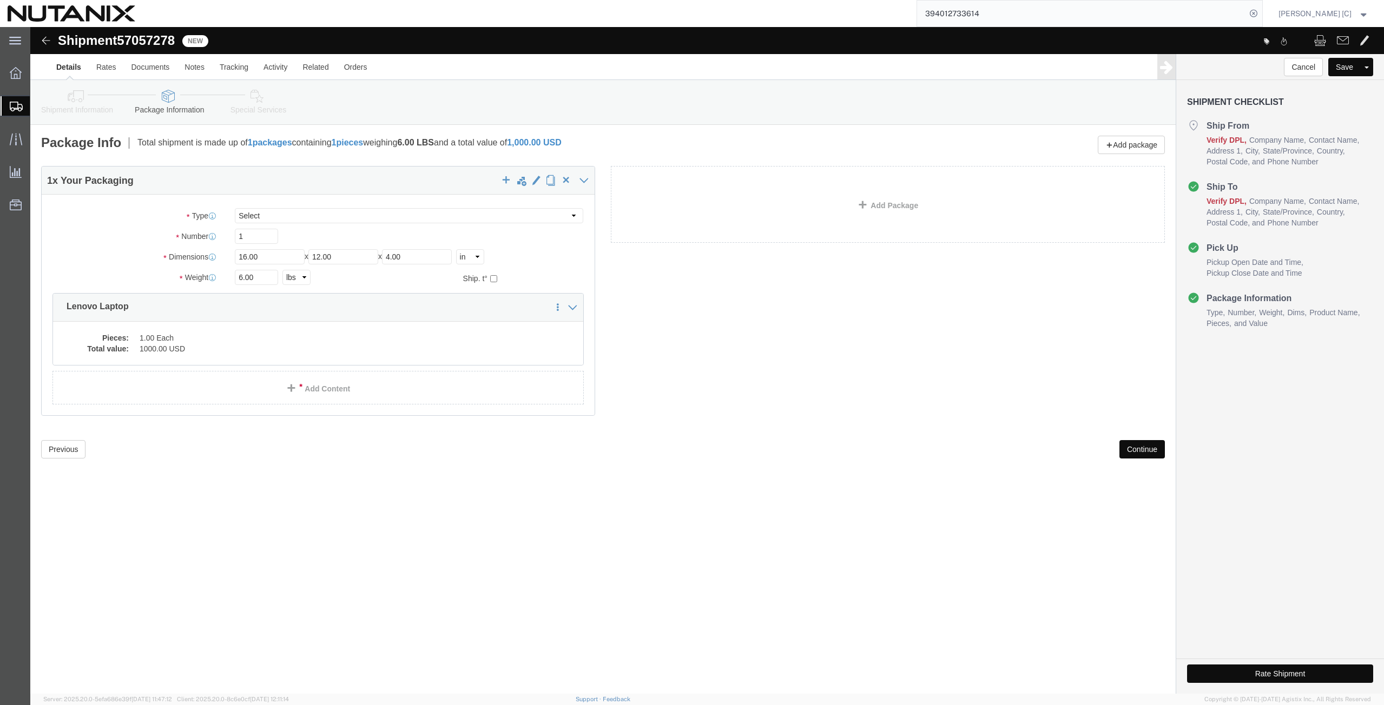
click button "Continue"
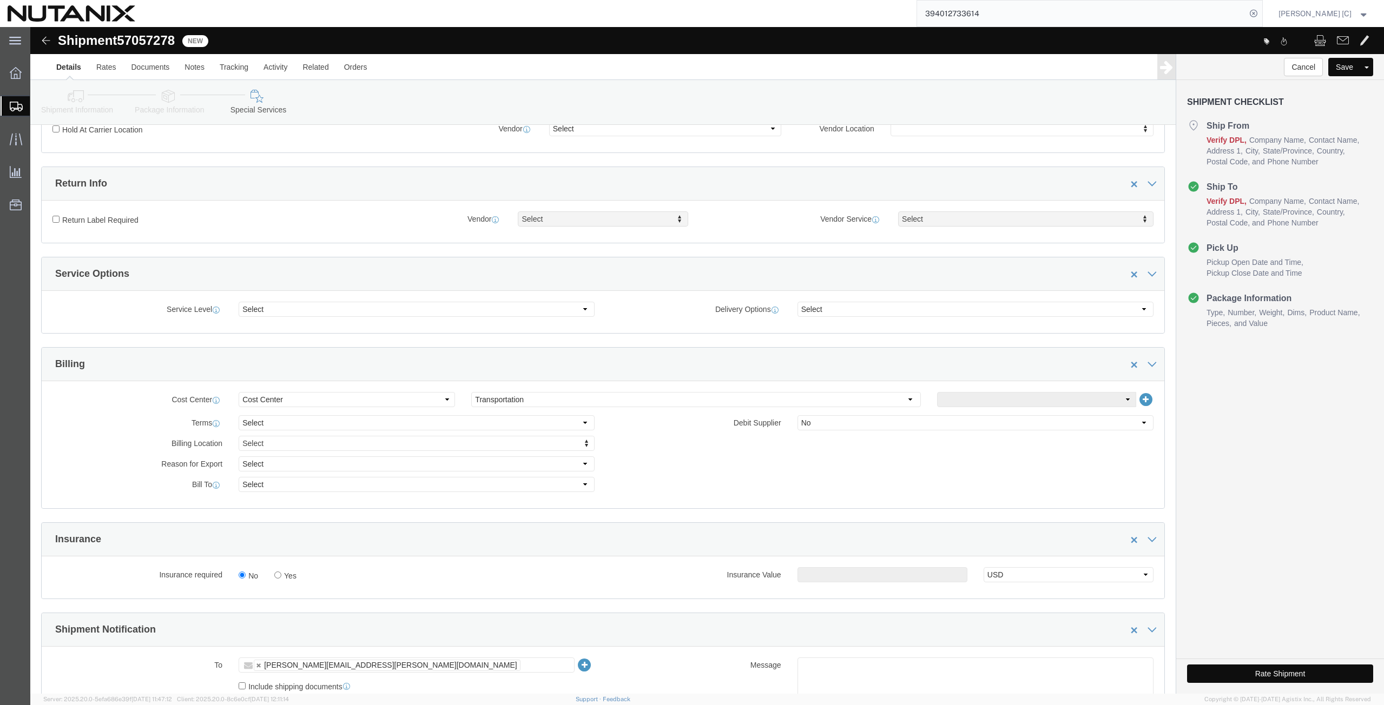
scroll to position [377, 0]
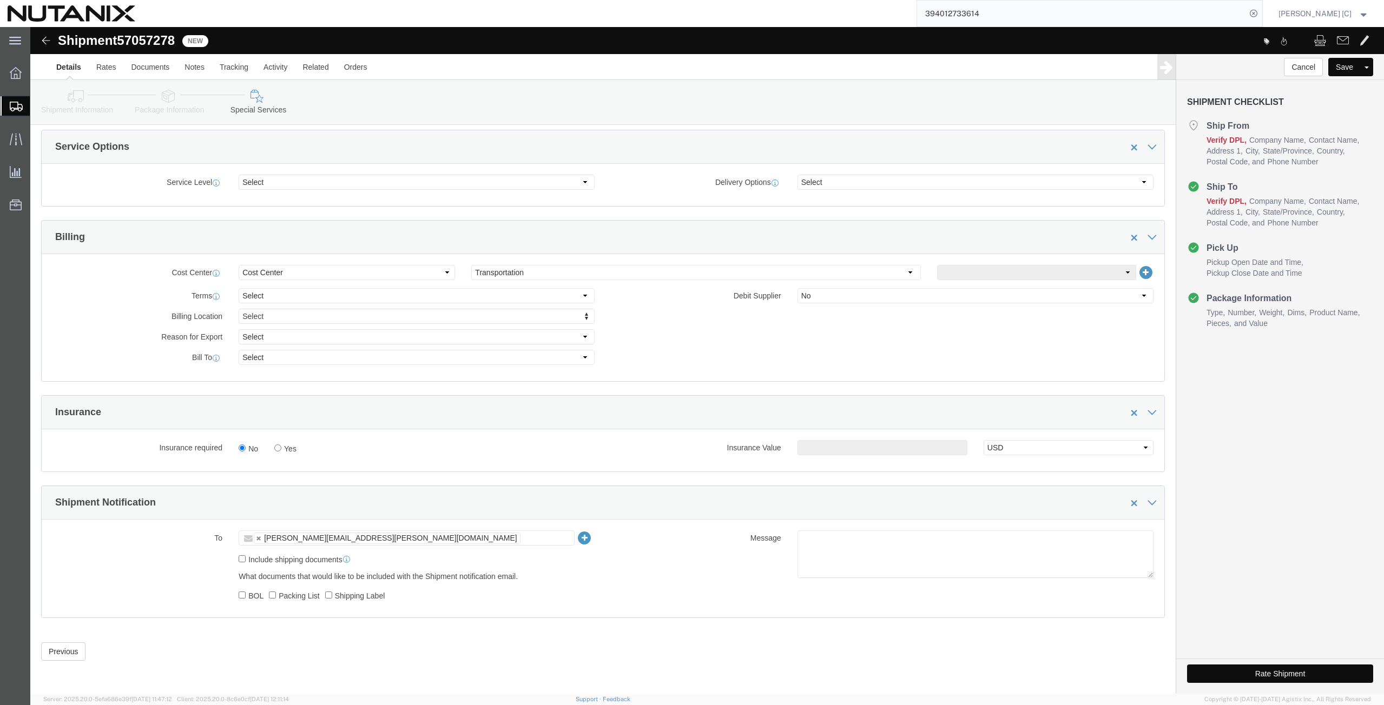
click button "Rate Shipment"
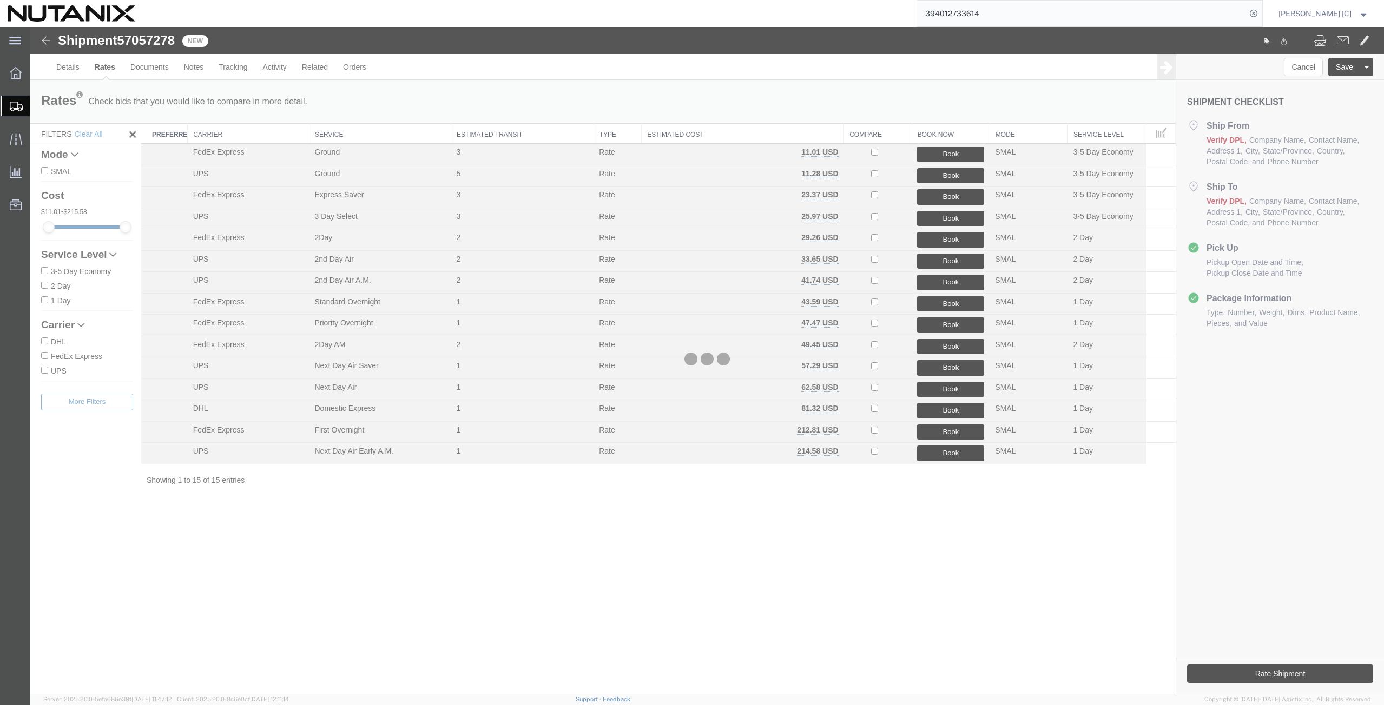
scroll to position [0, 0]
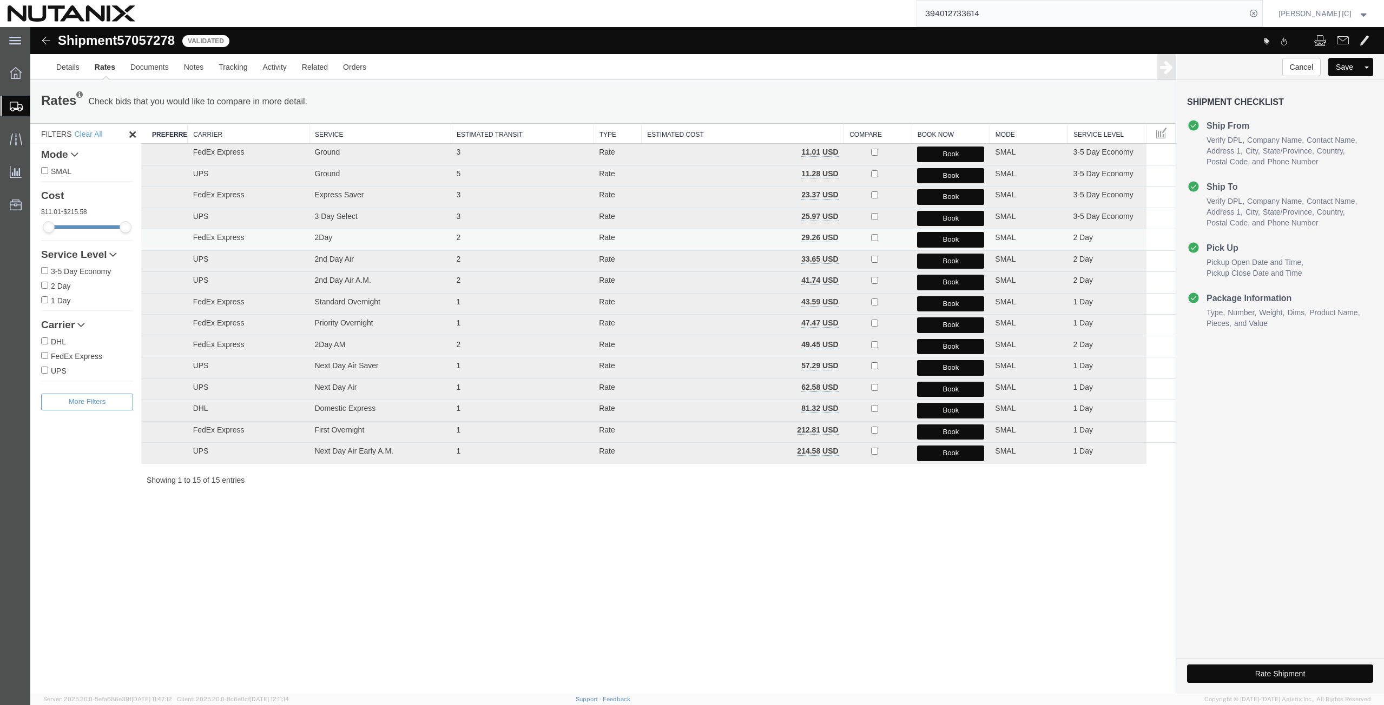
click at [933, 241] on button "Book" at bounding box center [950, 240] width 67 height 16
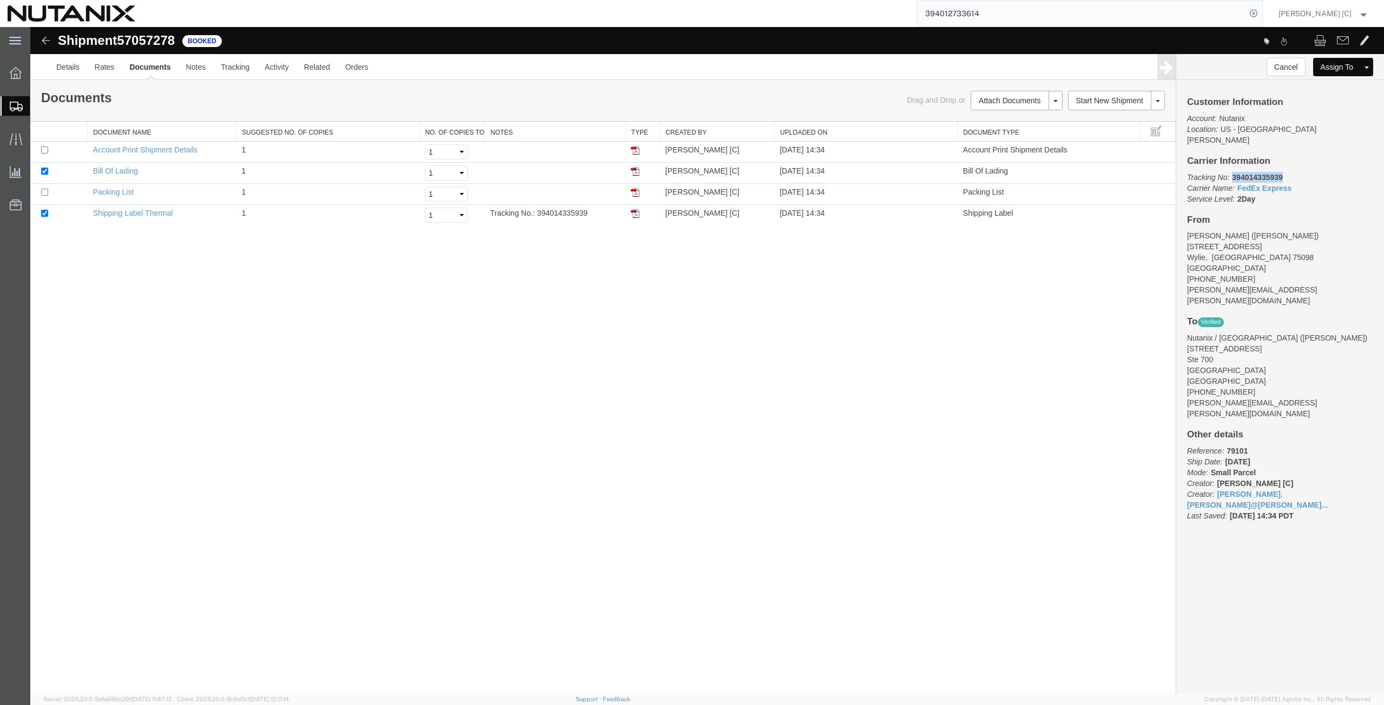
drag, startPoint x: 1282, startPoint y: 167, endPoint x: 1233, endPoint y: 165, distance: 48.7
click at [1233, 173] on b "394014335939" at bounding box center [1257, 177] width 50 height 9
copy b "394014335939"
drag, startPoint x: 639, startPoint y: 213, endPoint x: 624, endPoint y: 228, distance: 21.4
click at [639, 213] on img at bounding box center [635, 213] width 9 height 9
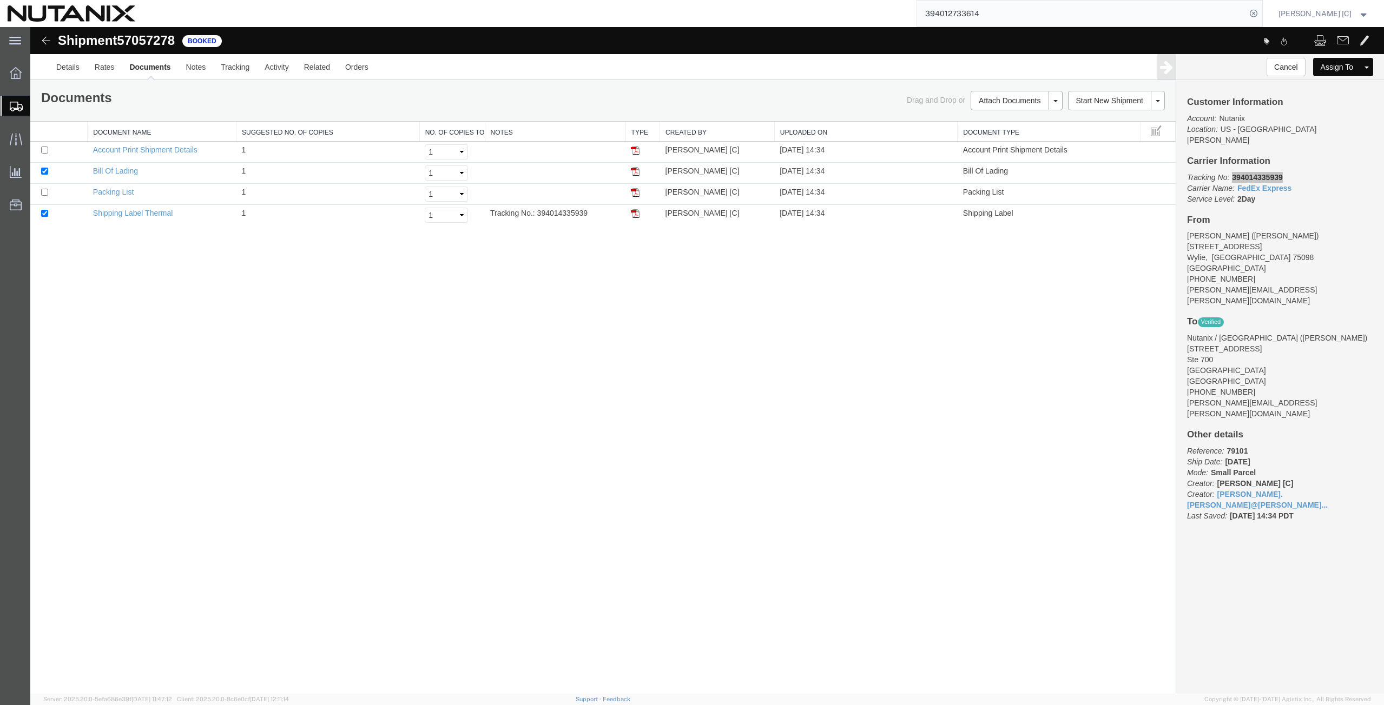
click at [0, 0] on span "Create from Template" at bounding box center [0, 0] width 0 height 0
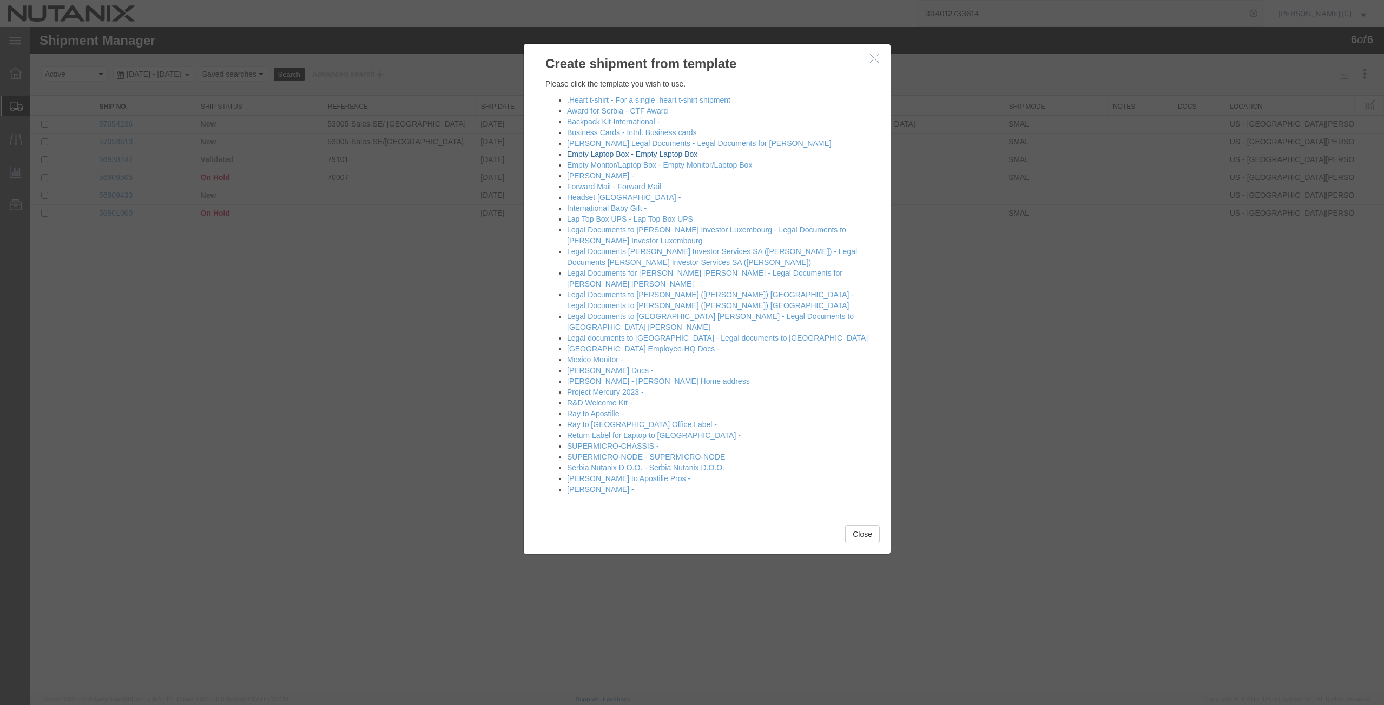
click at [599, 151] on link "Empty Laptop Box - Empty Laptop Box" at bounding box center [632, 154] width 130 height 9
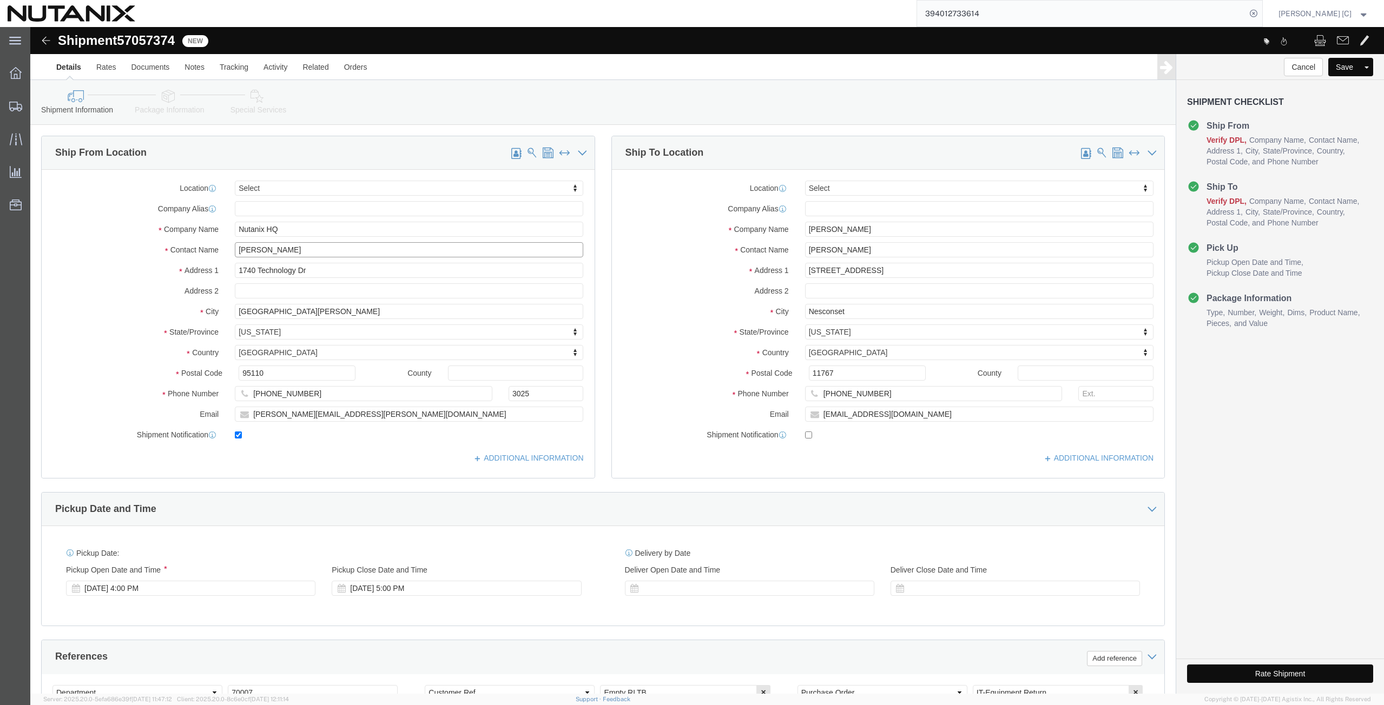
drag, startPoint x: 289, startPoint y: 223, endPoint x: 22, endPoint y: 276, distance: 272.5
click div "Location Select Select My Profile Location [GEOGRAPHIC_DATA] - [GEOGRAPHIC_DATA…"
click p "- Nutanix HQ - ([PERSON_NAME]) [STREET_ADDRESS]"
drag, startPoint x: 837, startPoint y: 201, endPoint x: 743, endPoint y: 209, distance: 94.4
click div "Company Name [PERSON_NAME]"
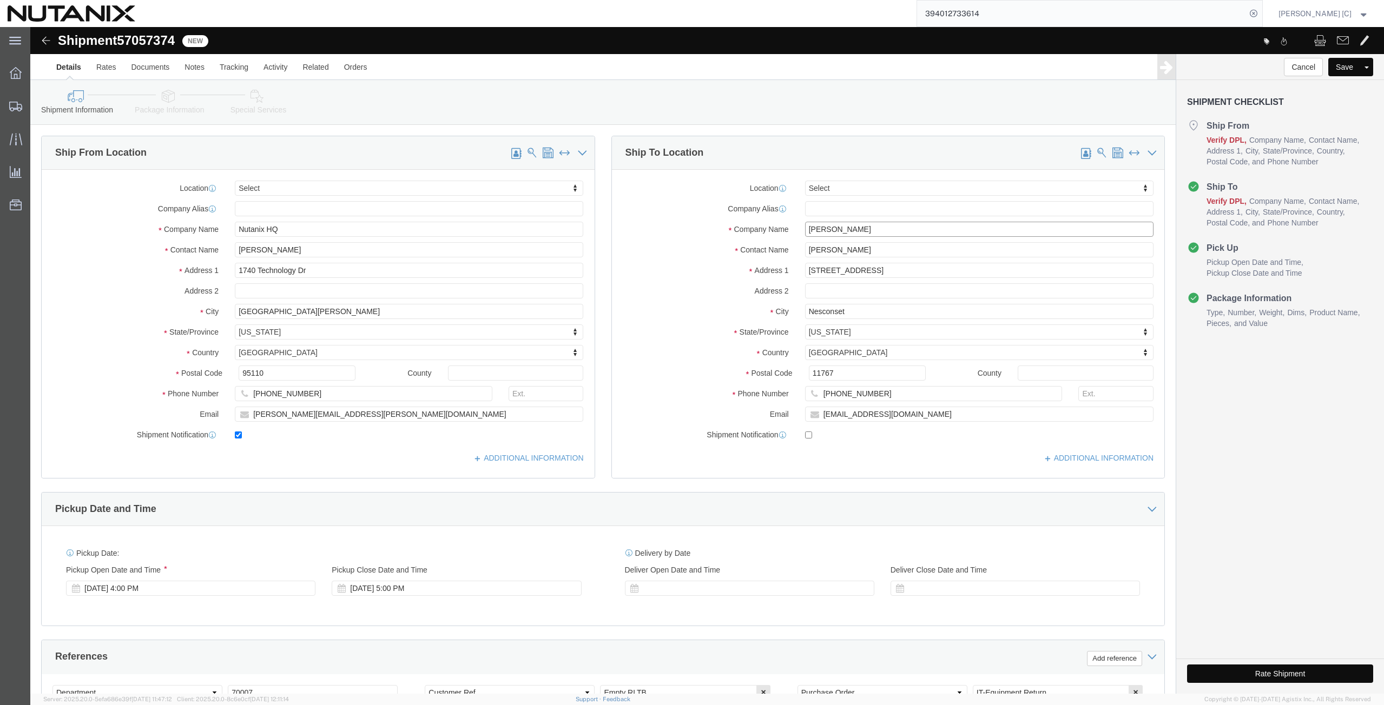
paste input "[PERSON_NAME]"
drag, startPoint x: 835, startPoint y: 220, endPoint x: 547, endPoint y: 218, distance: 287.8
click div "Ship From Location Location Select Select My Profile Location [GEOGRAPHIC_DATA]…"
paste input "[STREET_ADDRESS][PERSON_NAME]"
click div "Location Select Select My Profile Location [GEOGRAPHIC_DATA] - [GEOGRAPHIC_DATA…"
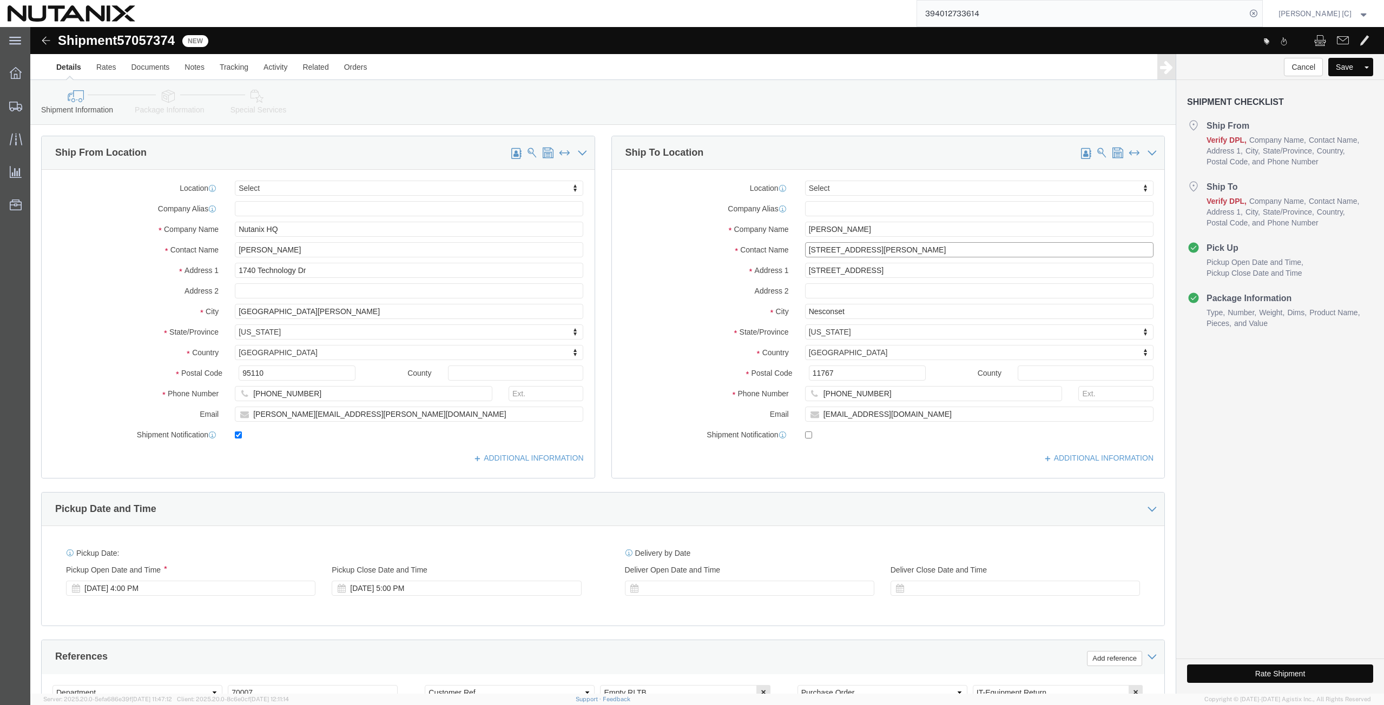
drag, startPoint x: 860, startPoint y: 224, endPoint x: 648, endPoint y: 243, distance: 213.5
click div "Location Select Select My Profile Location [GEOGRAPHIC_DATA] - [GEOGRAPHIC_DATA…"
paste input "[PERSON_NAME]"
drag, startPoint x: 837, startPoint y: 242, endPoint x: 716, endPoint y: 243, distance: 120.6
click div "Address [STREET_ADDRESS]"
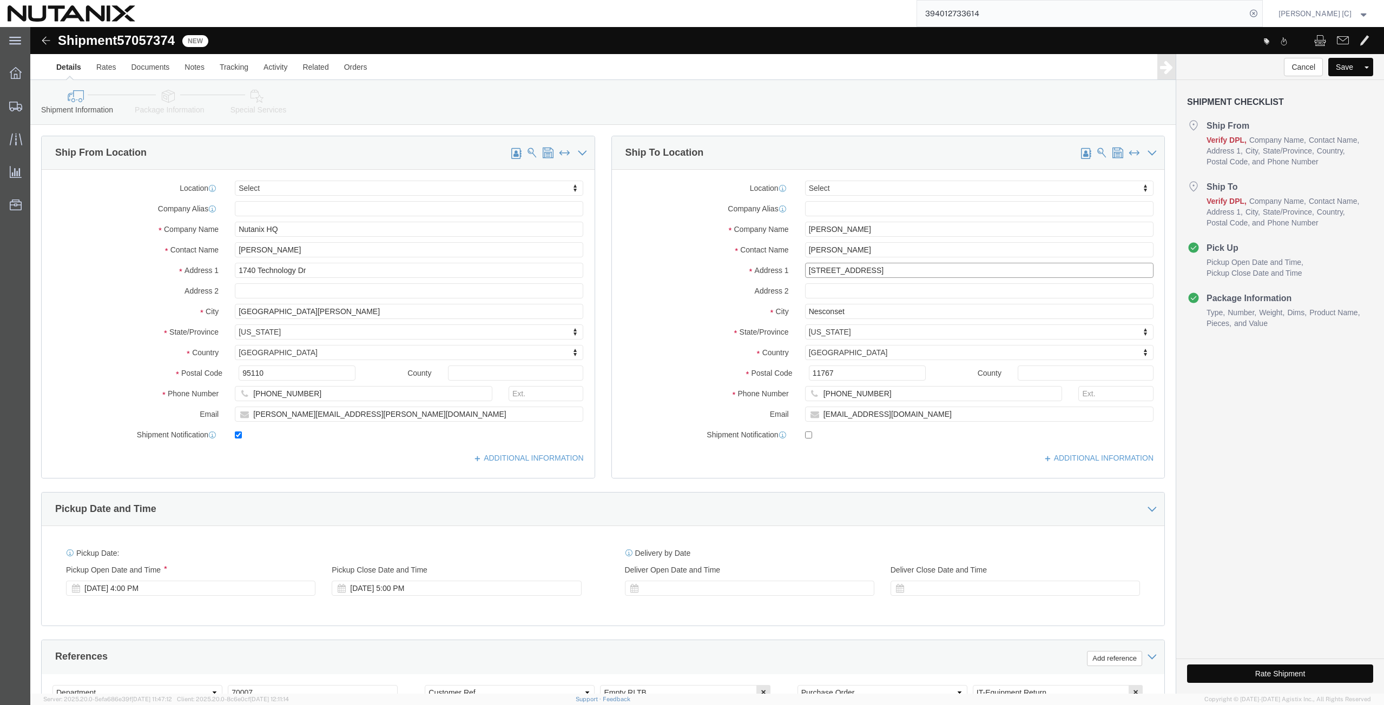
paste input "[STREET_ADDRESS][PERSON_NAME]"
drag, startPoint x: 818, startPoint y: 284, endPoint x: 748, endPoint y: 299, distance: 71.9
click div "Location Select Select My Profile Location [GEOGRAPHIC_DATA] - [GEOGRAPHIC_DATA…"
paste input "Huntsvillle"
drag, startPoint x: 806, startPoint y: 349, endPoint x: 745, endPoint y: 353, distance: 60.7
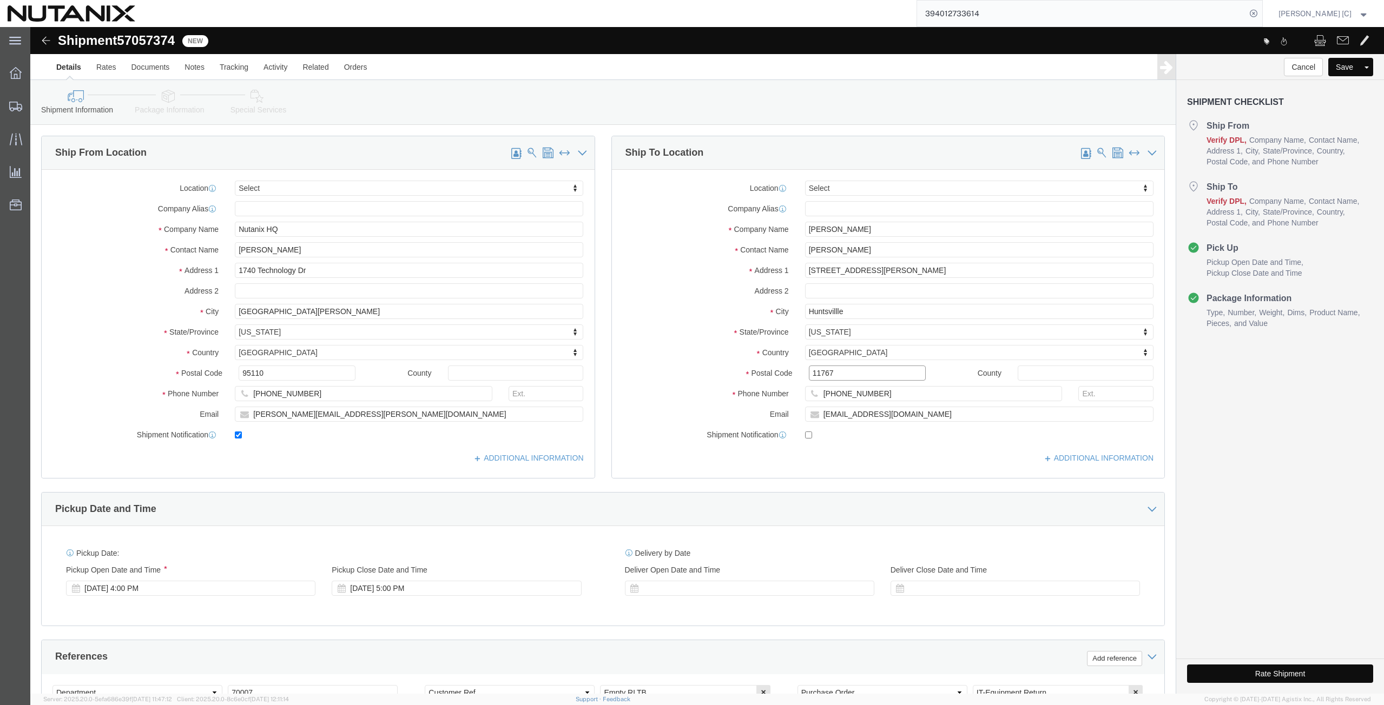
click div "Postal Code 11767"
paste input "35763"
drag, startPoint x: 847, startPoint y: 367, endPoint x: 680, endPoint y: 354, distance: 167.1
click div "Location Select Select My Profile Location [GEOGRAPHIC_DATA] - [GEOGRAPHIC_DATA…"
paste input "[PHONE_NUMBER]"
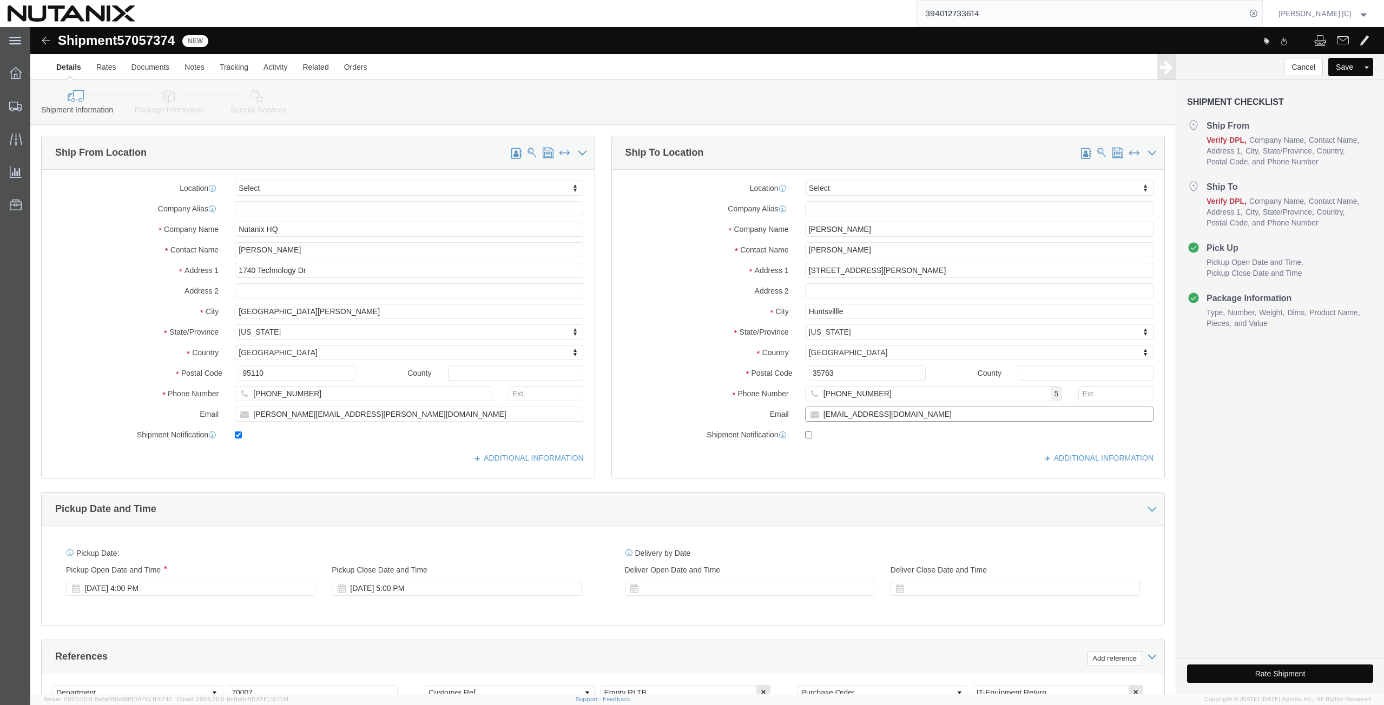
drag, startPoint x: 871, startPoint y: 392, endPoint x: 631, endPoint y: 386, distance: 240.3
click div "Email [EMAIL_ADDRESS][DOMAIN_NAME]"
paste input "mgroebling@ao"
click input "checkbox"
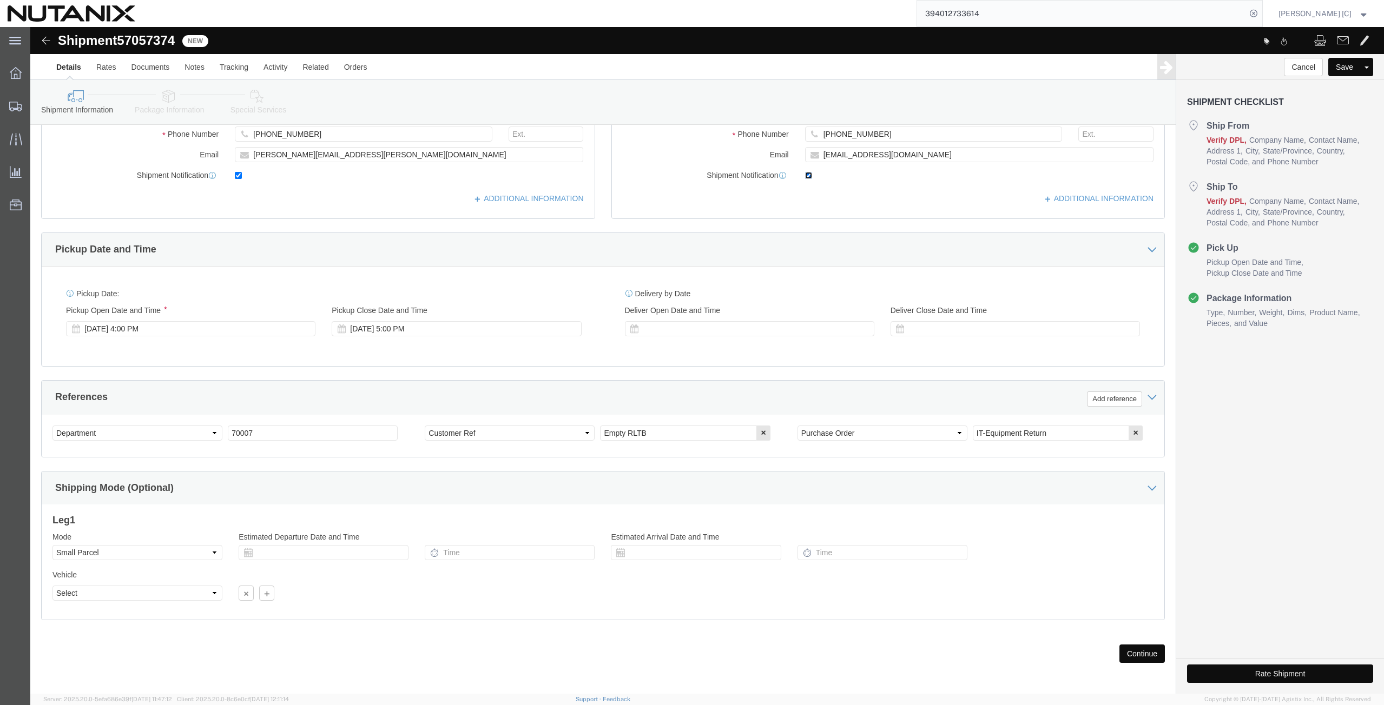
scroll to position [262, 0]
click button "Continue"
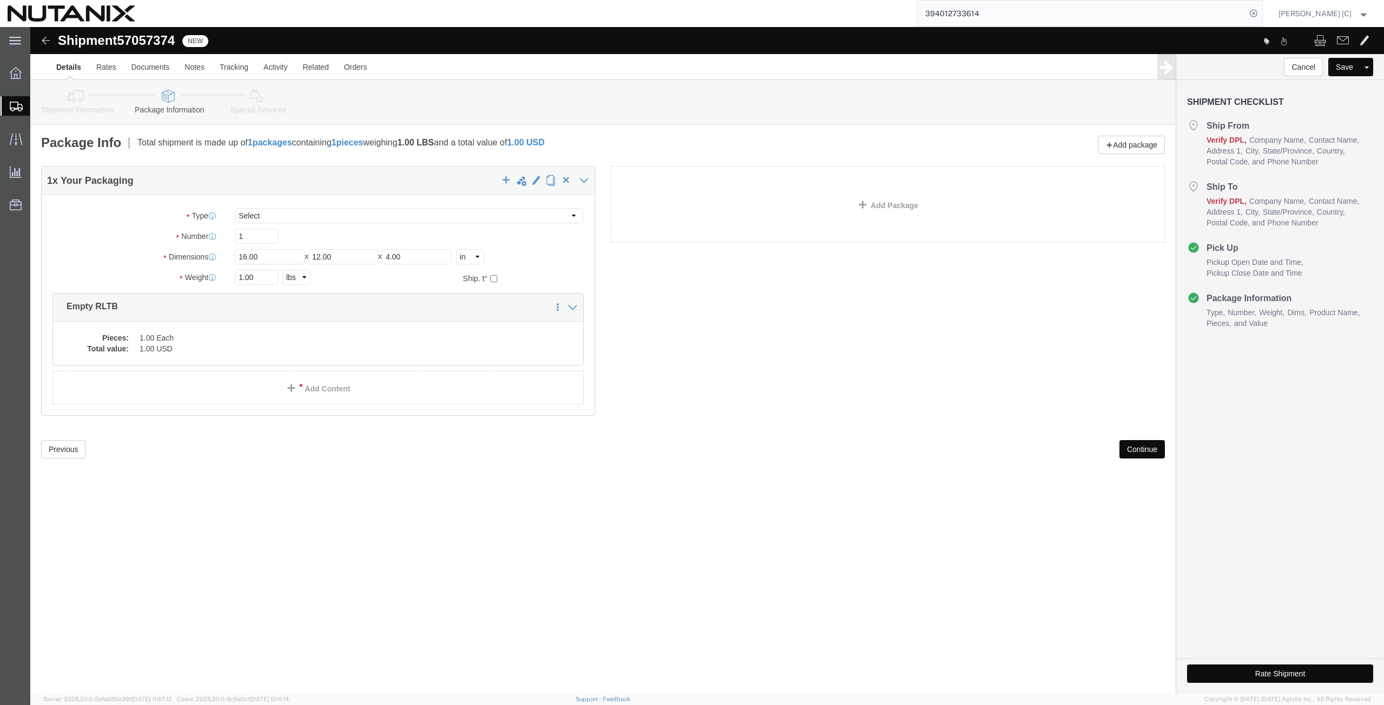
click button "Continue"
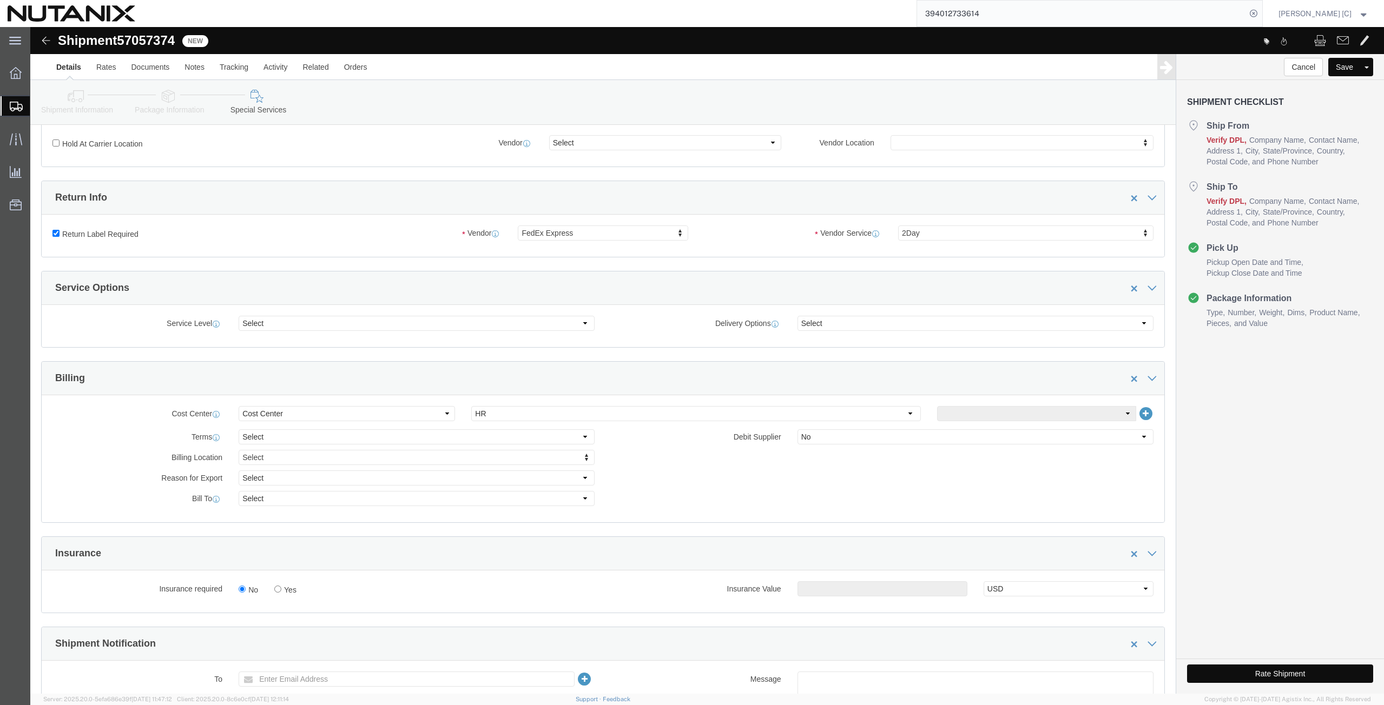
scroll to position [253, 0]
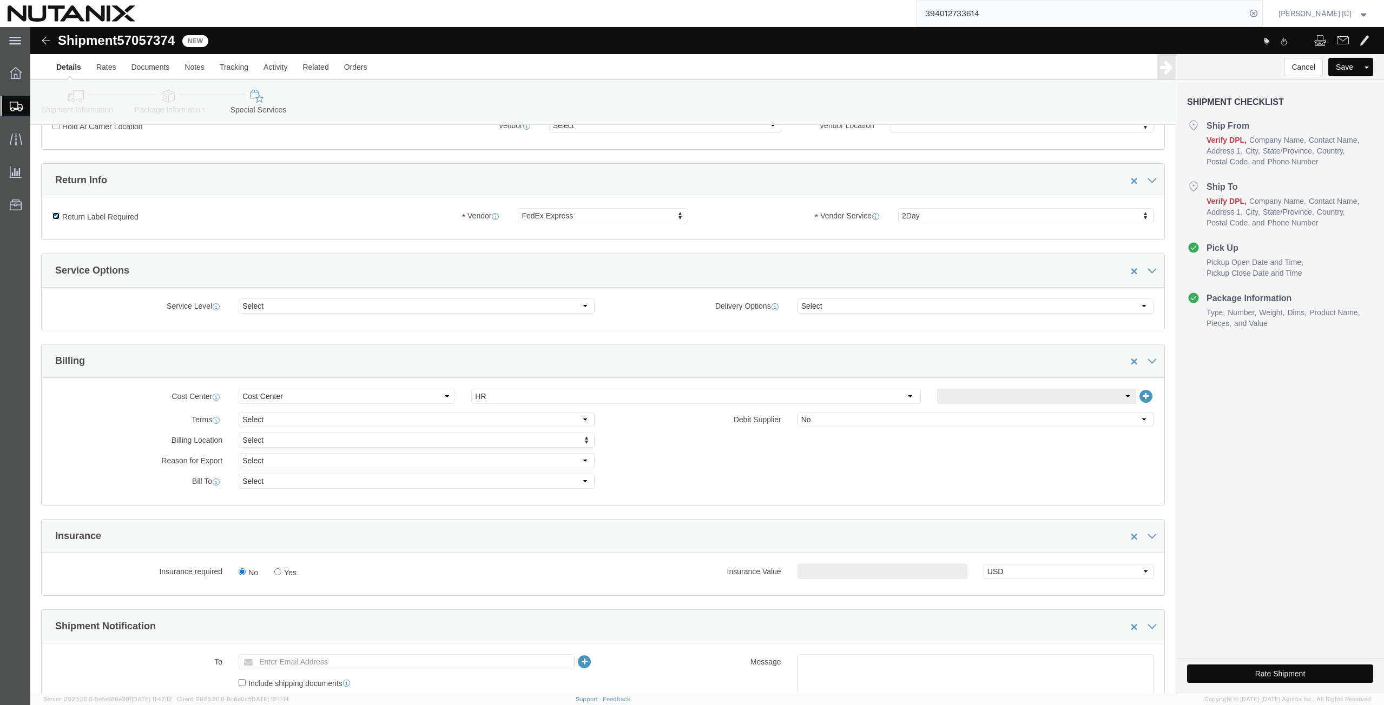
click input "Return Label Required"
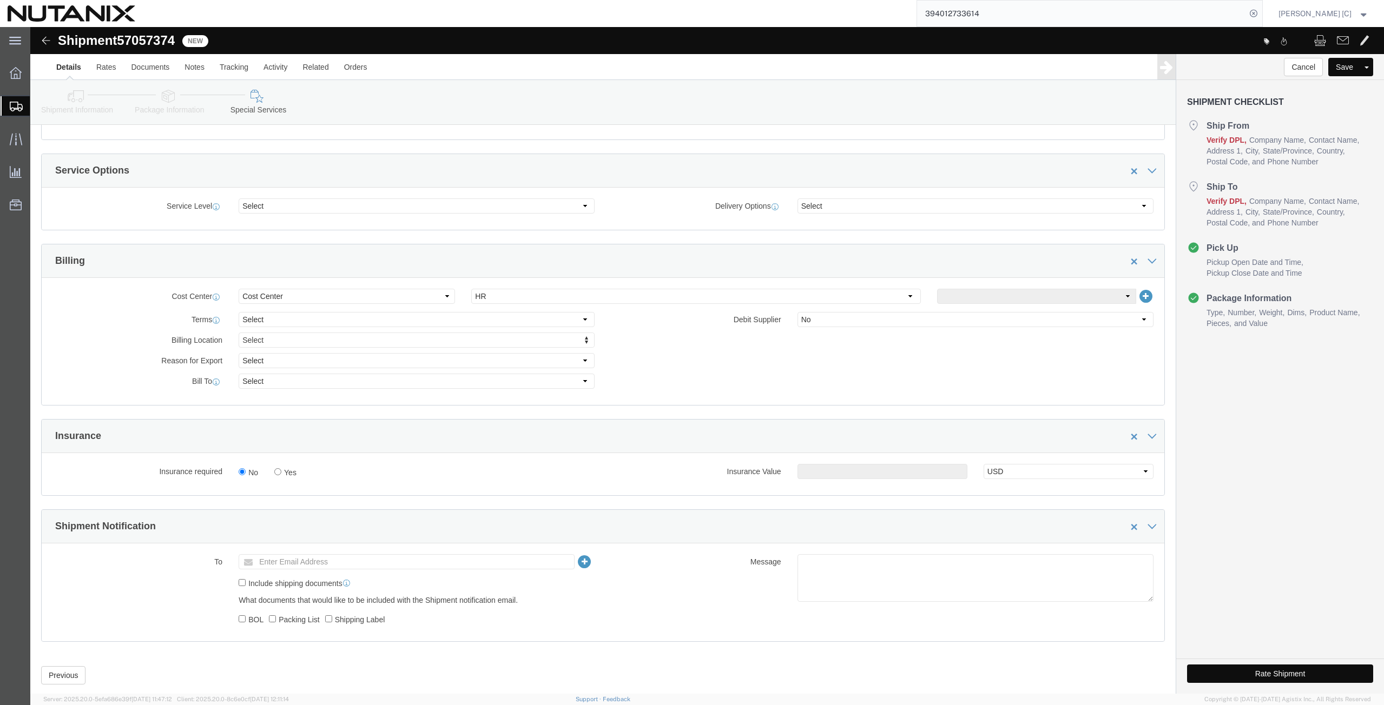
scroll to position [377, 0]
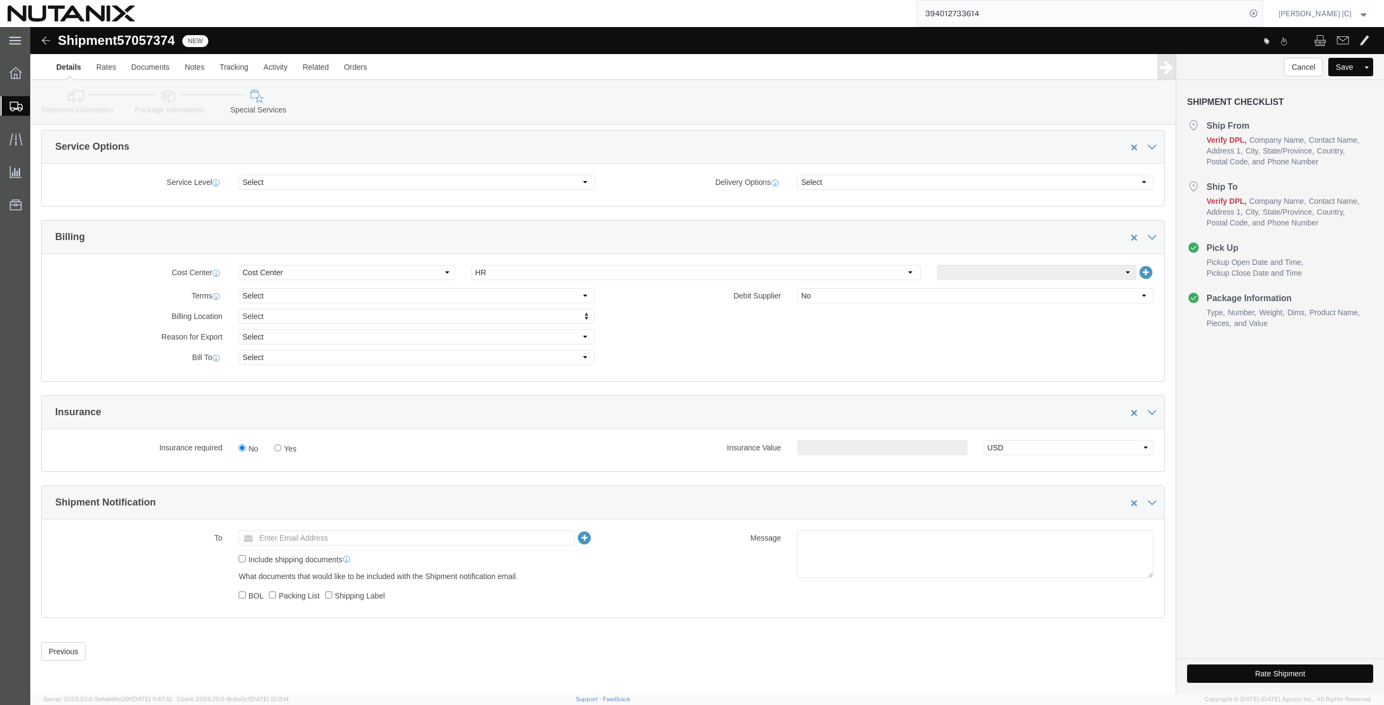
drag, startPoint x: 1230, startPoint y: 646, endPoint x: 1222, endPoint y: 651, distance: 9.2
click button "Rate Shipment"
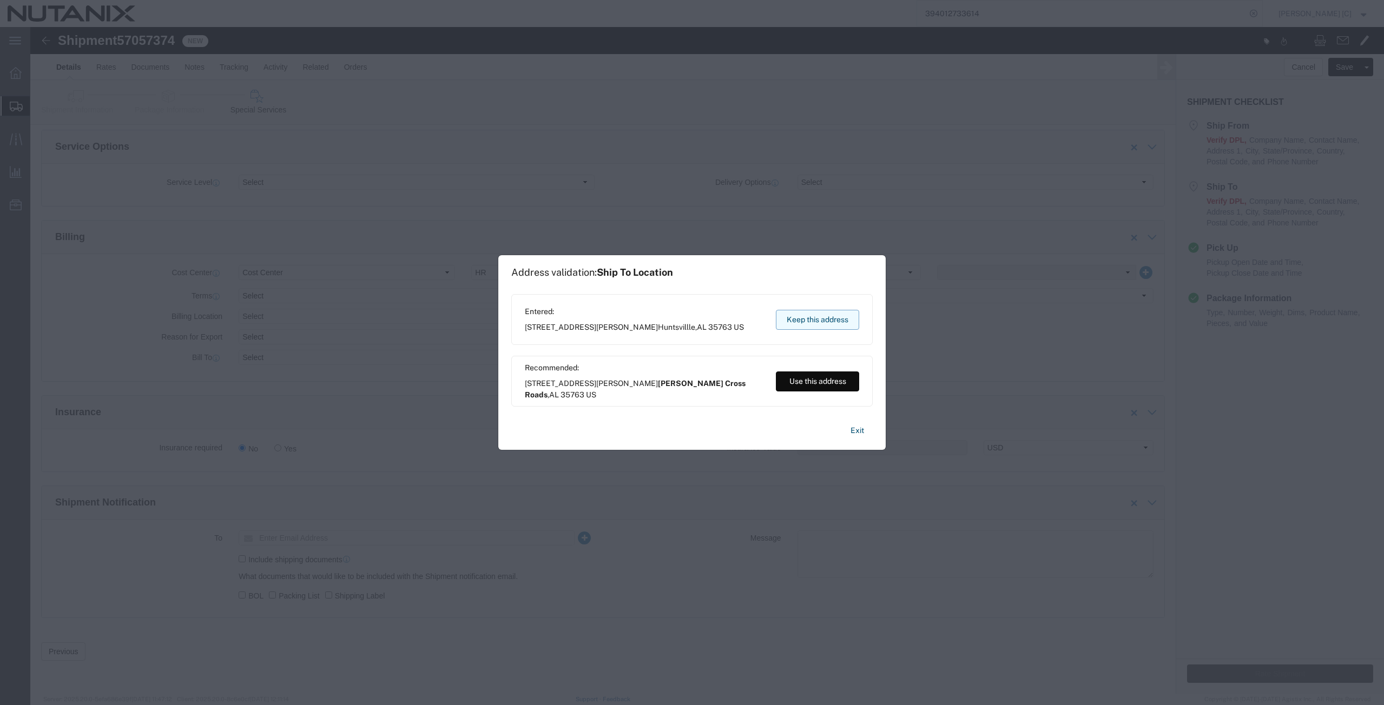
click at [822, 318] on button "Keep this address" at bounding box center [817, 320] width 83 height 20
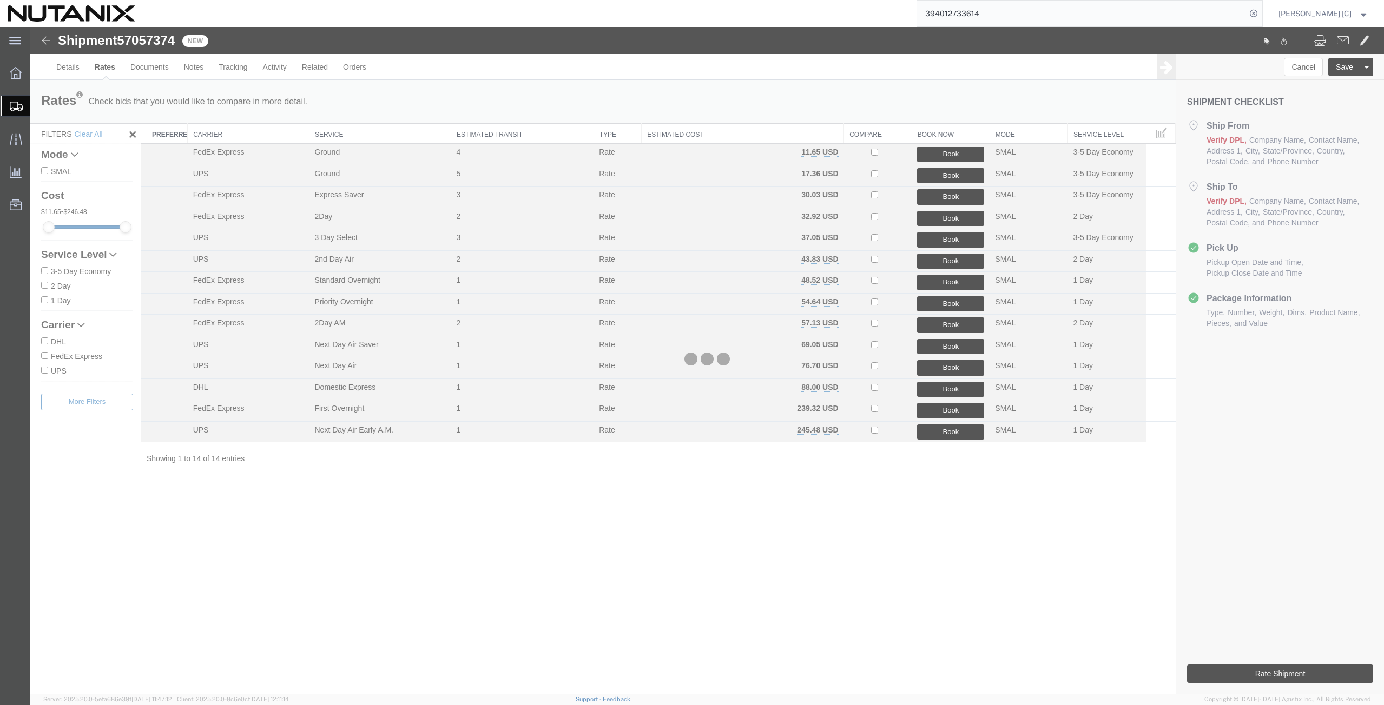
scroll to position [0, 0]
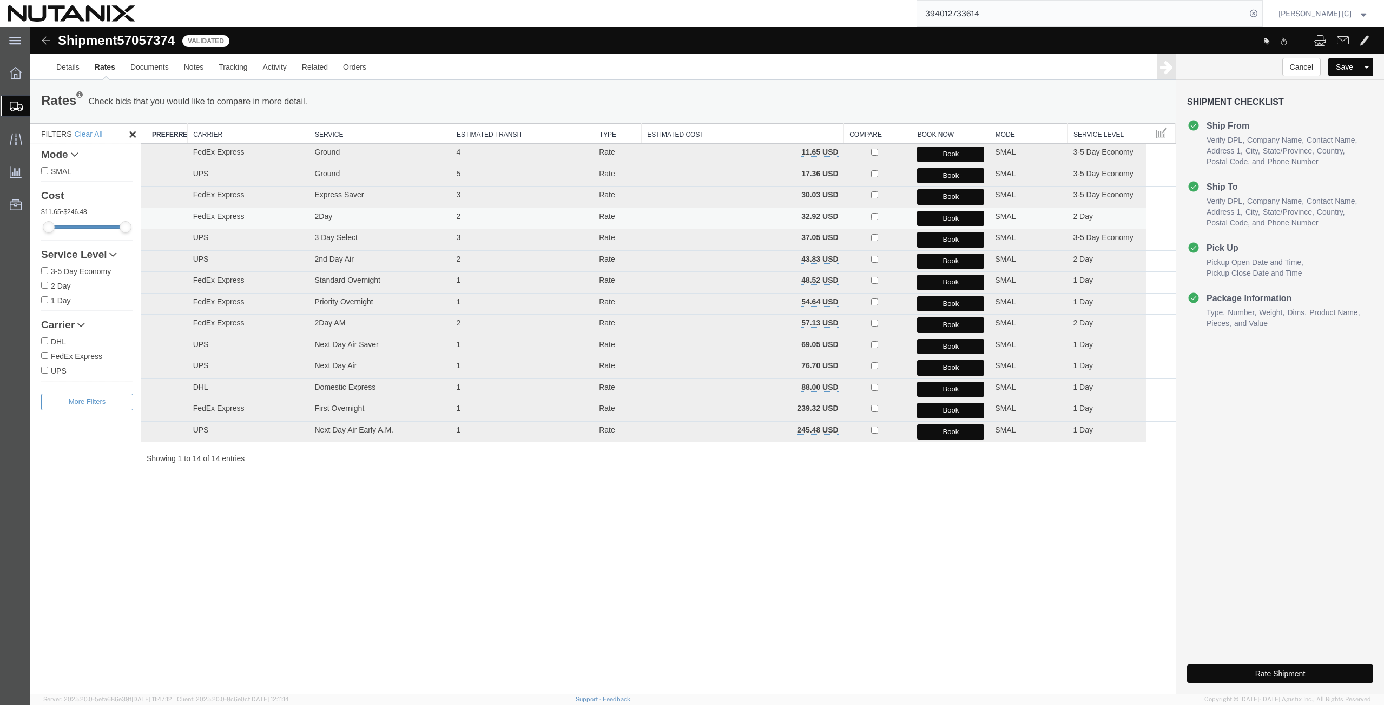
click at [931, 216] on button "Book" at bounding box center [950, 219] width 67 height 16
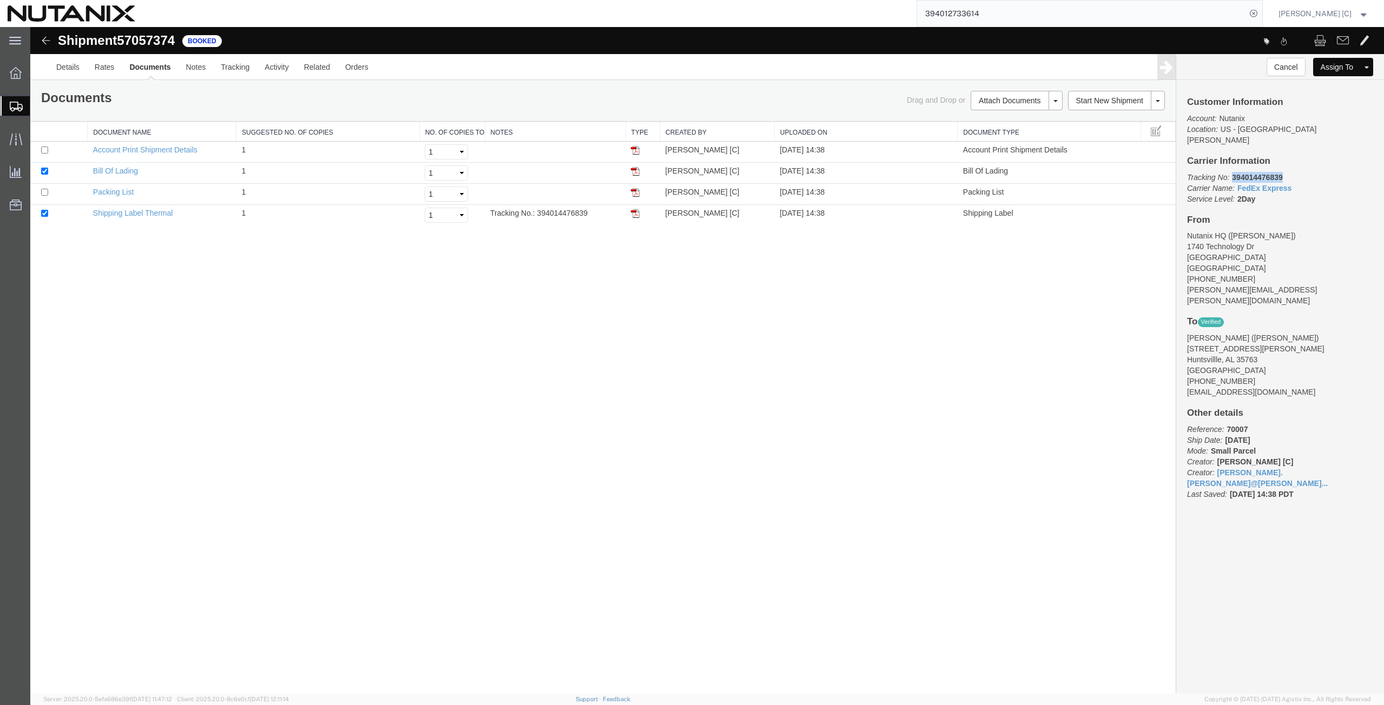
drag, startPoint x: 1286, startPoint y: 166, endPoint x: 1231, endPoint y: 163, distance: 54.7
click at [1231, 172] on p "Tracking No: 394014476839 Carrier Name: FedEx Express FedEx Express Service Lev…" at bounding box center [1280, 188] width 186 height 32
drag, startPoint x: 636, startPoint y: 214, endPoint x: 627, endPoint y: 215, distance: 8.8
click at [636, 214] on img at bounding box center [635, 213] width 9 height 9
click at [0, 0] on span "Create from Template" at bounding box center [0, 0] width 0 height 0
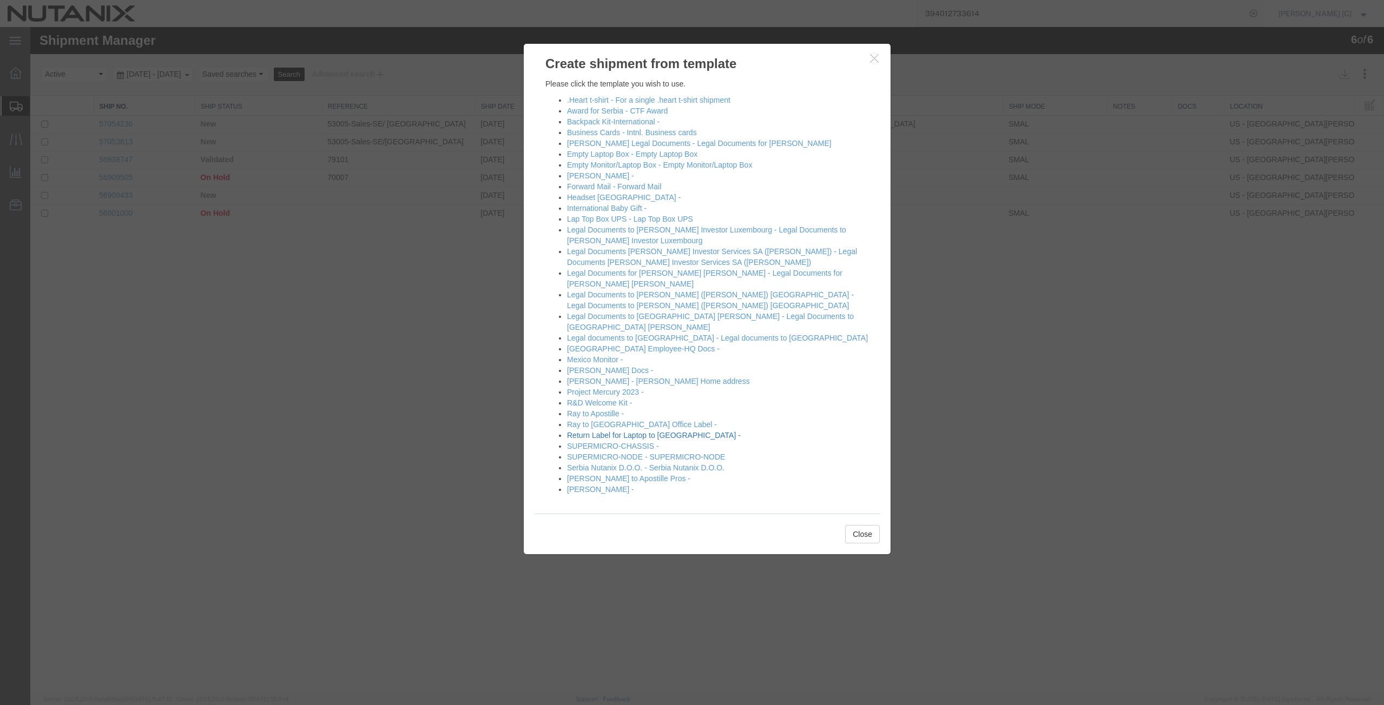
click at [598, 431] on link "Return Label for Laptop to [GEOGRAPHIC_DATA] -" at bounding box center [654, 435] width 174 height 9
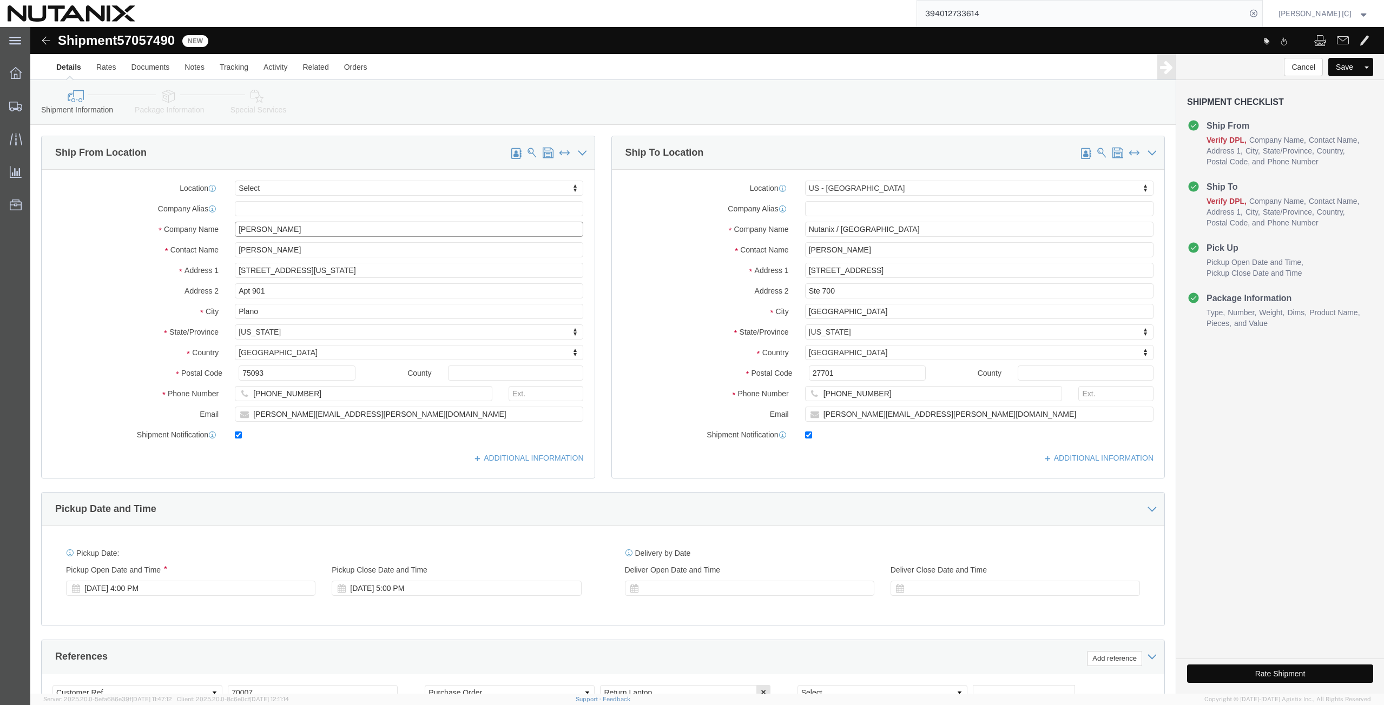
drag, startPoint x: 173, startPoint y: 222, endPoint x: 118, endPoint y: 236, distance: 55.8
click div "Location Select Select My Profile Location [GEOGRAPHIC_DATA] - [GEOGRAPHIC_DATA…"
paste input "[PERSON_NAME]"
drag, startPoint x: 257, startPoint y: 225, endPoint x: 110, endPoint y: 221, distance: 146.7
click div "Contact Name [PERSON_NAME]"
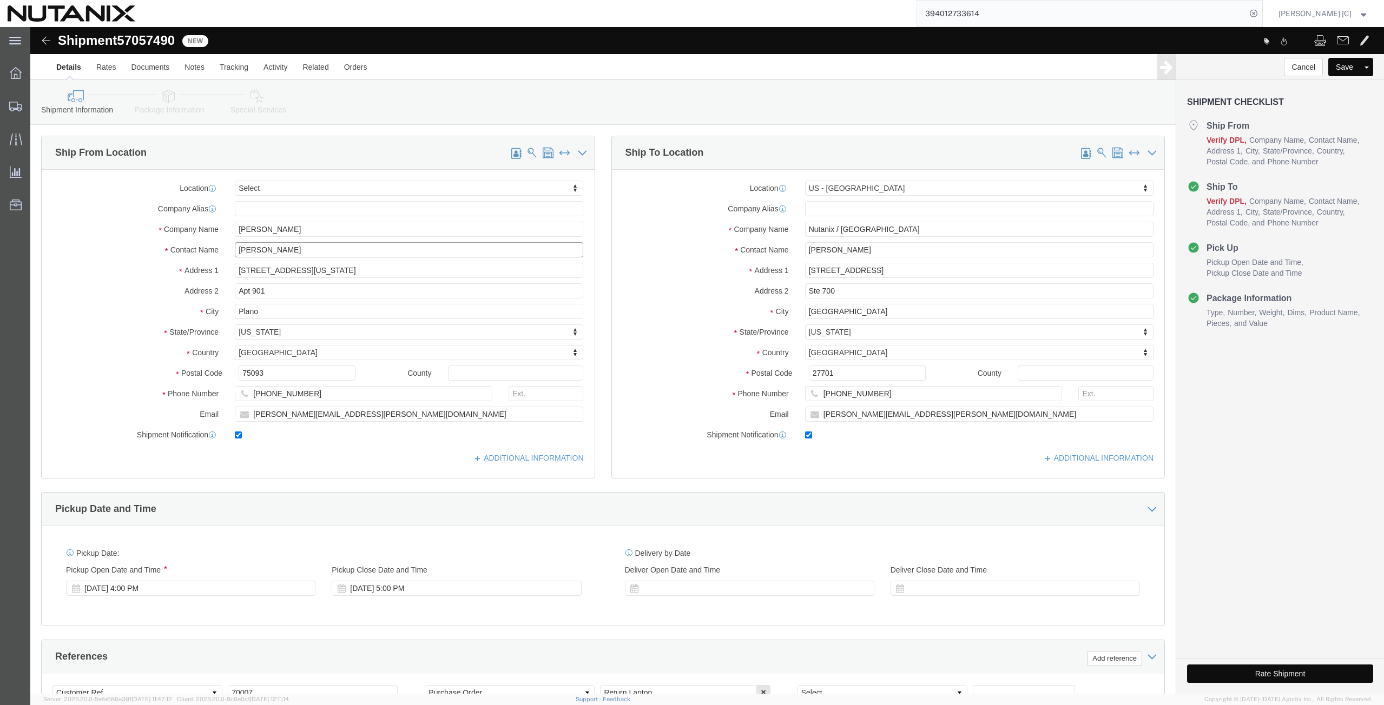
paste input "[PERSON_NAME]"
drag, startPoint x: 268, startPoint y: 246, endPoint x: 175, endPoint y: 239, distance: 93.3
click div "Address [STREET_ADDRESS][US_STATE]"
paste input "[STREET_ADDRESS][PERSON_NAME]"
click div "Address [STREET_ADDRESS]"
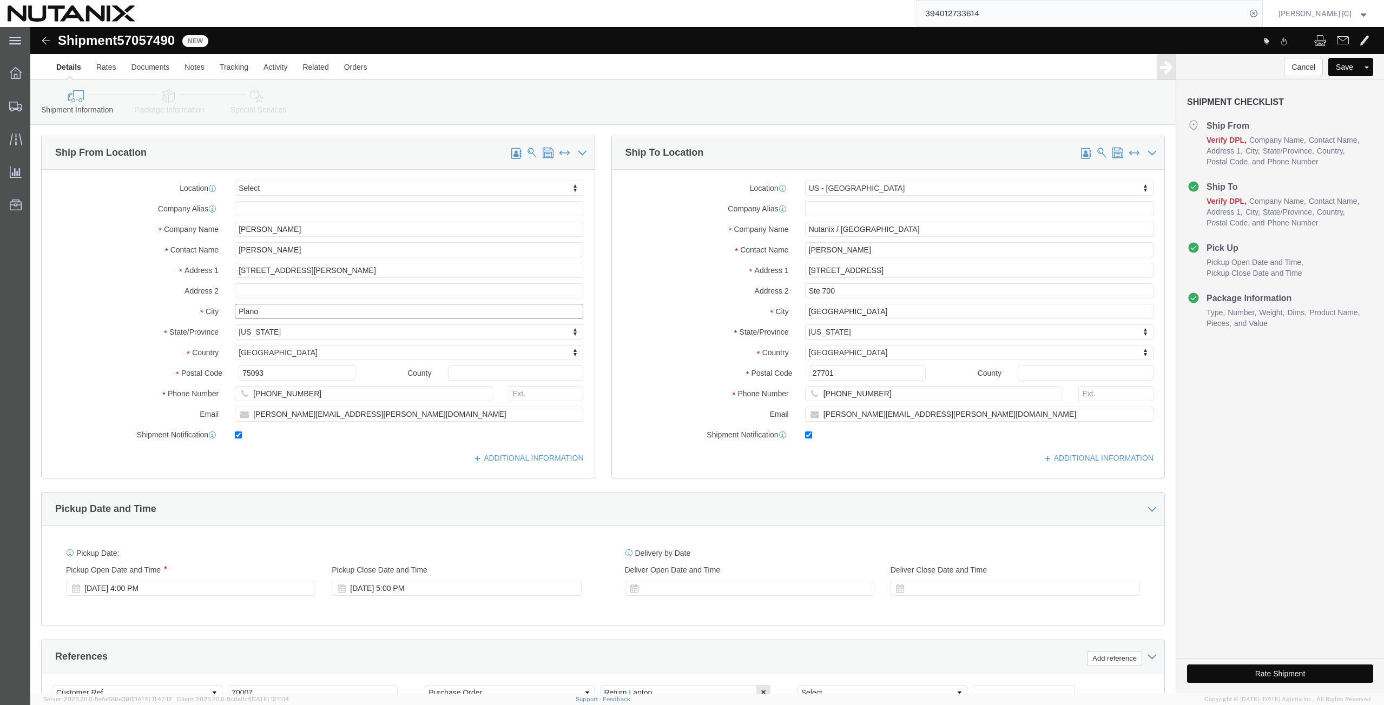
drag, startPoint x: 240, startPoint y: 287, endPoint x: 89, endPoint y: 285, distance: 151.5
click div "City Plano"
paste input "Huntsvillle"
drag, startPoint x: 238, startPoint y: 349, endPoint x: 180, endPoint y: 367, distance: 60.7
click div "Location Select Select My Profile Location [GEOGRAPHIC_DATA] - [GEOGRAPHIC_DATA…"
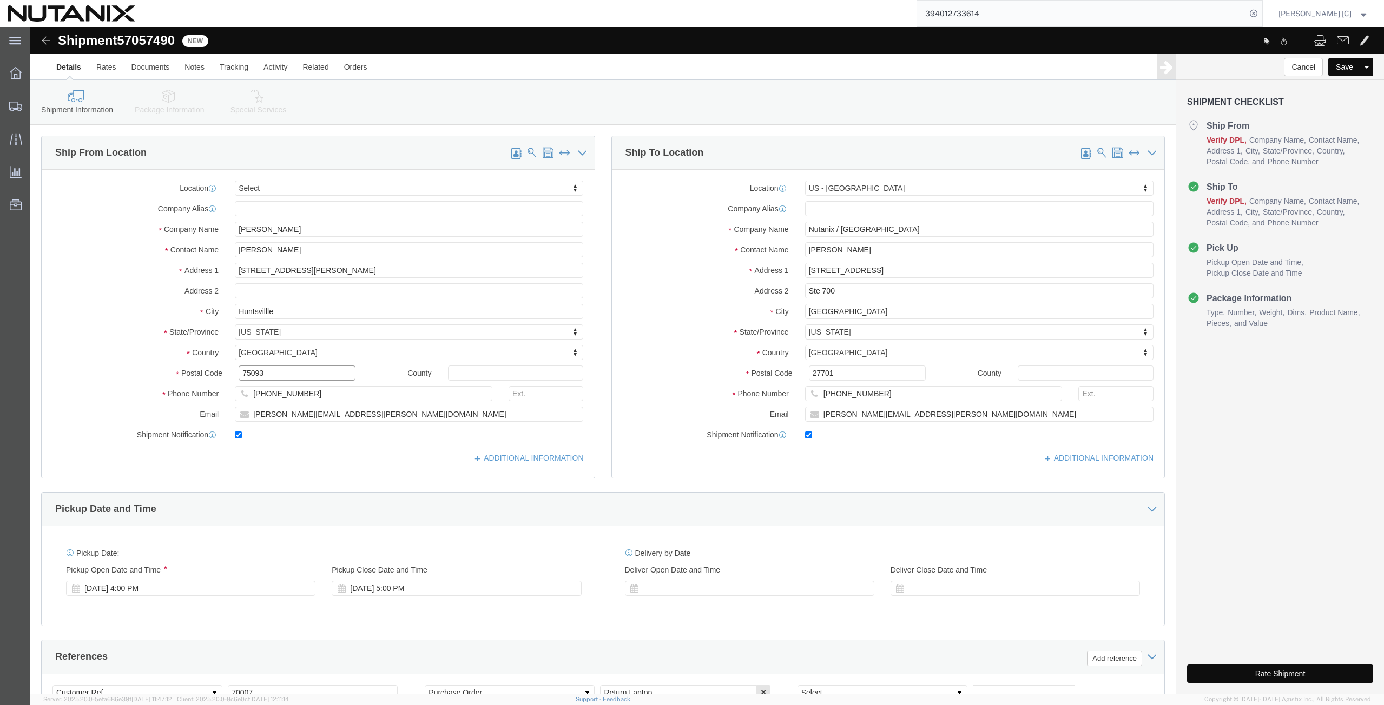
paste input "3576"
drag, startPoint x: 275, startPoint y: 368, endPoint x: 194, endPoint y: 379, distance: 81.4
click input "[PHONE_NUMBER]"
paste input "[PHONE_NUMBER]"
drag, startPoint x: 333, startPoint y: 386, endPoint x: 107, endPoint y: 397, distance: 226.9
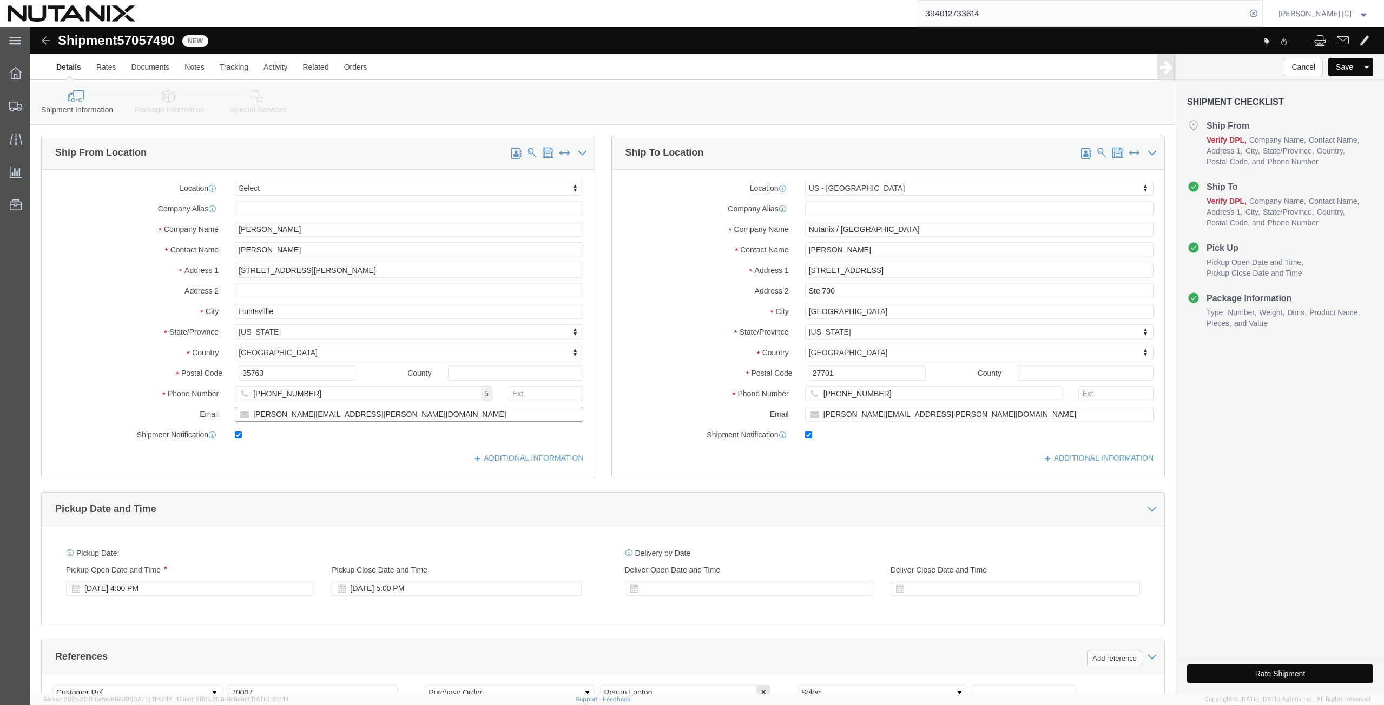
click div "Email [PERSON_NAME][EMAIL_ADDRESS][PERSON_NAME][DOMAIN_NAME]"
paste input "[EMAIL_ADDRESS]"
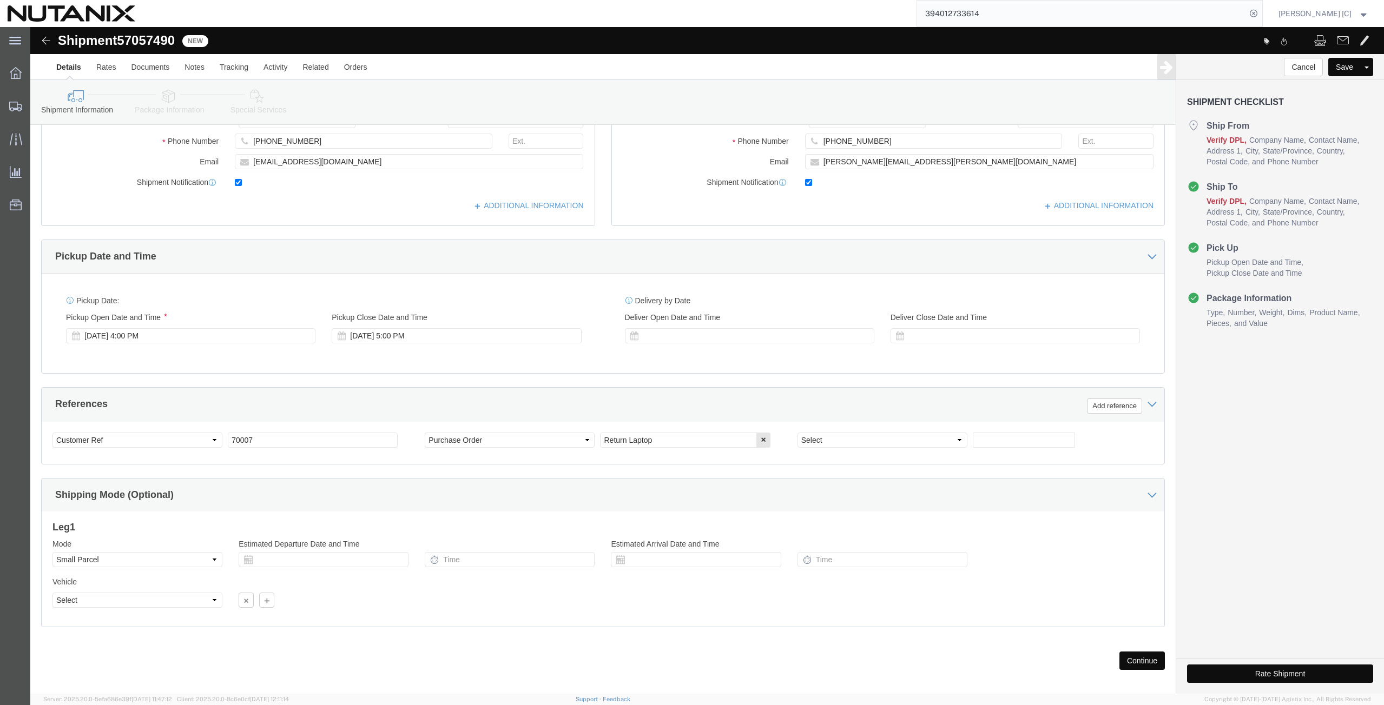
scroll to position [262, 0]
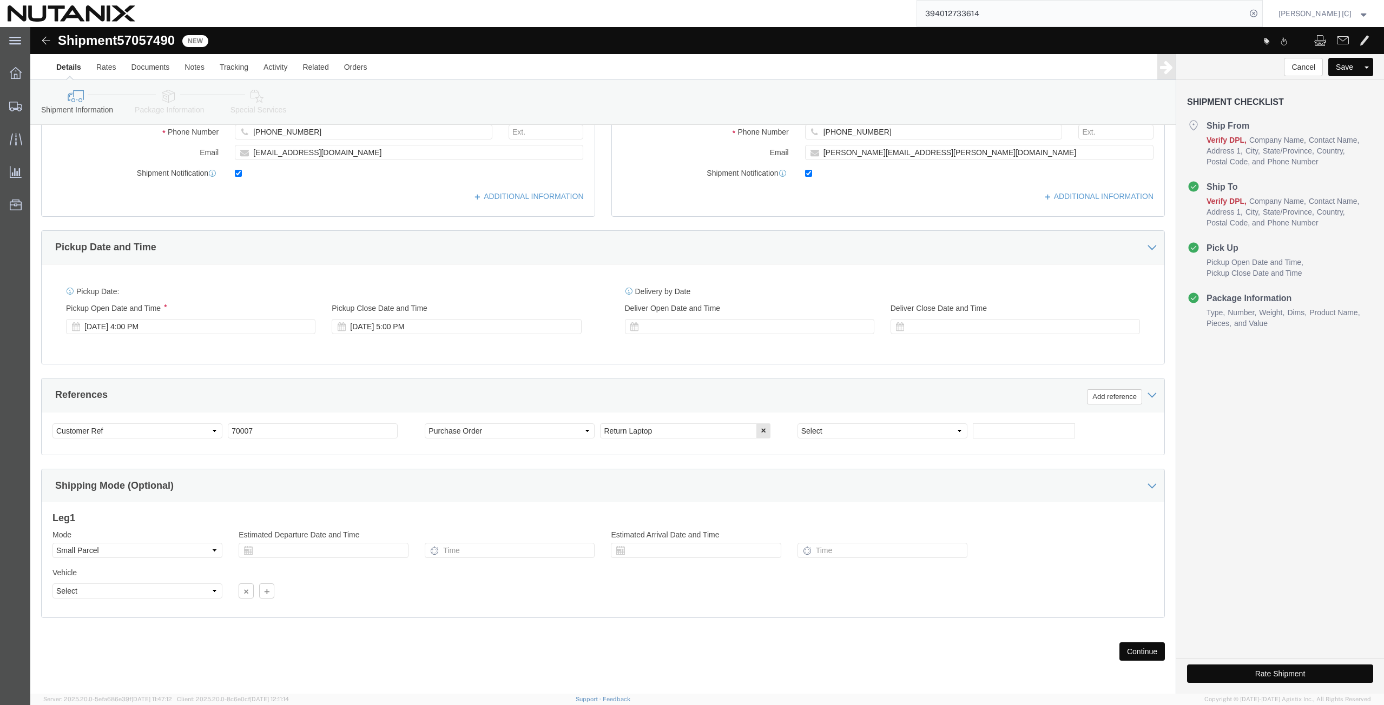
click button "Continue"
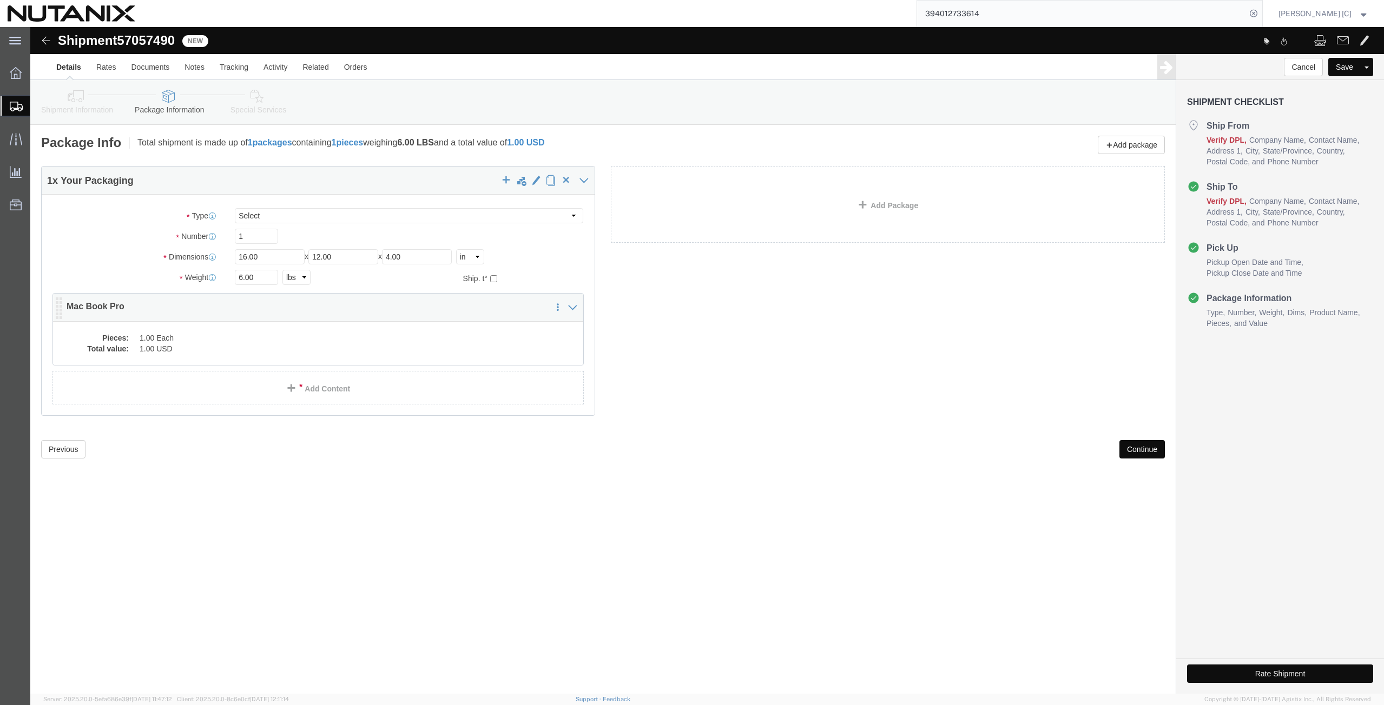
click dd "1.00 Each"
click div
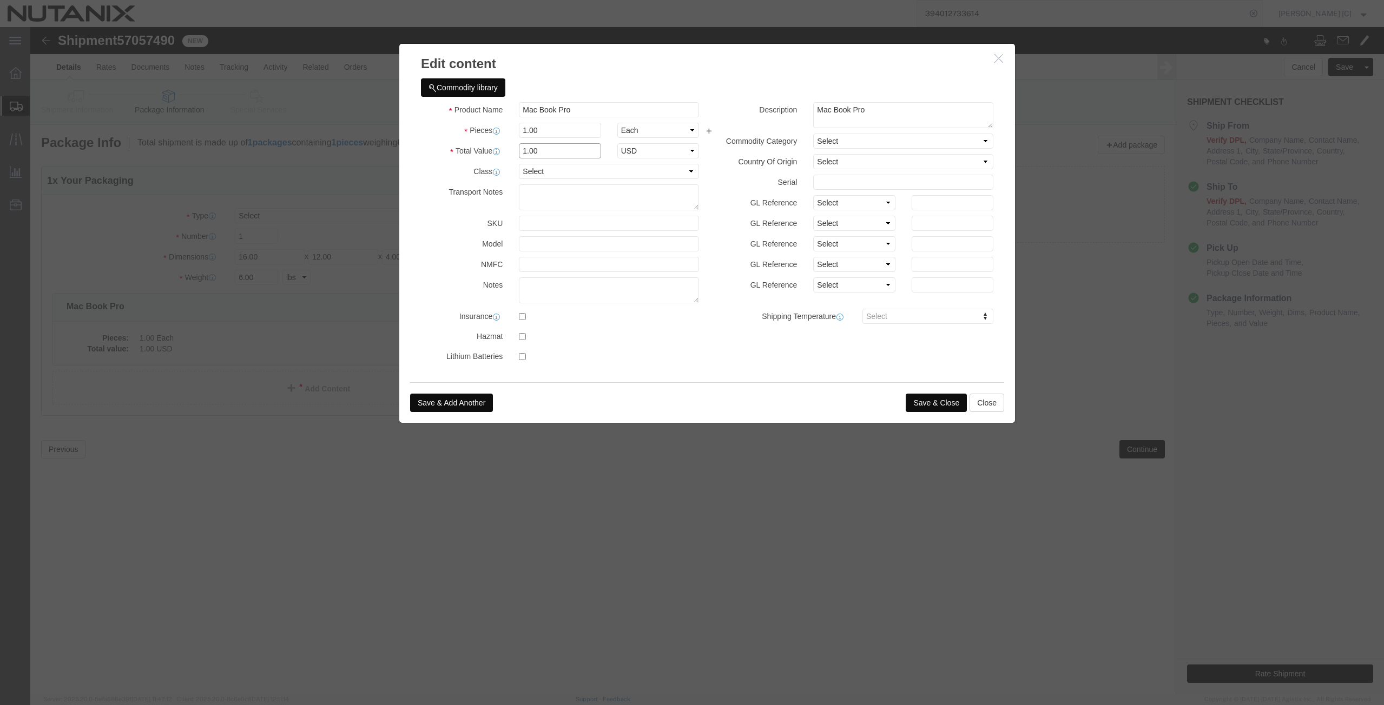
drag, startPoint x: 527, startPoint y: 129, endPoint x: 377, endPoint y: 136, distance: 150.0
click div "Commodity library Product Name Mac Book Pro Pieces 1.00 Select Bag Barrels 100B…"
click button "Save & Close"
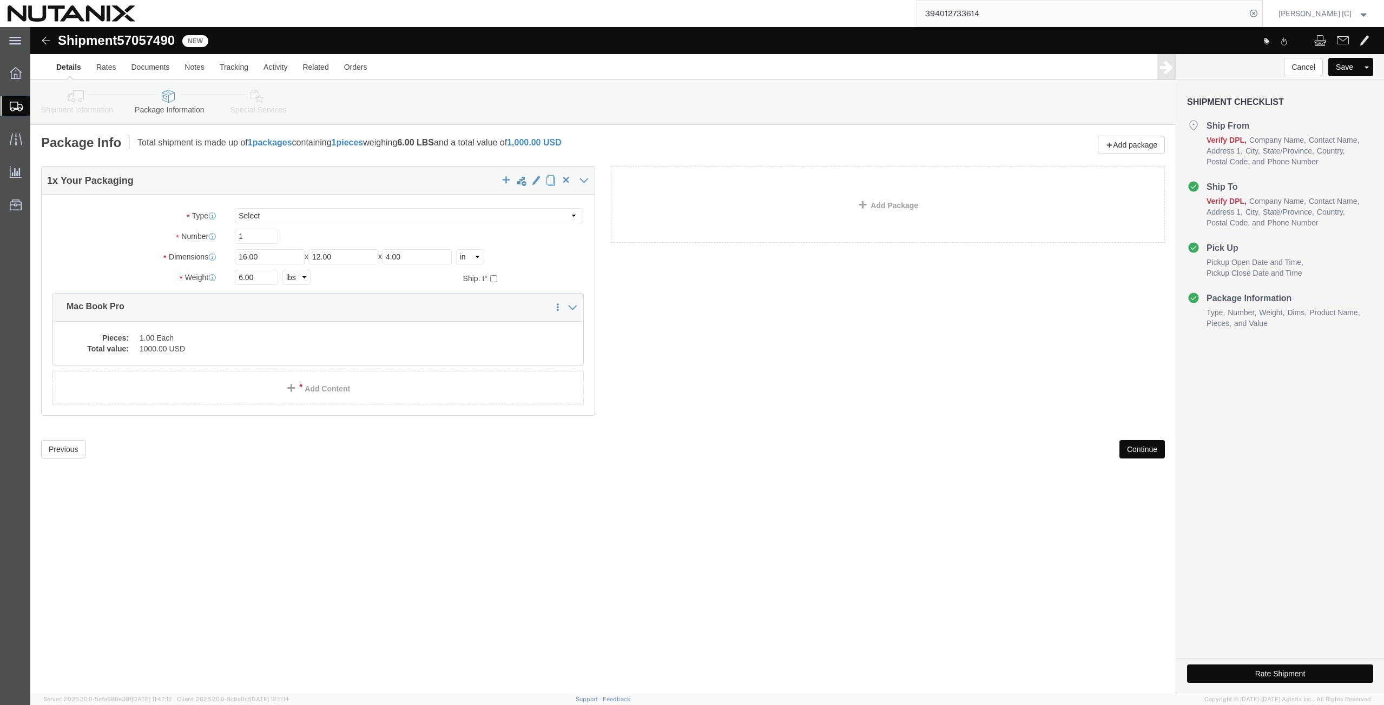
click button "Continue"
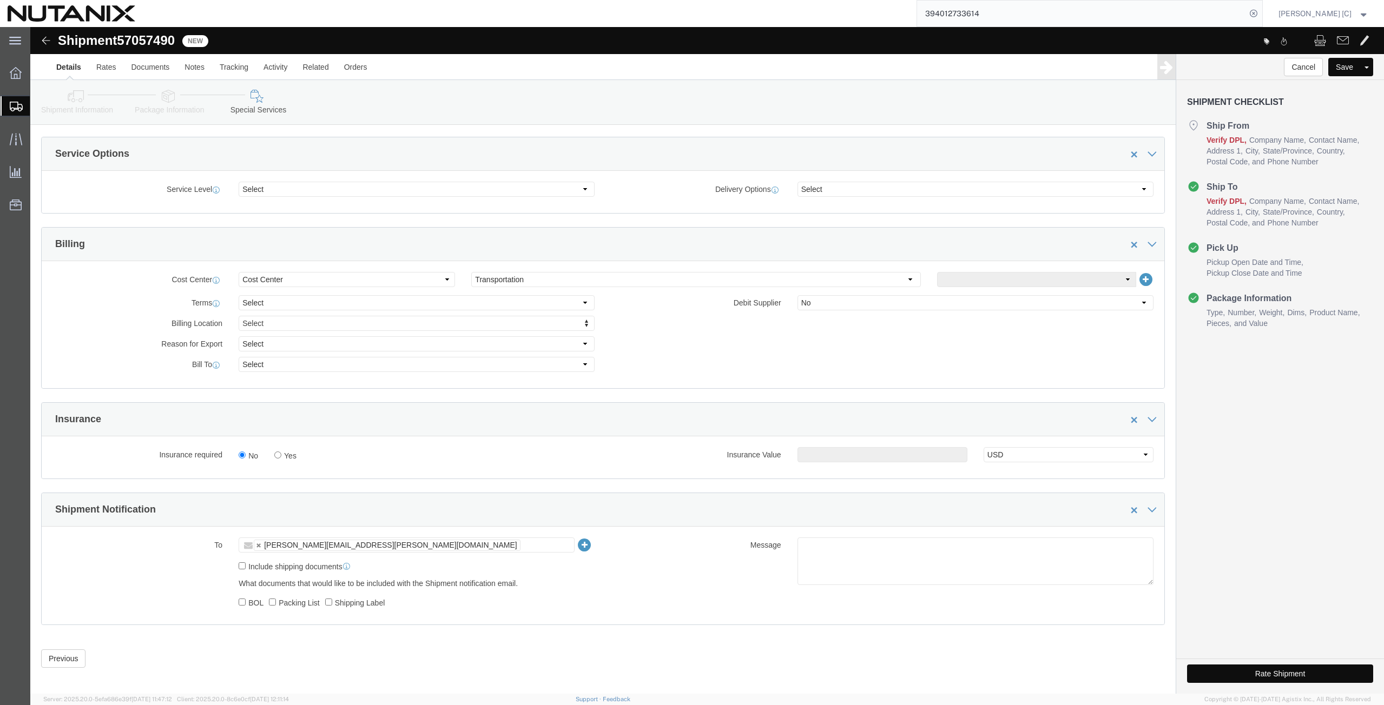
scroll to position [377, 0]
click button "Rate Shipment"
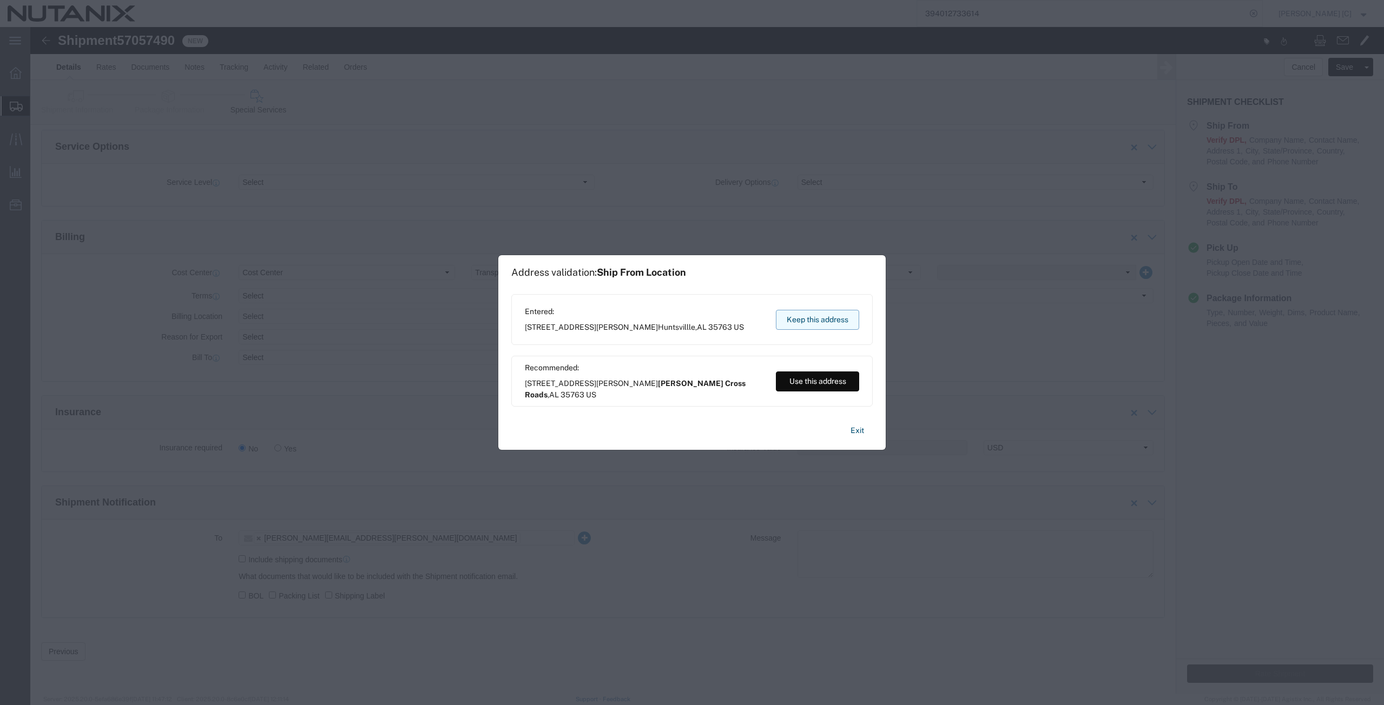
click at [809, 318] on button "Keep this address" at bounding box center [817, 320] width 83 height 20
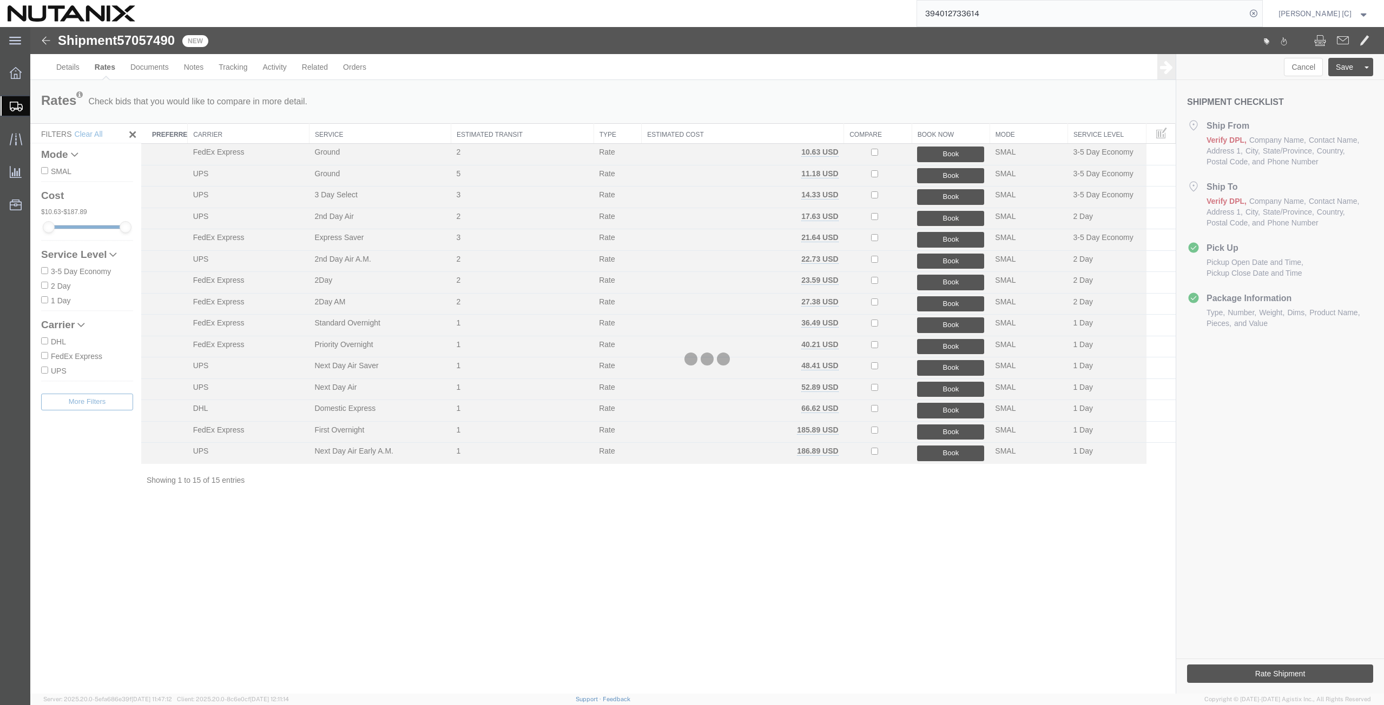
scroll to position [0, 0]
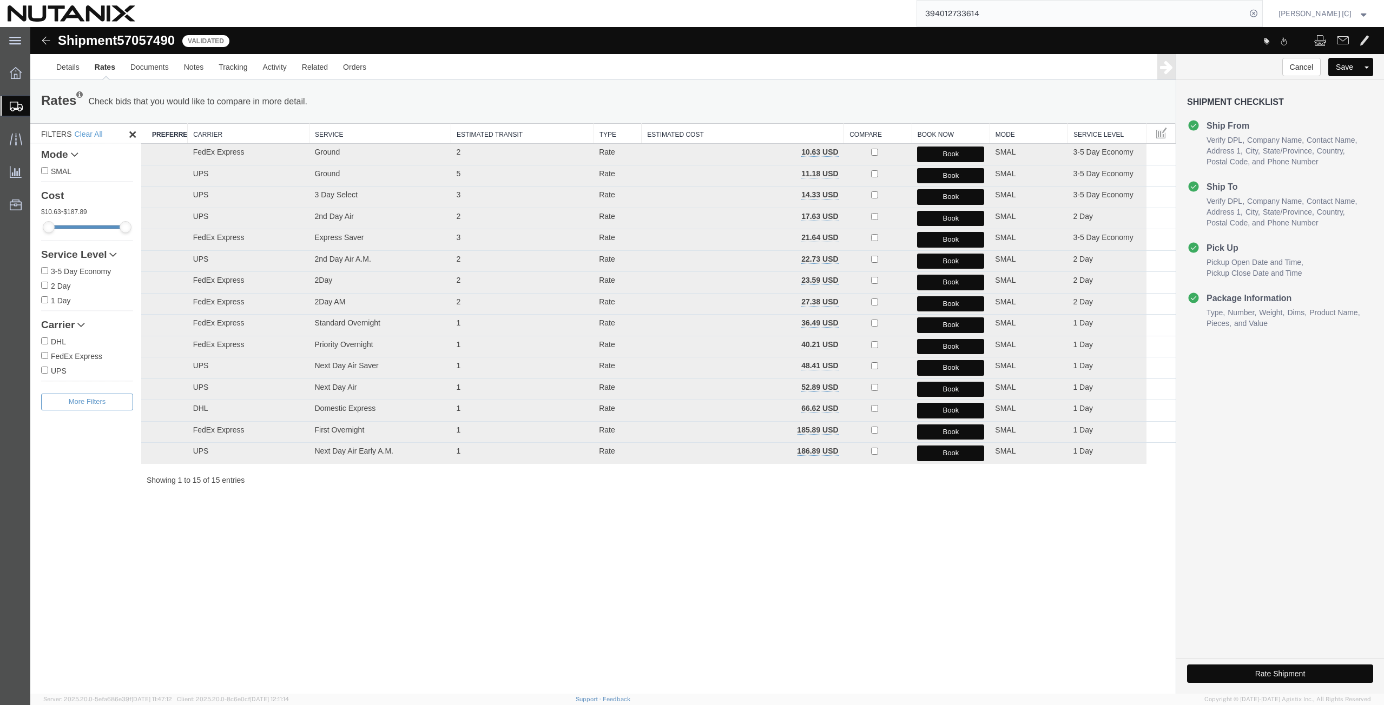
click at [945, 281] on button "Book" at bounding box center [950, 283] width 67 height 16
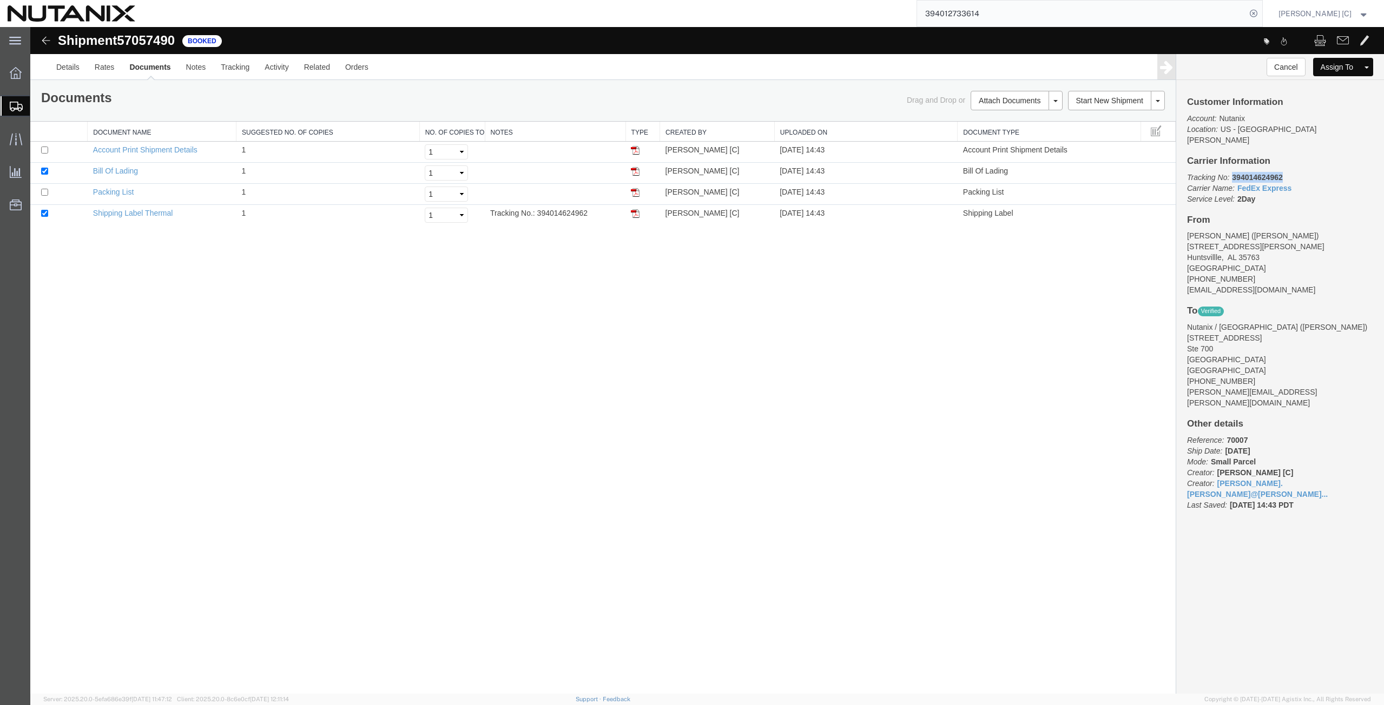
drag, startPoint x: 1283, startPoint y: 167, endPoint x: 1232, endPoint y: 168, distance: 50.9
click at [1232, 172] on p "Tracking No: 394014624962 Carrier Name: FedEx Express FedEx Express Service Lev…" at bounding box center [1280, 188] width 186 height 32
drag, startPoint x: 637, startPoint y: 216, endPoint x: 639, endPoint y: 230, distance: 14.2
click at [637, 216] on img at bounding box center [635, 213] width 9 height 9
drag, startPoint x: 998, startPoint y: 12, endPoint x: 895, endPoint y: 15, distance: 102.8
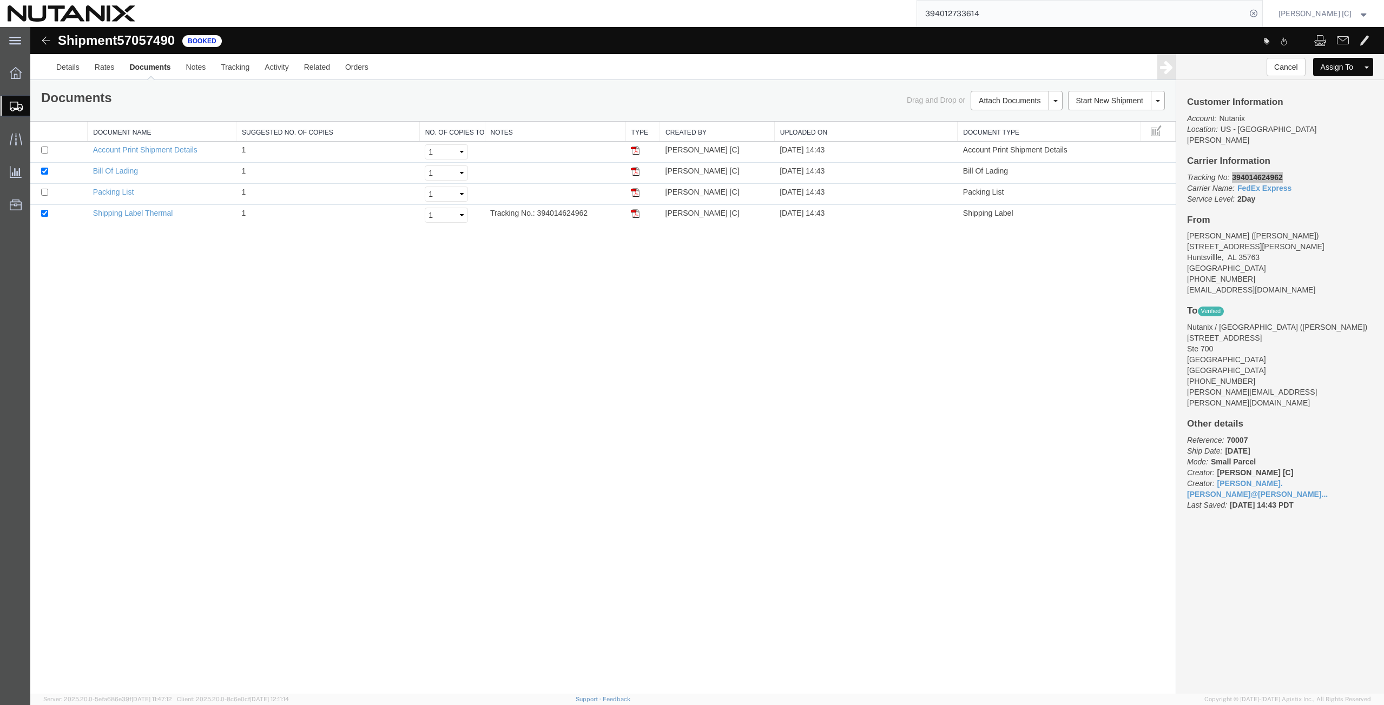
click at [895, 15] on div "394012733614" at bounding box center [703, 13] width 1120 height 27
paste input "56530535"
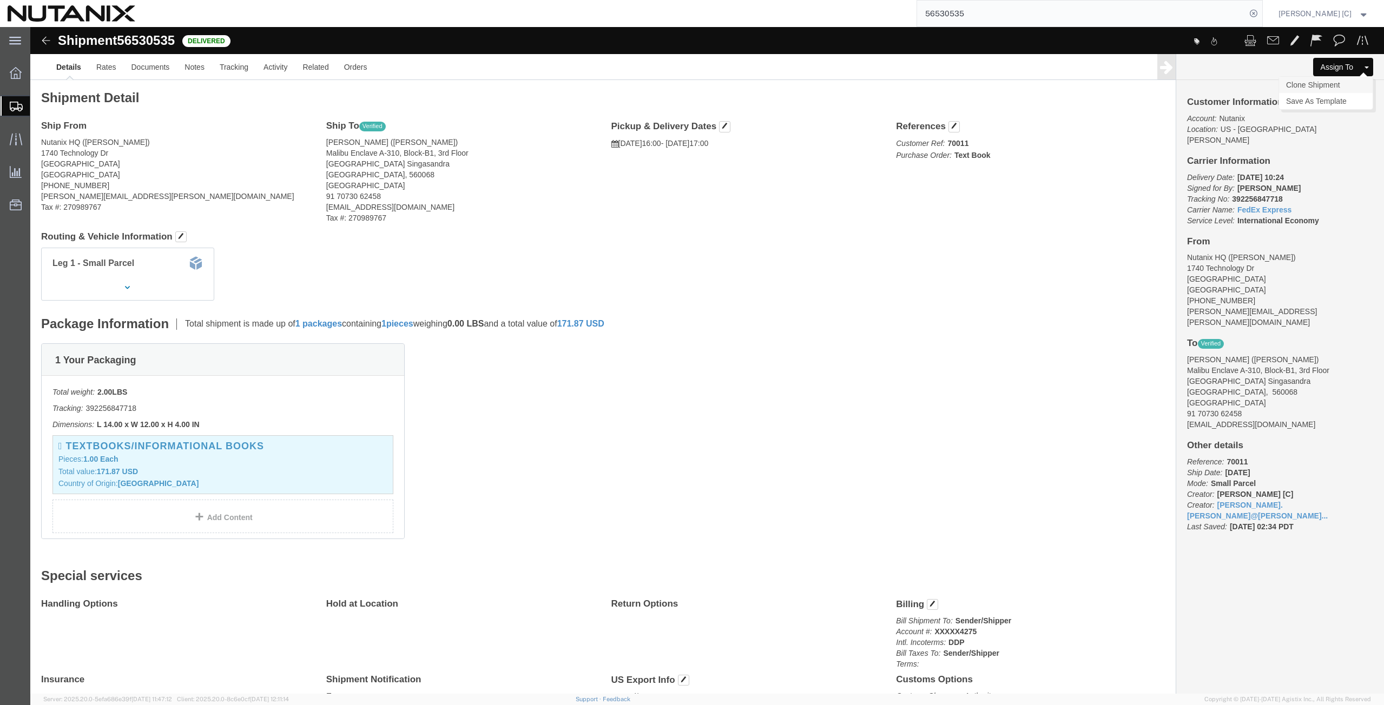
click link "Clone Shipment"
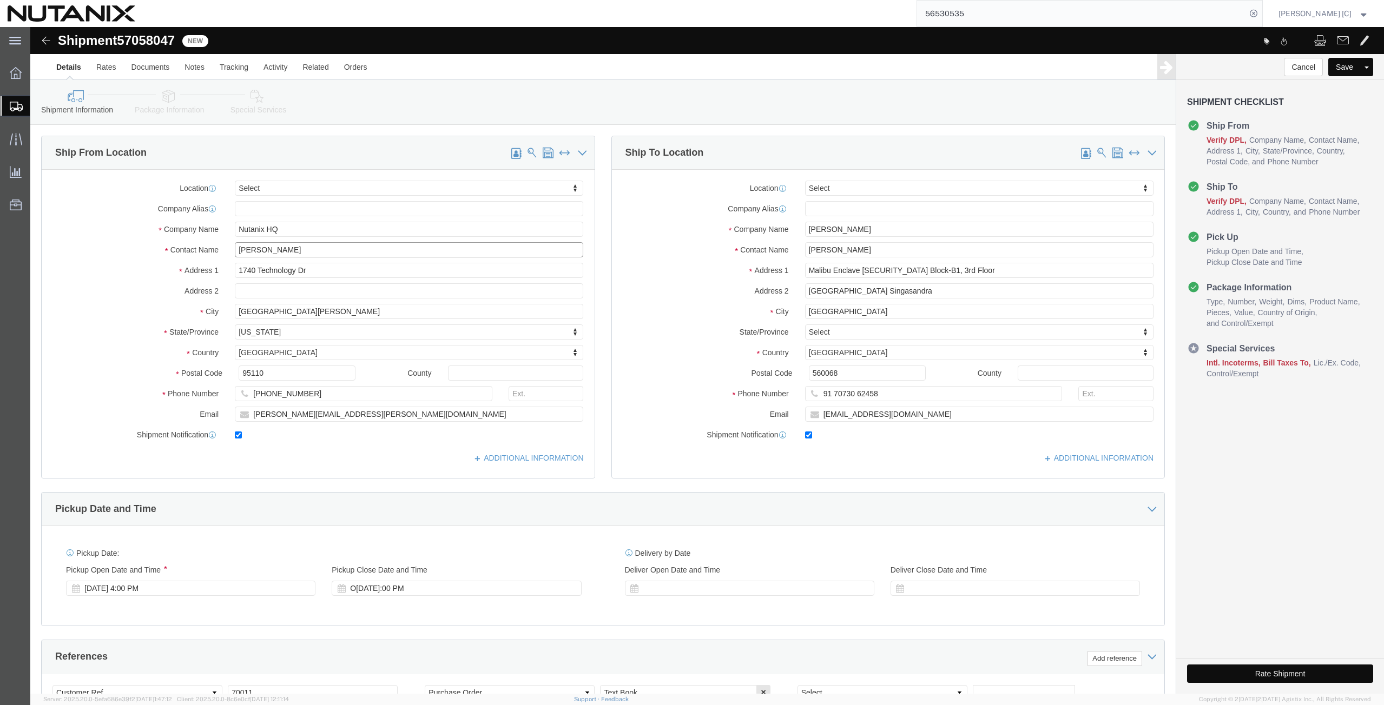
drag, startPoint x: 258, startPoint y: 225, endPoint x: 96, endPoint y: 240, distance: 161.9
click div "Location Select Select My Profile Location [GEOGRAPHIC_DATA] - [GEOGRAPHIC_DATA…"
click p "- Nutanix HQ - ([PERSON_NAME]) [STREET_ADDRESS]"
type input "[PERSON_NAME]"
type input "[PERSON_NAME][EMAIL_ADDRESS][PERSON_NAME][DOMAIN_NAME]"
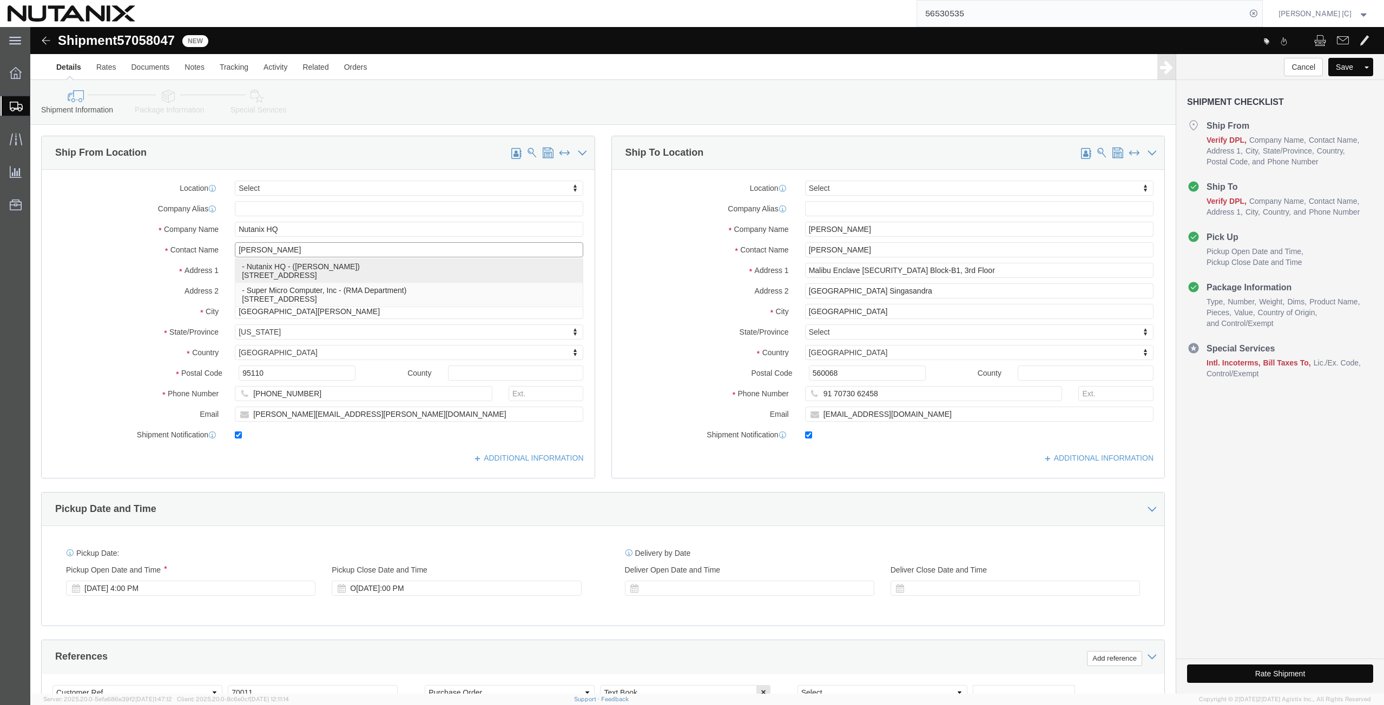
select select "CA"
type input "[PERSON_NAME]"
click at [16, 72] on icon at bounding box center [16, 73] width 12 height 12
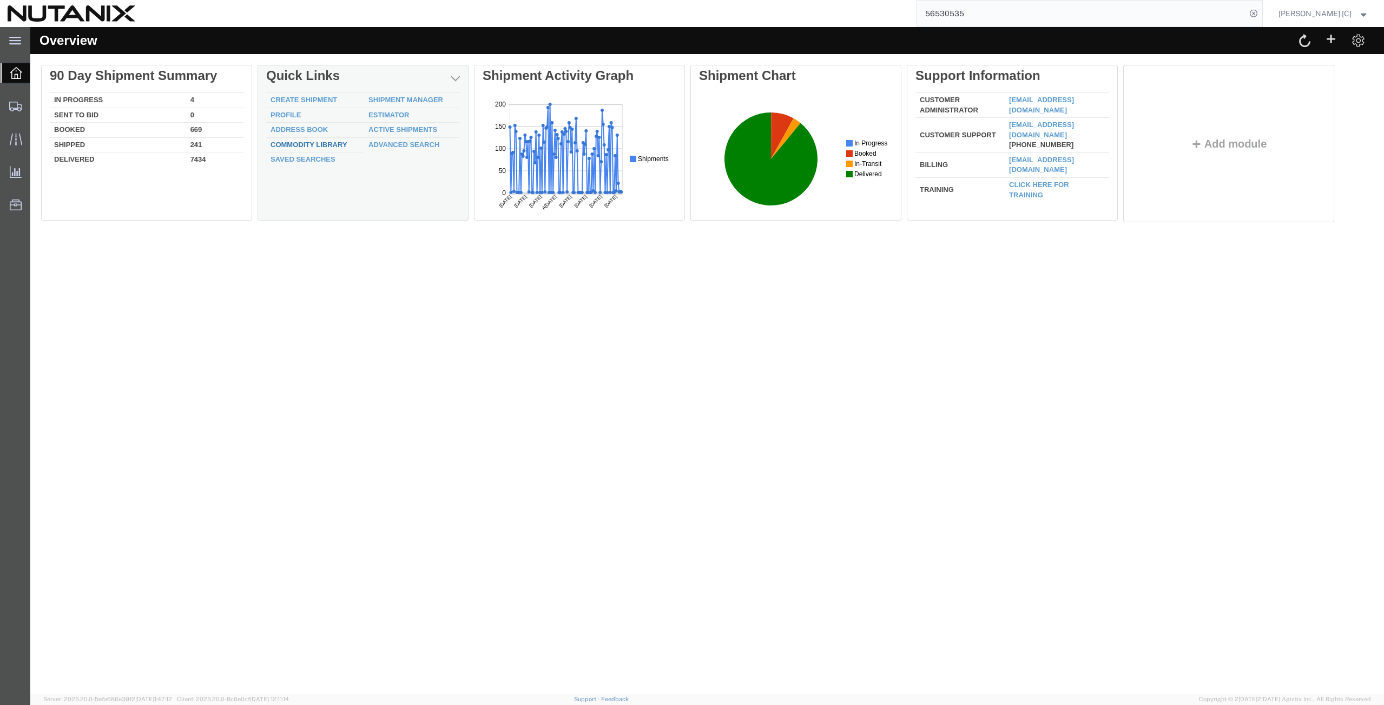
click at [319, 144] on link "Commodity Library" at bounding box center [308, 145] width 77 height 8
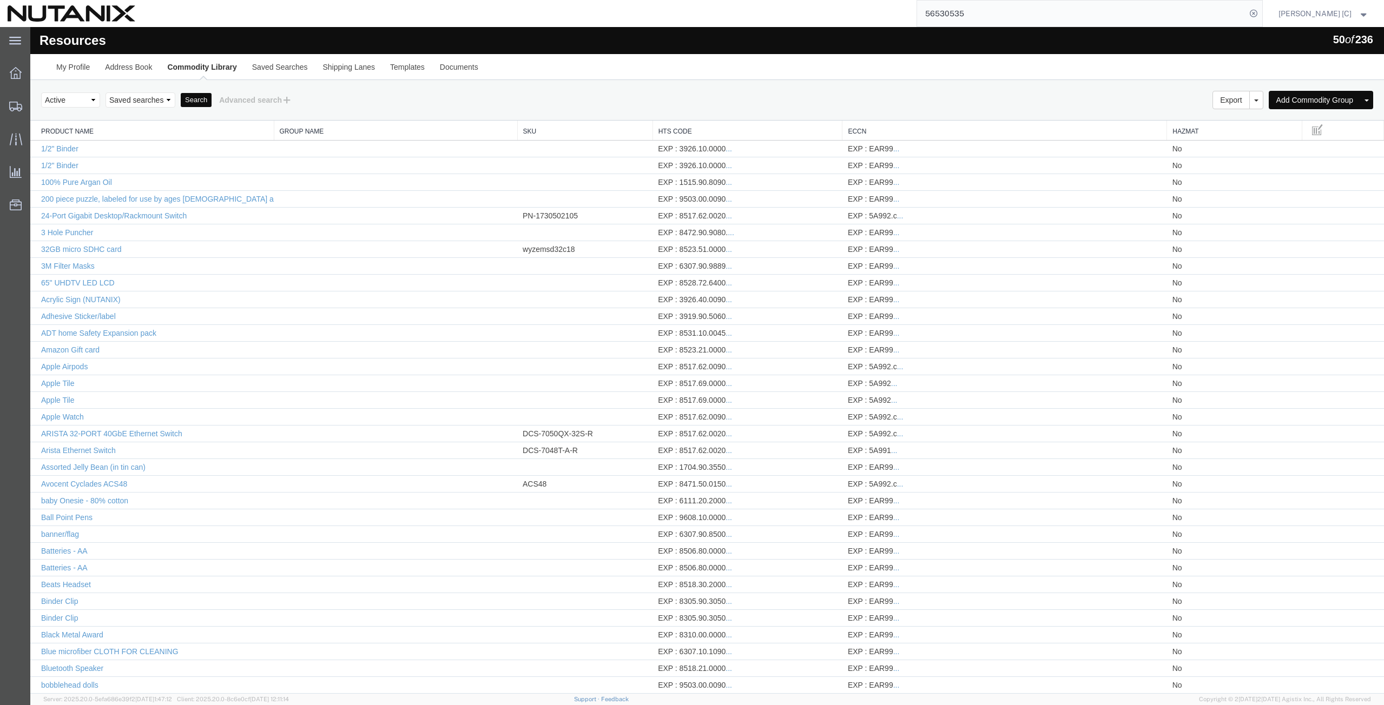
click at [440, 103] on div "Select status Active All Inactive Saved searches Search Advanced search" at bounding box center [707, 100] width 1332 height 18
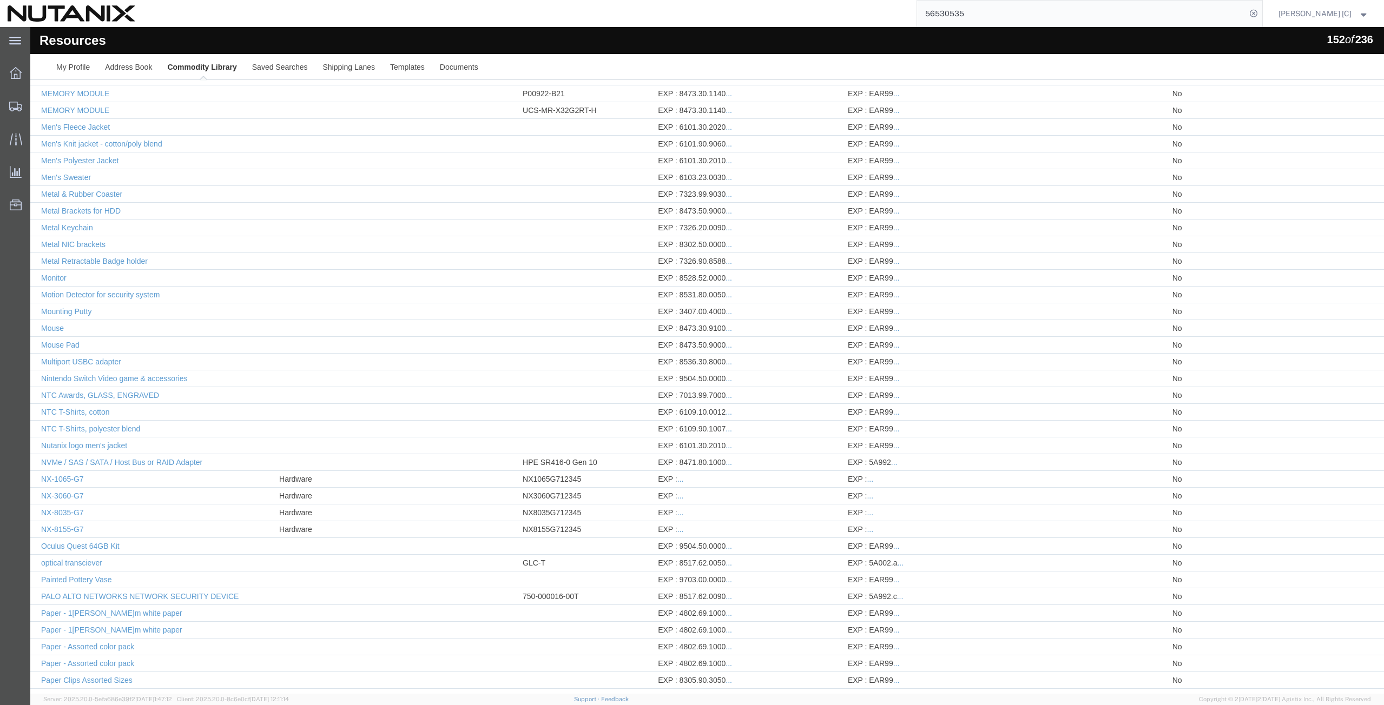
scroll to position [2007, 0]
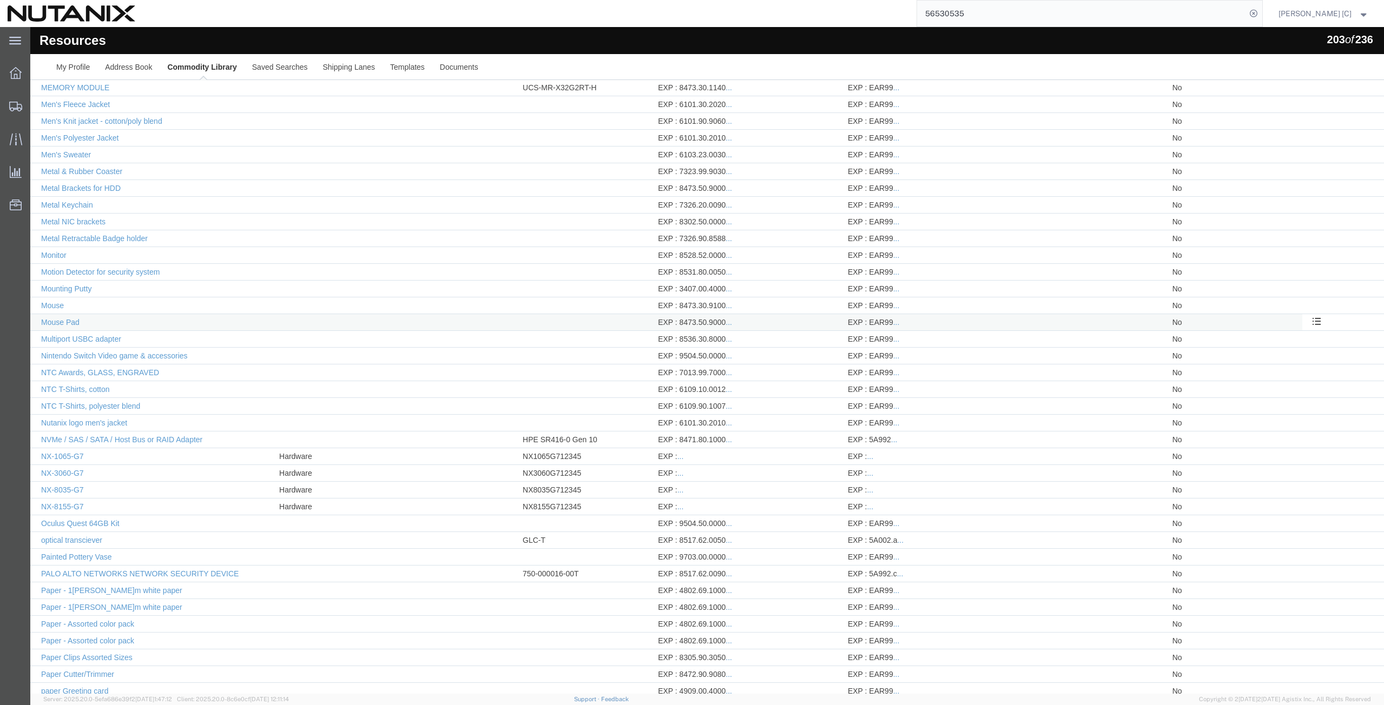
click at [731, 326] on div "EXP : 8473.50.9000 ..." at bounding box center [747, 322] width 179 height 11
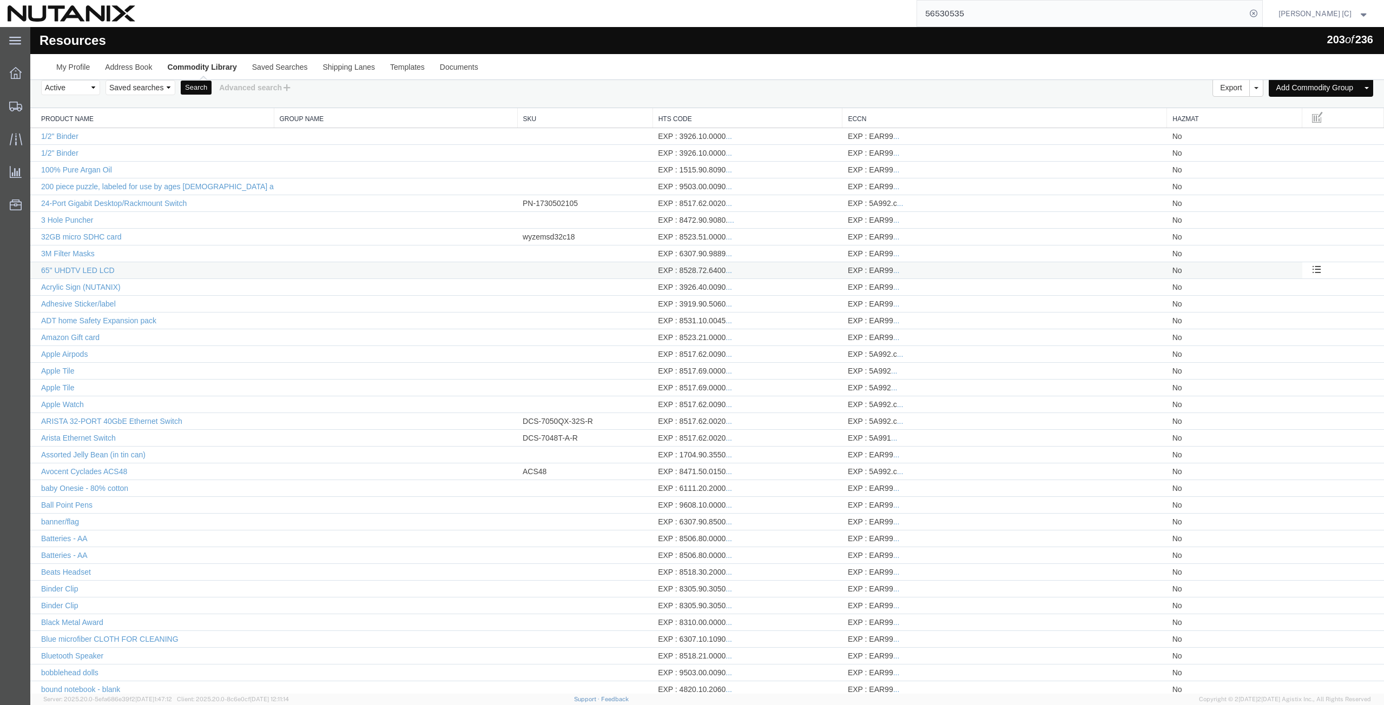
scroll to position [0, 0]
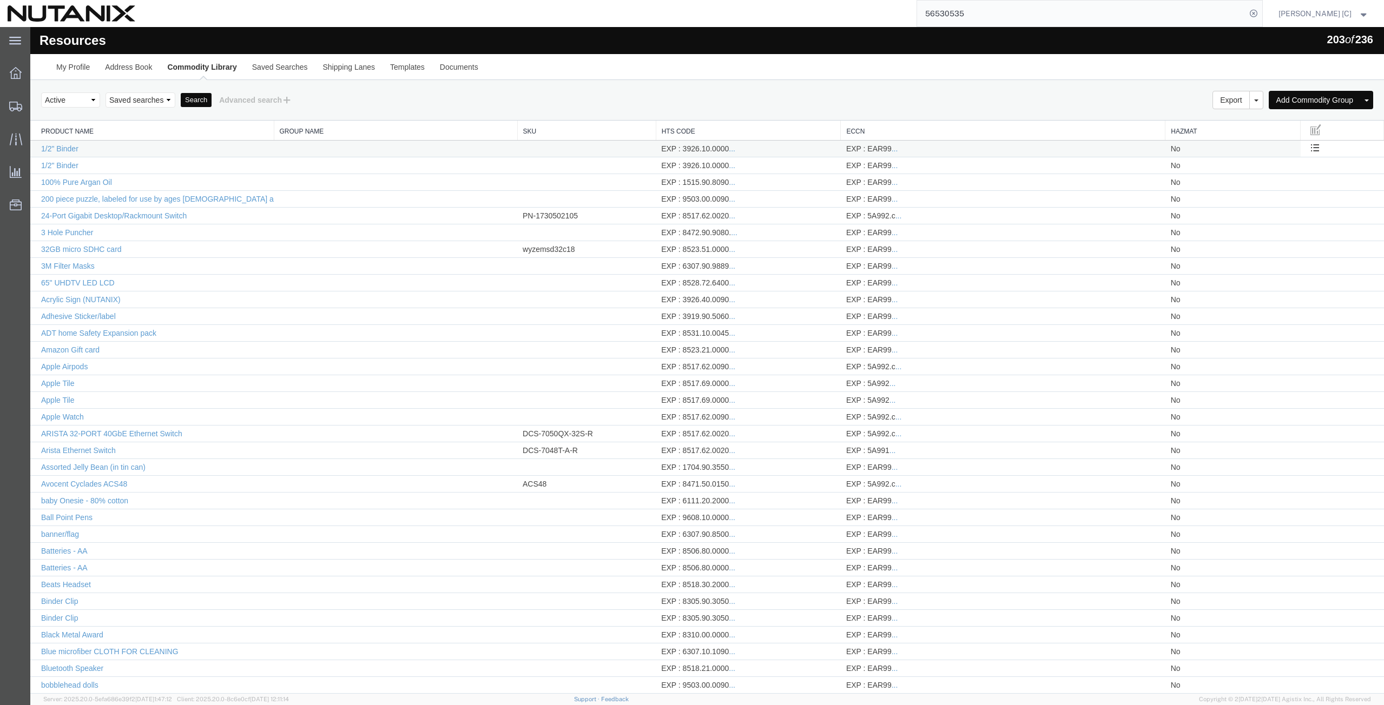
drag, startPoint x: 648, startPoint y: 134, endPoint x: 653, endPoint y: 148, distance: 14.9
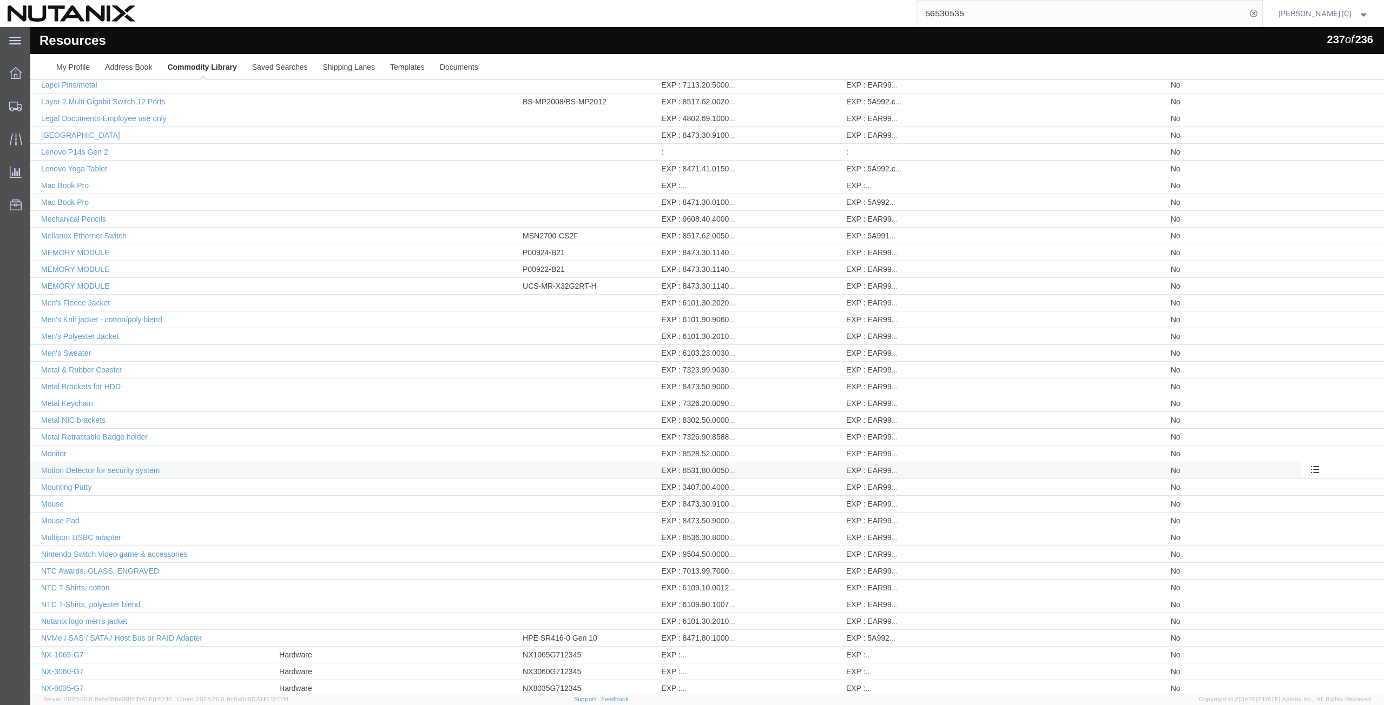
scroll to position [1791, 0]
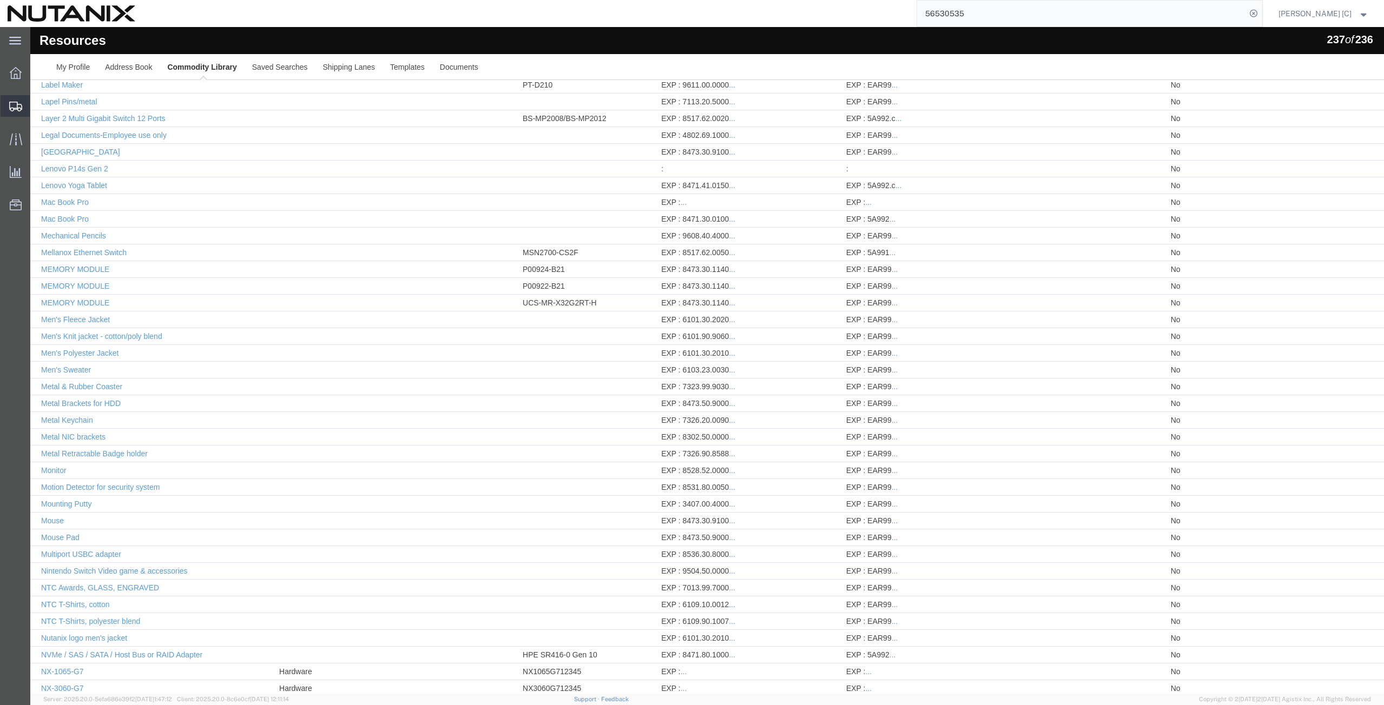
click at [0, 0] on span "Shipment Manager" at bounding box center [0, 0] width 0 height 0
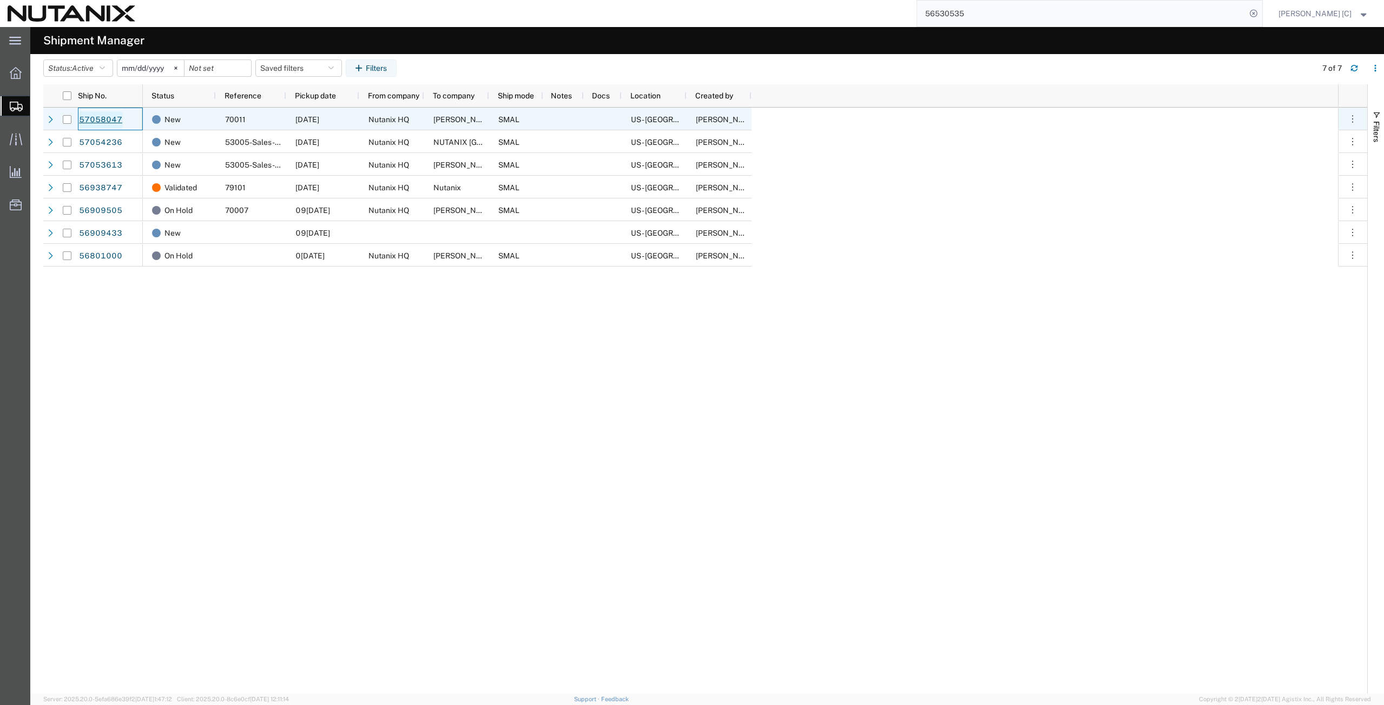
click at [89, 118] on link "57058047" at bounding box center [100, 119] width 44 height 17
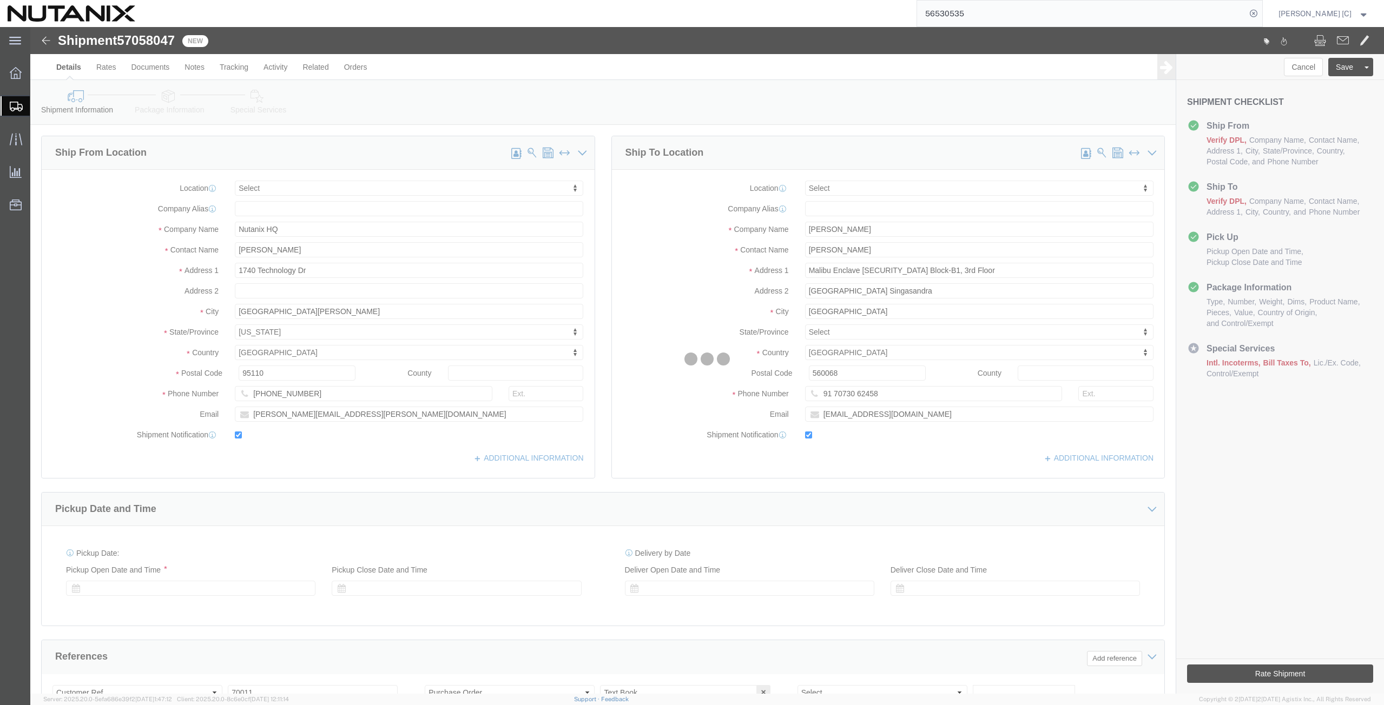
select select
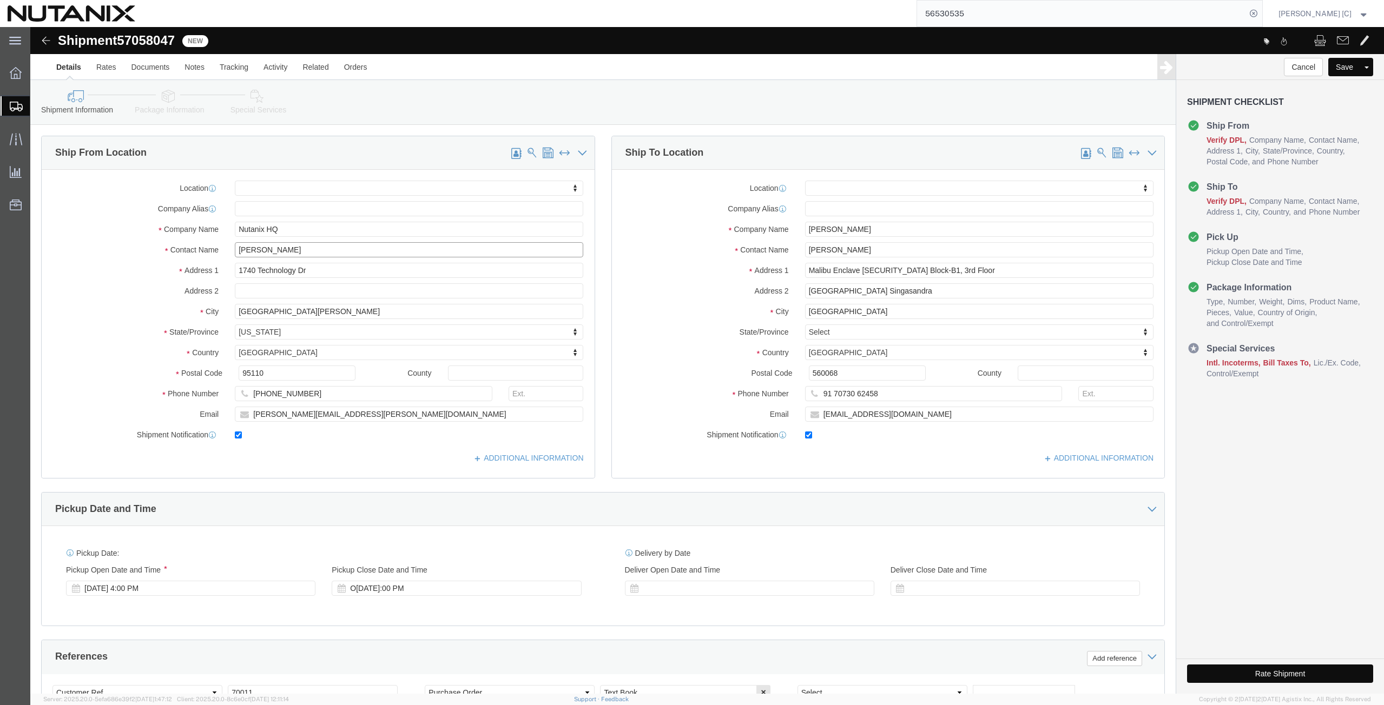
drag, startPoint x: 260, startPoint y: 220, endPoint x: 210, endPoint y: 230, distance: 51.2
click input "[PERSON_NAME]"
drag, startPoint x: 264, startPoint y: 222, endPoint x: 161, endPoint y: 245, distance: 105.4
click div "Location My Profile Location AE - Dubai City AU - Australia DE - Munchen DE - O…"
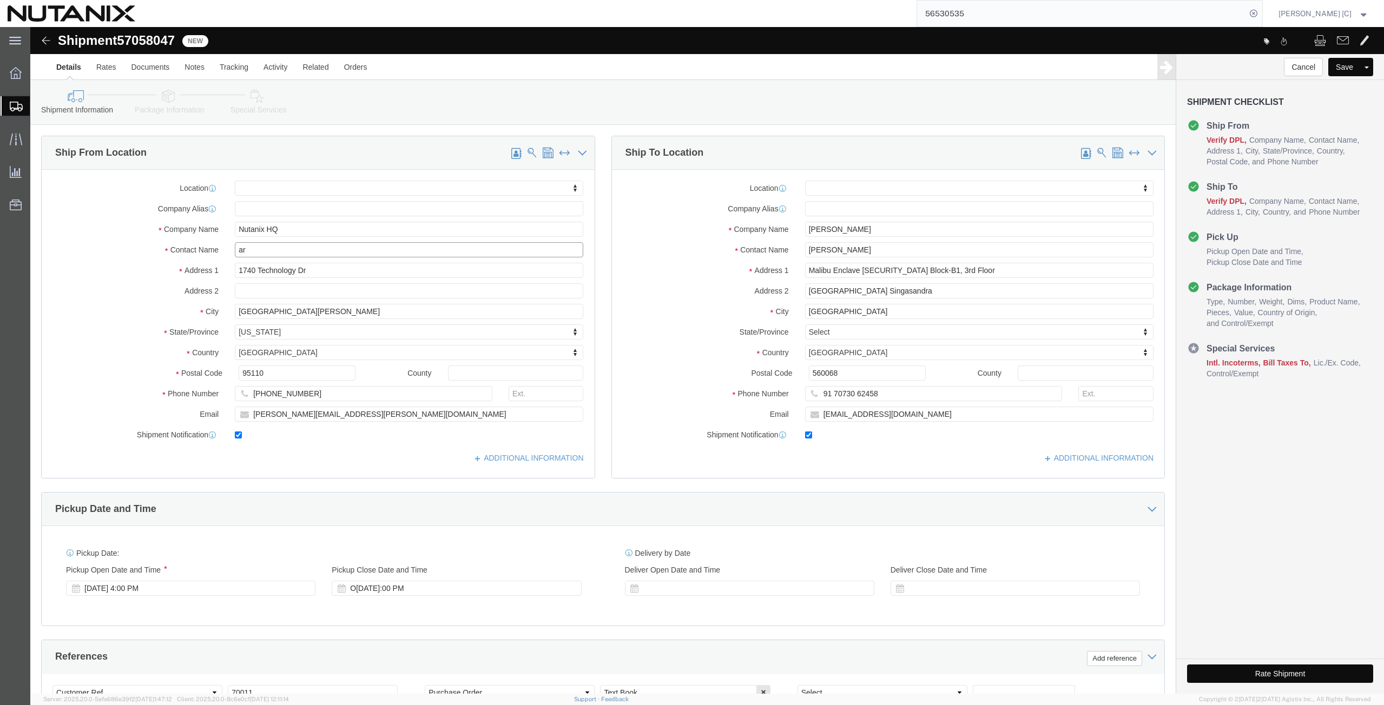
type input "art"
click p "- Nutanix HQ - ([PERSON_NAME]) [STREET_ADDRESS]"
select select "CA"
type input "[PERSON_NAME]"
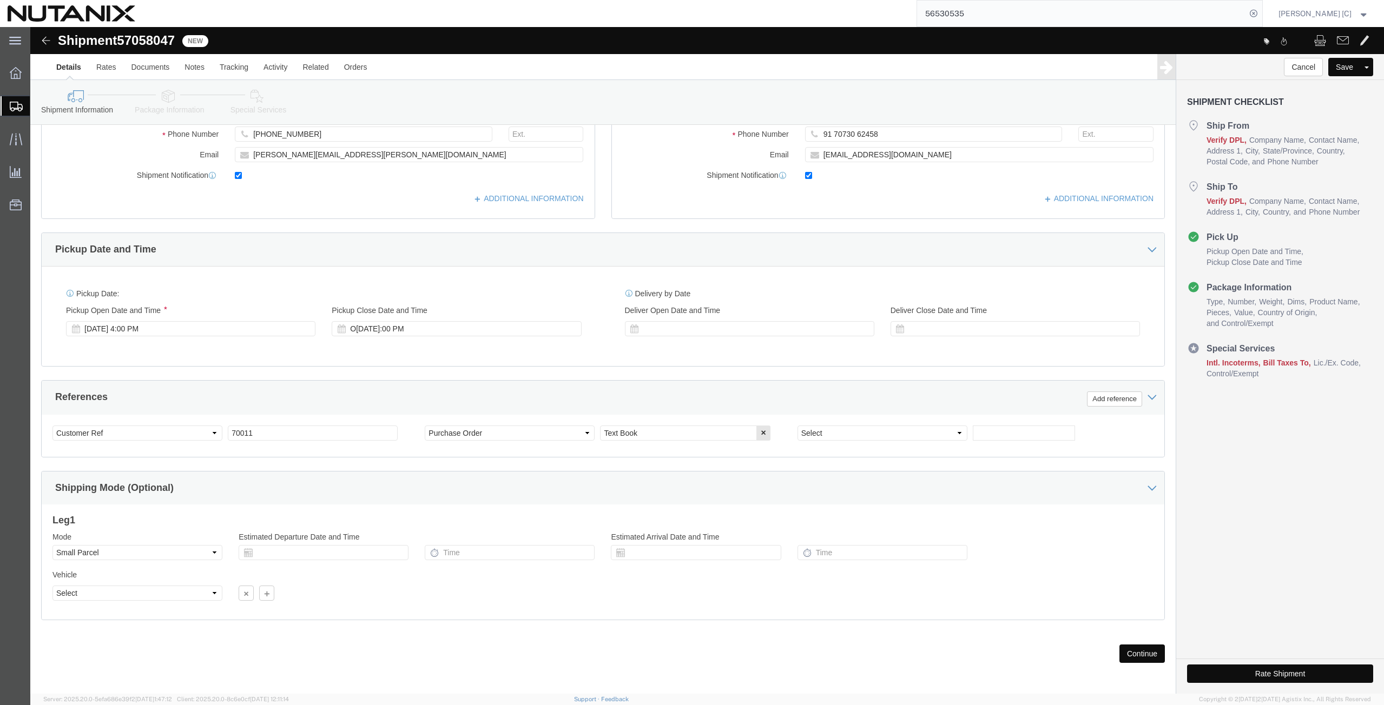
scroll to position [262, 0]
click button "Continue"
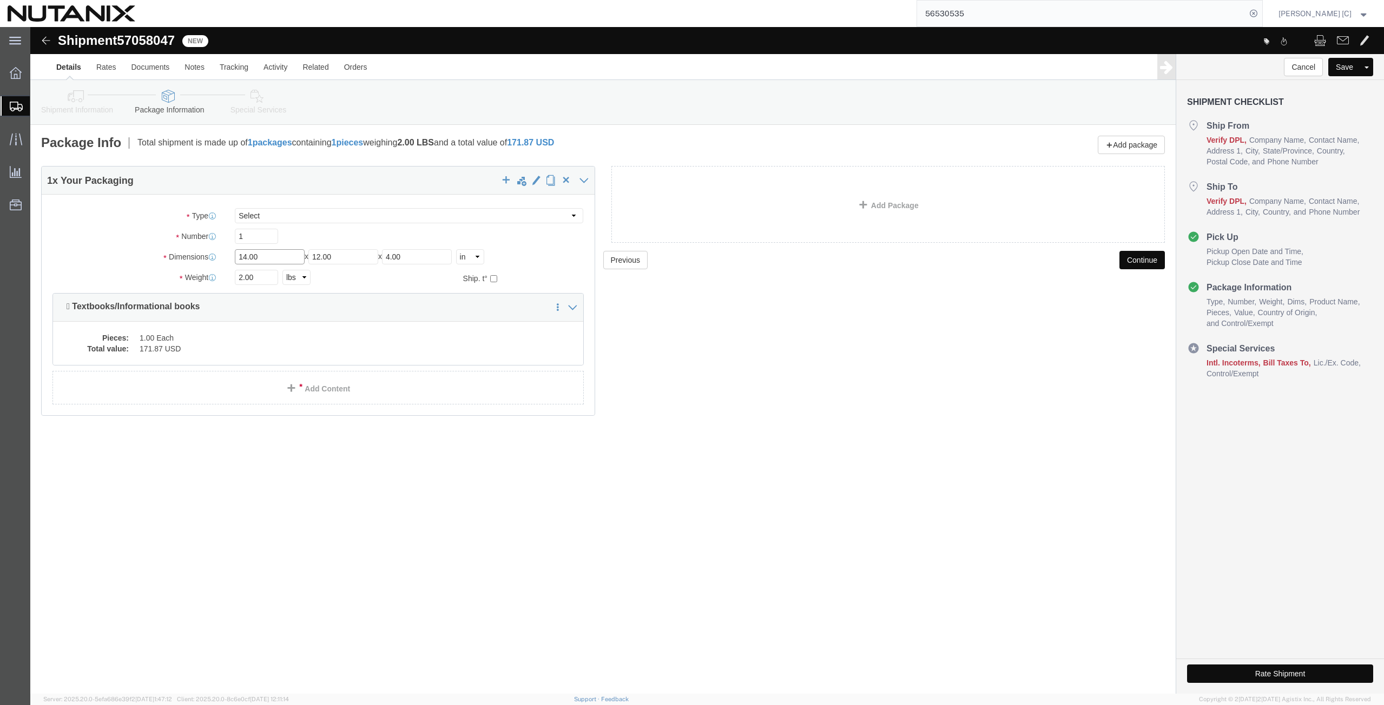
drag, startPoint x: 237, startPoint y: 234, endPoint x: 157, endPoint y: 244, distance: 80.1
click div "Package Type Select Envelope Large Box Medium Box PAK Rack Small Box Tube Your …"
type input "12"
type input "17"
type input "4"
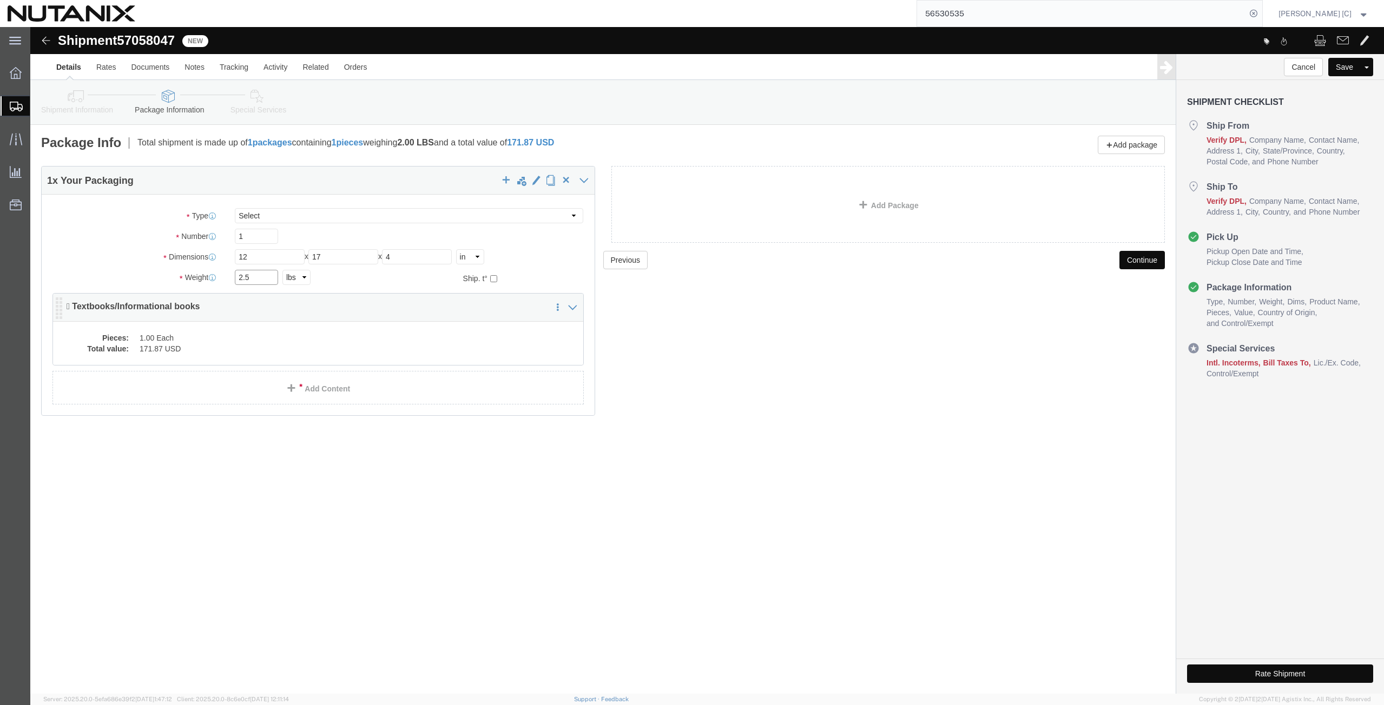
type input "2.5"
click dd "171.87 USD"
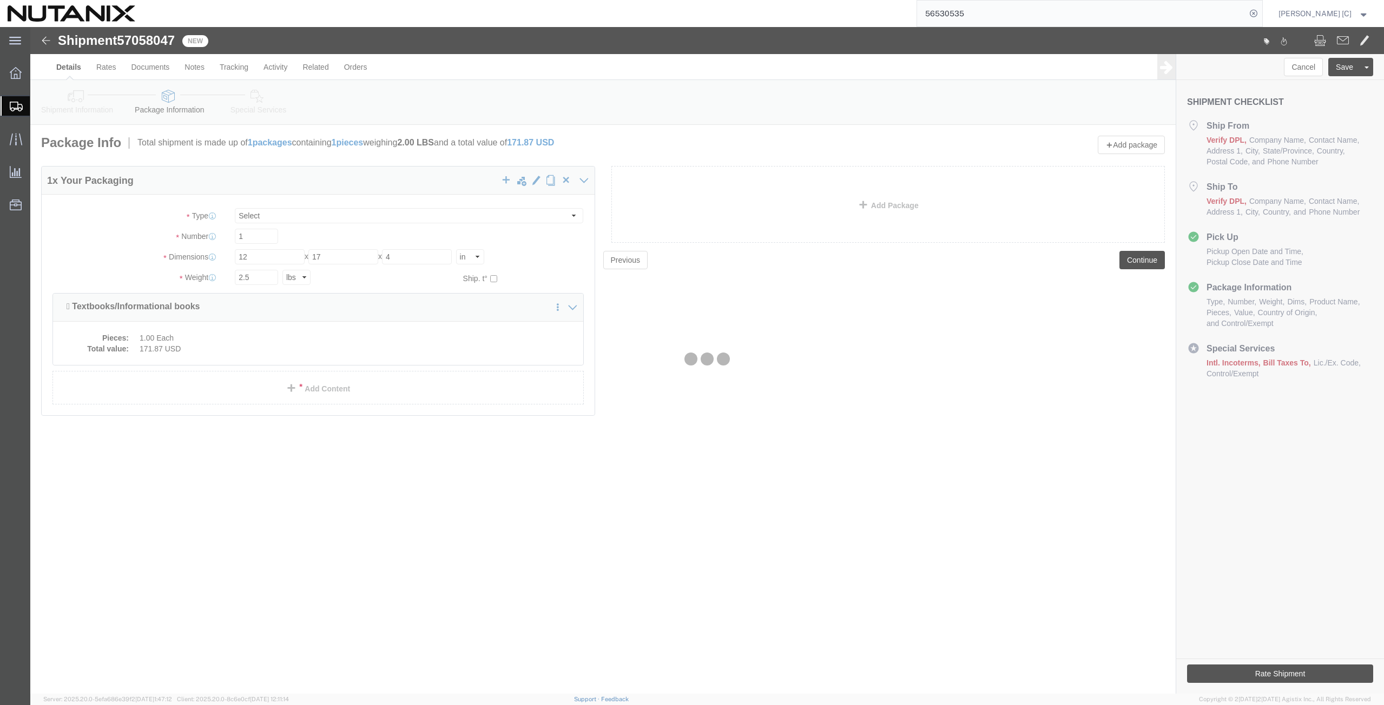
click div
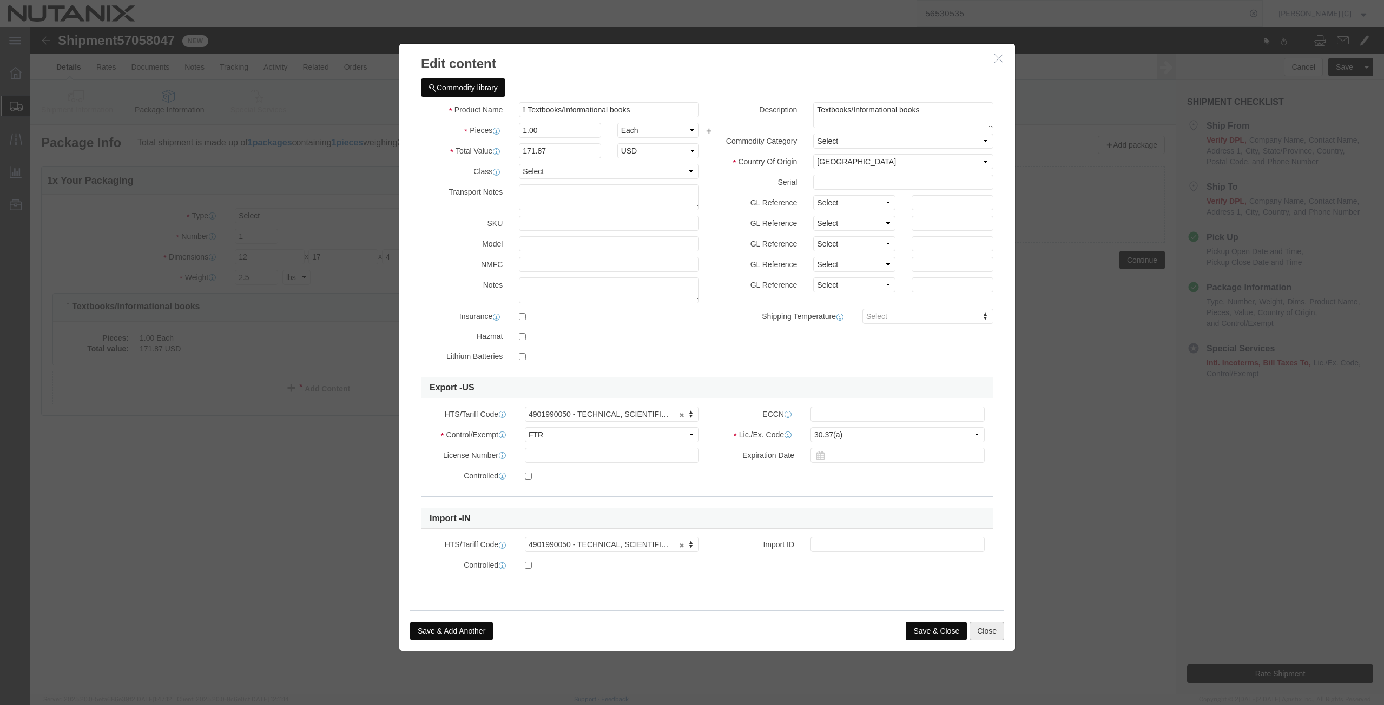
click button "Close"
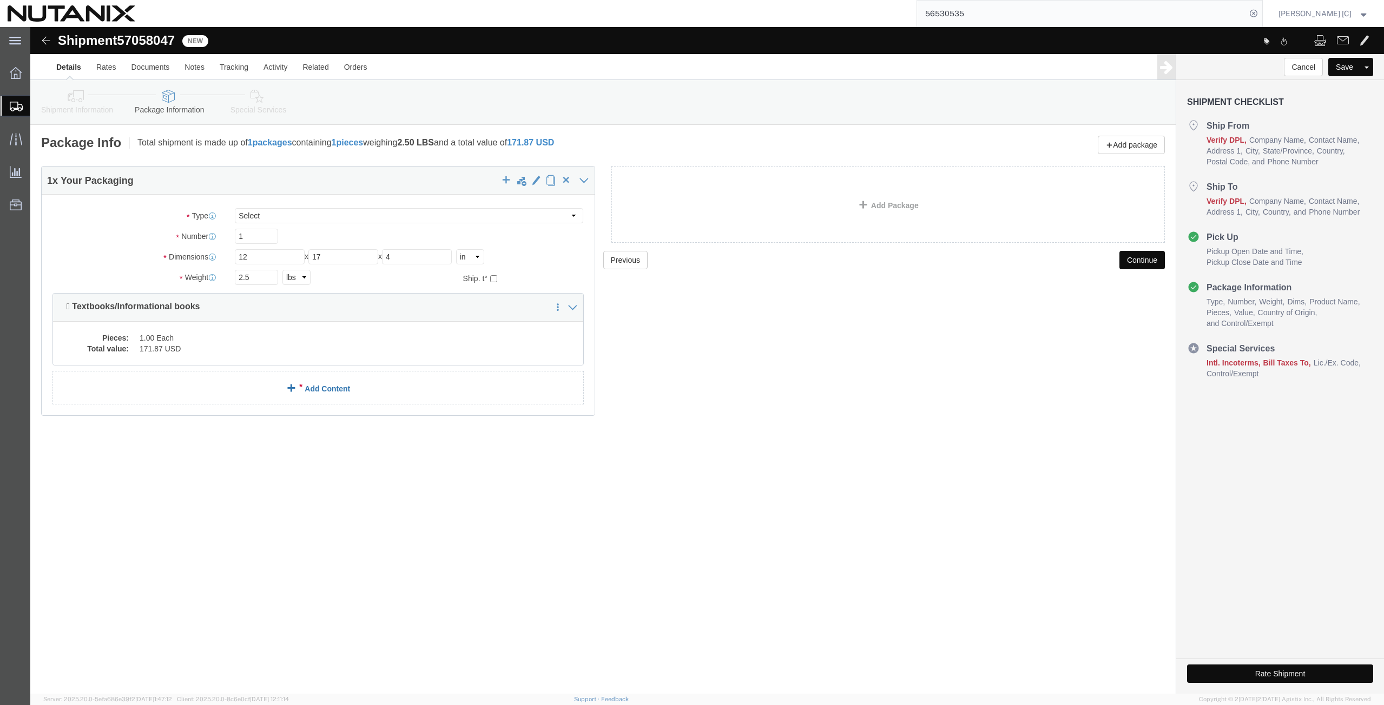
click link "Add Content"
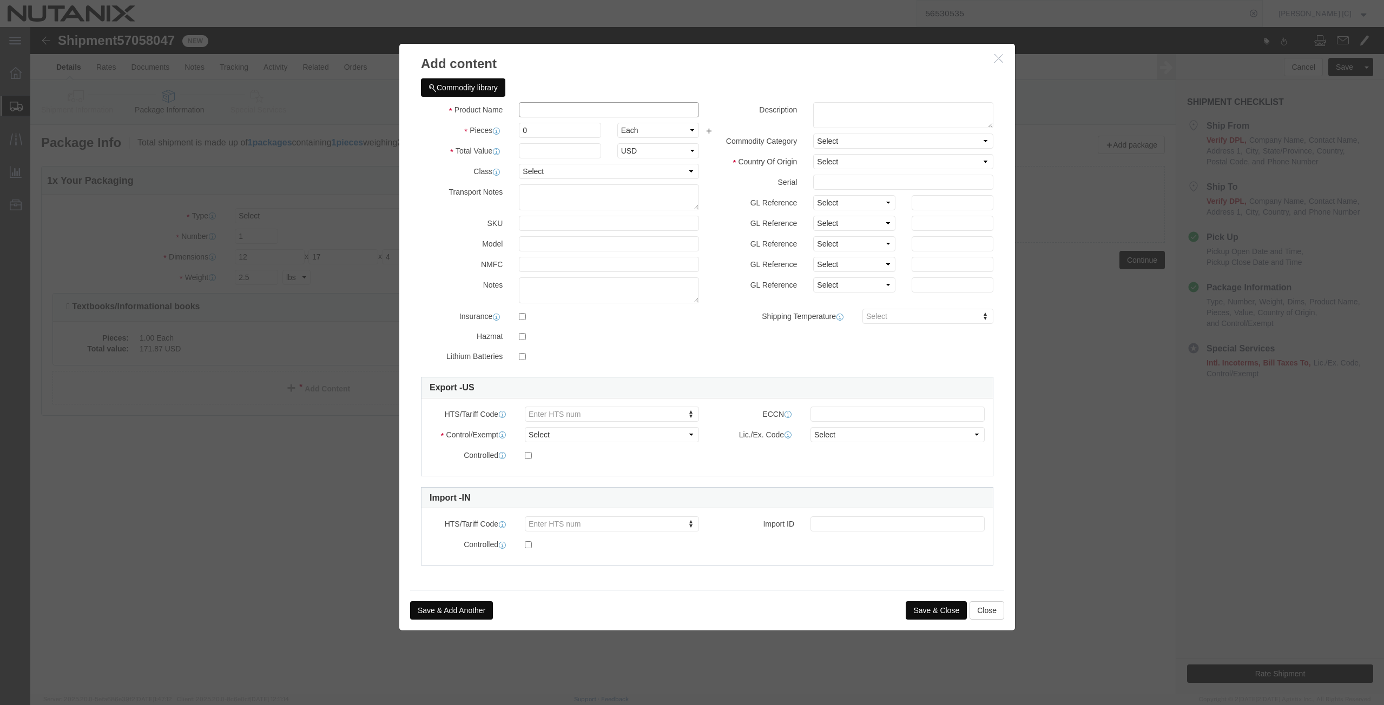
click input "text"
drag, startPoint x: 566, startPoint y: 81, endPoint x: 494, endPoint y: 88, distance: 72.2
click input "Black Polyester Vest"
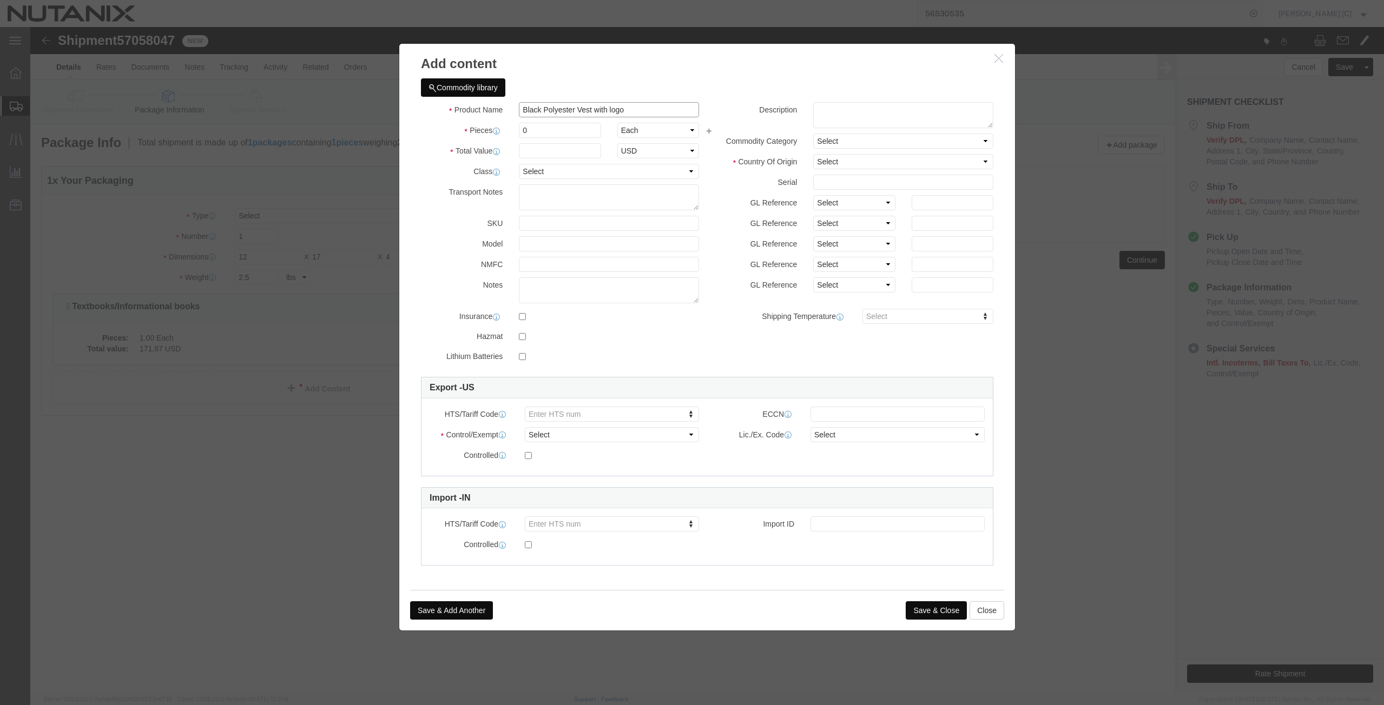
drag, startPoint x: 595, startPoint y: 81, endPoint x: 490, endPoint y: 94, distance: 106.4
click div "Product Name Black Polyester Vest with logo Pieces 0 Select Bag Barrels 100Boar…"
type input "Black Polyester Vest with logo"
click textarea
paste textarea "Black Polyester Vest with logo"
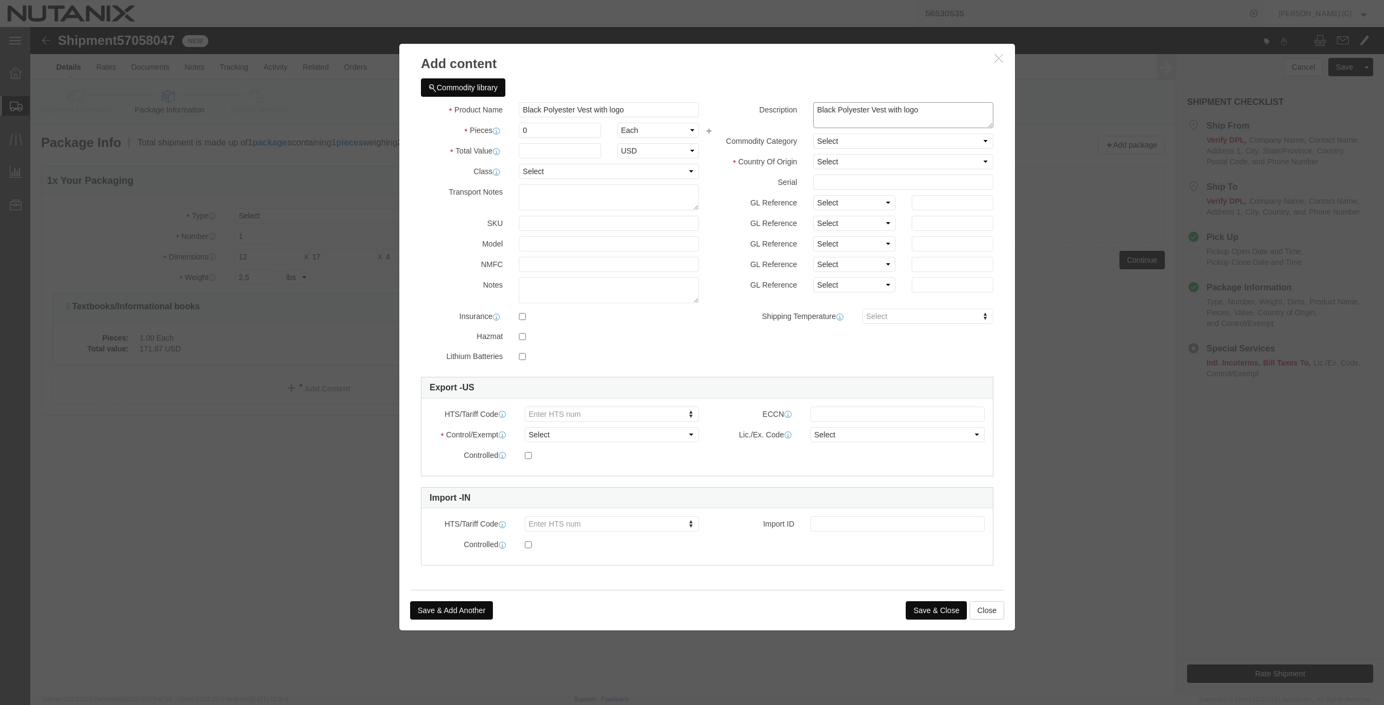
type textarea "Black Polyester Vest with logo"
drag, startPoint x: 478, startPoint y: 108, endPoint x: 451, endPoint y: 108, distance: 26.5
click div "Pieces 0 Select Bag Barrels 100Board Feet Bottle Box Blister Pack Carats Can Ca…"
type input "1"
click input "text"
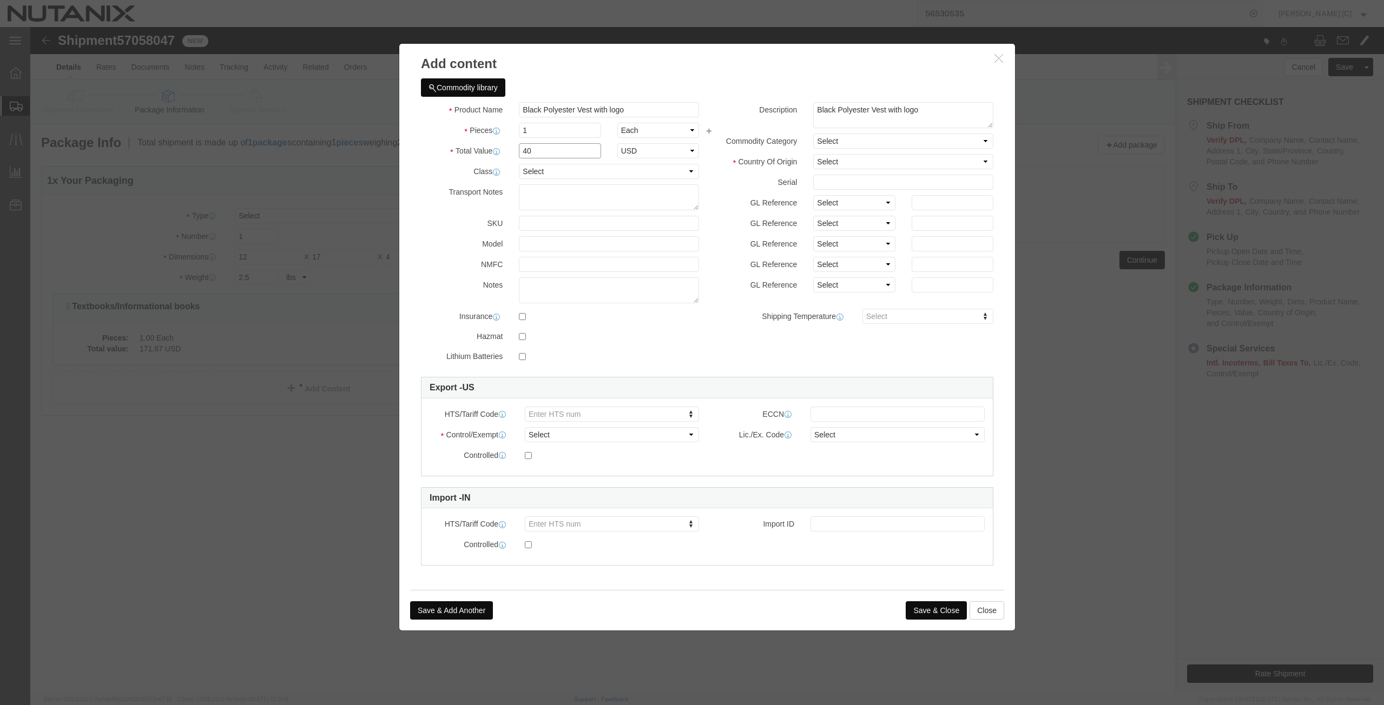
type input "40"
click select "Select [GEOGRAPHIC_DATA] [GEOGRAPHIC_DATA] [GEOGRAPHIC_DATA] [GEOGRAPHIC_DATA] …"
select select "ID"
click select "Select [GEOGRAPHIC_DATA] [GEOGRAPHIC_DATA] [GEOGRAPHIC_DATA] [GEOGRAPHIC_DATA] …"
click select "Select ATF BIS DEA EPA FDA FTR ITAR OFAC Other (OPA)"
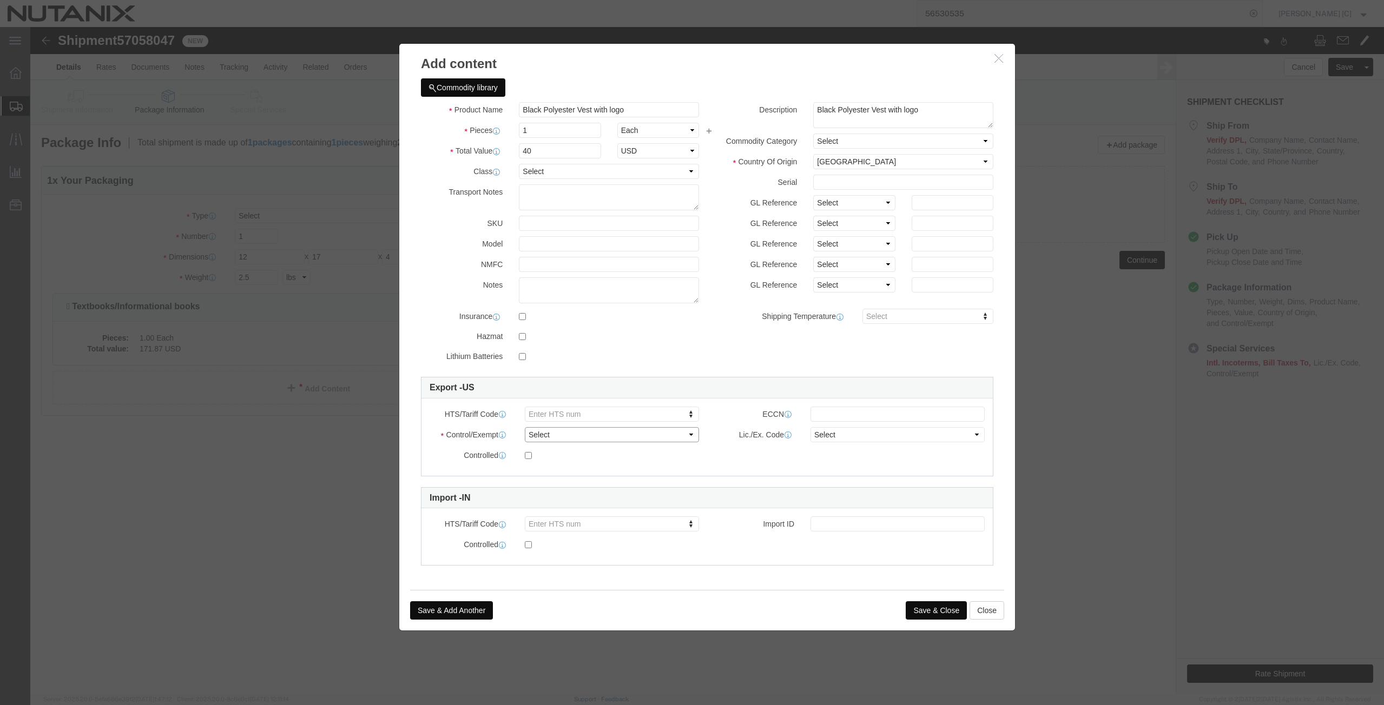
select select "FTR"
click select "Select ATF BIS DEA EPA FDA FTR ITAR OFAC Other (OPA)"
click select "Select 30.2(d)(2) 30.36 30.37(a) 30.37(f) 30.37(g) 30.37(h) 30.37(i) 30.37(j) 3…"
select select "30.37(a)"
click select "Select 30.2(d)(2) 30.36 30.37(a) 30.37(f) 30.37(g) 30.37(h) 30.37(i) 30.37(j) 3…"
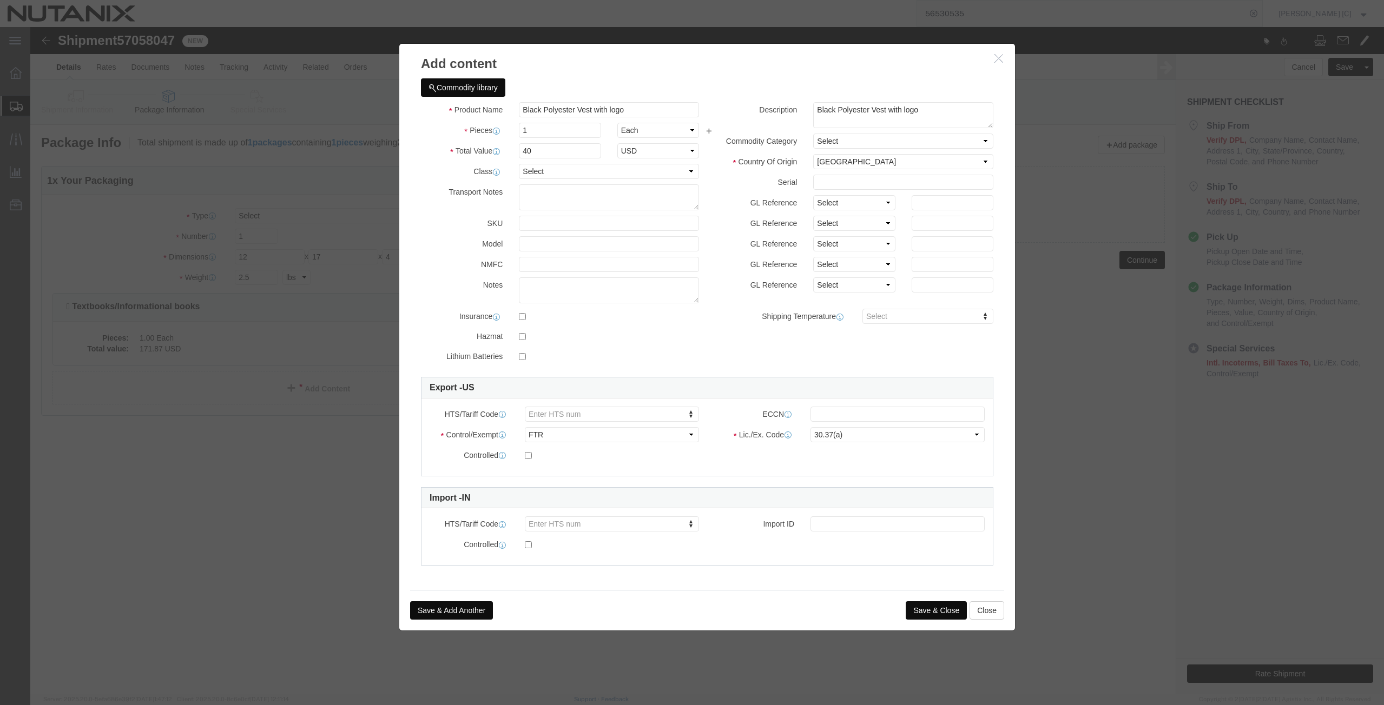
click button "Save & Close"
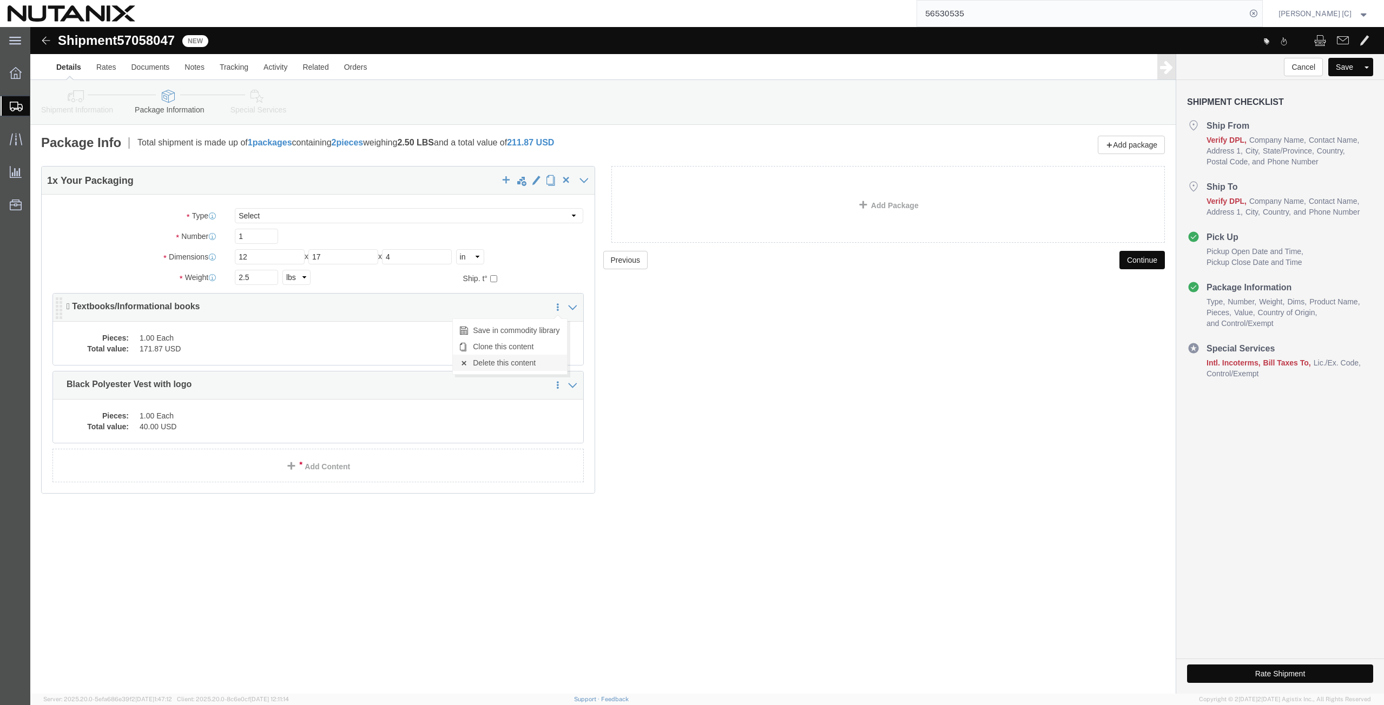
click link "Delete this content"
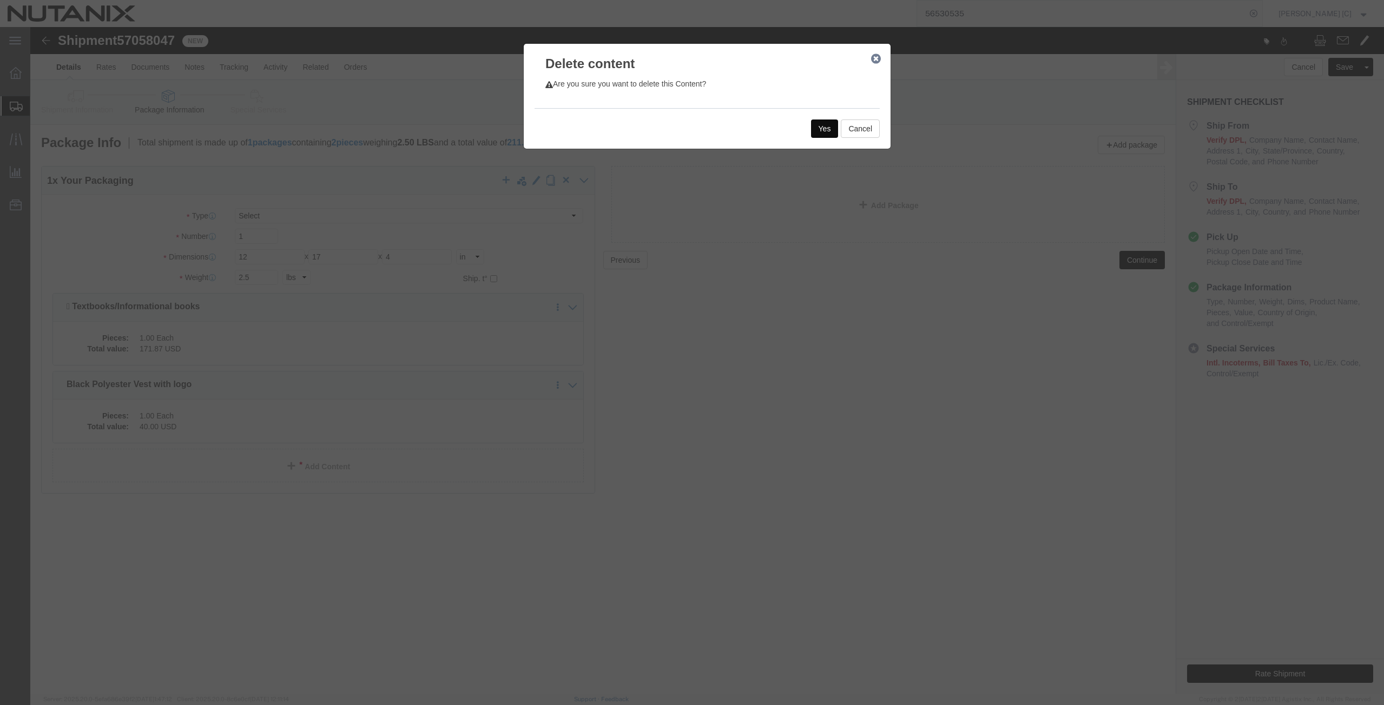
click button "Yes"
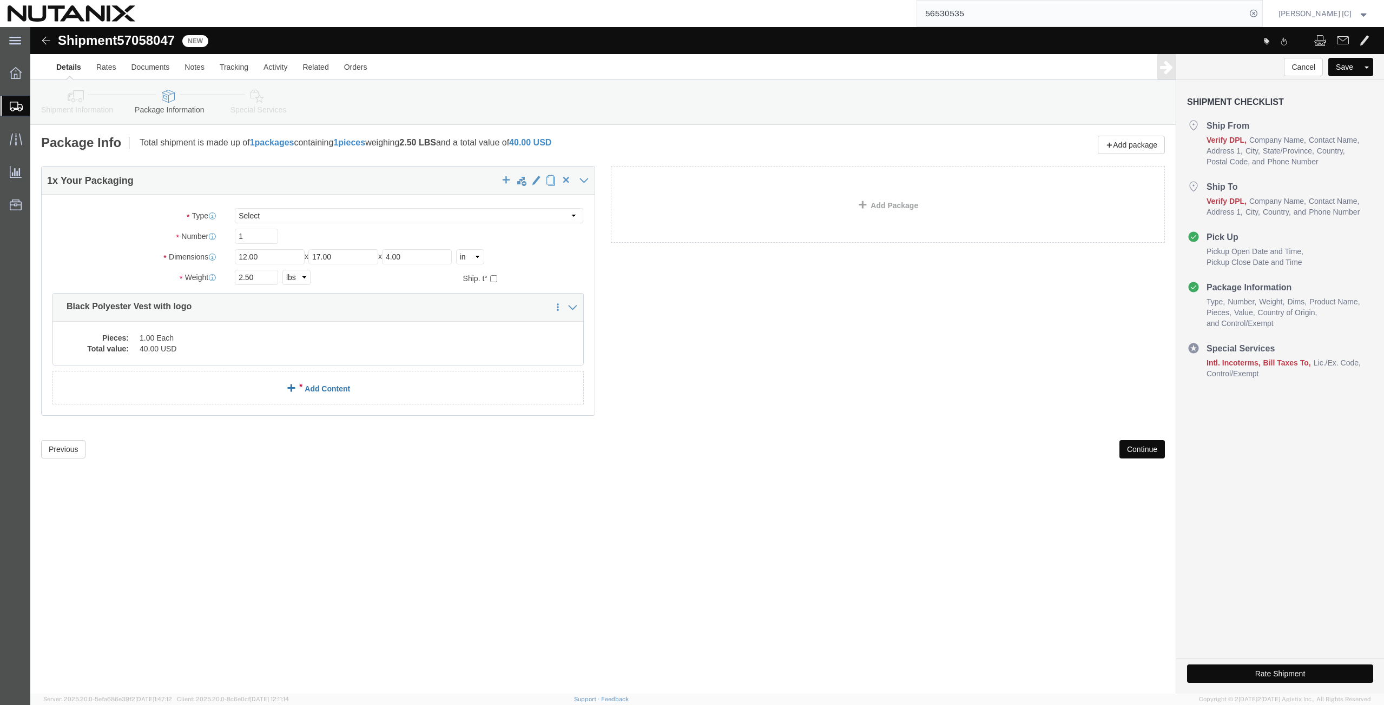
click link "Add Content"
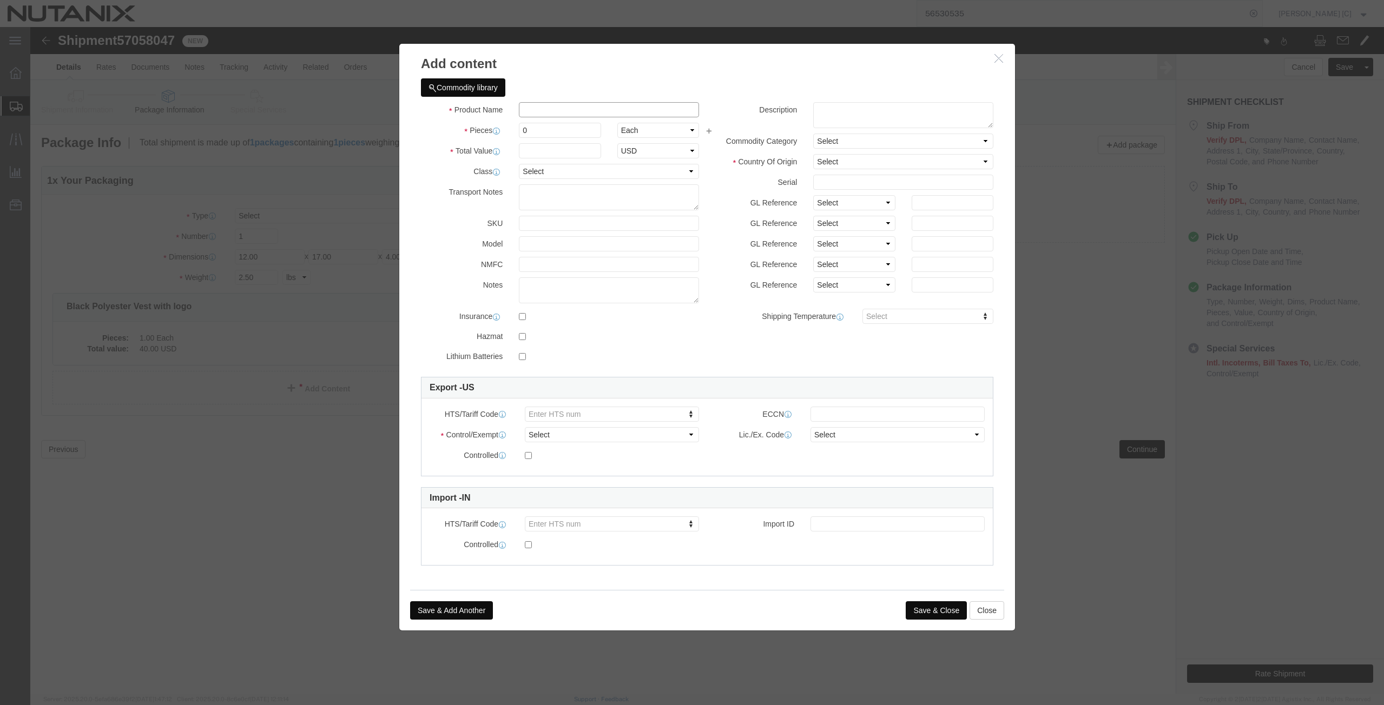
click input "text"
drag, startPoint x: 572, startPoint y: 79, endPoint x: 415, endPoint y: 95, distance: 158.3
click div "Product Name Black Cotton T-shirt Pieces 0 Select Bag Barrels 100Board Feet Bot…"
type input "Black Cotton T-shirt"
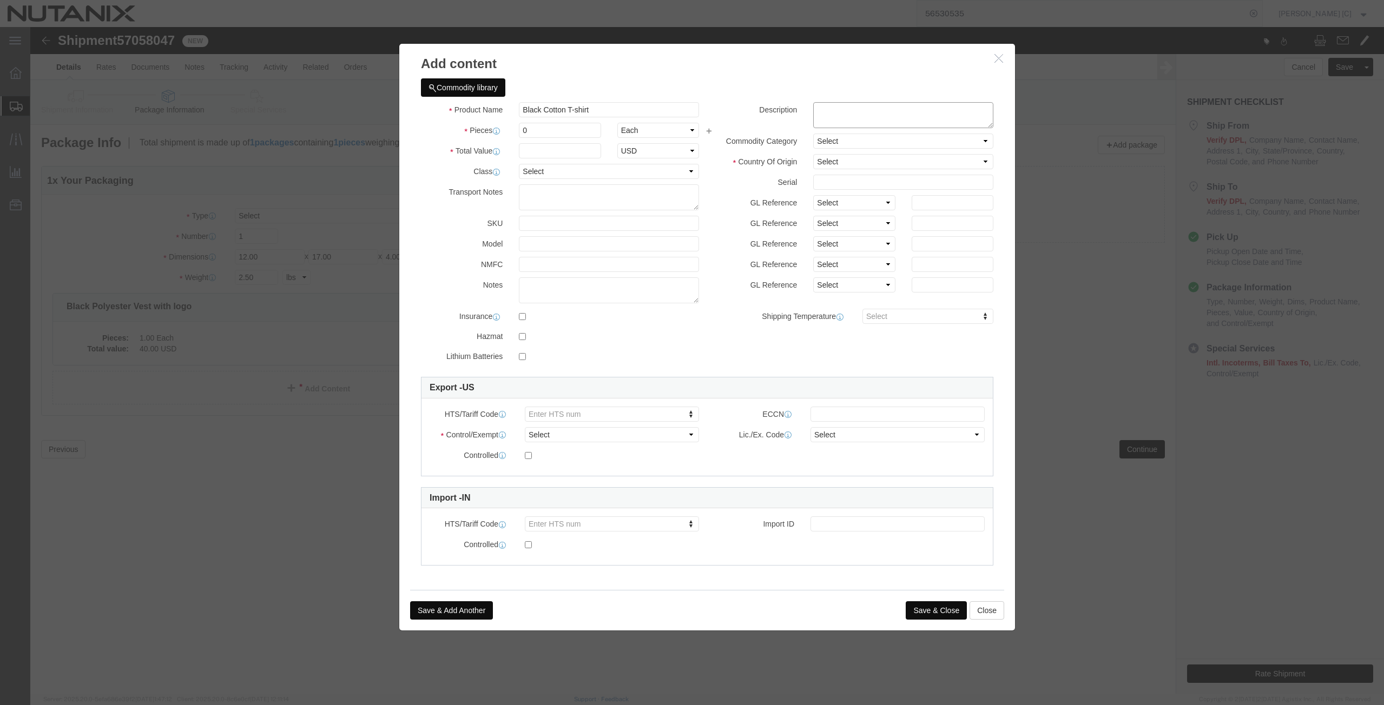
click textarea
paste textarea "Black Cotton T-shirt"
type textarea "Black Cotton T-shirt"
drag, startPoint x: 511, startPoint y: 107, endPoint x: 355, endPoint y: 91, distance: 156.5
click div "Add content Commodity library Product Name Black Cotton T-shirt Pieces 0 Select…"
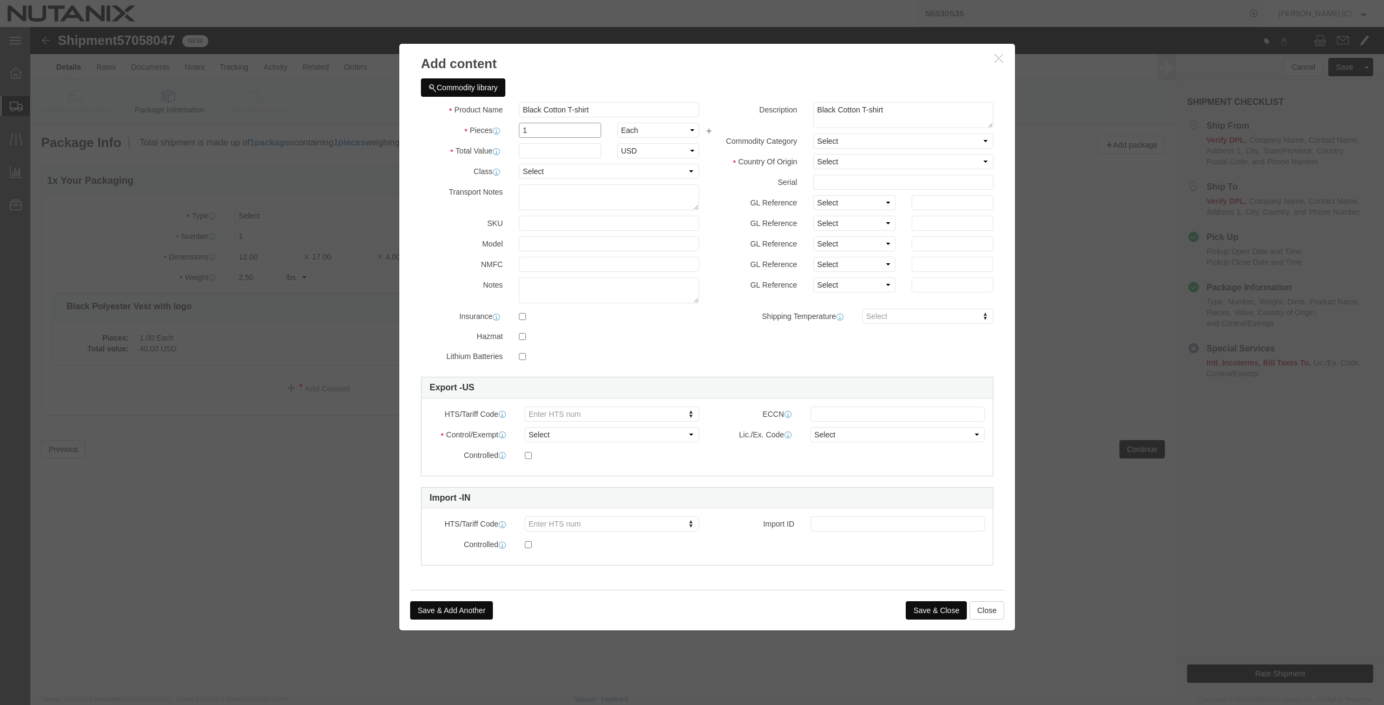
type input "1"
click input "text"
type input "15"
click select "Select [GEOGRAPHIC_DATA] [GEOGRAPHIC_DATA] [GEOGRAPHIC_DATA] [GEOGRAPHIC_DATA] …"
click label "Serial"
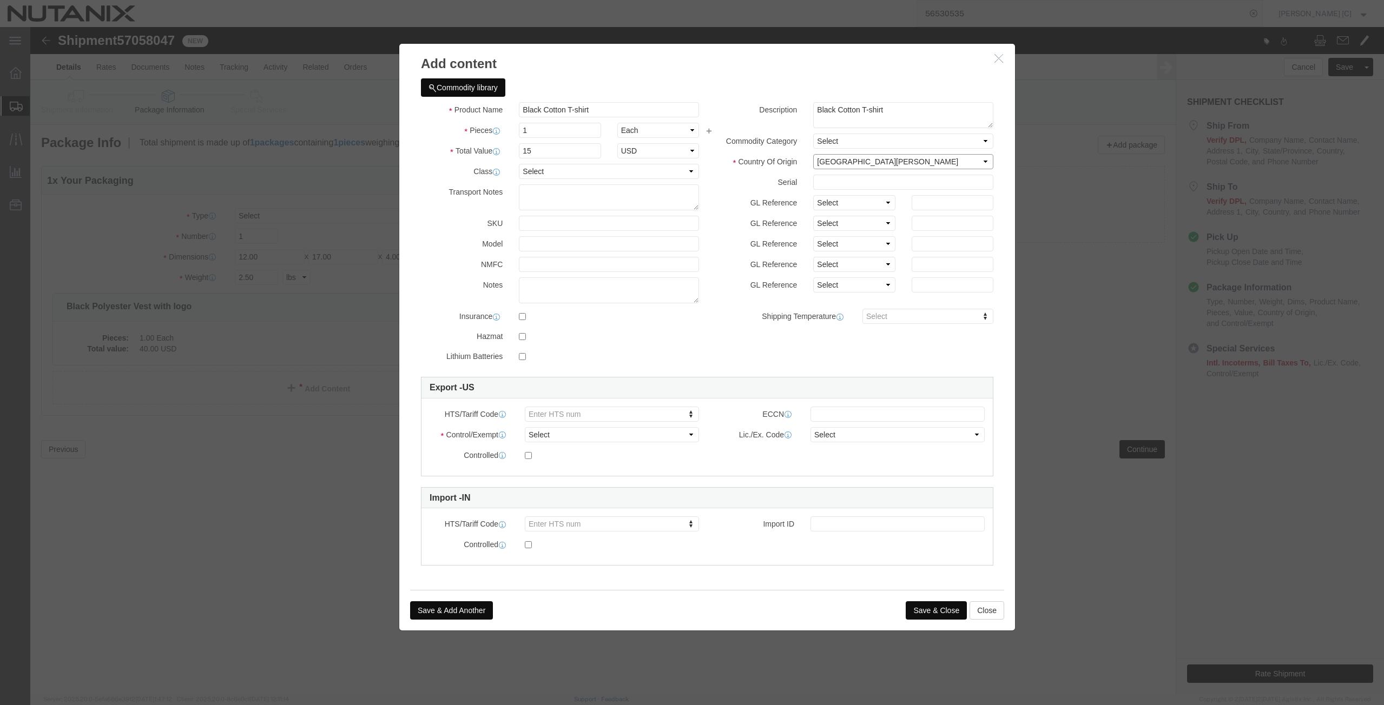
click select "Select [GEOGRAPHIC_DATA] [GEOGRAPHIC_DATA] [GEOGRAPHIC_DATA] [GEOGRAPHIC_DATA] …"
select select "HN"
click select "Select [GEOGRAPHIC_DATA] [GEOGRAPHIC_DATA] [GEOGRAPHIC_DATA] [GEOGRAPHIC_DATA] …"
click select "Select ATF BIS DEA EPA FDA FTR ITAR OFAC Other (OPA)"
select select "FTR"
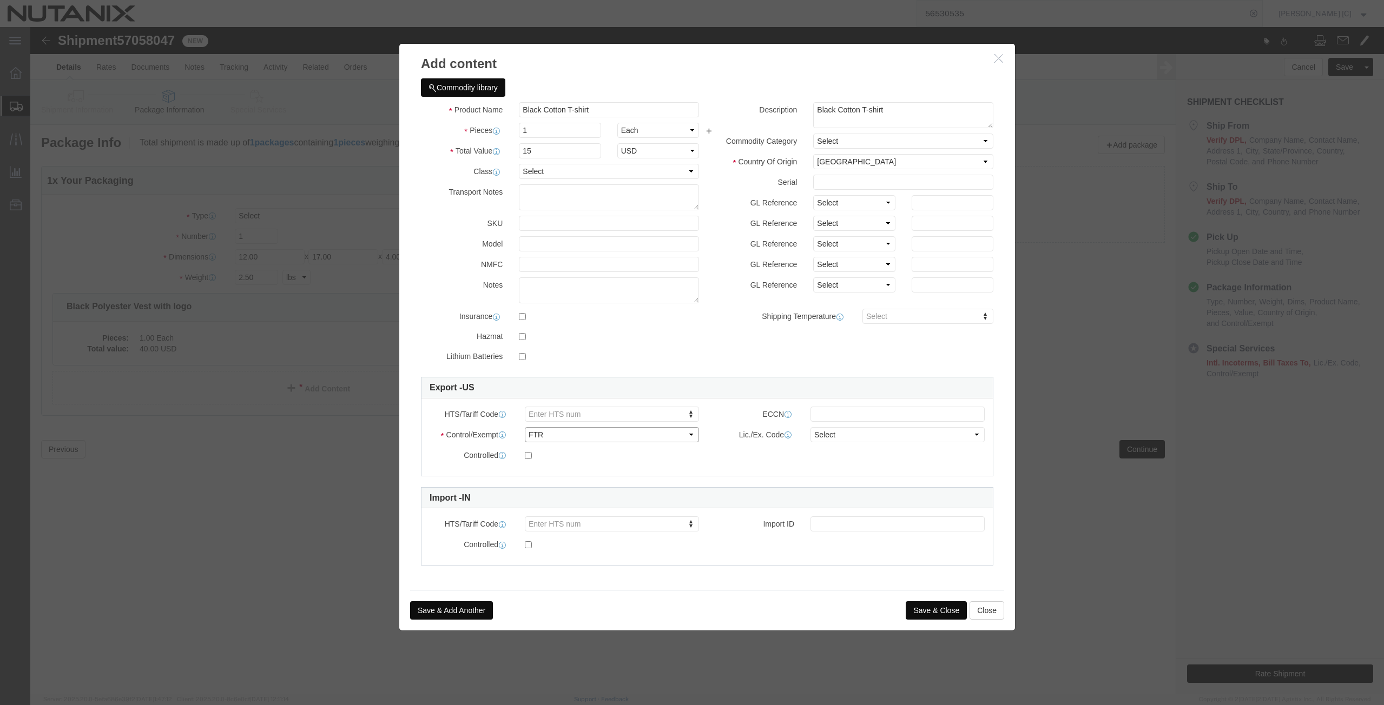
click select "Select ATF BIS DEA EPA FDA FTR ITAR OFAC Other (OPA)"
click select "Select 30.2(d)(2) 30.36 30.37(a) 30.37(f) 30.37(g) 30.37(h) 30.37(i) 30.37(j) 3…"
select select "30.37(a)"
click select "Select 30.2(d)(2) 30.36 30.37(a) 30.37(f) 30.37(g) 30.37(h) 30.37(i) 30.37(j) 3…"
click button "Save & Close"
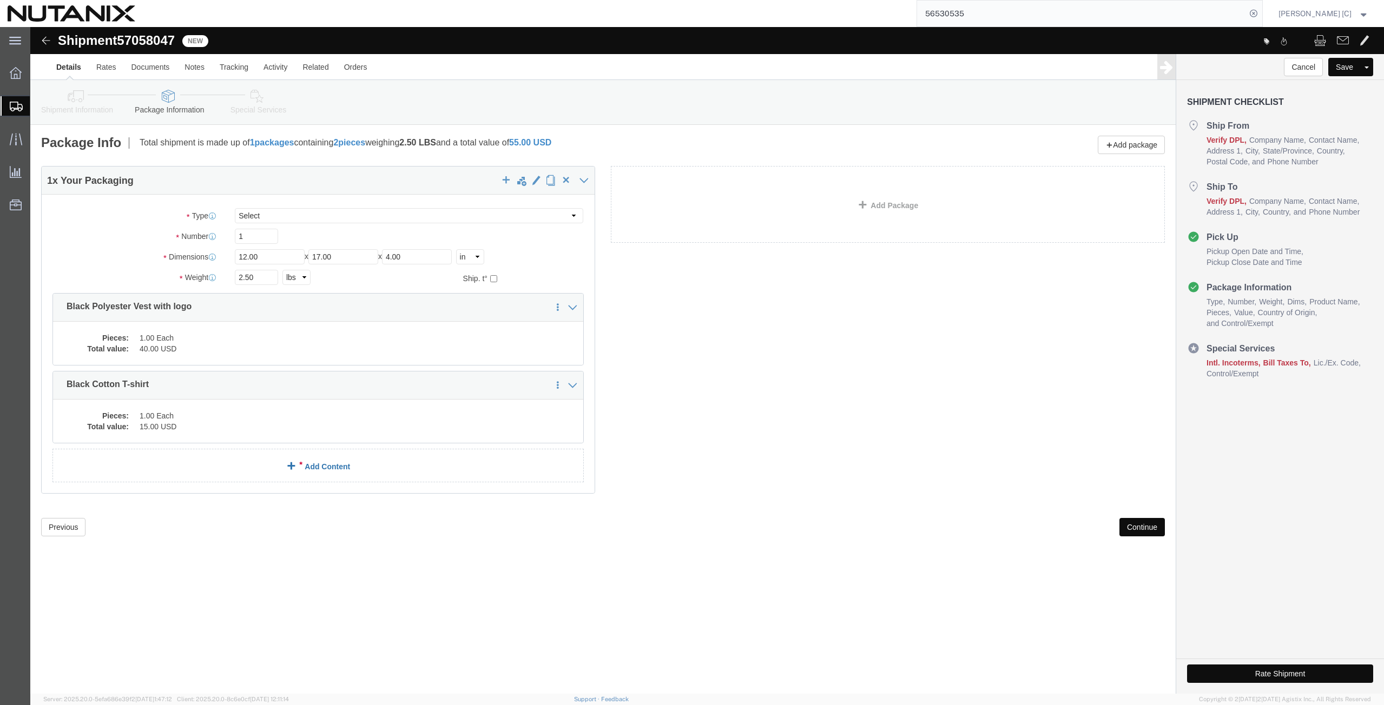
click link "Add Content"
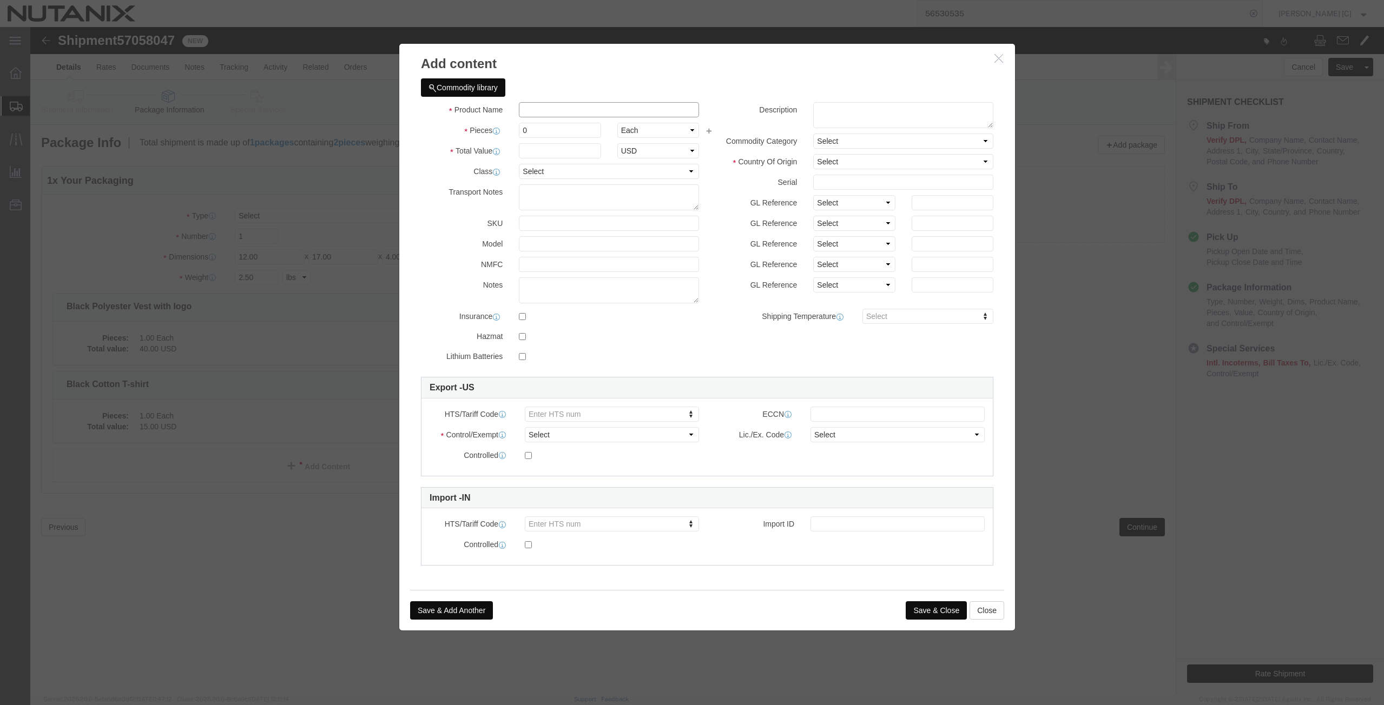
click input "text"
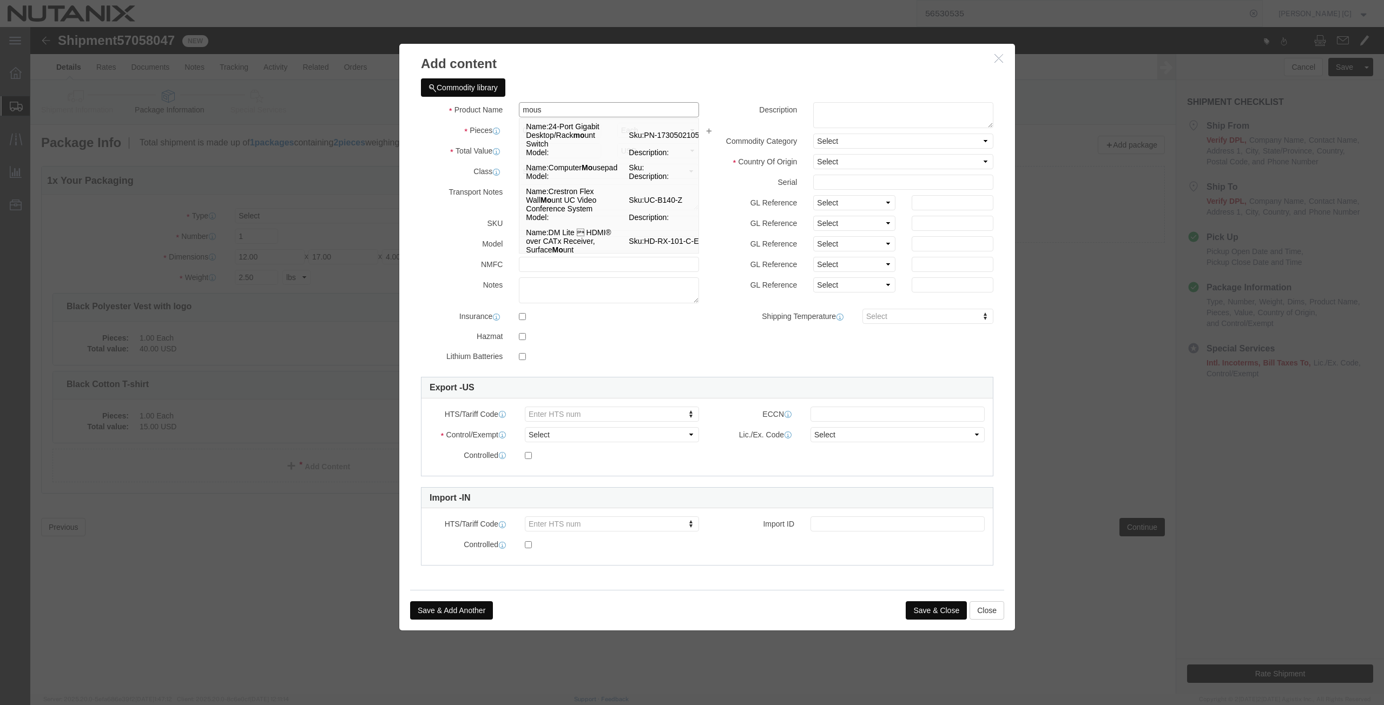
type input "mouse"
click td "Name: Computer Mouse pad"
select select "USD"
type input "8473.30.5100"
type input "EAR99"
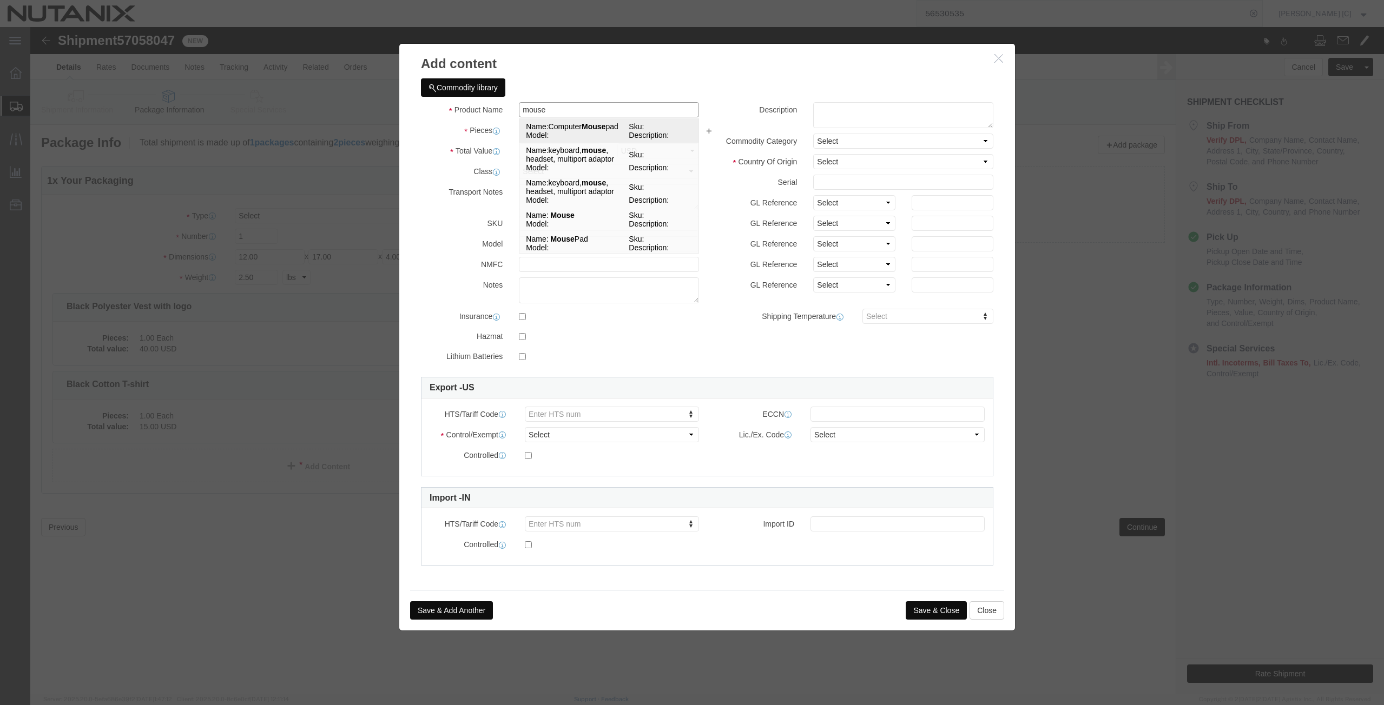
select select
checkbox input "false"
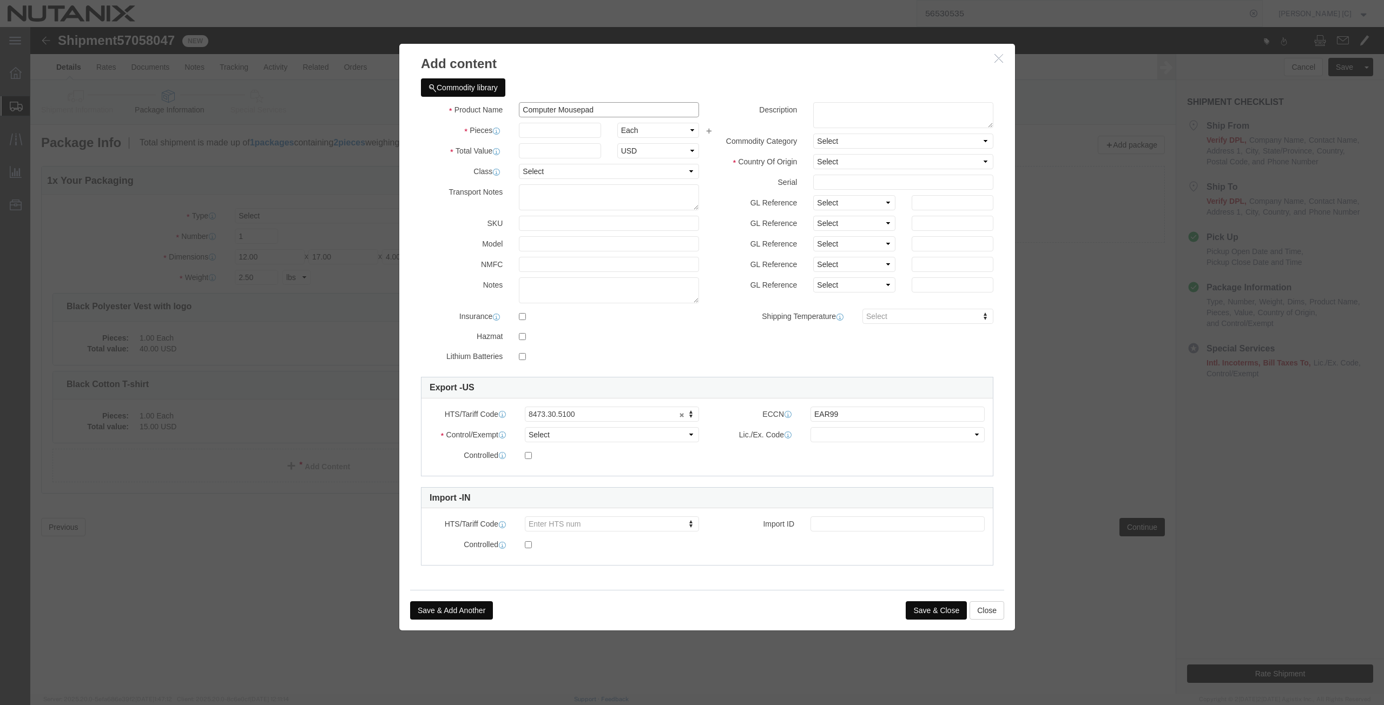
type input "Computer Mousepad"
click input "text"
type input "1"
click input "text"
type input "5"
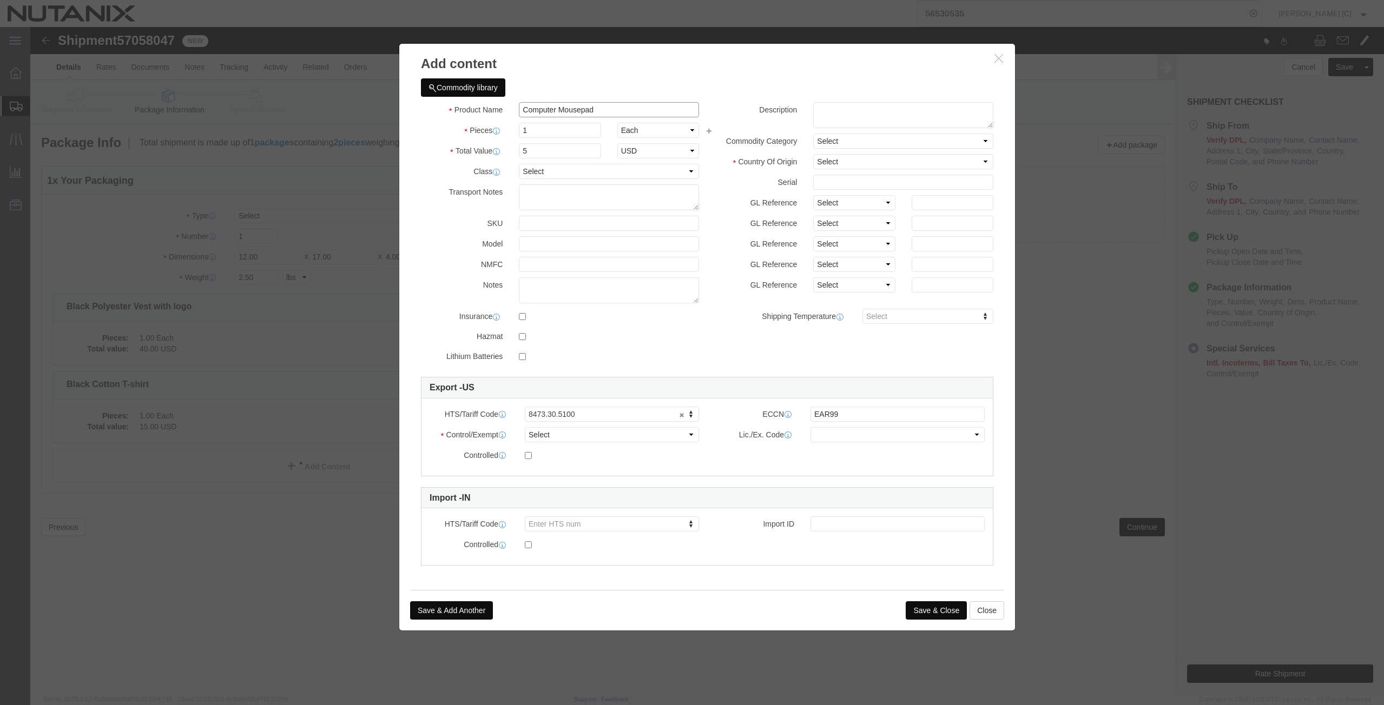
drag, startPoint x: 572, startPoint y: 86, endPoint x: 353, endPoint y: 66, distance: 220.6
click div "Add content Commodity library Product Name Computer Mousepad mouse Pieces 1 Sel…"
click textarea
paste textarea "Computer Mousepad"
type textarea "Computer Mousepad"
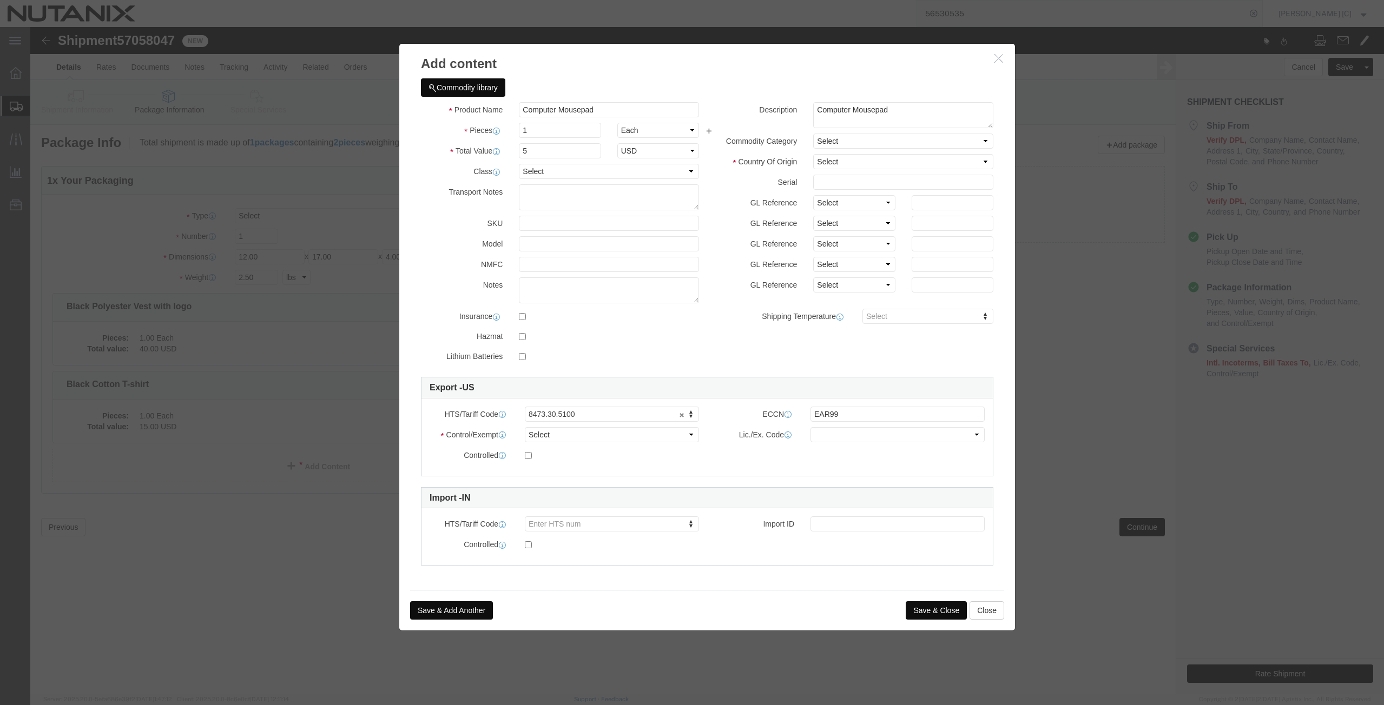
drag, startPoint x: 545, startPoint y: 383, endPoint x: 543, endPoint y: 388, distance: 5.6
type input "8473309100"
click select "Select ATF BIS DEA EPA FDA FTR ITAR OFAC Other (OPA)"
select select "FTR"
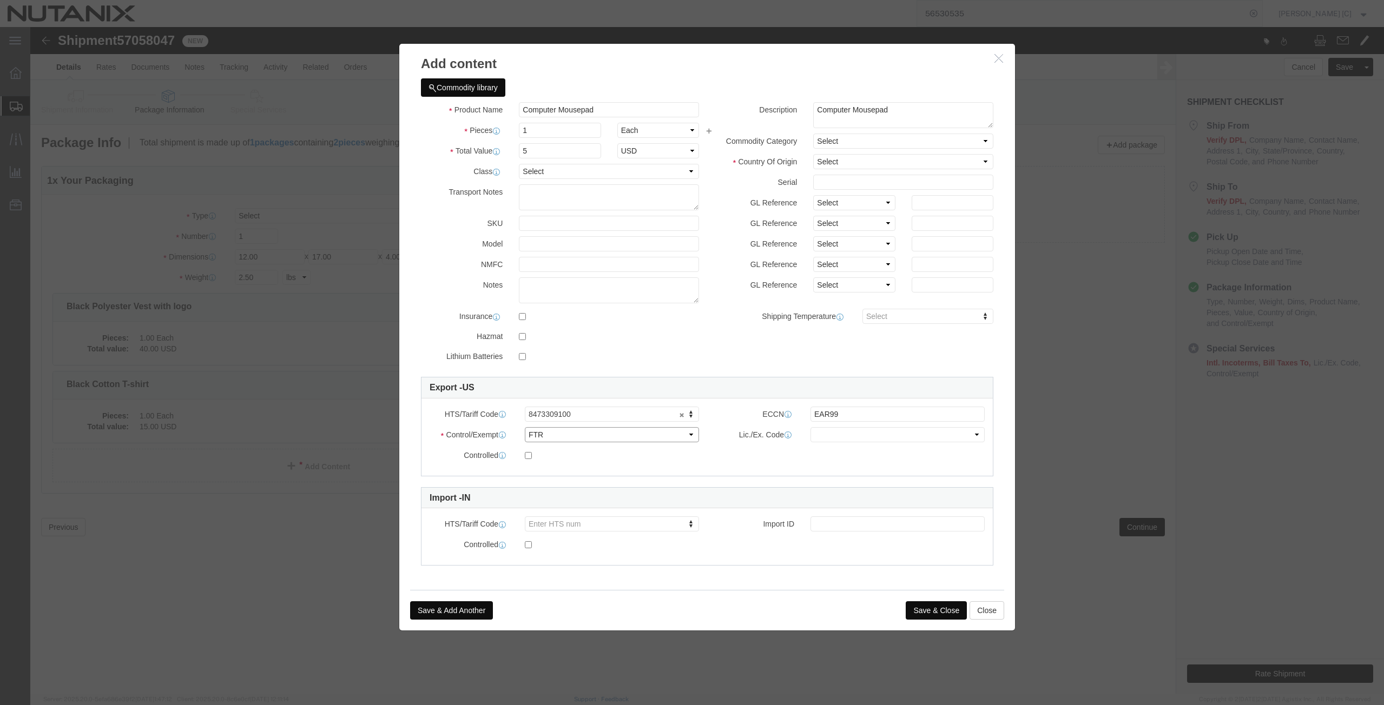
click select "Select ATF BIS DEA EPA FDA FTR ITAR OFAC Other (OPA)"
click select "Select 30.2(d)(2) 30.36 30.37(a) 30.37(f) 30.37(g) 30.37(h) 30.37(i) 30.37(j) 3…"
select select "30.37(a)"
click select "Select 30.2(d)(2) 30.36 30.37(a) 30.37(f) 30.37(g) 30.37(h) 30.37(i) 30.37(j) 3…"
click button "Save & Close"
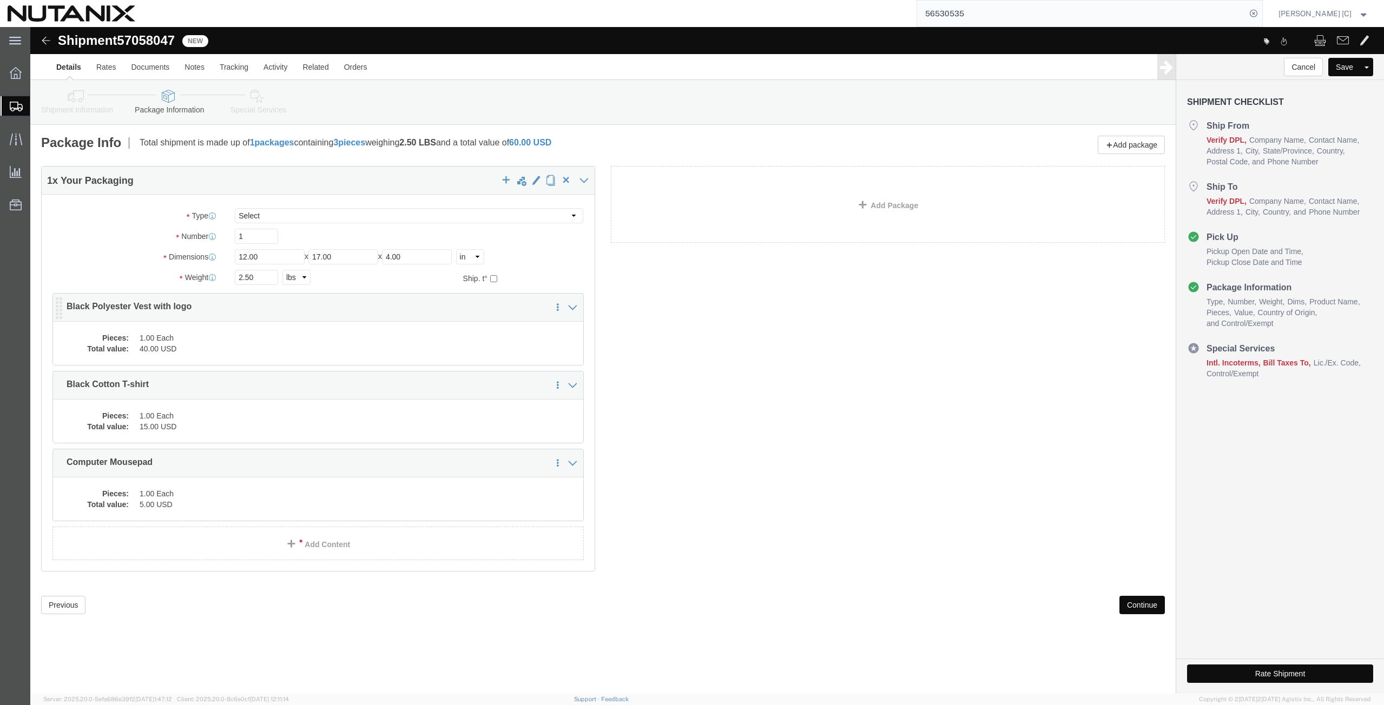
click dd "40.00 USD"
click div
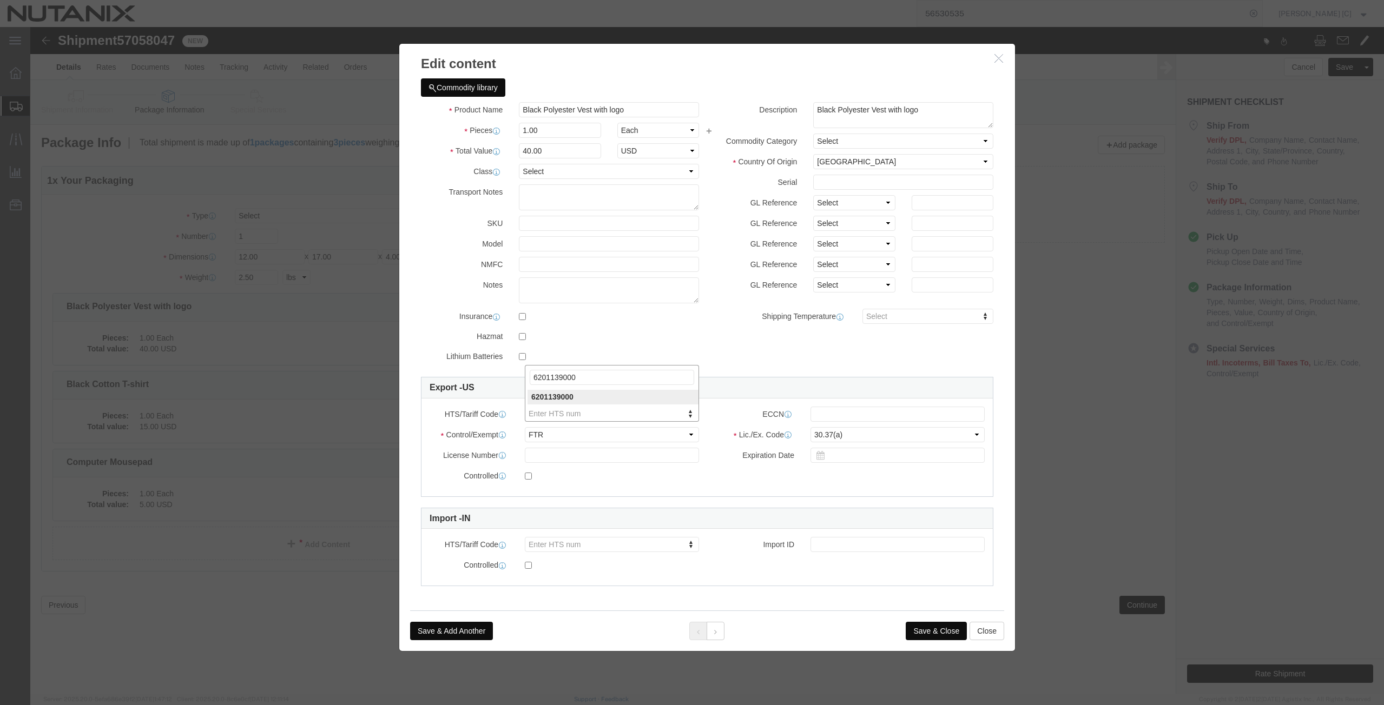
type input "6201139000"
click button "Save & Close"
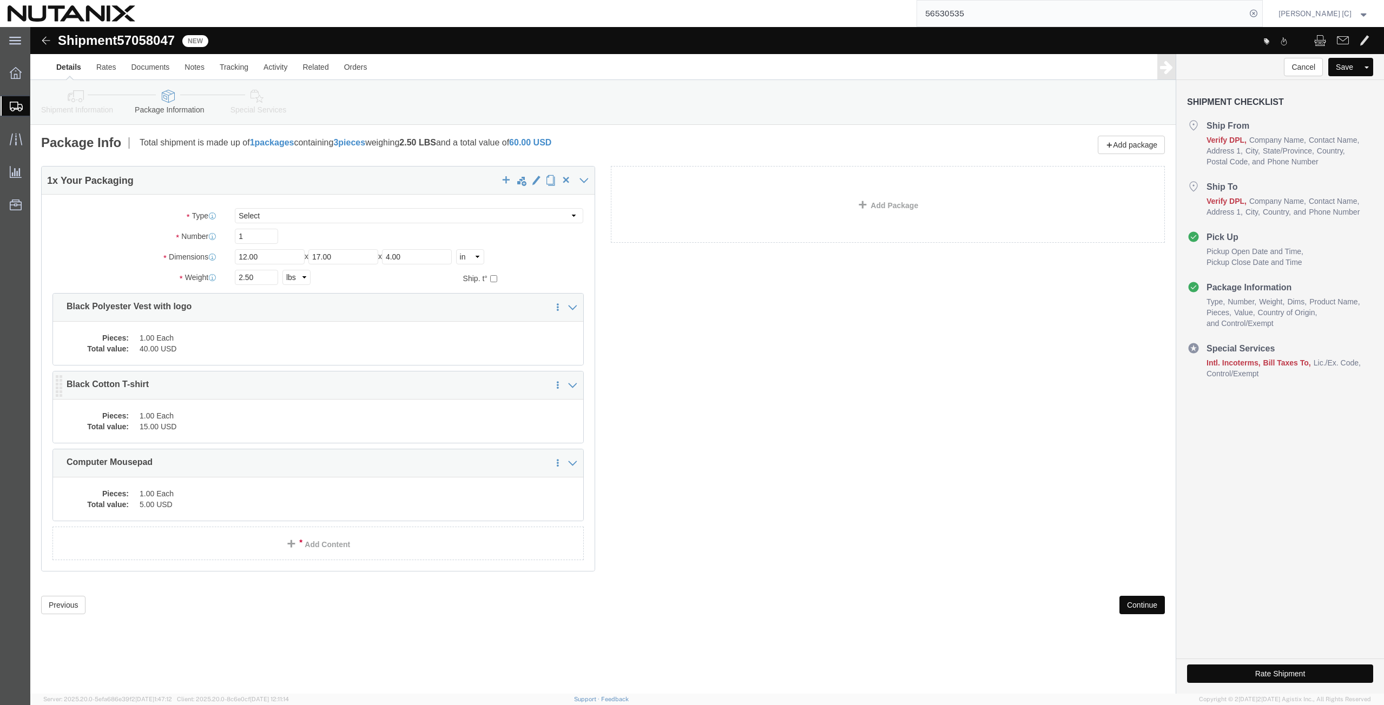
click dd "1.00 Each"
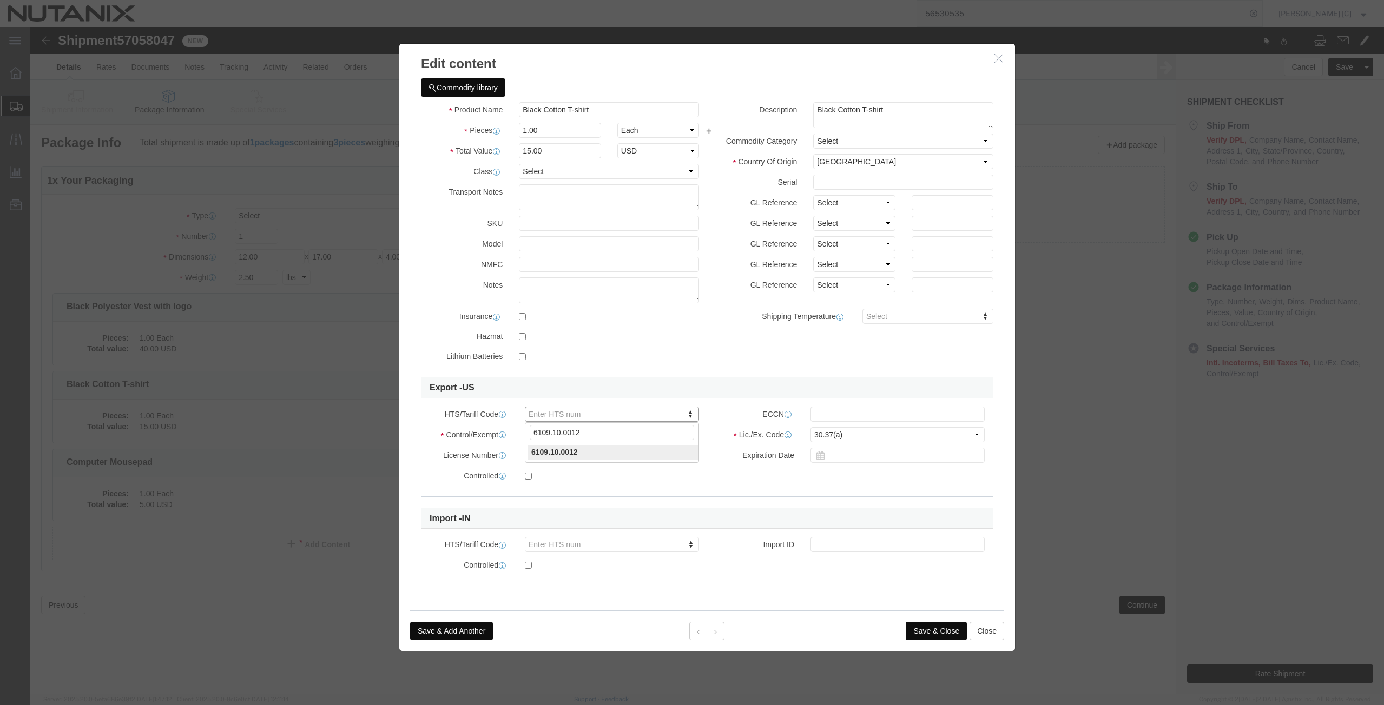
type input "6109.10.0012"
click button "Save & Close"
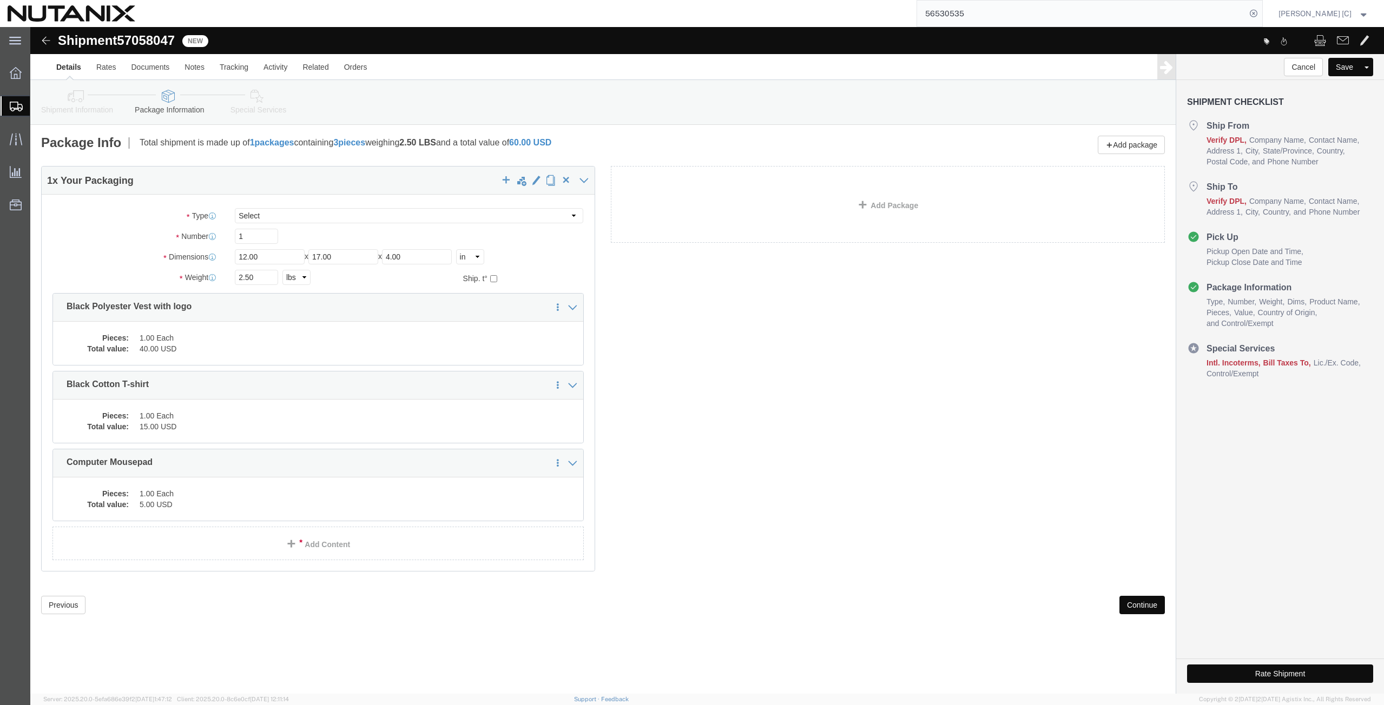
click button "Continue"
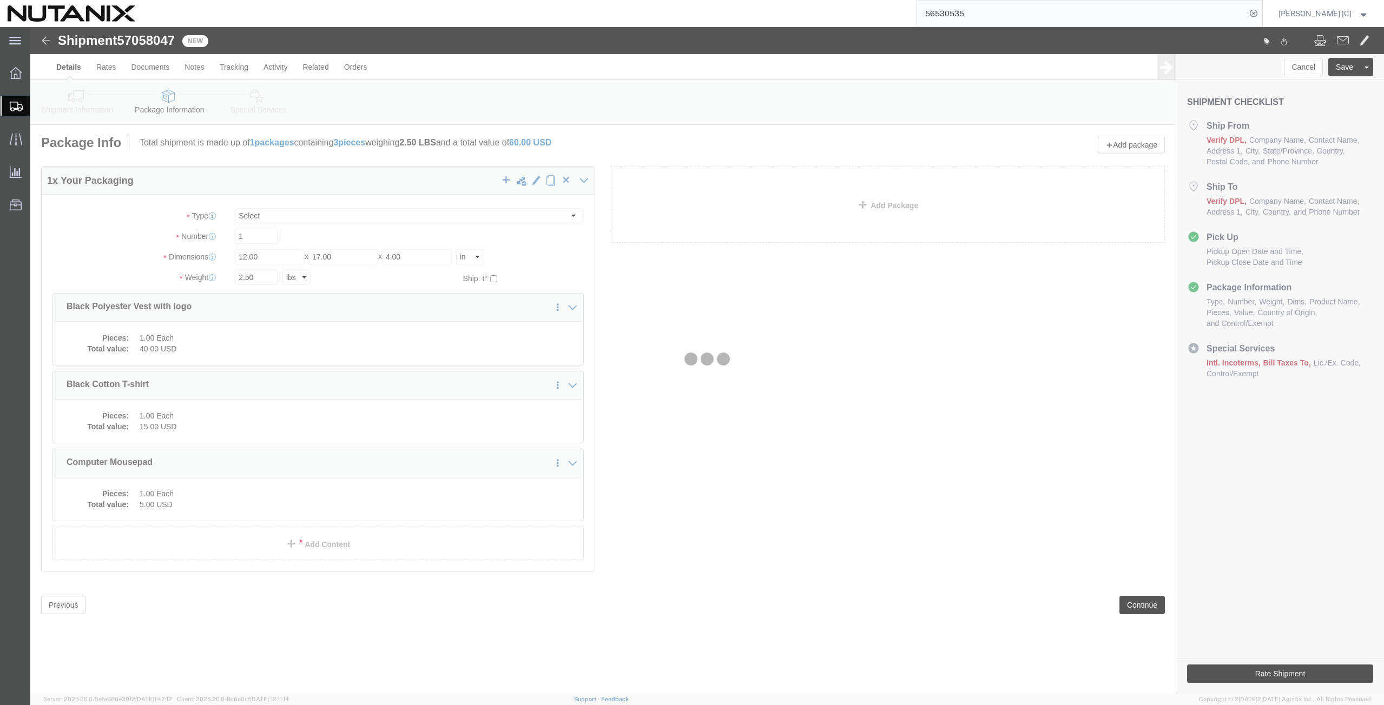
select select
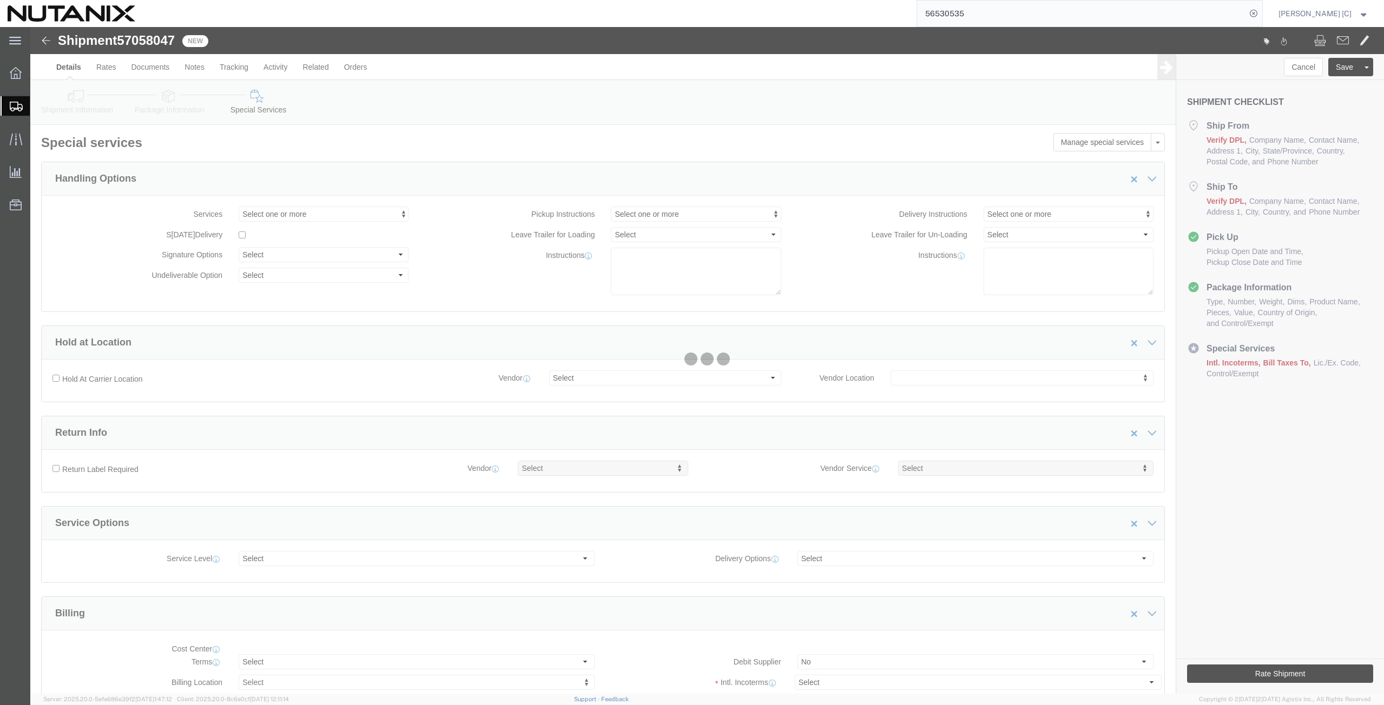
select select "COSTCENTER"
select select "48694"
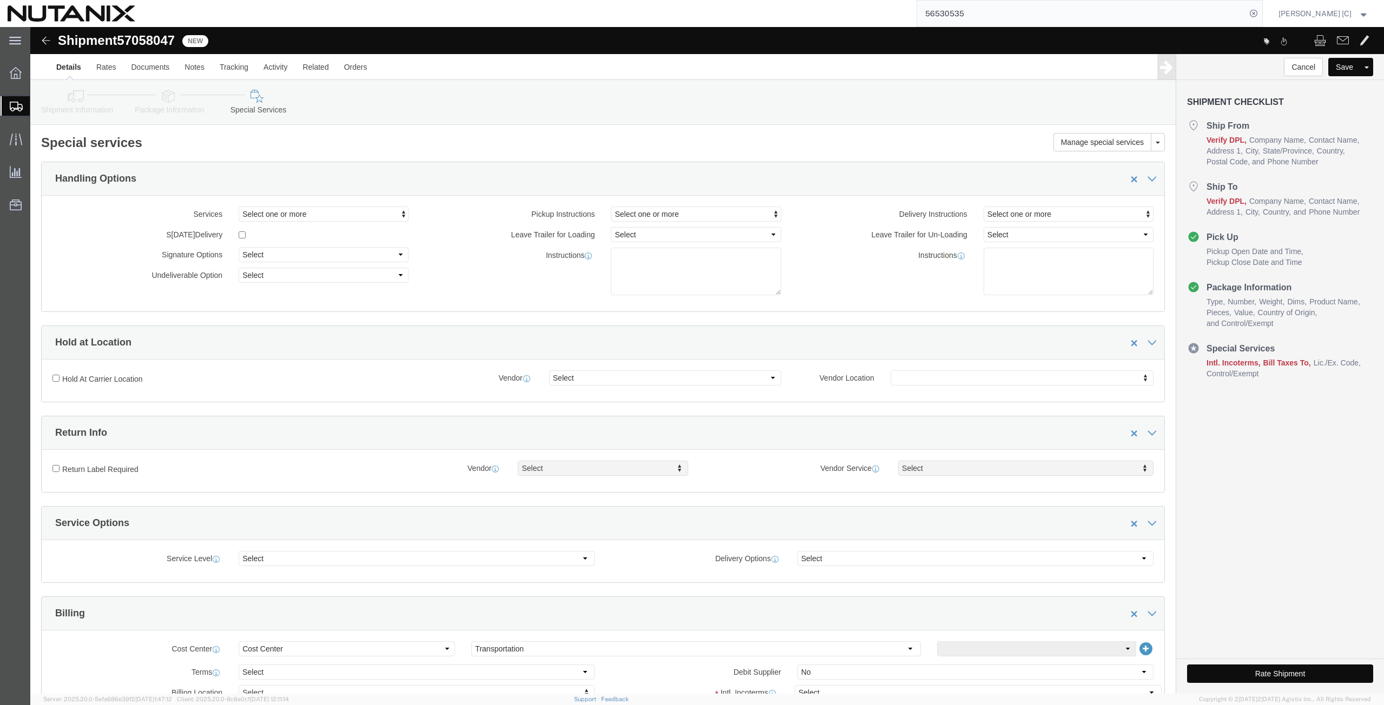
click icon
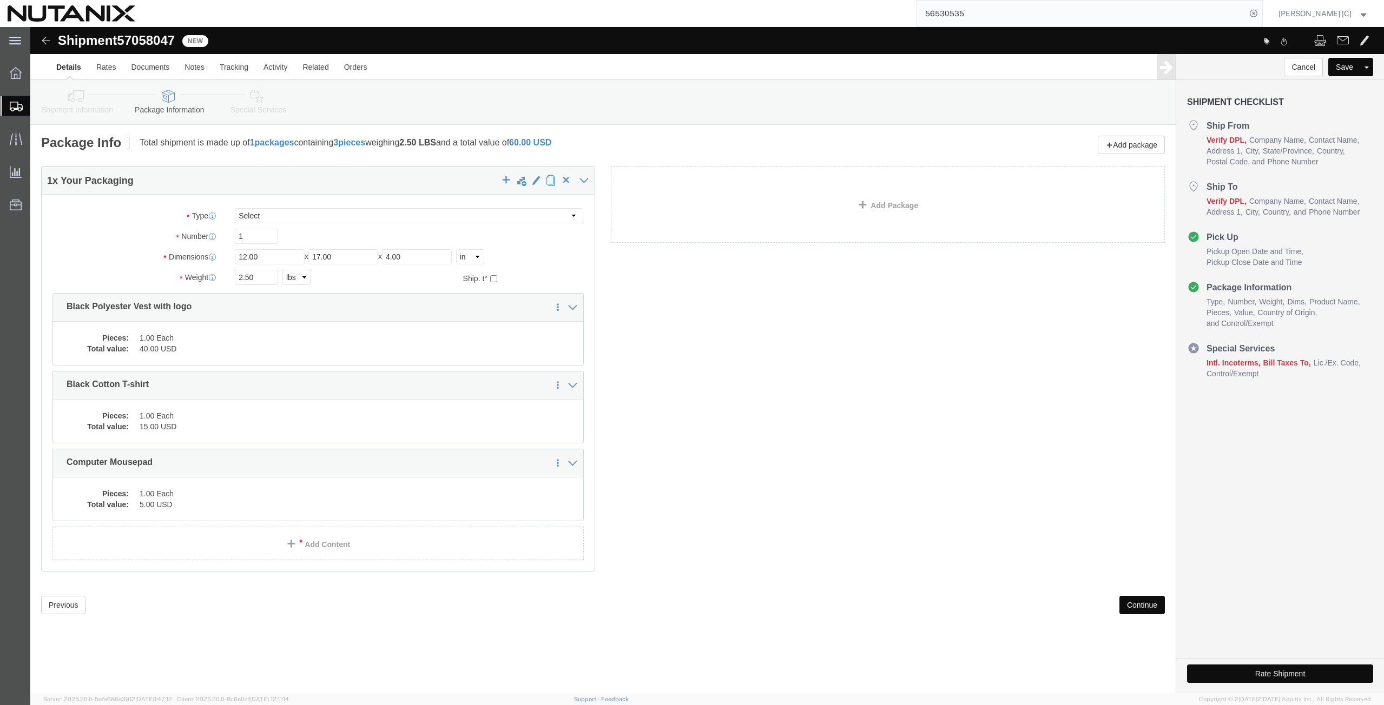
click icon
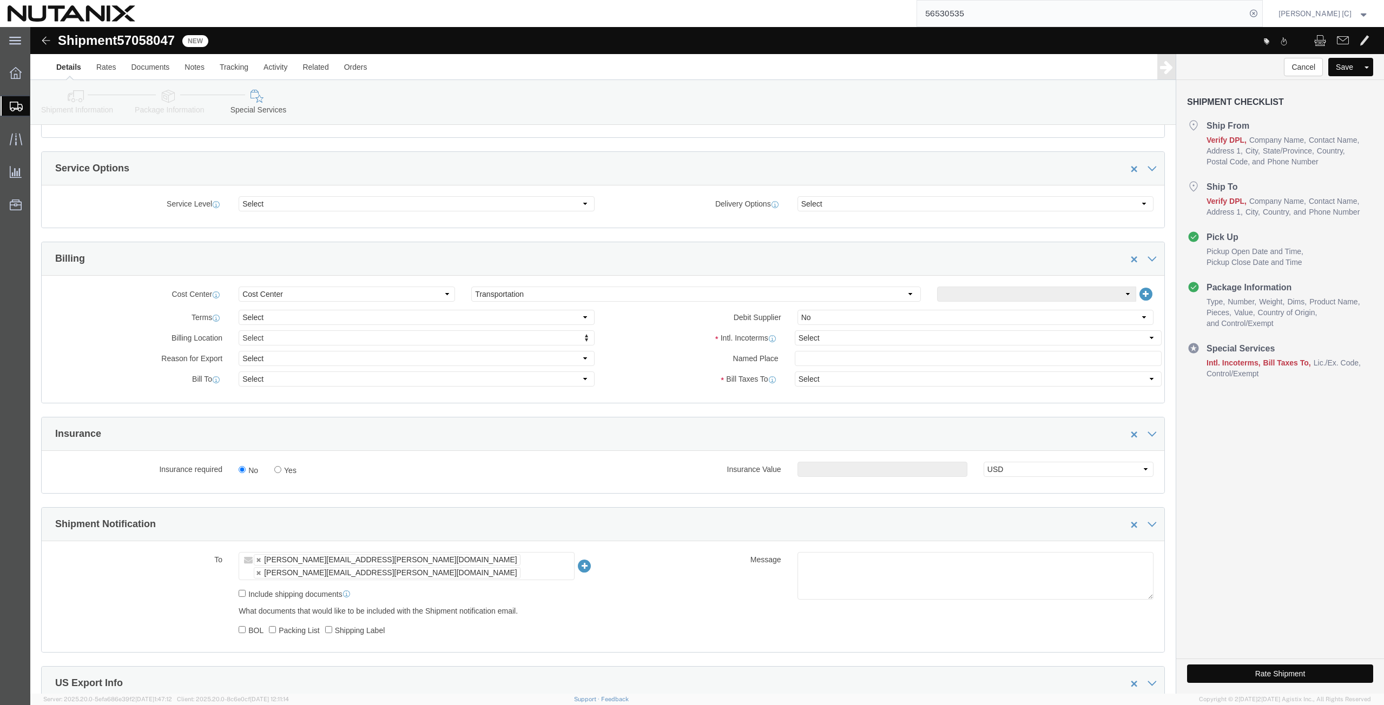
scroll to position [379, 0]
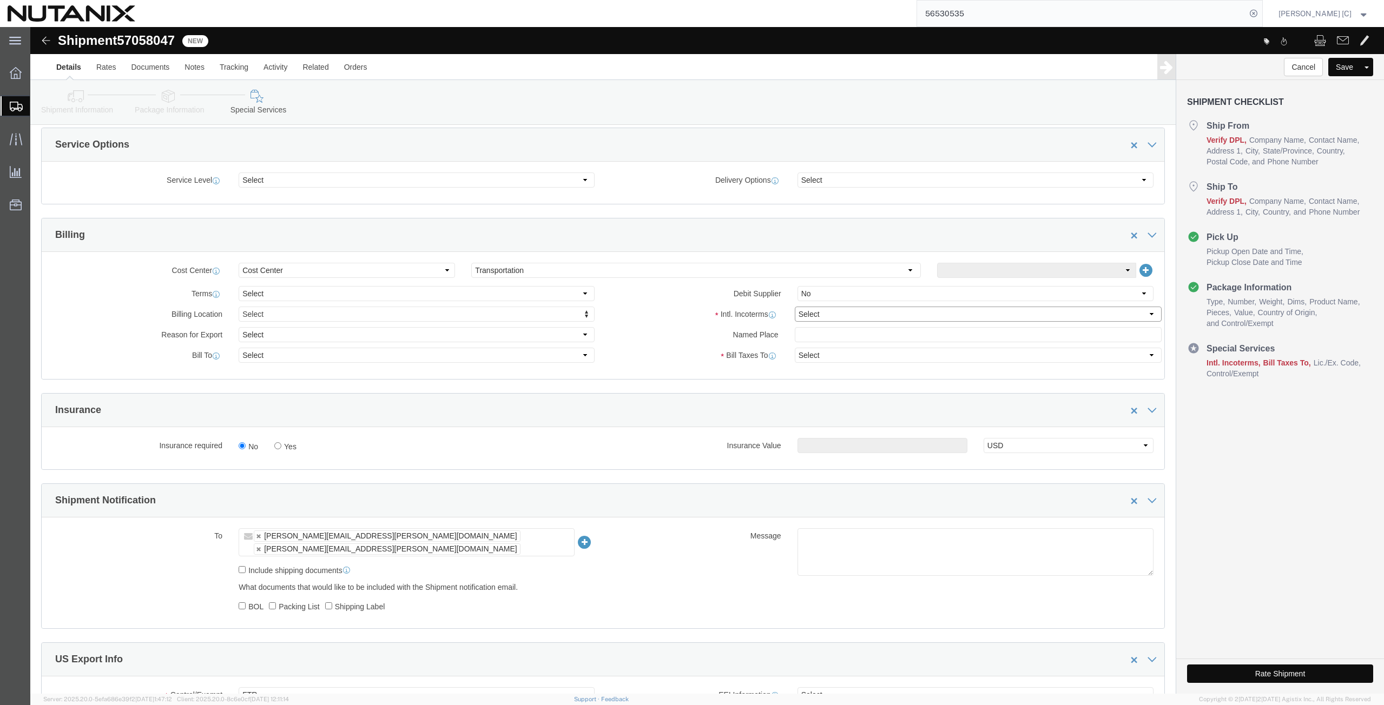
click select "Select Carriage Insurance Paid Carriage Paid To Cost and Freight Cost Insurance…"
select select "DDP"
click select "Select Carriage Insurance Paid Carriage Paid To Cost and Freight Cost Insurance…"
select select "SHIP"
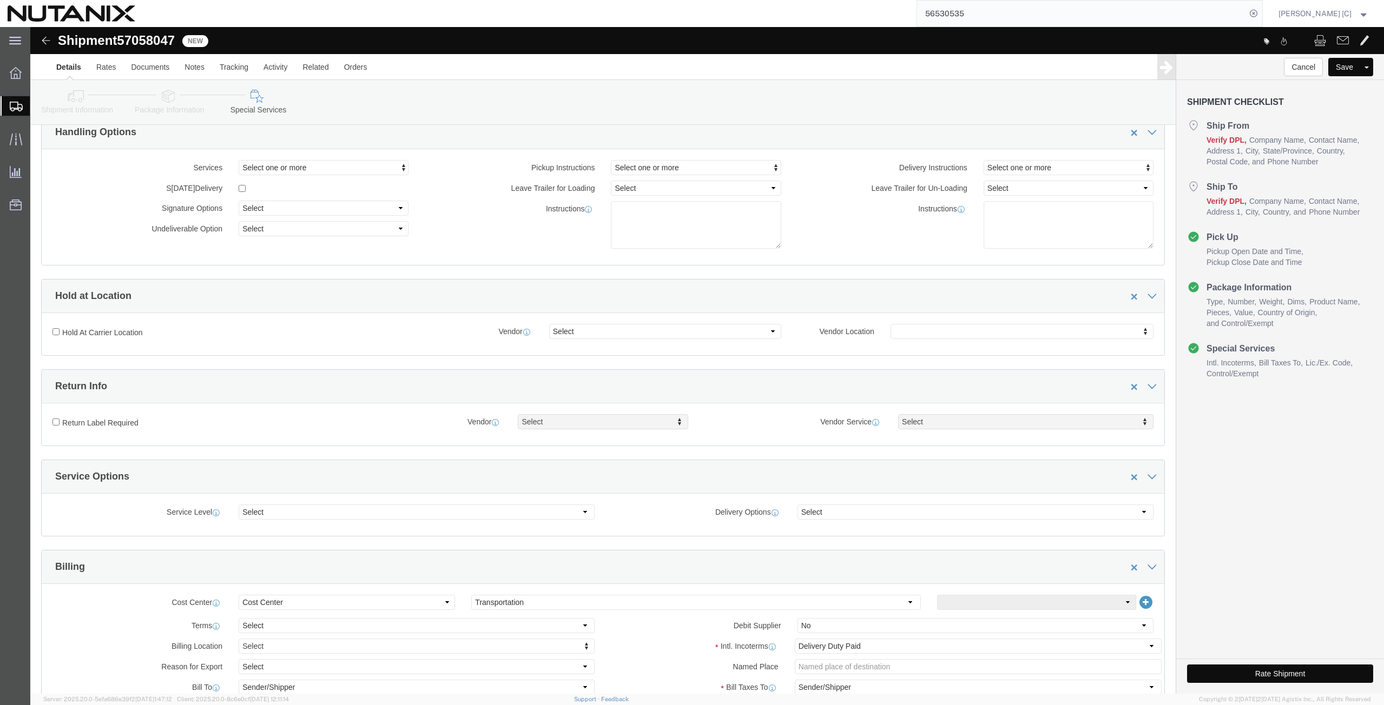
scroll to position [0, 0]
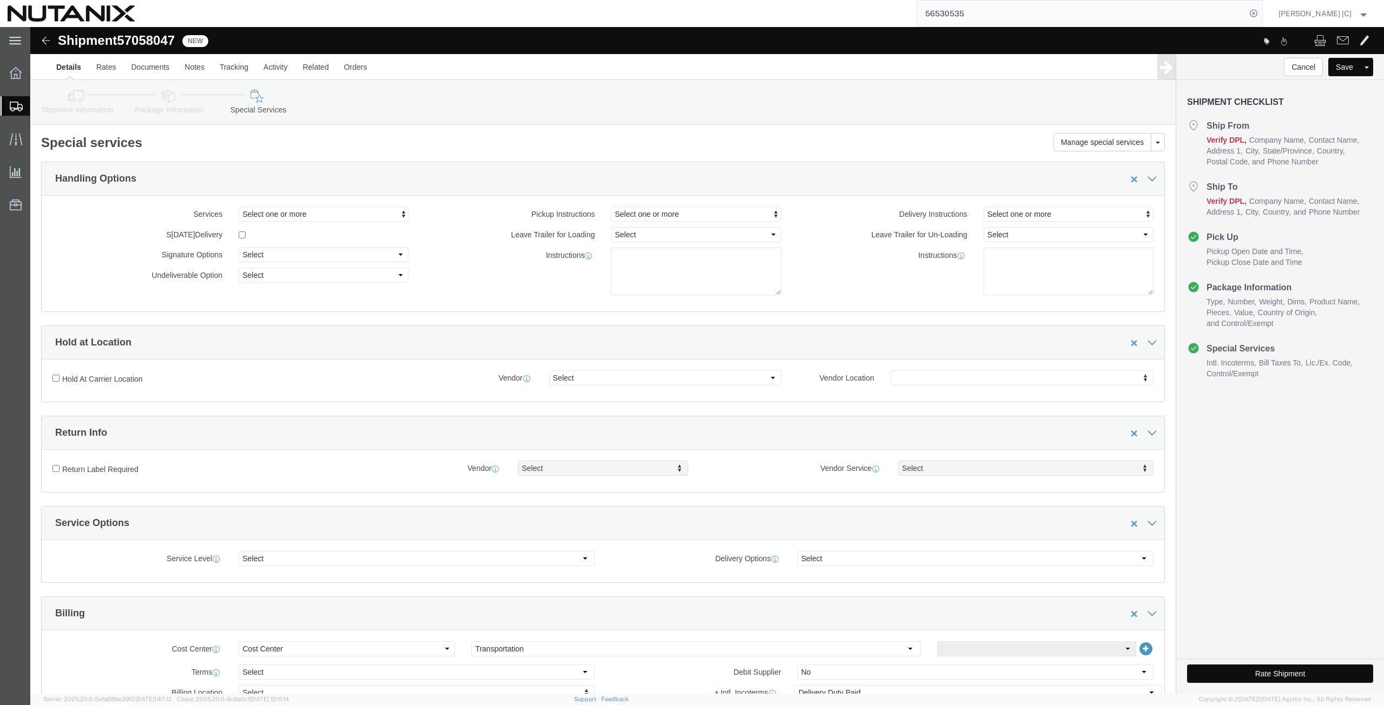
click icon
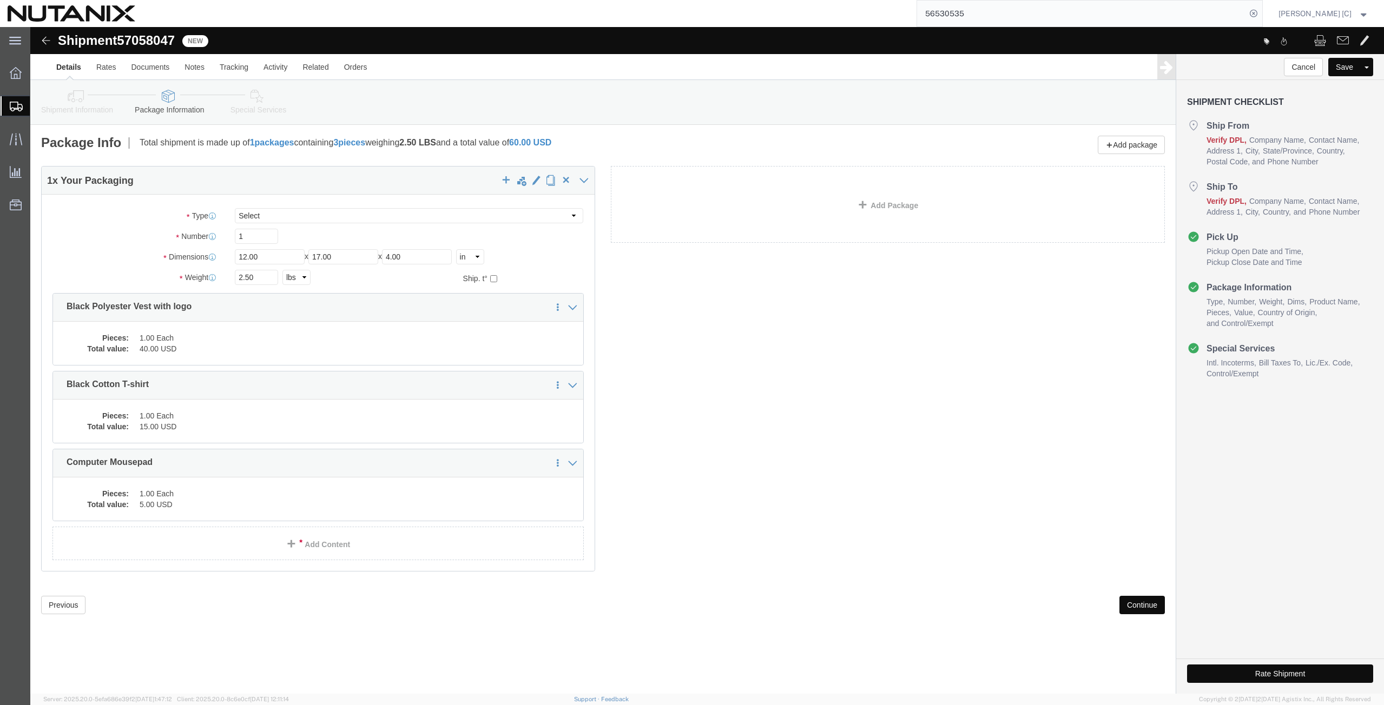
click icon
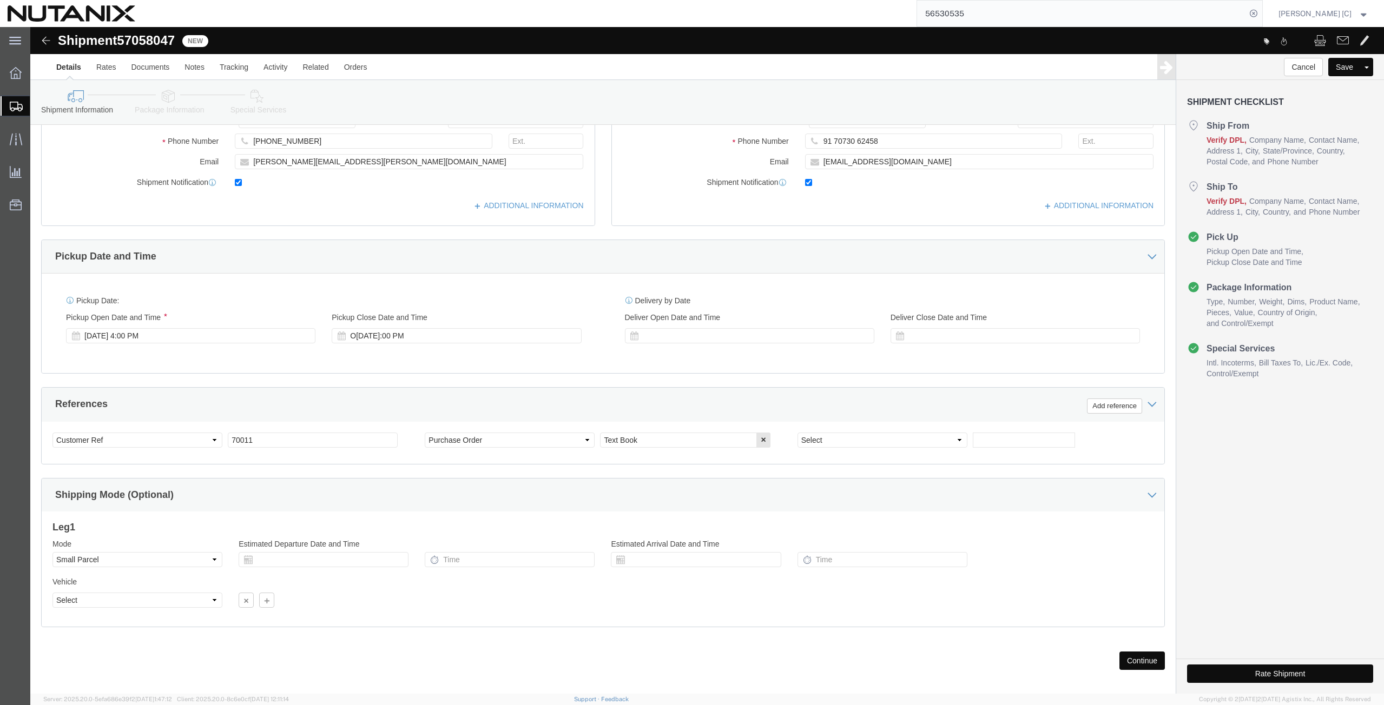
scroll to position [262, 0]
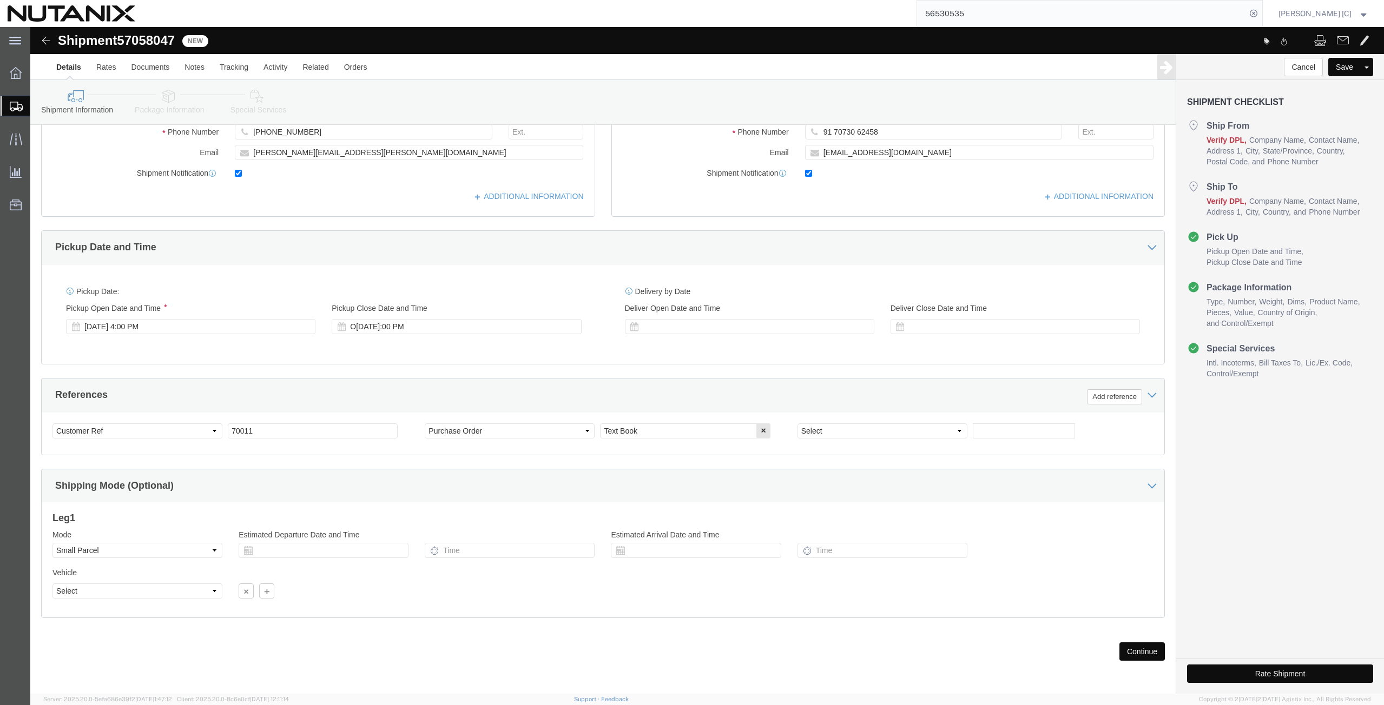
click button "Continue"
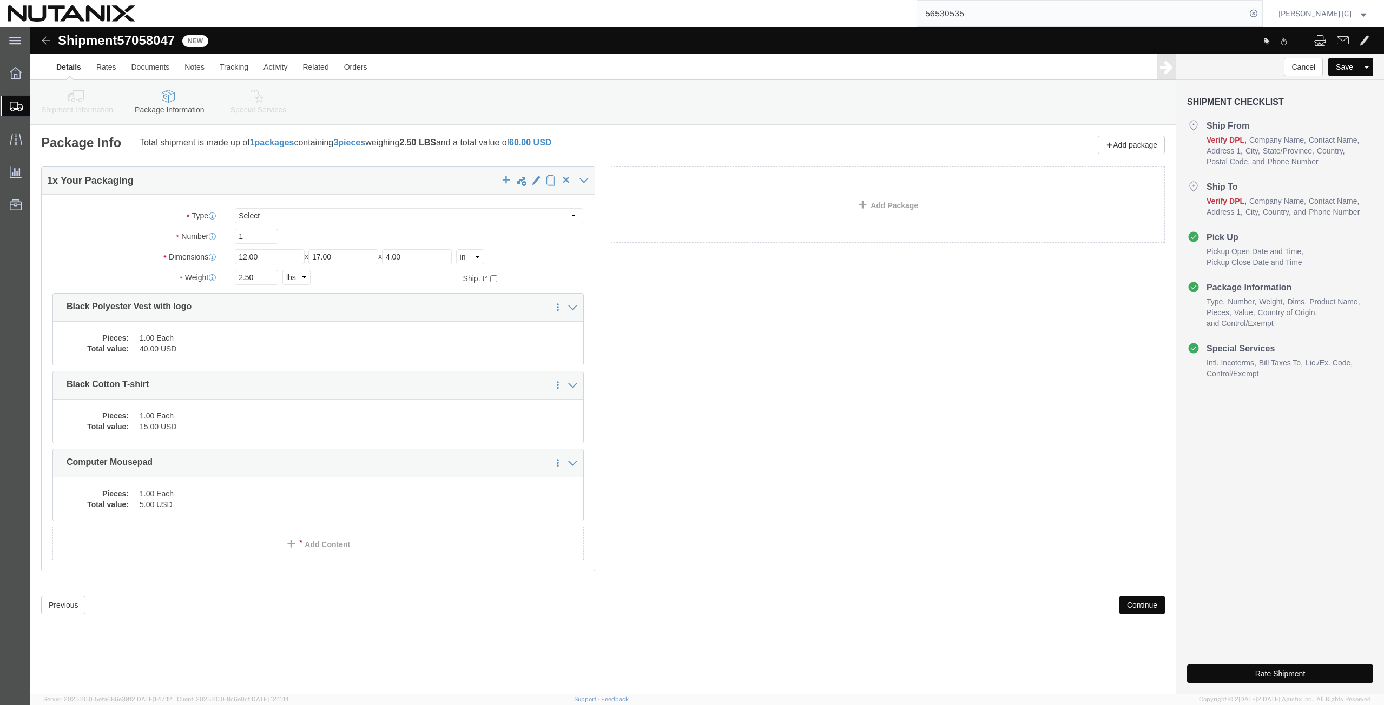
scroll to position [0, 0]
click button "Continue"
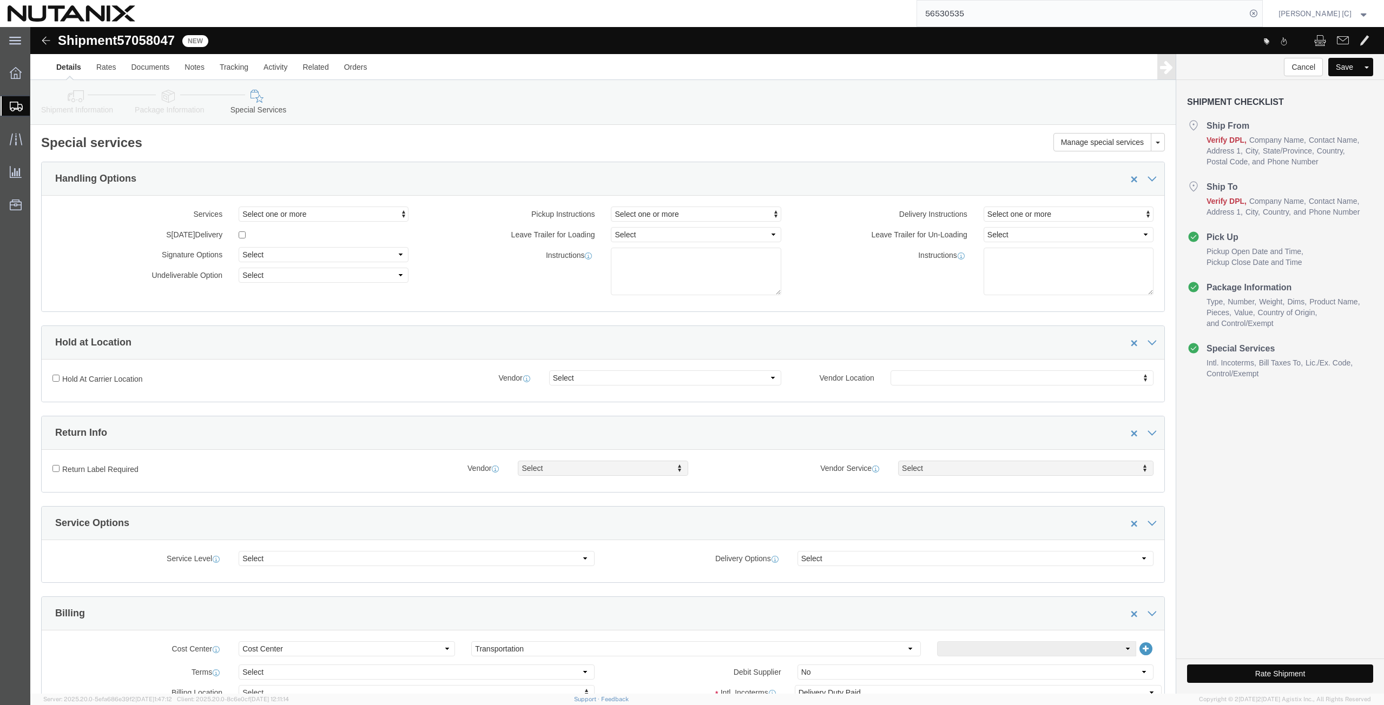
click button "Rate Shipment"
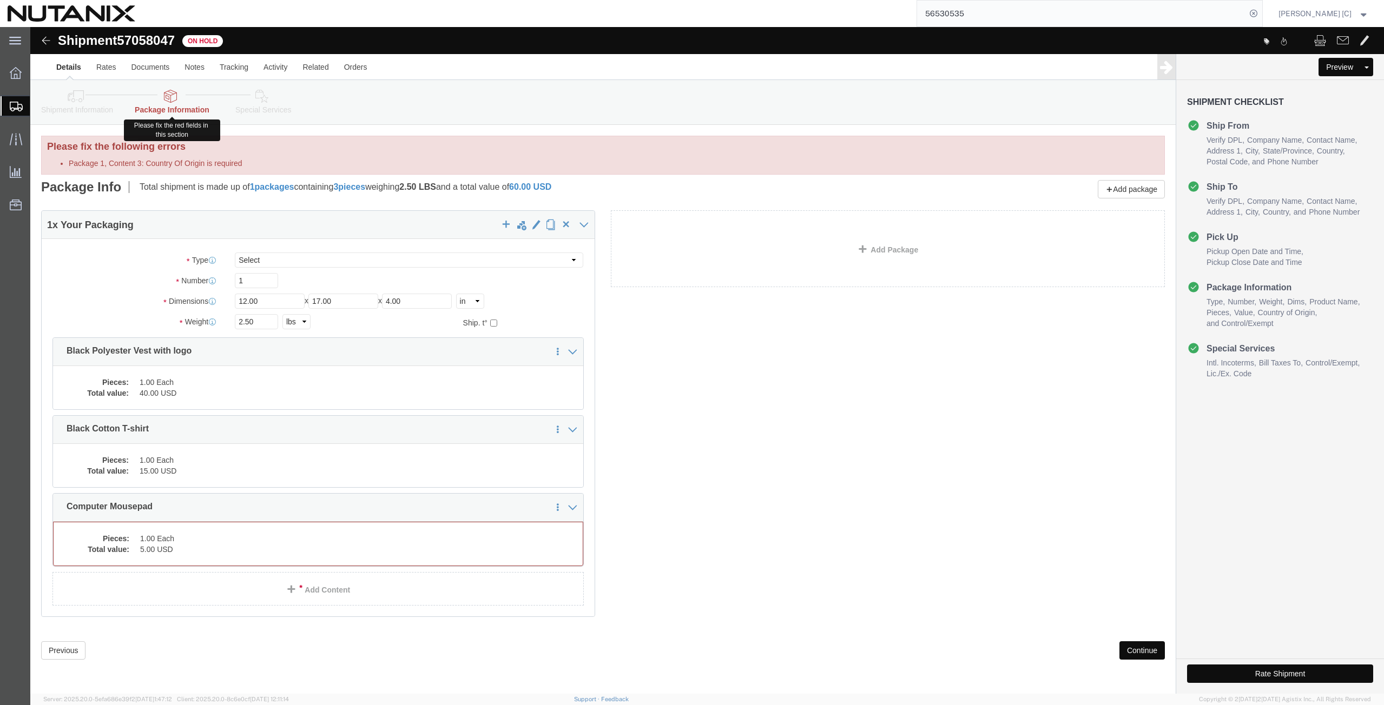
click link "Package Information"
click dd "1.00 Each"
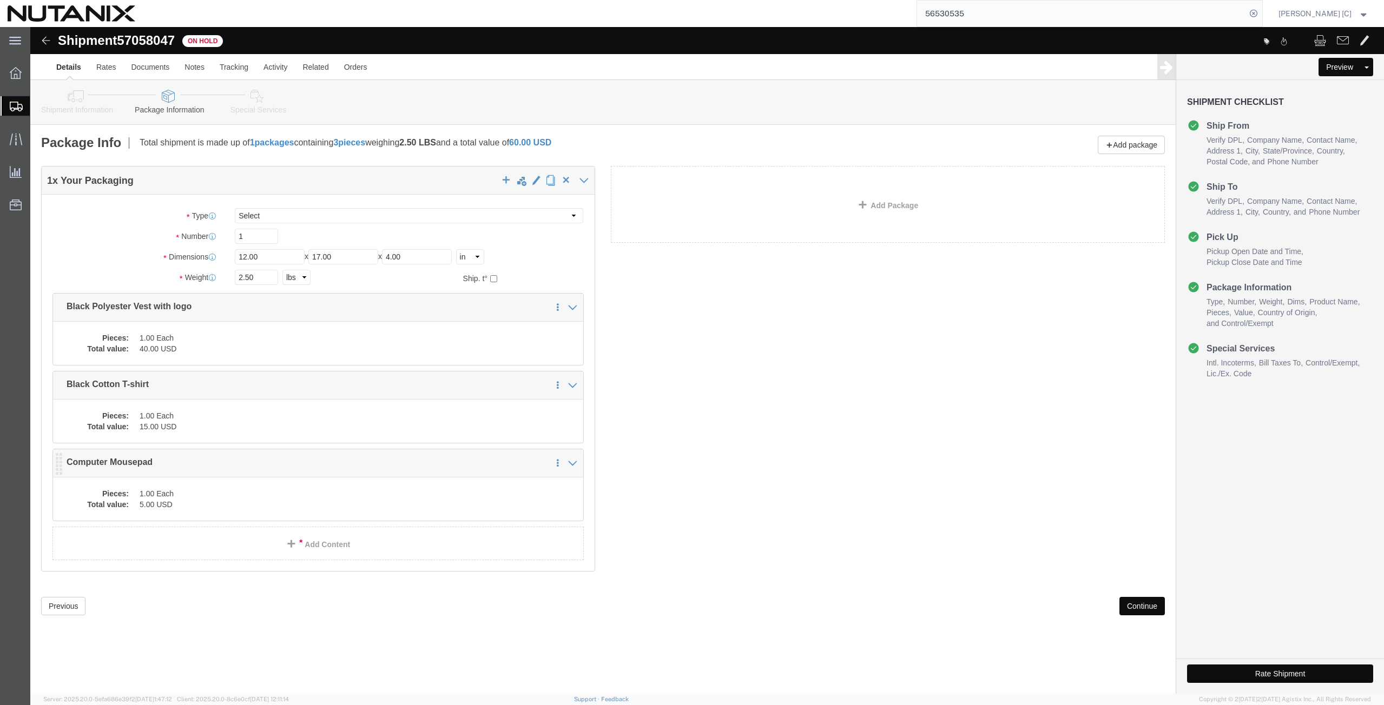
click div
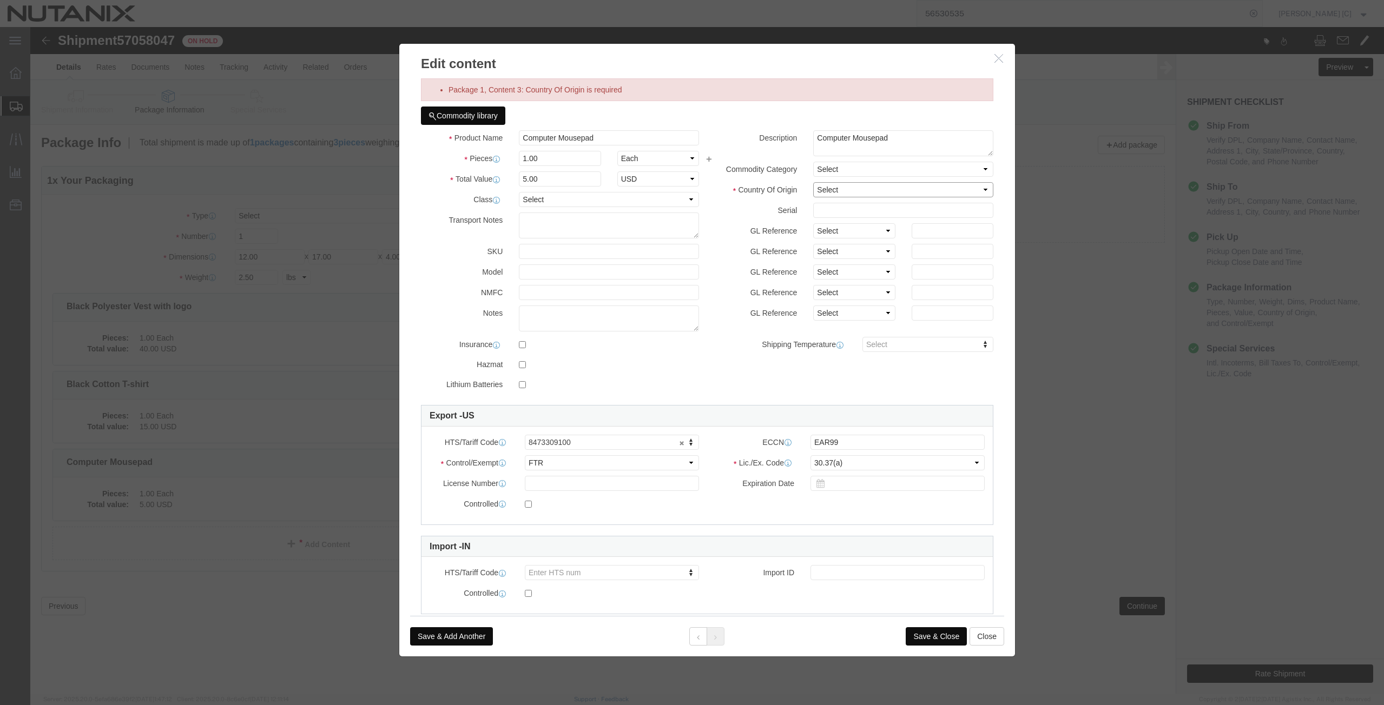
click select "Select [GEOGRAPHIC_DATA] [GEOGRAPHIC_DATA] [GEOGRAPHIC_DATA] [GEOGRAPHIC_DATA] …"
select select "US"
click select "Select [GEOGRAPHIC_DATA] [GEOGRAPHIC_DATA] [GEOGRAPHIC_DATA] [GEOGRAPHIC_DATA] …"
click button "Save & Close"
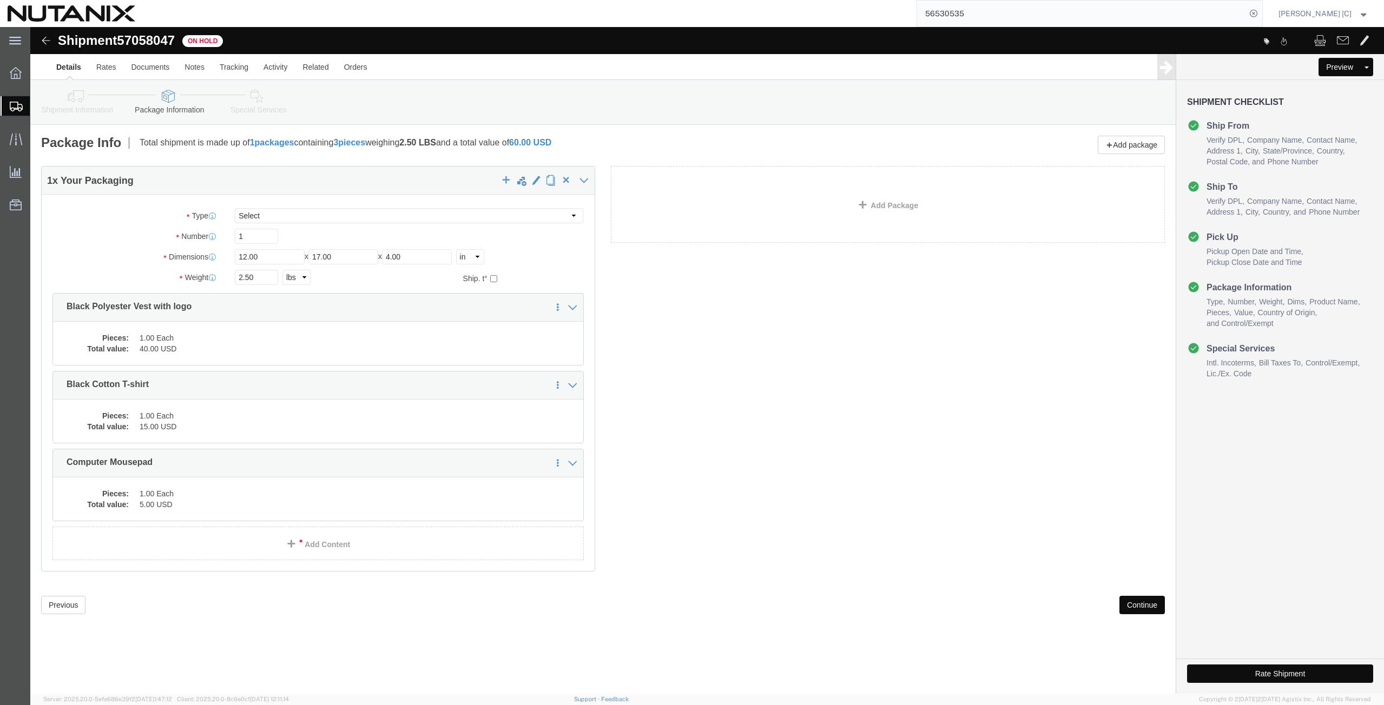
click button "Rate Shipment"
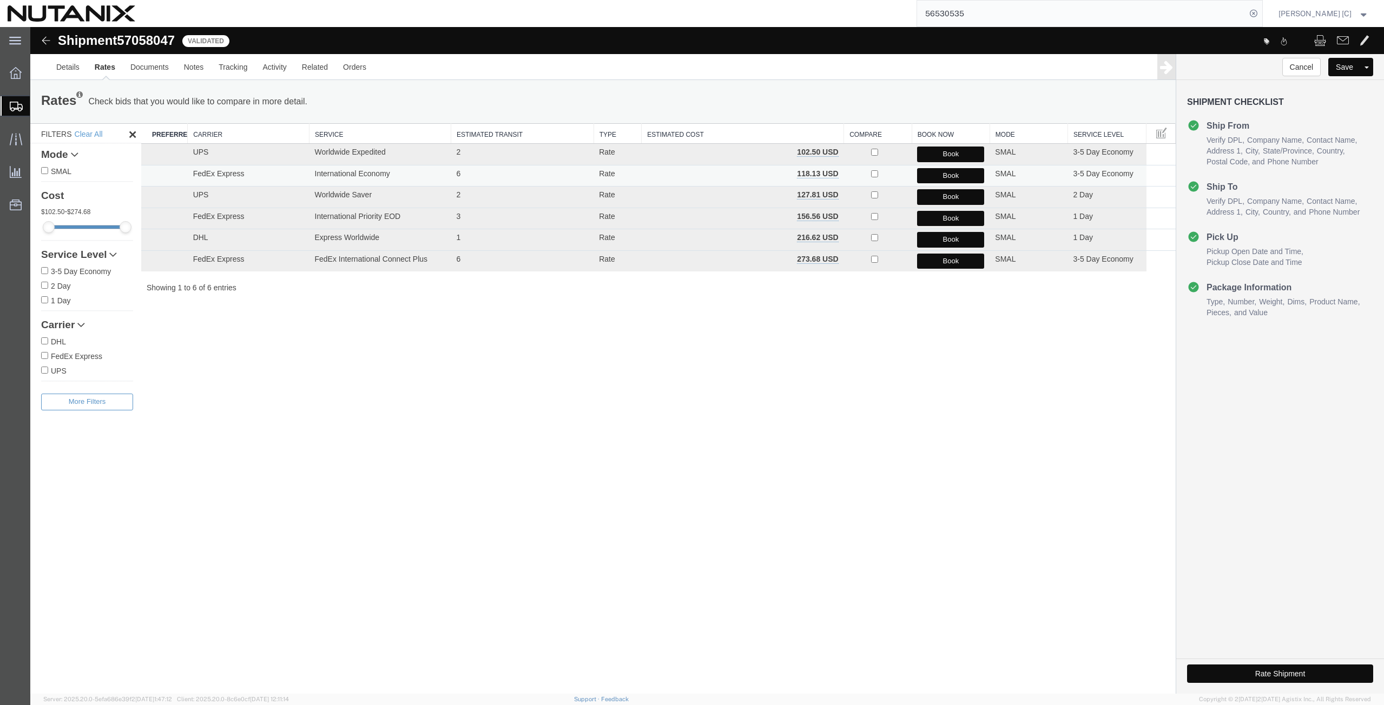
click at [932, 175] on button "Book" at bounding box center [950, 176] width 67 height 16
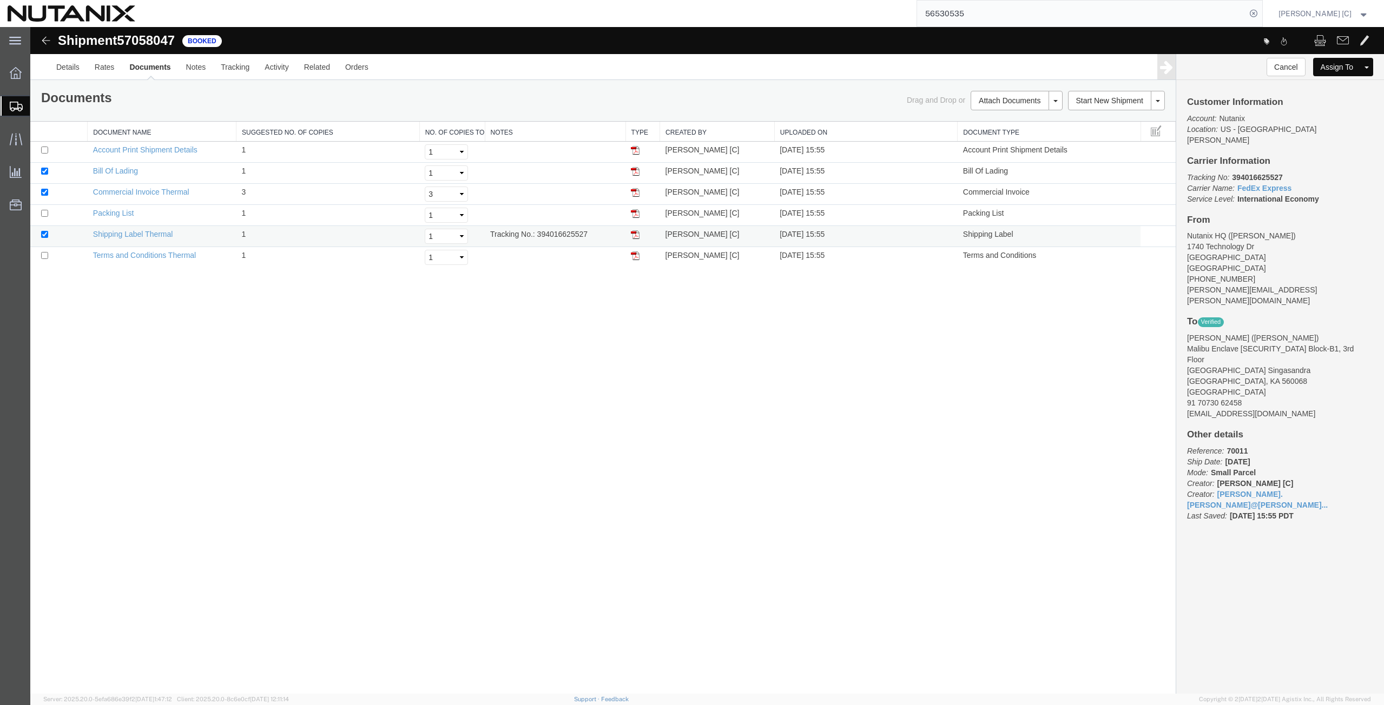
click at [636, 235] on img at bounding box center [635, 234] width 9 height 9
click at [1323, 82] on link "Clone Shipment" at bounding box center [1326, 85] width 94 height 16
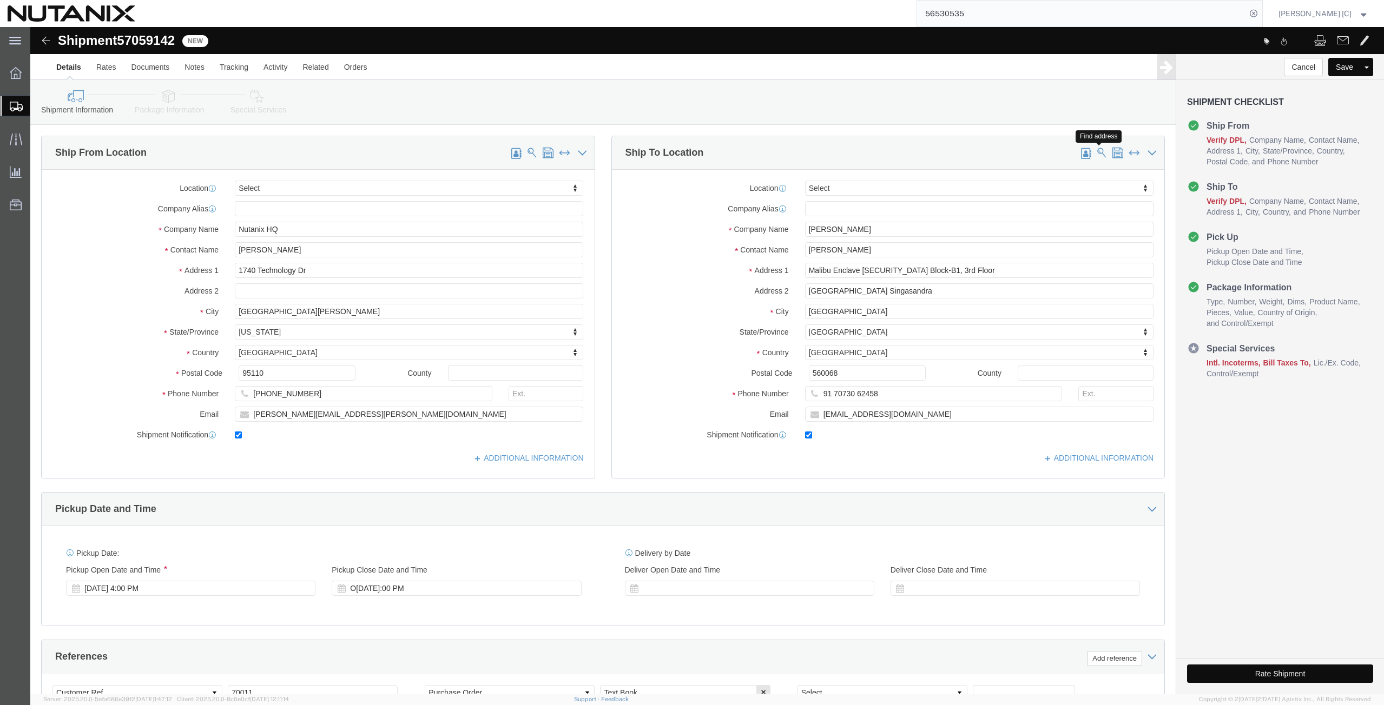
click span
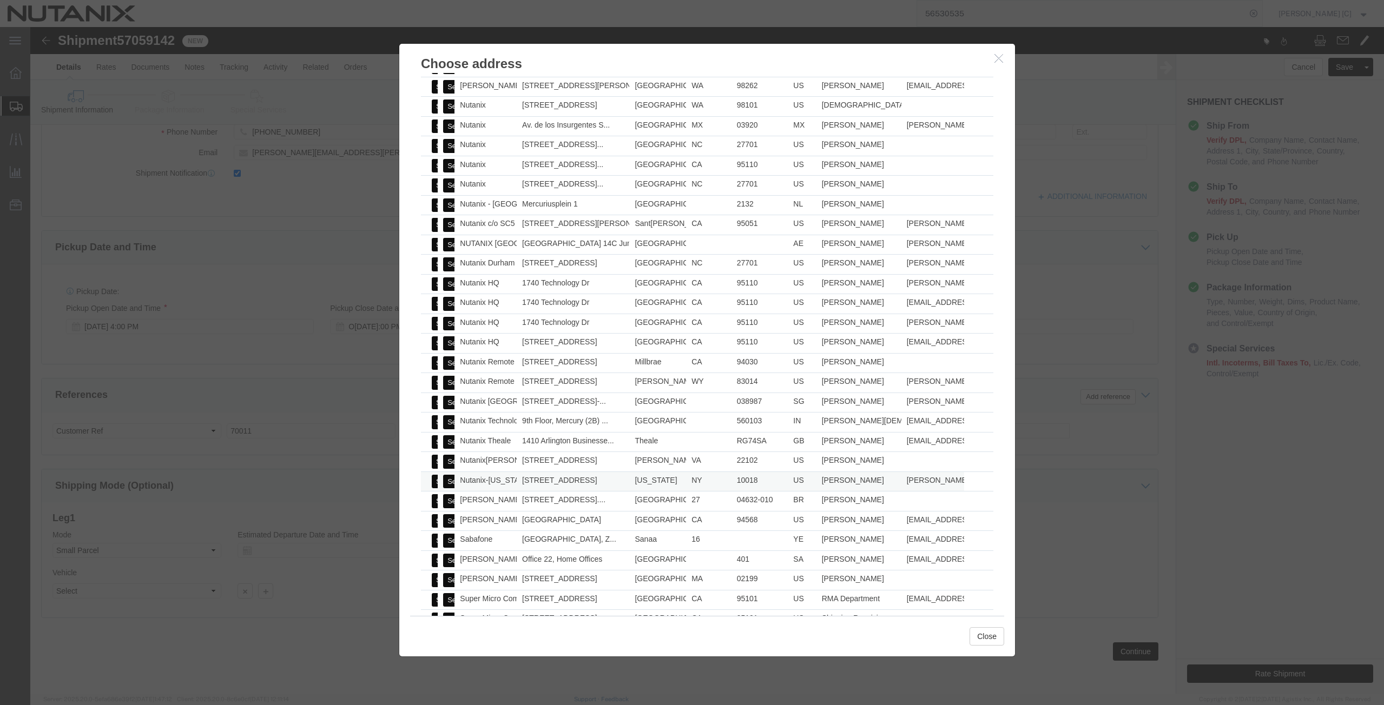
scroll to position [325, 0]
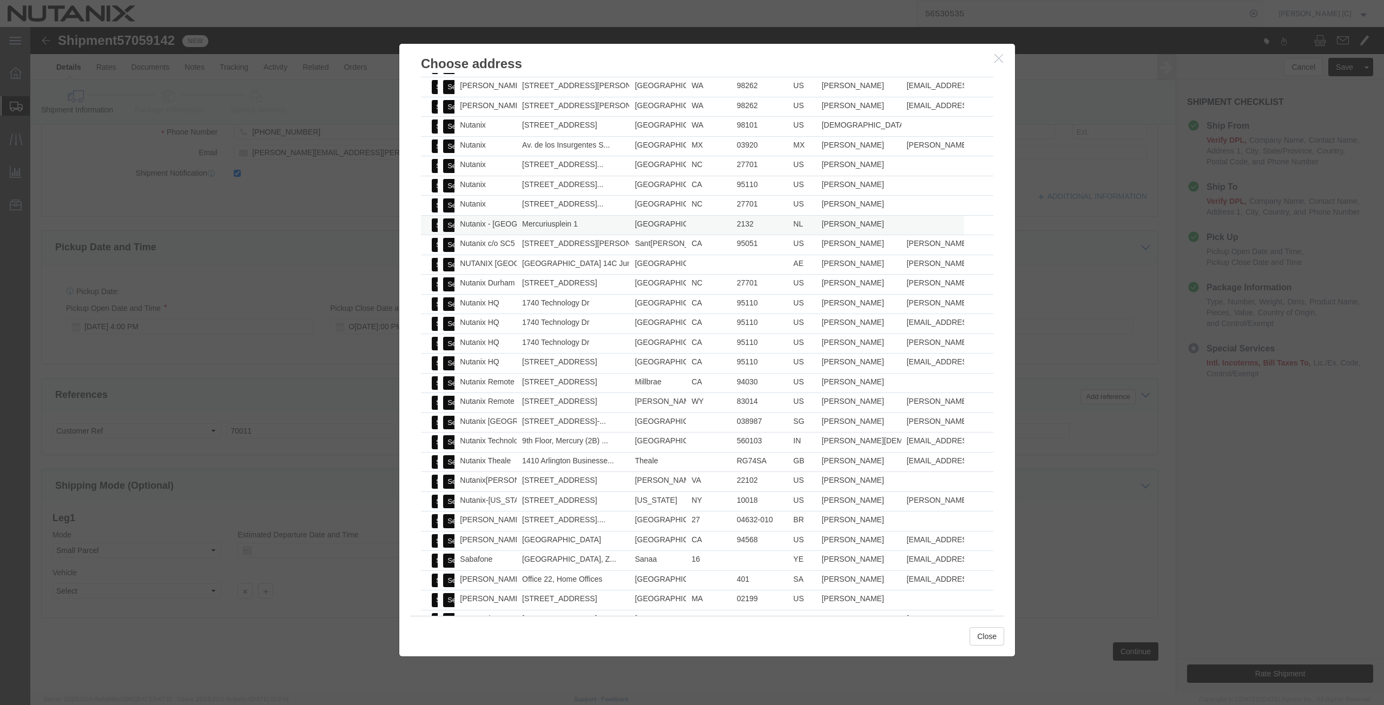
click button "Select"
type input "Nutanix - Netherlands"
type input "Melissa Lenior"
type input "Mercuriusplein 1"
type input "Hoofddorp"
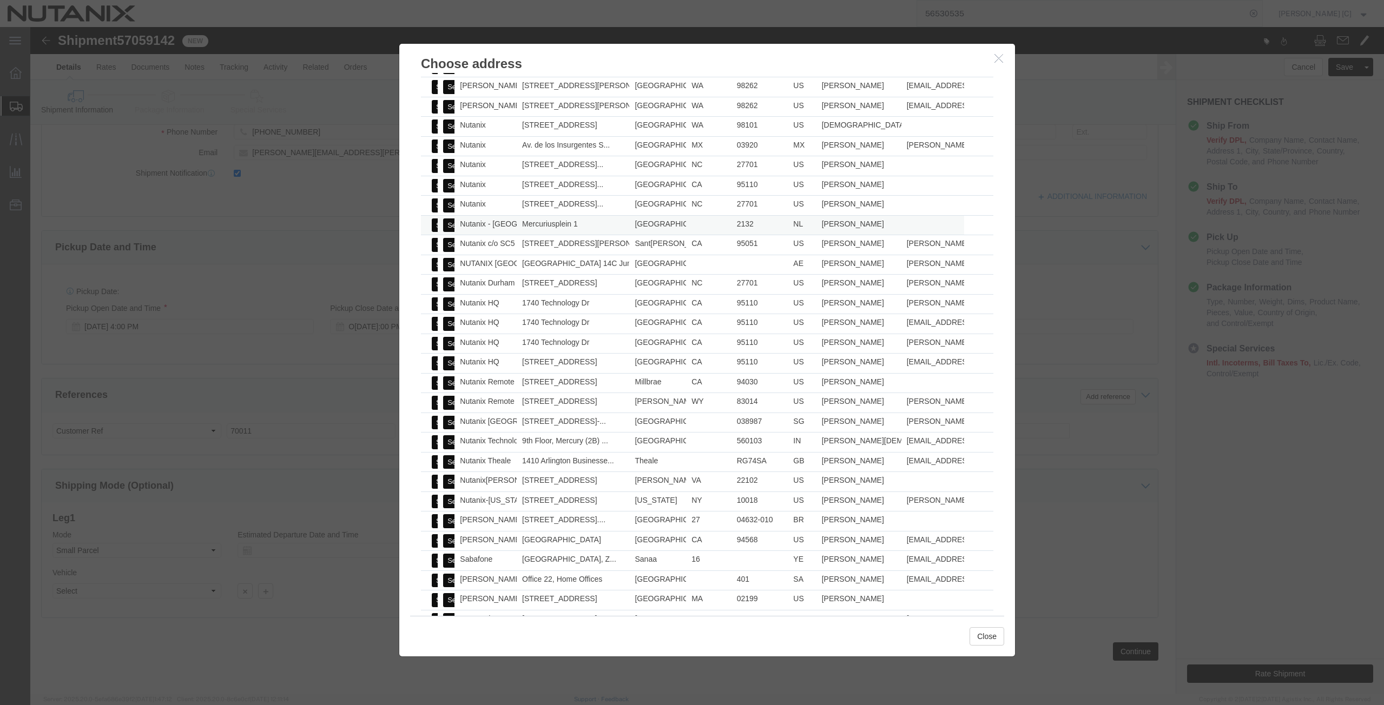
select select
select select "NL"
type input "2132"
checkbox input "false"
click icon "button"
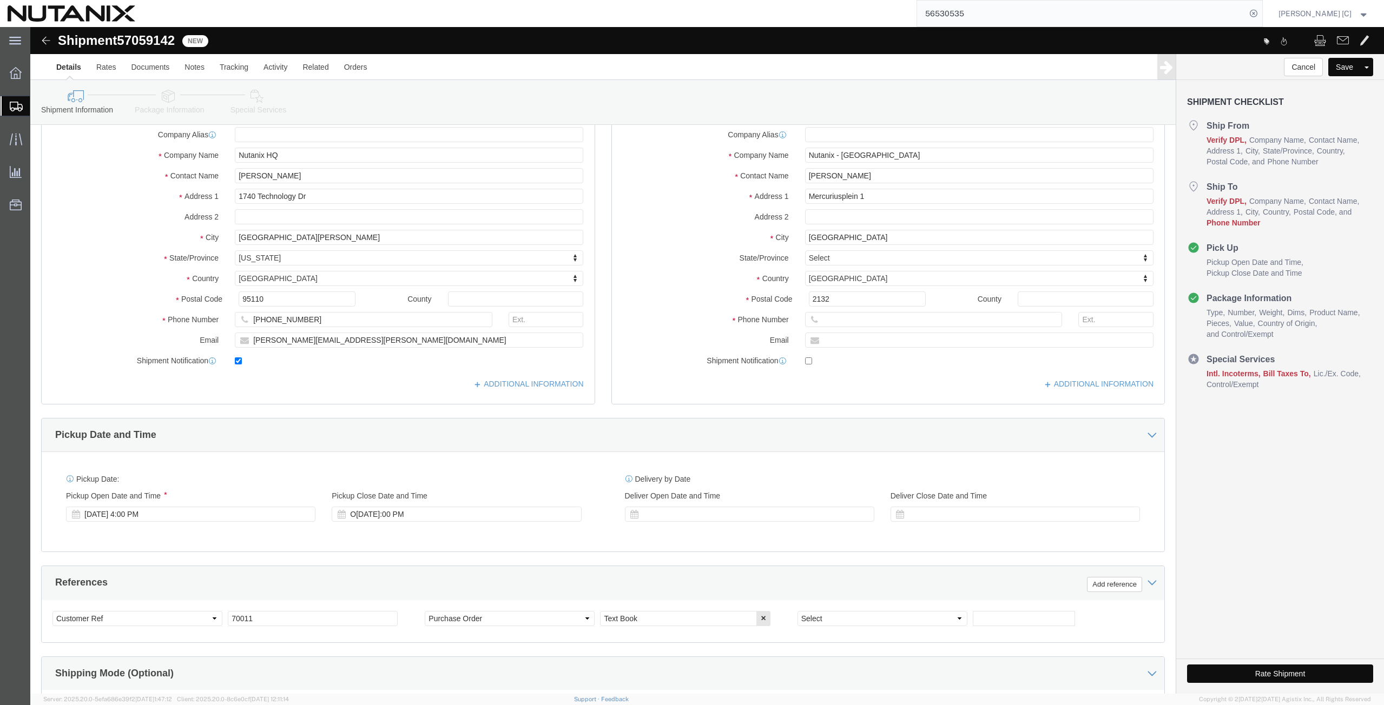
scroll to position [9, 0]
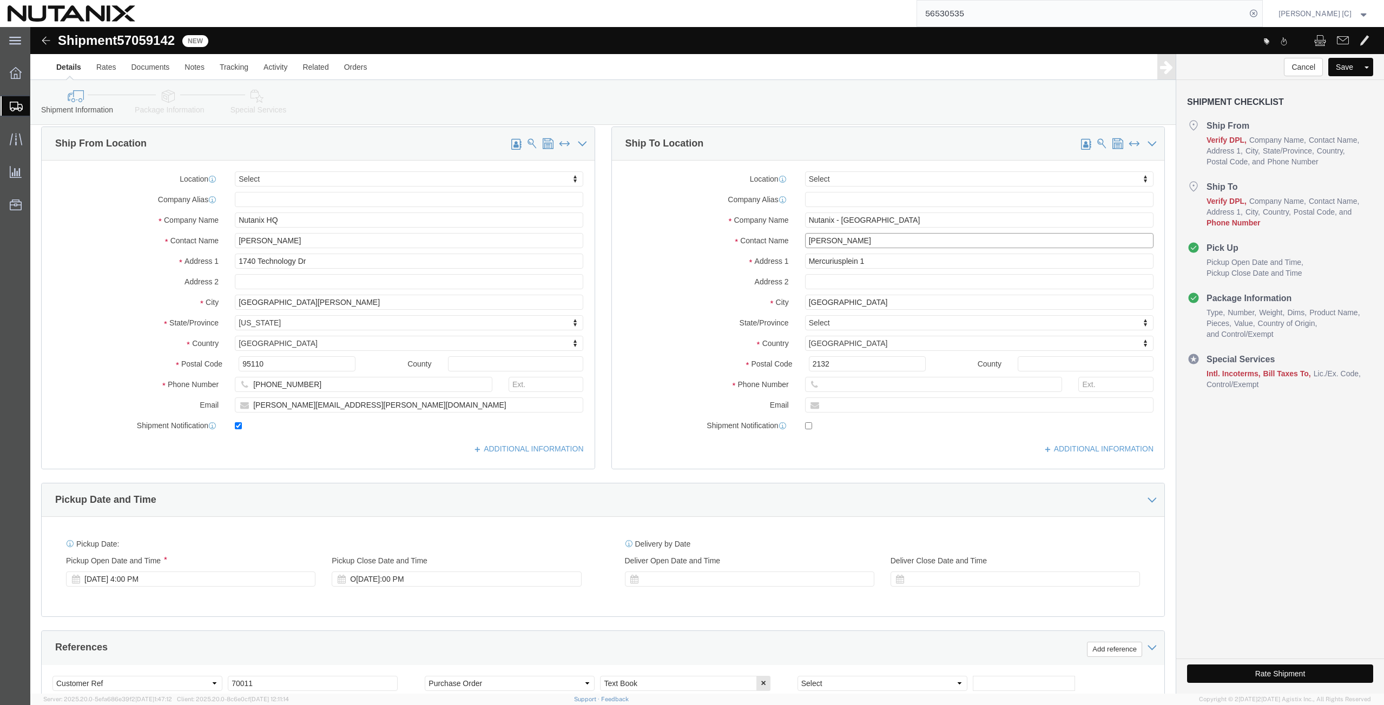
drag, startPoint x: 830, startPoint y: 217, endPoint x: 756, endPoint y: 209, distance: 75.0
click div "Contact Name Melissa Lenior"
type input "Sumru Turhan"
drag, startPoint x: 826, startPoint y: 213, endPoint x: 733, endPoint y: 211, distance: 92.5
click div "Contact Name Sumru Turhan"
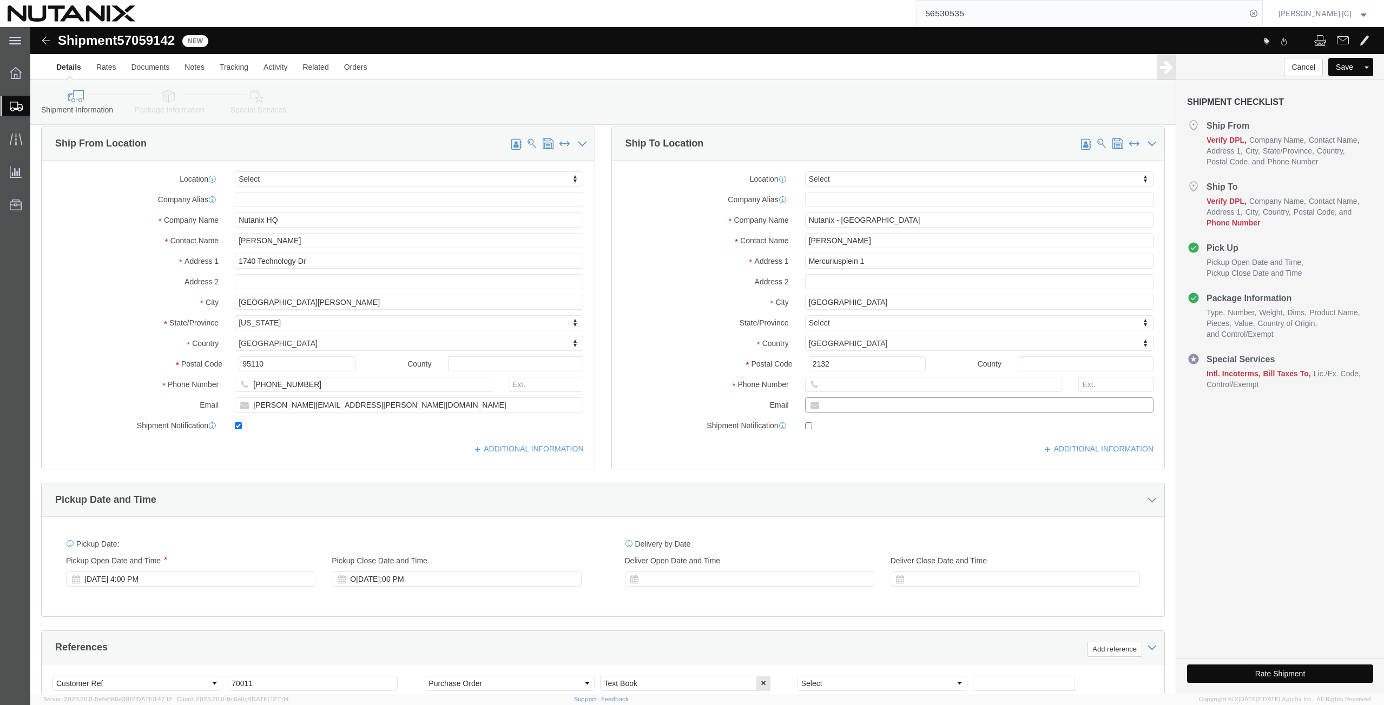
click input "text"
paste input "sumru.turhan@nutanix.com"
type input "sumru.turhan@nutanix.com"
checkbox input "true"
click input "text"
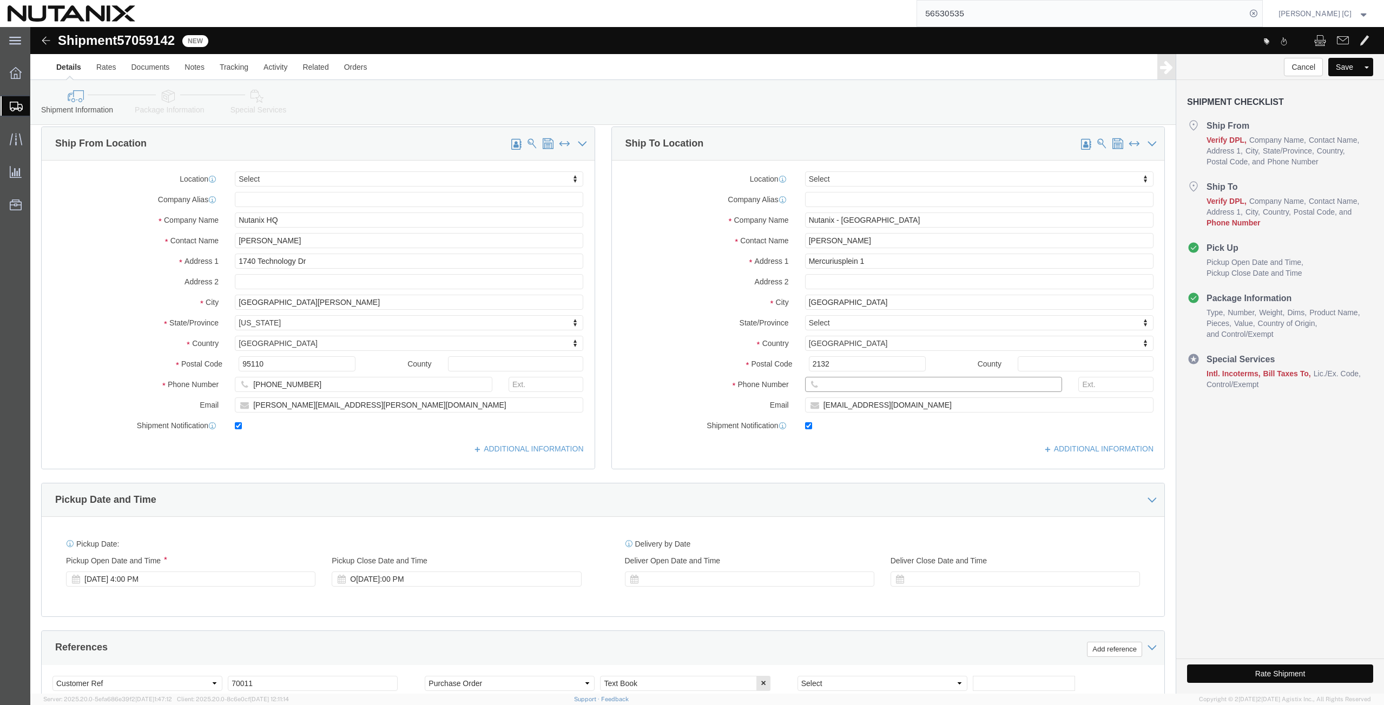
type input "[PHONE_NUMBER]"
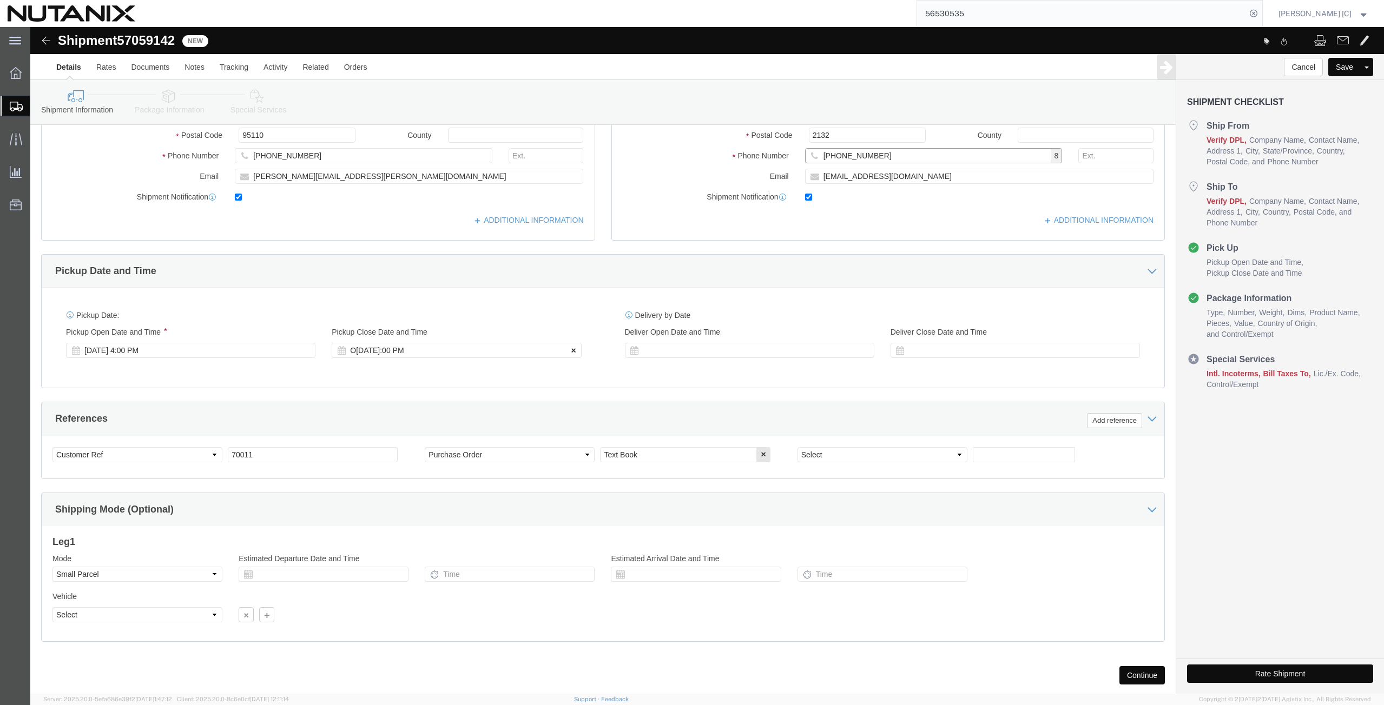
scroll to position [262, 0]
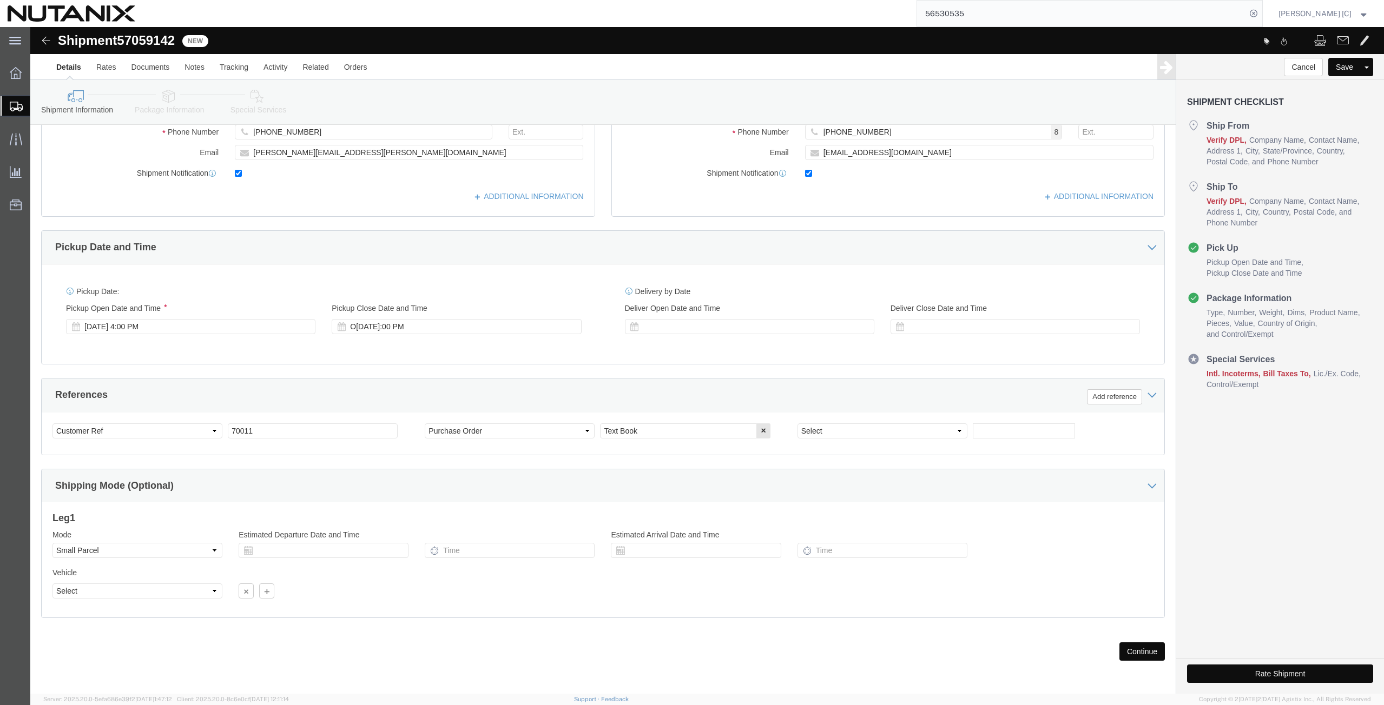
click button "Continue"
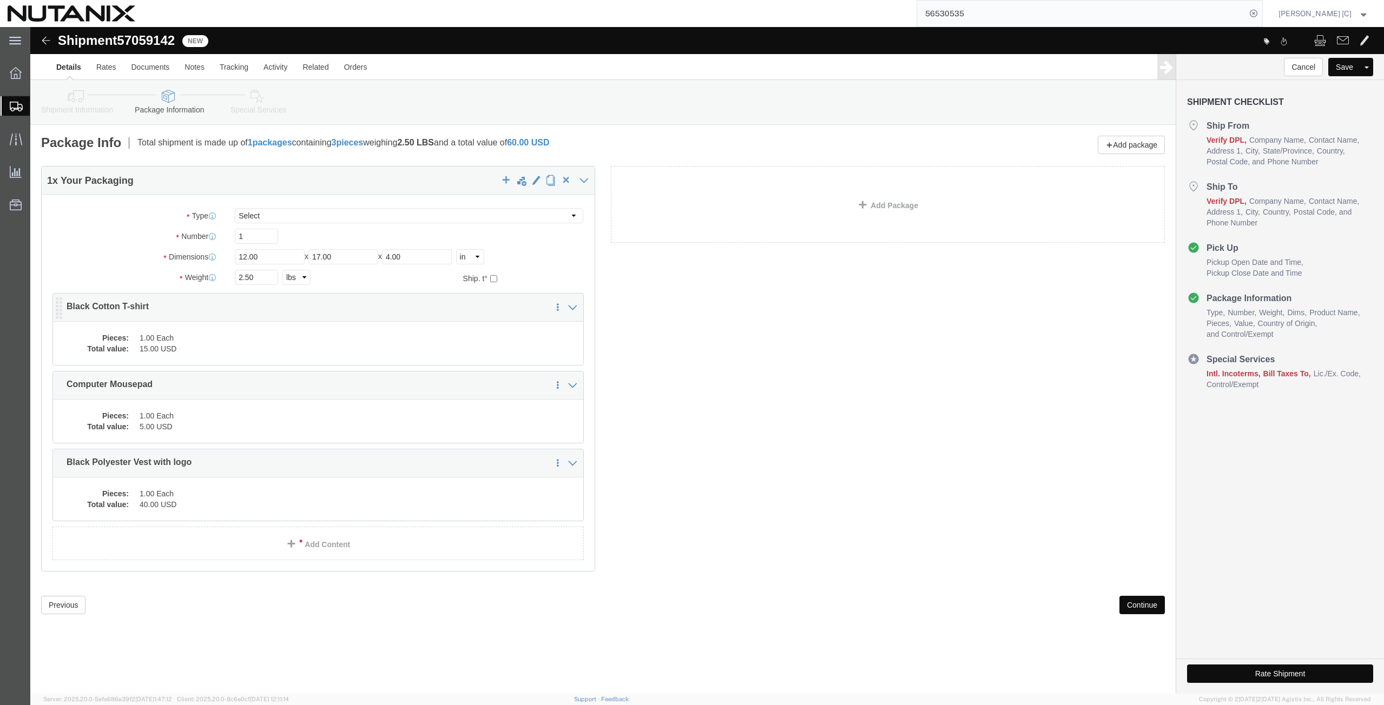
click dd "1.00 Each"
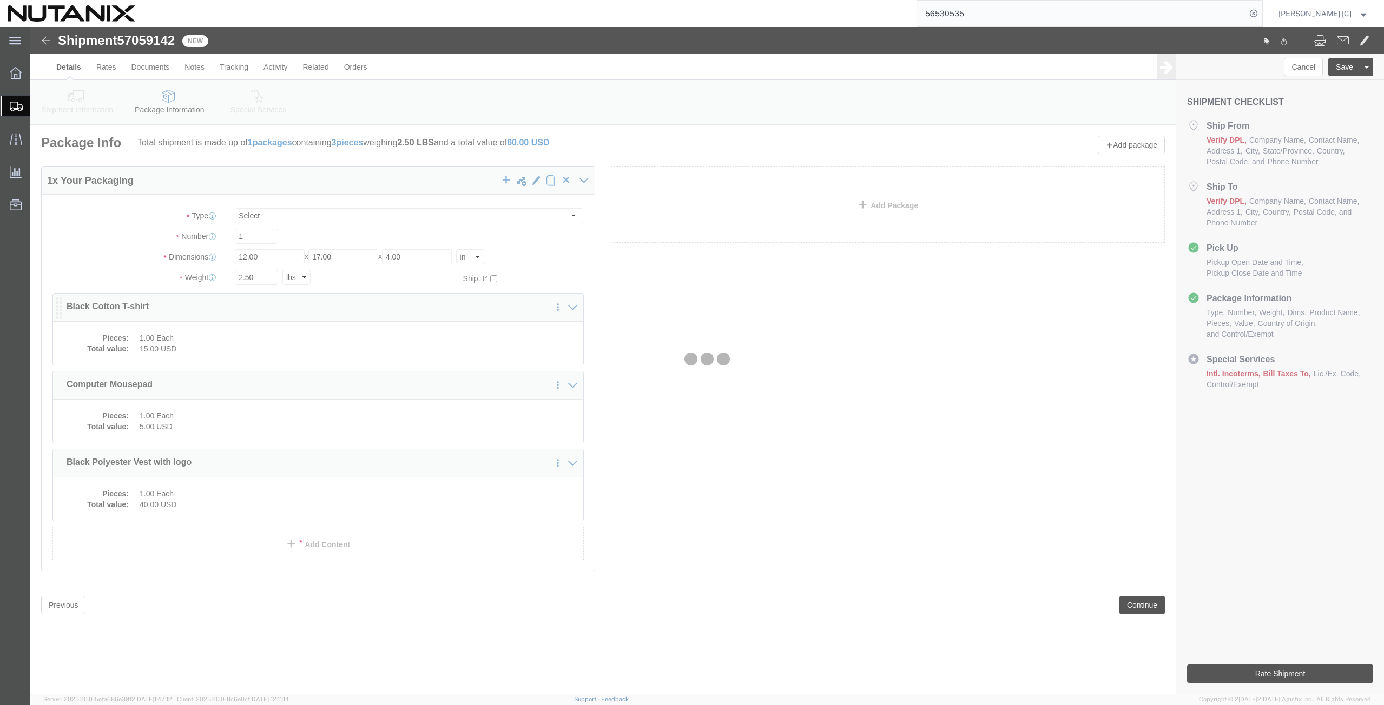
click div
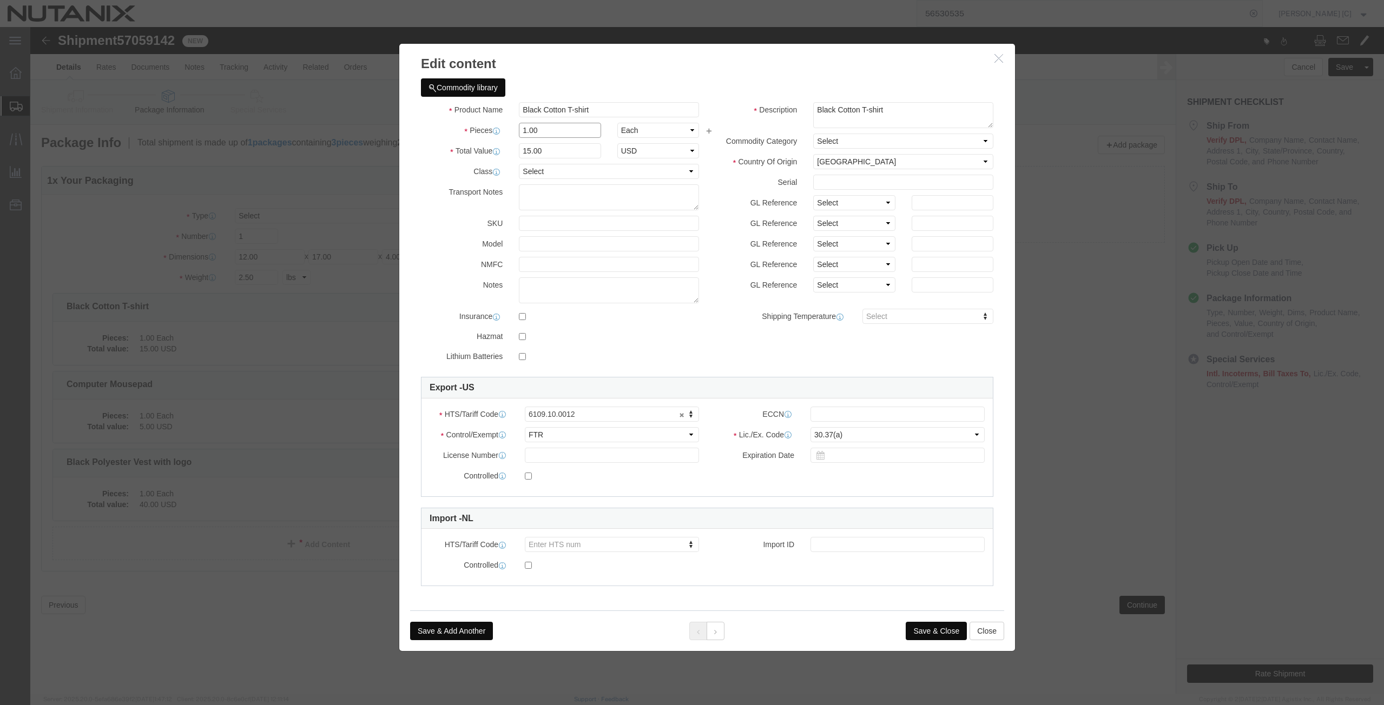
drag, startPoint x: 506, startPoint y: 106, endPoint x: 412, endPoint y: 119, distance: 95.6
click div "Product Name Black Cotton T-shirt Pieces 1.00 Select Bag Barrels 100Board Feet …"
type input "2"
type input "30"
click div "Product Name Black Cotton T-shirt Pieces 2 Select Bag Barrels 100Board Feet Bot…"
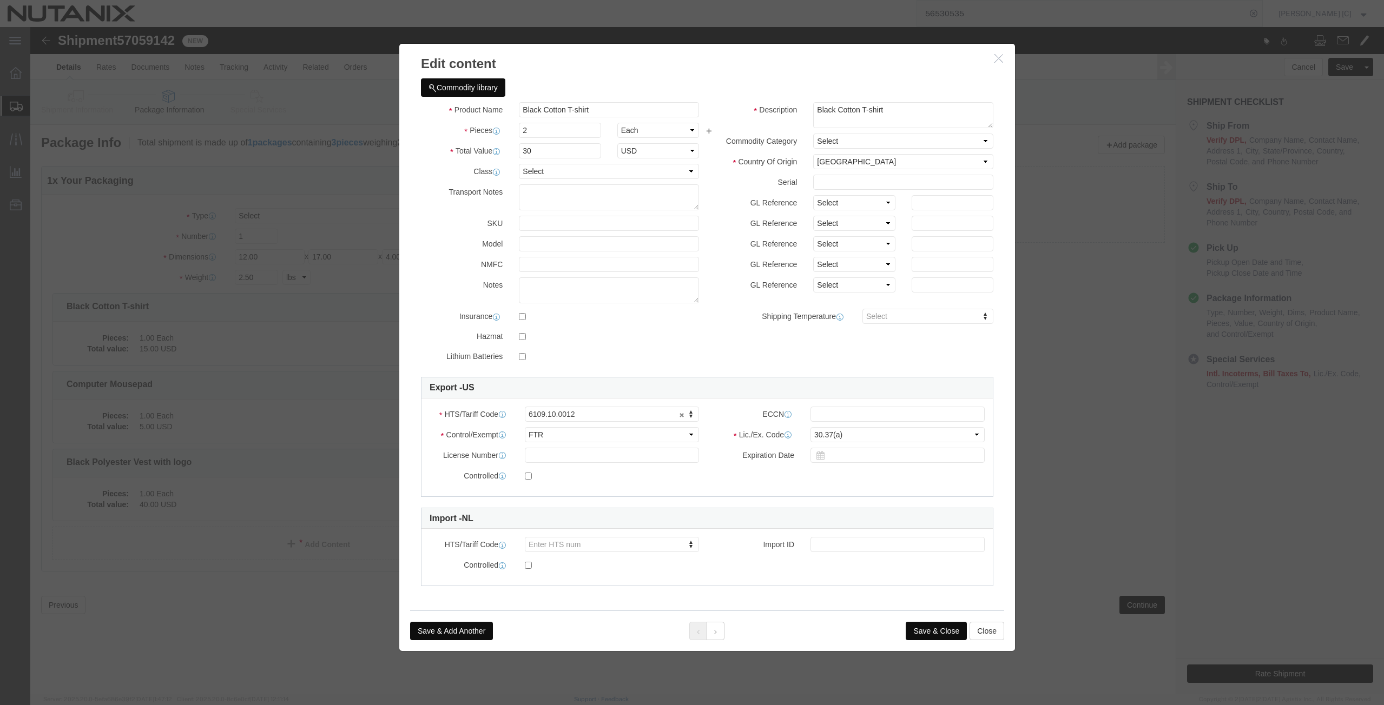
click button "Save & Close"
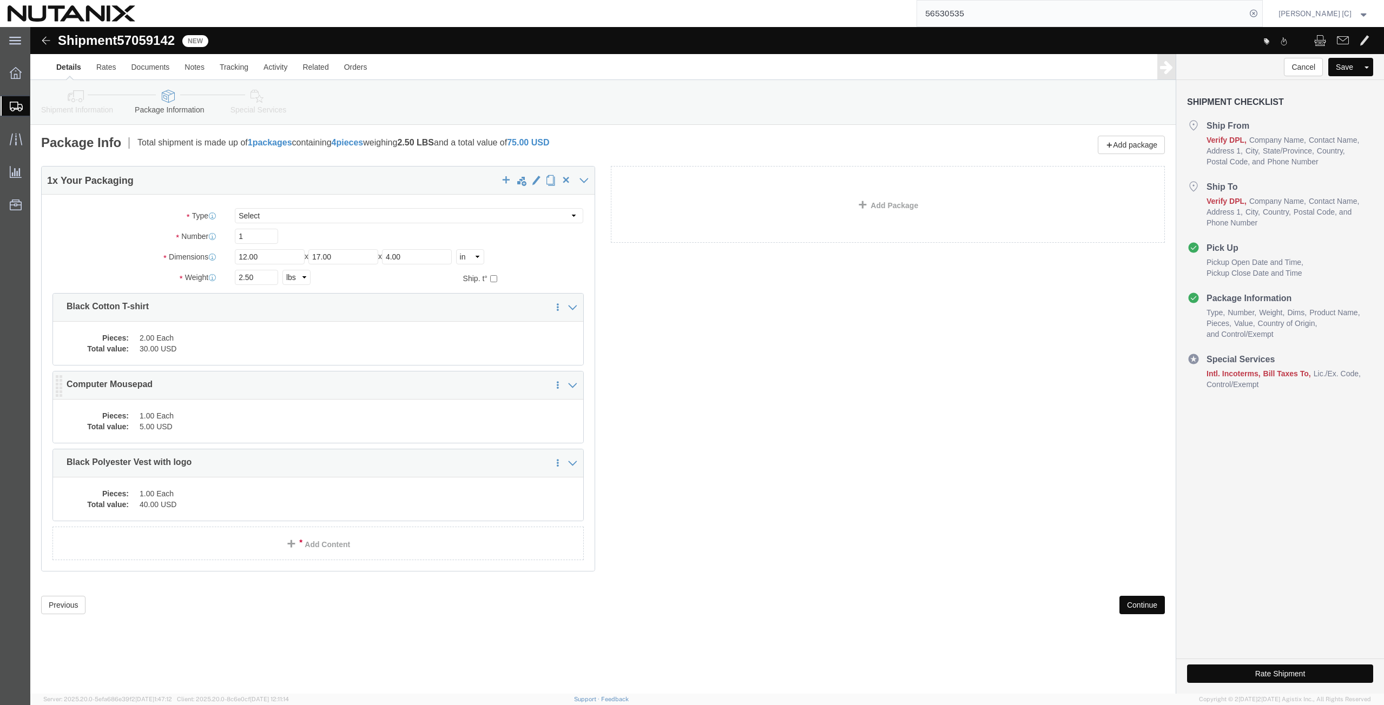
click dd "1.00 Each"
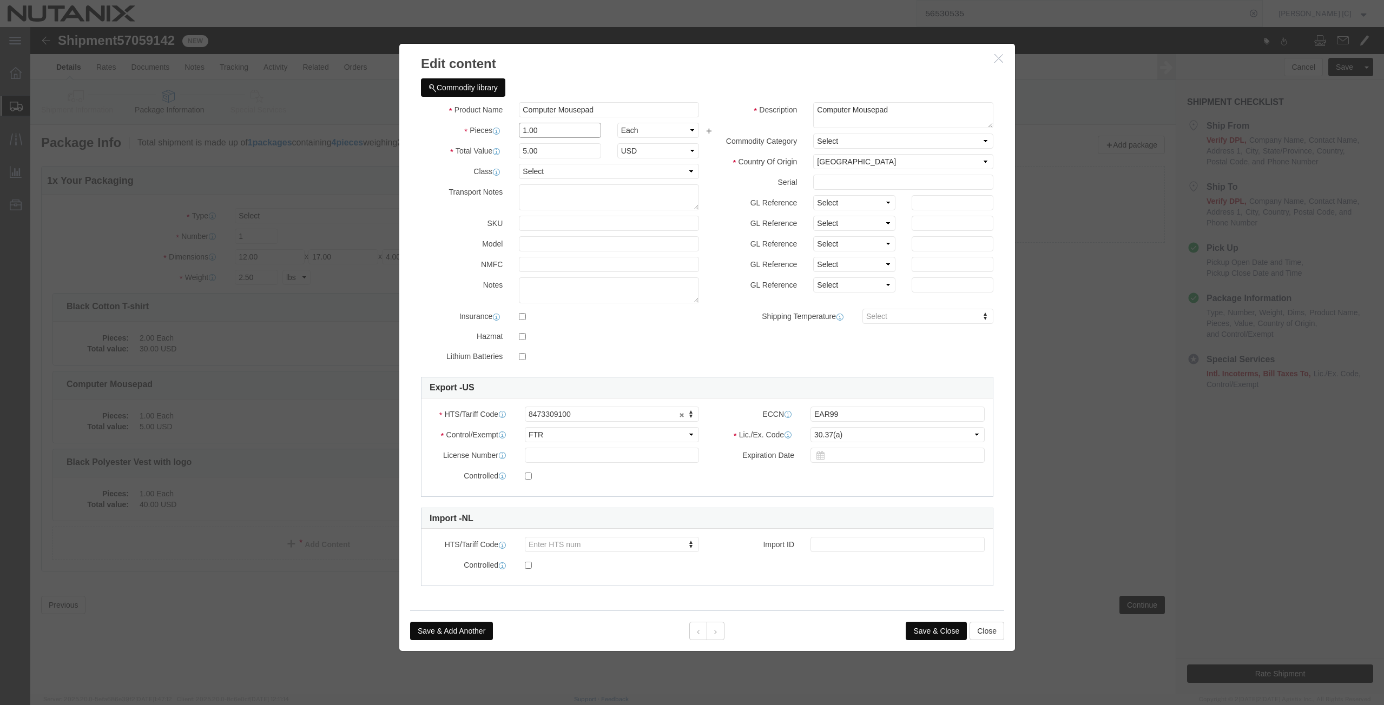
drag, startPoint x: 521, startPoint y: 101, endPoint x: 408, endPoint y: 116, distance: 113.5
click div "Product Name Computer Mousepad Pieces 1.00 Select Bag Barrels 100Board Feet Bot…"
type input "2"
type input "10"
click div "Product Name Computer Mousepad Pieces 2 Select Bag Barrels 100Board Feet Bottle…"
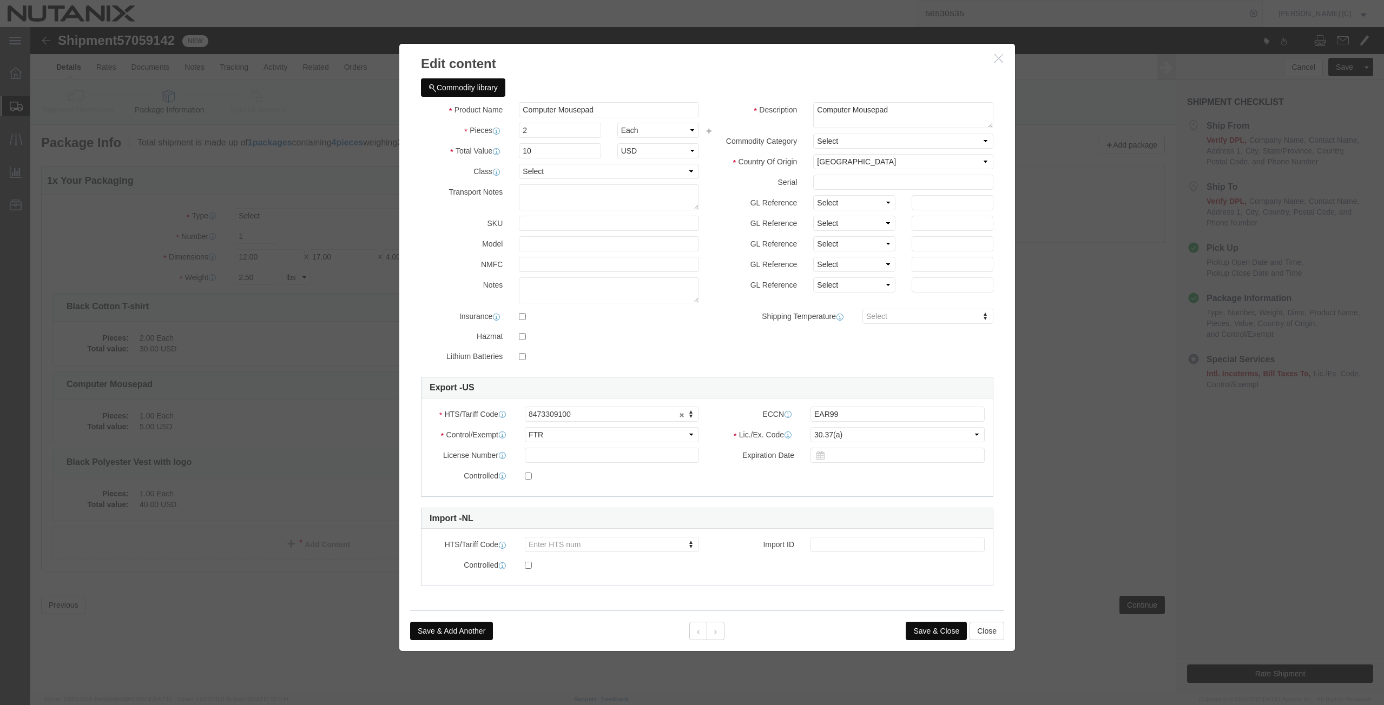
click button "Save & Close"
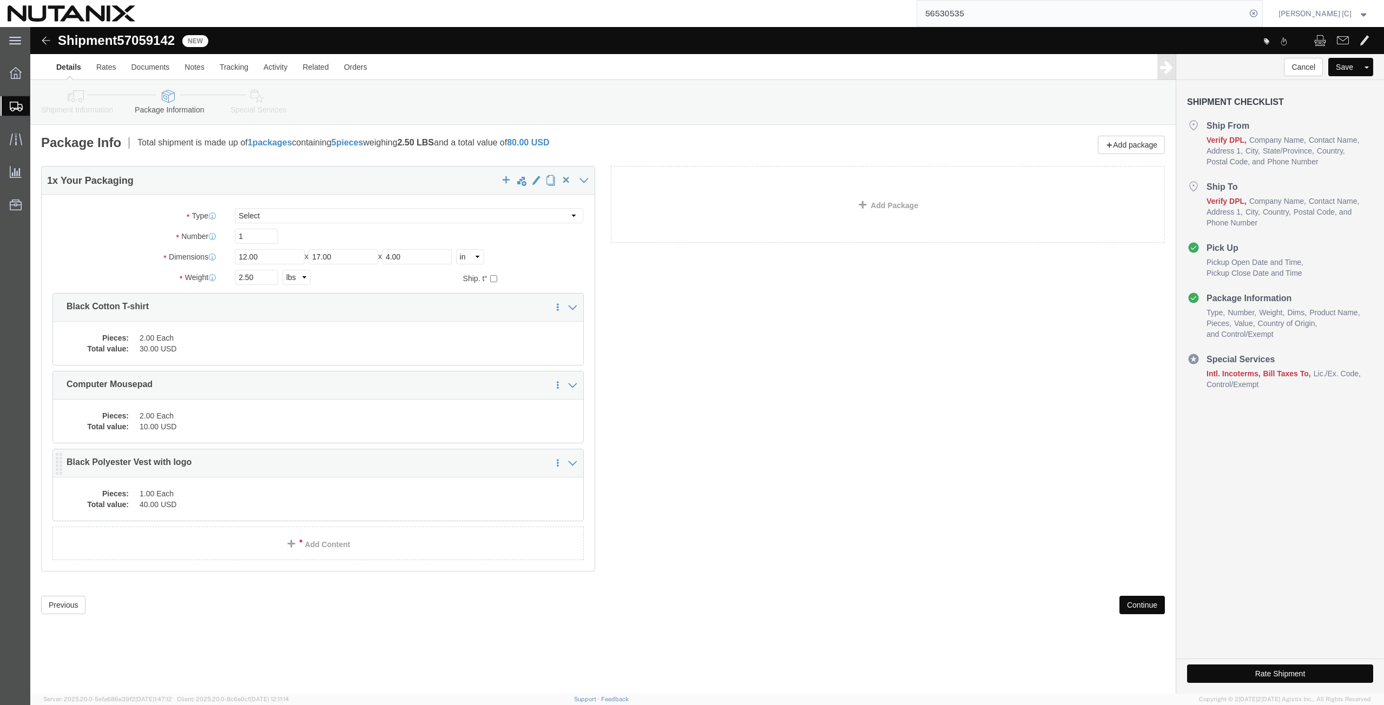
click dd "40.00 USD"
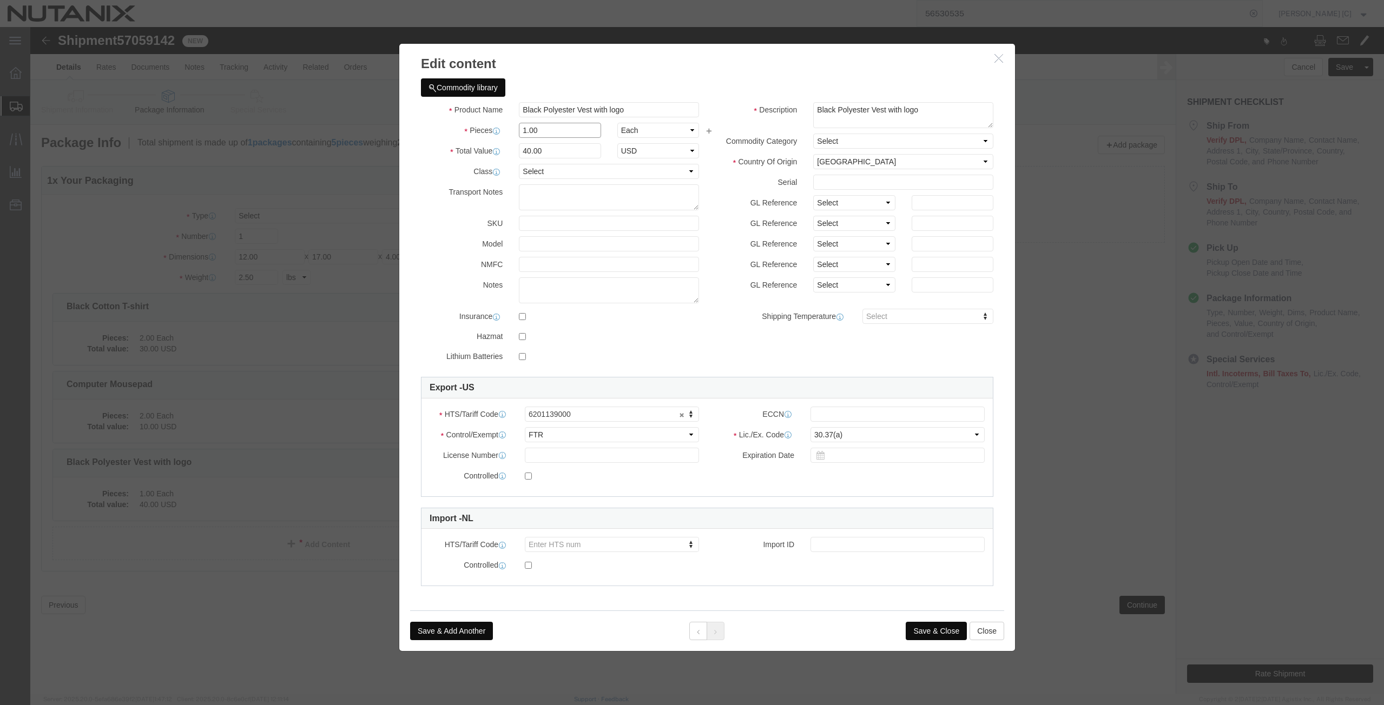
drag, startPoint x: 520, startPoint y: 101, endPoint x: 462, endPoint y: 123, distance: 61.8
click div "Product Name Black Polyester Vest with logo Pieces 1.00 Select Bag Barrels 100B…"
type input "2"
type input "80"
click button "Save & Close"
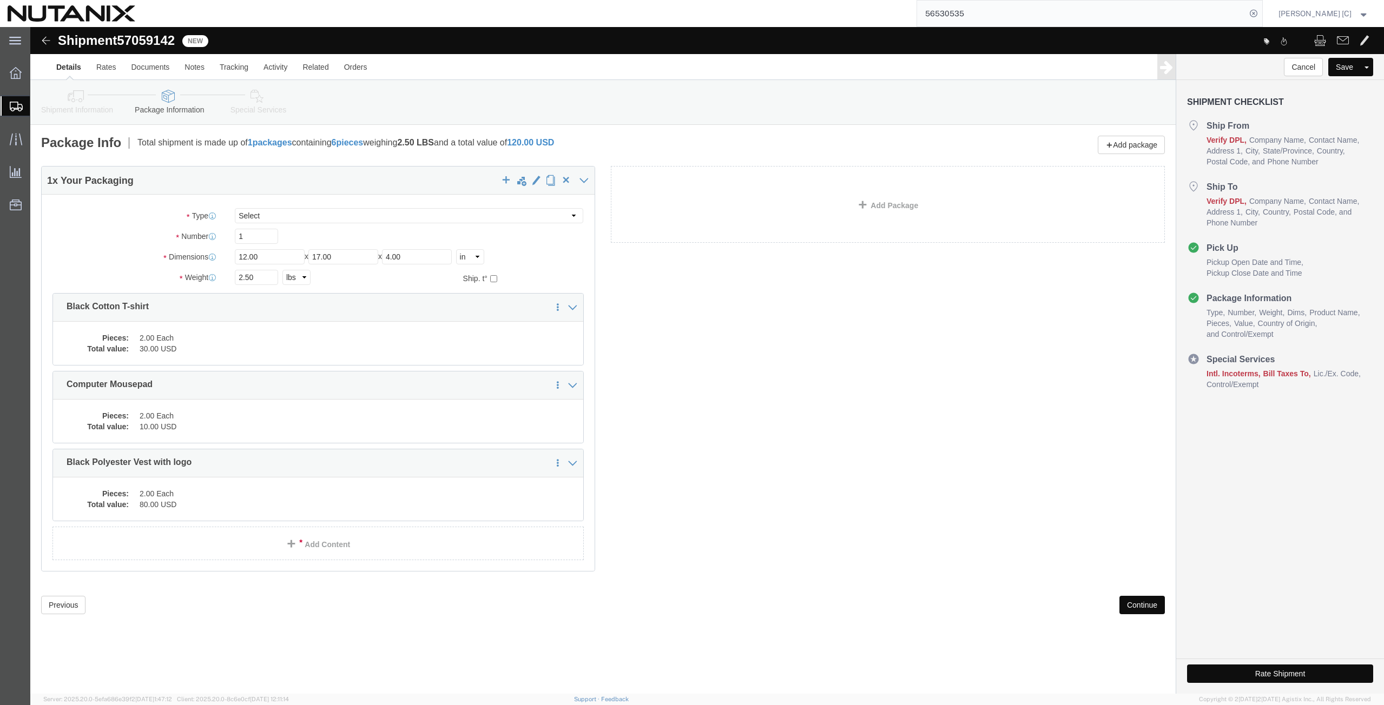
click button "Continue"
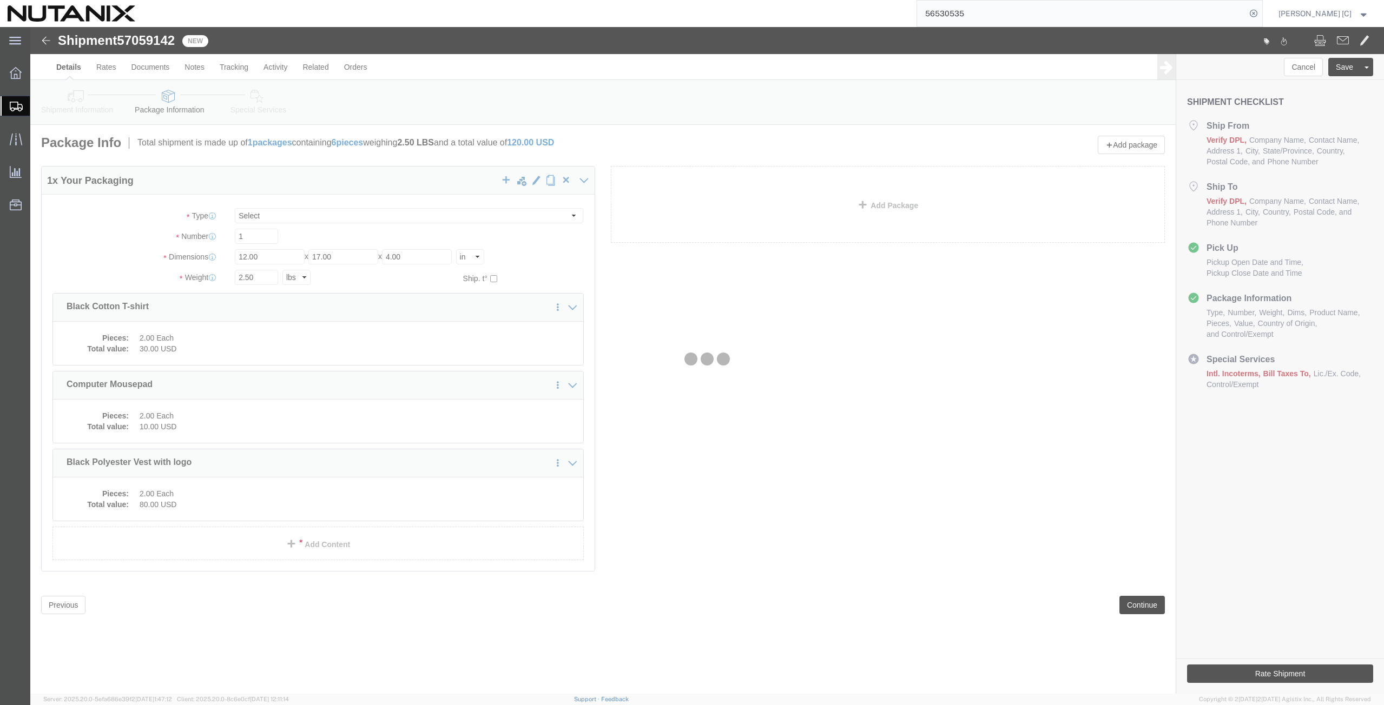
select select
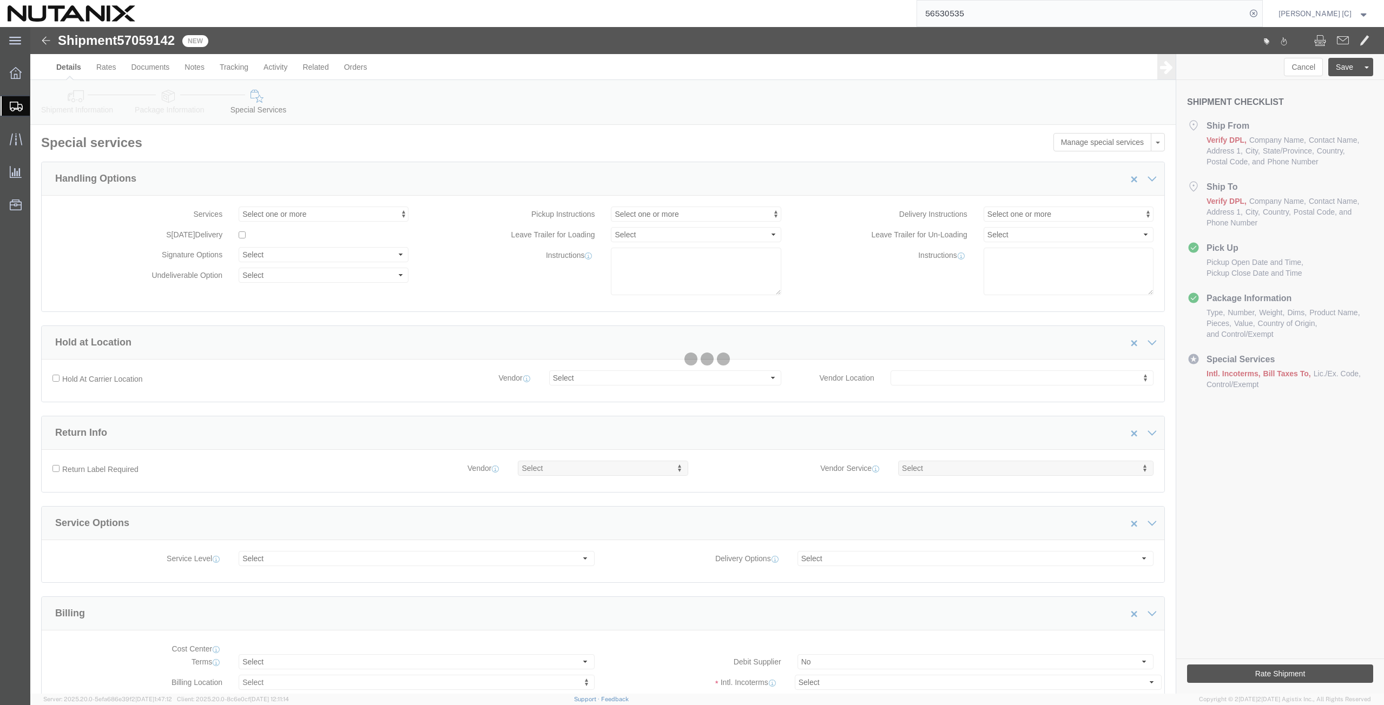
select select "COSTCENTER"
select select "48694"
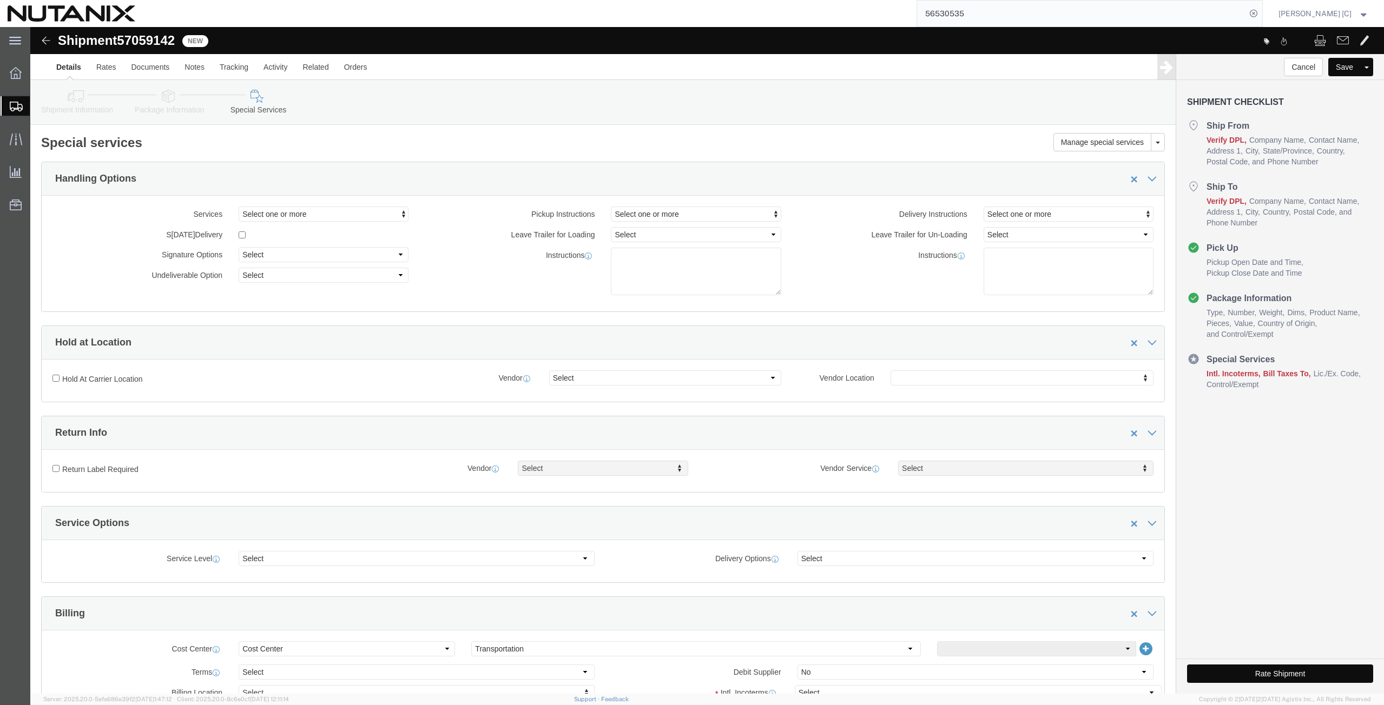
click icon
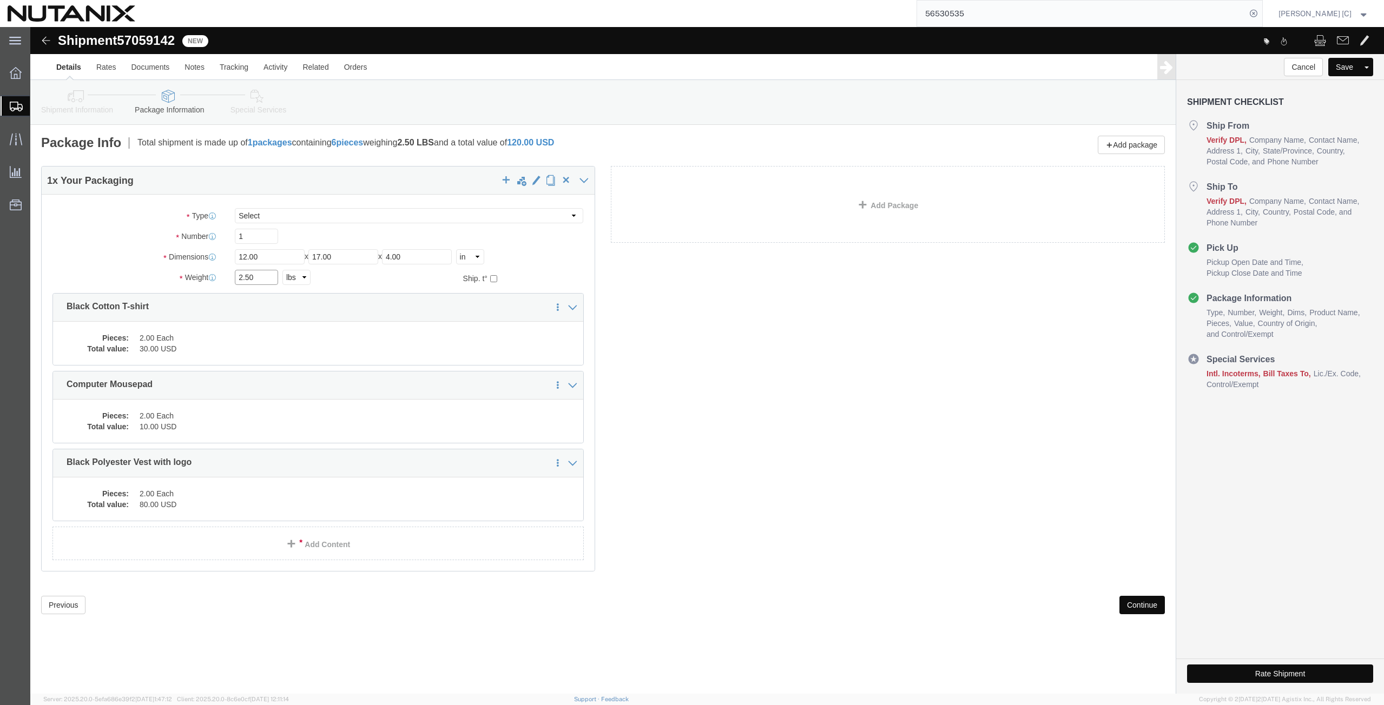
drag, startPoint x: 229, startPoint y: 248, endPoint x: 110, endPoint y: 251, distance: 119.1
click div "Weight 2.50 Select kgs lbs Ship. t°"
type input "3.6"
click icon
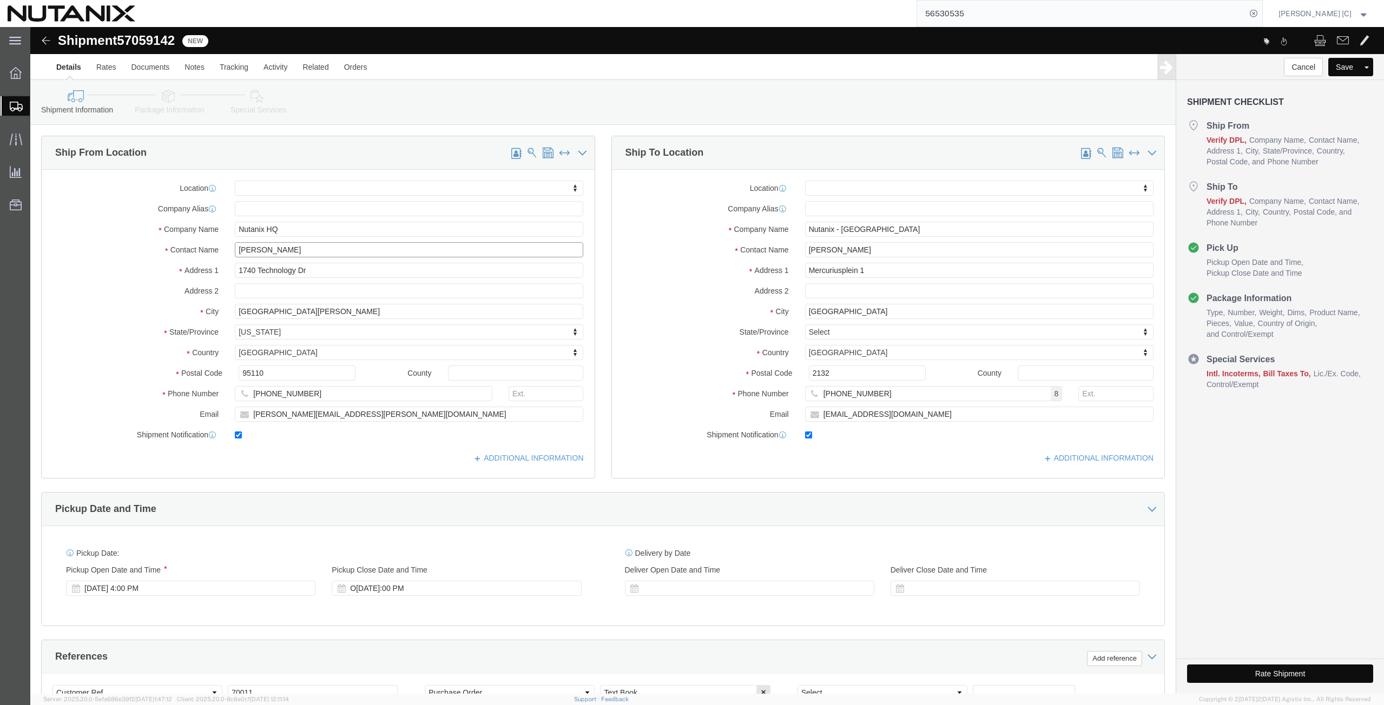
drag, startPoint x: 260, startPoint y: 225, endPoint x: 192, endPoint y: 215, distance: 68.9
click div "Location My Profile Location AE - Dubai City AU - Australia DE - Munchen DE - O…"
drag, startPoint x: 256, startPoint y: 222, endPoint x: 90, endPoint y: 216, distance: 166.2
click div "Contact Name Kasey Souza"
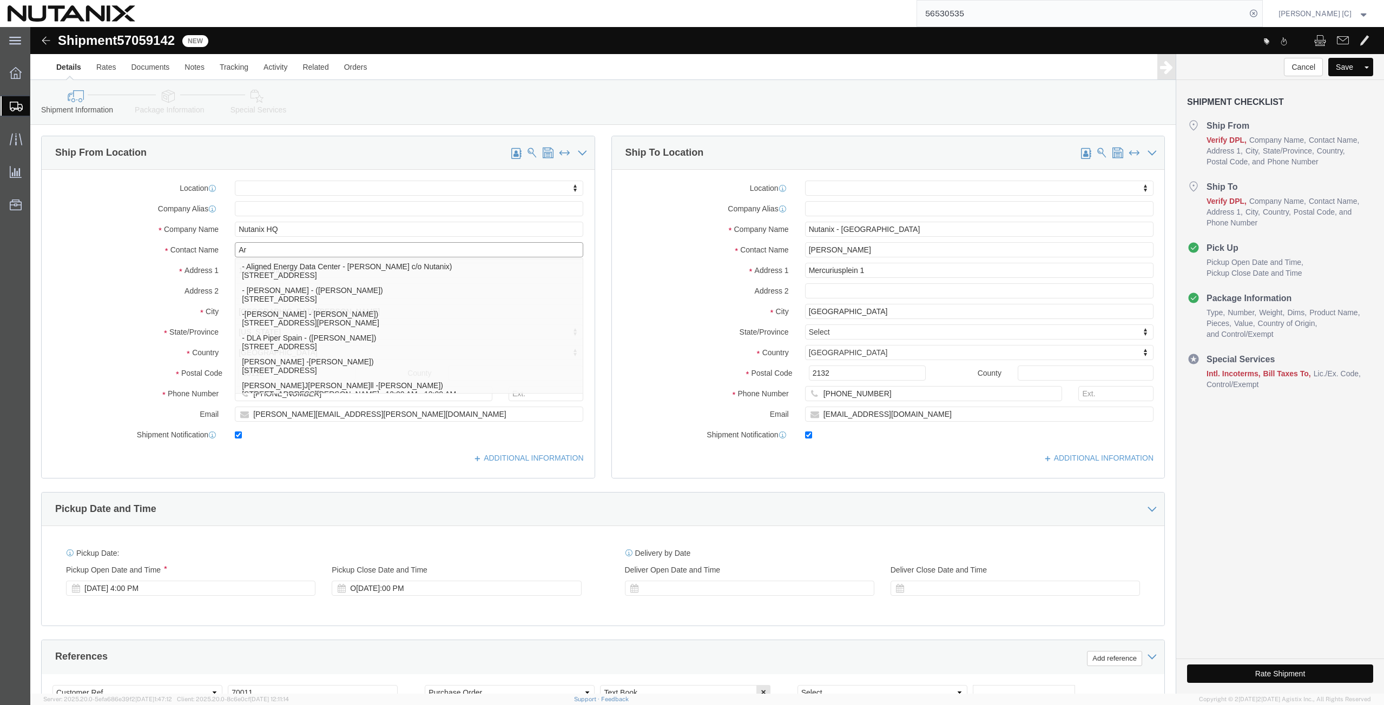
type input "Art"
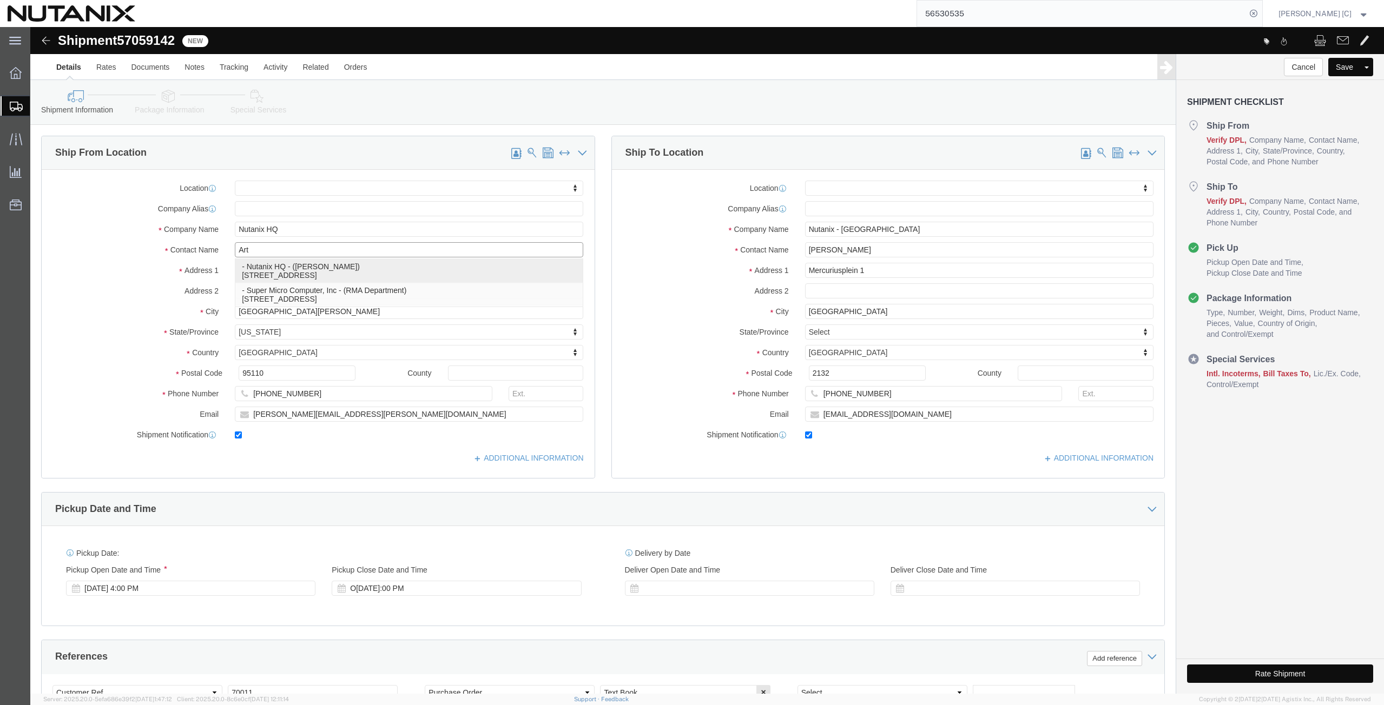
click p "- Nutanix HQ - ([PERSON_NAME]) [STREET_ADDRESS]"
select select
type input "[PERSON_NAME]"
select select "CA"
click icon
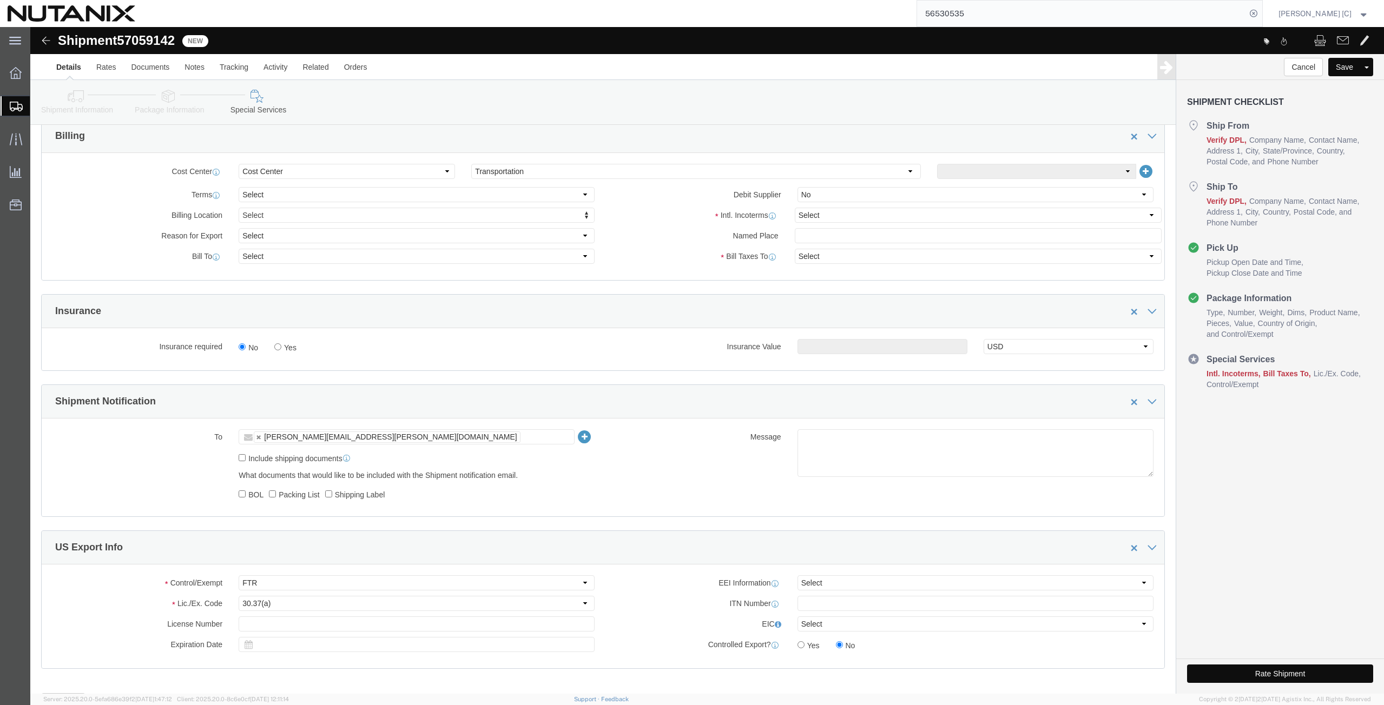
scroll to position [529, 0]
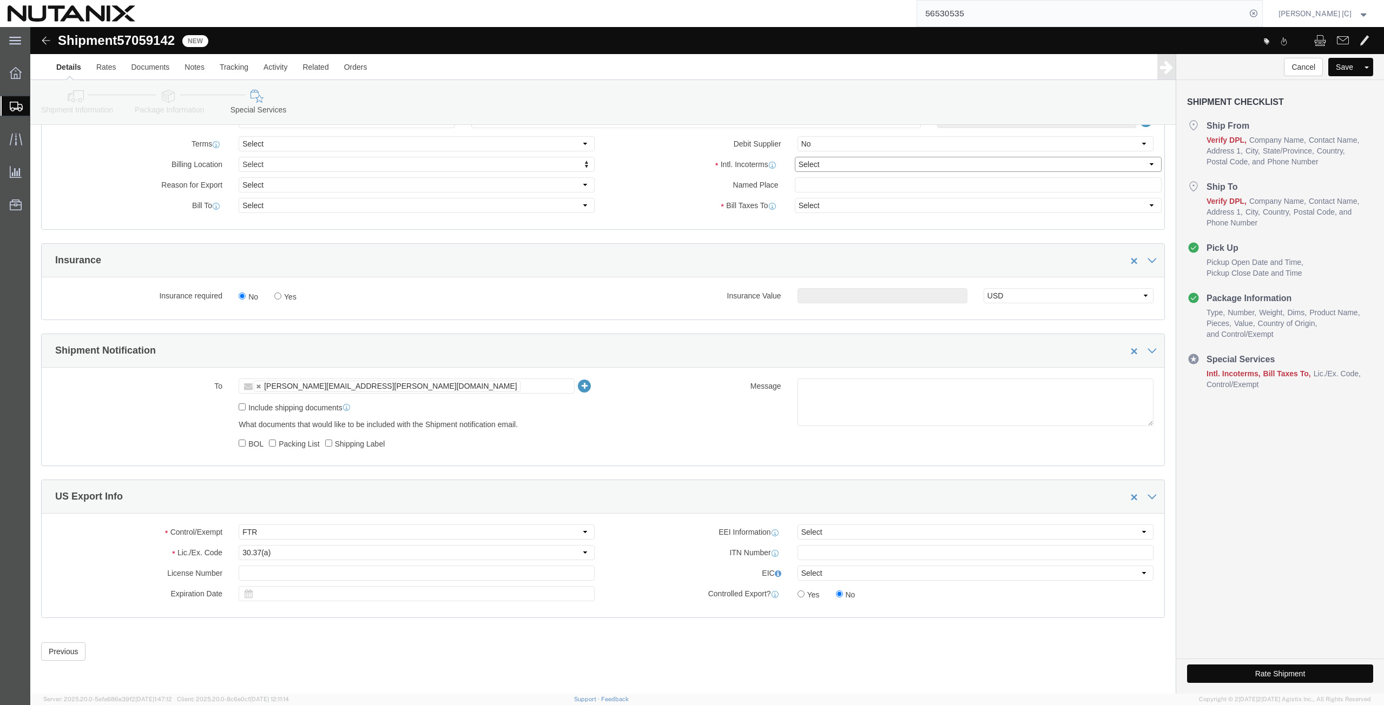
click select "Select Carriage Insurance Paid Carriage Paid To Cost and Freight Cost Insurance…"
select select "DDP"
click select "Select Carriage Insurance Paid Carriage Paid To Cost and Freight Cost Insurance…"
select select "SHIP"
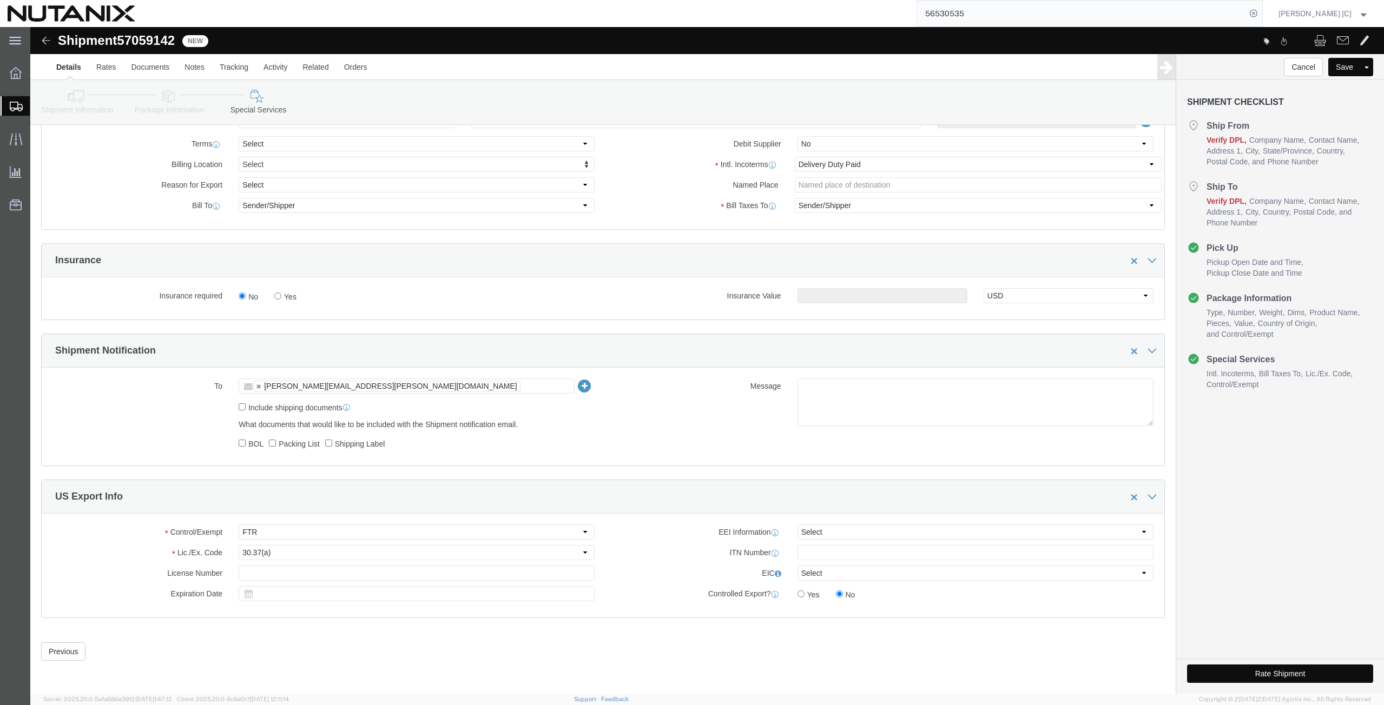
click button "Rate Shipment"
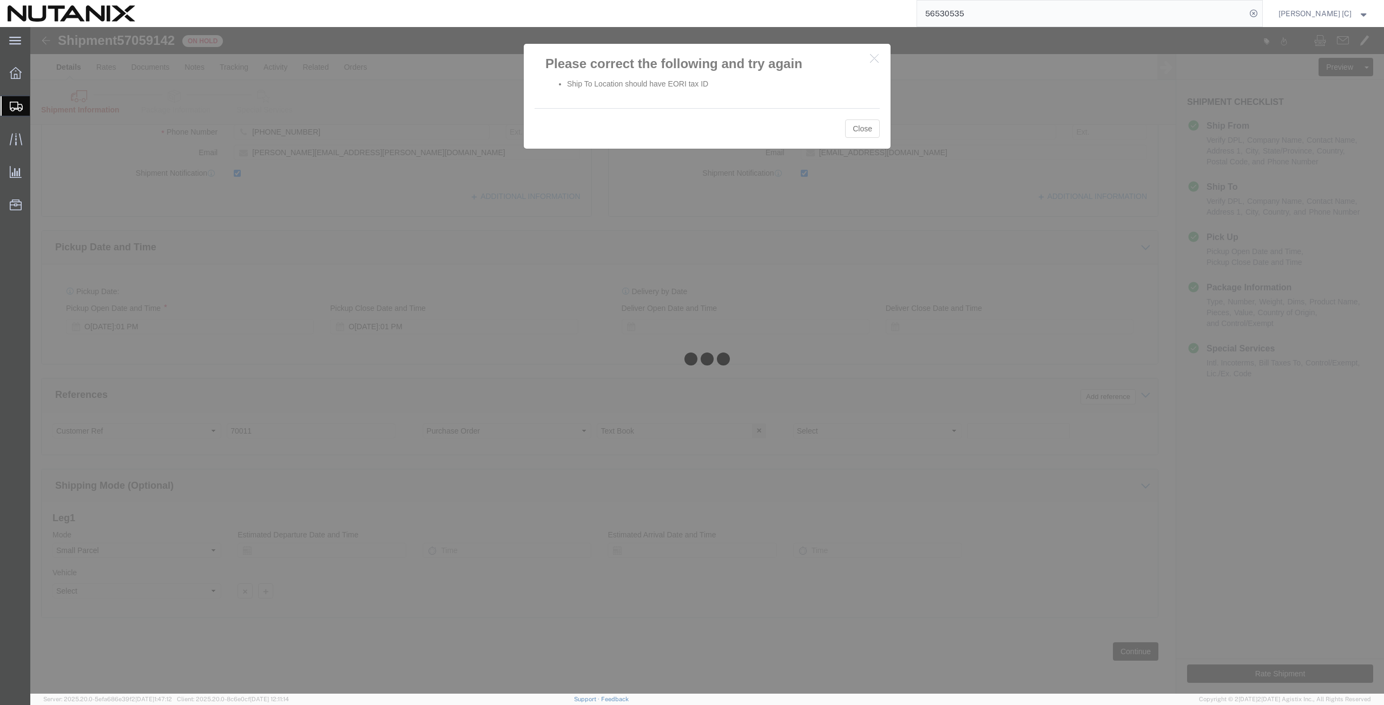
scroll to position [262, 0]
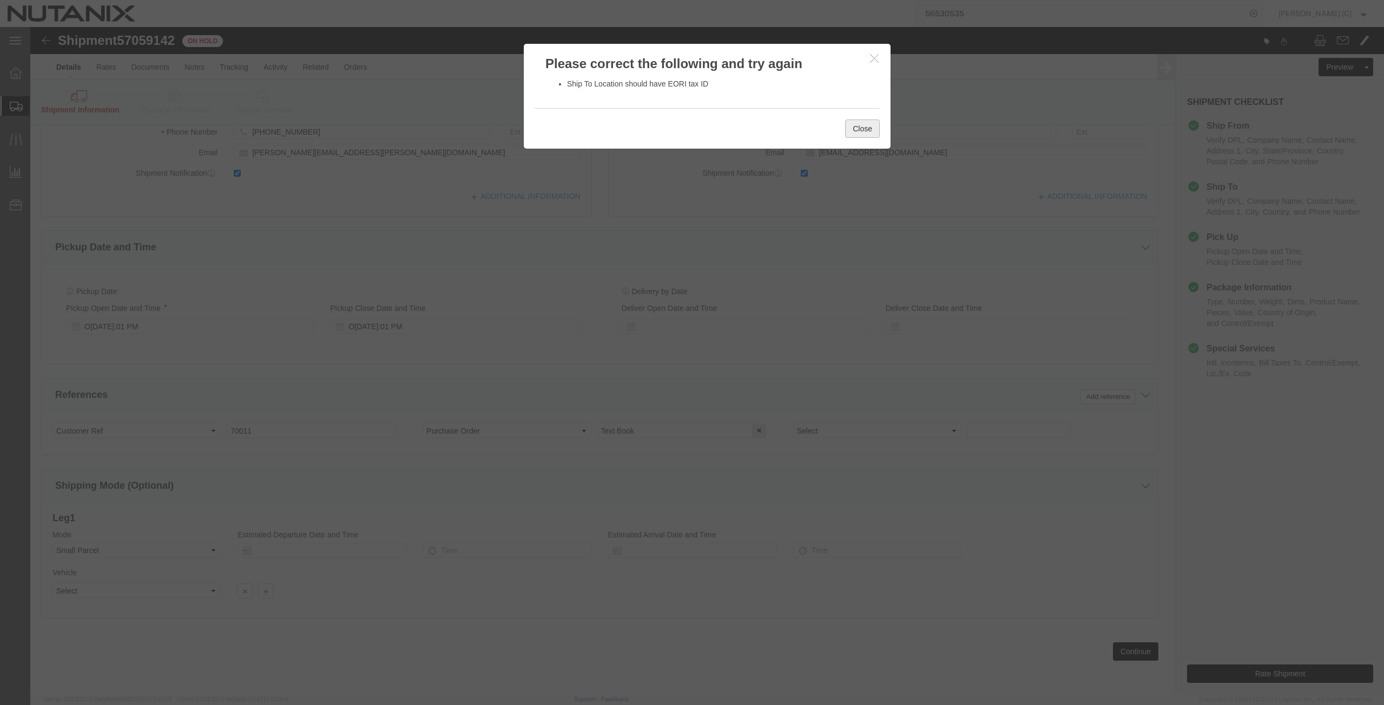
click button "Close"
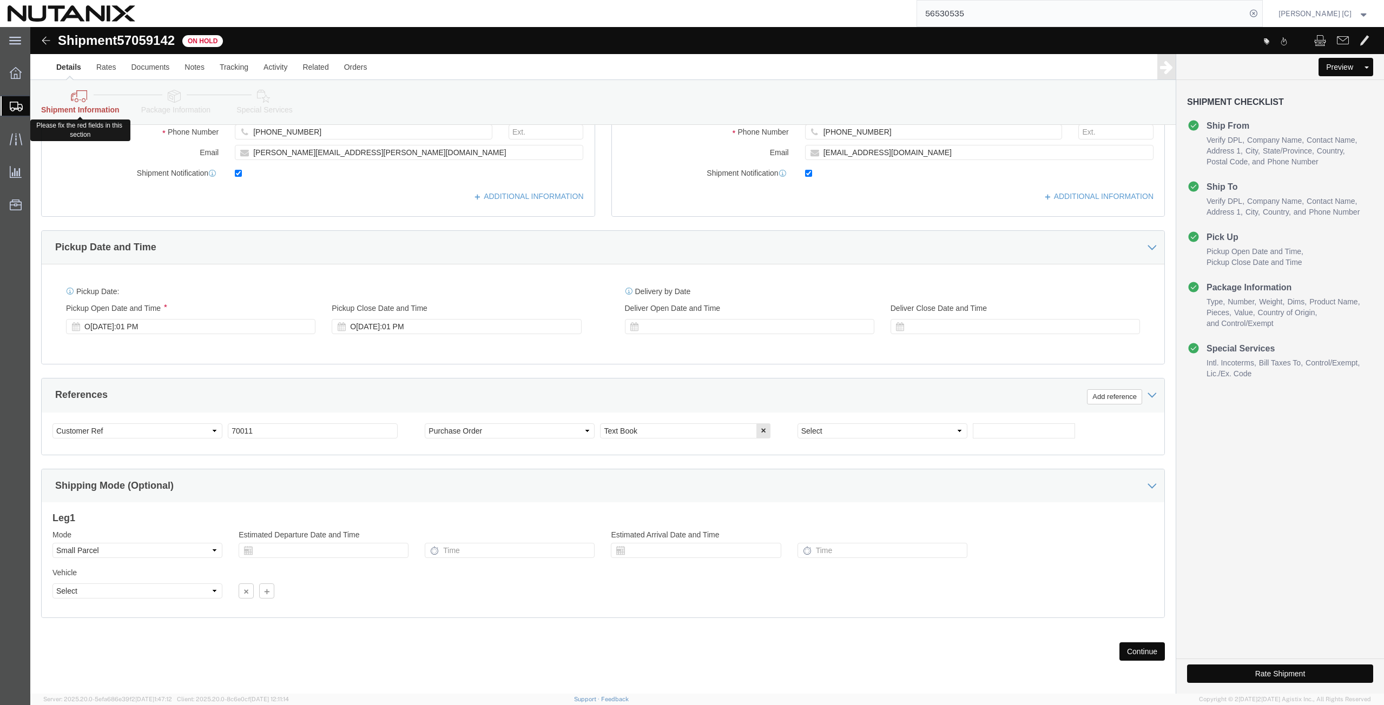
click icon
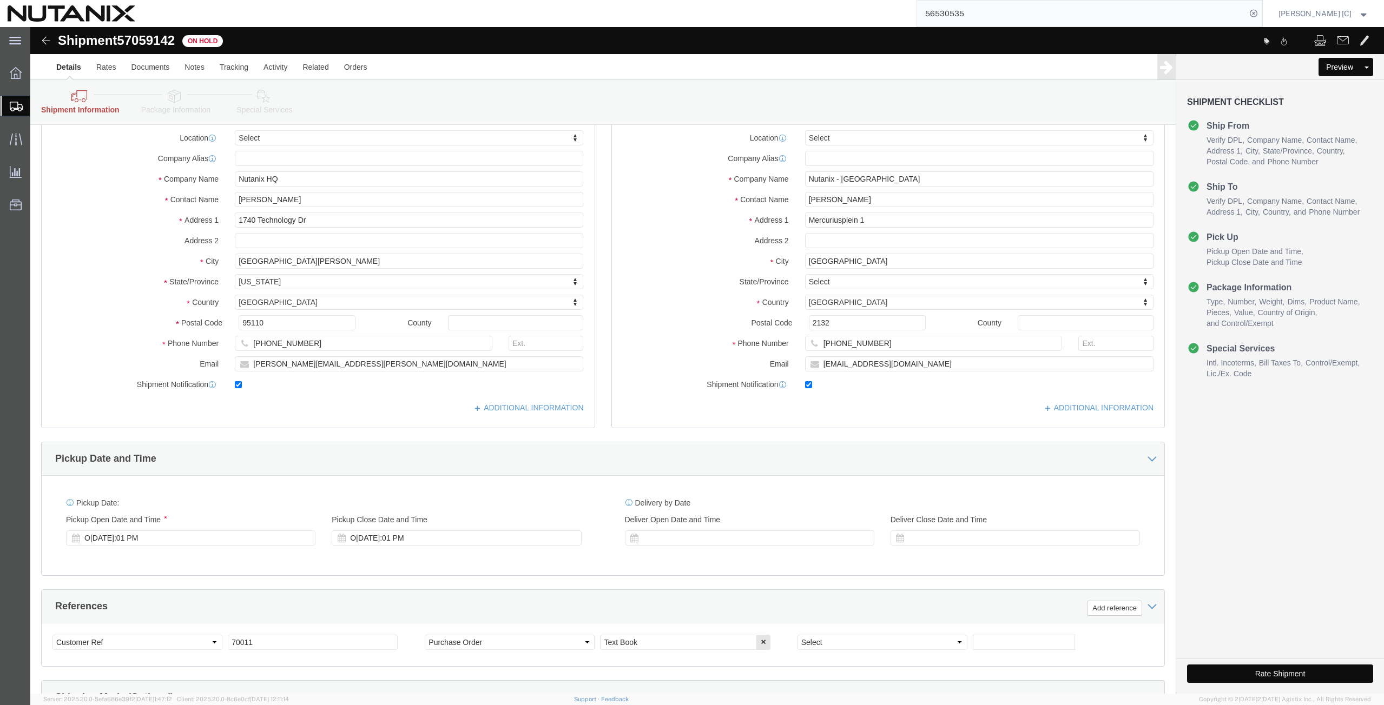
scroll to position [9, 0]
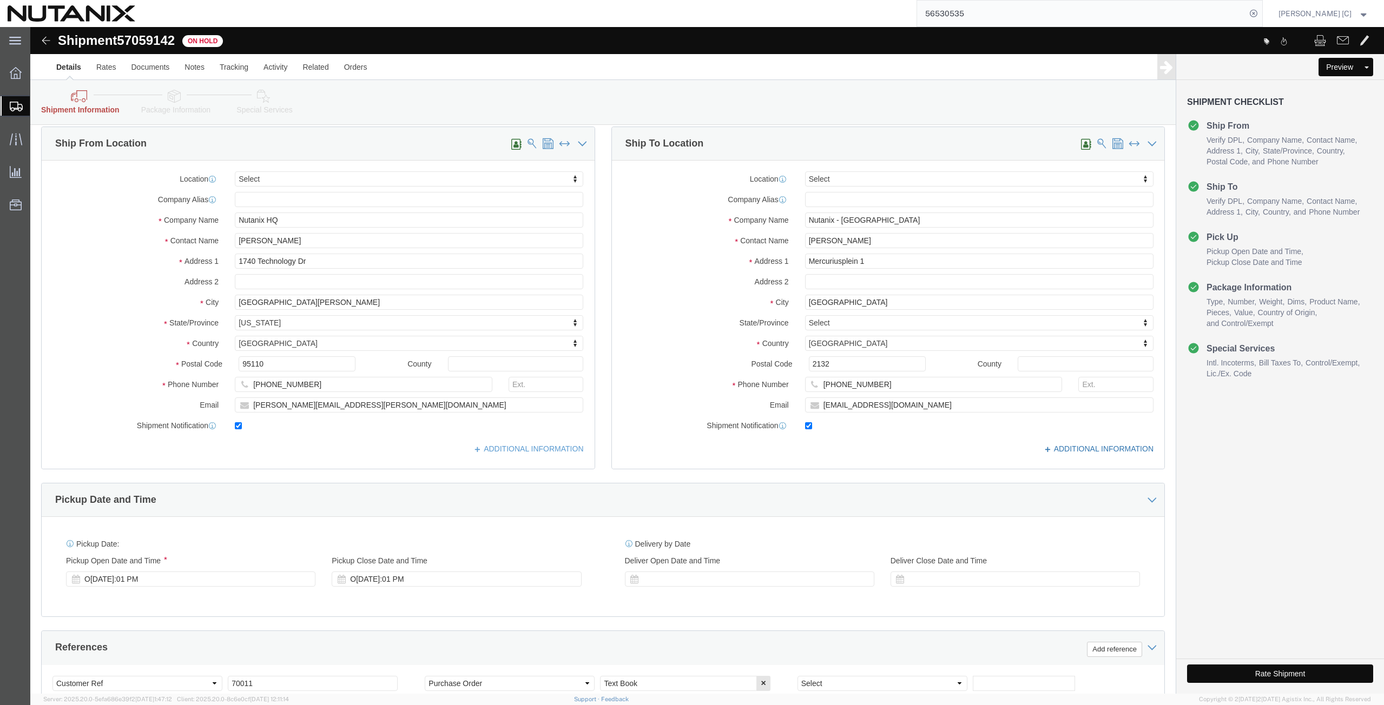
click icon
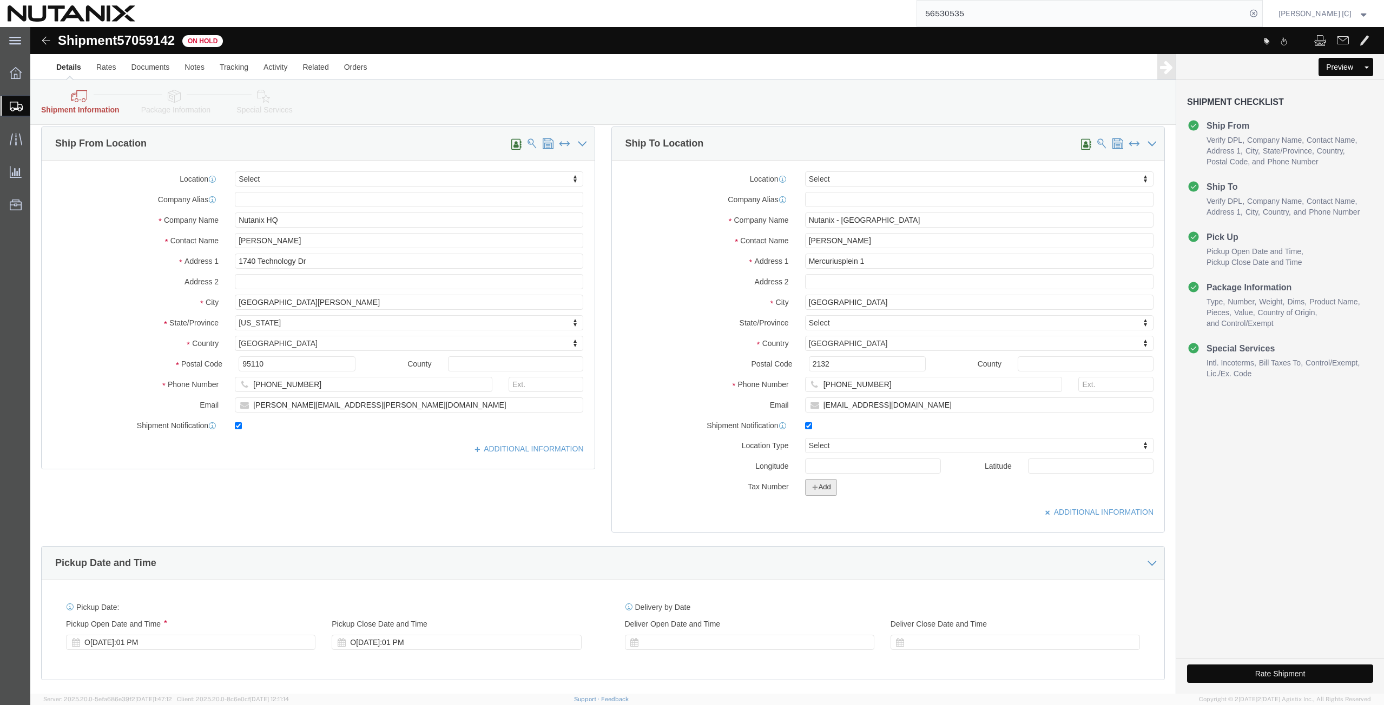
click button "Add"
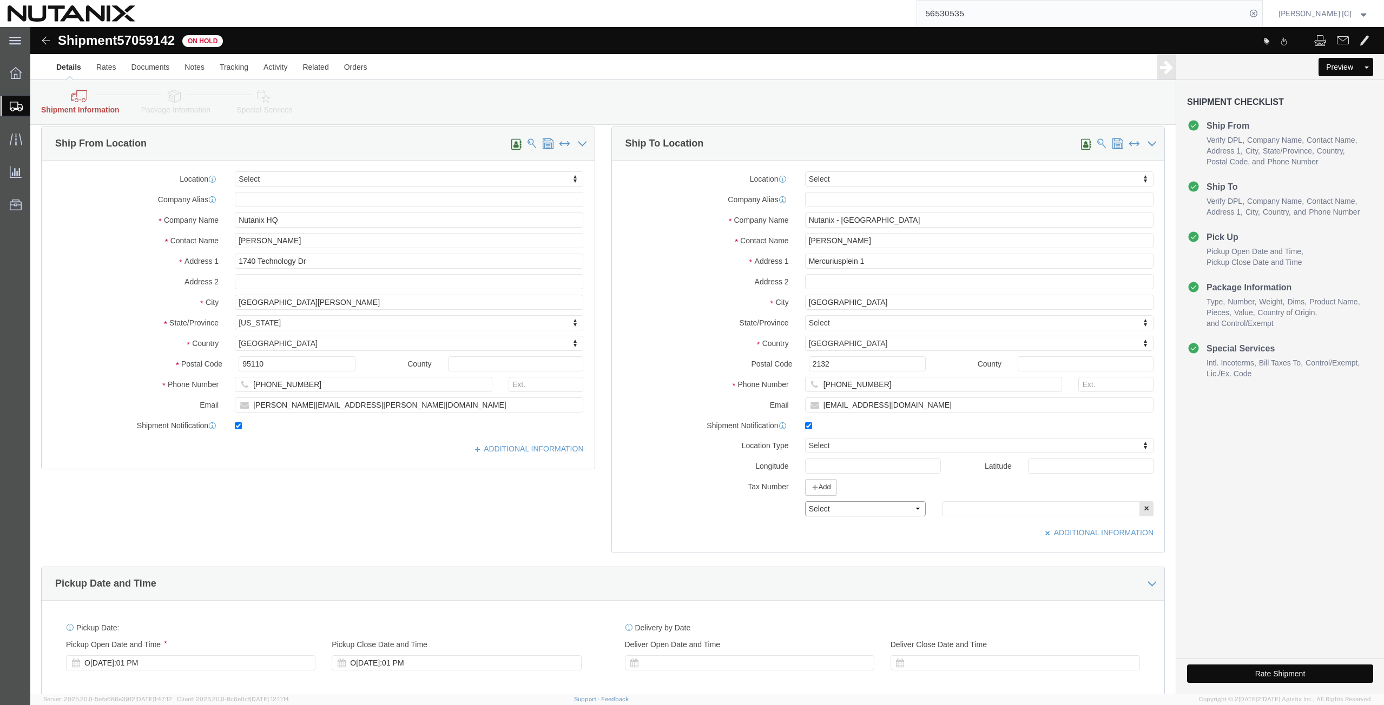
click select "Select EIN EORI TIN VAT Other"
select select "EORI"
click select "Select EIN EORI TIN VAT Other"
click div "Location Select Select My Profile Location AE - Dubai City AU - Australia DE - …"
click input "text"
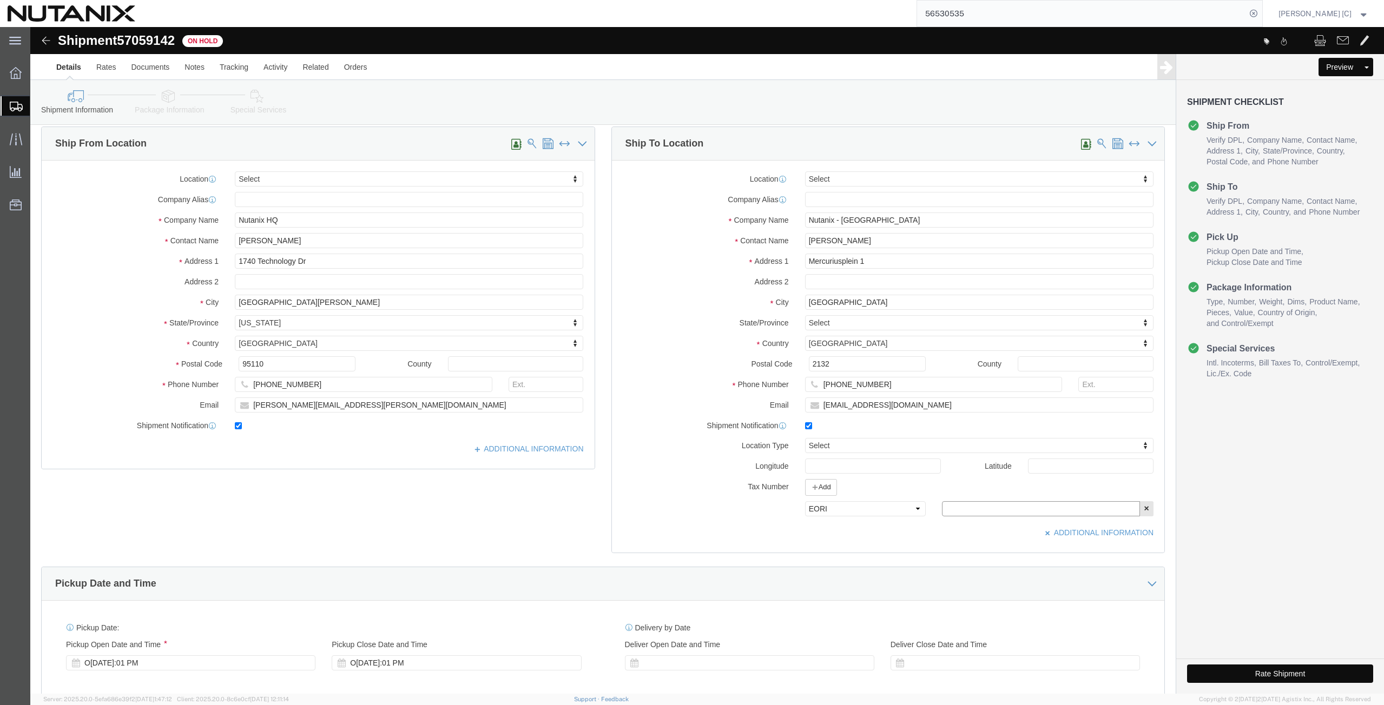
paste input "NL853057746"
type input "NL853057746"
click icon
click button "Add"
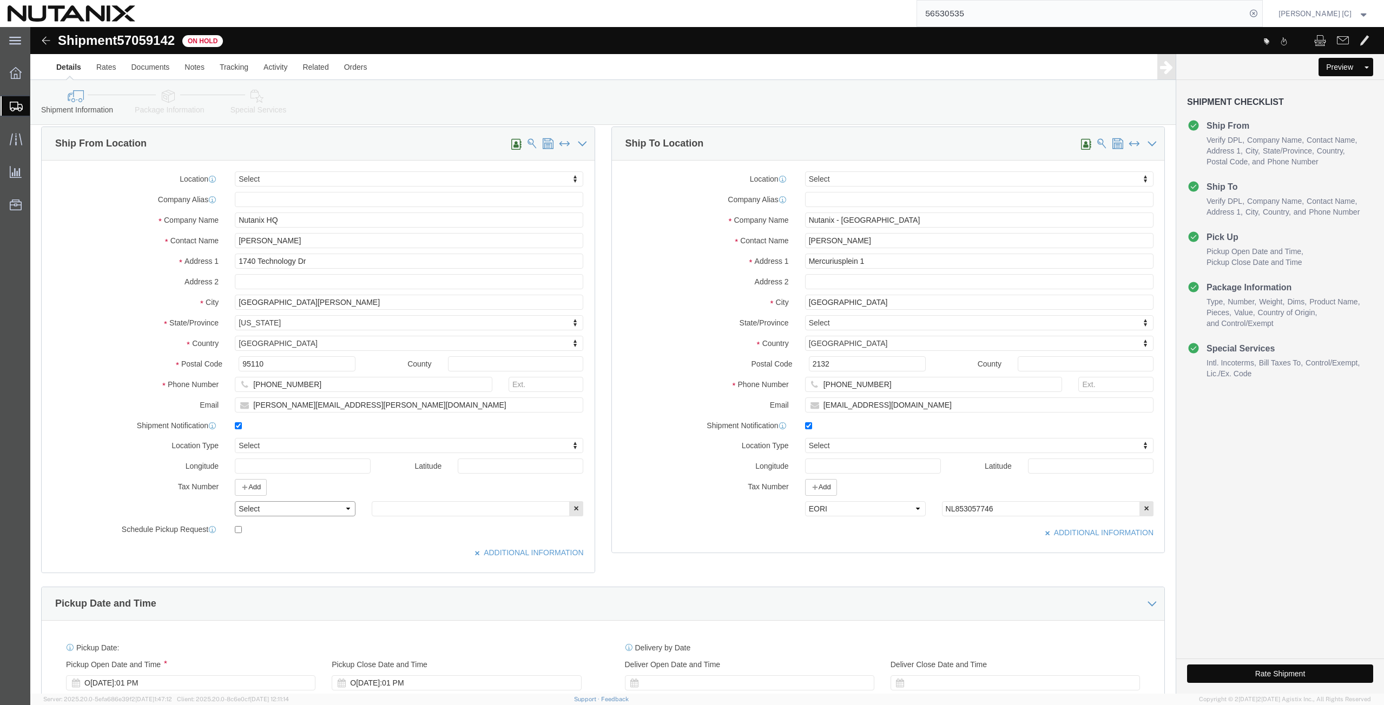
click select "Select EIN EORI TIN VAT Other"
select select "EIN"
click select "Select EIN EORI TIN VAT Other"
click input "text"
paste input "270989767"
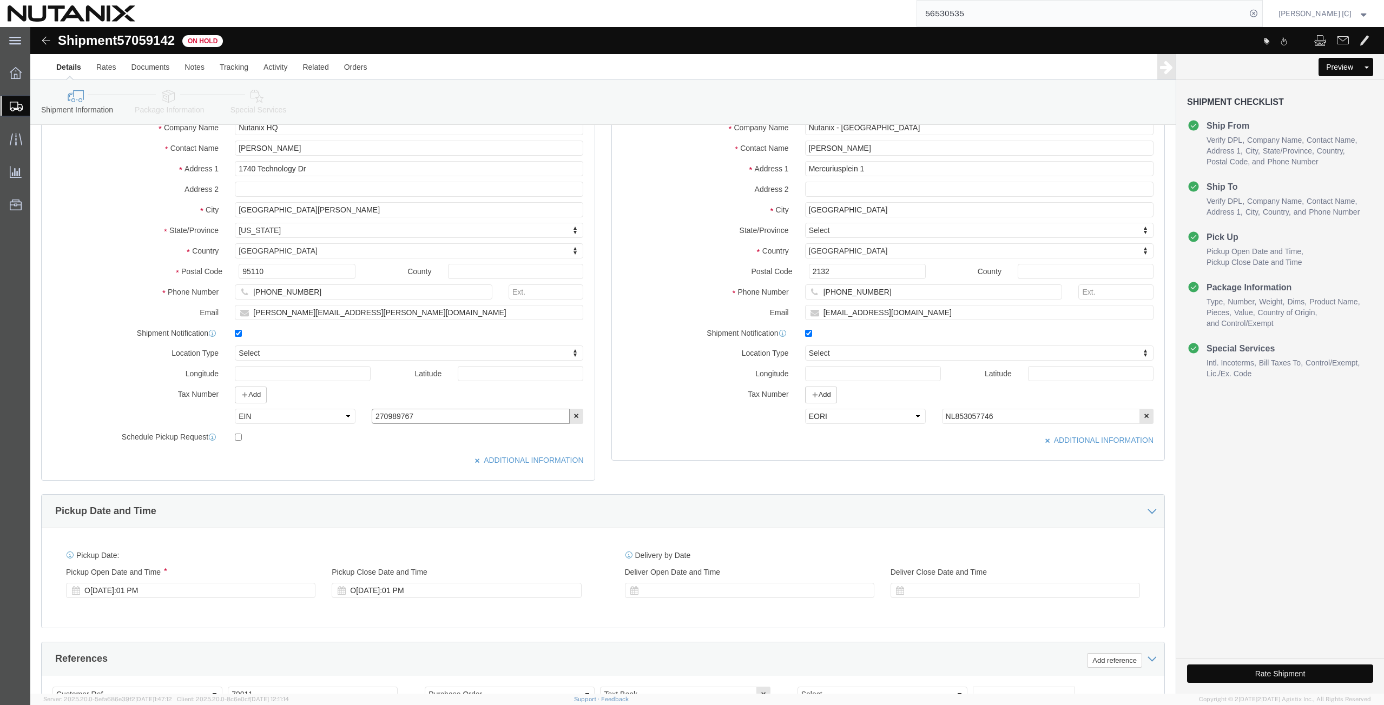
scroll to position [126, 0]
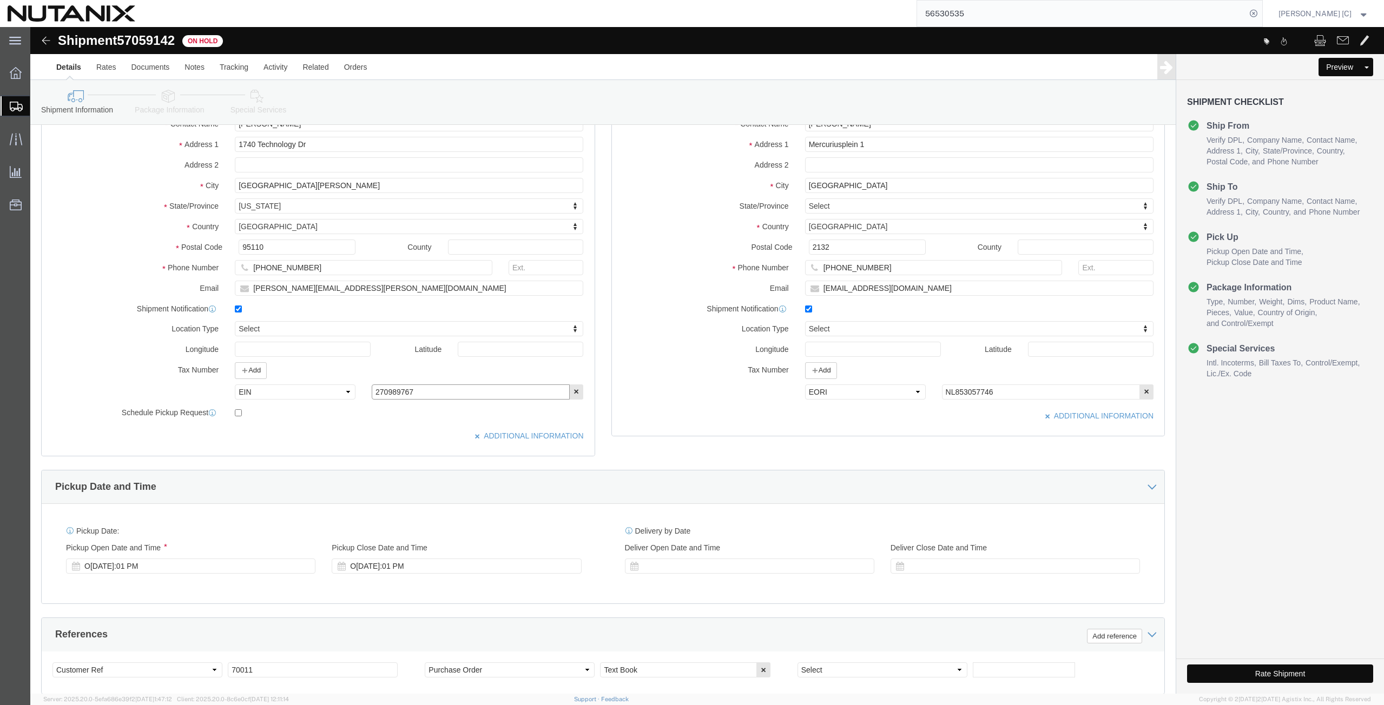
type input "270989767"
click button "Rate Shipment"
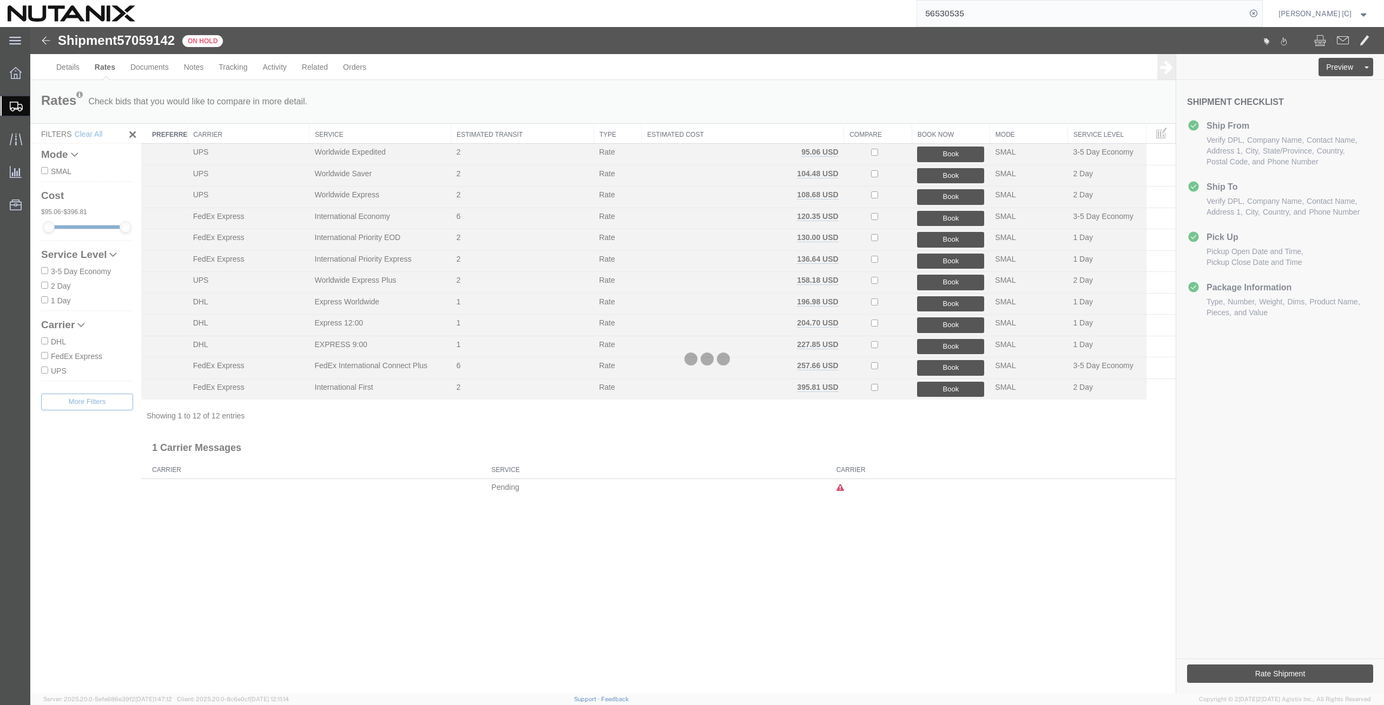
scroll to position [0, 0]
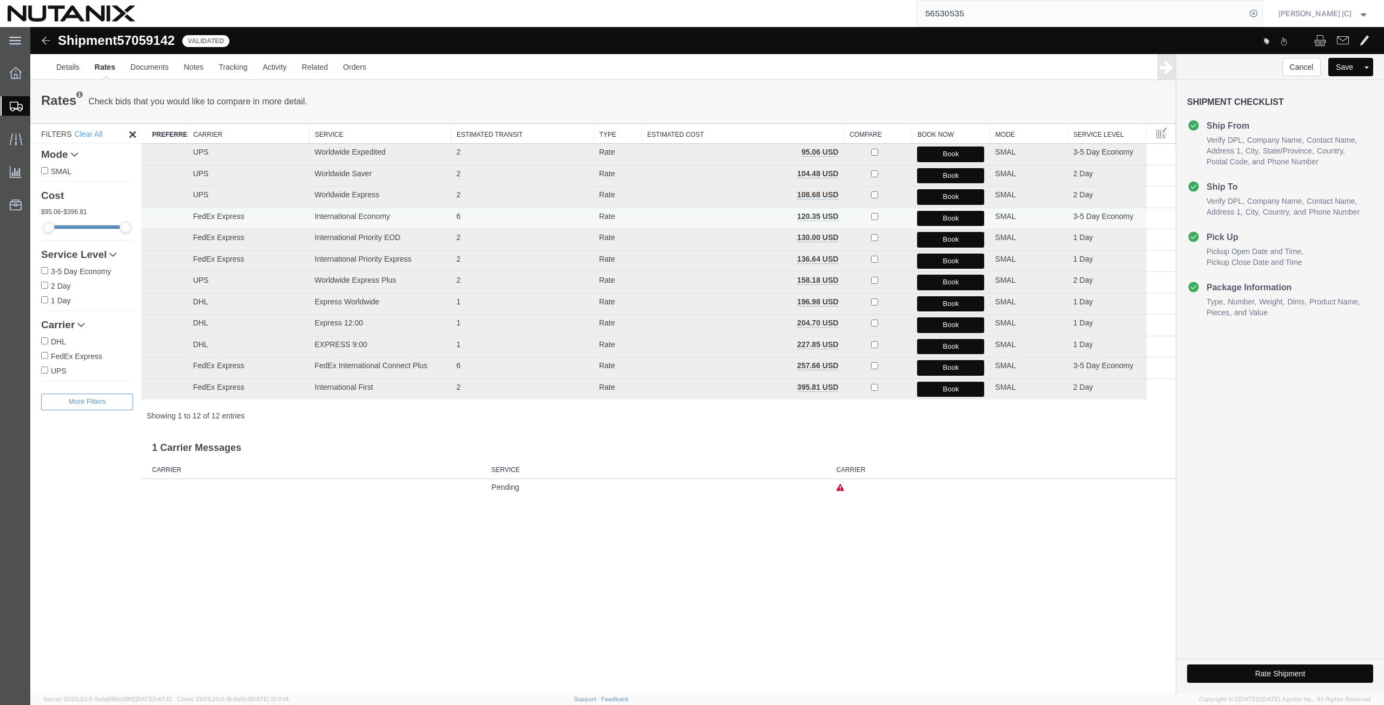
click at [938, 217] on button "Book" at bounding box center [950, 219] width 67 height 16
click at [62, 71] on link "Details" at bounding box center [68, 67] width 38 height 26
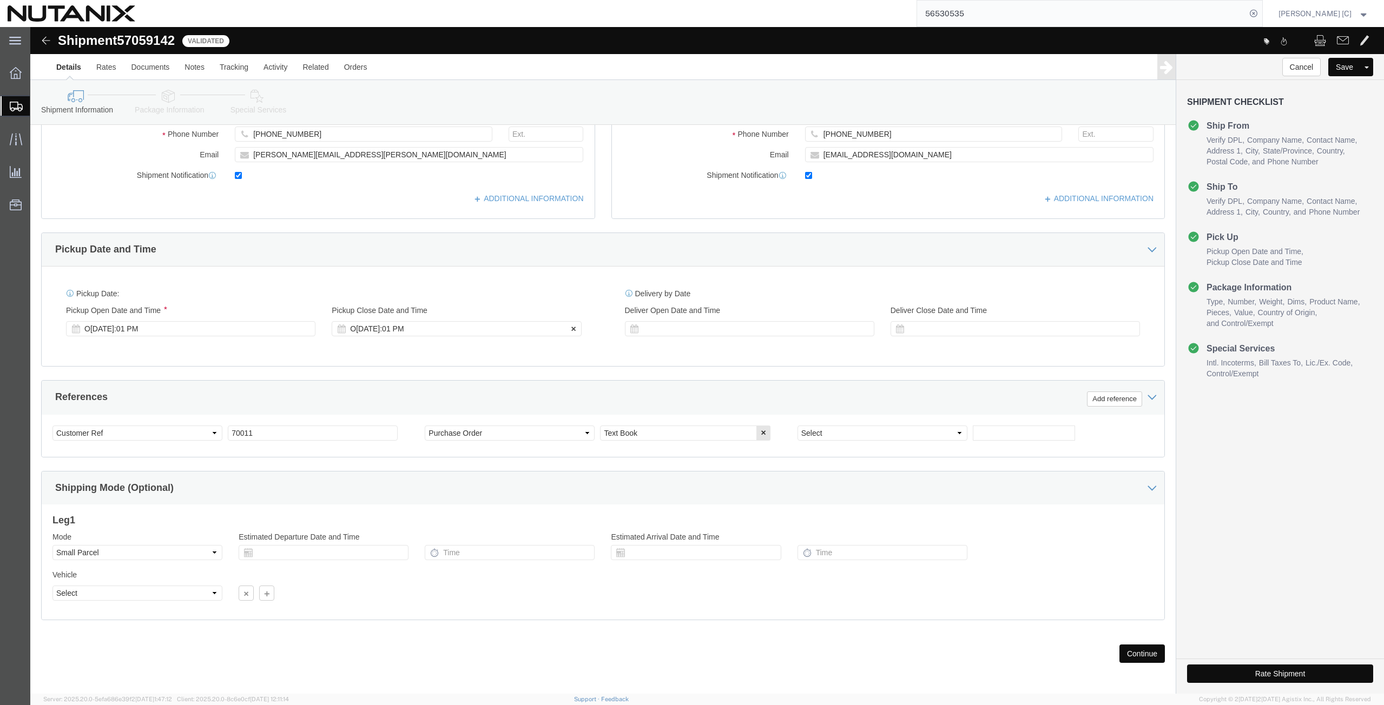
scroll to position [262, 0]
click button "Continue"
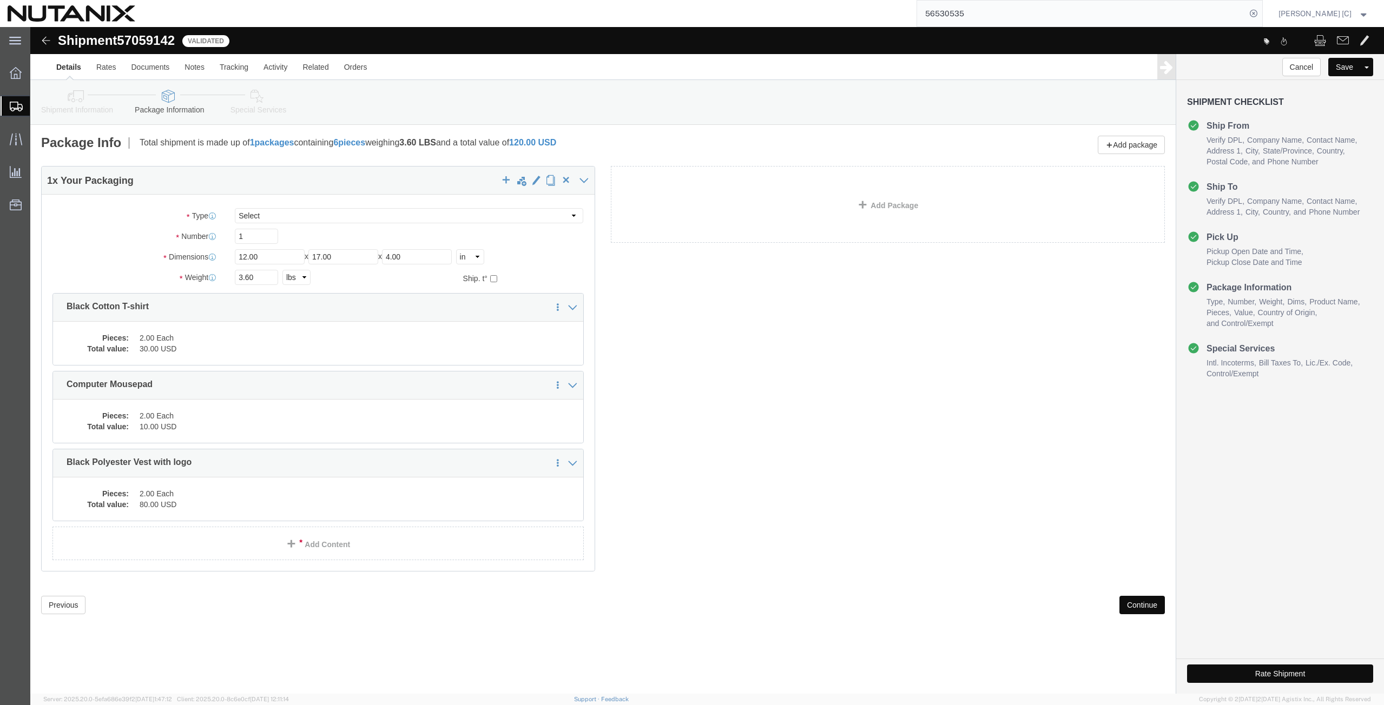
scroll to position [0, 0]
click icon
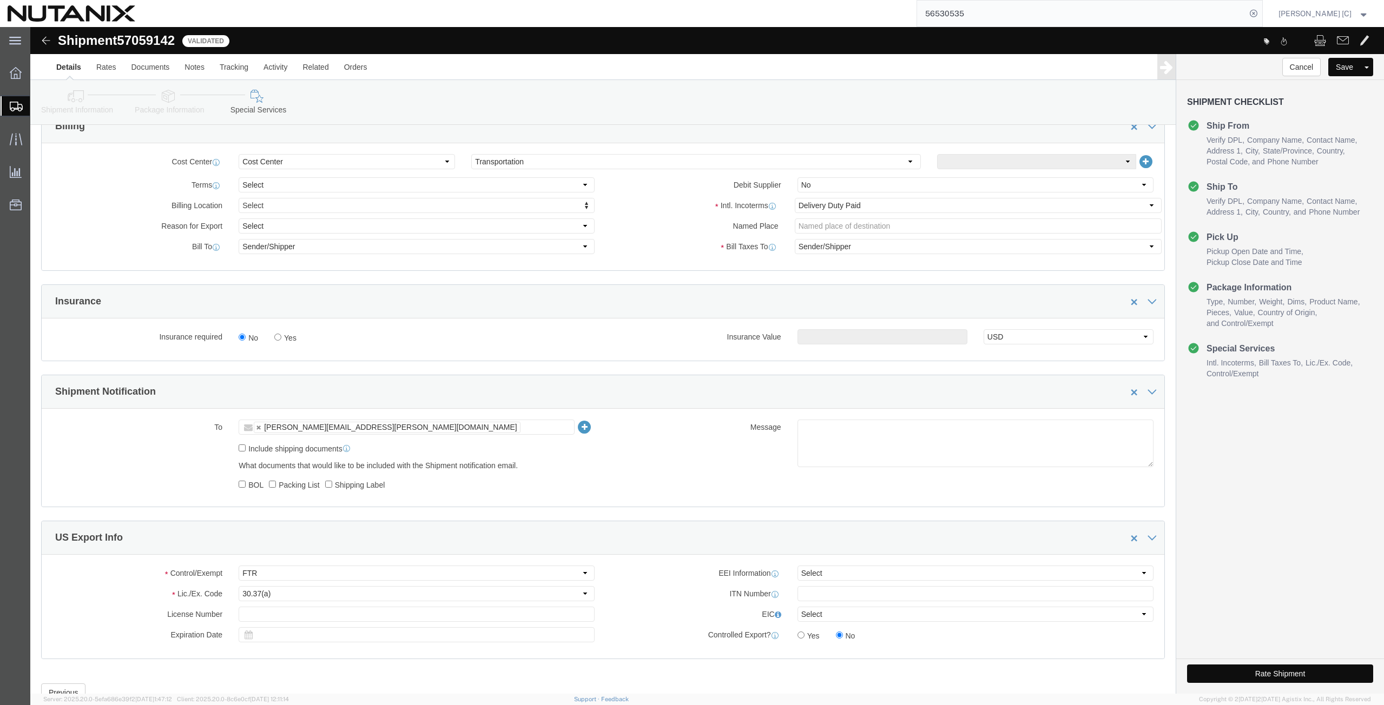
scroll to position [505, 0]
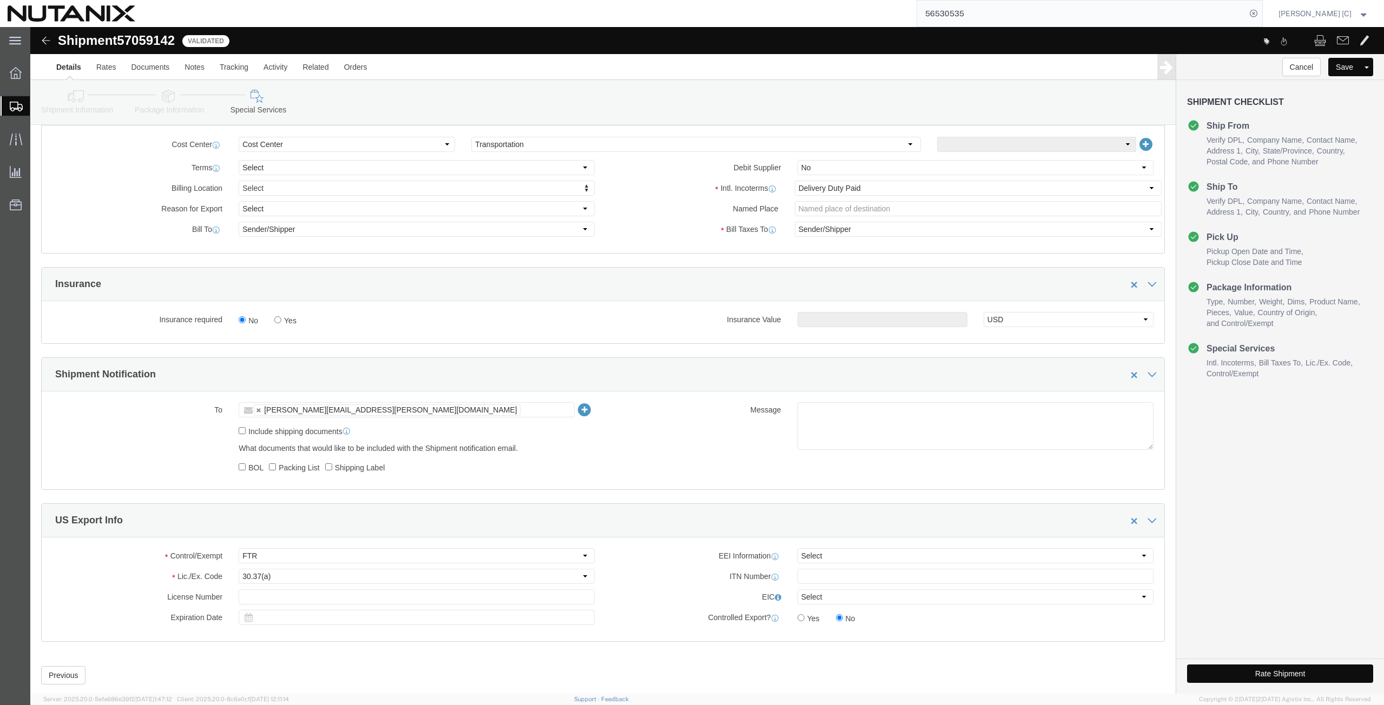
click button "Rate Shipment"
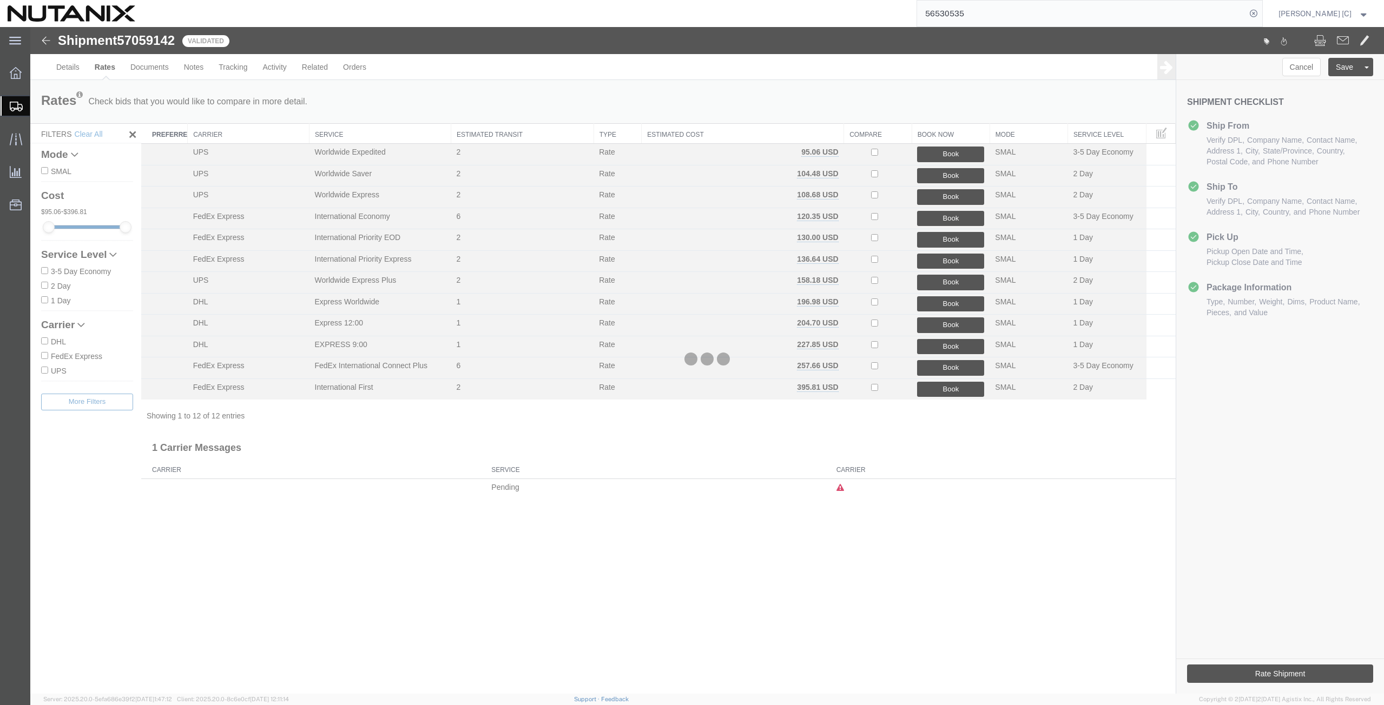
scroll to position [0, 0]
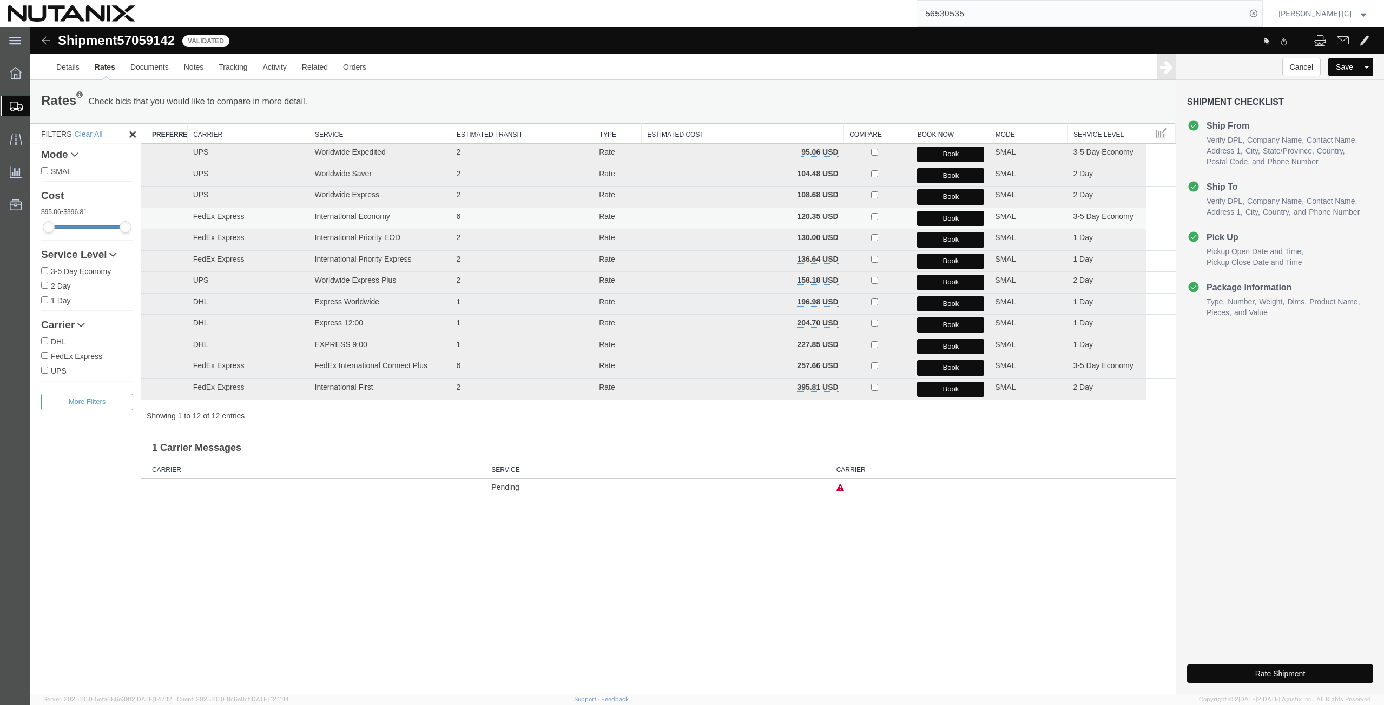
click at [928, 217] on button "Book" at bounding box center [950, 219] width 67 height 16
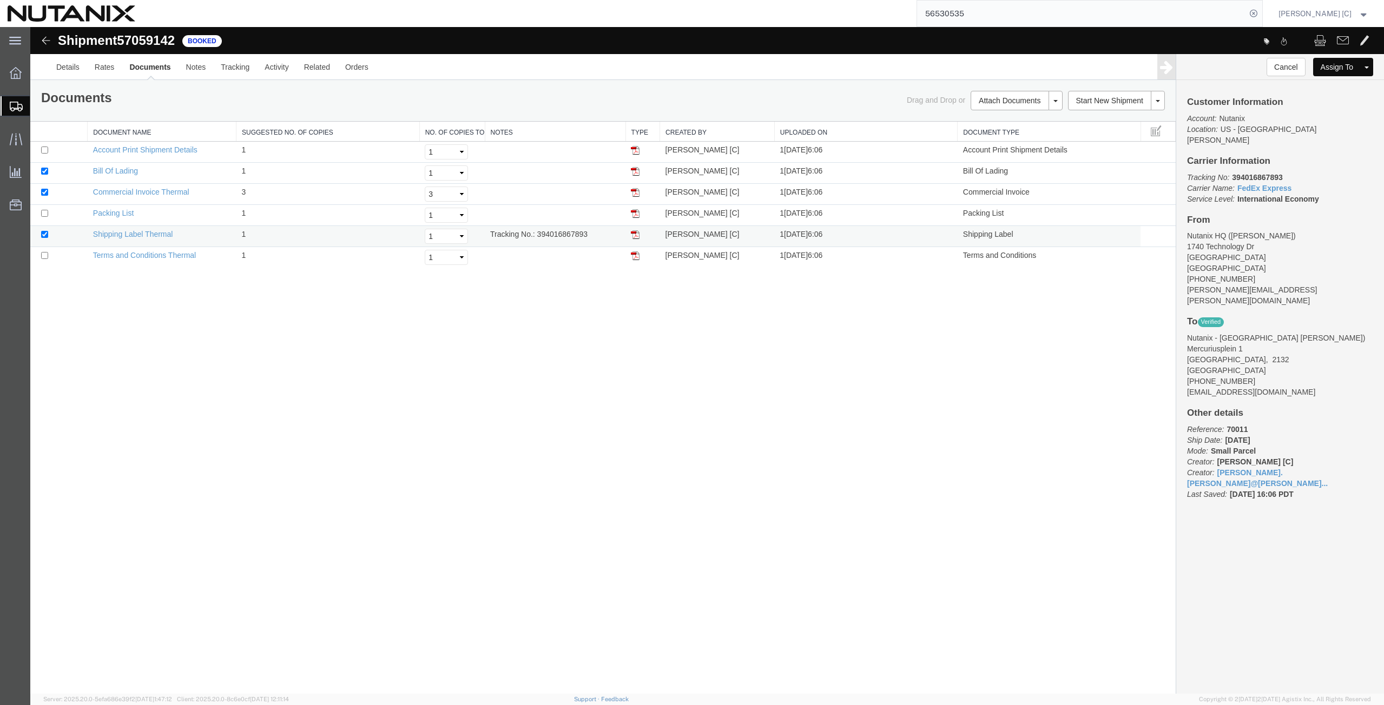
click at [640, 232] on td at bounding box center [642, 236] width 34 height 21
click at [636, 234] on img at bounding box center [635, 234] width 9 height 9
click at [0, 0] on span "Create from Template" at bounding box center [0, 0] width 0 height 0
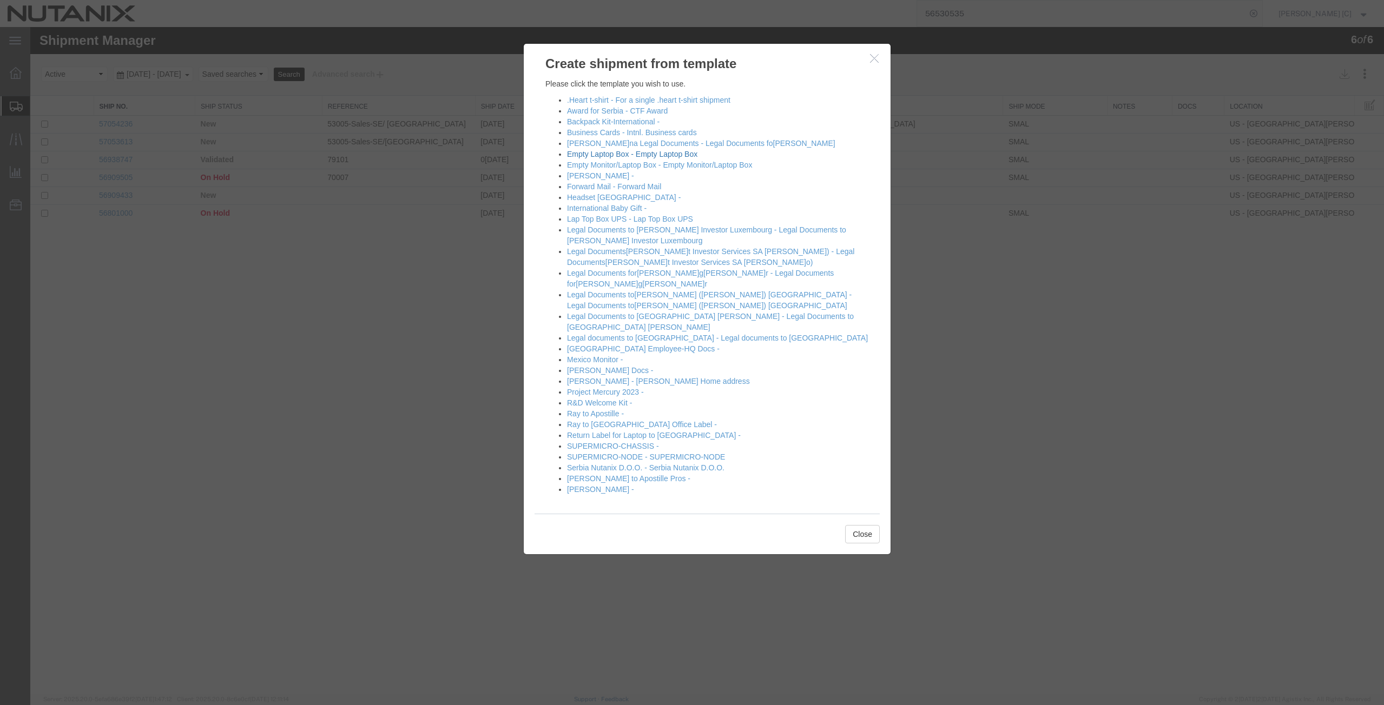
click at [586, 153] on link "Empty Laptop Box - Empty Laptop Box" at bounding box center [632, 154] width 130 height 9
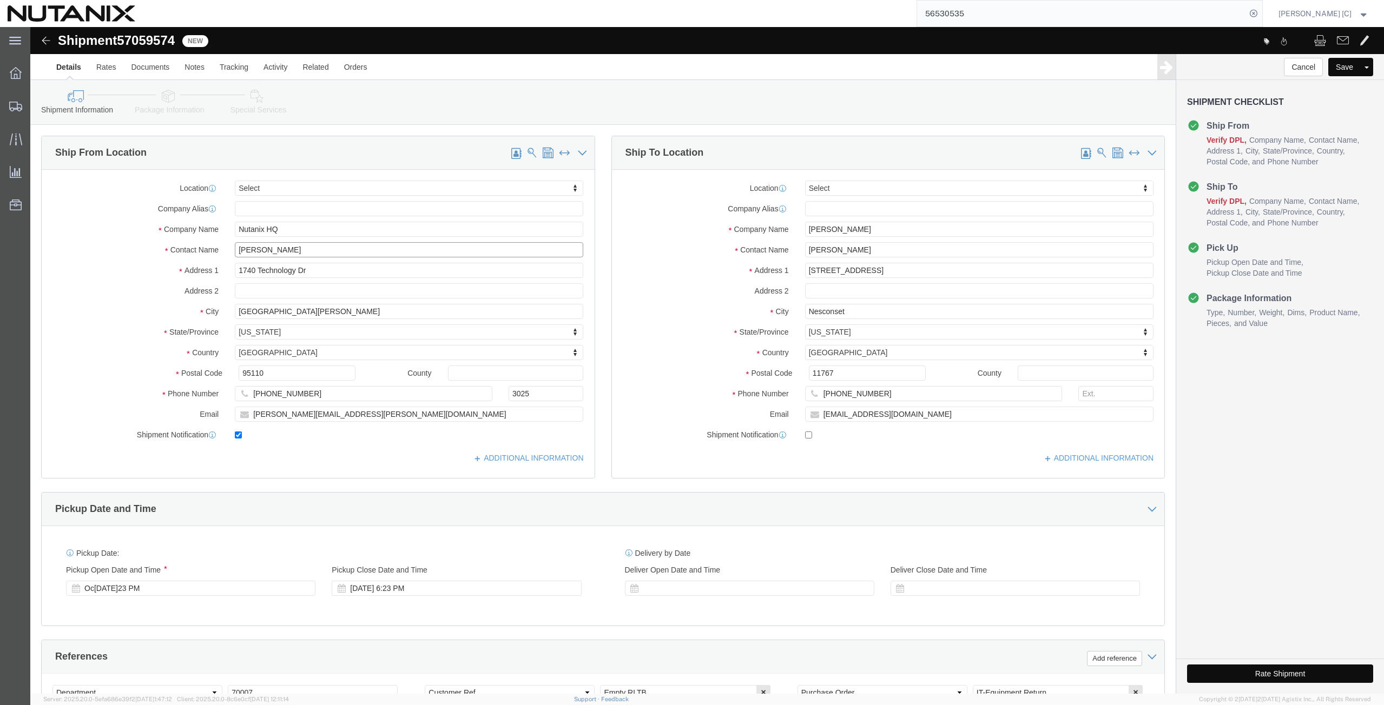
drag, startPoint x: 282, startPoint y: 220, endPoint x: 138, endPoint y: 219, distance: 144.4
click div "Location Select Select My Profile Location [GEOGRAPHIC_DATA] - [GEOGRAPHIC_DATA…"
type input "s"
click p "- Nutanix HQ - ([PERSON_NAME]) [STREET_ADDRESS]"
type input "[PERSON_NAME]"
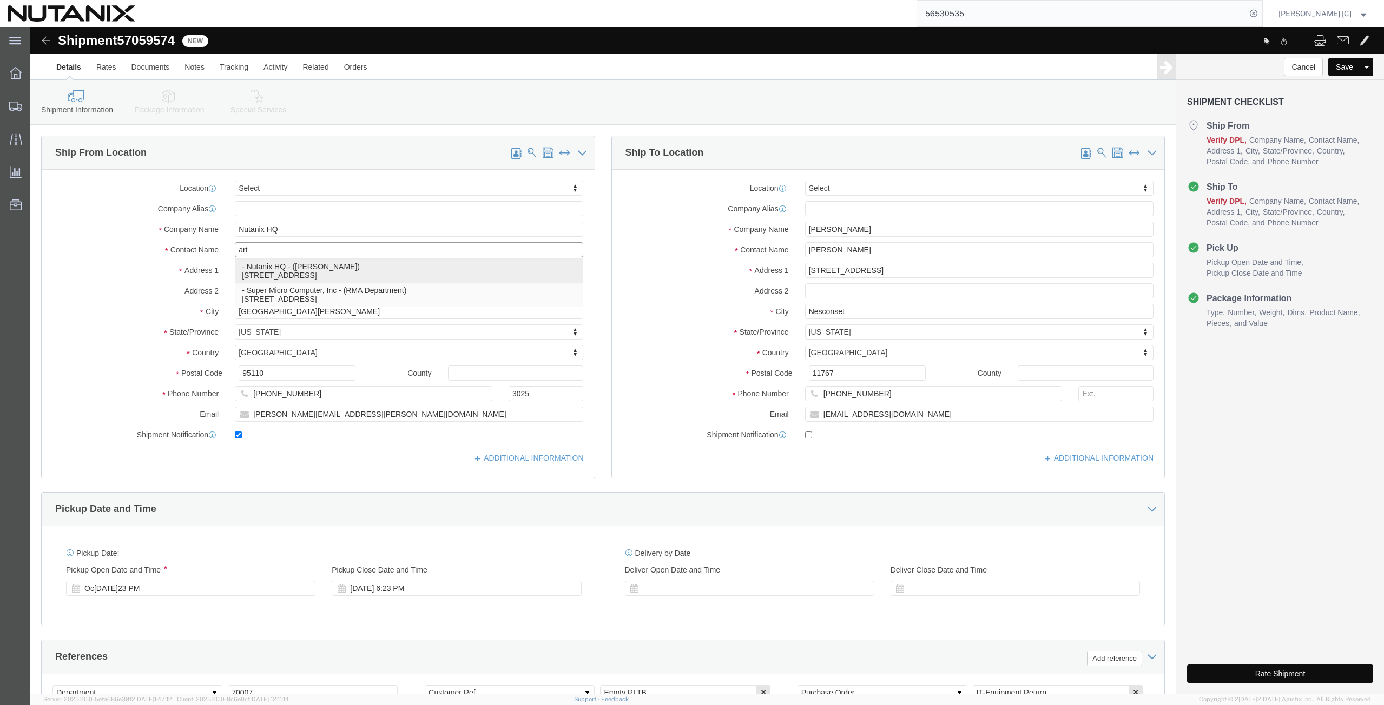
type input "[PHONE_NUMBER]"
type input "[PERSON_NAME][EMAIL_ADDRESS][PERSON_NAME][DOMAIN_NAME]"
select select "CA"
type input "[PERSON_NAME]"
drag, startPoint x: 835, startPoint y: 203, endPoint x: 651, endPoint y: 215, distance: 184.3
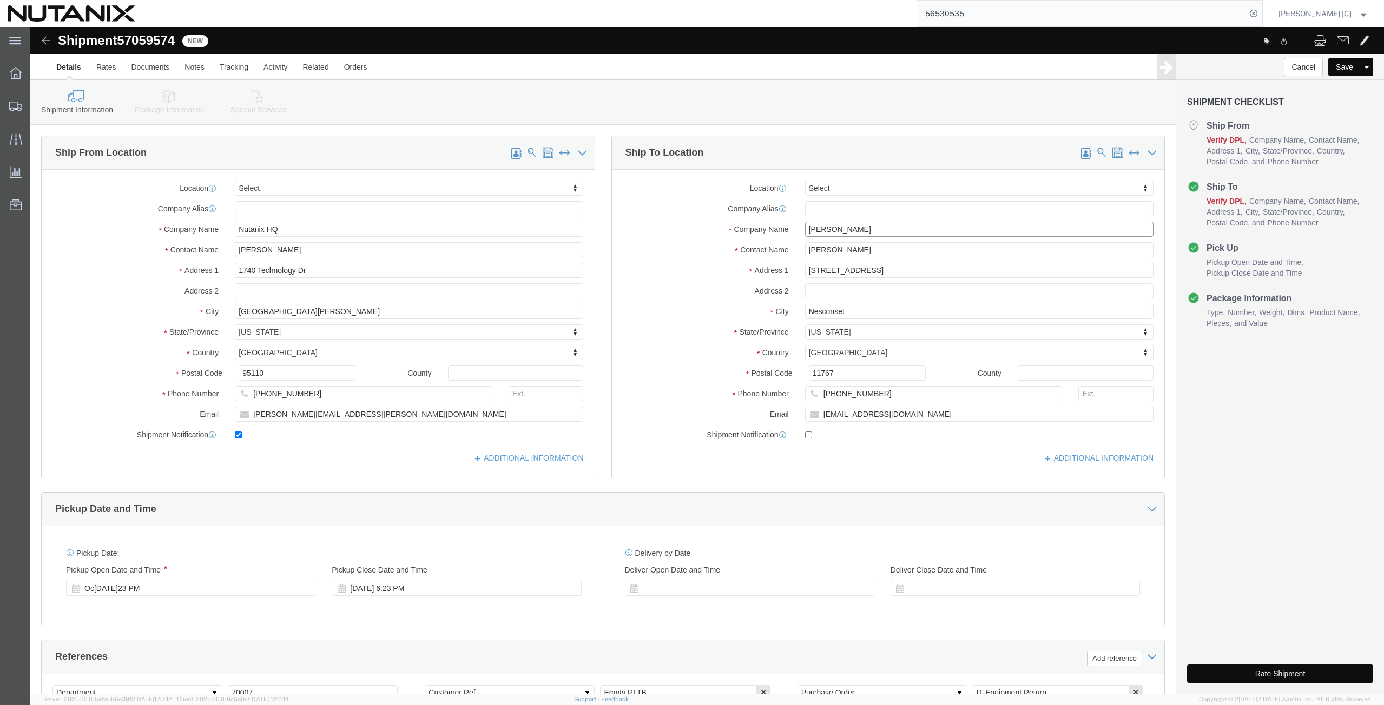
click div "Location Select Select My Profile Location [GEOGRAPHIC_DATA] - [GEOGRAPHIC_DATA…"
paste input "Kaustubh Gayadhankar"
type input "Kaustubh Gayadhankar"
drag, startPoint x: 841, startPoint y: 221, endPoint x: 737, endPoint y: 250, distance: 107.9
click div "Location Select Select My Profile Location AE - Dubai City AU - Australia DE - …"
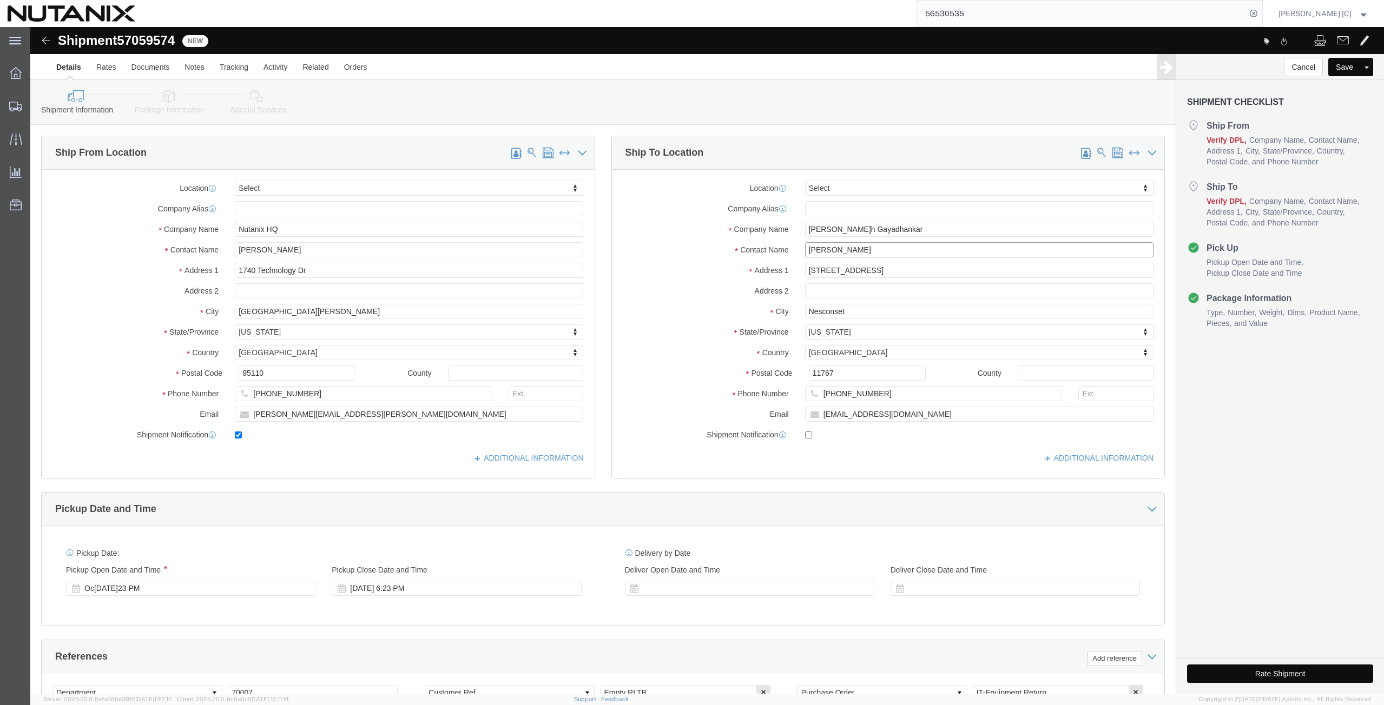
paste input "Kaustubh Gayadhankar"
type input "Kaustubh Gayadhankar"
drag, startPoint x: 841, startPoint y: 244, endPoint x: 560, endPoint y: 285, distance: 284.2
click div "Ship From Location Location Select Select My Profile Location [GEOGRAPHIC_DATA]…"
paste input "515 4th Ave."
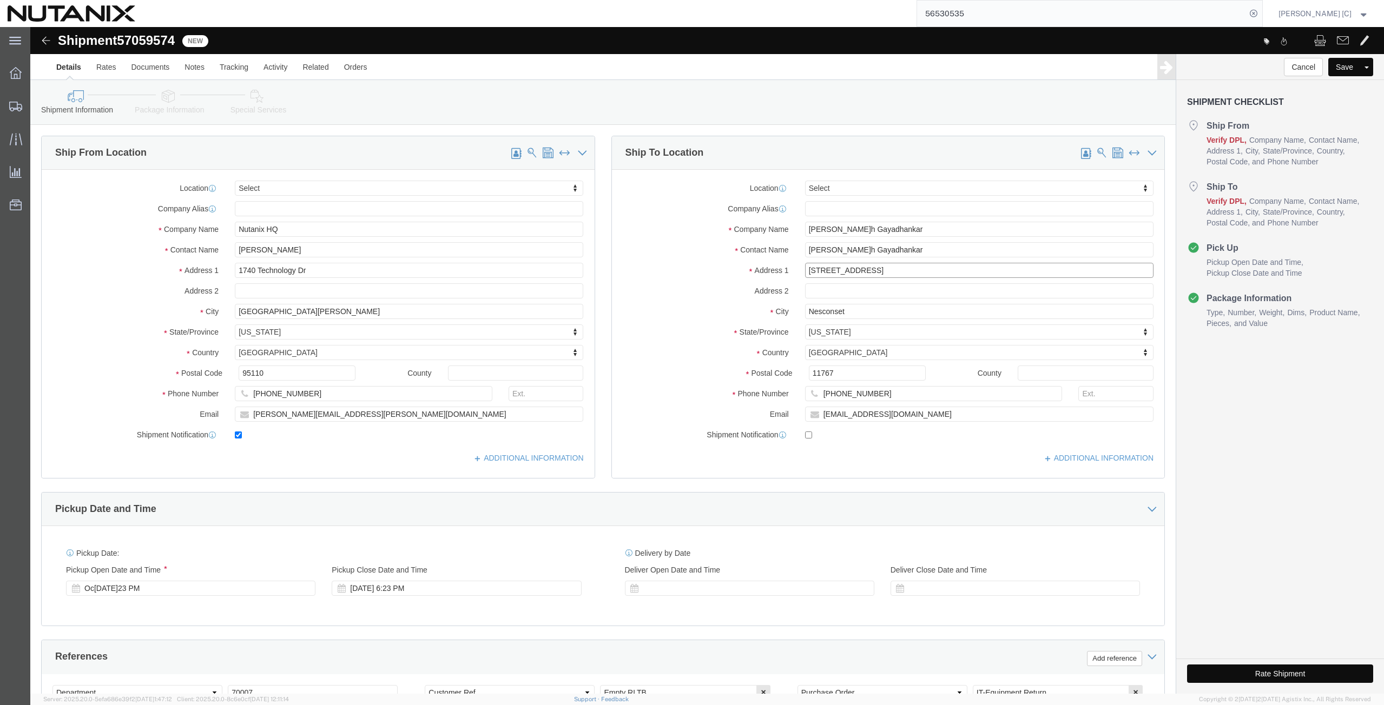
type input "2515 4th Ave."
drag, startPoint x: 816, startPoint y: 288, endPoint x: 644, endPoint y: 290, distance: 172.0
click div "City Nesconset"
paste input "Seatle"
type input "Seatle"
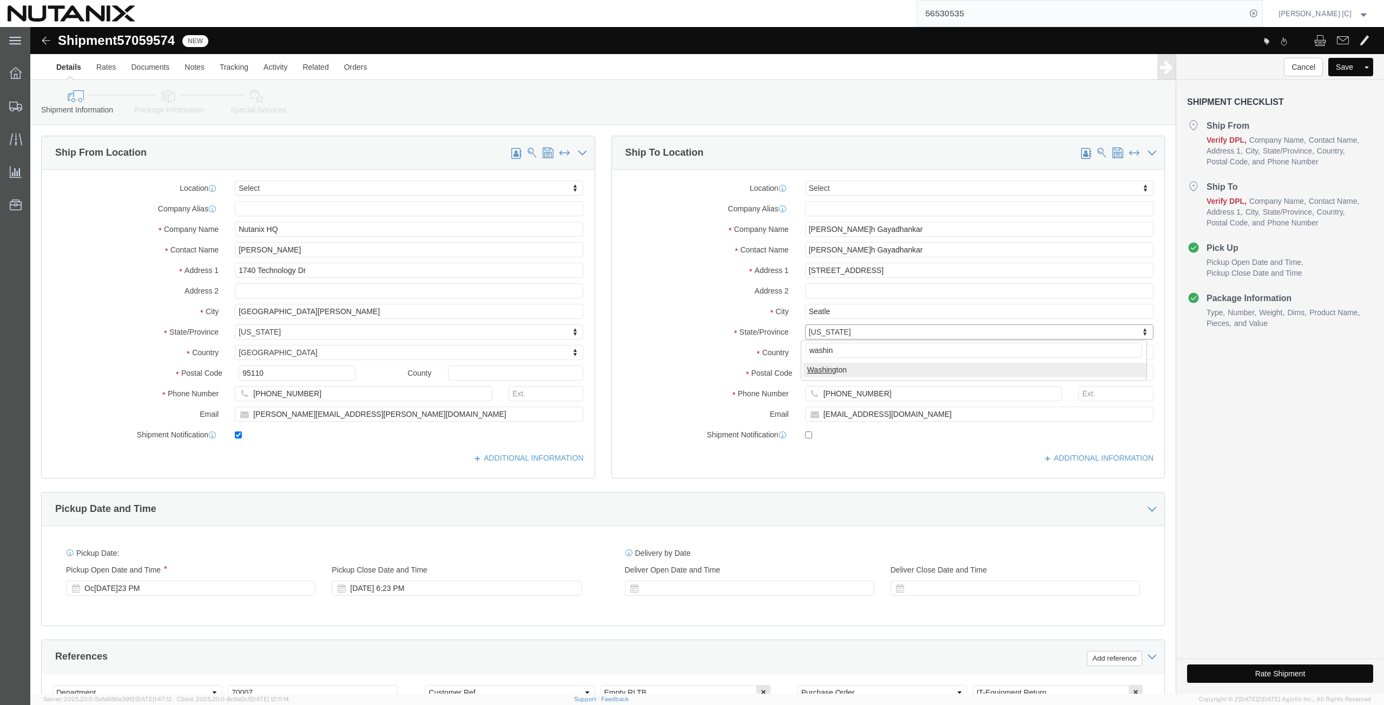
type input "washin"
select select "WA"
drag, startPoint x: 808, startPoint y: 346, endPoint x: 612, endPoint y: 357, distance: 196.1
click div "Postal Code 11767"
paste input "98121"
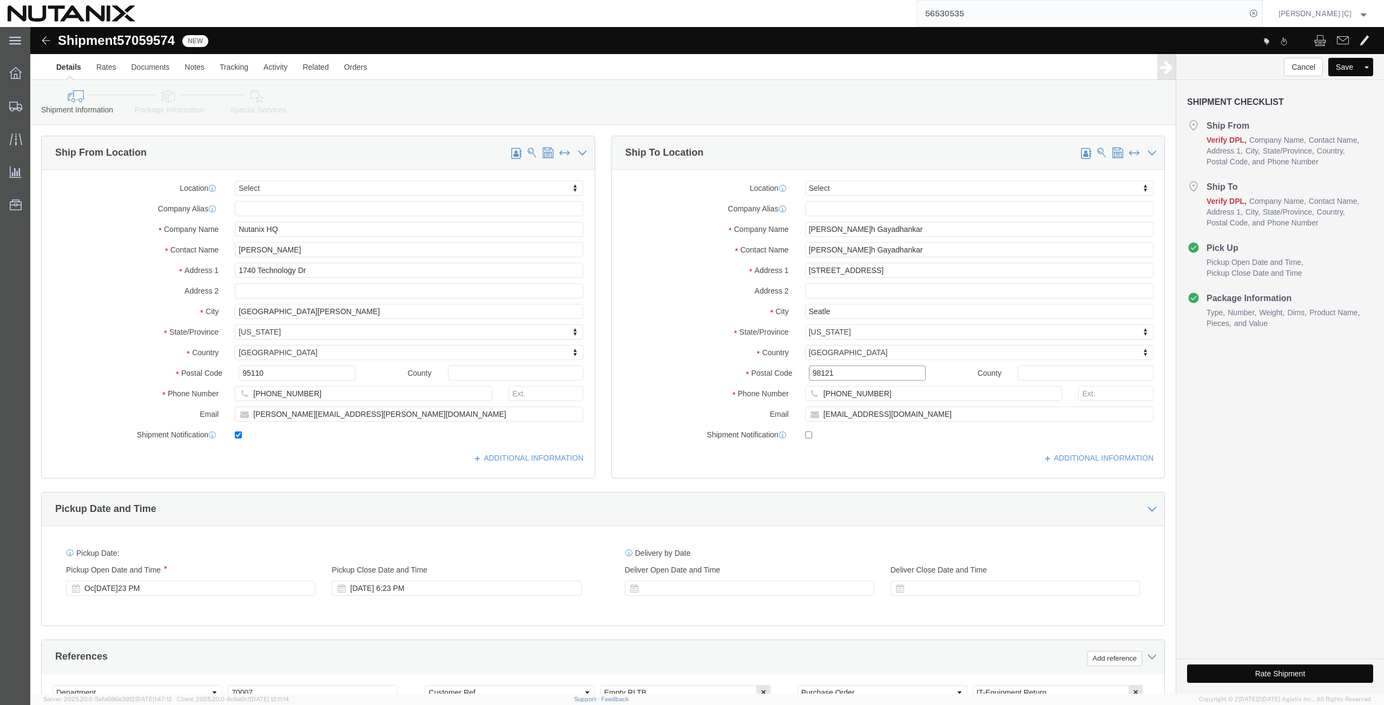
type input "98121"
drag, startPoint x: 865, startPoint y: 389, endPoint x: 566, endPoint y: 399, distance: 298.3
click div "Ship From Location Location Select Select My Profile Location [GEOGRAPHIC_DATA]…"
drag, startPoint x: 854, startPoint y: 364, endPoint x: 751, endPoint y: 377, distance: 103.6
click div "Location Select Select My Profile Location AE - Dubai City AU - Australia DE - …"
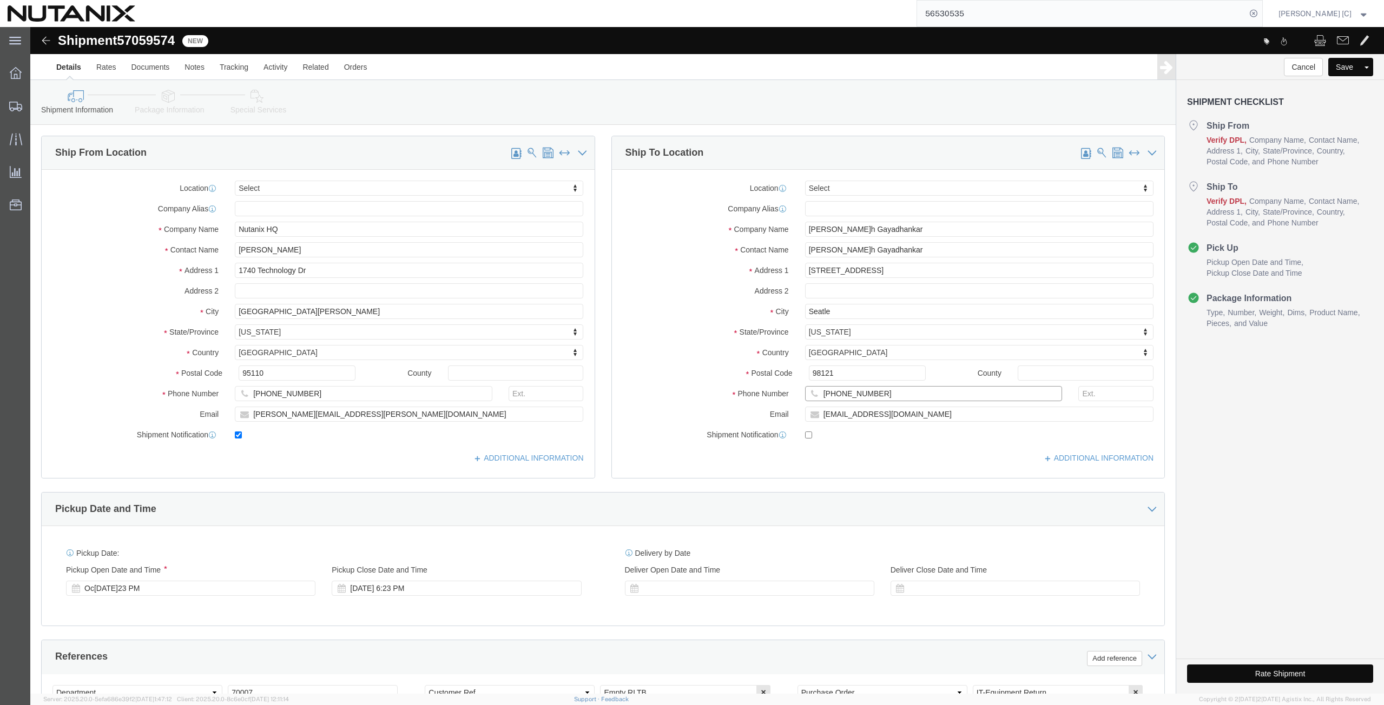
paste input "6316339309"
type input "6316339309"
drag, startPoint x: 868, startPoint y: 387, endPoint x: 725, endPoint y: 403, distance: 143.6
click div "Location Select Select My Profile Location AE - Dubai City AU - Australia DE - …"
paste input "kaustubhgayadhankar111"
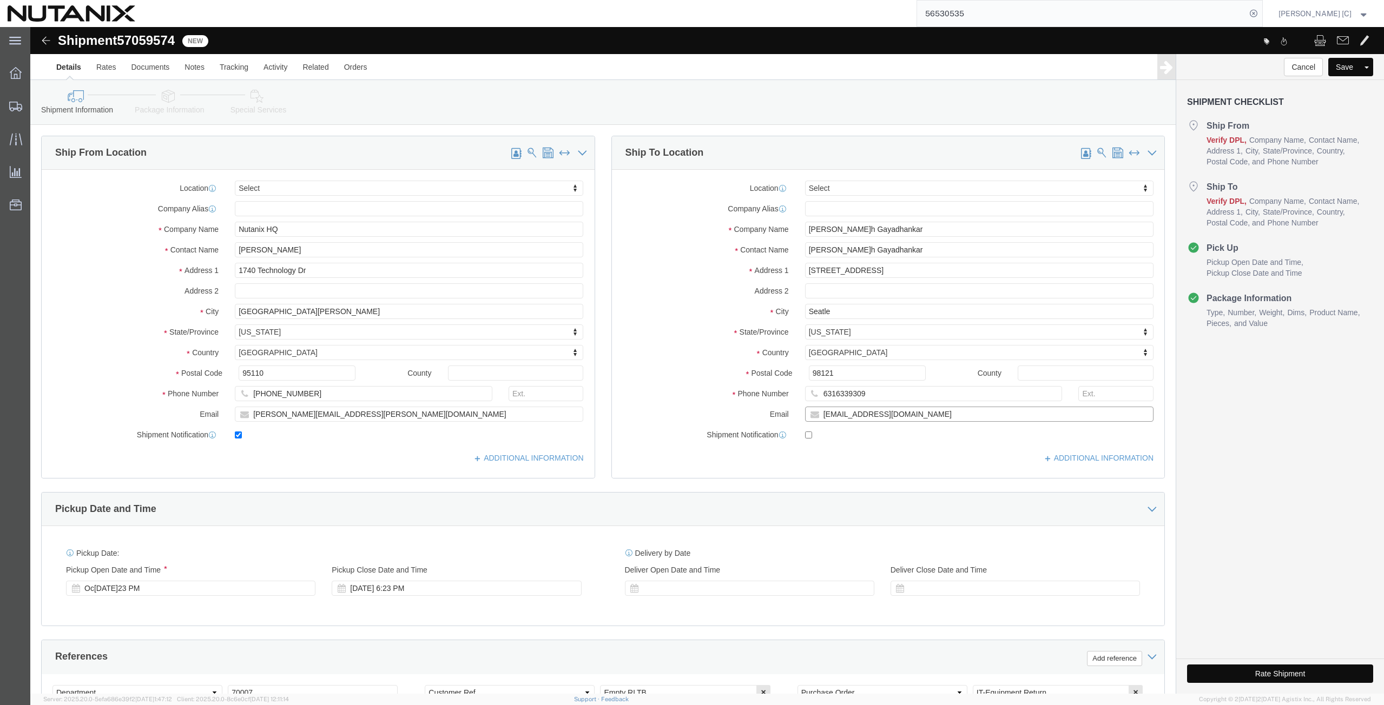
type input "kaustubhgayadhankar111@gmail.com"
click input "checkbox"
checkbox input "true"
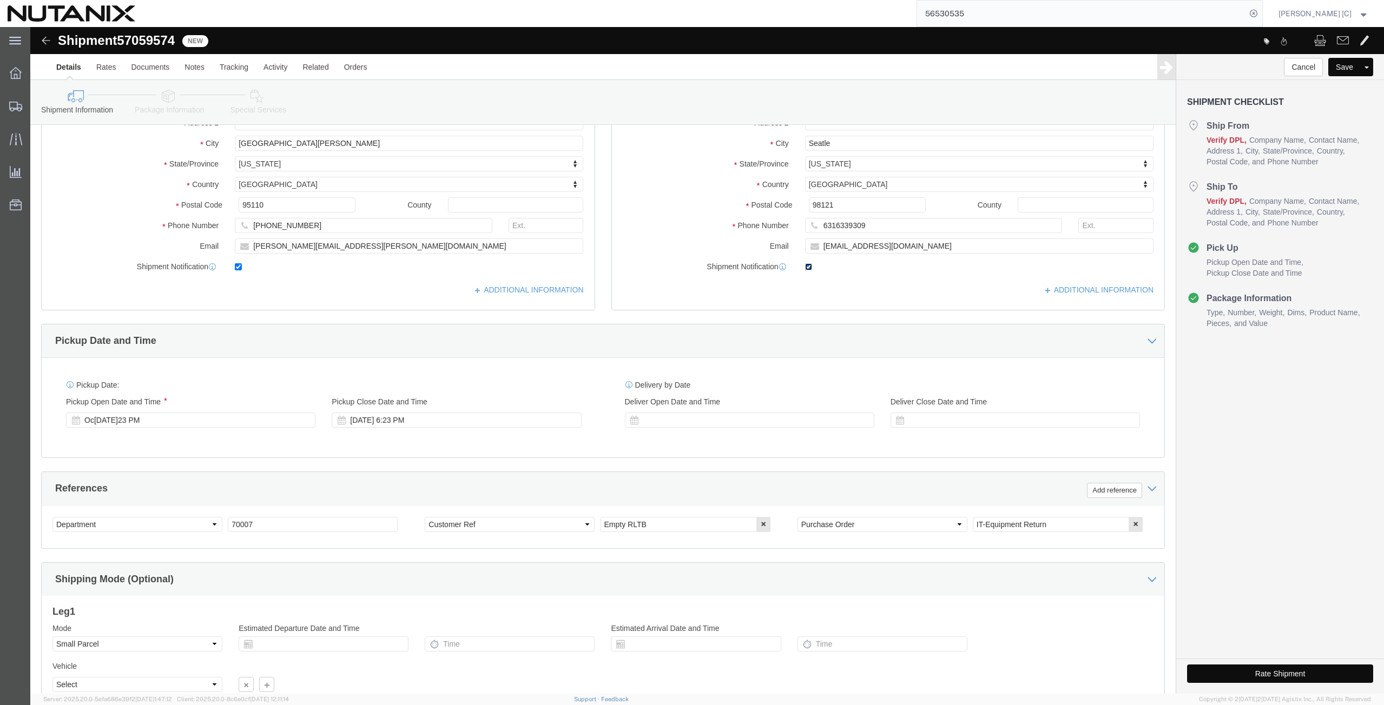
scroll to position [262, 0]
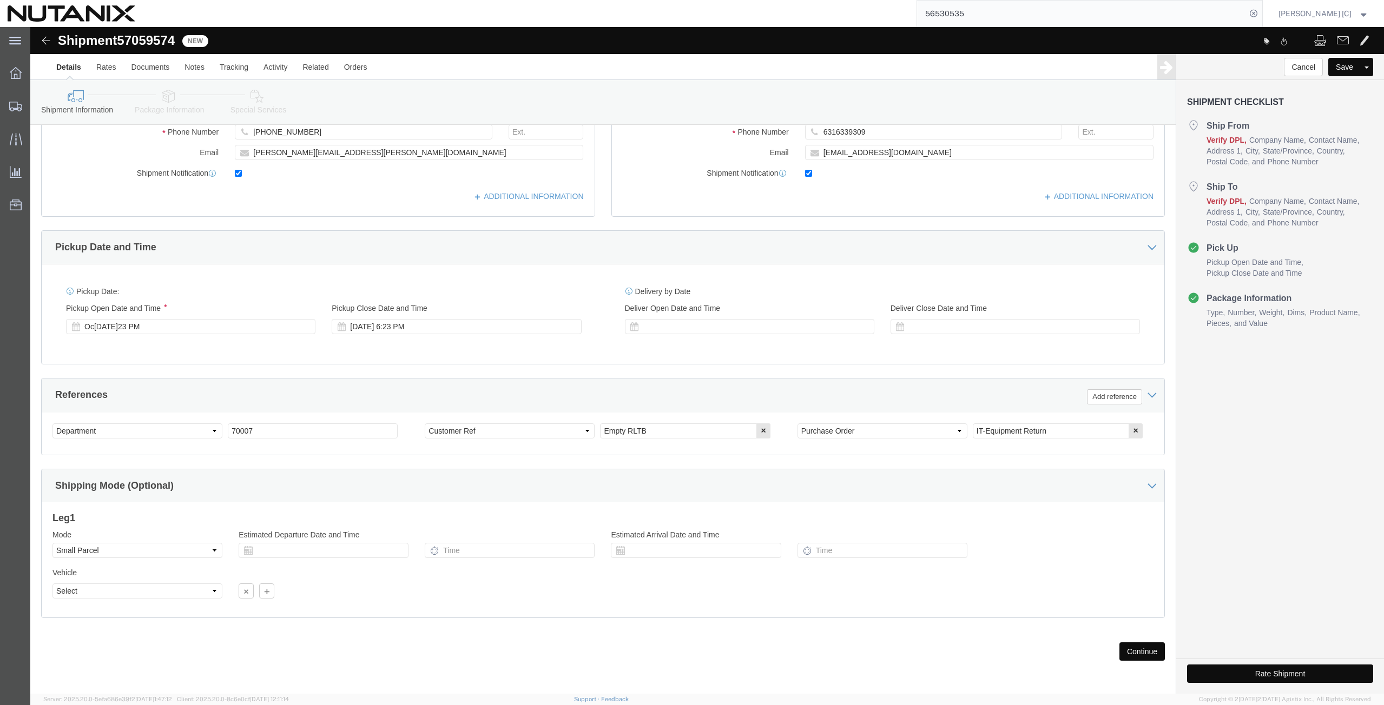
click button "Continue"
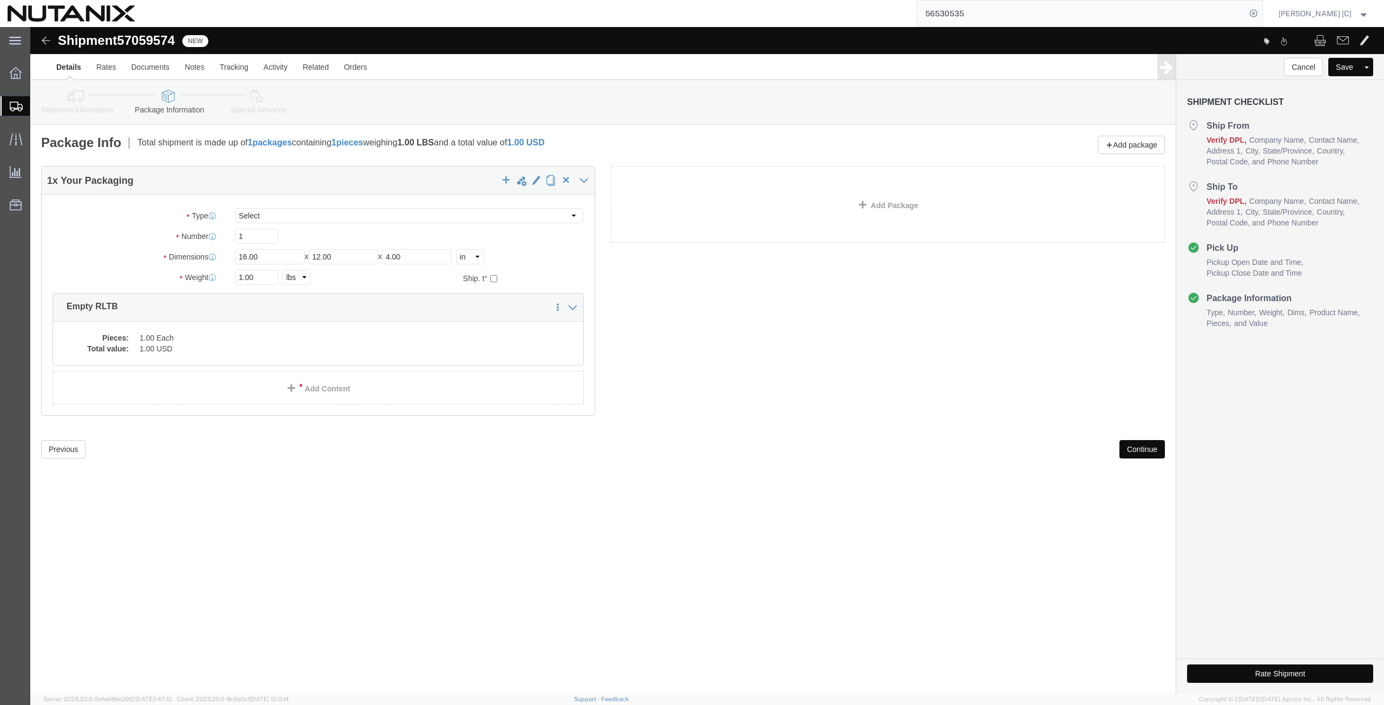
click button "Continue"
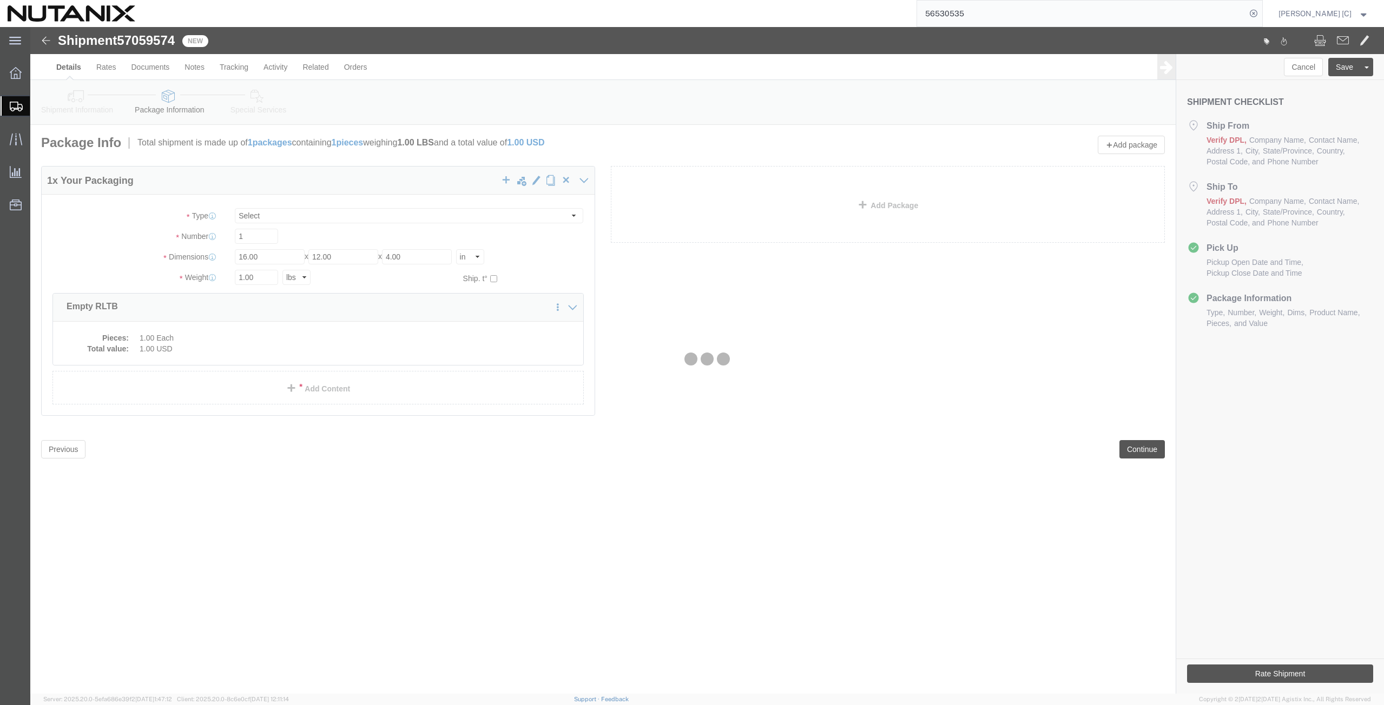
select select
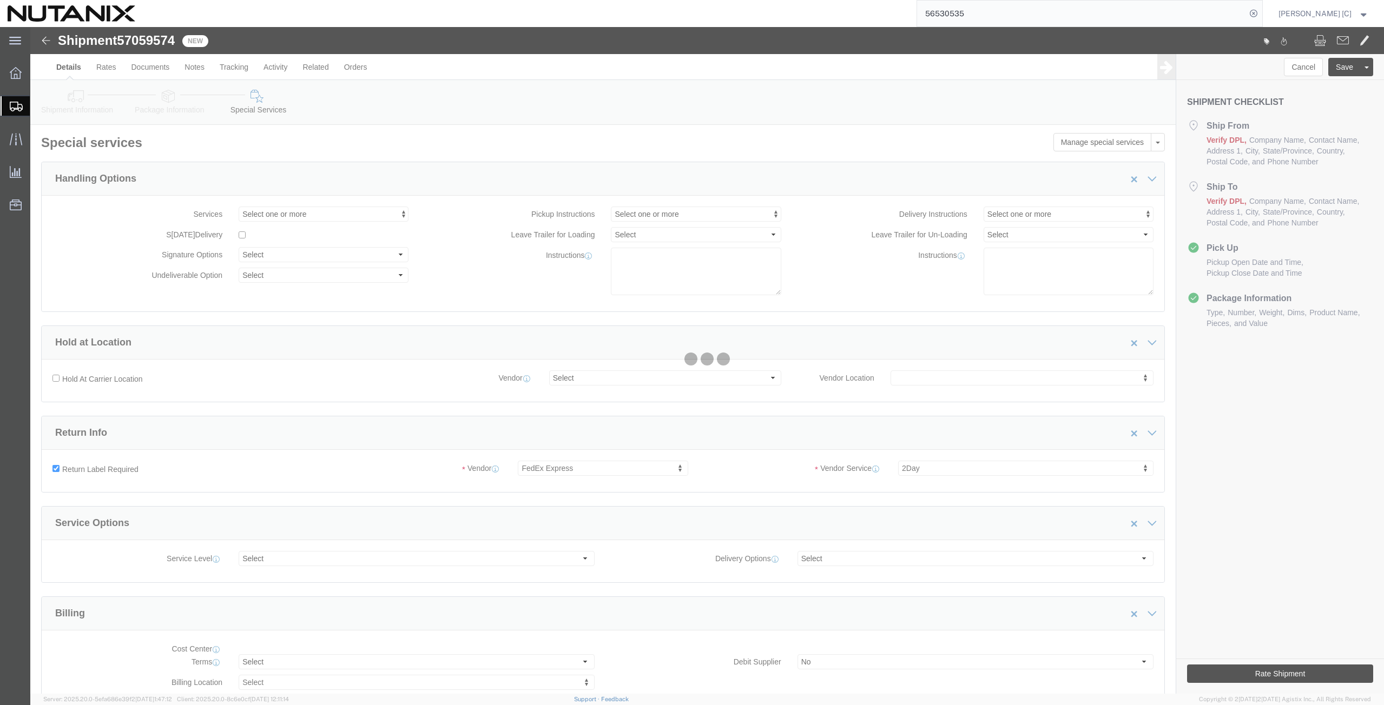
select select "COSTCENTER"
select select "59656"
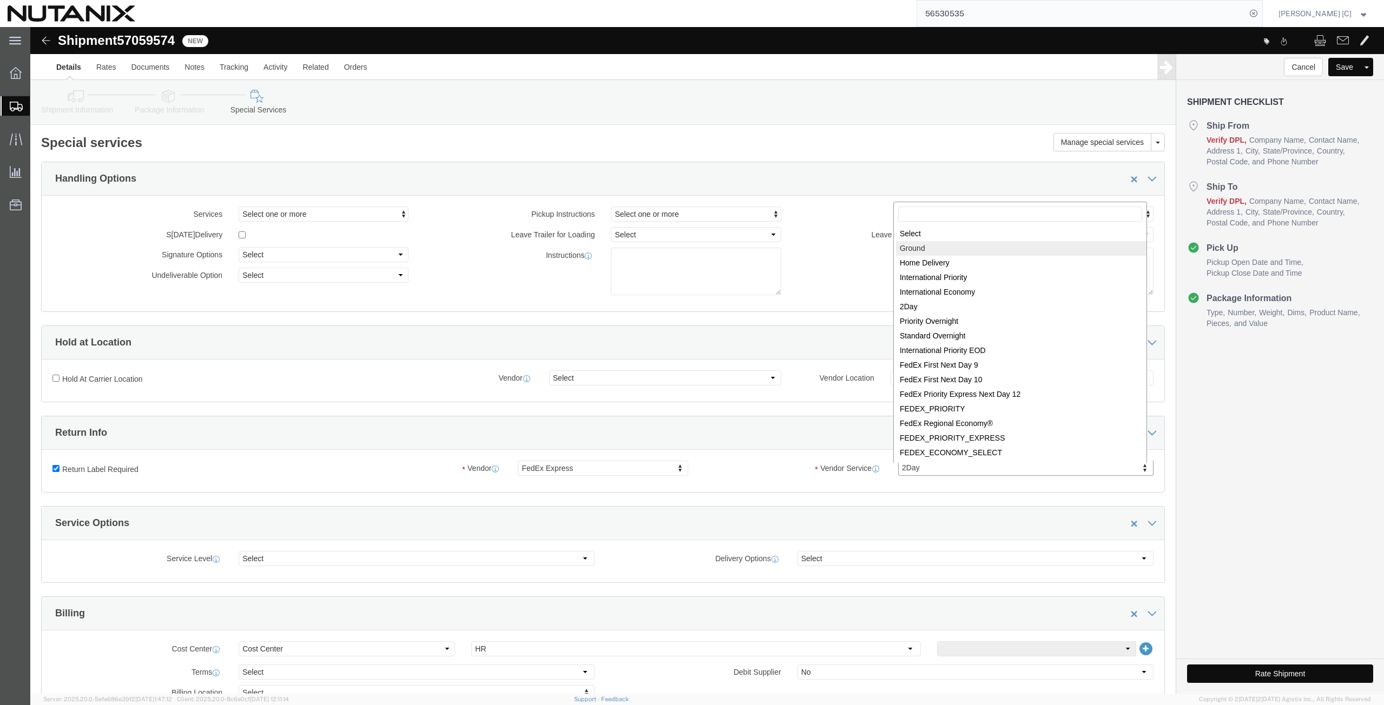
select select "12"
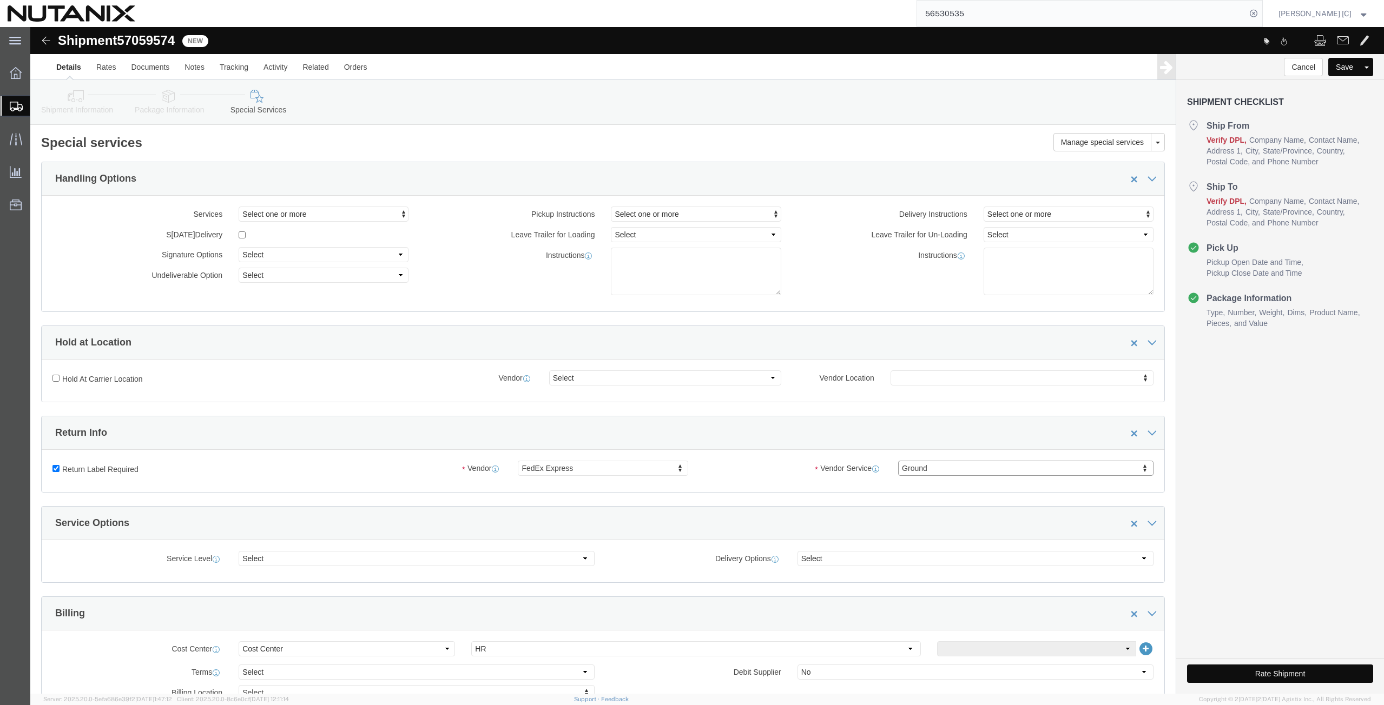
scroll to position [377, 0]
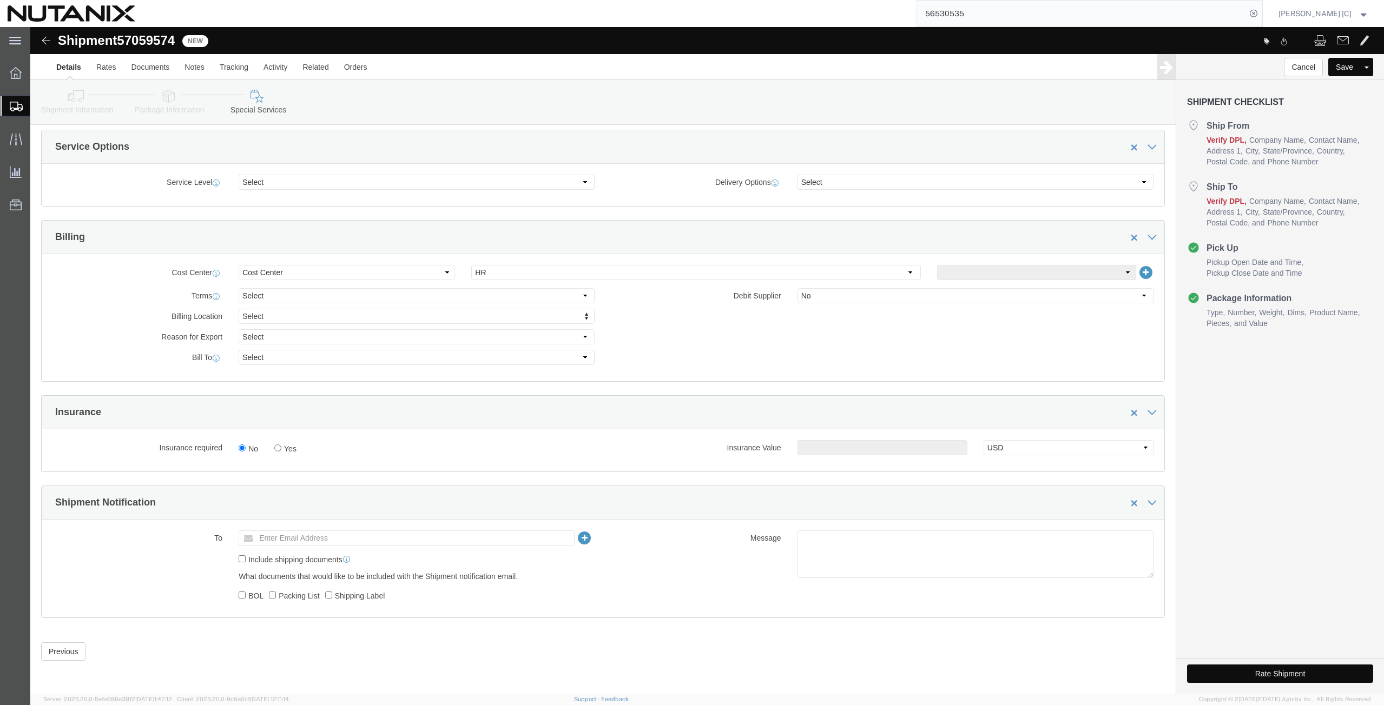
click button "Rate Shipment"
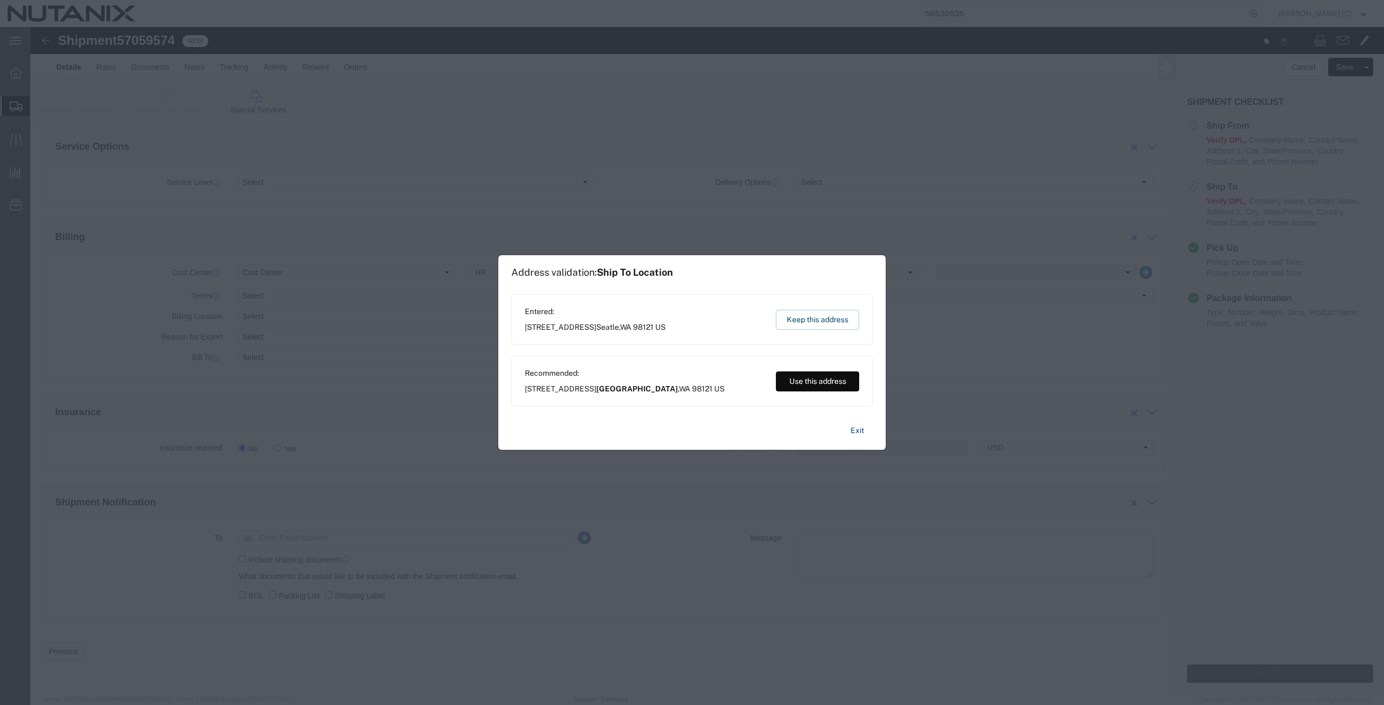
click at [809, 380] on button "Use this address" at bounding box center [817, 382] width 83 height 20
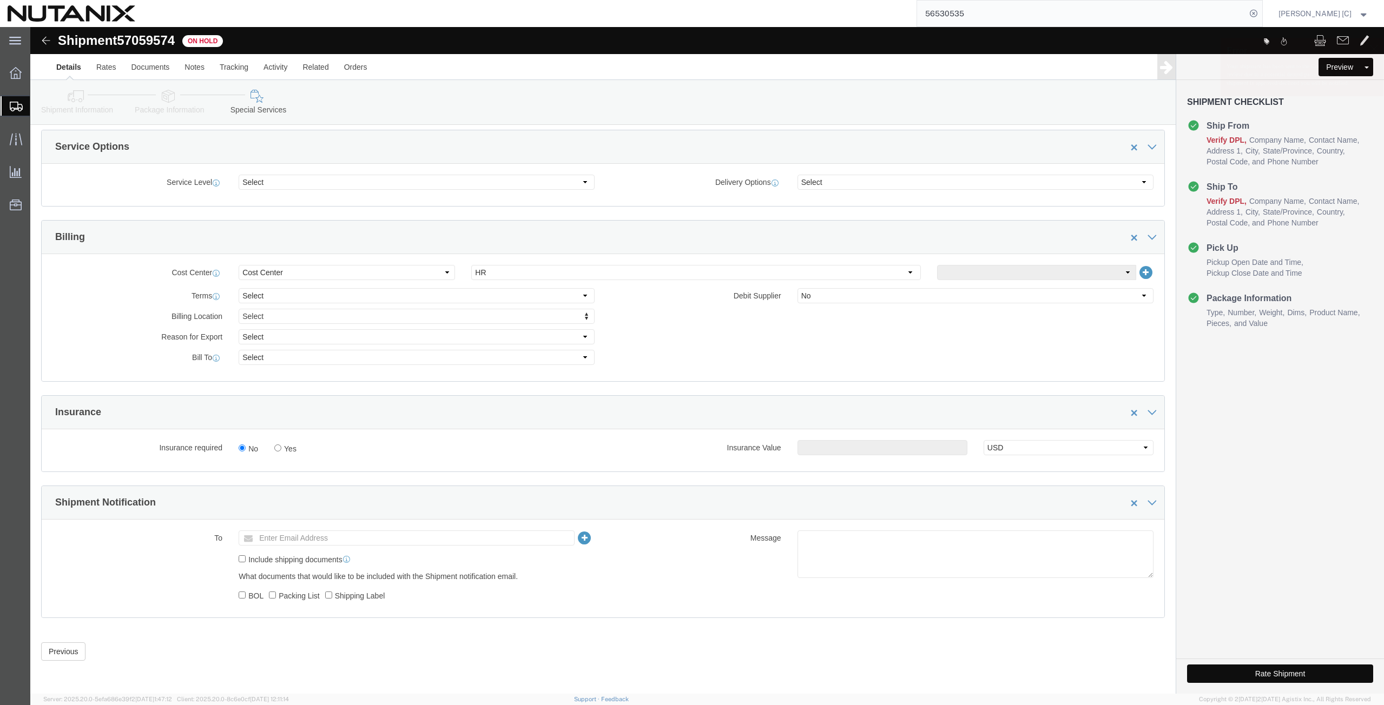
click button "Rate Shipment"
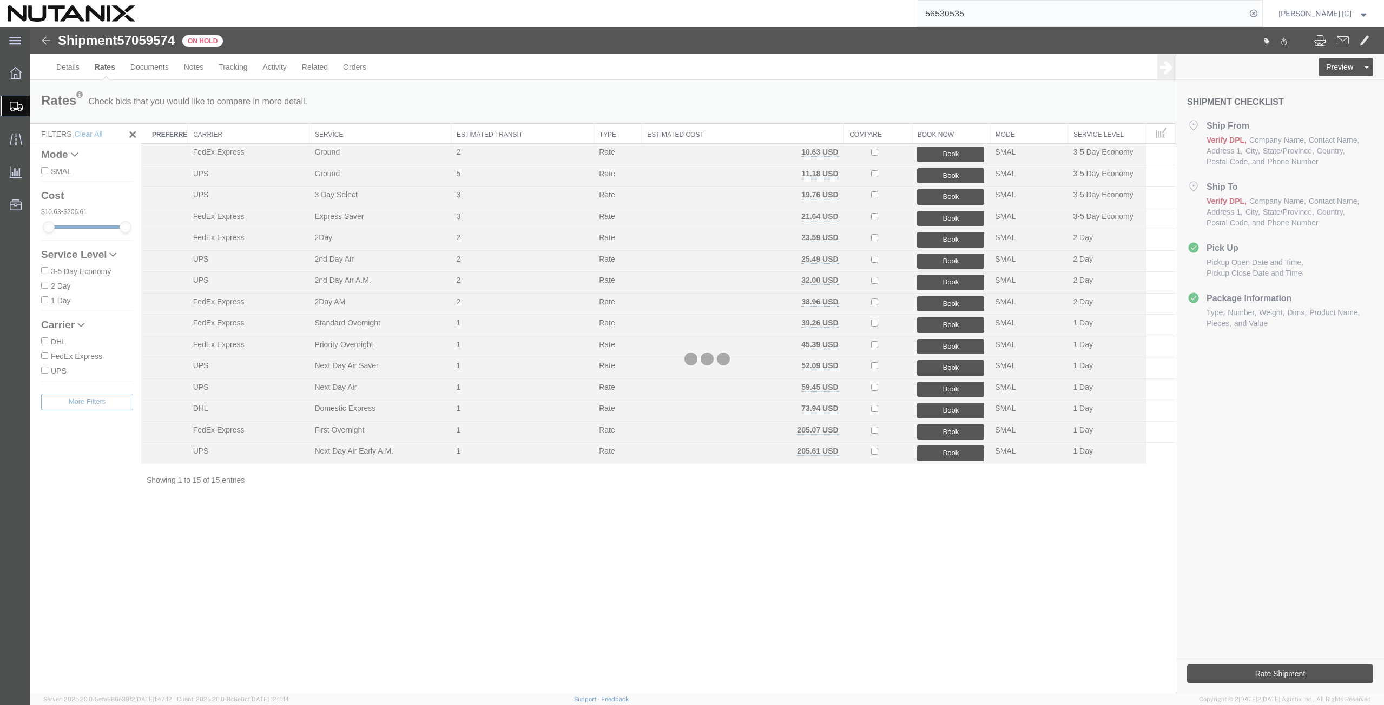
scroll to position [0, 0]
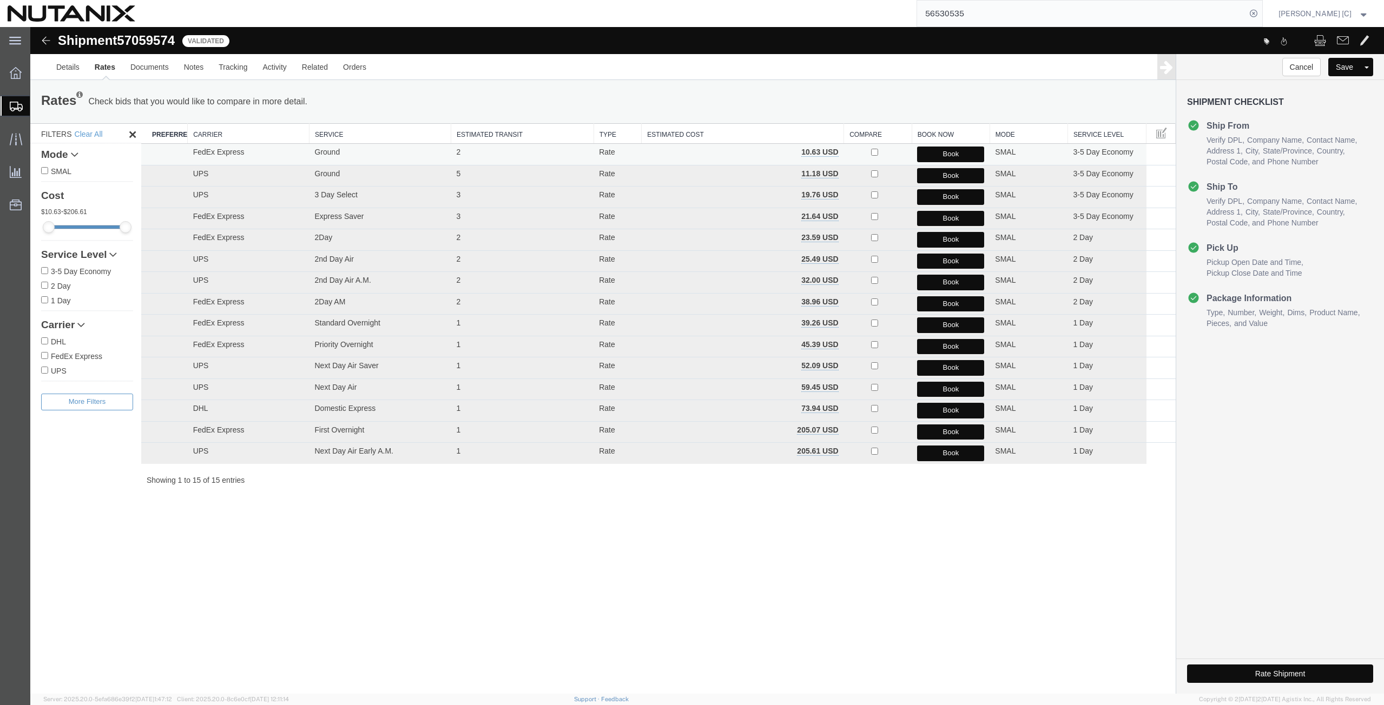
click at [944, 149] on button "Book" at bounding box center [950, 155] width 67 height 16
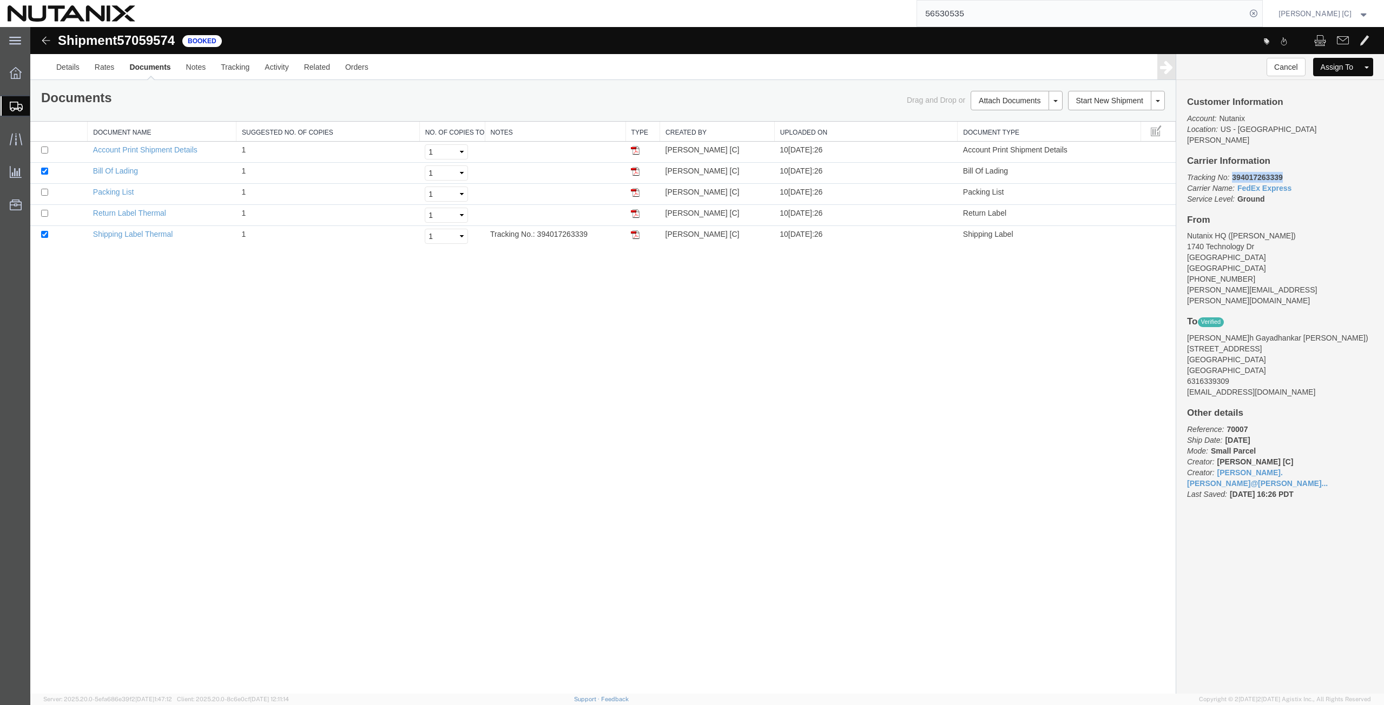
drag, startPoint x: 1292, startPoint y: 164, endPoint x: 1234, endPoint y: 165, distance: 57.9
click at [1234, 172] on p "Tracking No: 394017263339 Carrier Name: FedEx Express FedEx Express Service Lev…" at bounding box center [1280, 188] width 186 height 32
copy b "394017263339"
click at [633, 235] on img at bounding box center [635, 234] width 9 height 9
click at [636, 215] on img at bounding box center [635, 213] width 9 height 9
